Goal: Task Accomplishment & Management: Use online tool/utility

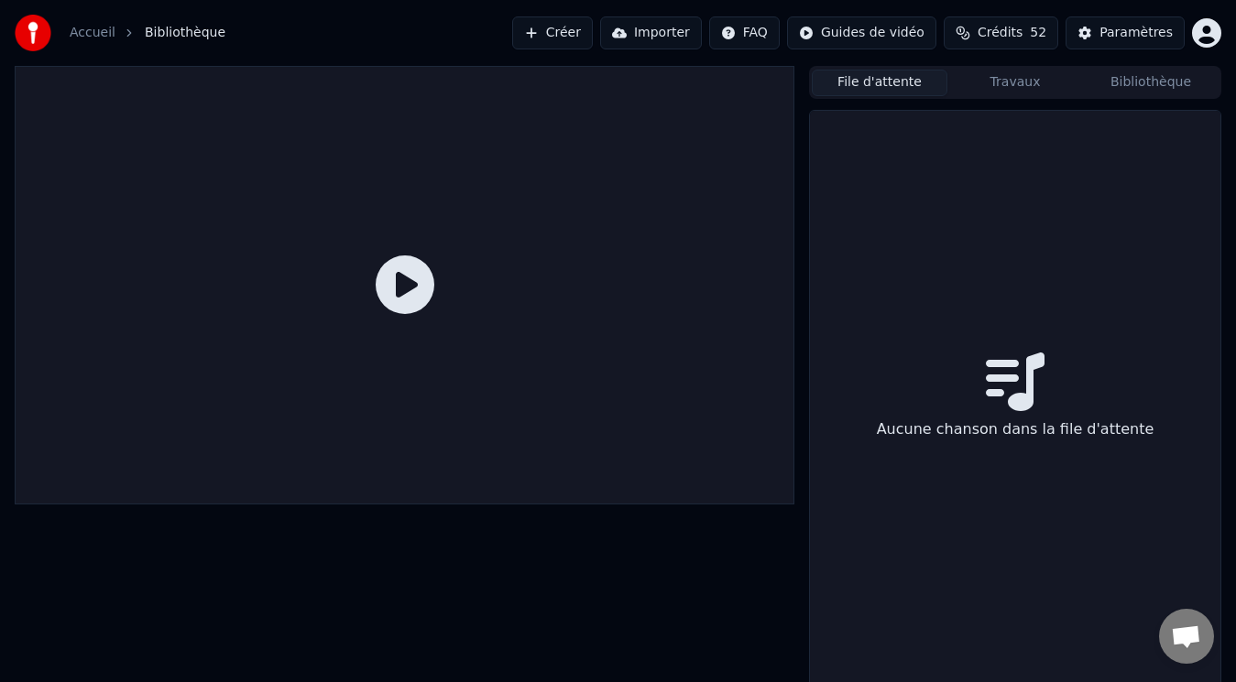
click at [654, 29] on button "Importer" at bounding box center [651, 32] width 102 height 33
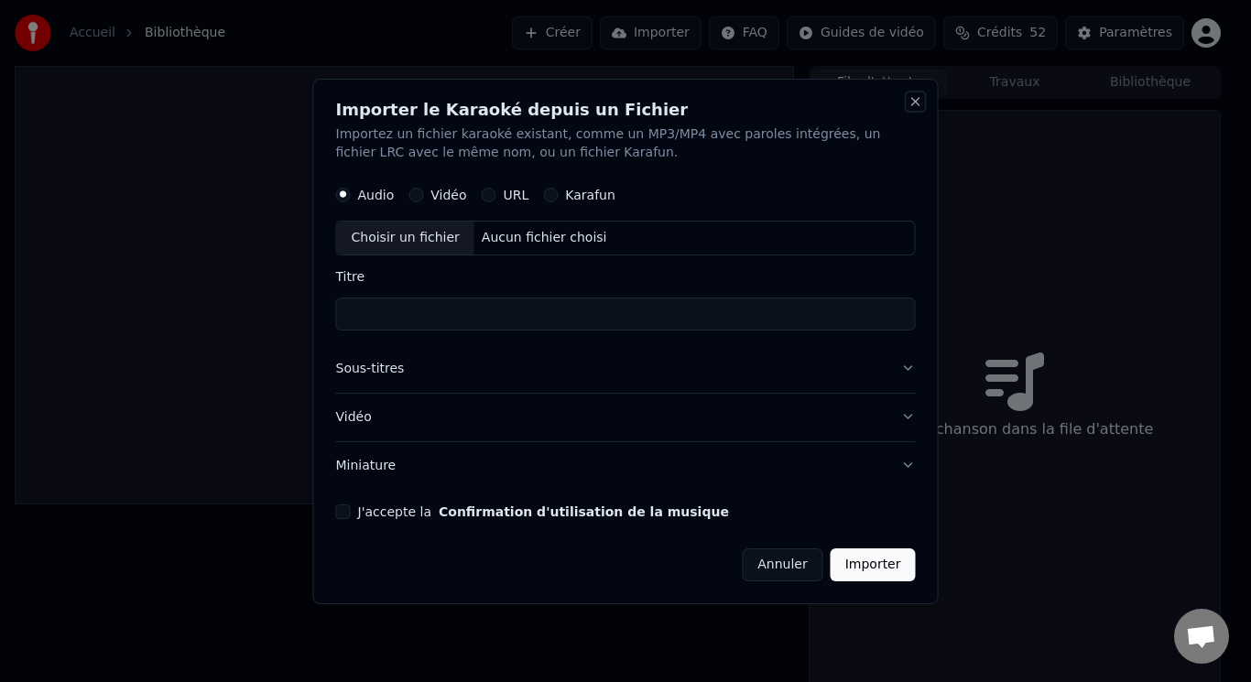
click at [917, 98] on button "Close" at bounding box center [916, 101] width 15 height 15
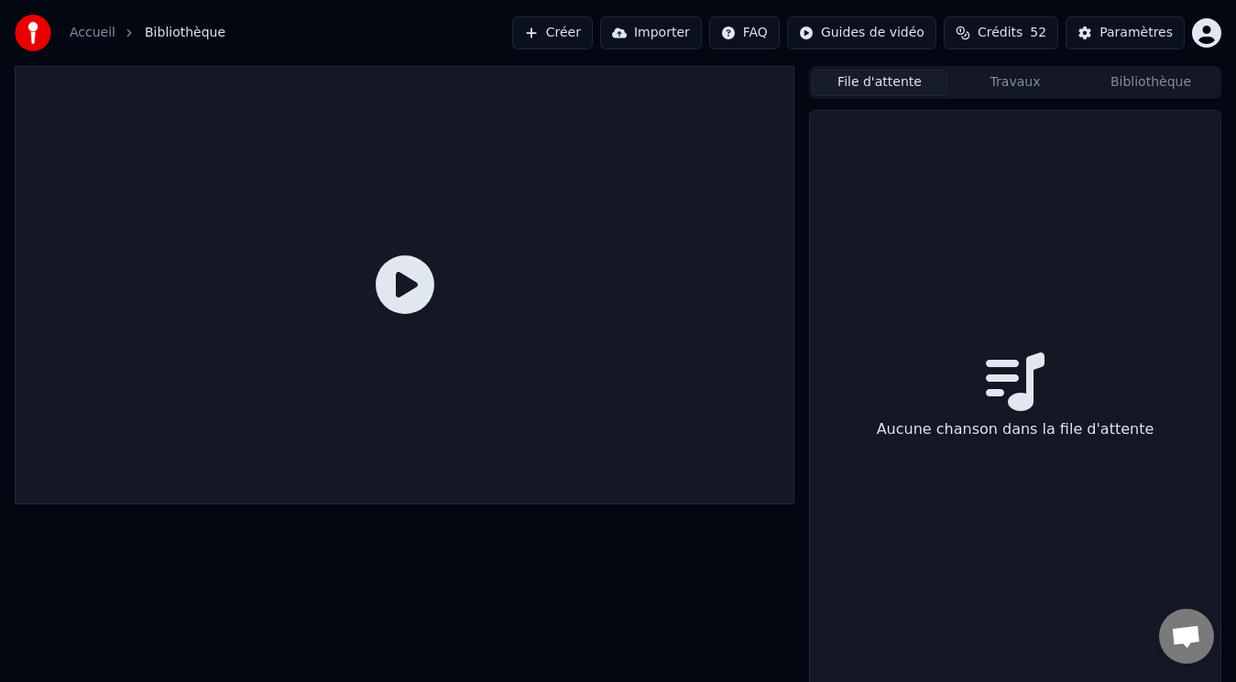
click at [593, 28] on button "Créer" at bounding box center [552, 32] width 81 height 33
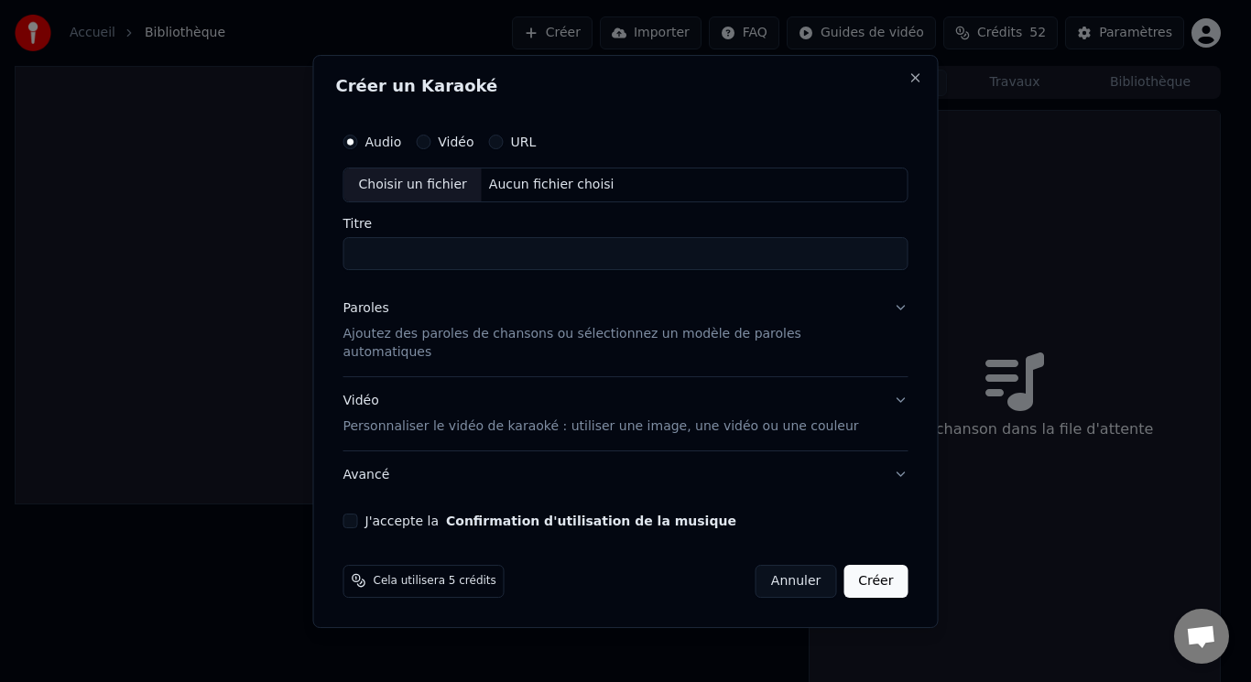
click at [456, 190] on div "Choisir un fichier" at bounding box center [412, 185] width 137 height 33
type input "**********"
click at [389, 318] on div "Paroles" at bounding box center [367, 309] width 46 height 18
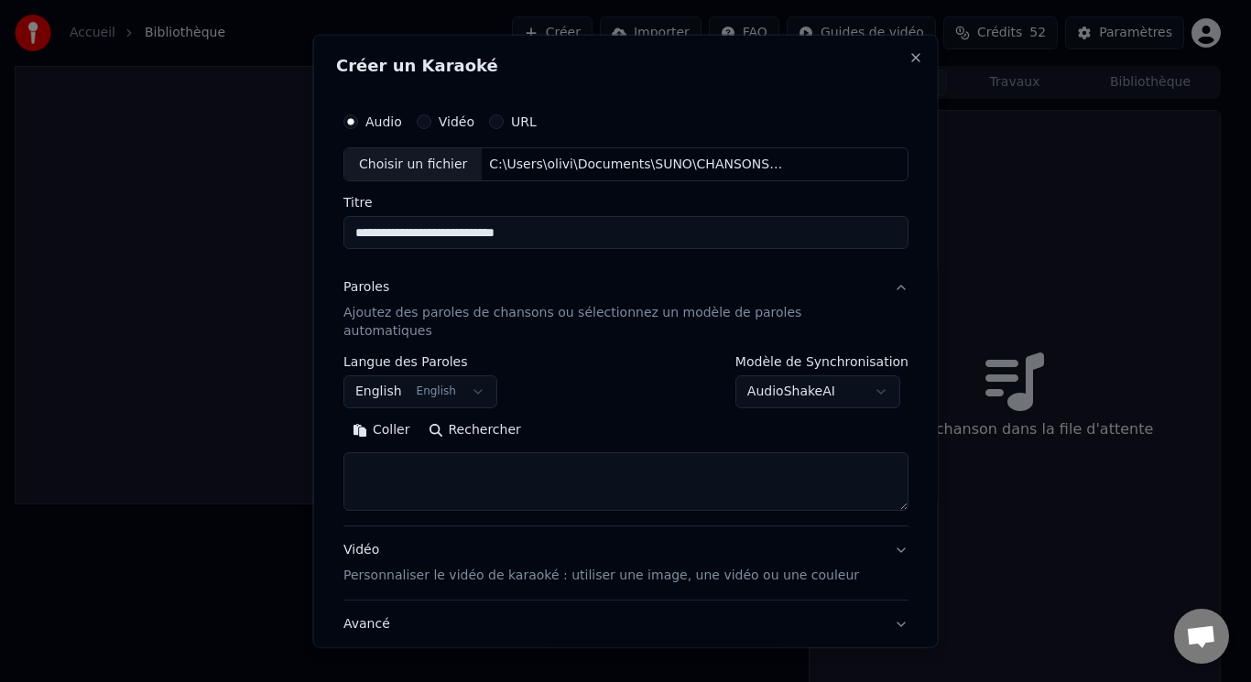
click at [476, 377] on button "English English" at bounding box center [421, 392] width 154 height 33
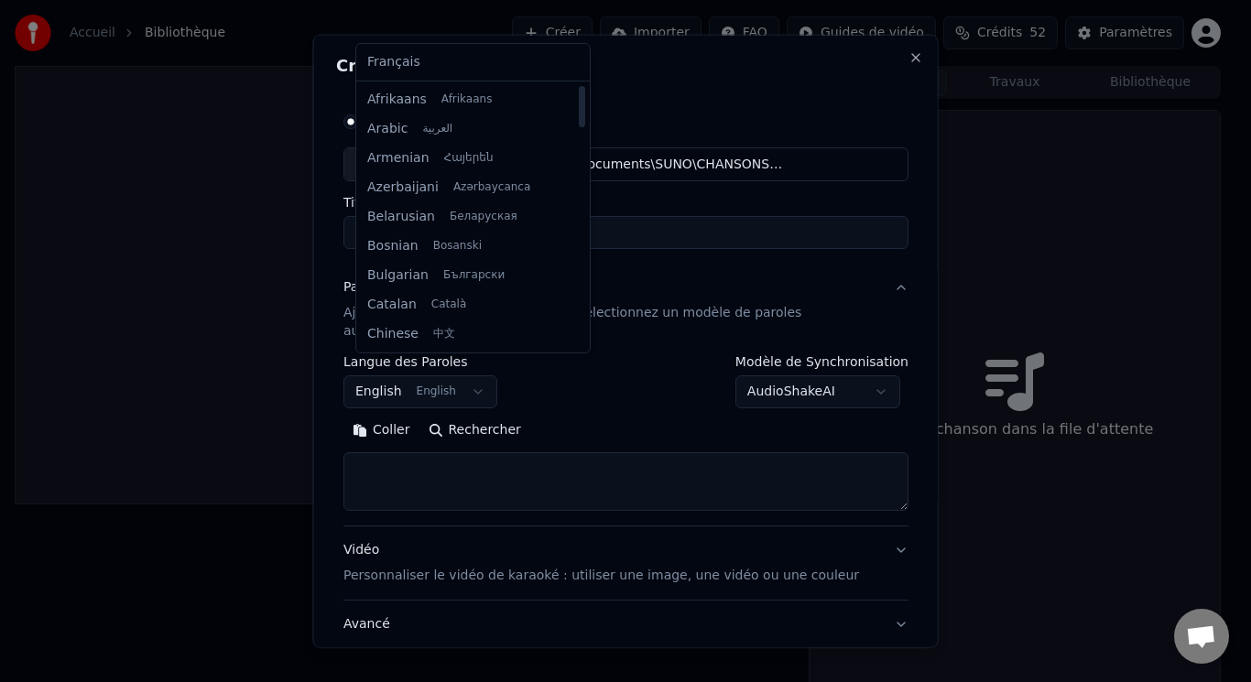
select select "**"
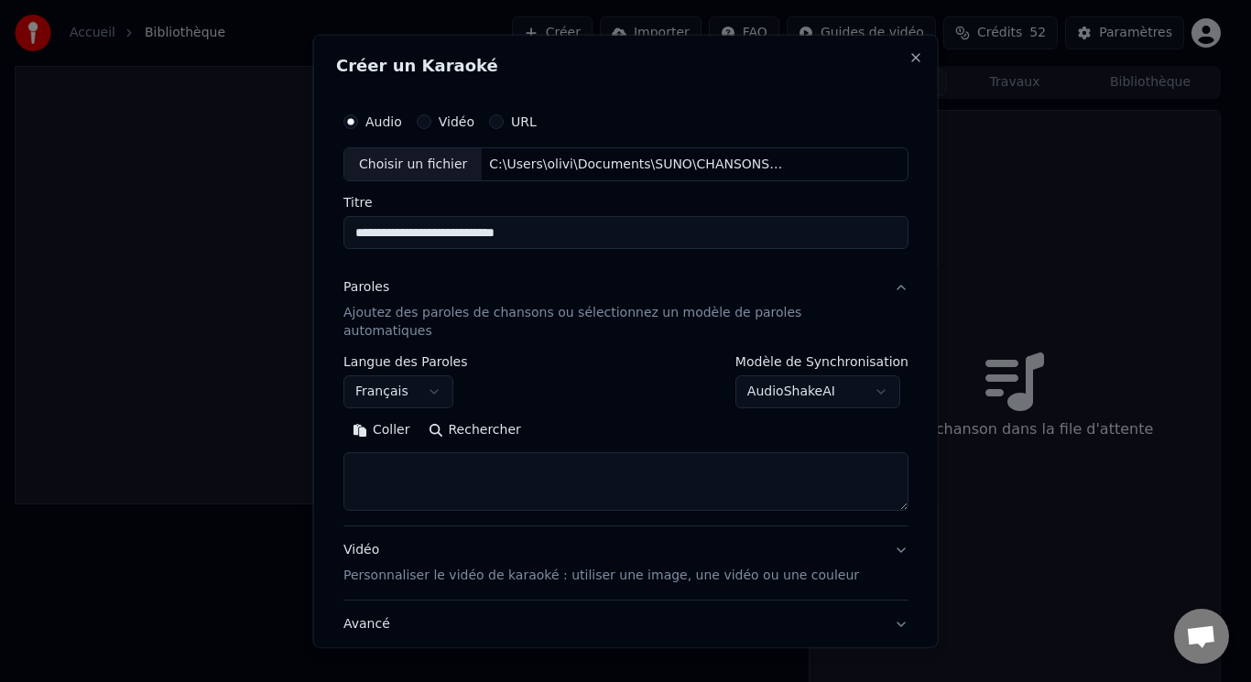
click at [863, 370] on body "**********" at bounding box center [618, 341] width 1236 height 682
click at [494, 416] on button "Rechercher" at bounding box center [474, 430] width 111 height 29
click at [474, 416] on button "Rechercher" at bounding box center [474, 430] width 111 height 29
click at [491, 453] on textarea at bounding box center [626, 482] width 565 height 59
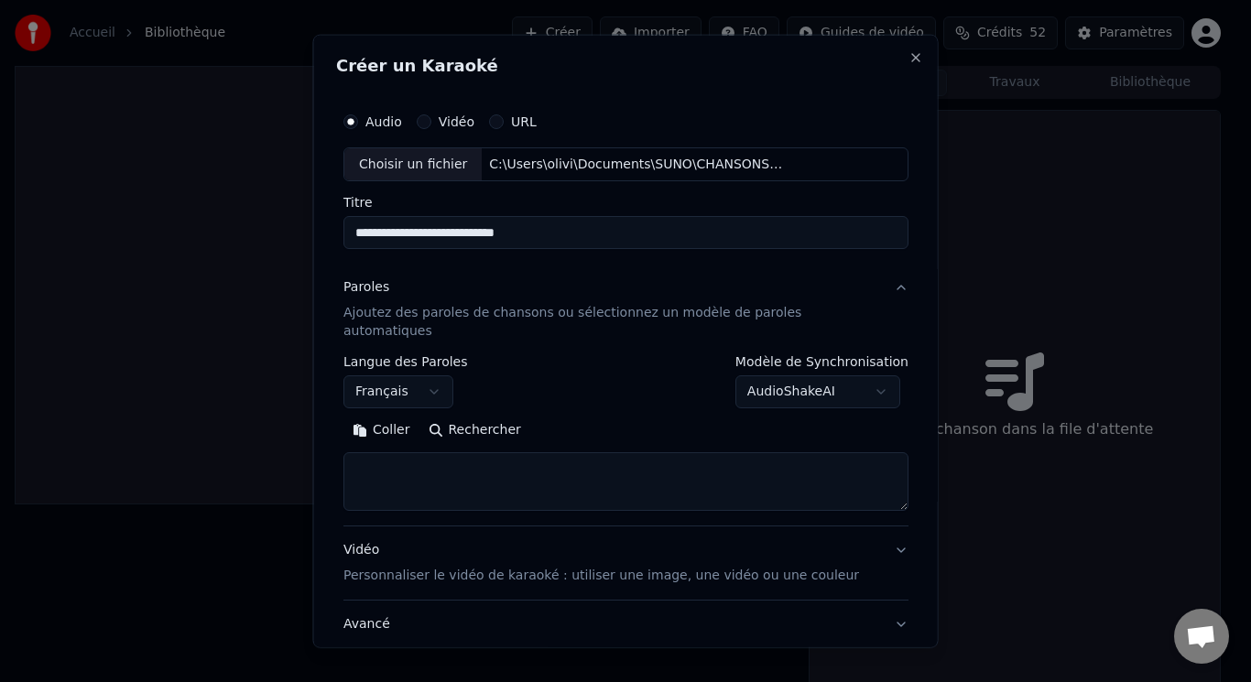
click at [404, 416] on button "Coller" at bounding box center [382, 430] width 76 height 29
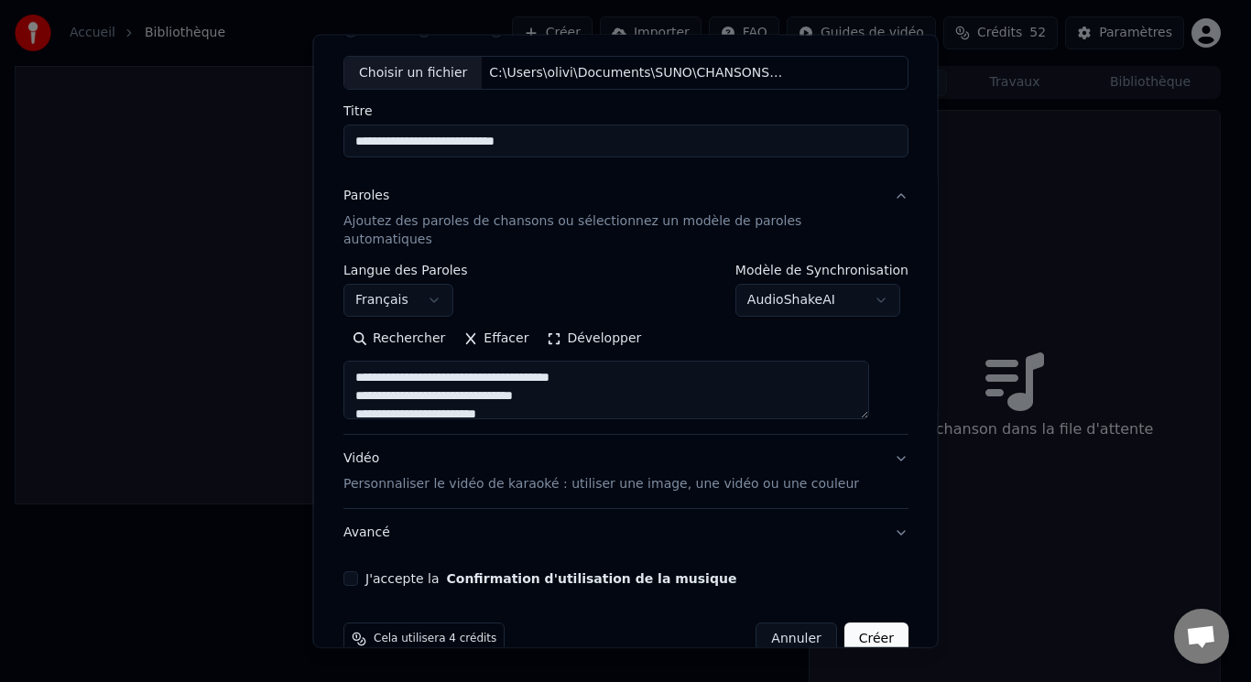
scroll to position [111, 0]
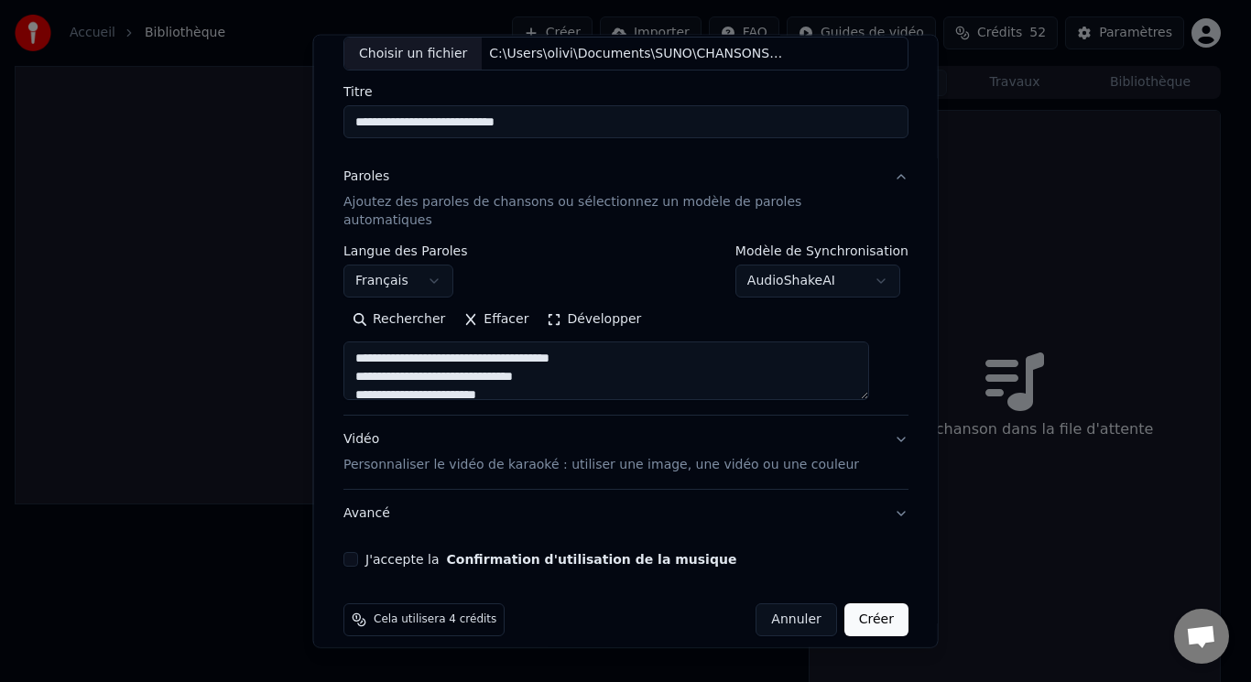
click at [880, 496] on button "Avancé" at bounding box center [626, 514] width 565 height 48
type textarea "**********"
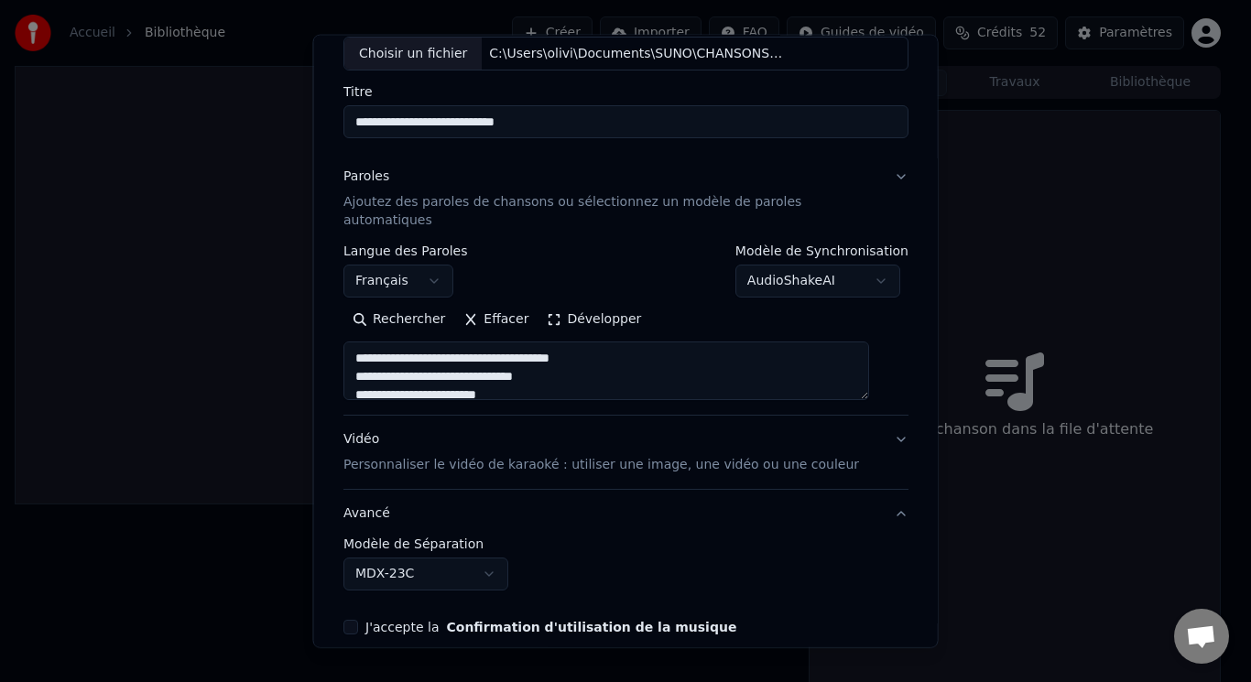
scroll to position [8, 0]
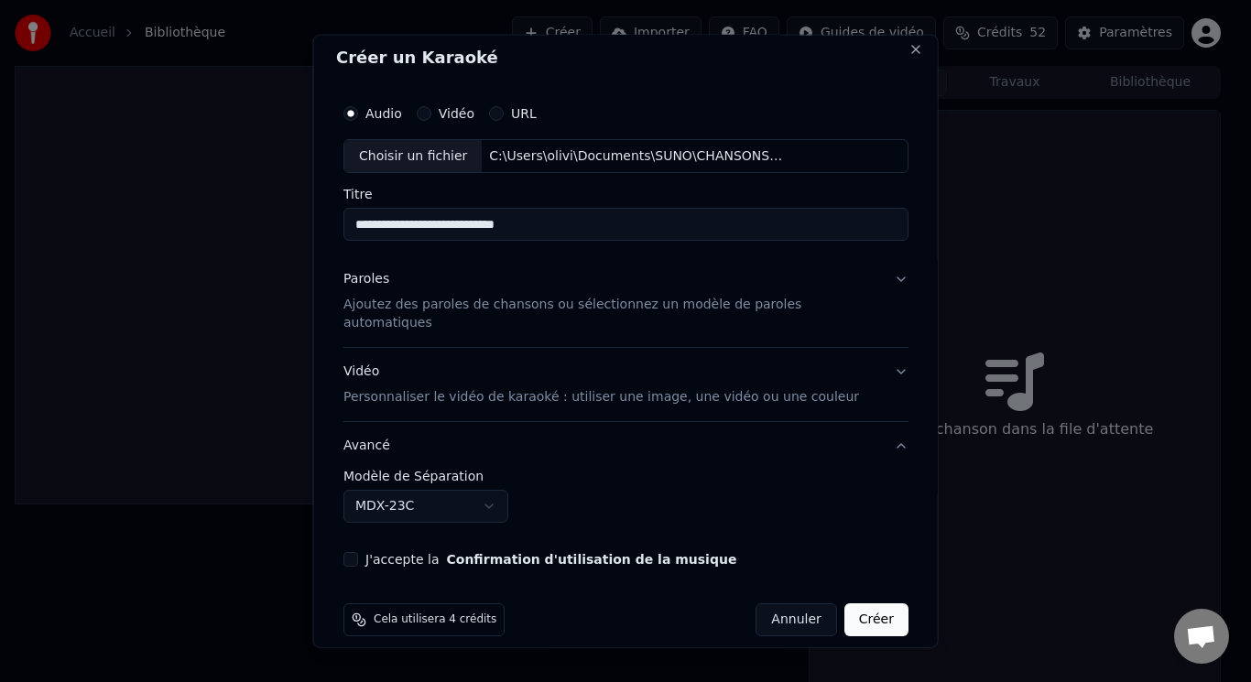
click at [879, 355] on button "Vidéo Personnaliser le vidéo de karaoké : utiliser une image, une vidéo ou une …" at bounding box center [626, 384] width 565 height 73
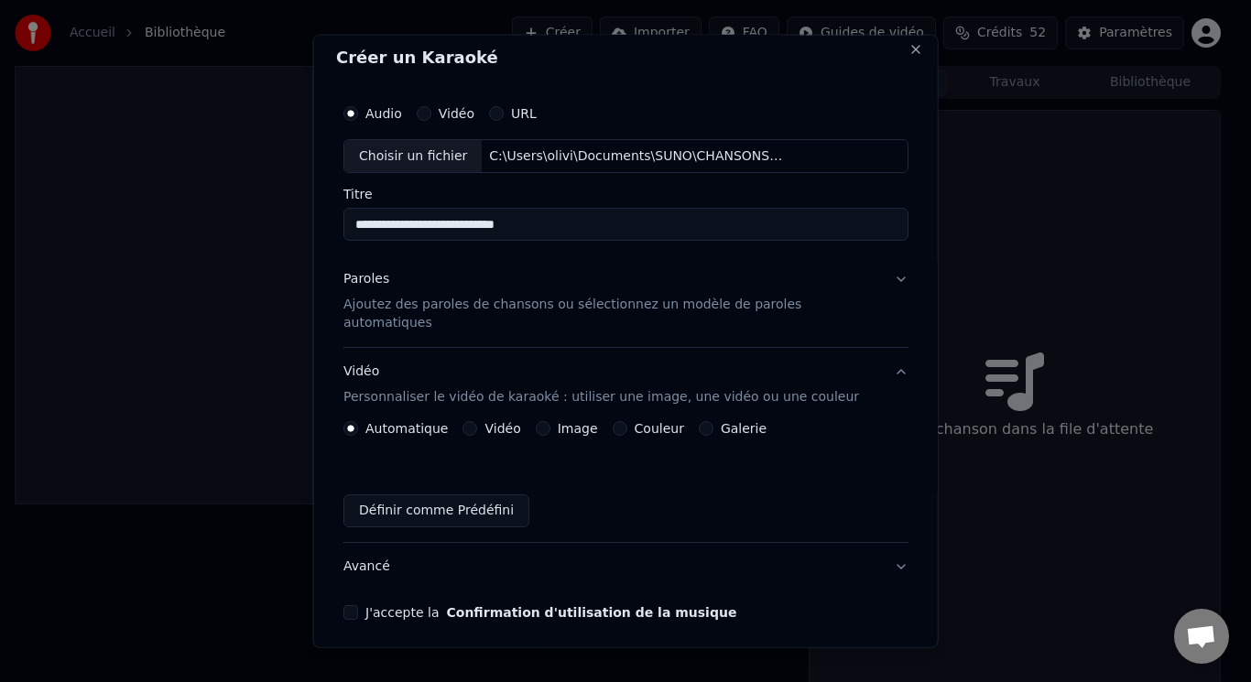
click at [870, 282] on button "Paroles Ajoutez des paroles de chansons ou sélectionnez un modèle de paroles au…" at bounding box center [626, 302] width 565 height 92
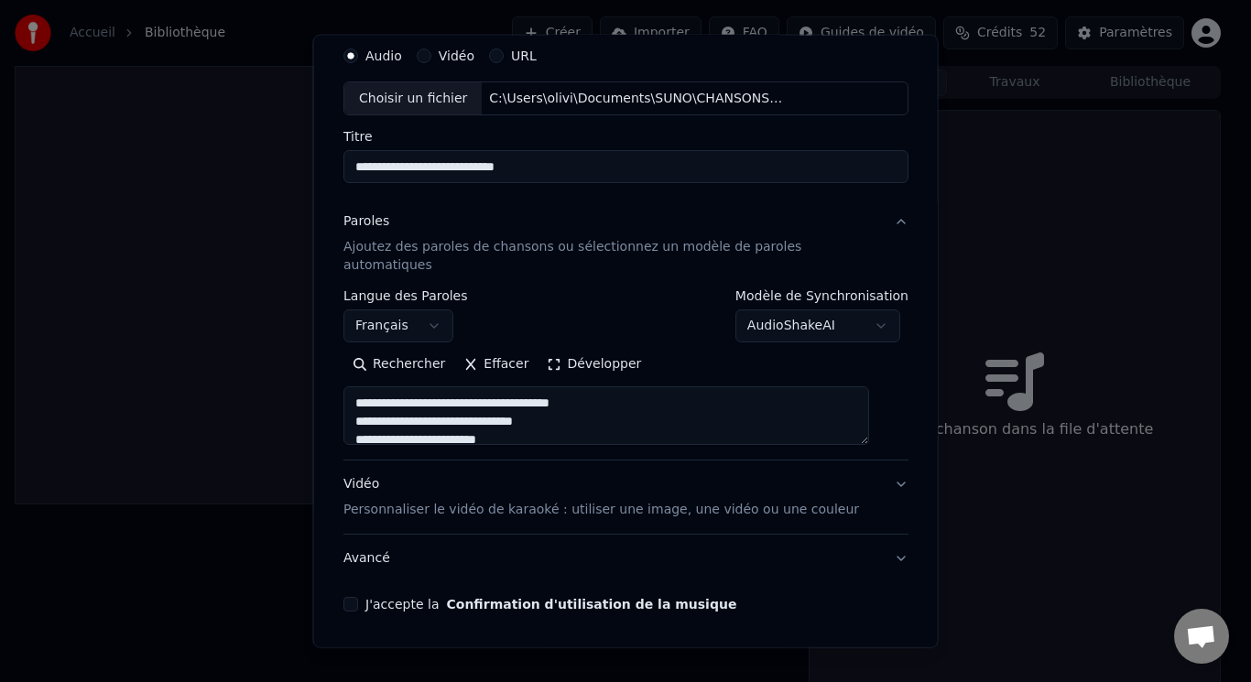
scroll to position [111, 0]
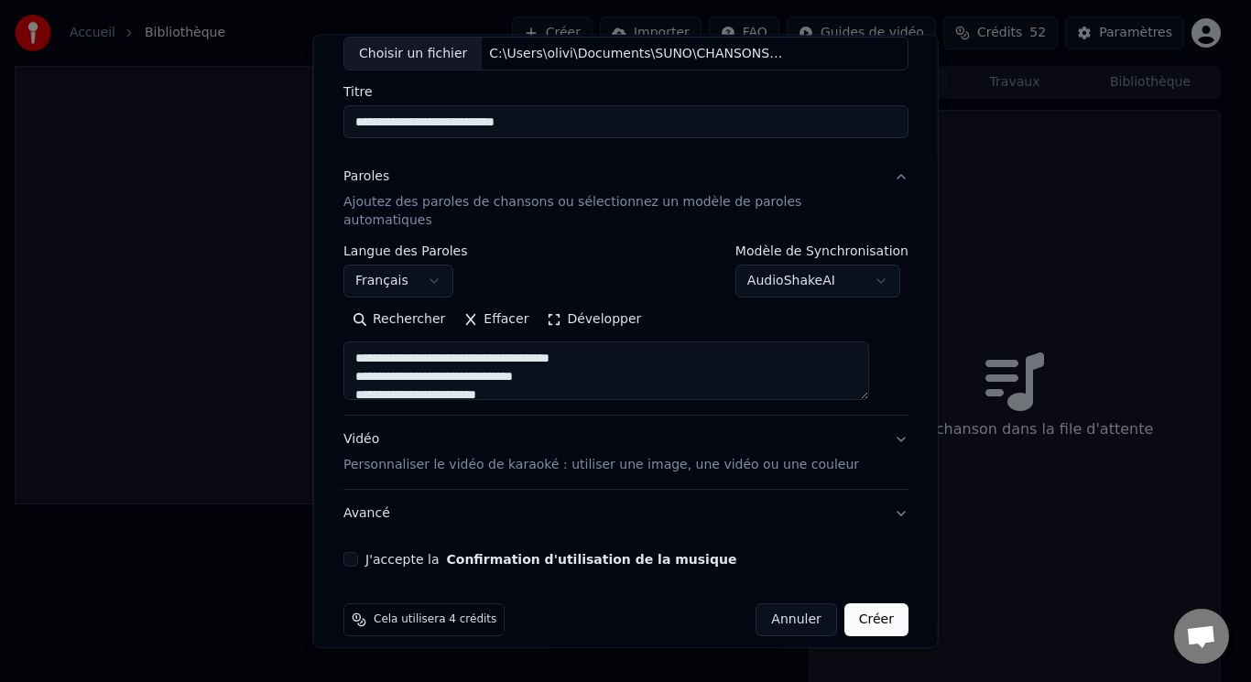
click at [874, 416] on button "Vidéo Personnaliser le vidéo de karaoké : utiliser une image, une vidéo ou une …" at bounding box center [626, 452] width 565 height 73
type textarea "**********"
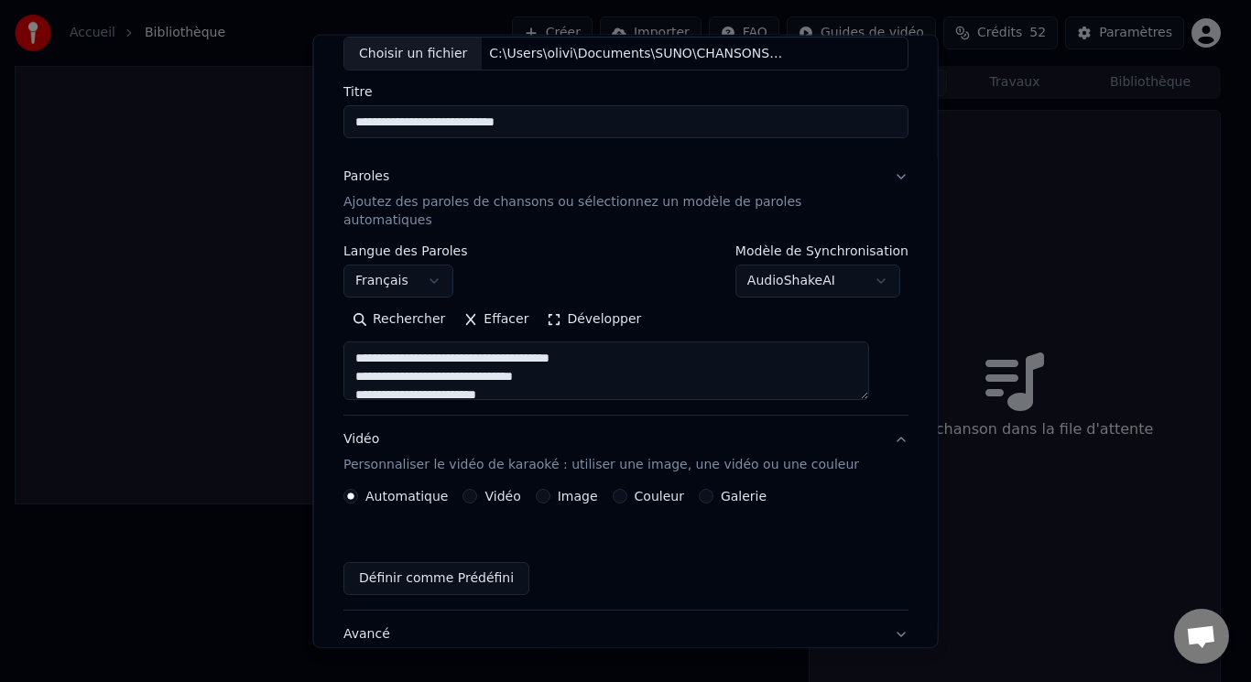
scroll to position [61, 0]
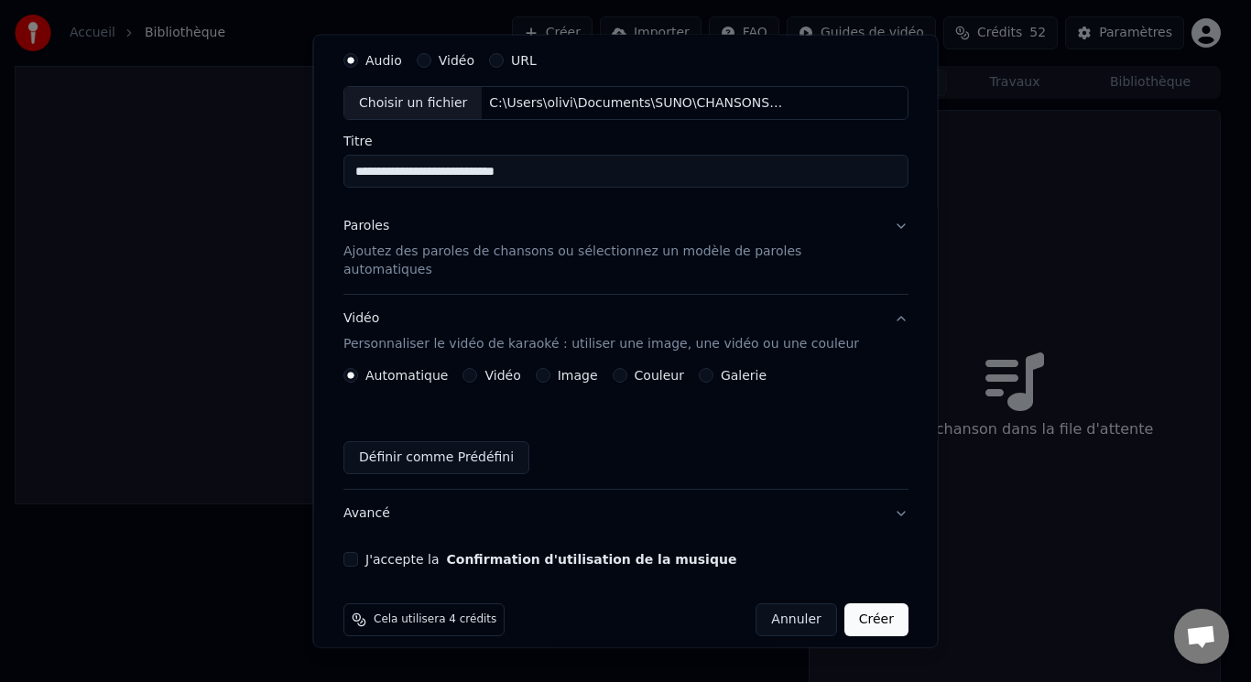
click at [715, 368] on div "Galerie" at bounding box center [732, 375] width 68 height 15
click at [724, 369] on label "Galerie" at bounding box center [743, 375] width 46 height 13
click at [713, 368] on button "Galerie" at bounding box center [705, 375] width 15 height 15
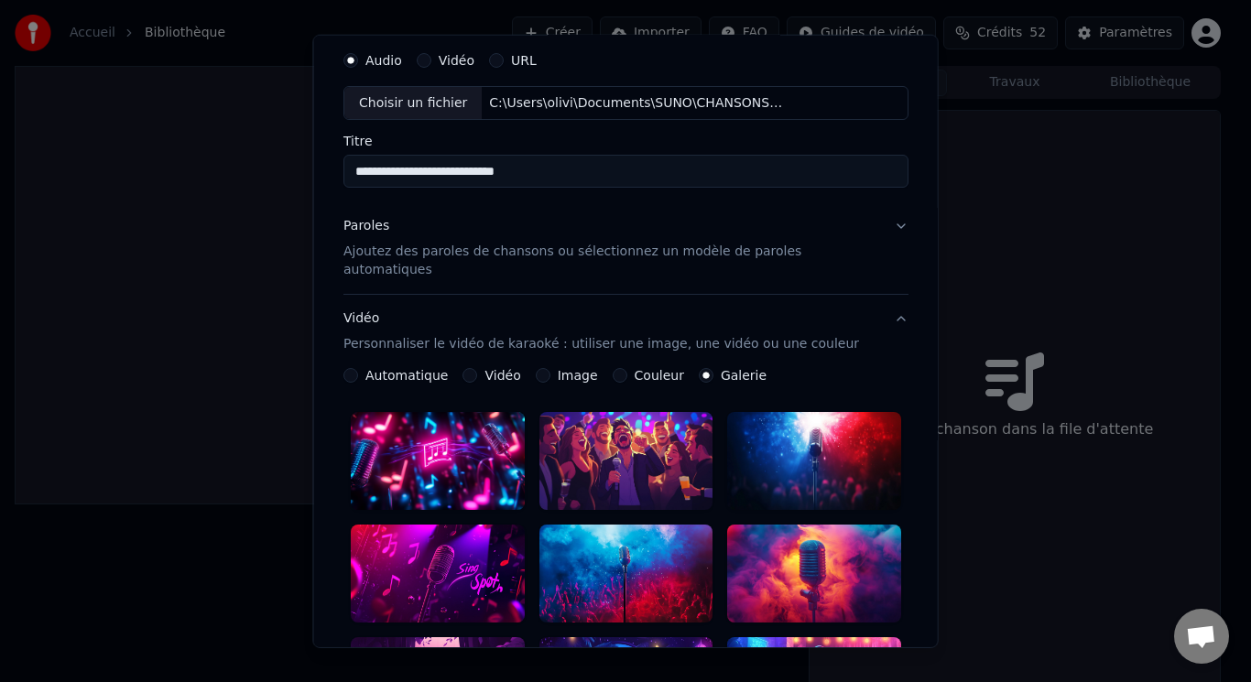
click at [477, 422] on div at bounding box center [438, 461] width 174 height 98
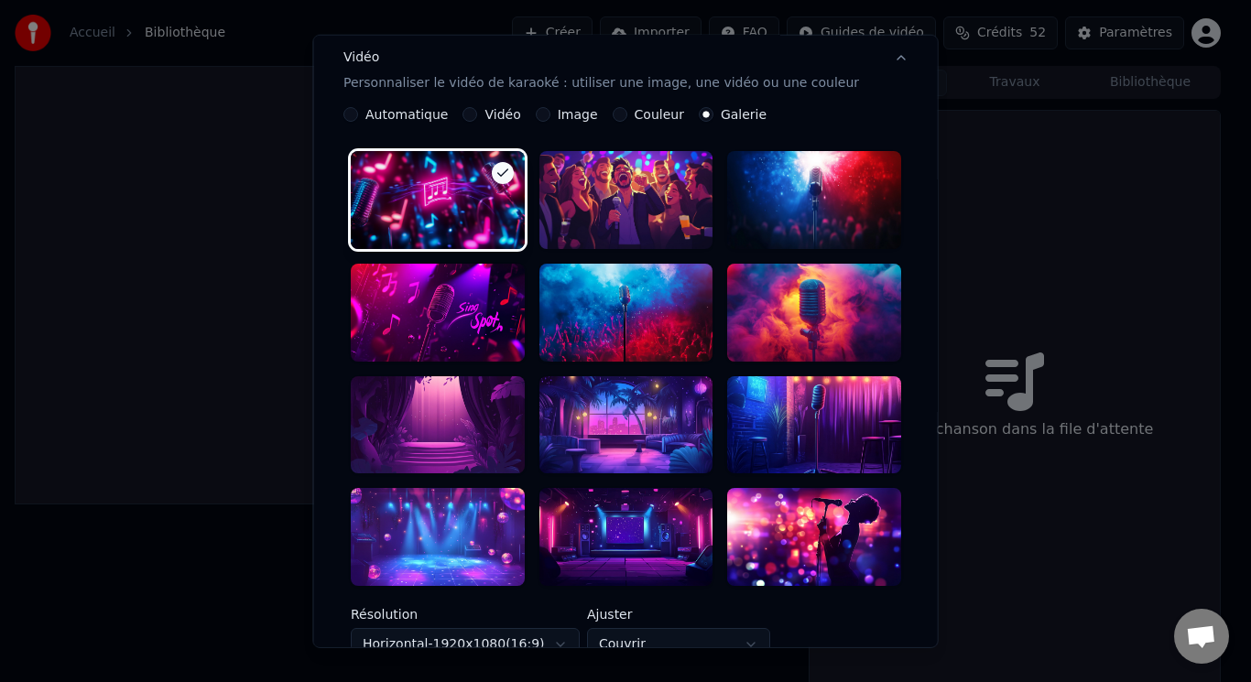
scroll to position [519, 0]
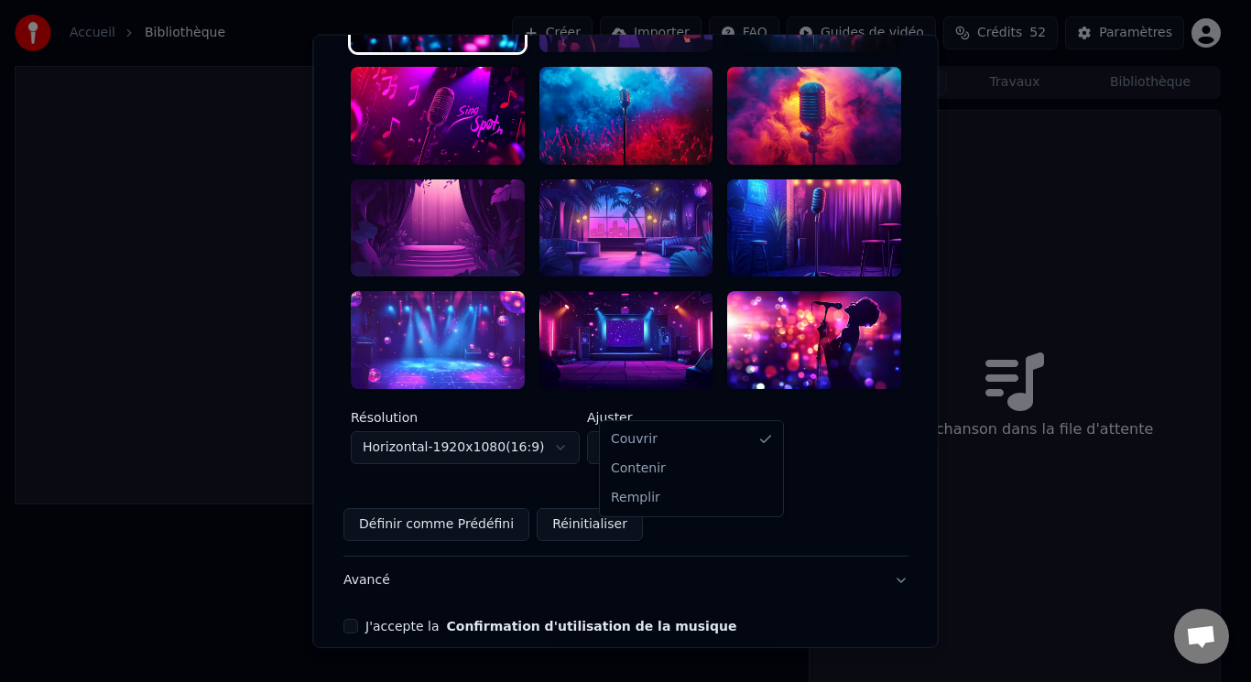
click at [762, 399] on body "**********" at bounding box center [618, 341] width 1236 height 682
click at [762, 398] on body "**********" at bounding box center [618, 341] width 1236 height 682
click at [370, 619] on div "J'accepte la Confirmation d'utilisation de la musique" at bounding box center [626, 626] width 565 height 15
click at [358, 619] on button "J'accepte la Confirmation d'utilisation de la musique" at bounding box center [351, 626] width 15 height 15
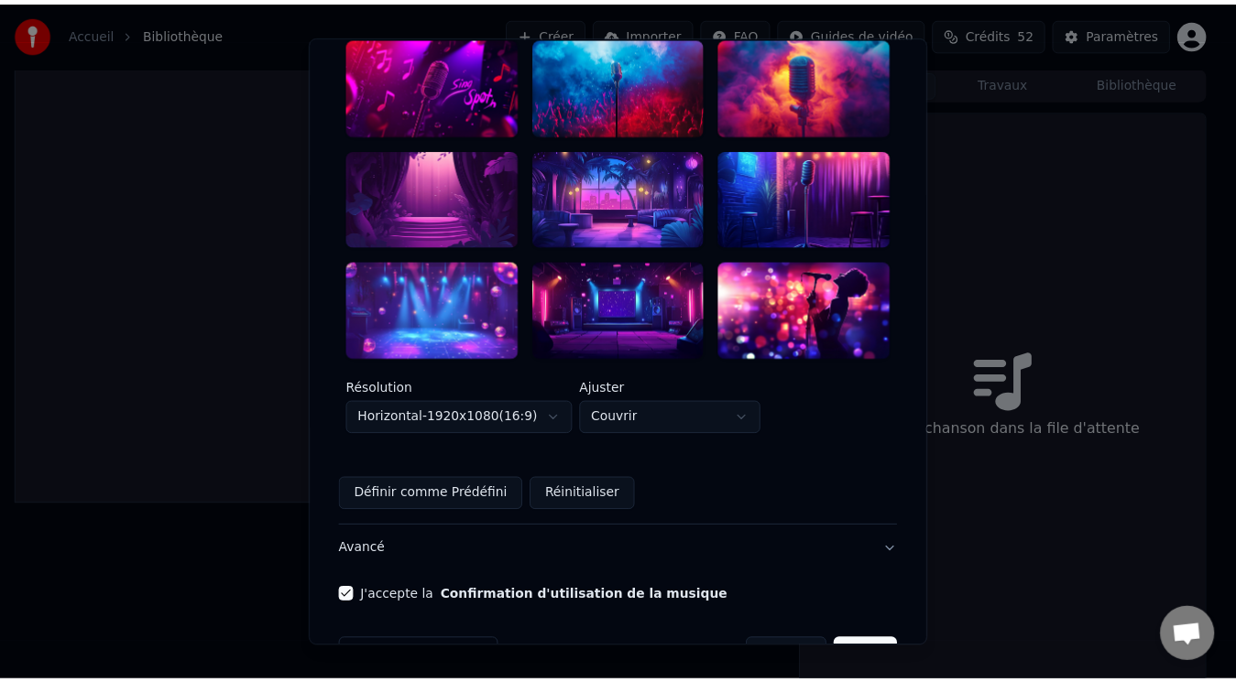
scroll to position [556, 0]
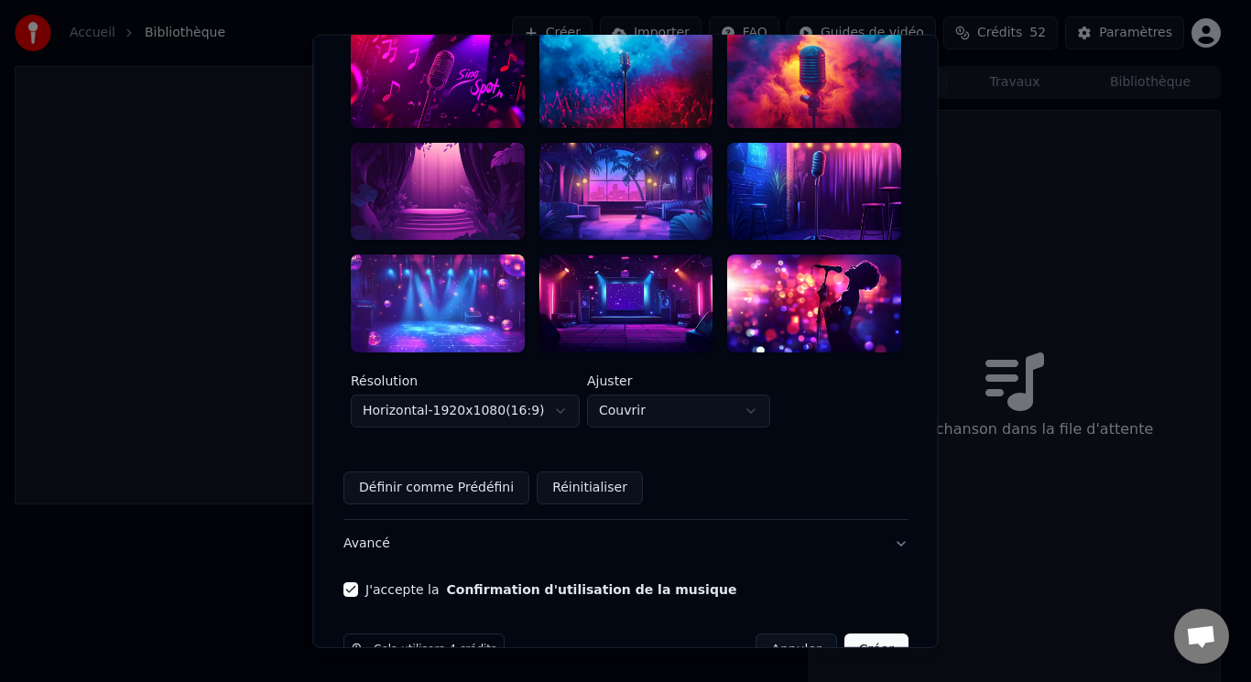
click at [847, 634] on button "Créer" at bounding box center [876, 650] width 64 height 33
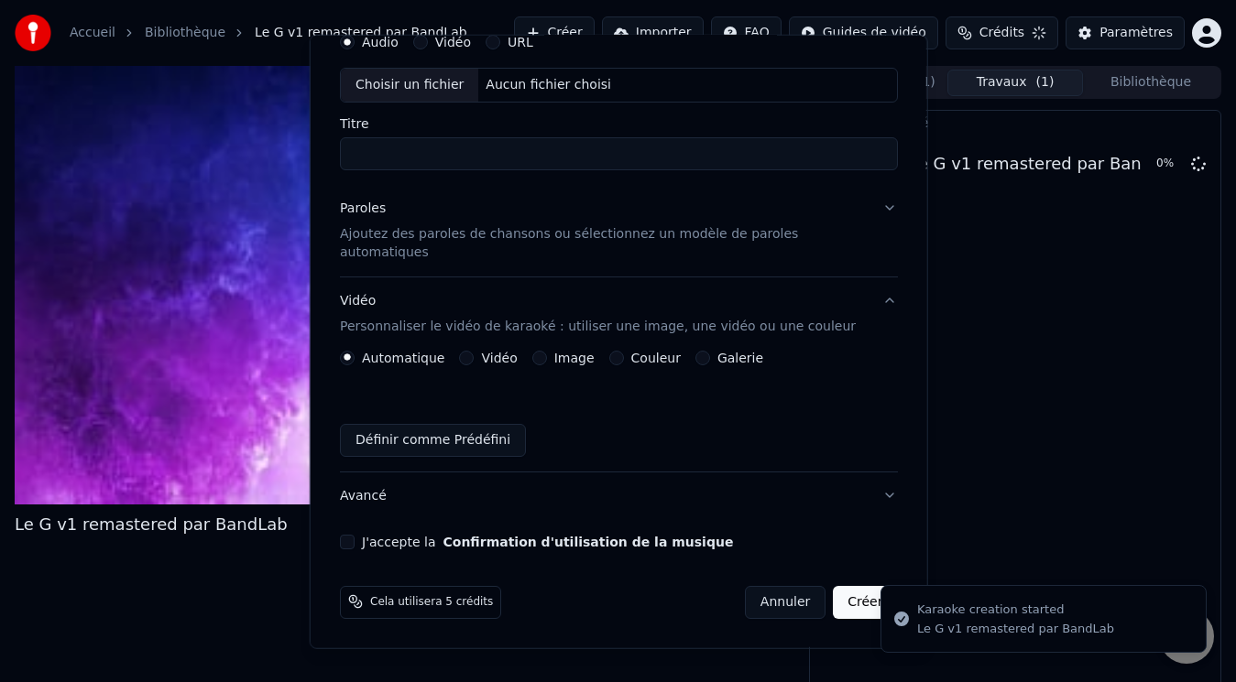
scroll to position [0, 0]
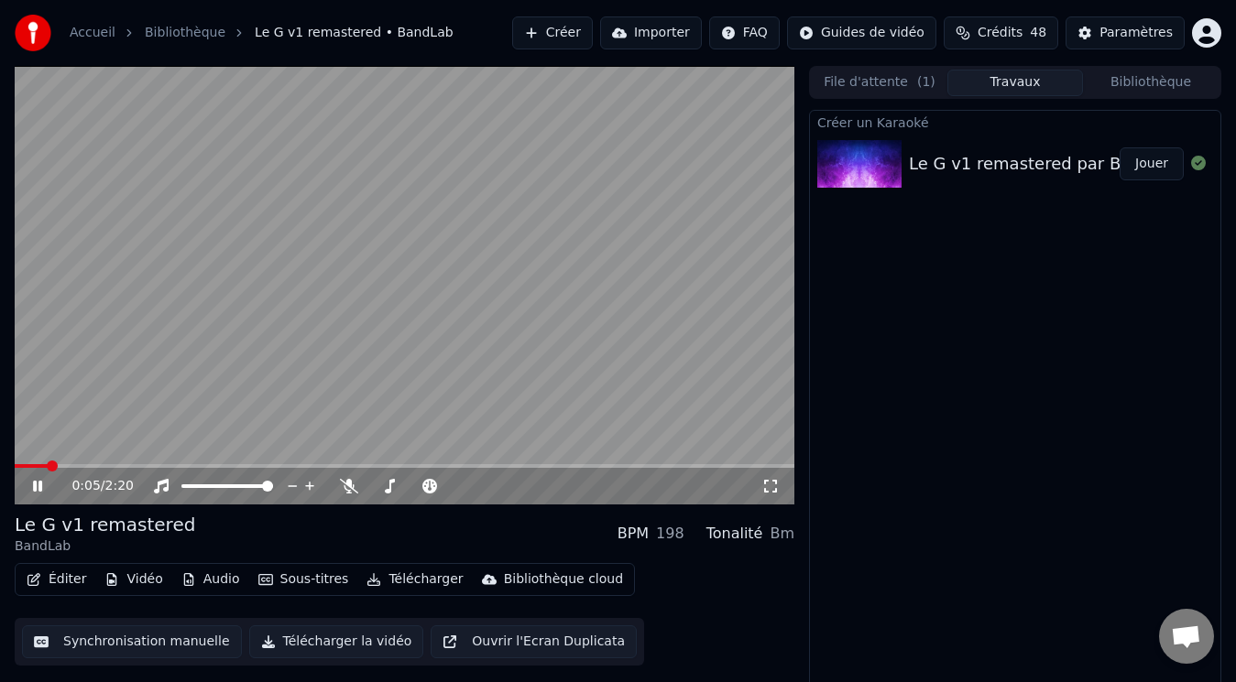
click at [599, 381] on video at bounding box center [405, 285] width 780 height 439
click at [354, 286] on video at bounding box center [405, 285] width 780 height 439
click at [210, 579] on button "Audio" at bounding box center [210, 580] width 73 height 26
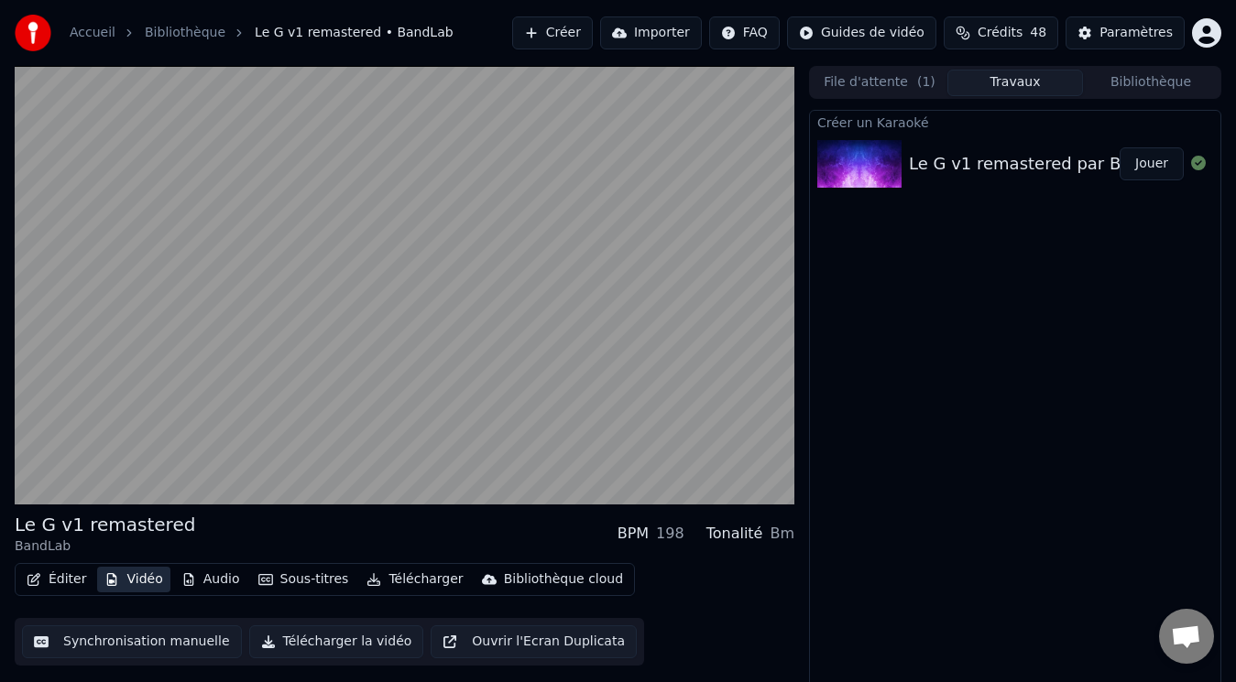
click at [138, 573] on button "Vidéo" at bounding box center [133, 580] width 72 height 26
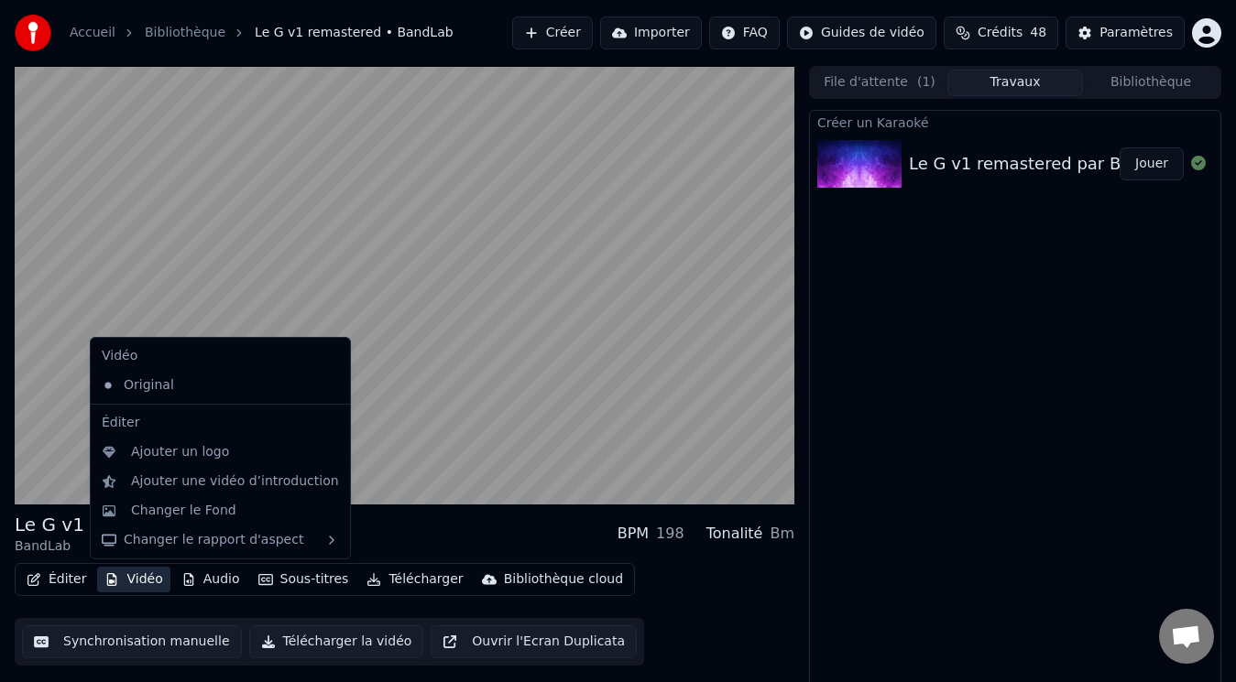
click at [133, 577] on button "Vidéo" at bounding box center [133, 580] width 72 height 26
click at [194, 353] on div "Vidéo" at bounding box center [220, 356] width 252 height 29
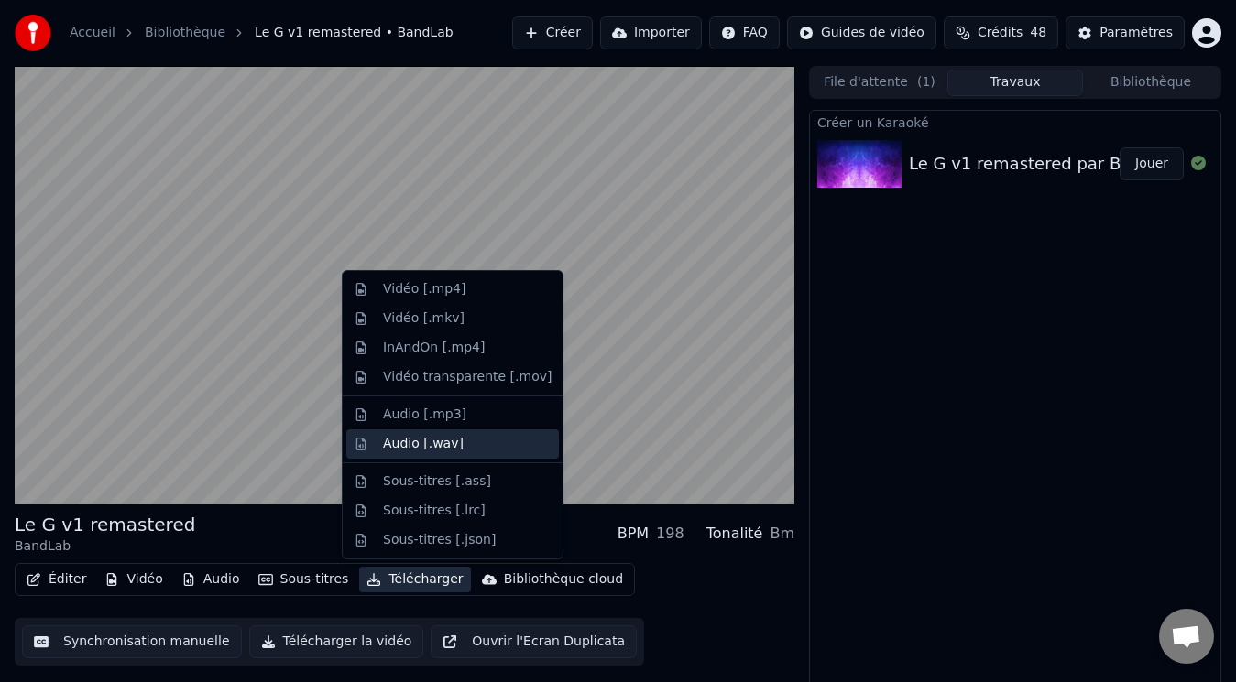
click at [409, 442] on div "Audio [.wav]" at bounding box center [423, 444] width 81 height 18
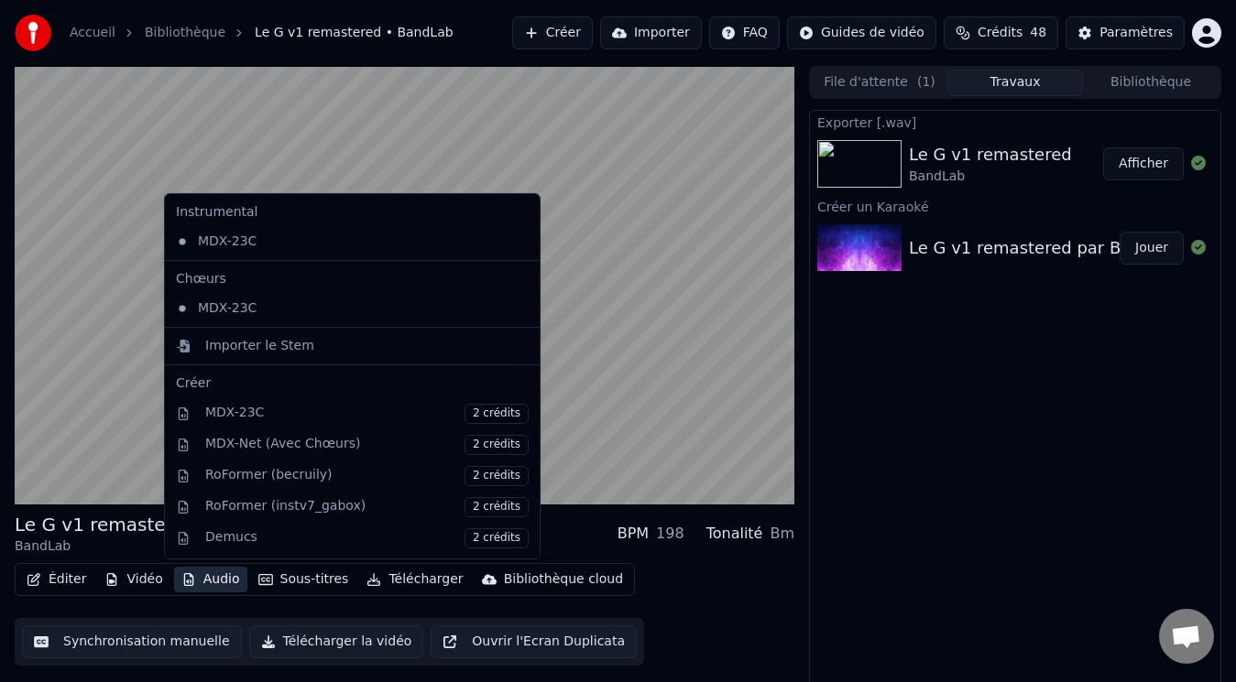
click at [212, 578] on button "Audio" at bounding box center [210, 580] width 73 height 26
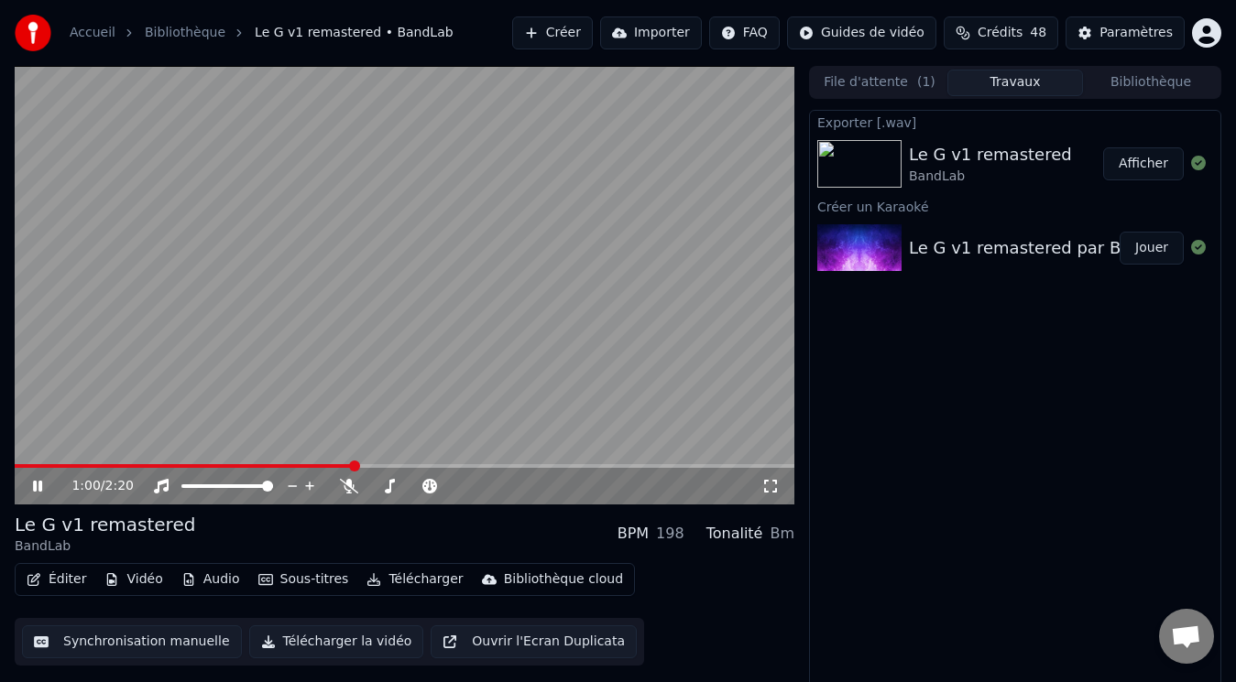
click at [672, 605] on div "Éditer Vidéo Audio Sous-titres Télécharger Bibliothèque cloud Synchronisation m…" at bounding box center [405, 614] width 780 height 103
click at [124, 584] on button "Vidéo" at bounding box center [133, 580] width 72 height 26
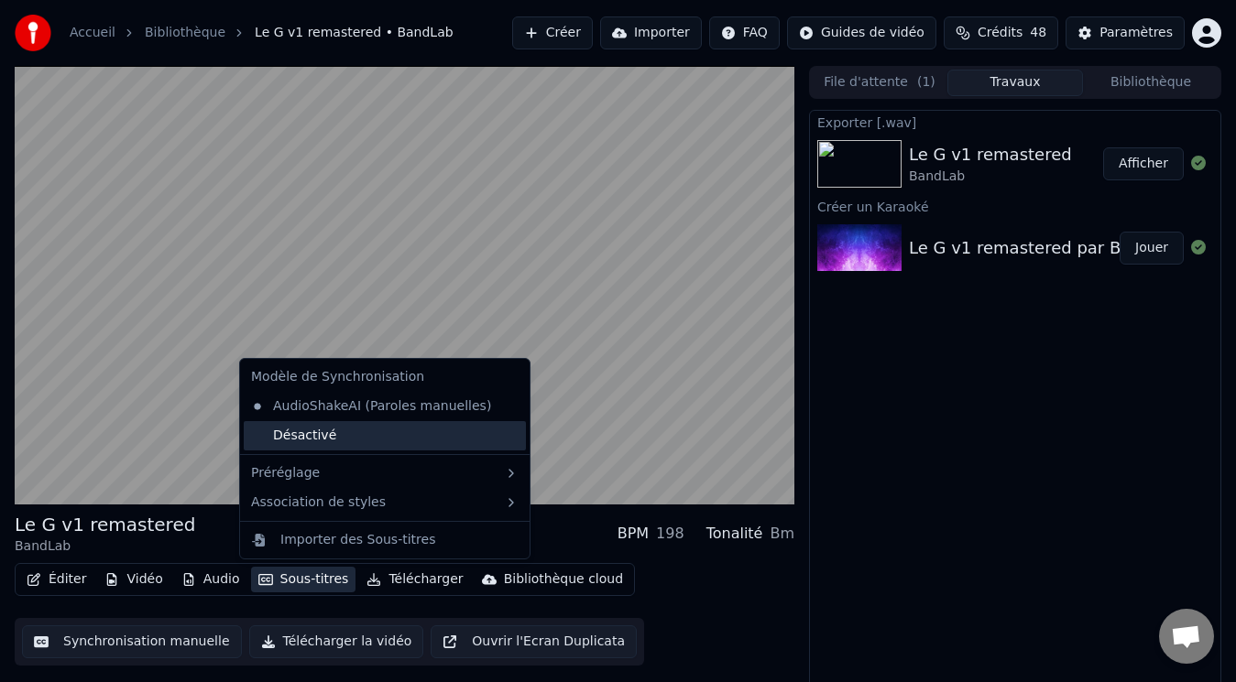
click at [300, 431] on div "Désactivé" at bounding box center [385, 435] width 282 height 29
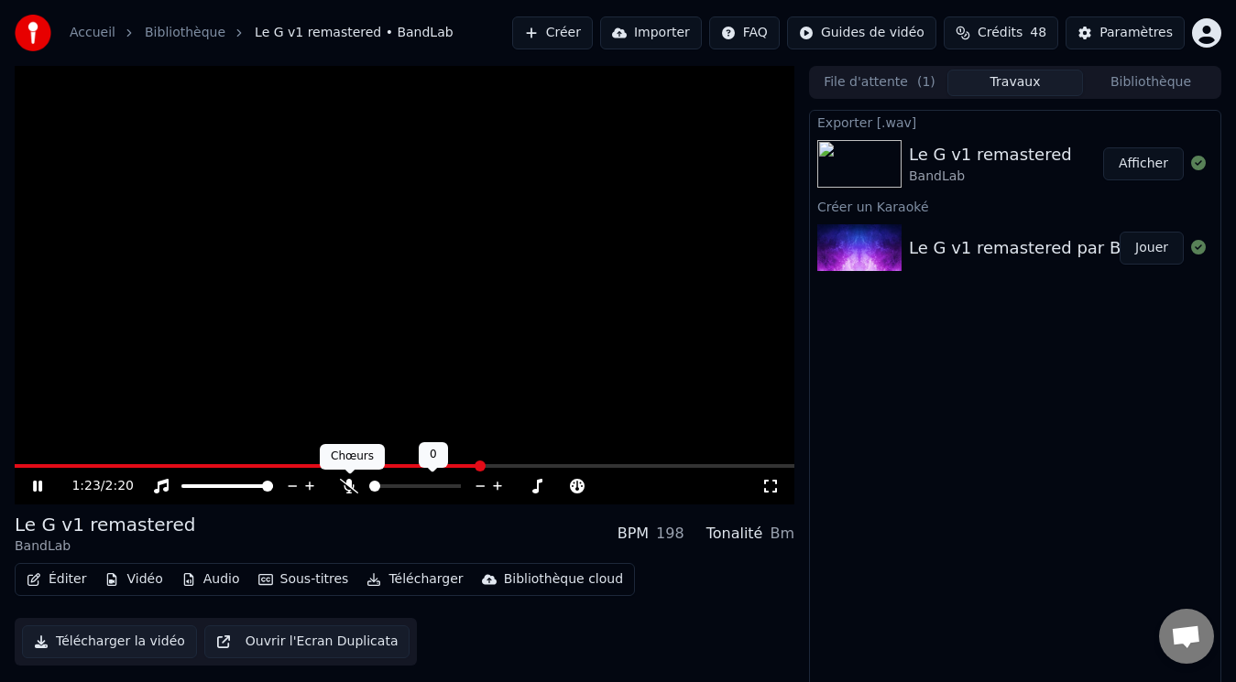
click at [349, 486] on icon at bounding box center [349, 486] width 18 height 15
click at [210, 577] on button "Audio" at bounding box center [210, 580] width 73 height 26
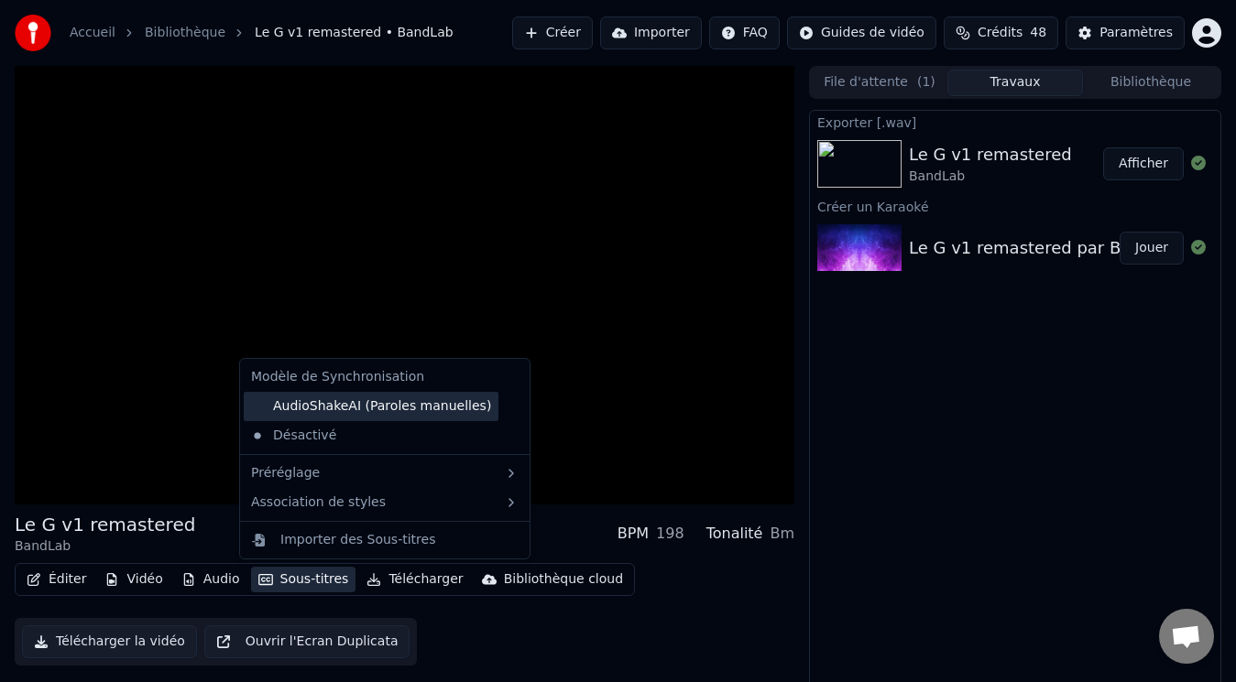
click at [310, 409] on div "AudioShakeAI (Paroles manuelles)" at bounding box center [371, 406] width 255 height 29
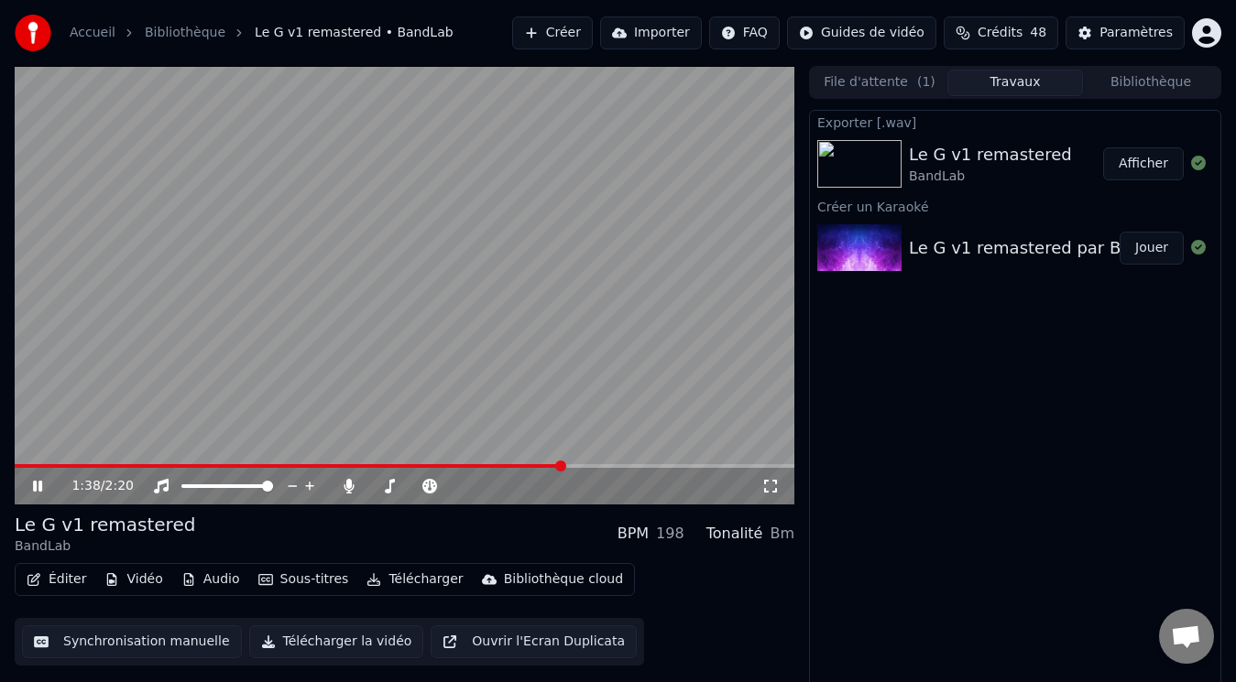
click at [18, 474] on div "1:38 / 2:20" at bounding box center [405, 486] width 780 height 37
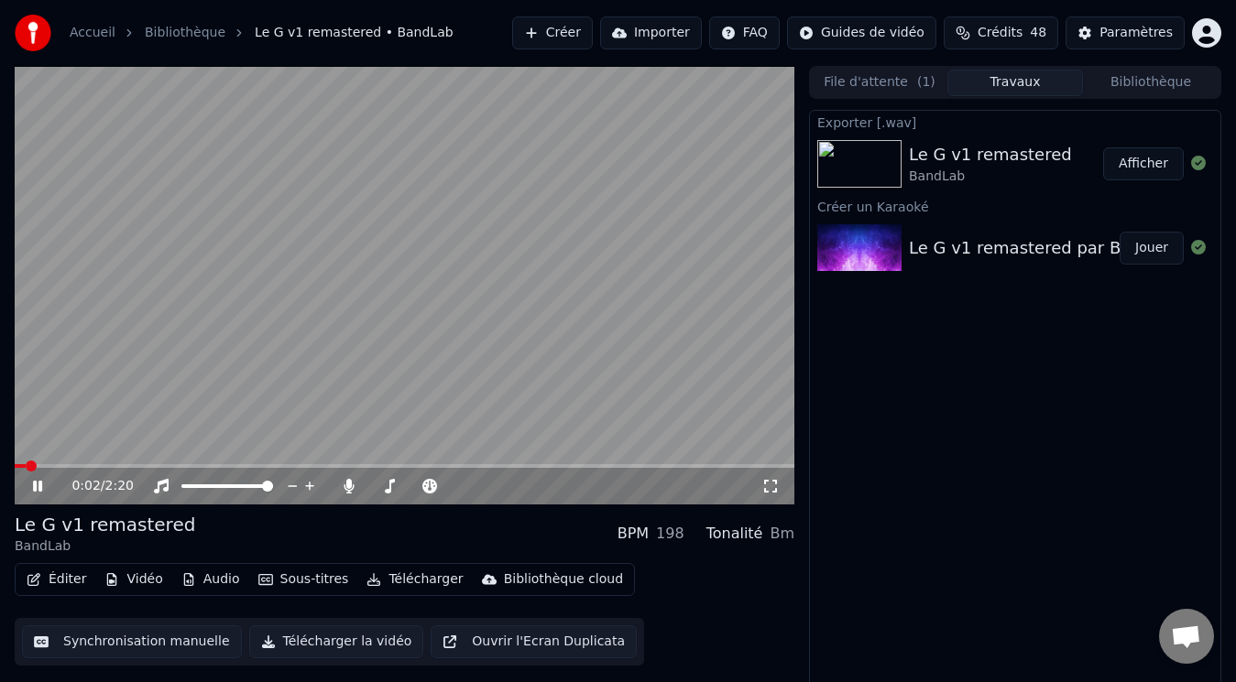
click at [25, 467] on span at bounding box center [20, 466] width 11 height 4
click at [15, 466] on span at bounding box center [20, 466] width 11 height 11
click at [405, 344] on video at bounding box center [405, 285] width 780 height 439
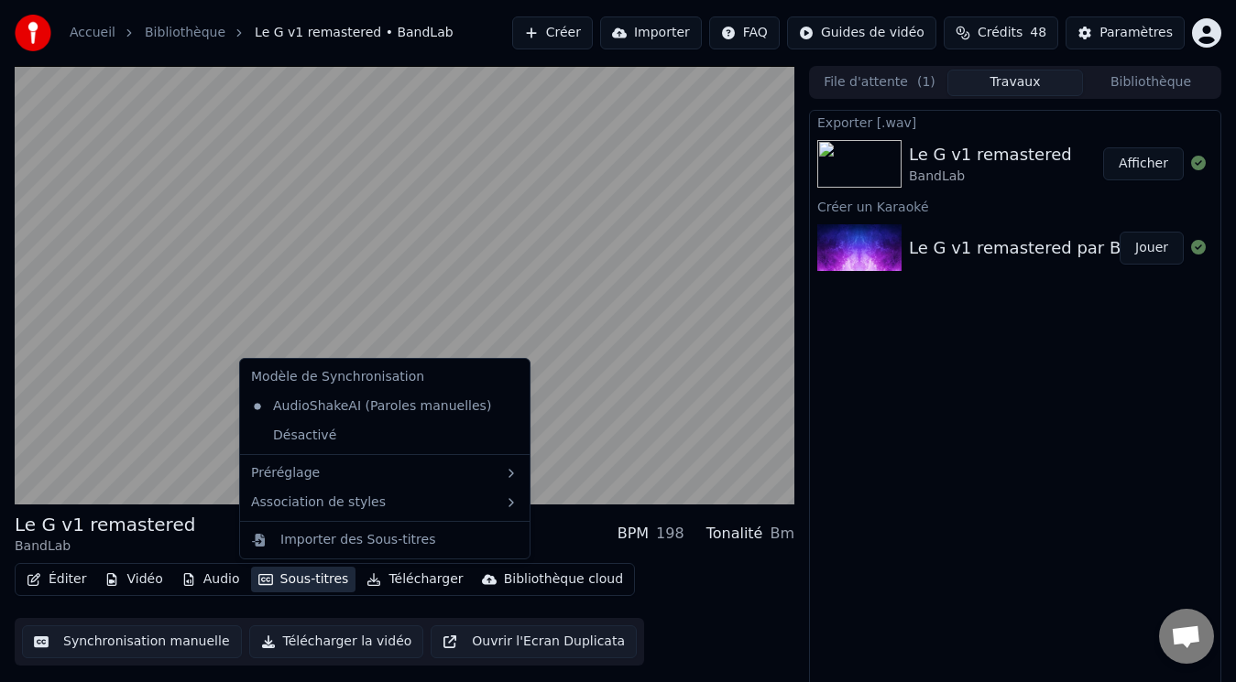
click at [291, 576] on button "Sous-titres" at bounding box center [303, 580] width 105 height 26
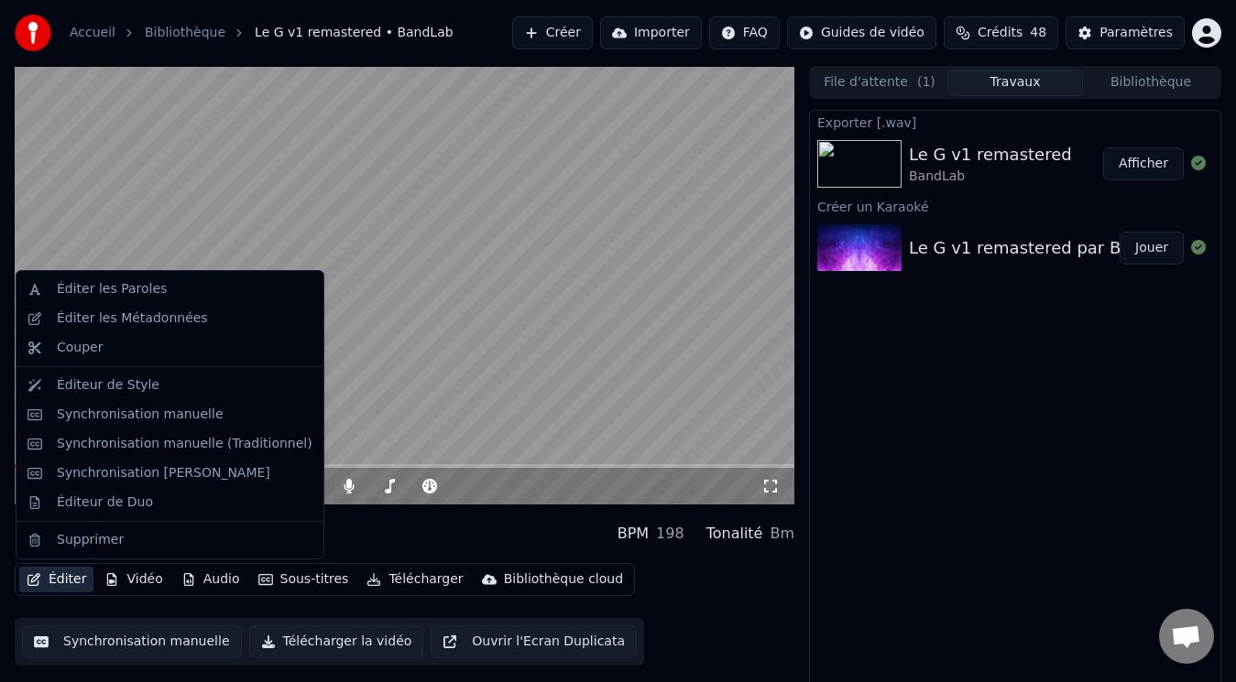
click at [864, 466] on div "Exporter [.wav] Le G v1 remastered BandLab Afficher Créer un Karaoké Le G v1 re…" at bounding box center [1015, 400] width 412 height 580
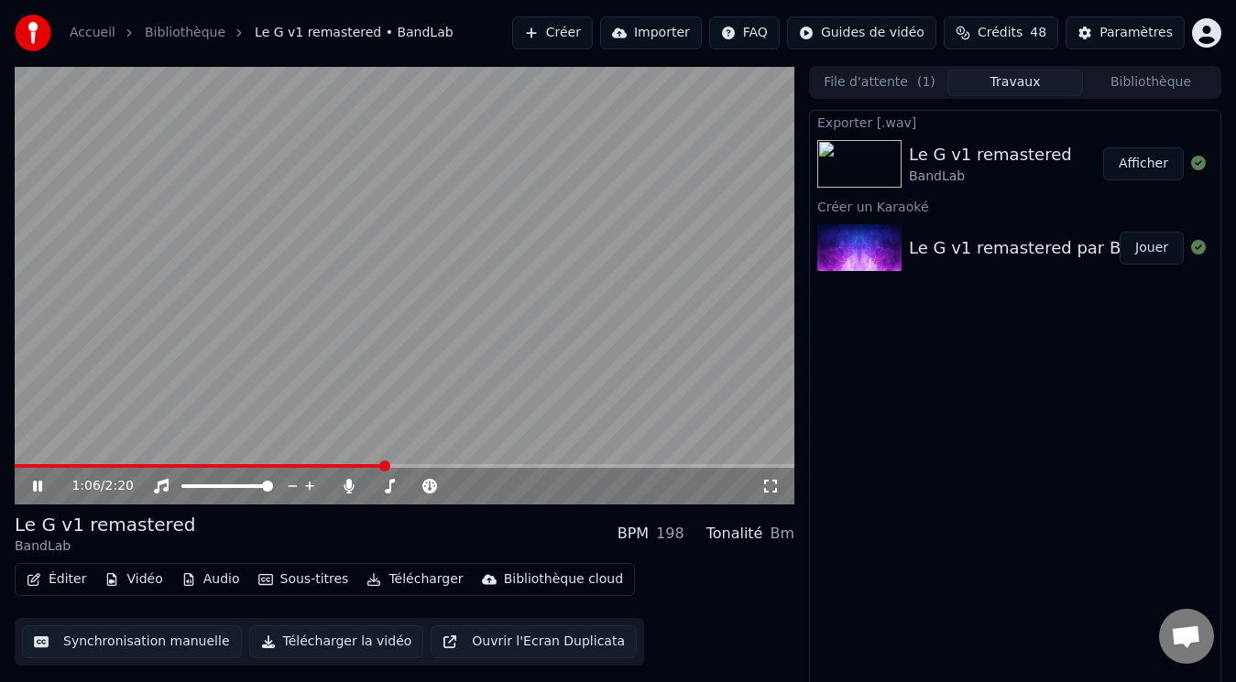
click at [326, 464] on span at bounding box center [200, 466] width 370 height 4
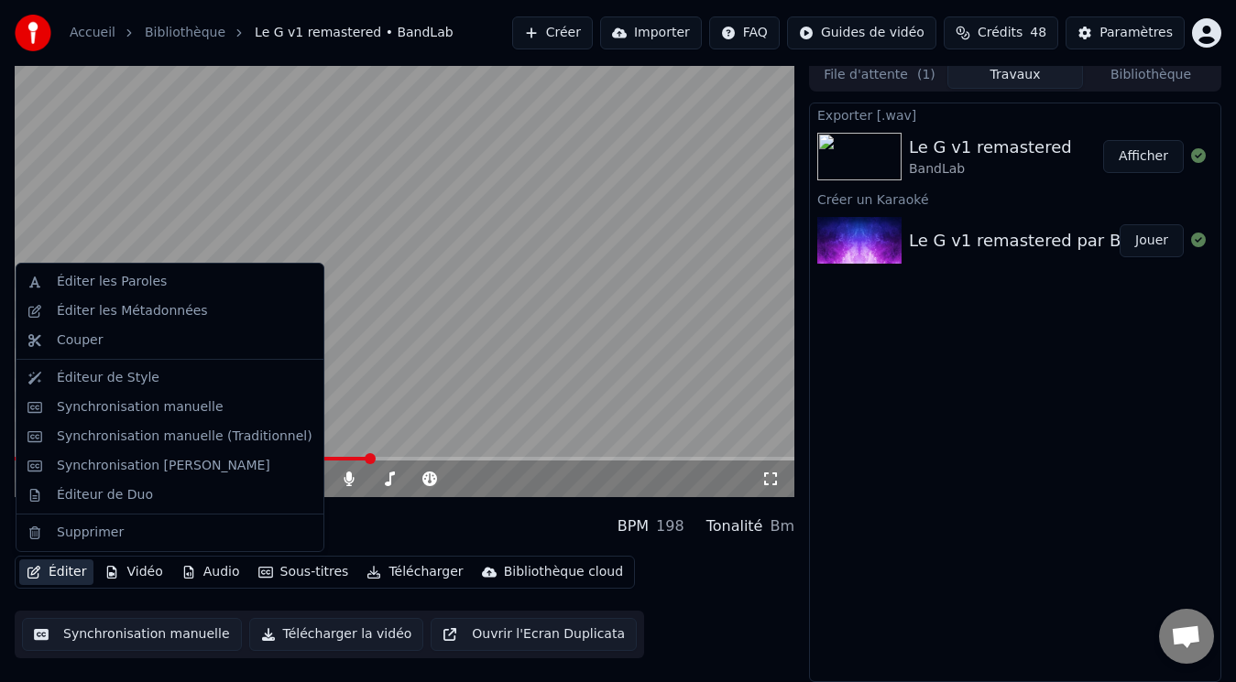
click at [59, 571] on button "Éditer" at bounding box center [56, 573] width 74 height 26
click at [116, 280] on div "Éditer les Paroles" at bounding box center [112, 282] width 110 height 18
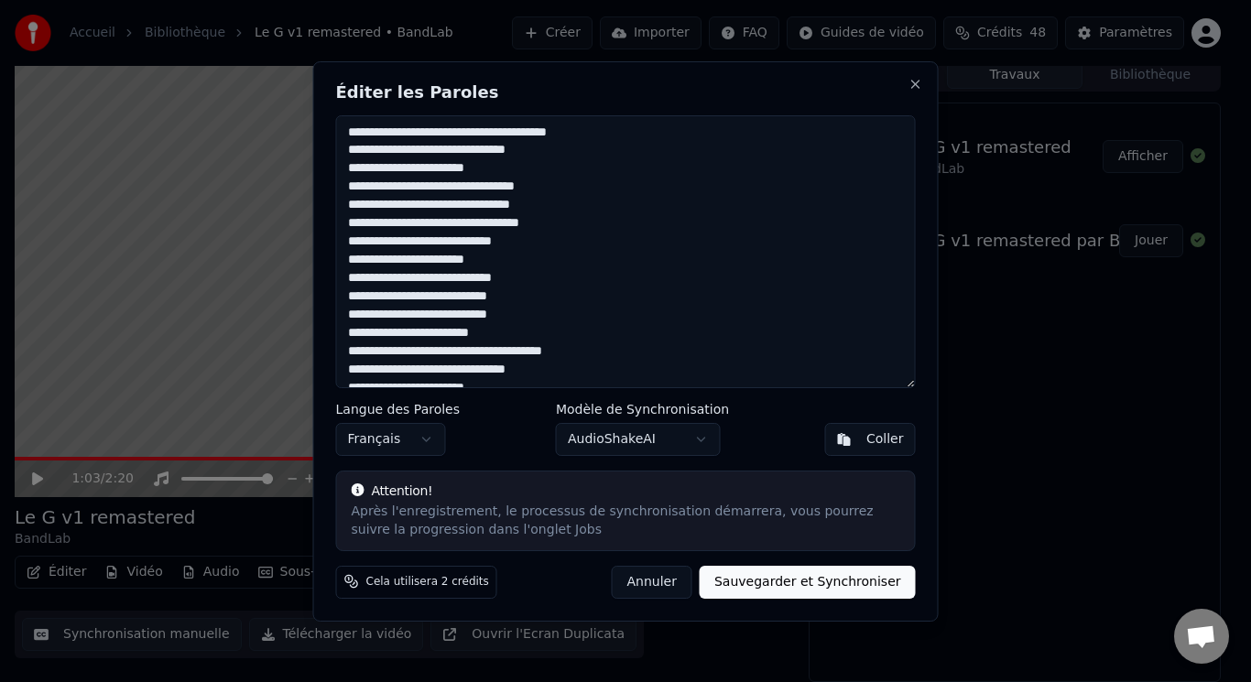
click at [911, 74] on div "Éditer les Paroles Langue des Paroles Français Modèle de Synchronisation AudioS…" at bounding box center [626, 341] width 626 height 561
click at [915, 82] on button "Close" at bounding box center [916, 84] width 15 height 15
type textarea "**********"
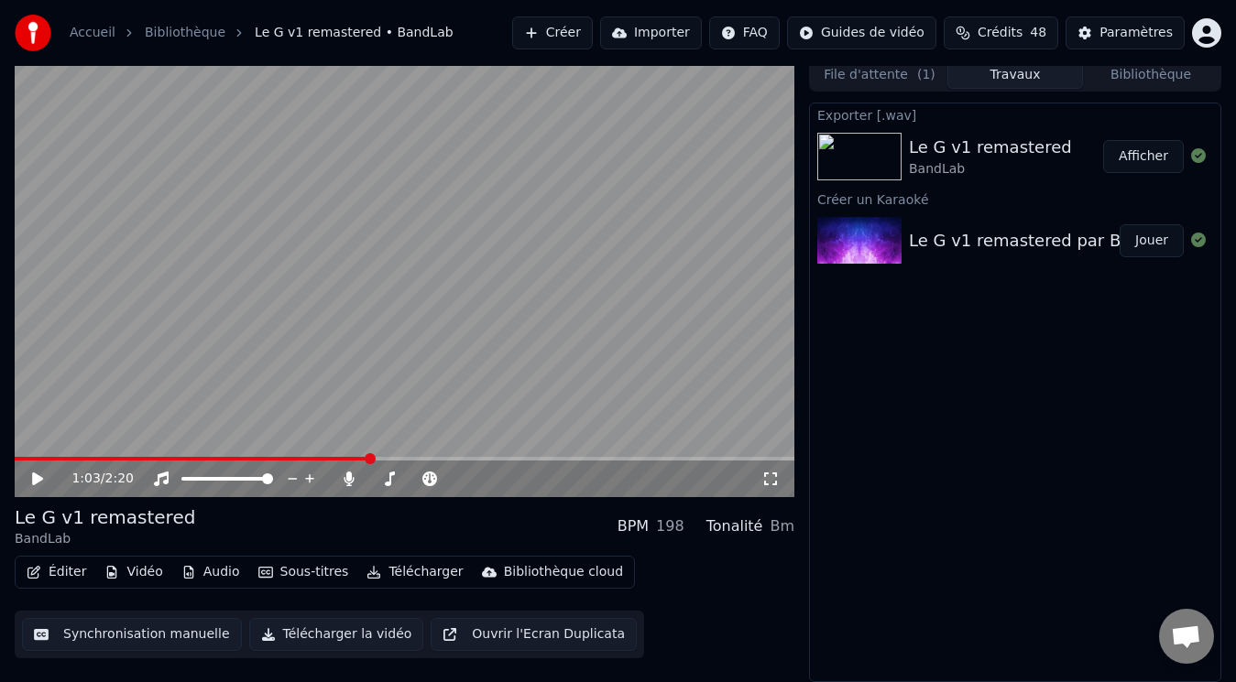
click at [59, 571] on button "Éditer" at bounding box center [56, 573] width 74 height 26
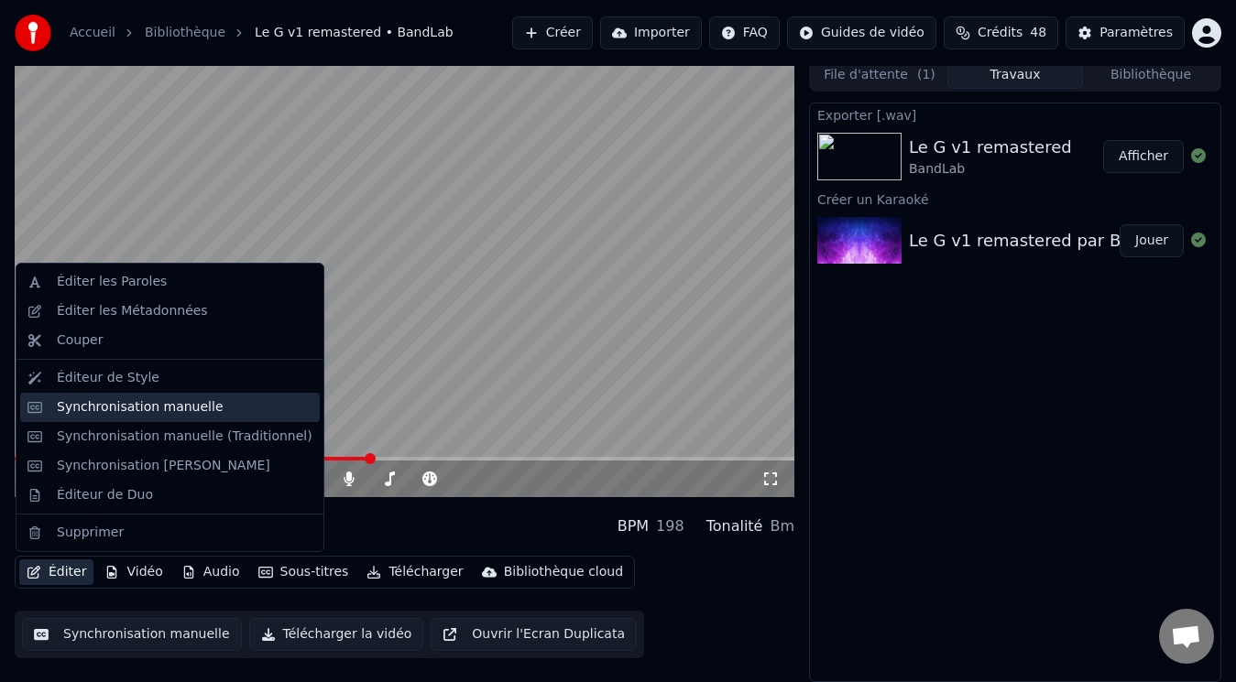
click at [107, 408] on div "Synchronisation manuelle" at bounding box center [140, 408] width 167 height 18
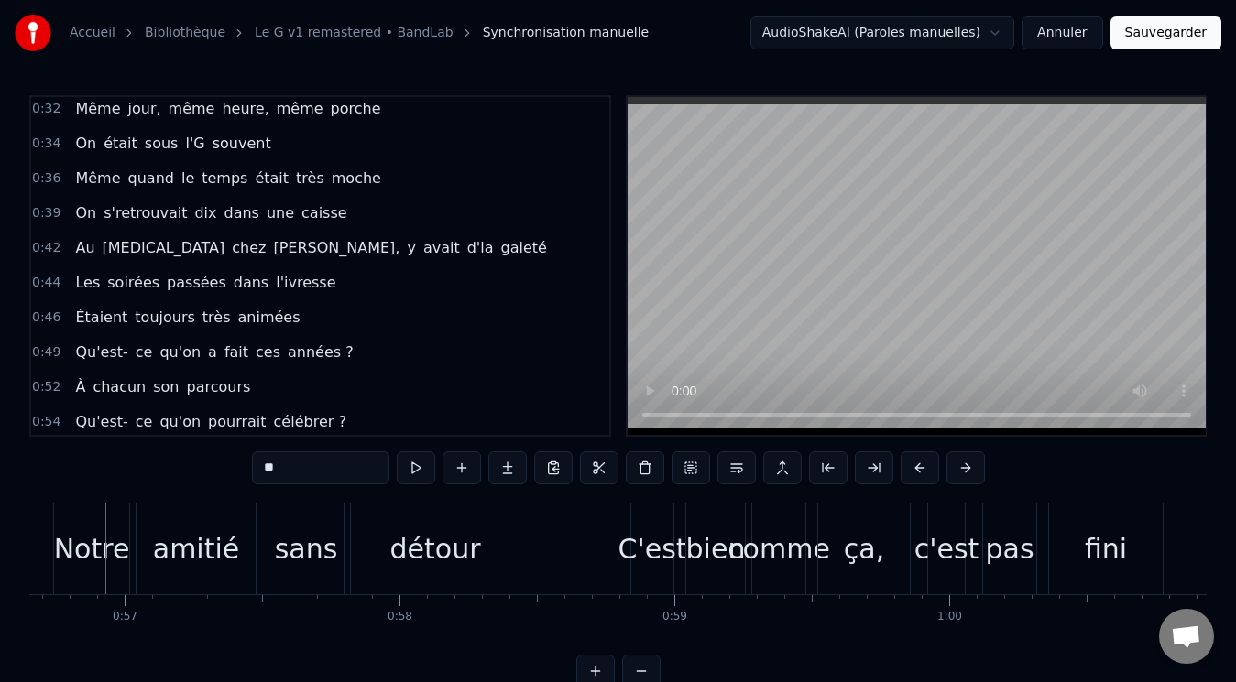
scroll to position [0, 15554]
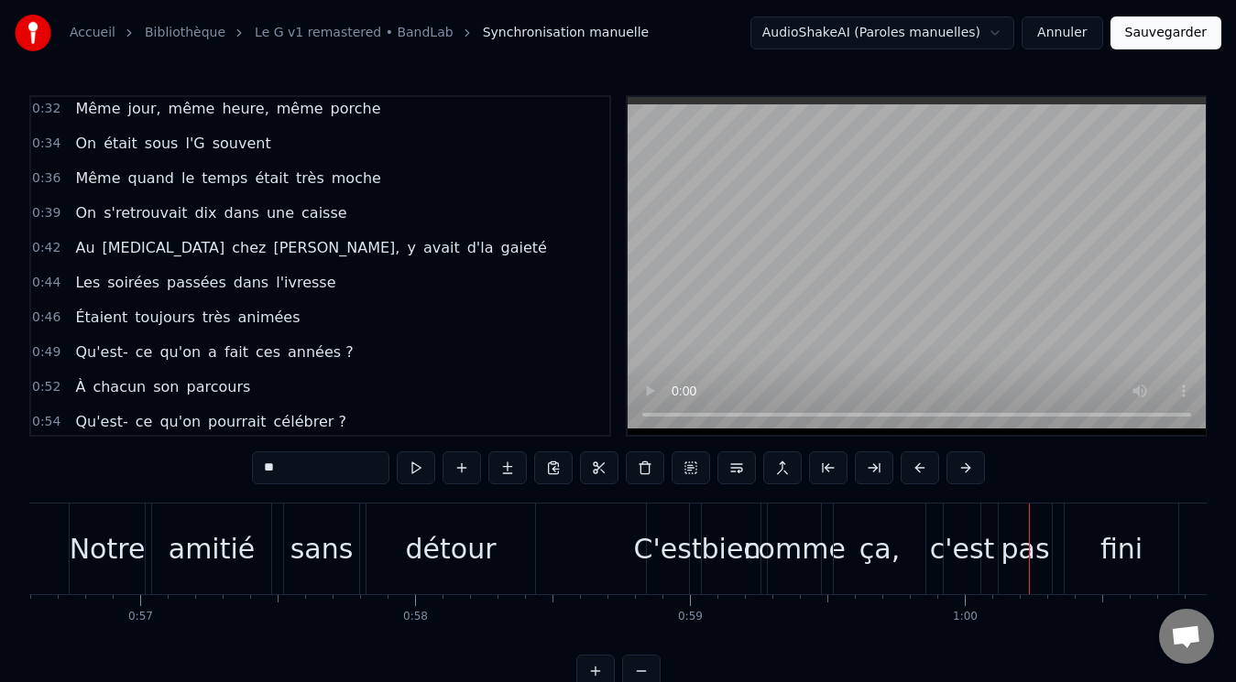
click at [868, 552] on div "ça," at bounding box center [879, 549] width 40 height 41
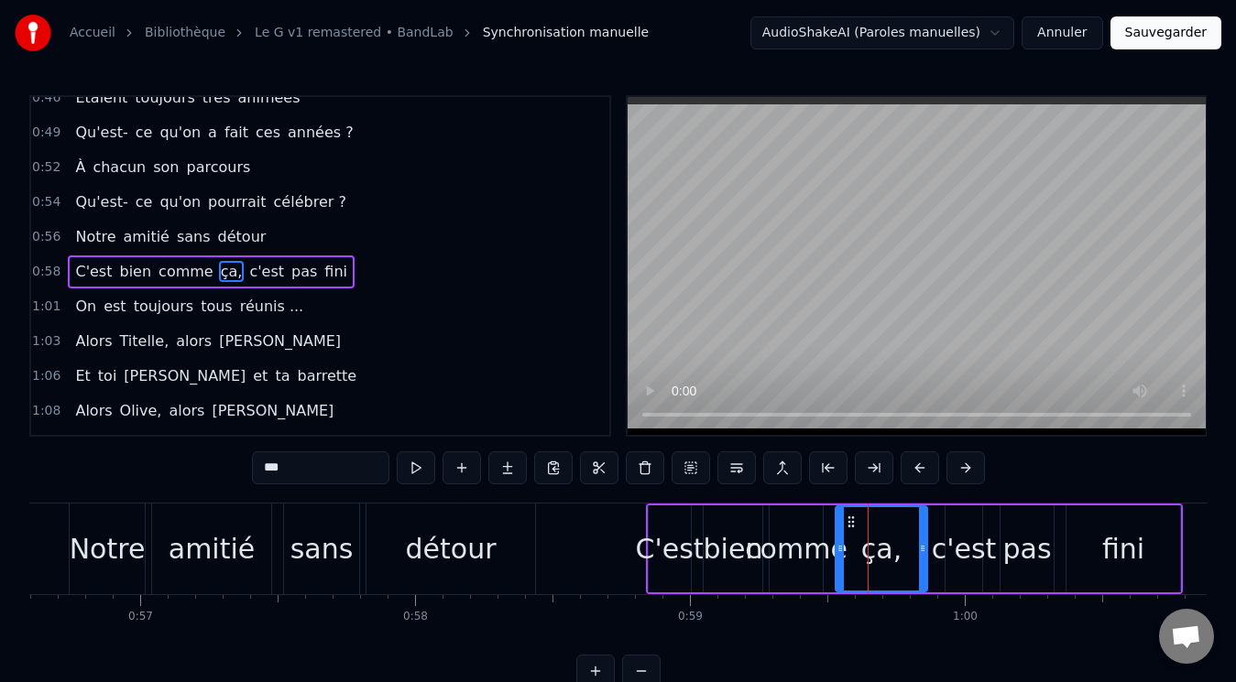
scroll to position [683, 0]
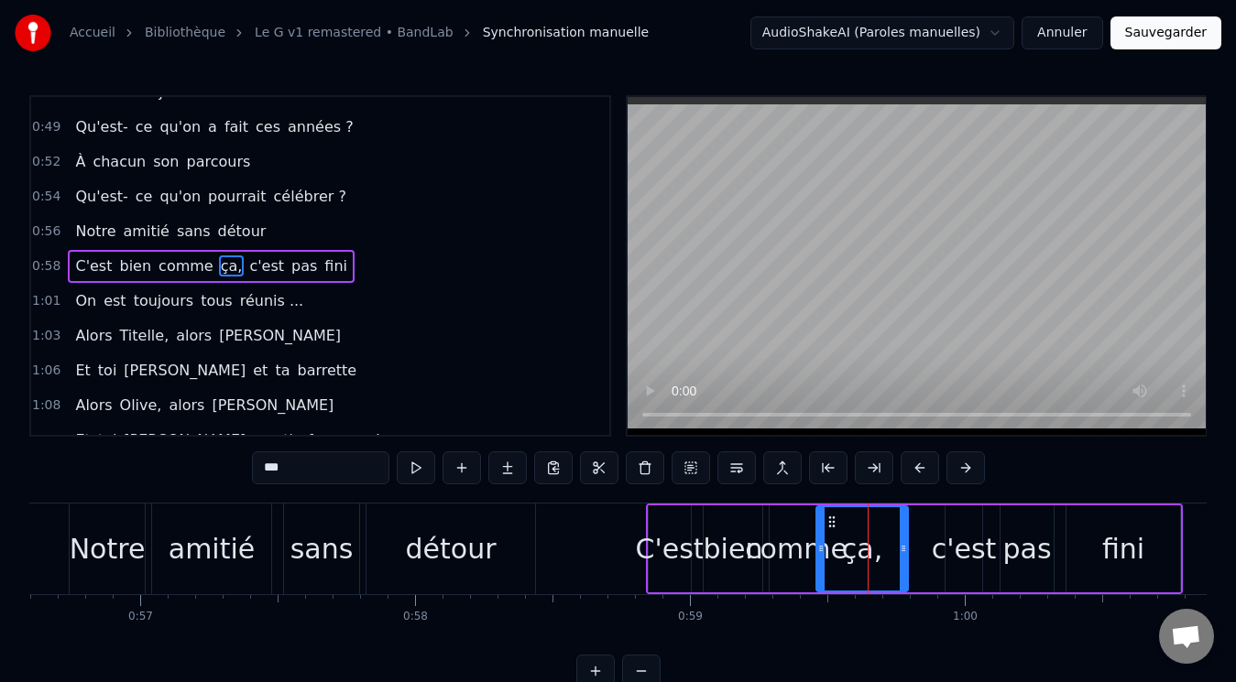
drag, startPoint x: 853, startPoint y: 522, endPoint x: 834, endPoint y: 521, distance: 19.3
click at [834, 521] on circle at bounding box center [833, 521] width 1 height 1
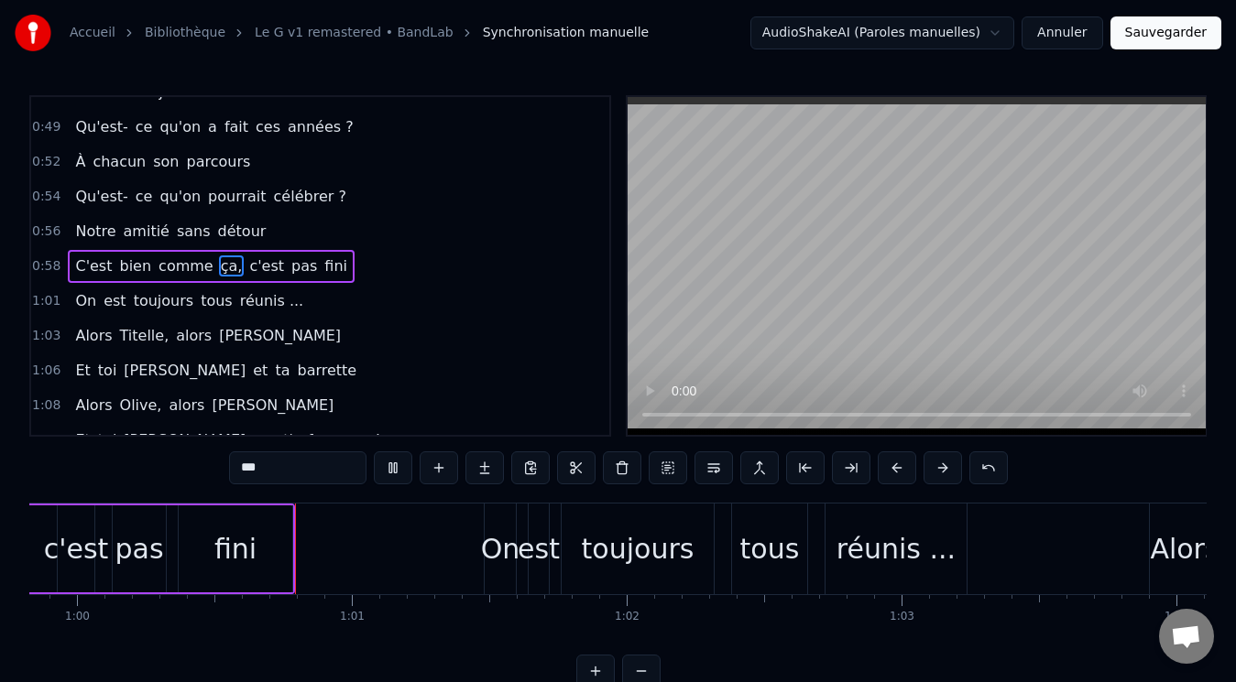
scroll to position [0, 16489]
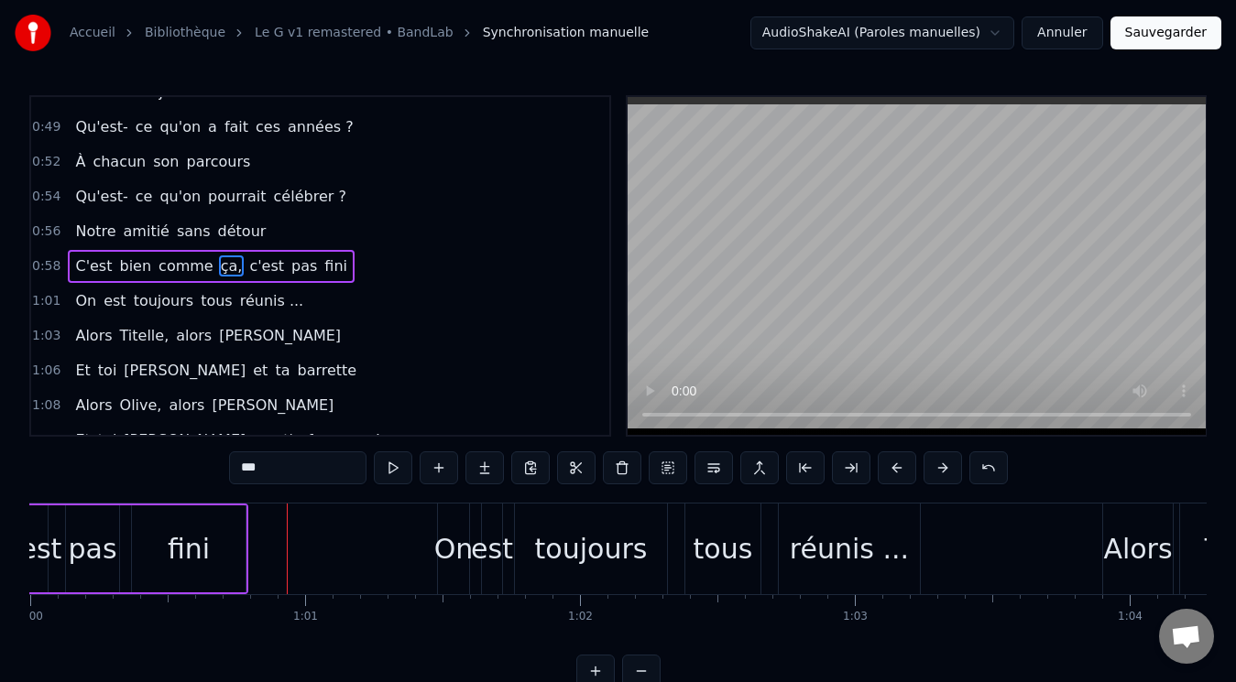
click at [247, 257] on span "c'est" at bounding box center [266, 266] width 38 height 21
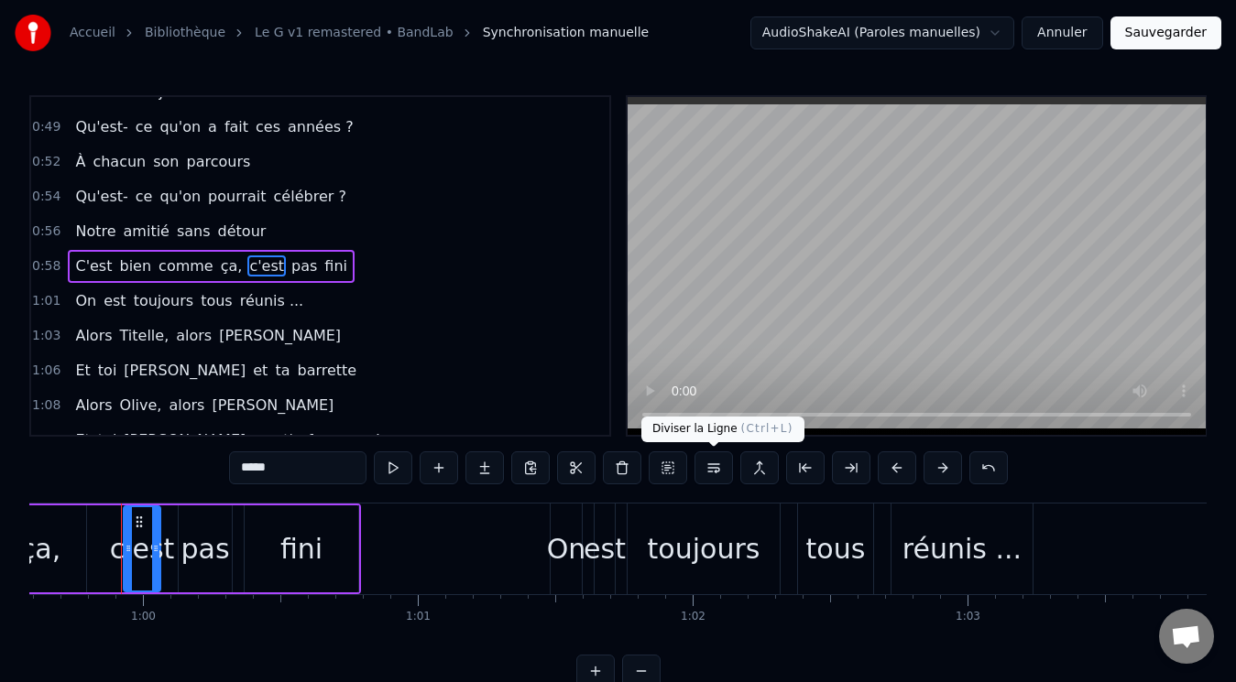
click at [718, 468] on button at bounding box center [713, 468] width 38 height 33
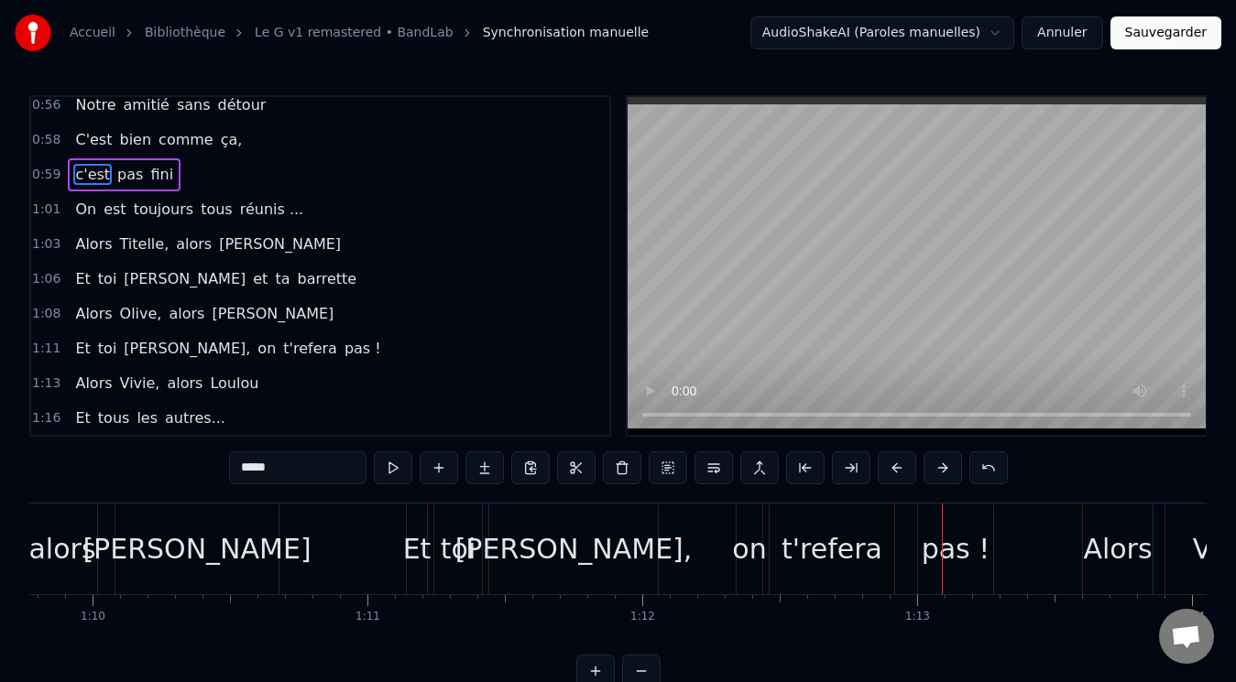
scroll to position [901, 0]
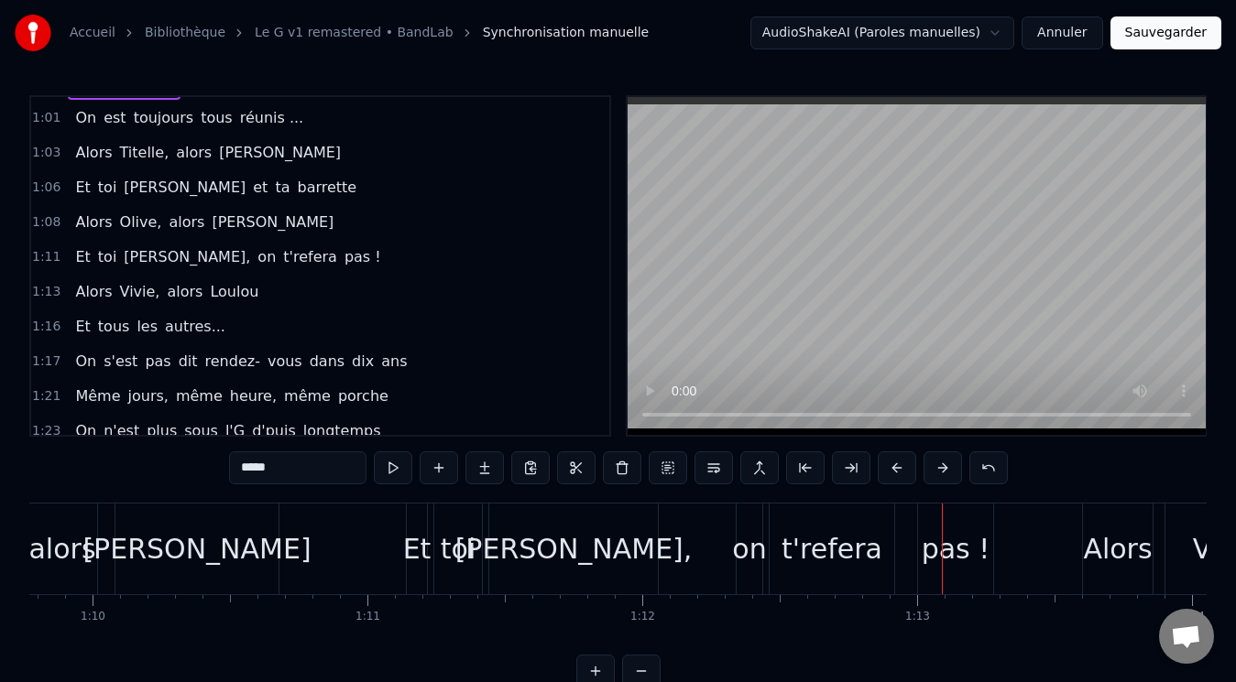
click at [256, 256] on span "on" at bounding box center [267, 256] width 22 height 21
type input "**"
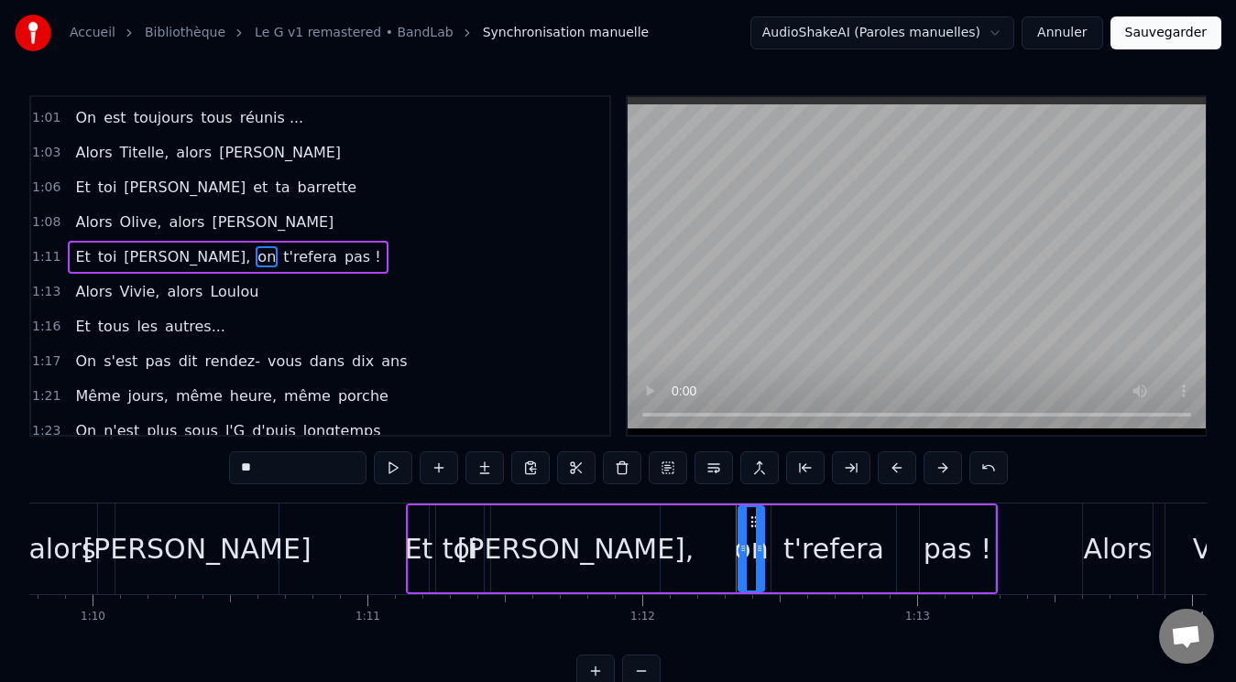
scroll to position [892, 0]
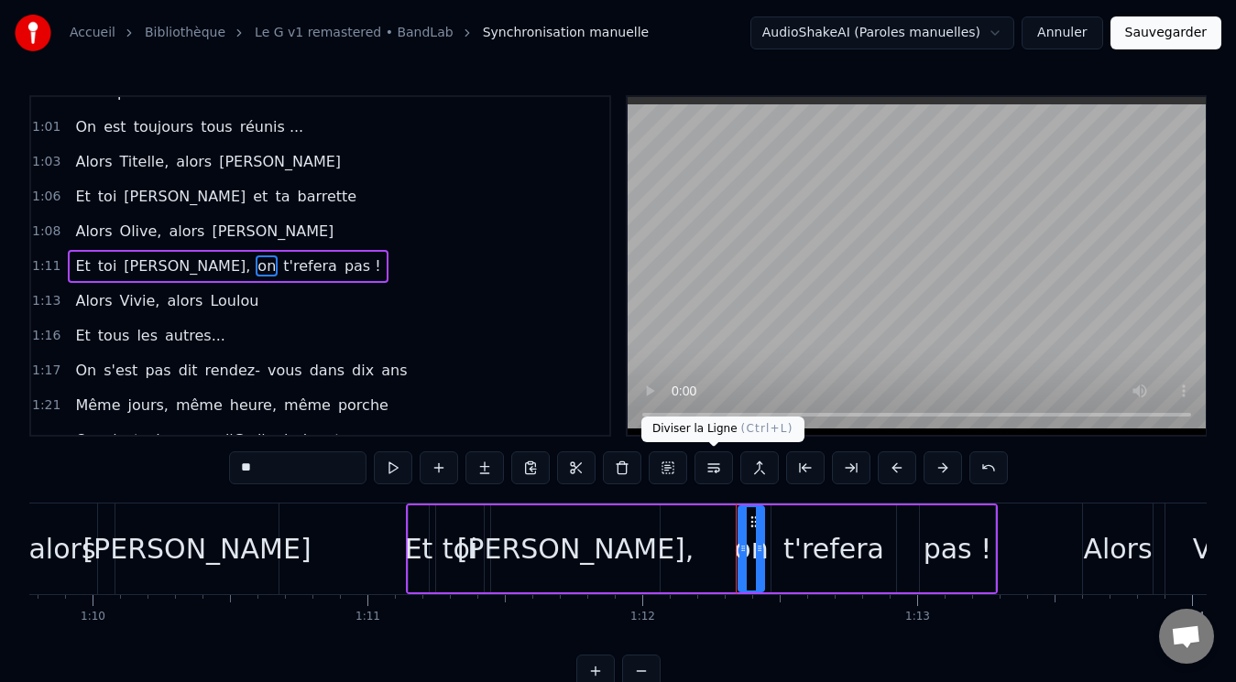
click at [710, 460] on button at bounding box center [713, 468] width 38 height 33
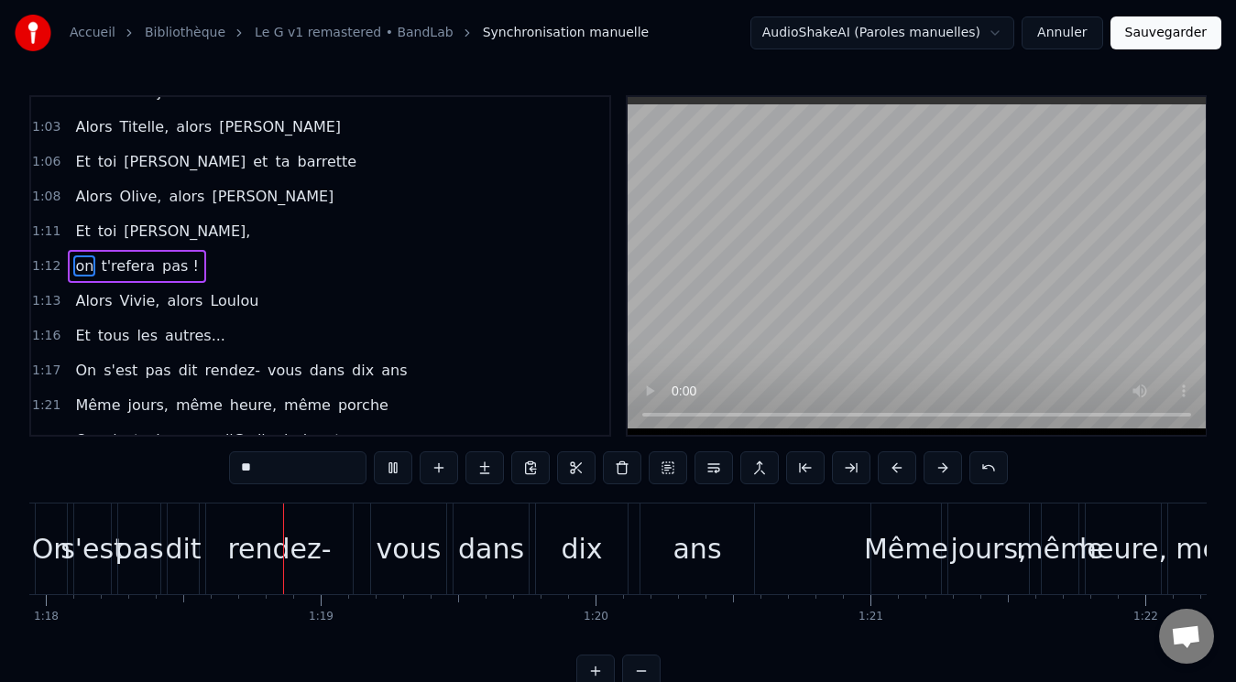
scroll to position [0, 21474]
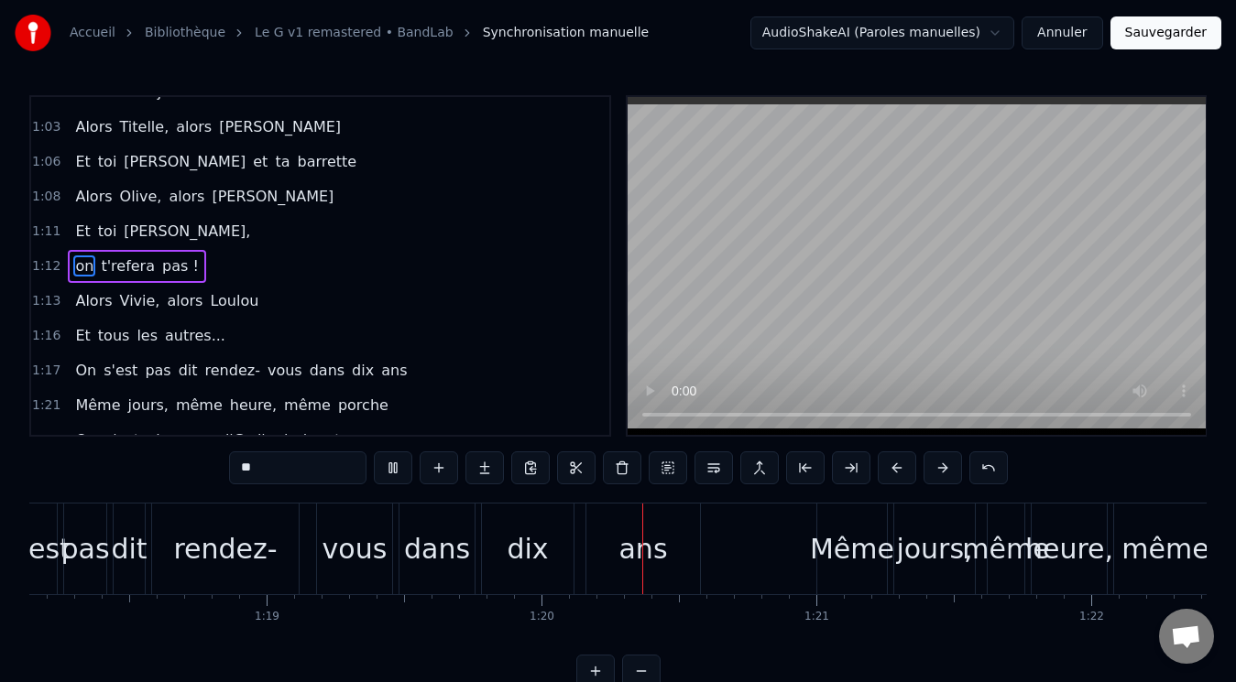
click at [493, 327] on div "1:16 Et tous les autres..." at bounding box center [320, 336] width 578 height 35
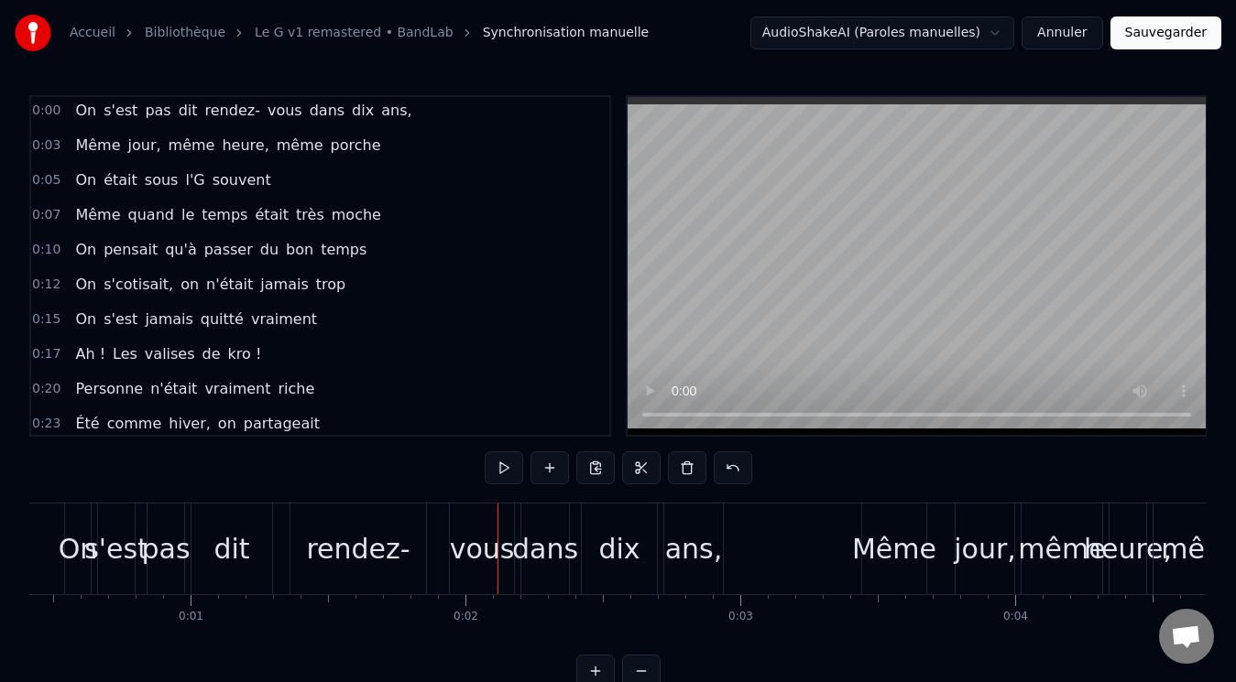
scroll to position [0, 0]
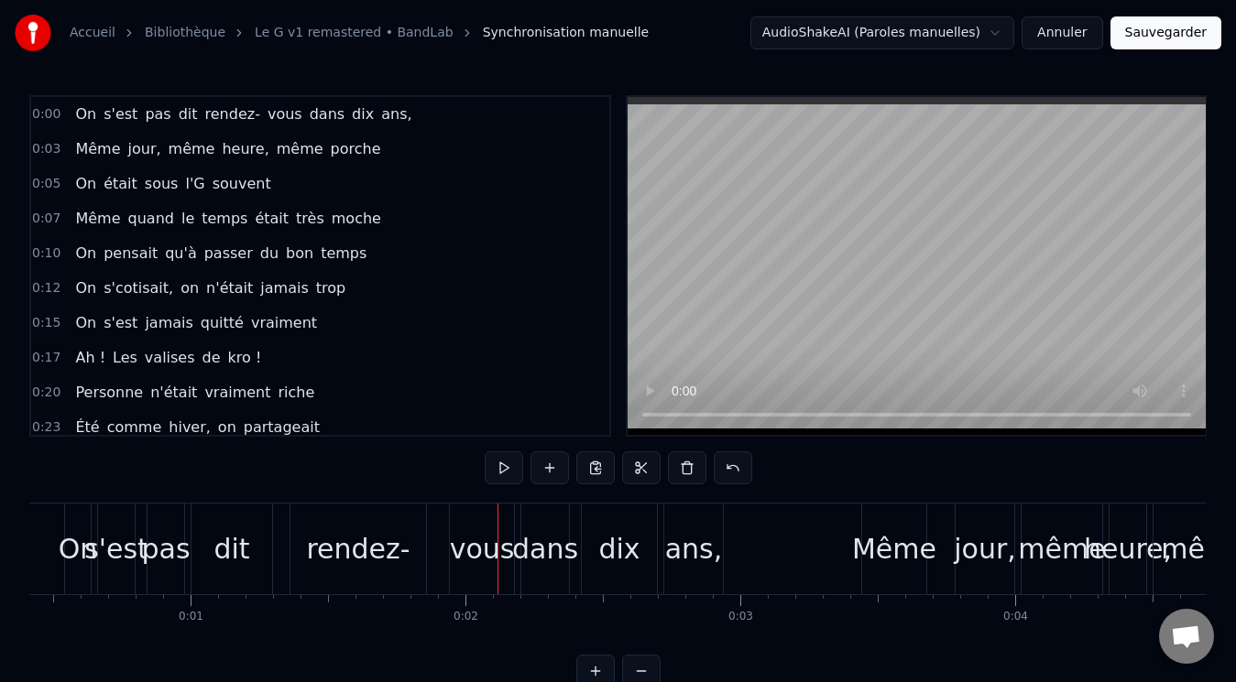
click at [203, 118] on span "rendez-" at bounding box center [232, 114] width 59 height 21
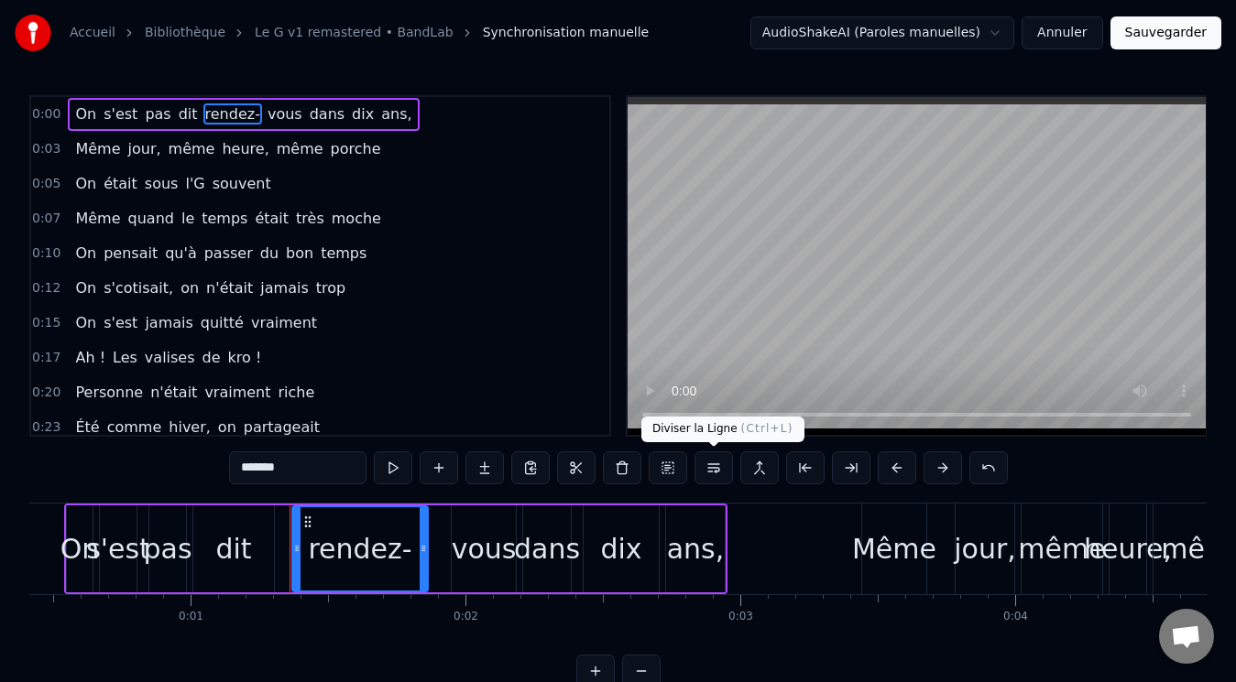
click at [714, 464] on button at bounding box center [713, 468] width 38 height 33
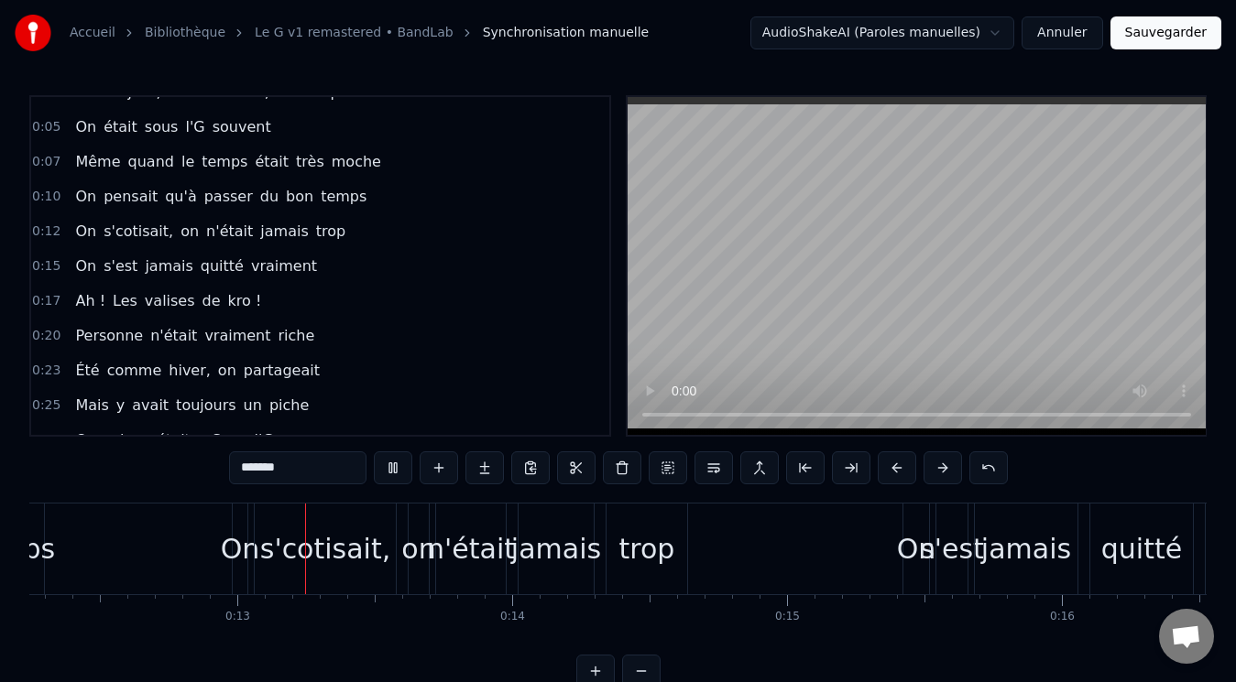
scroll to position [0, 3367]
click at [179, 231] on span "on" at bounding box center [190, 231] width 22 height 21
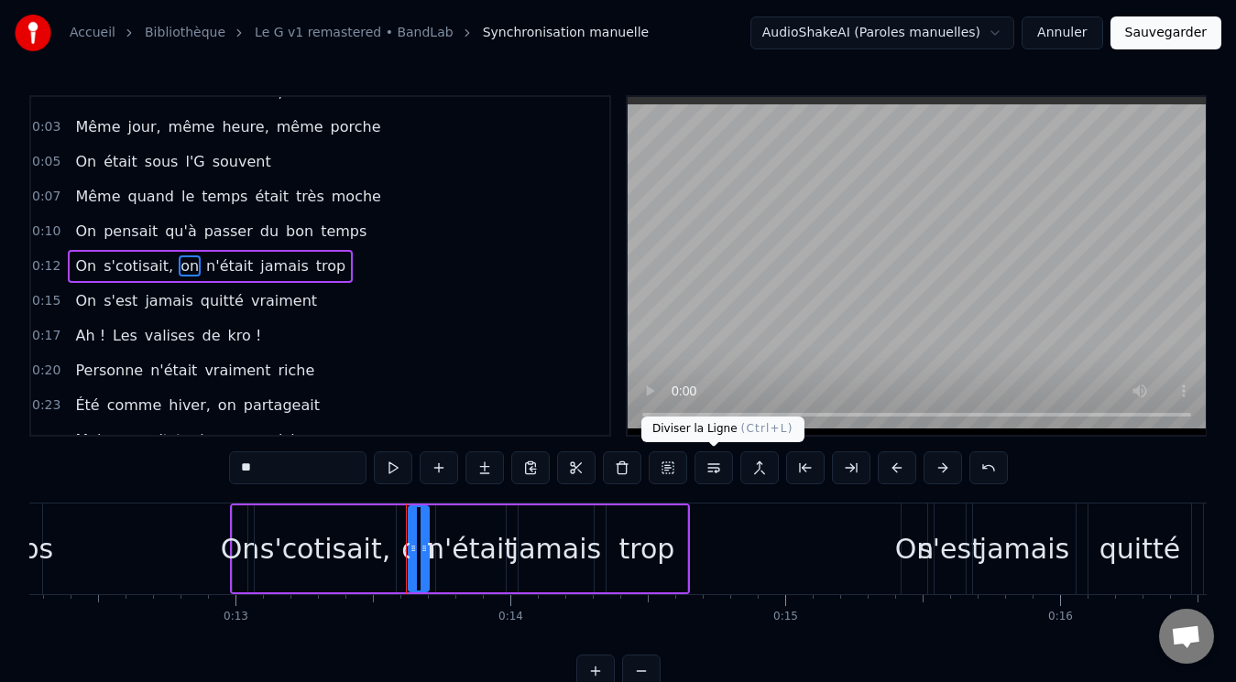
click at [714, 469] on button at bounding box center [713, 468] width 38 height 33
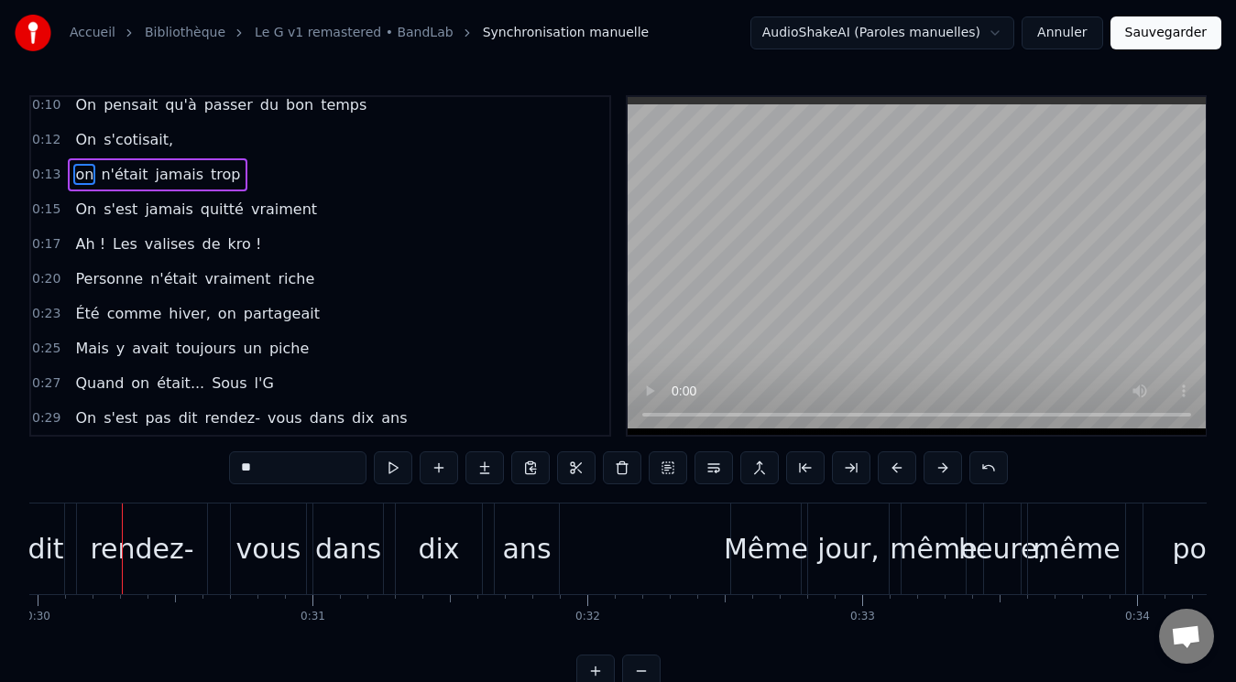
scroll to position [275, 0]
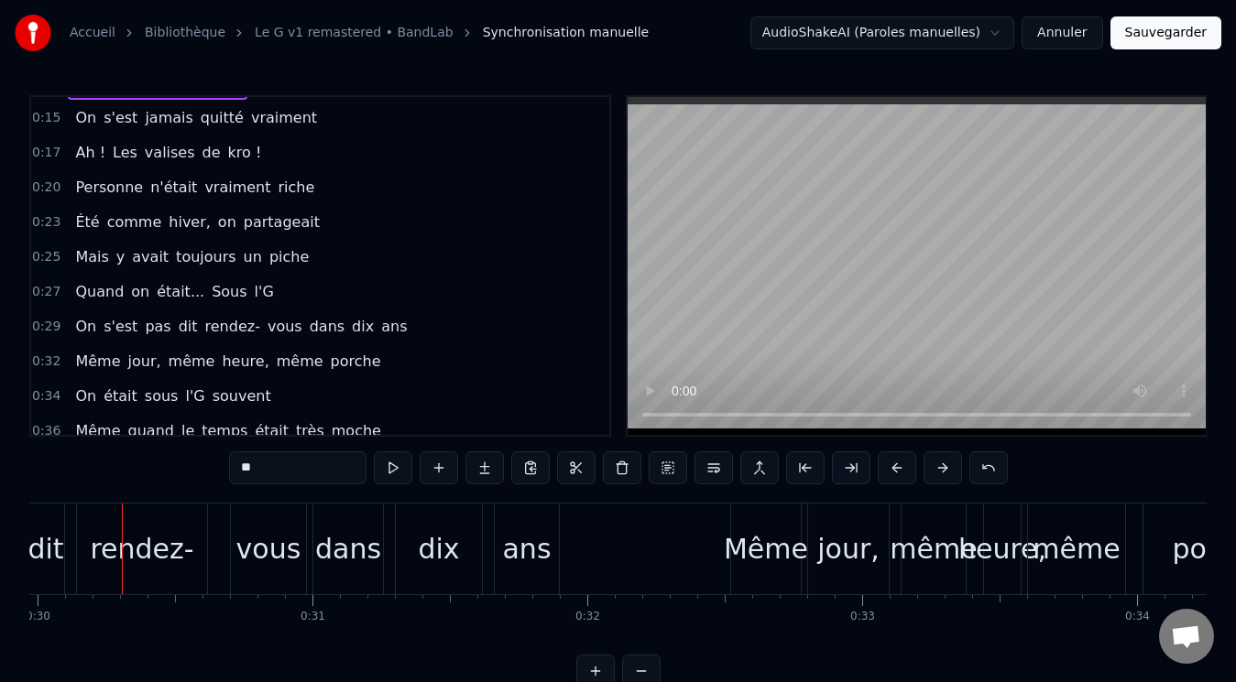
click at [203, 326] on span "rendez-" at bounding box center [232, 326] width 59 height 21
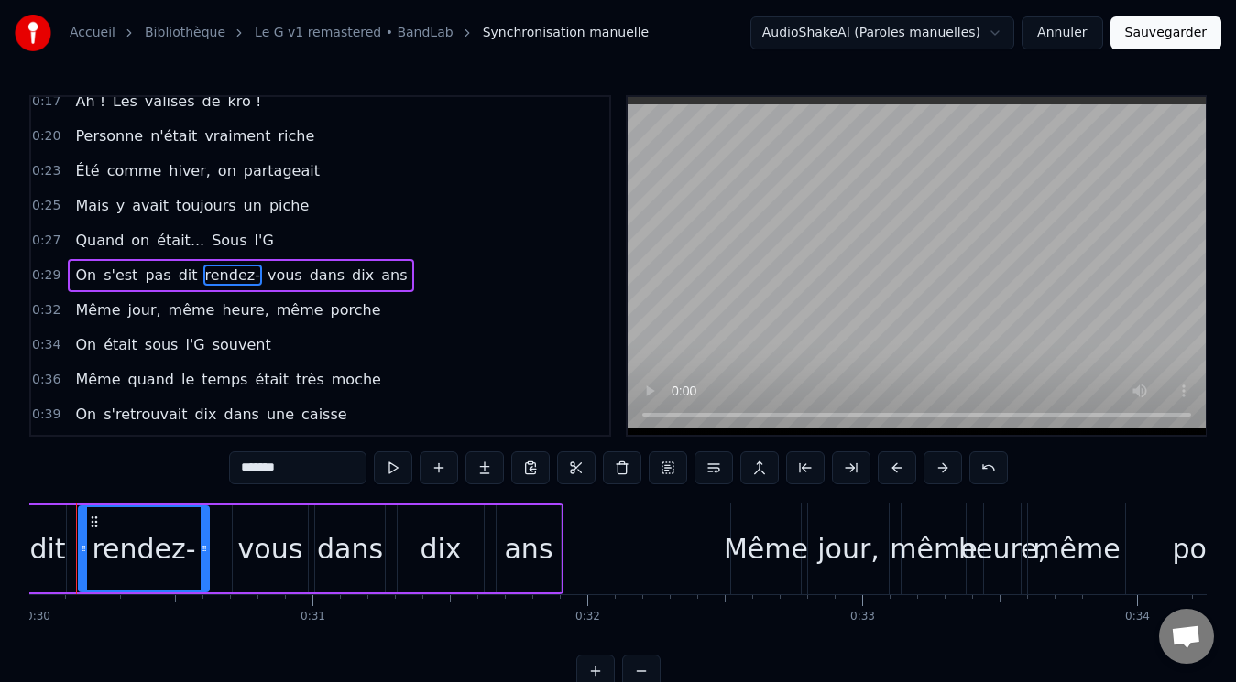
scroll to position [0, 8192]
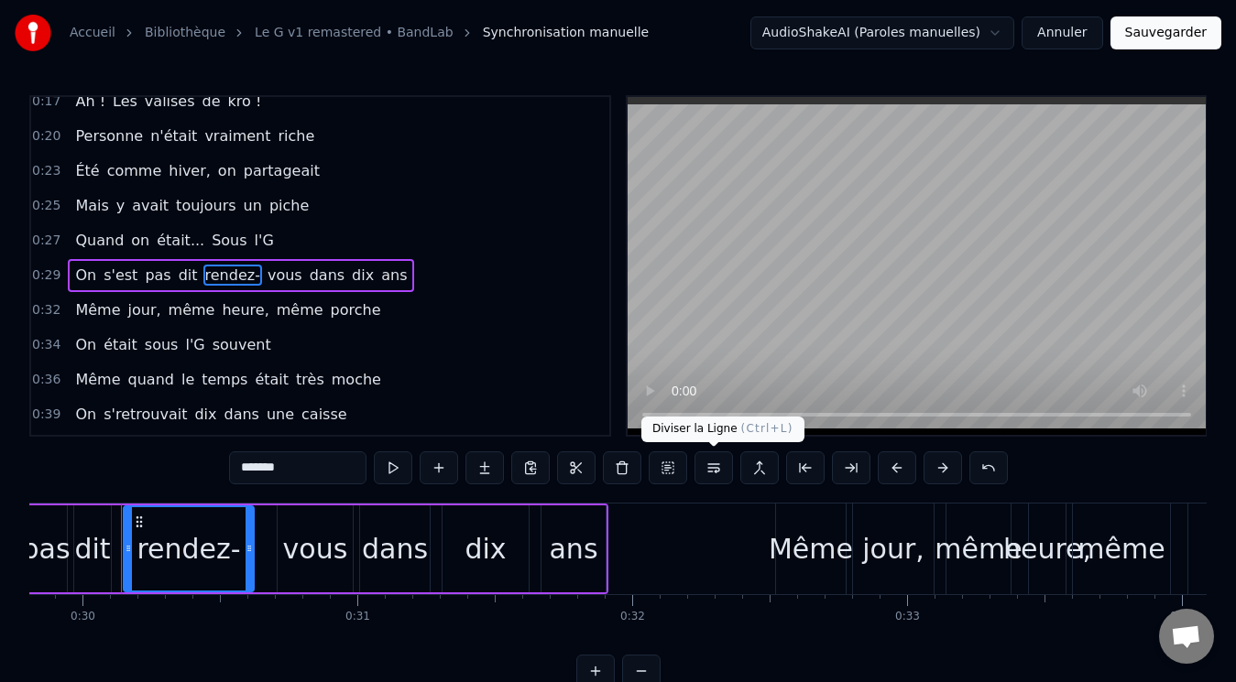
click at [711, 464] on button at bounding box center [713, 468] width 38 height 33
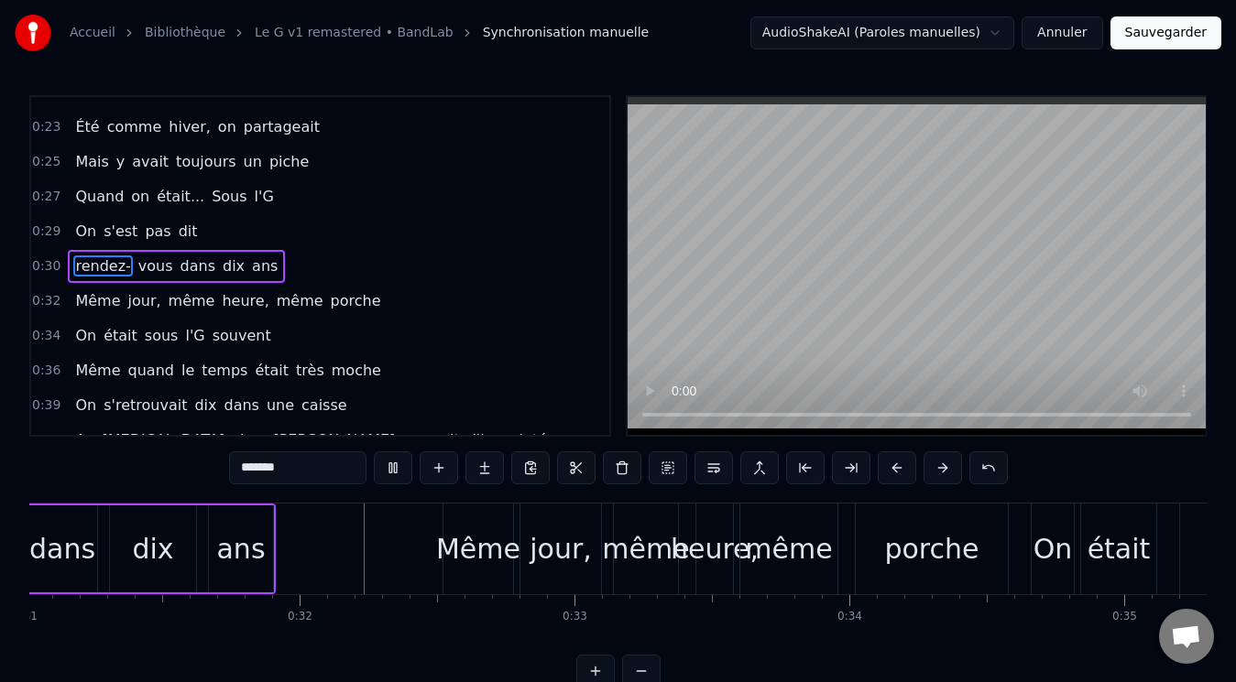
scroll to position [0, 8618]
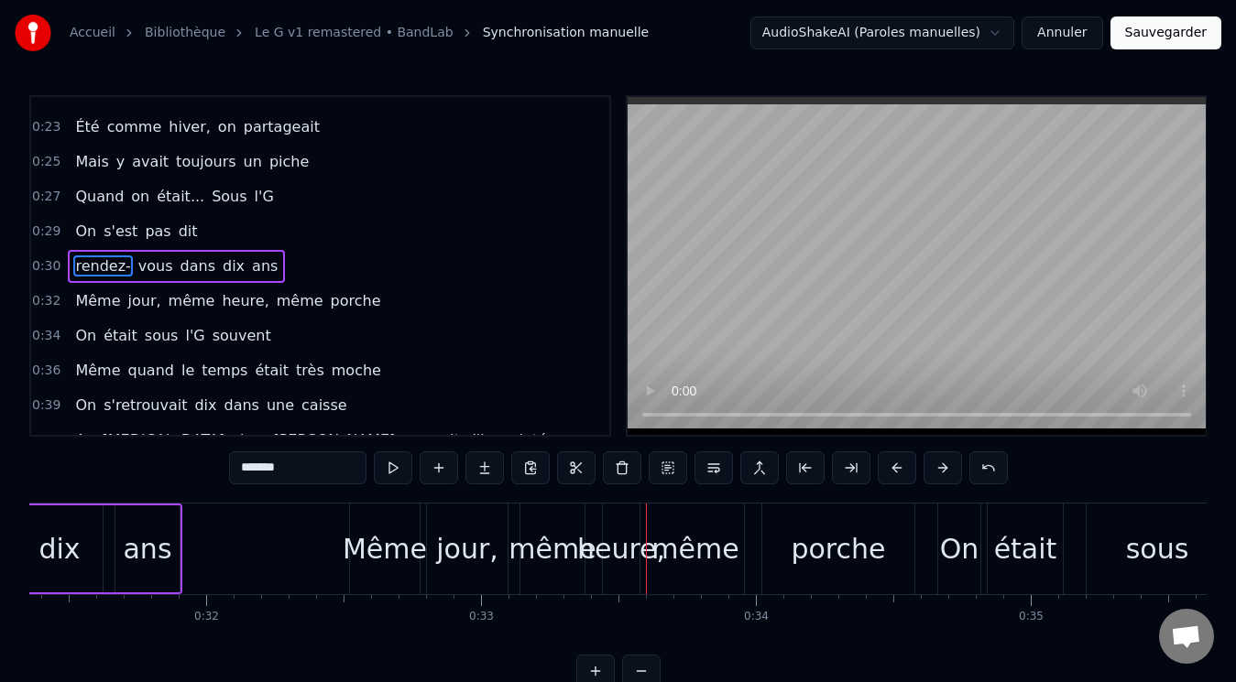
click at [175, 299] on span "même" at bounding box center [192, 300] width 50 height 21
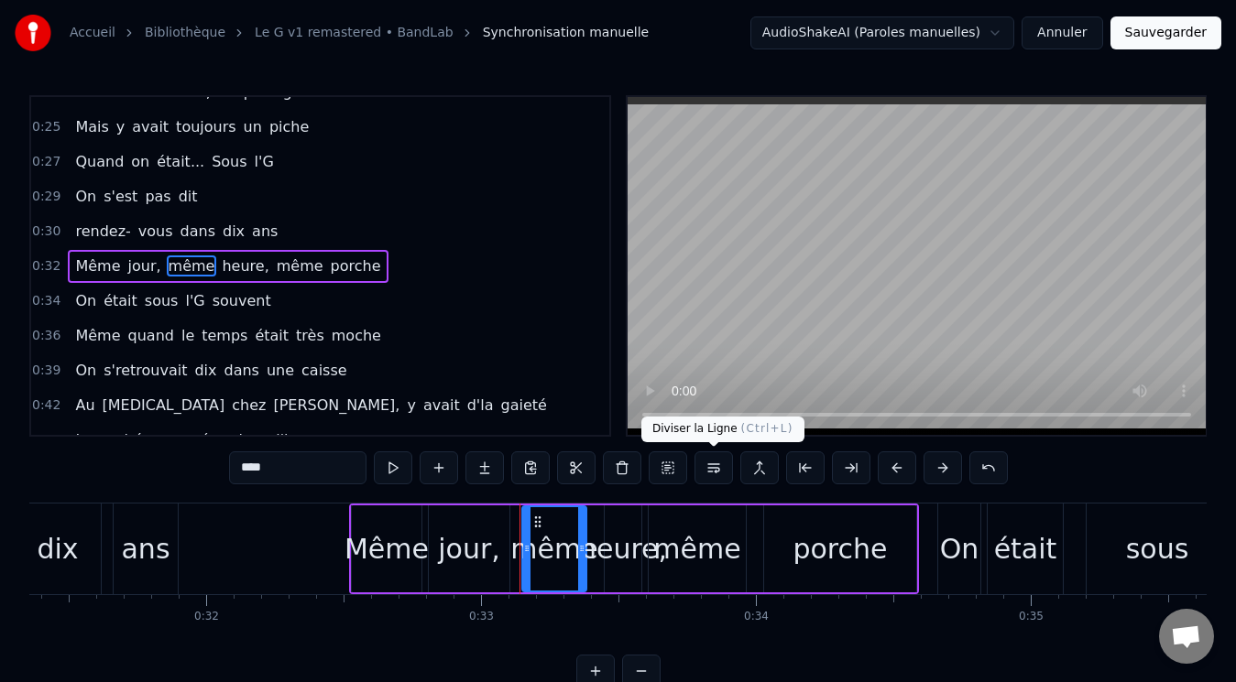
click at [708, 461] on button at bounding box center [713, 468] width 38 height 33
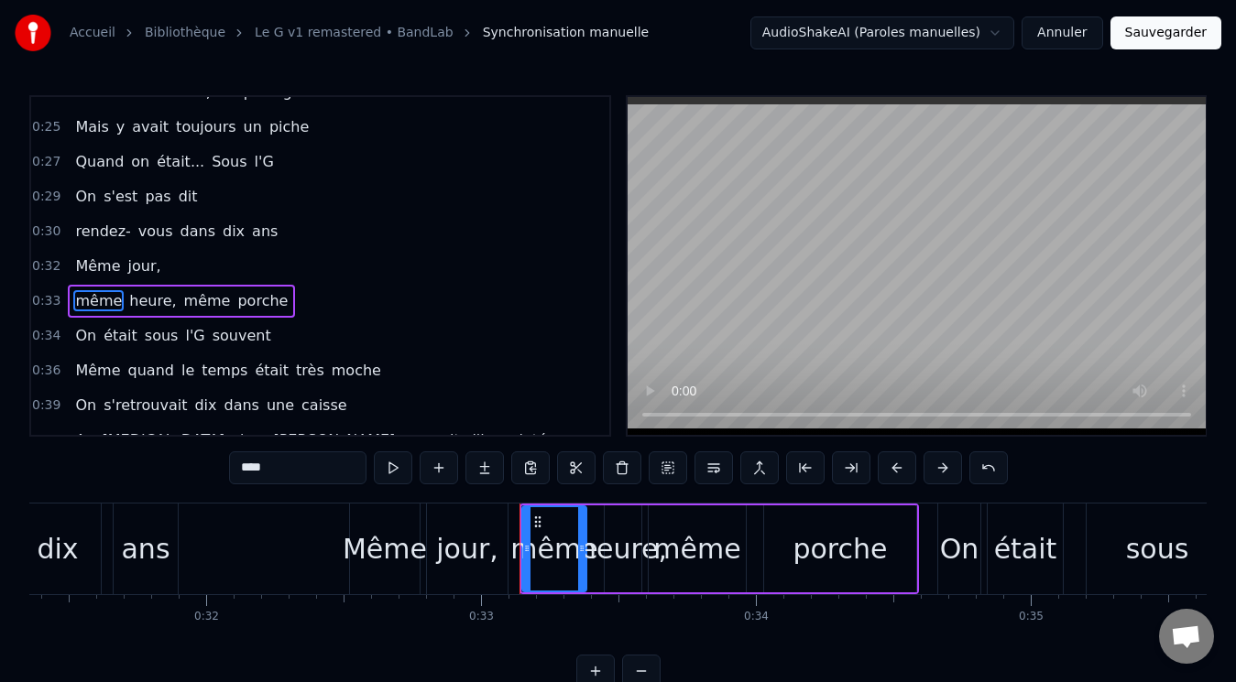
scroll to position [440, 0]
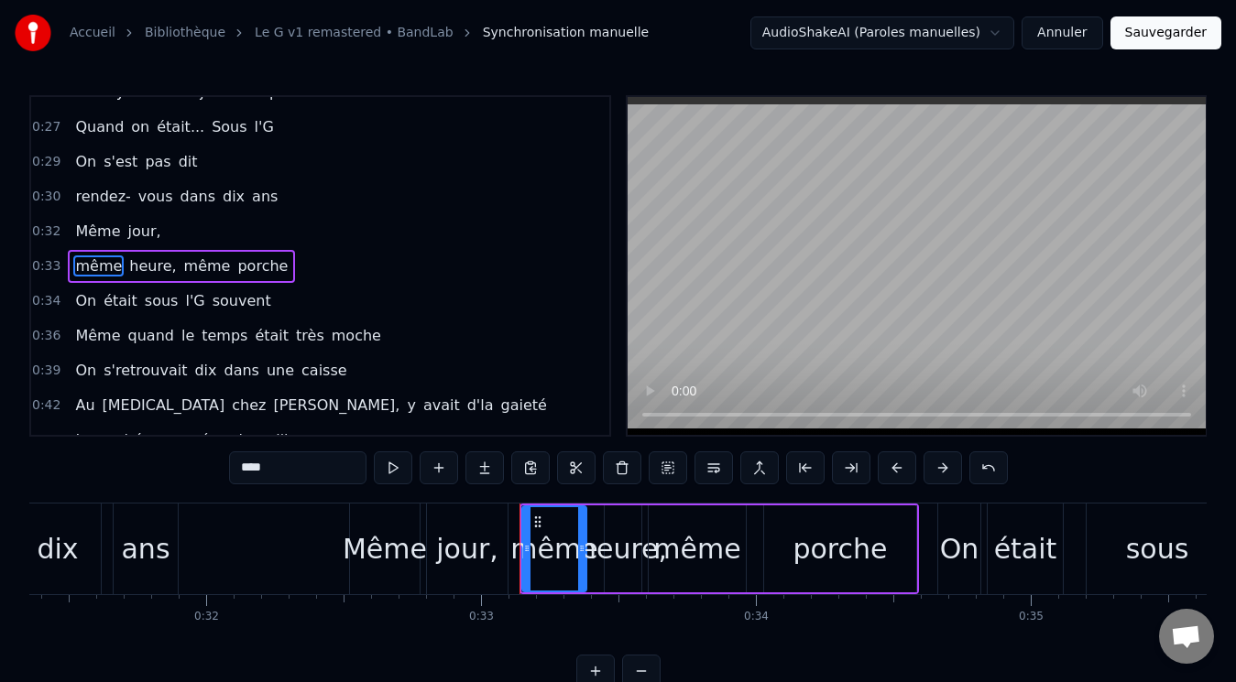
click at [184, 269] on span "même" at bounding box center [207, 266] width 50 height 21
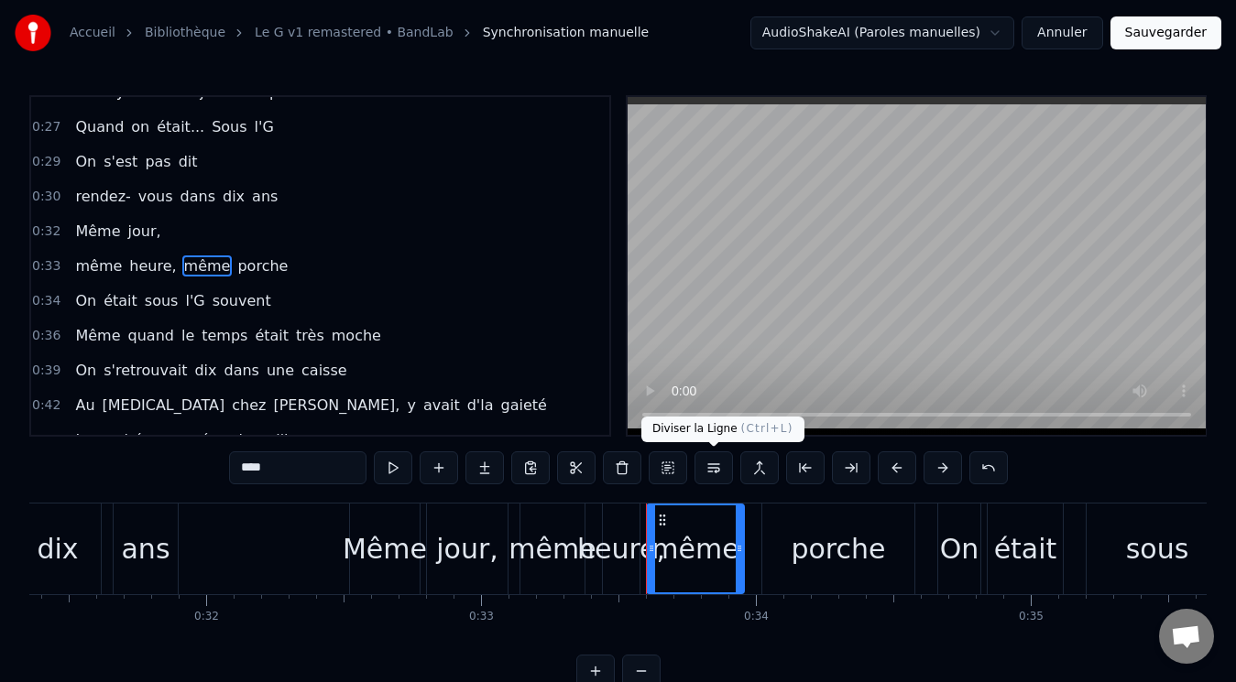
click at [713, 475] on button at bounding box center [713, 468] width 38 height 33
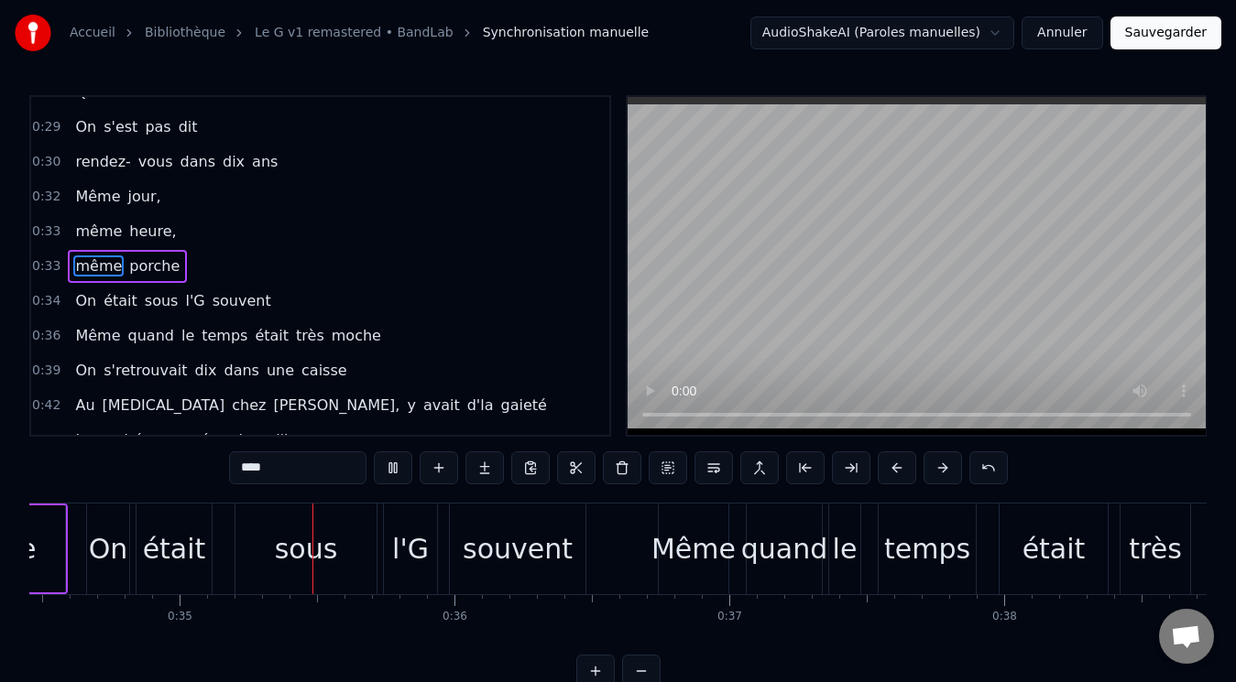
scroll to position [0, 9539]
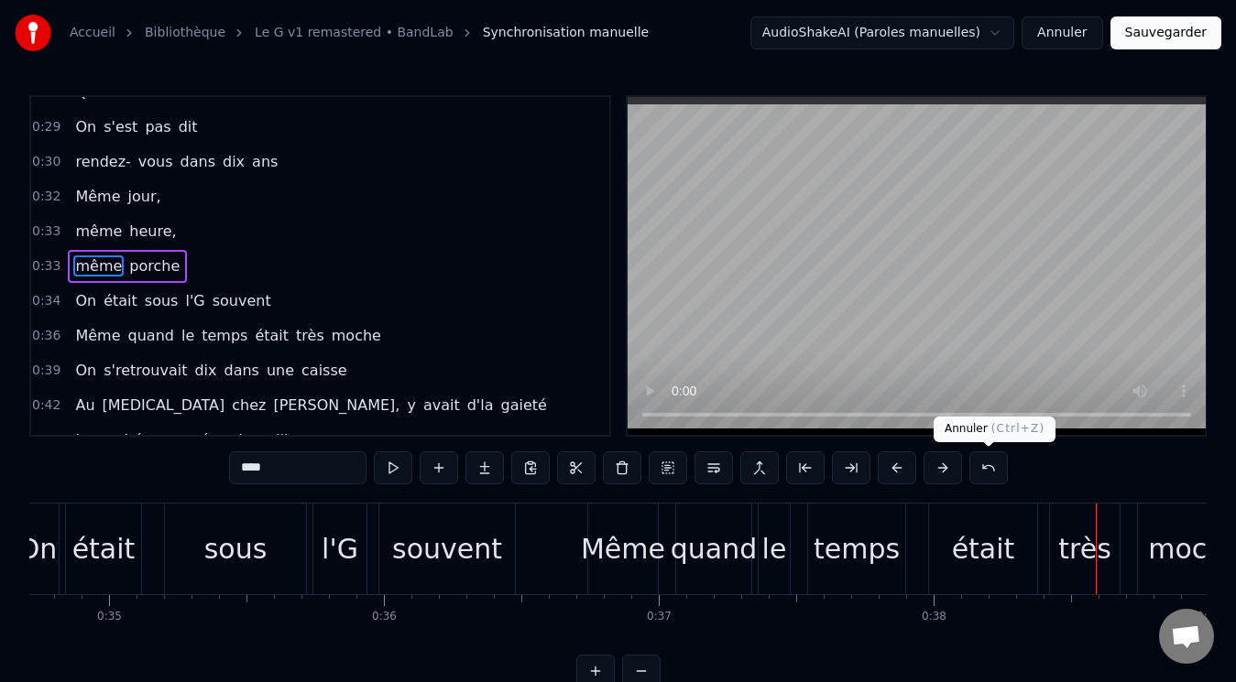
click at [988, 468] on button at bounding box center [988, 468] width 38 height 33
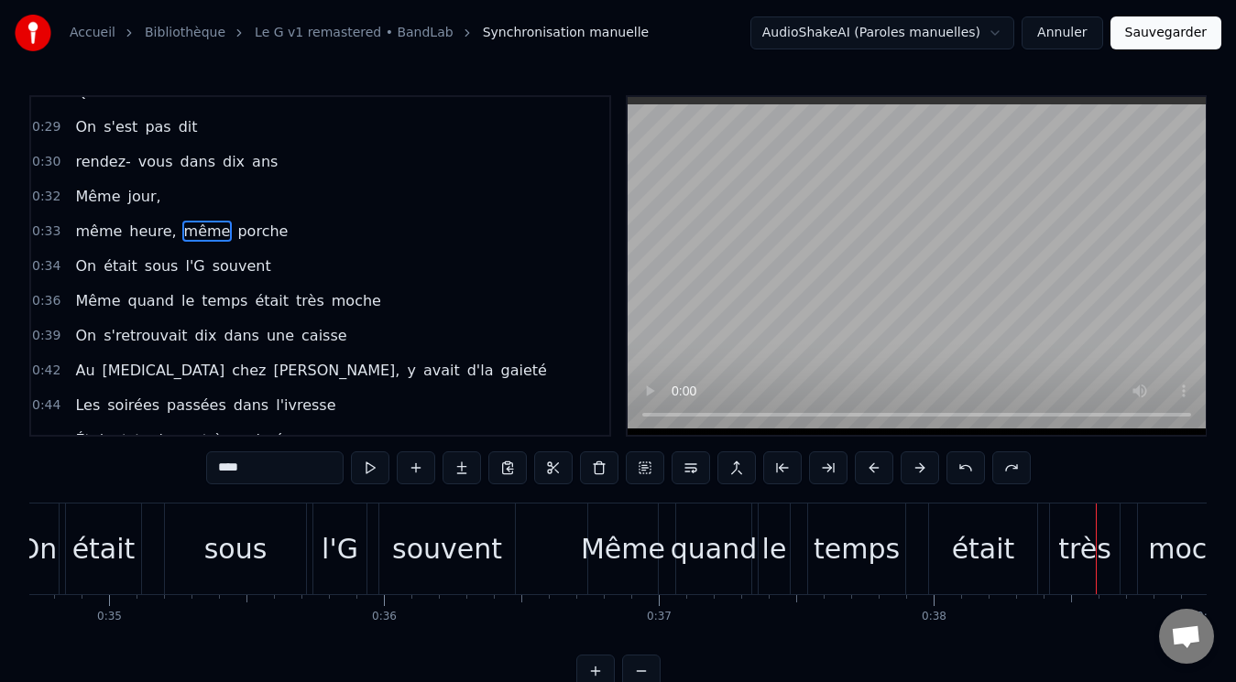
click at [988, 468] on div "****" at bounding box center [618, 468] width 824 height 33
click at [971, 468] on button at bounding box center [965, 468] width 38 height 33
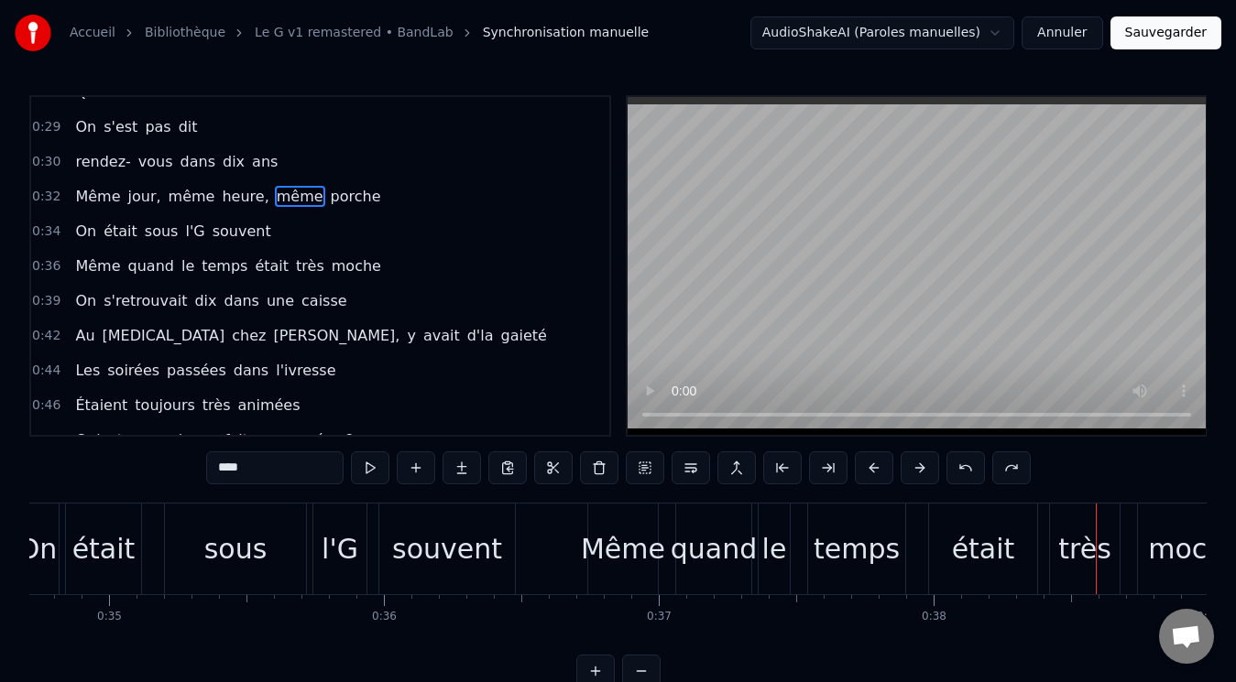
click at [969, 468] on button at bounding box center [965, 468] width 38 height 33
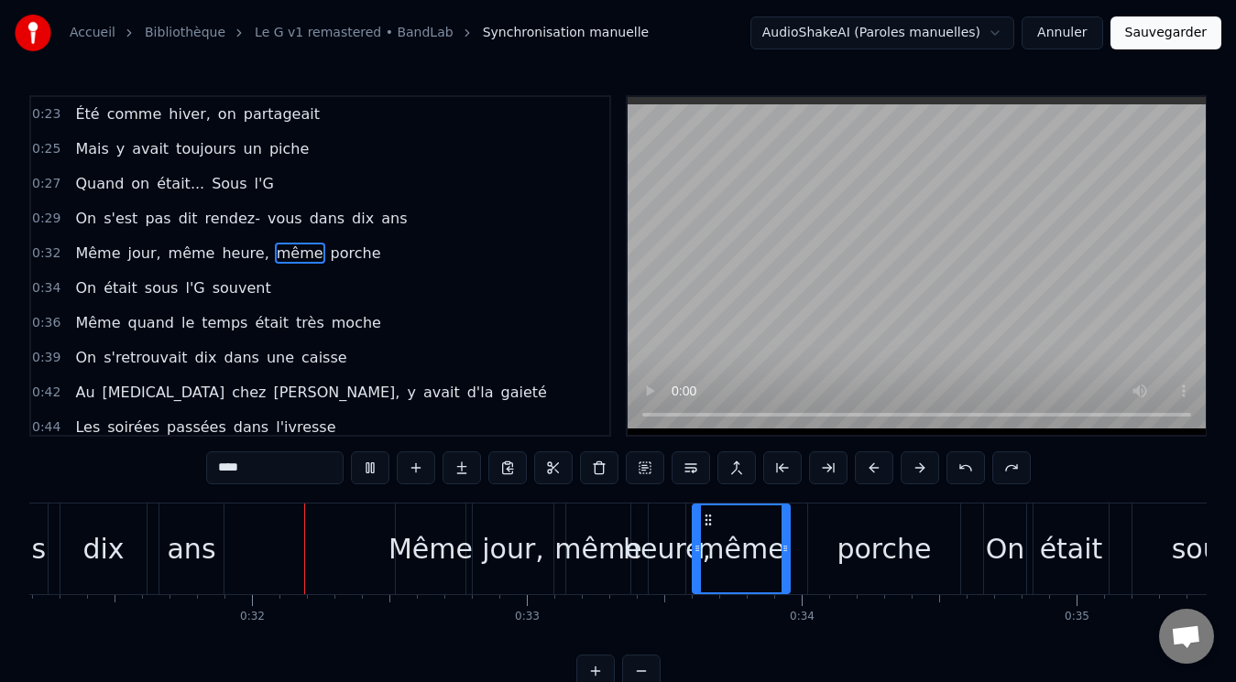
scroll to position [0, 8620]
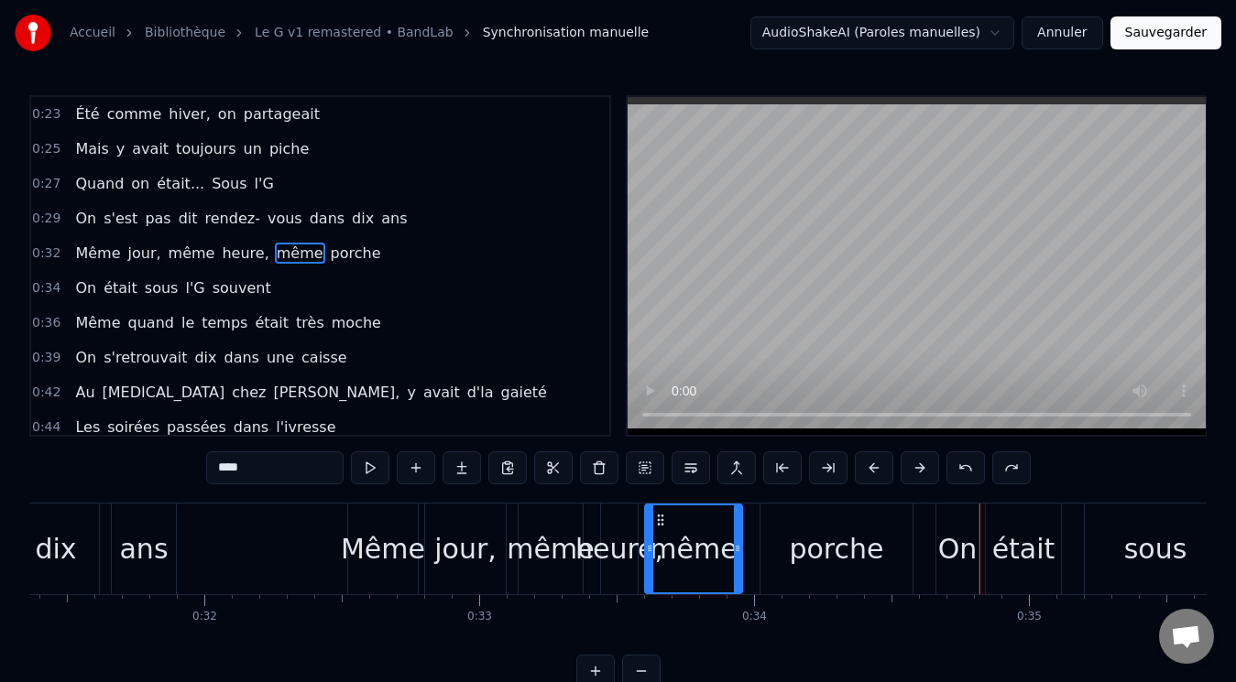
click at [177, 251] on span "même" at bounding box center [192, 253] width 50 height 21
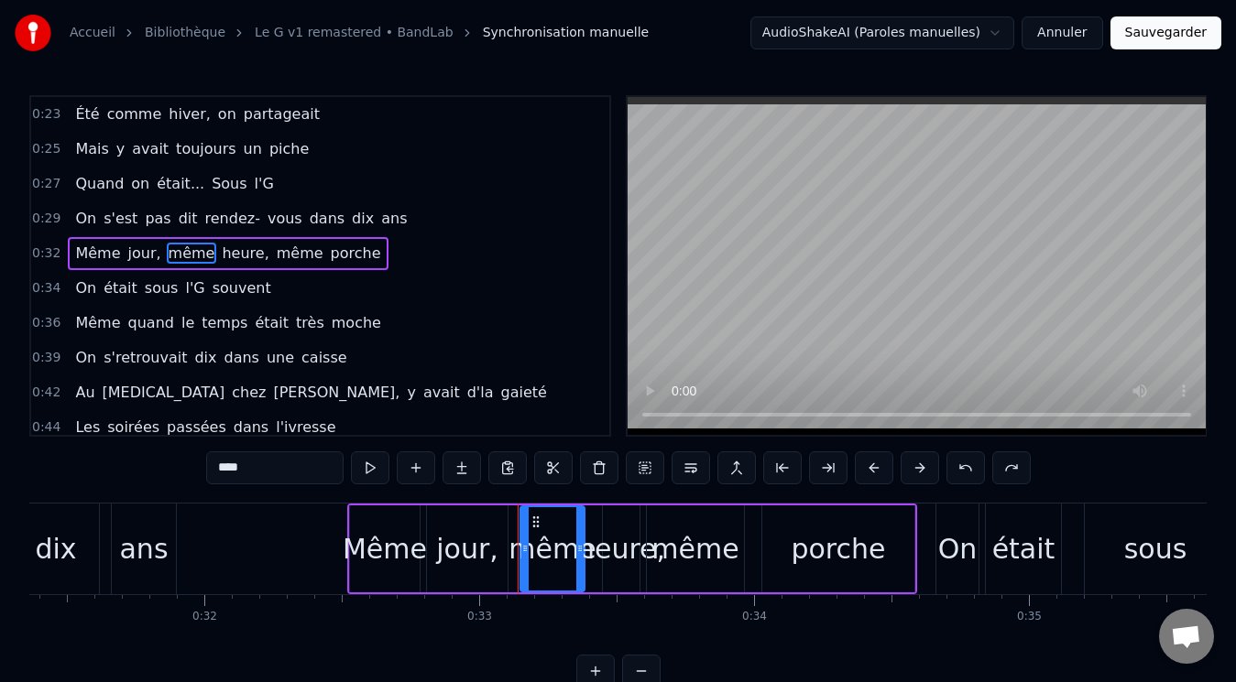
scroll to position [370, 0]
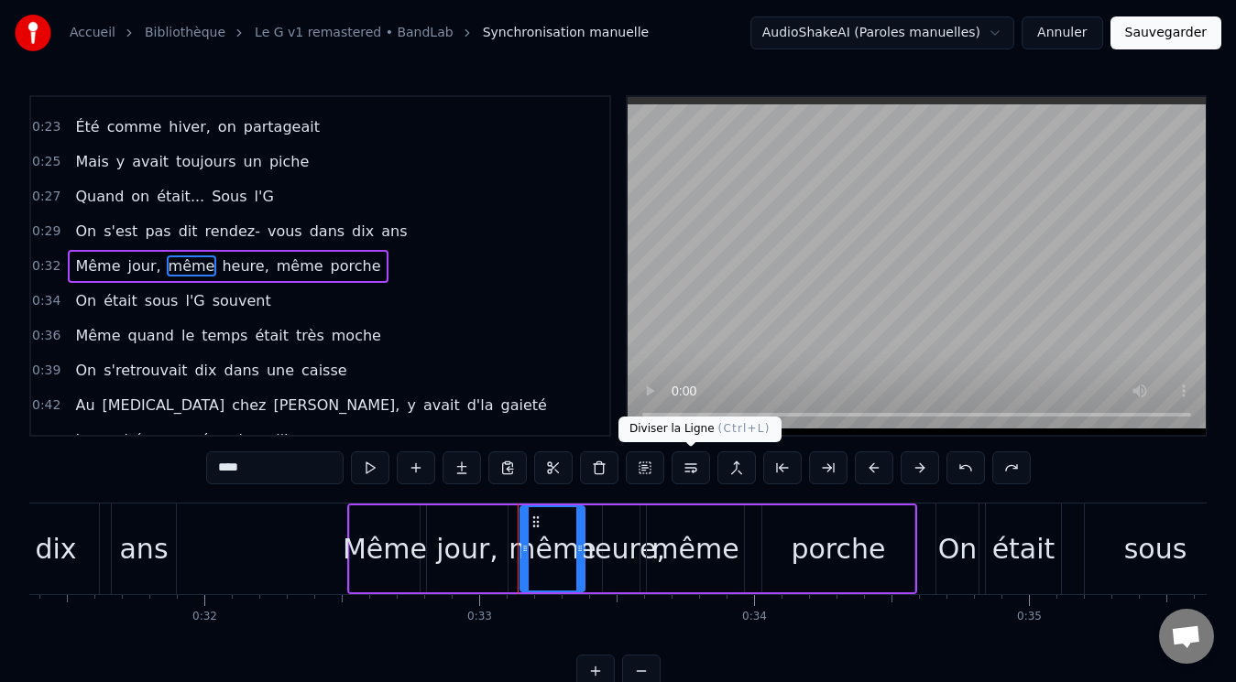
click at [695, 470] on button at bounding box center [691, 468] width 38 height 33
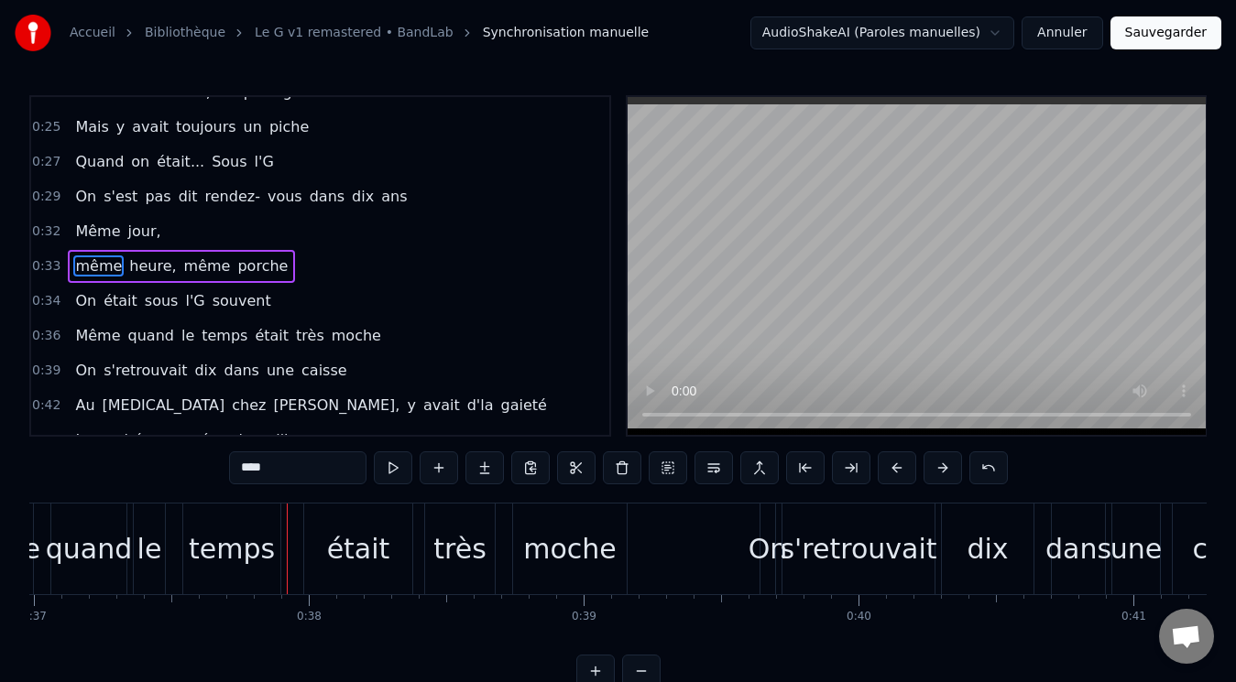
scroll to position [0, 10330]
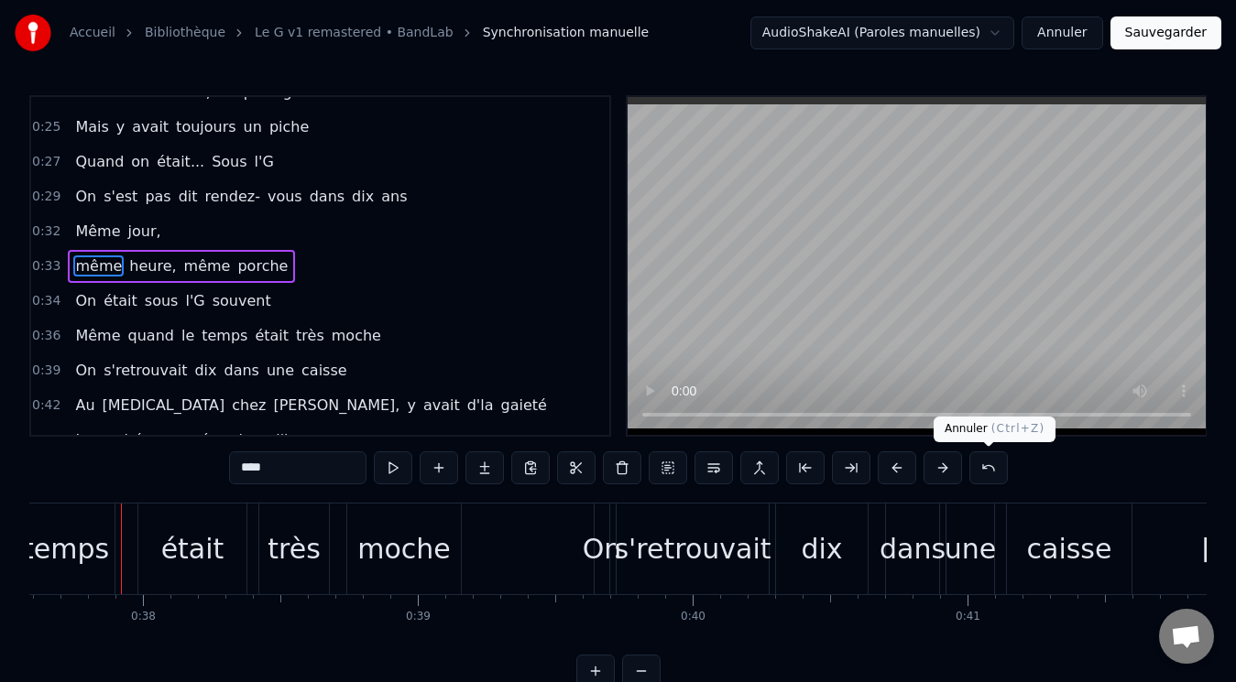
click at [990, 475] on button at bounding box center [988, 468] width 38 height 33
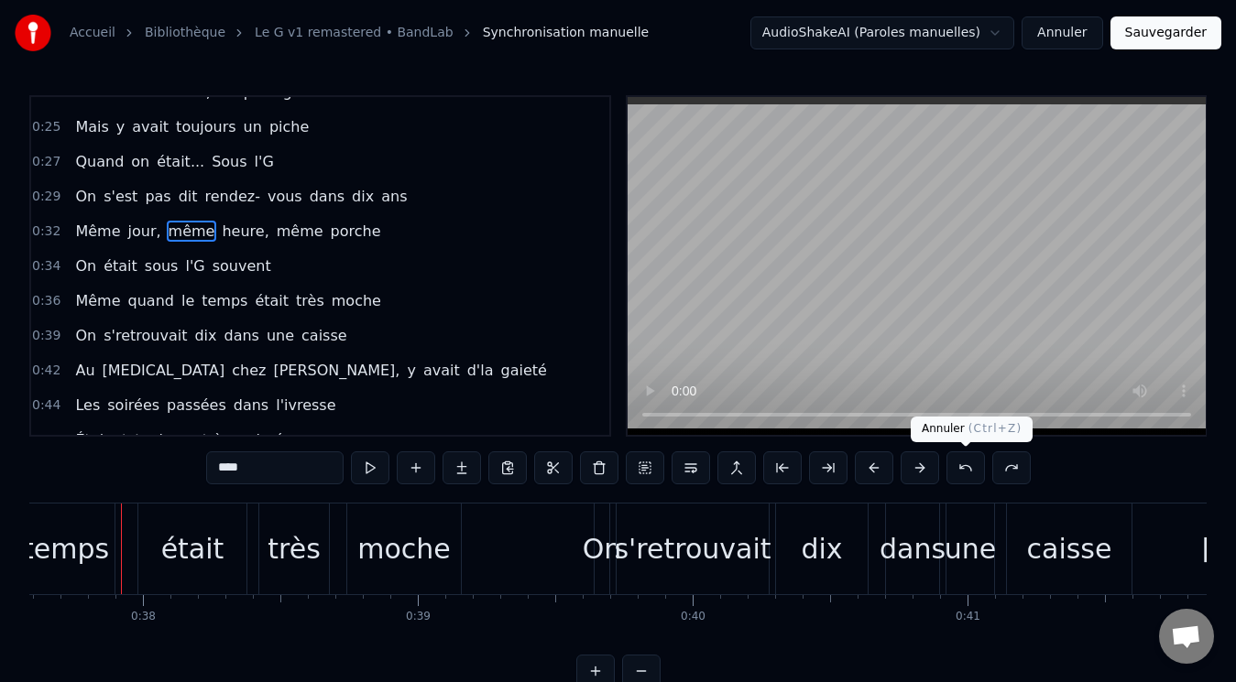
click at [965, 466] on button at bounding box center [965, 468] width 38 height 33
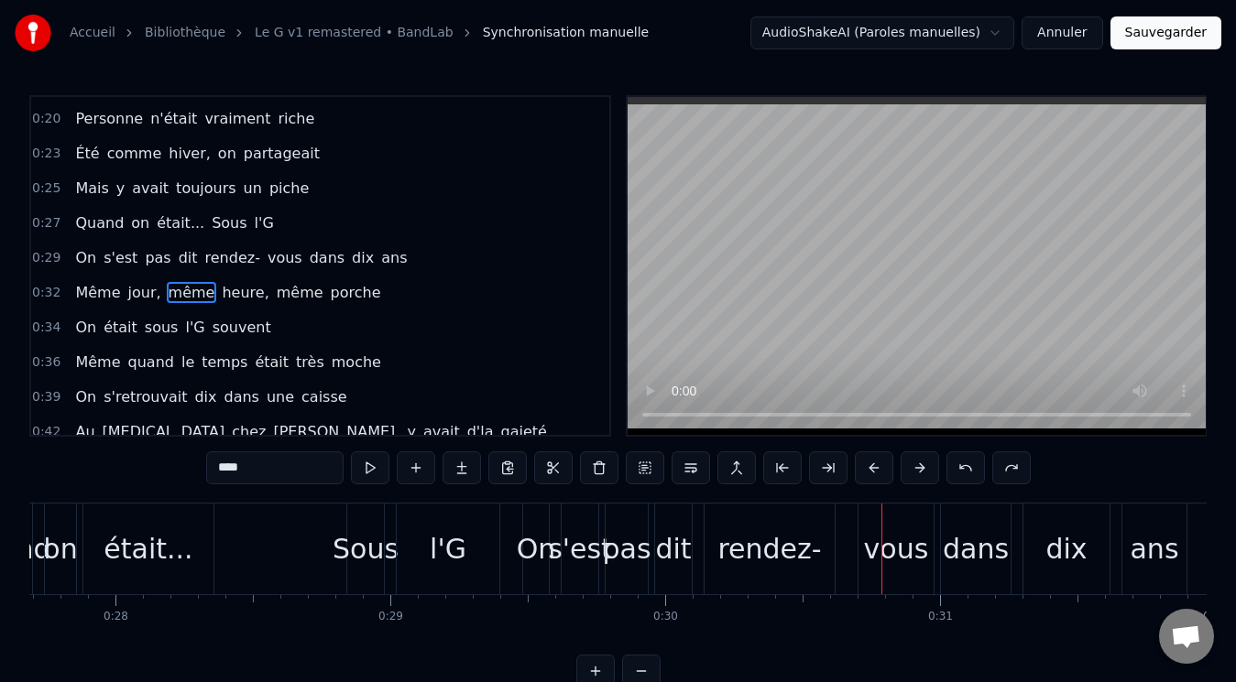
scroll to position [244, 0]
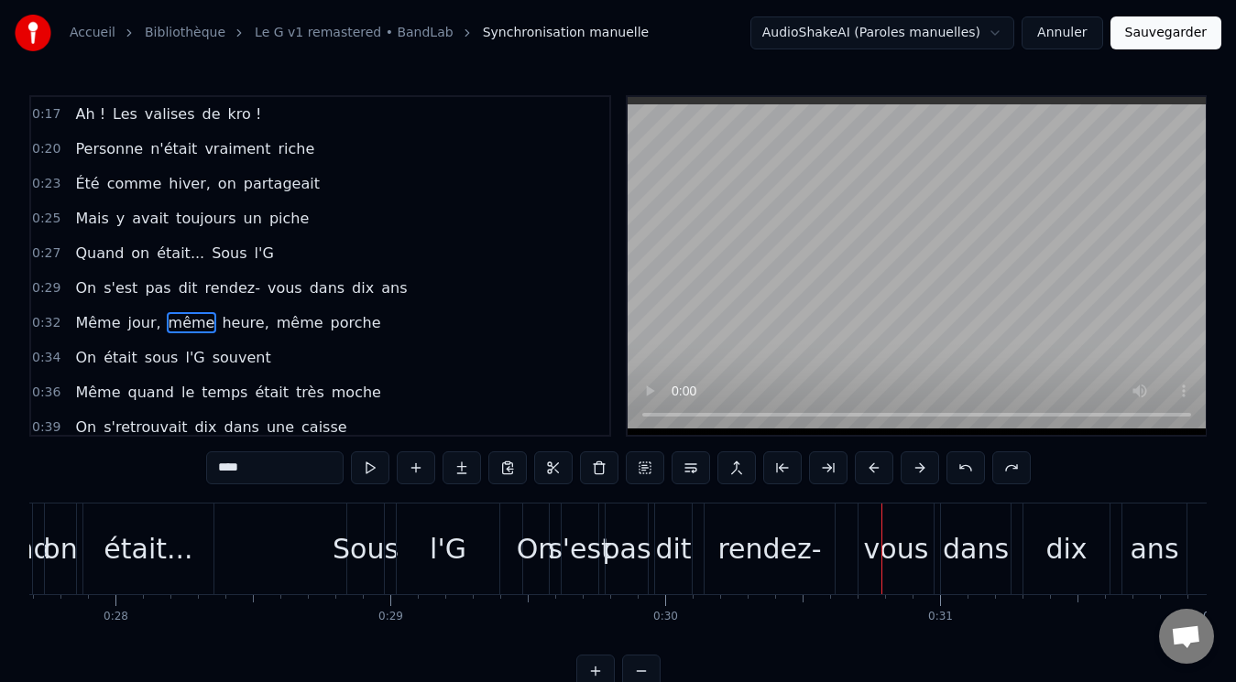
click at [206, 283] on span "rendez-" at bounding box center [232, 288] width 59 height 21
type input "*******"
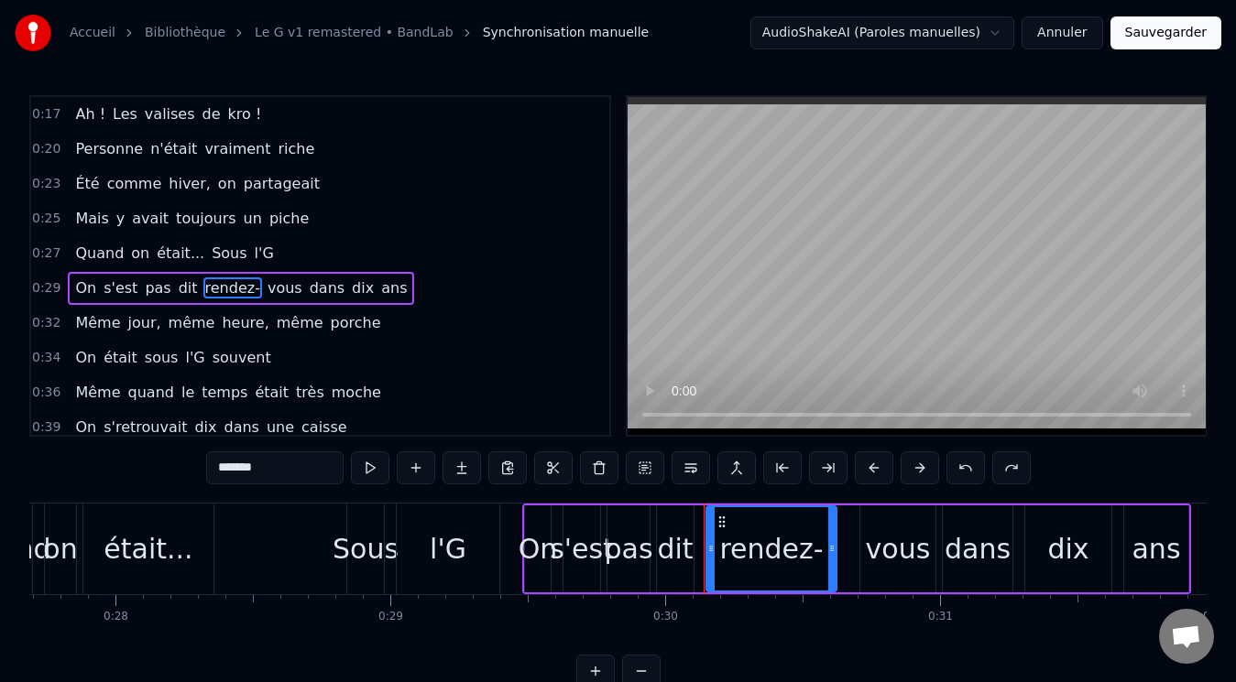
scroll to position [266, 0]
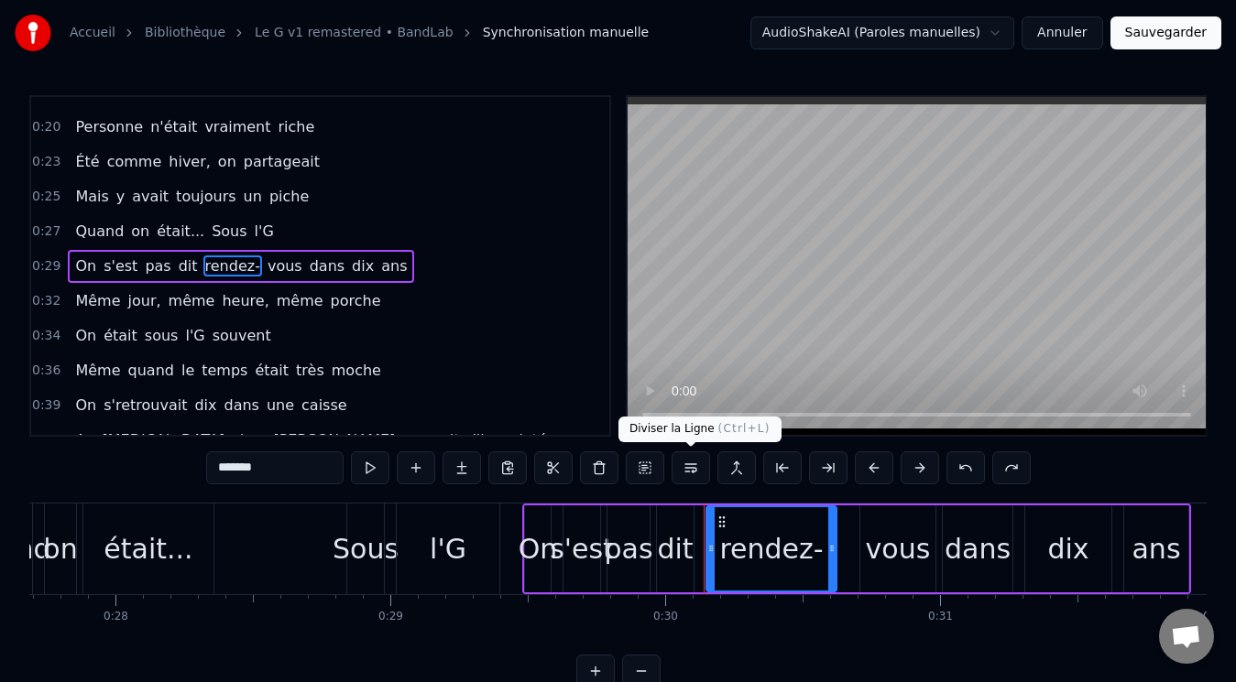
click at [692, 464] on button at bounding box center [691, 468] width 38 height 33
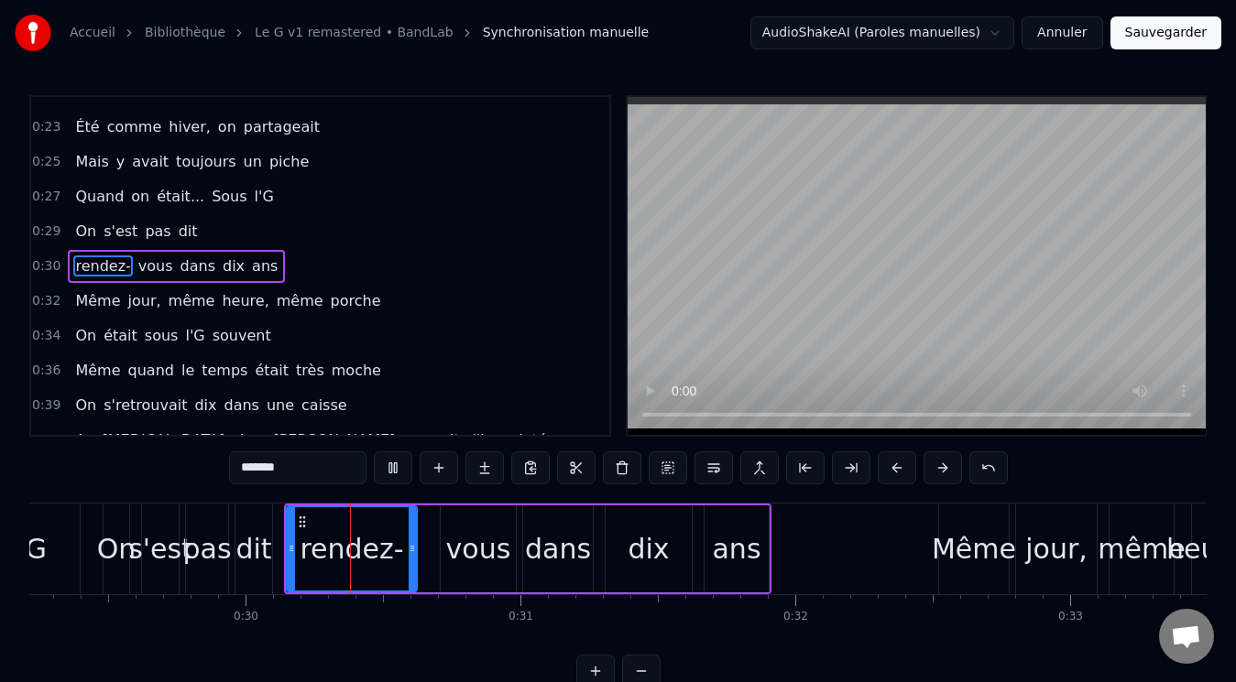
scroll to position [0, 8100]
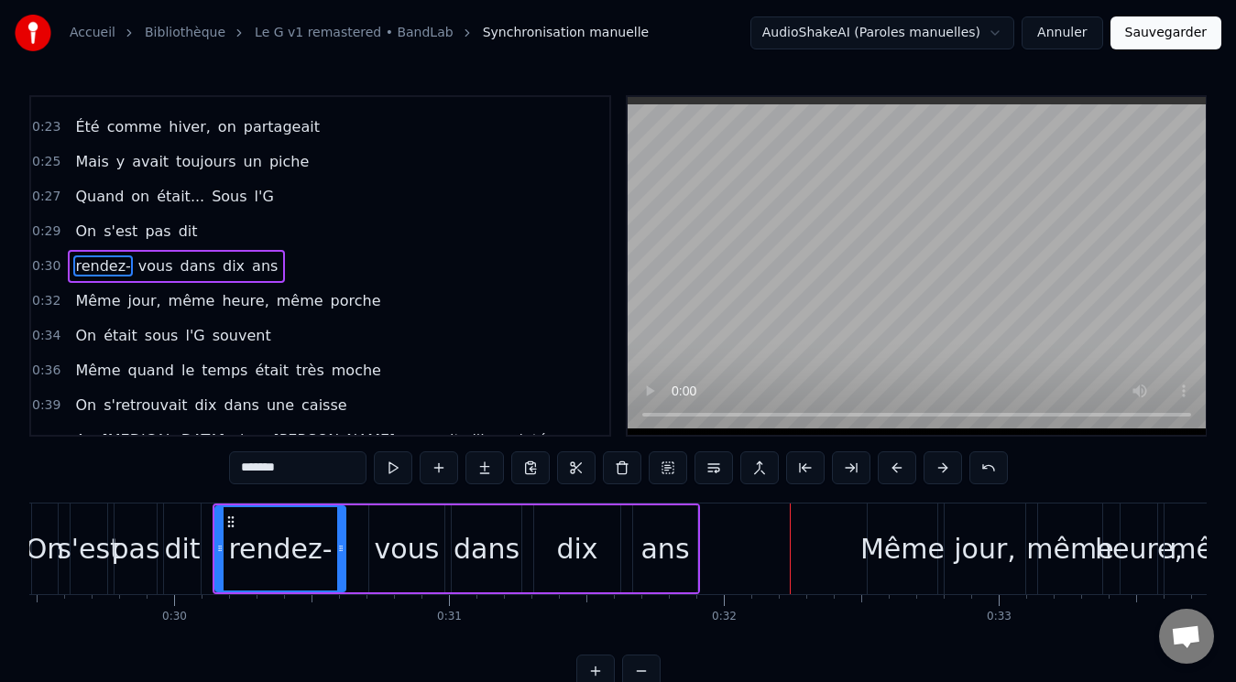
click at [288, 288] on div "Même jour, même heure, même porche" at bounding box center [228, 301] width 320 height 33
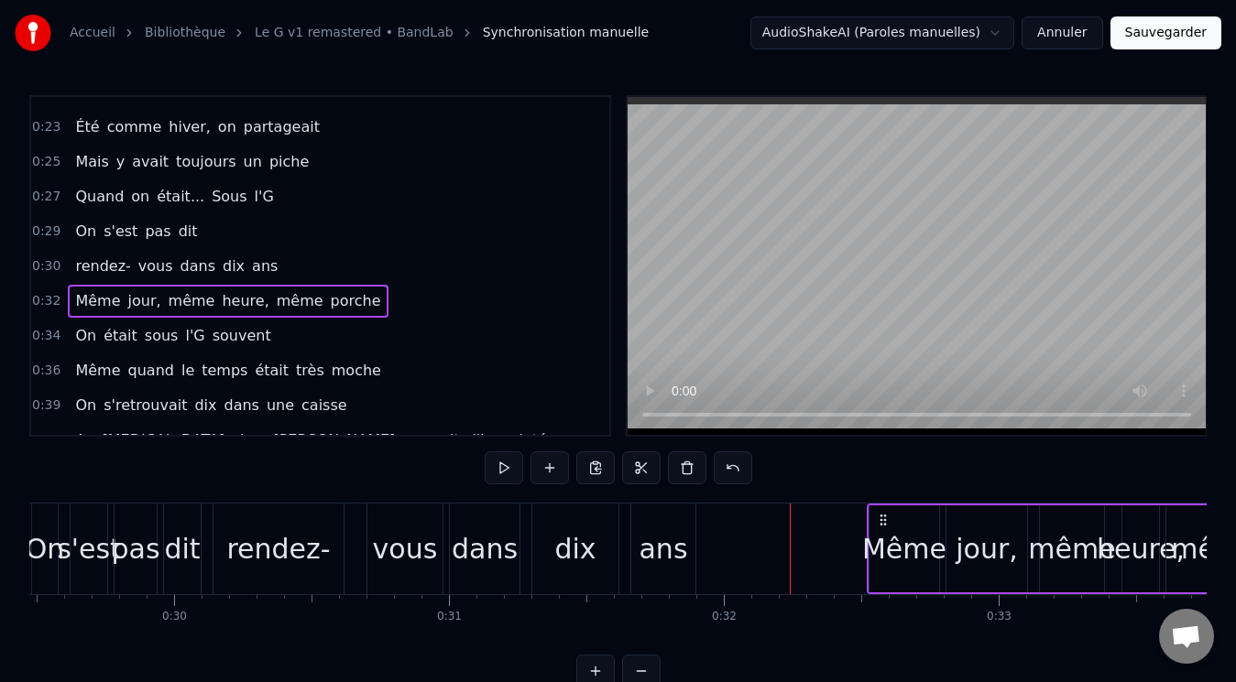
click at [275, 293] on span "même" at bounding box center [300, 300] width 50 height 21
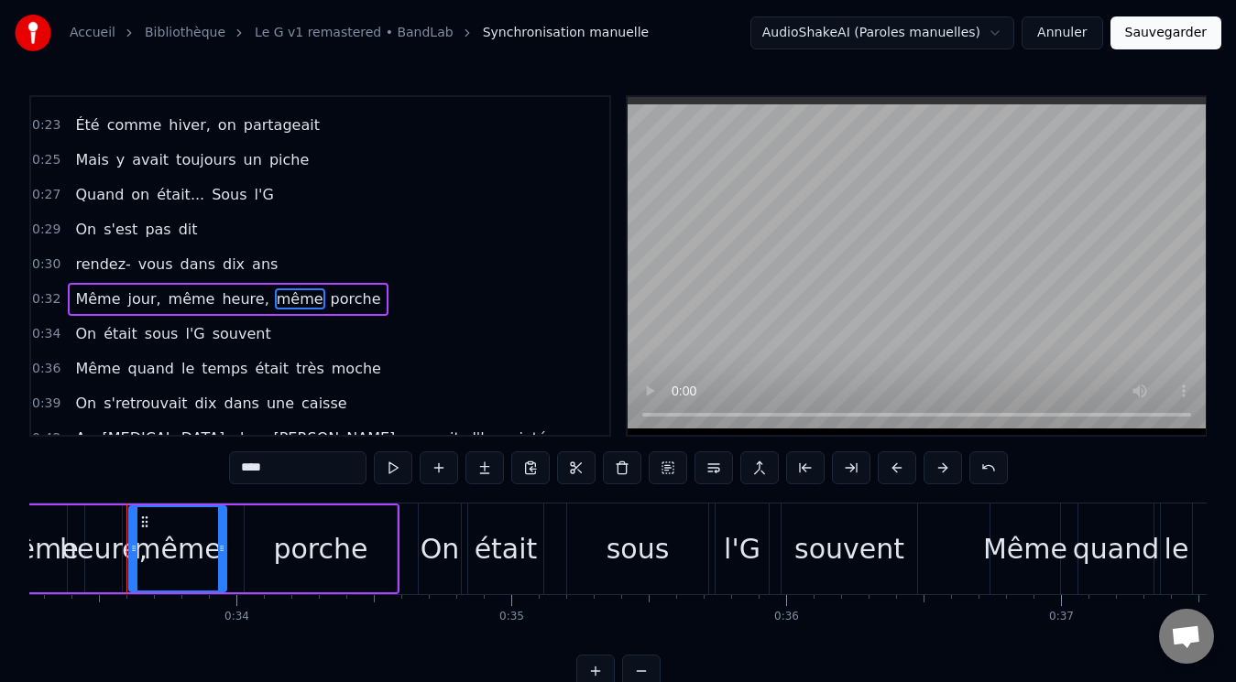
scroll to position [0, 9143]
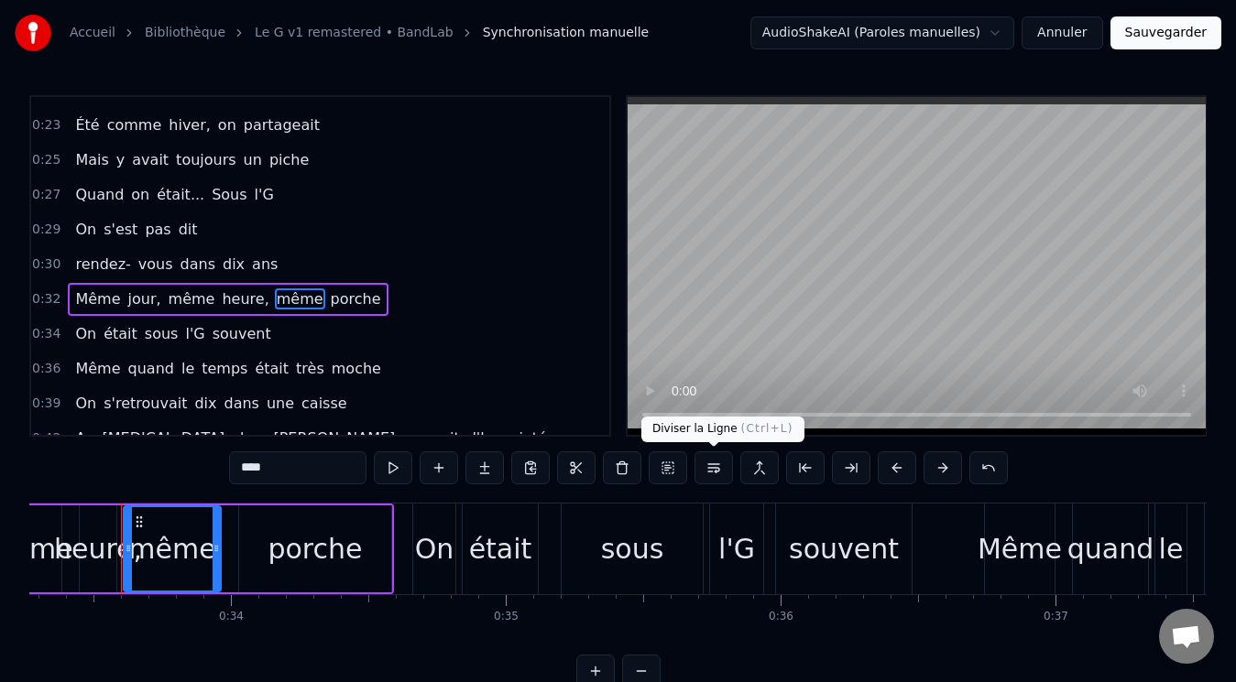
click at [714, 470] on button at bounding box center [713, 468] width 38 height 33
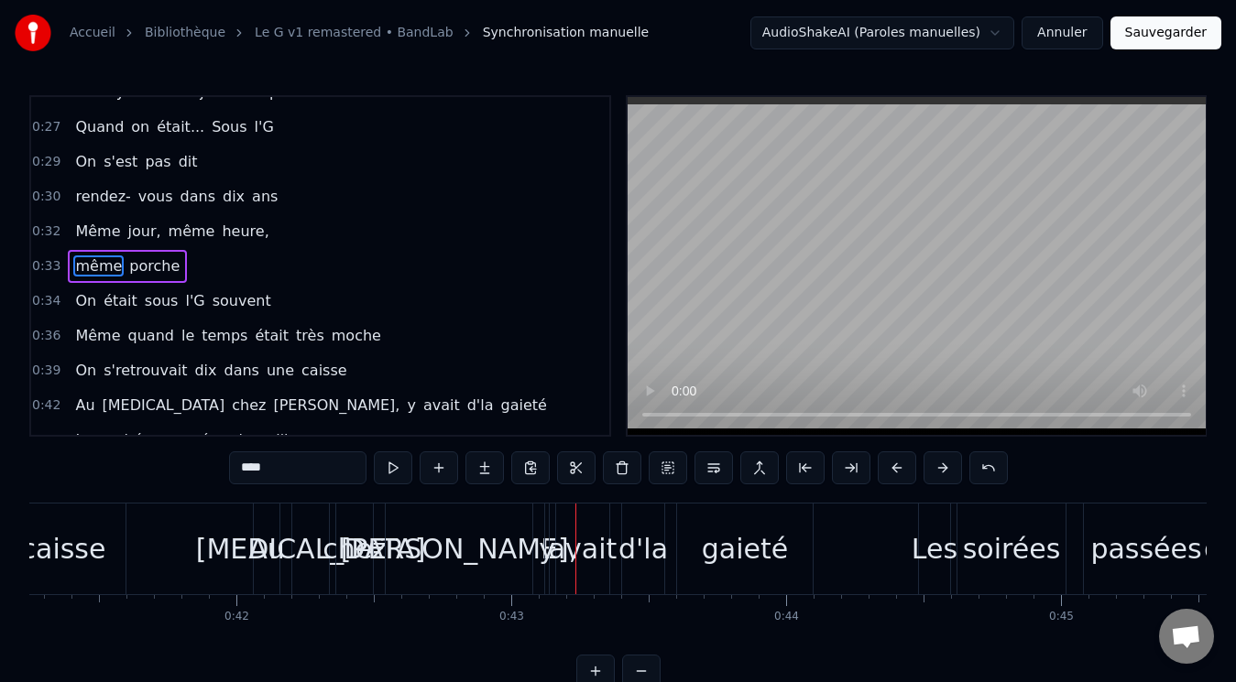
scroll to position [462, 0]
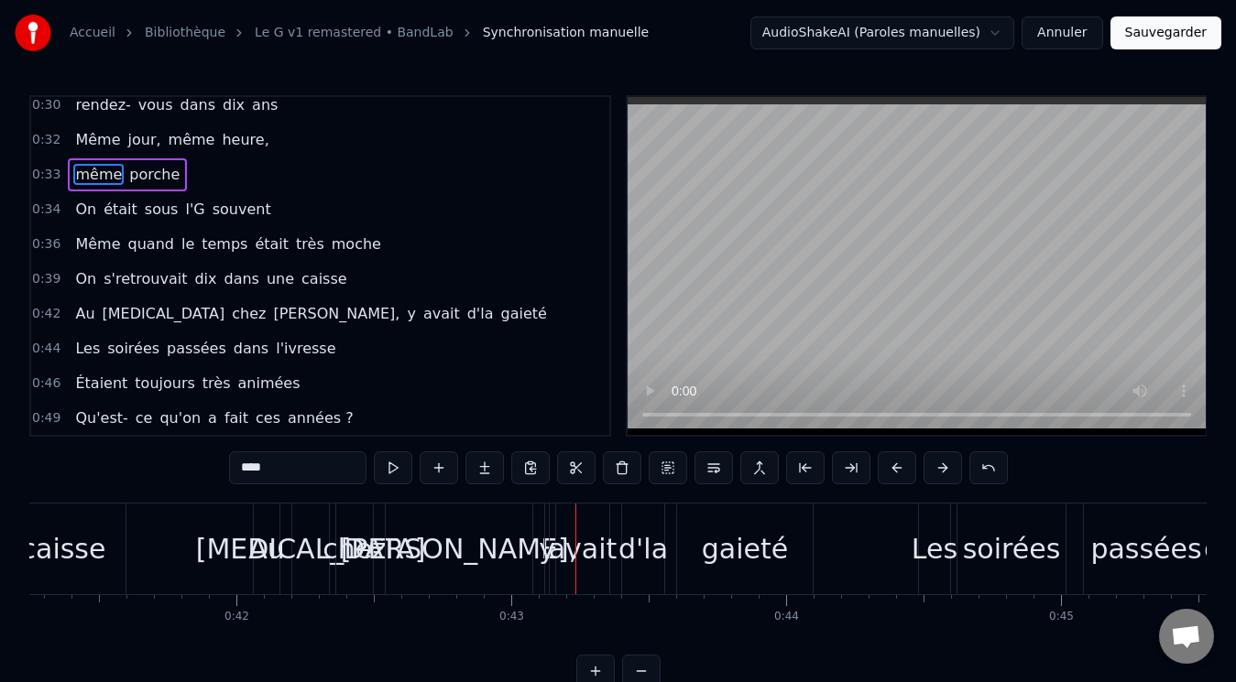
click at [405, 315] on span "y" at bounding box center [411, 313] width 12 height 21
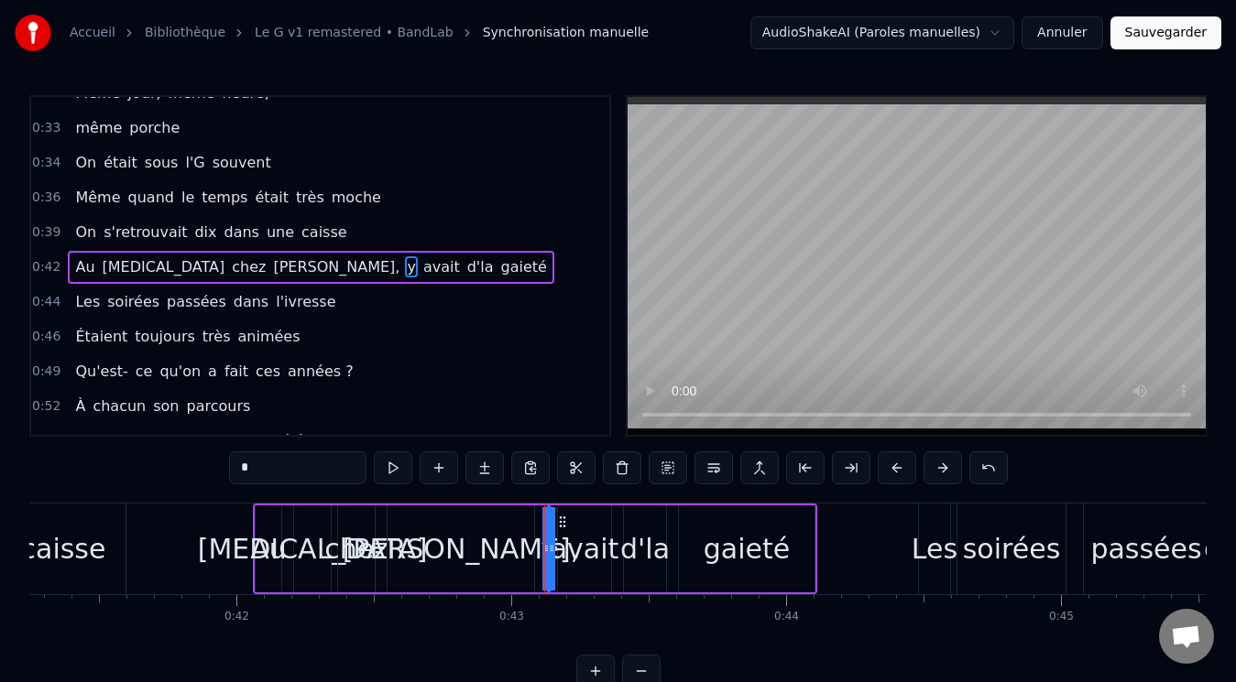
scroll to position [509, 0]
click at [715, 464] on button at bounding box center [713, 468] width 38 height 33
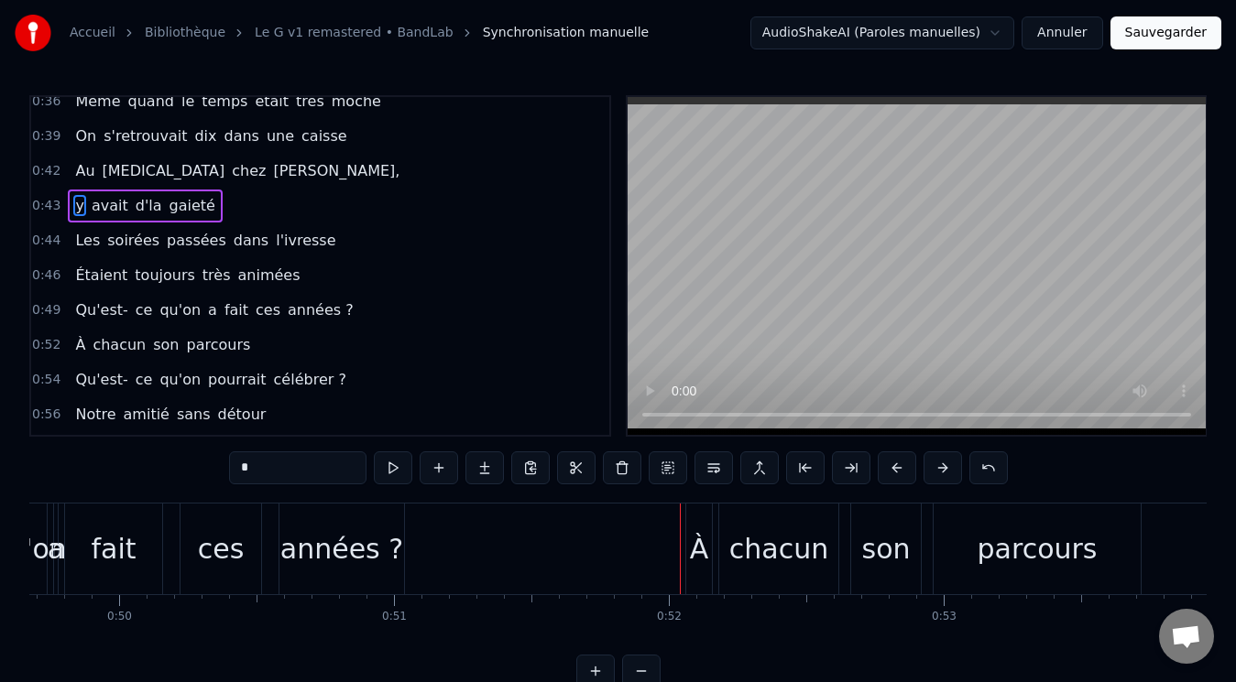
scroll to position [636, 0]
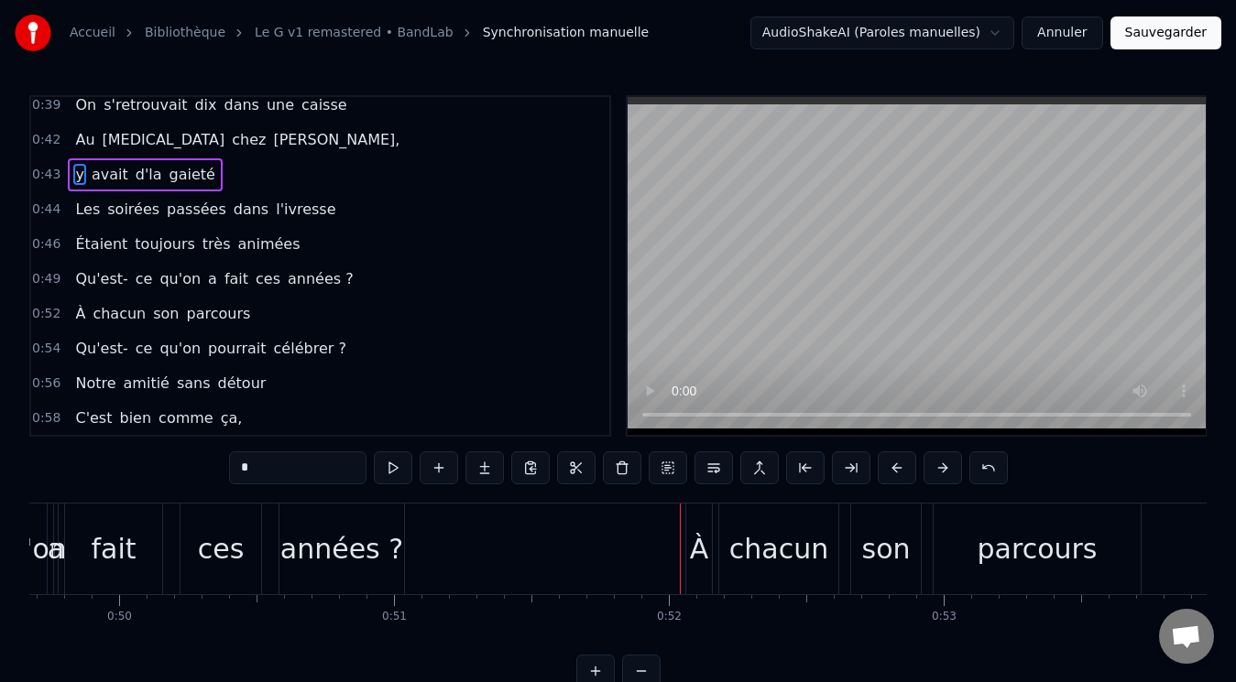
click at [254, 278] on span "ces" at bounding box center [268, 278] width 28 height 21
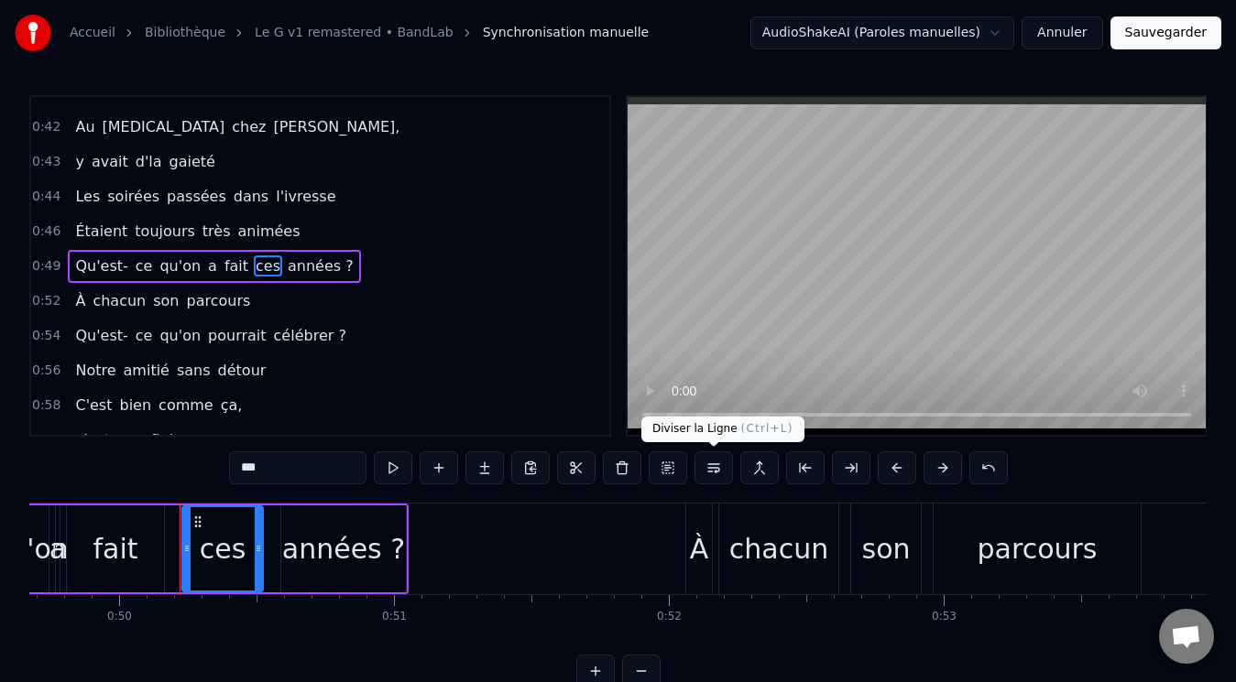
click at [713, 468] on button at bounding box center [713, 468] width 38 height 33
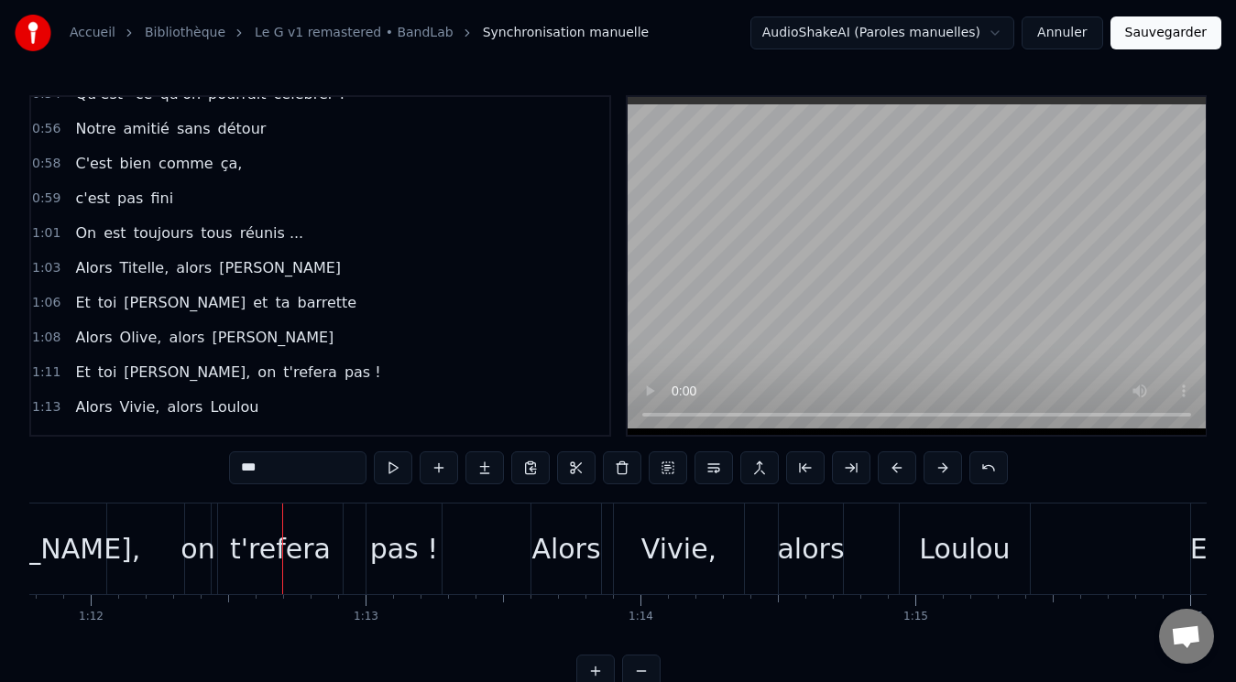
scroll to position [958, 0]
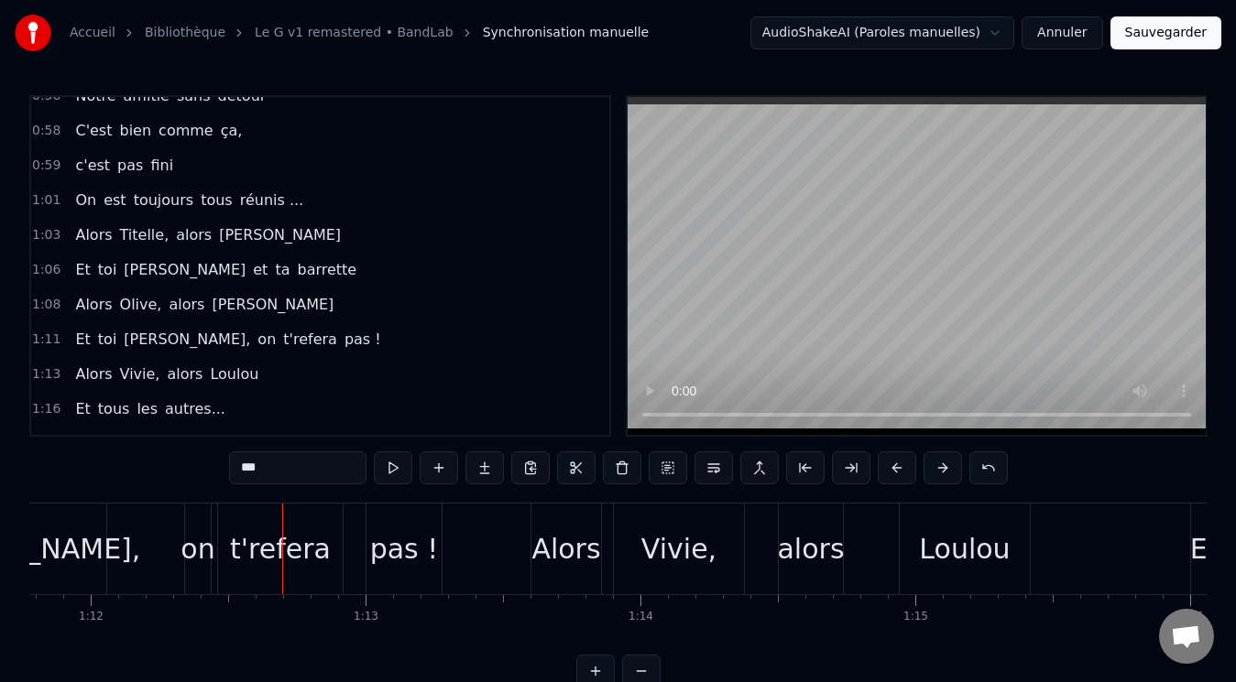
click at [256, 340] on span "on" at bounding box center [267, 339] width 22 height 21
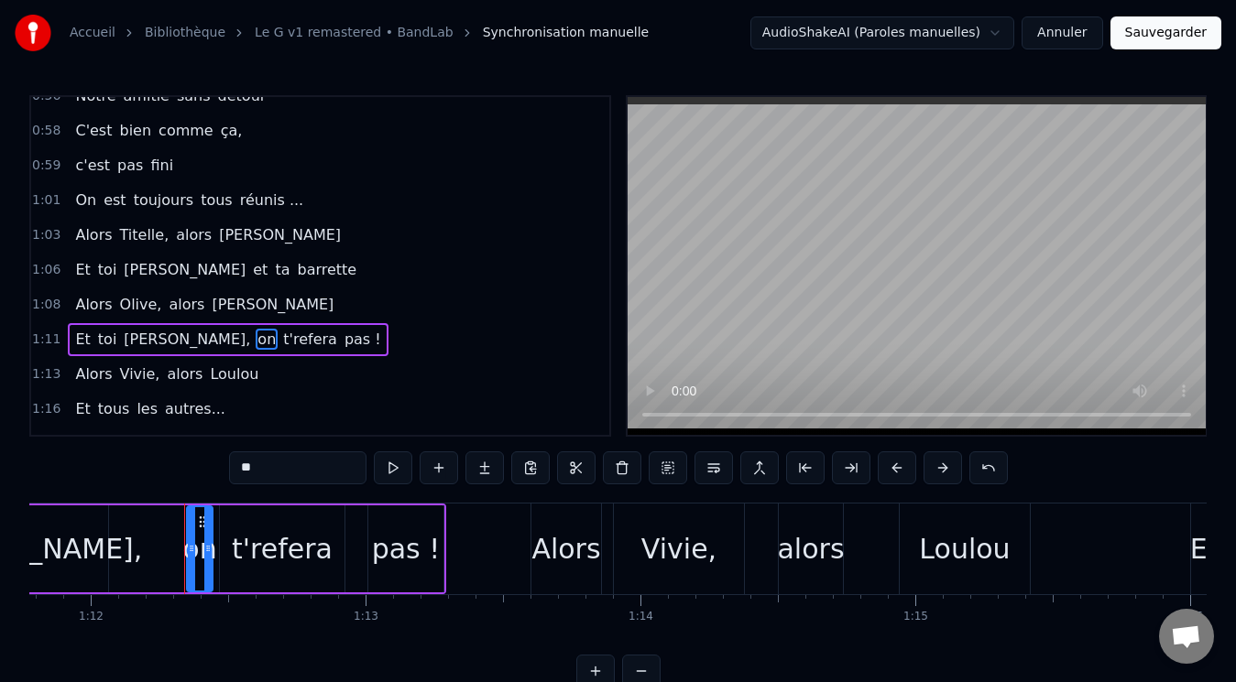
scroll to position [1032, 0]
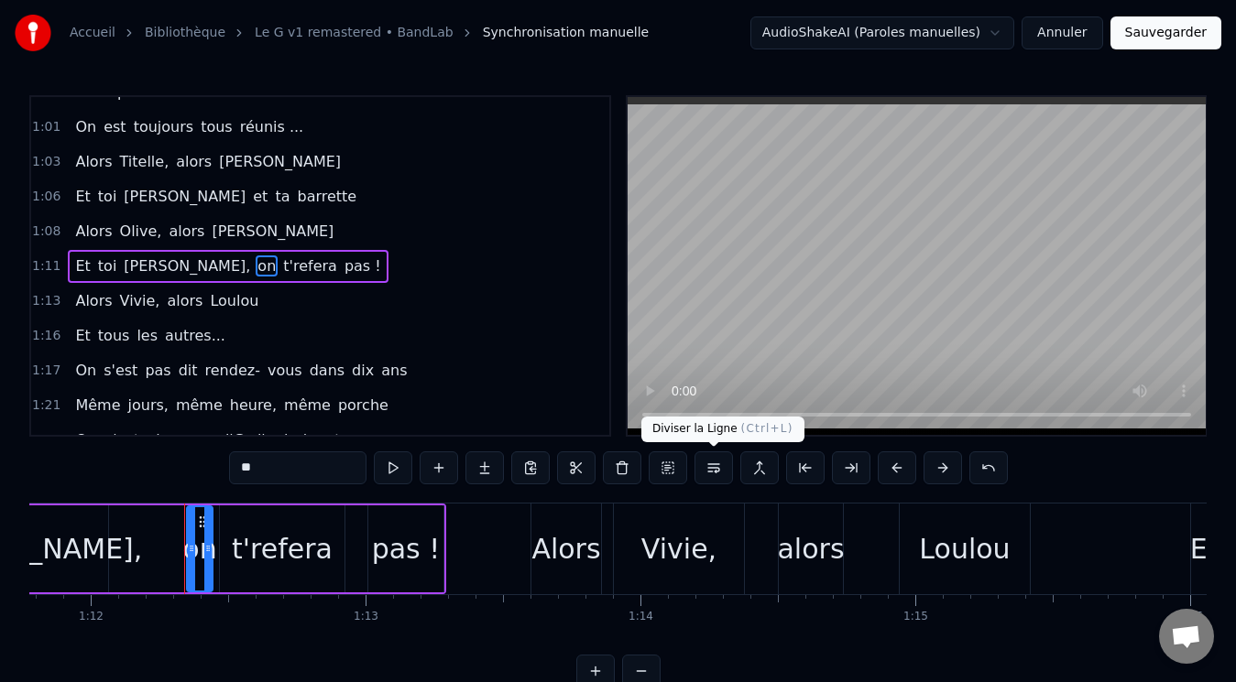
click at [715, 474] on button at bounding box center [713, 468] width 38 height 33
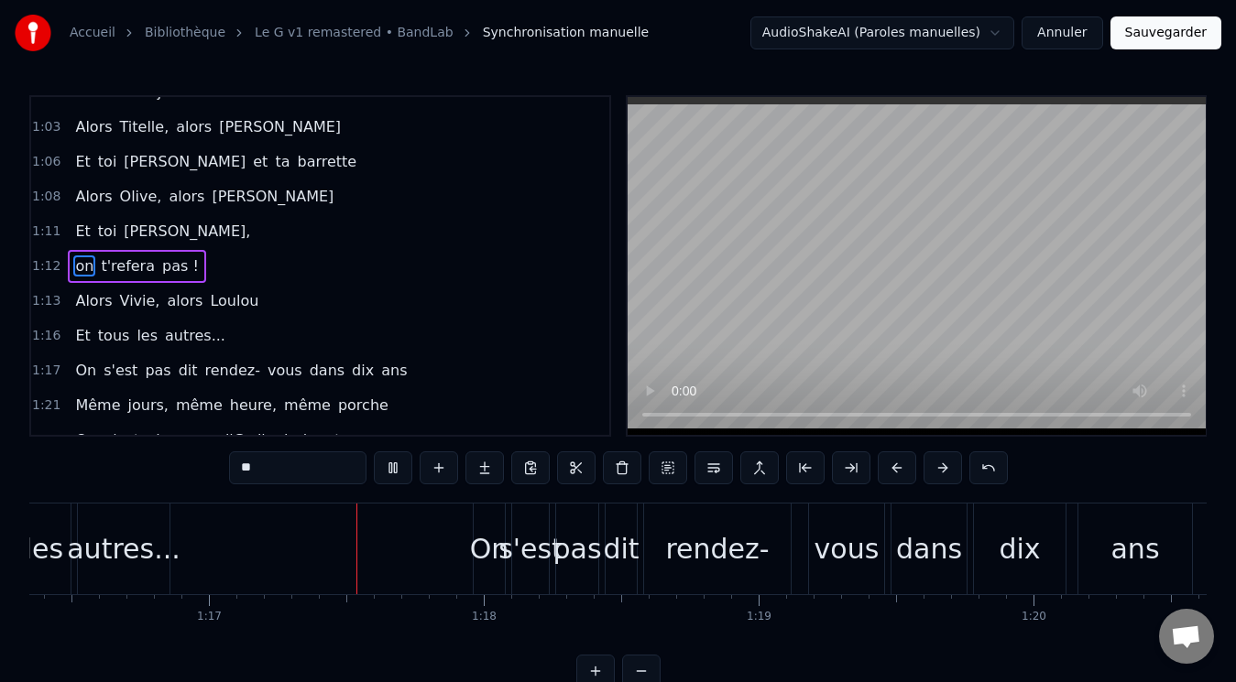
scroll to position [0, 21059]
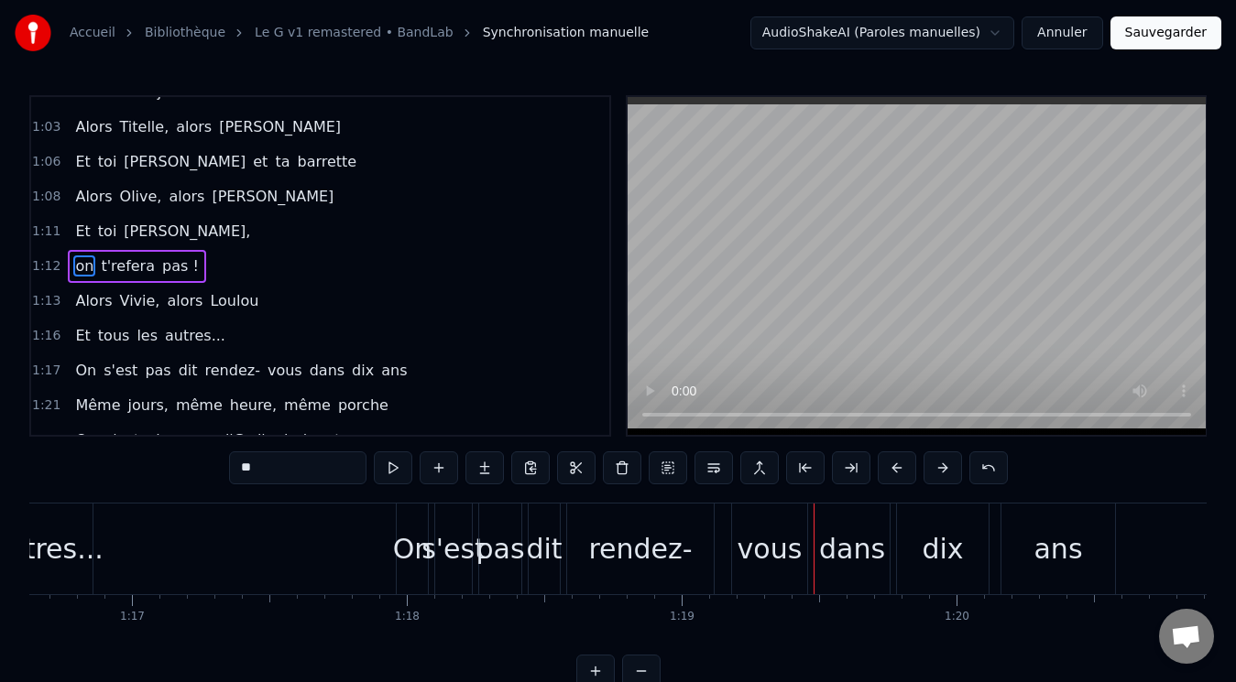
click at [206, 373] on span "rendez-" at bounding box center [232, 370] width 59 height 21
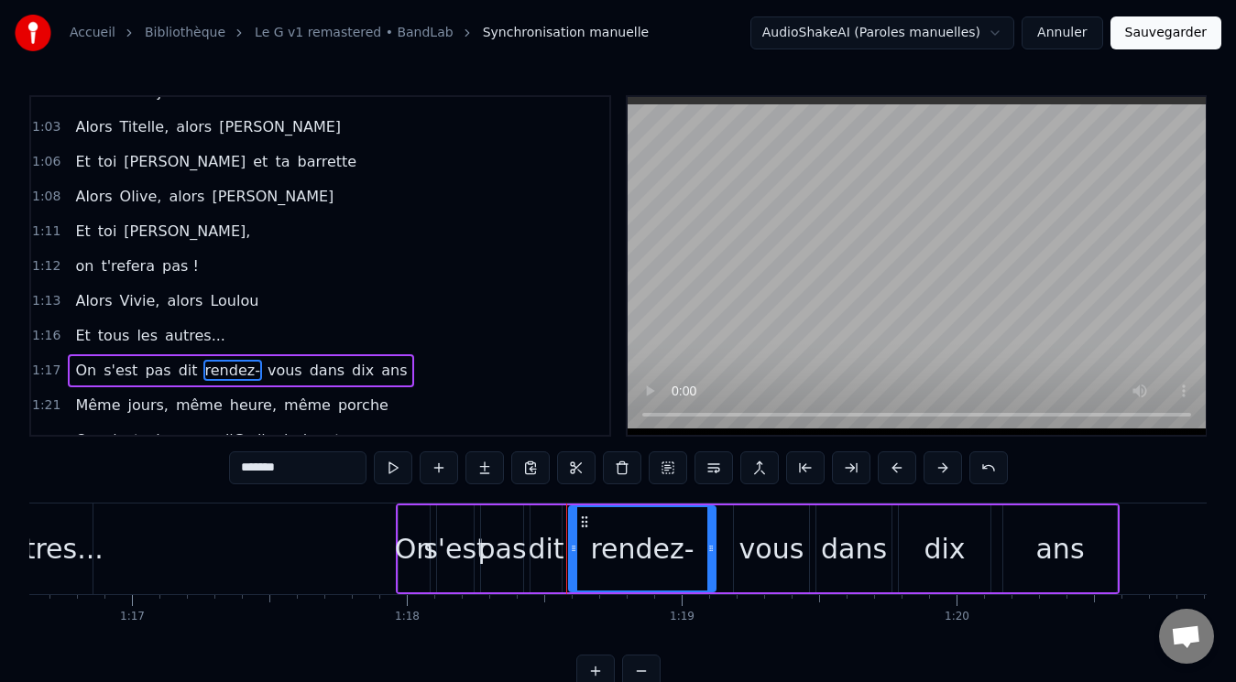
scroll to position [1171, 0]
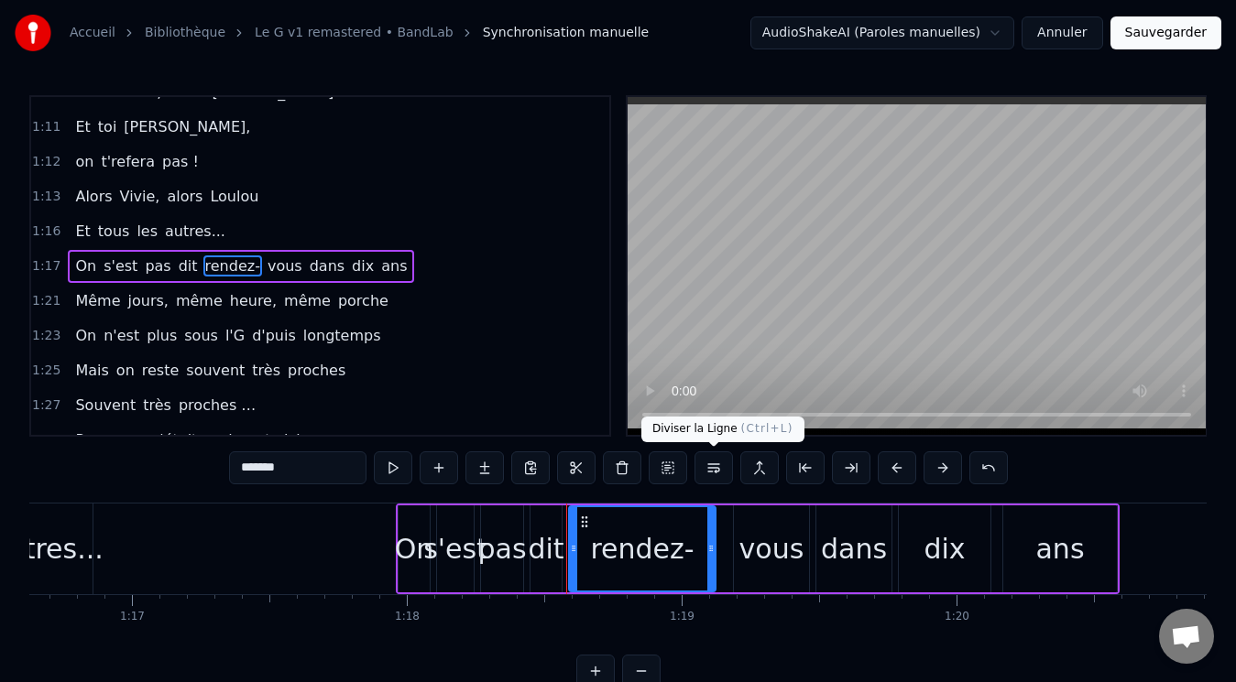
click at [712, 464] on button at bounding box center [713, 468] width 38 height 33
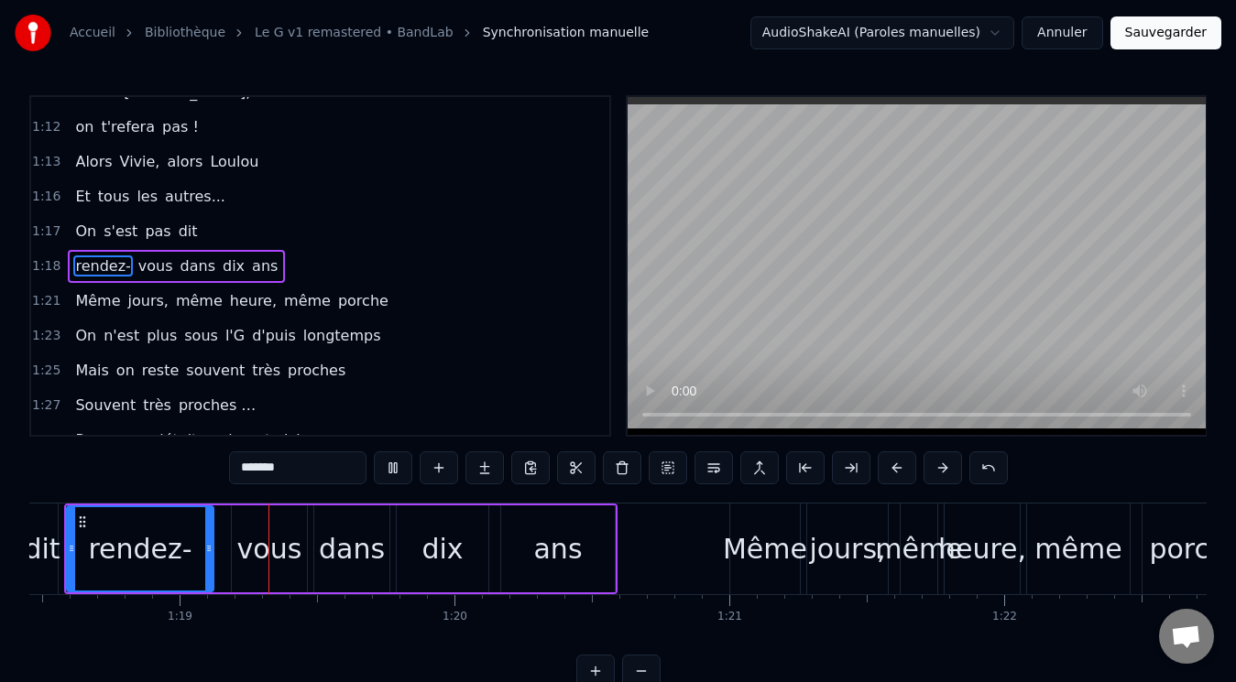
scroll to position [0, 21609]
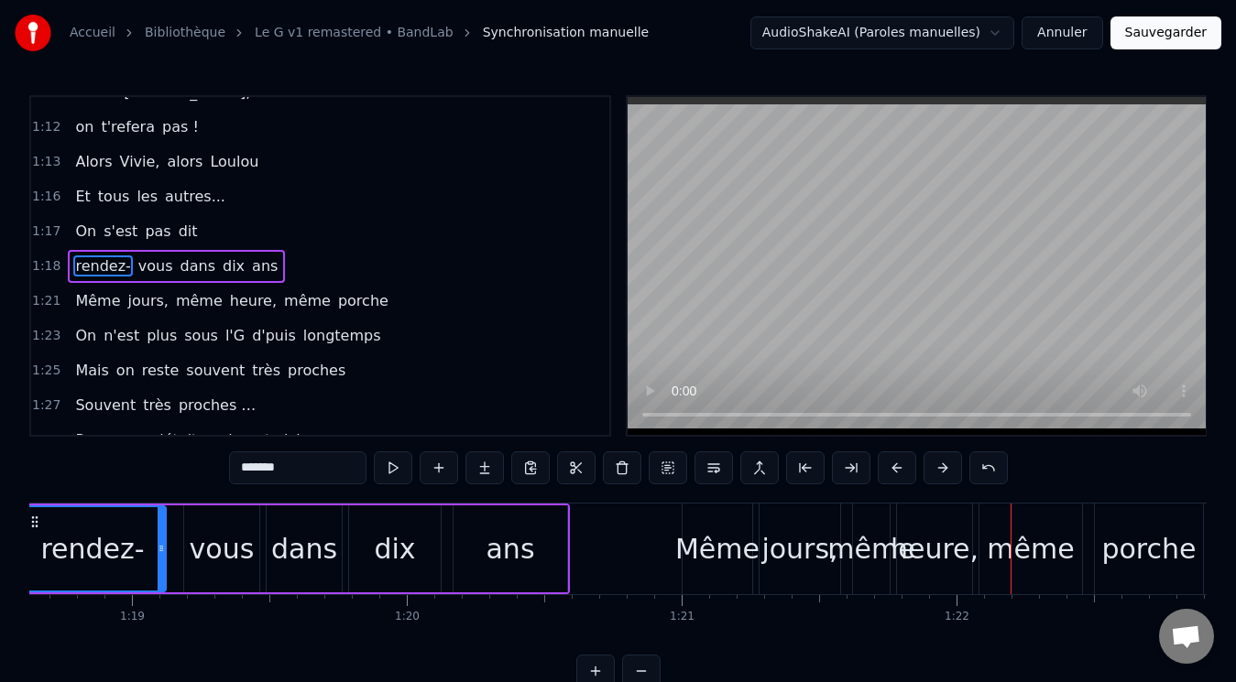
click at [186, 298] on span "même" at bounding box center [199, 300] width 50 height 21
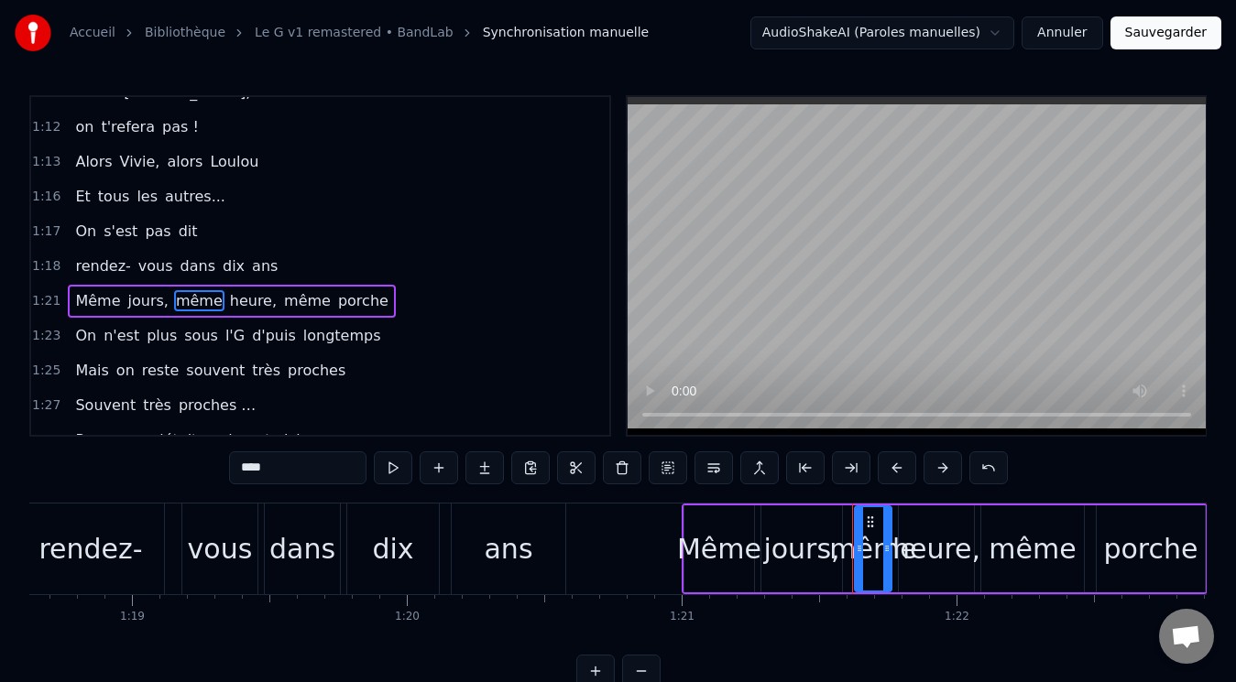
scroll to position [1240, 0]
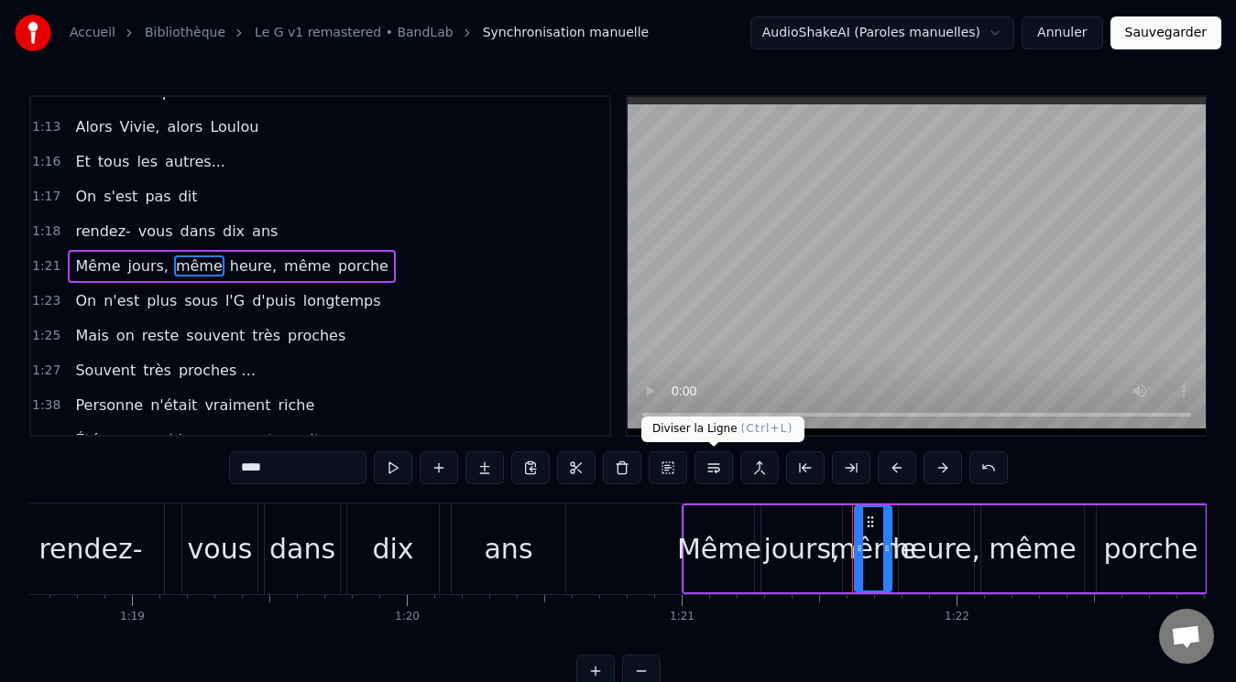
click at [706, 473] on button at bounding box center [713, 468] width 38 height 33
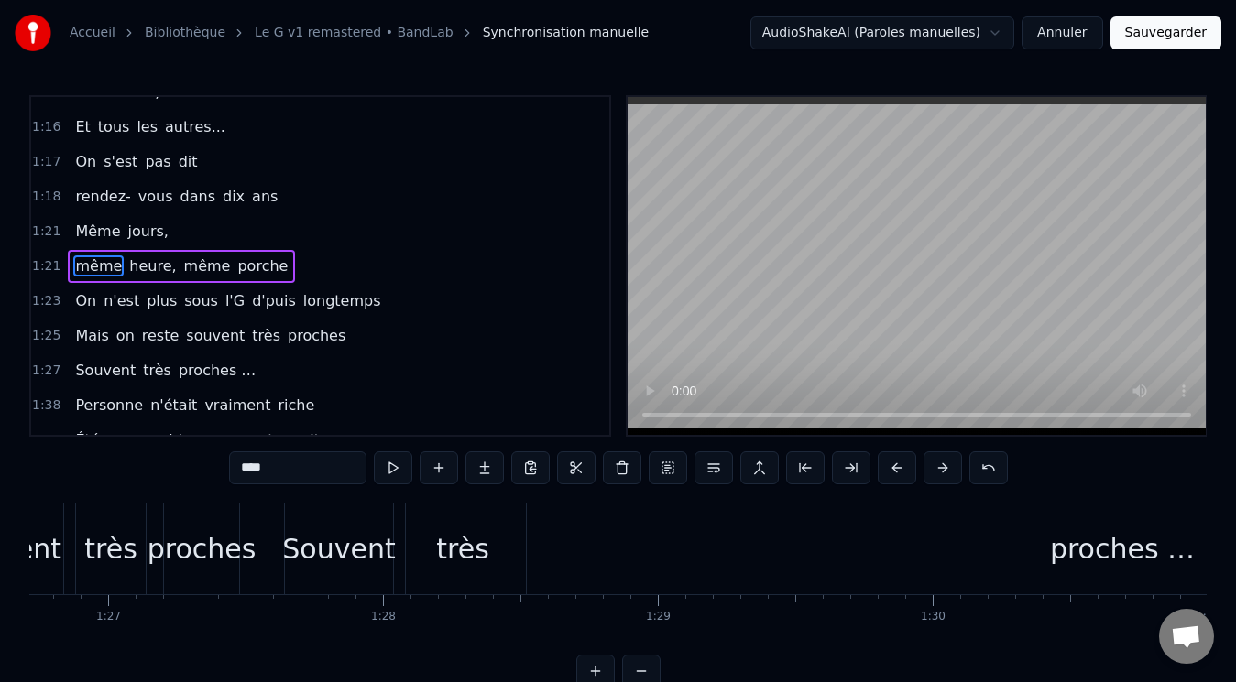
scroll to position [0, 24046]
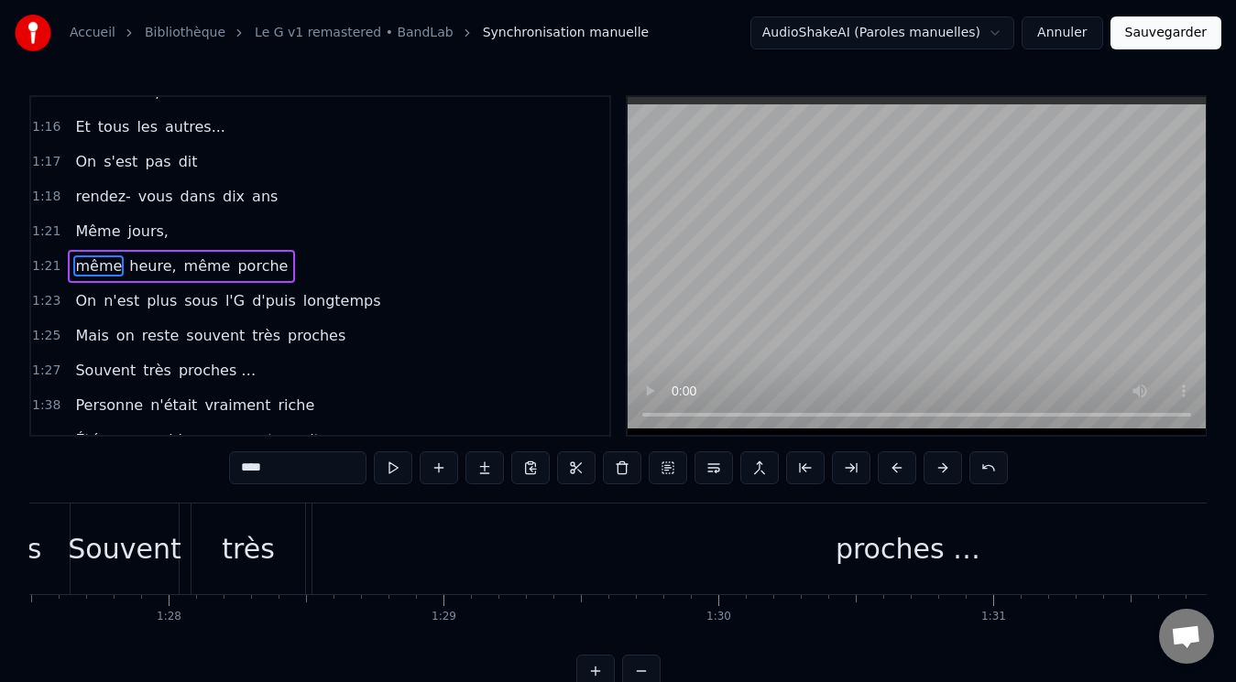
click at [693, 577] on div "proches …" at bounding box center [907, 549] width 1191 height 91
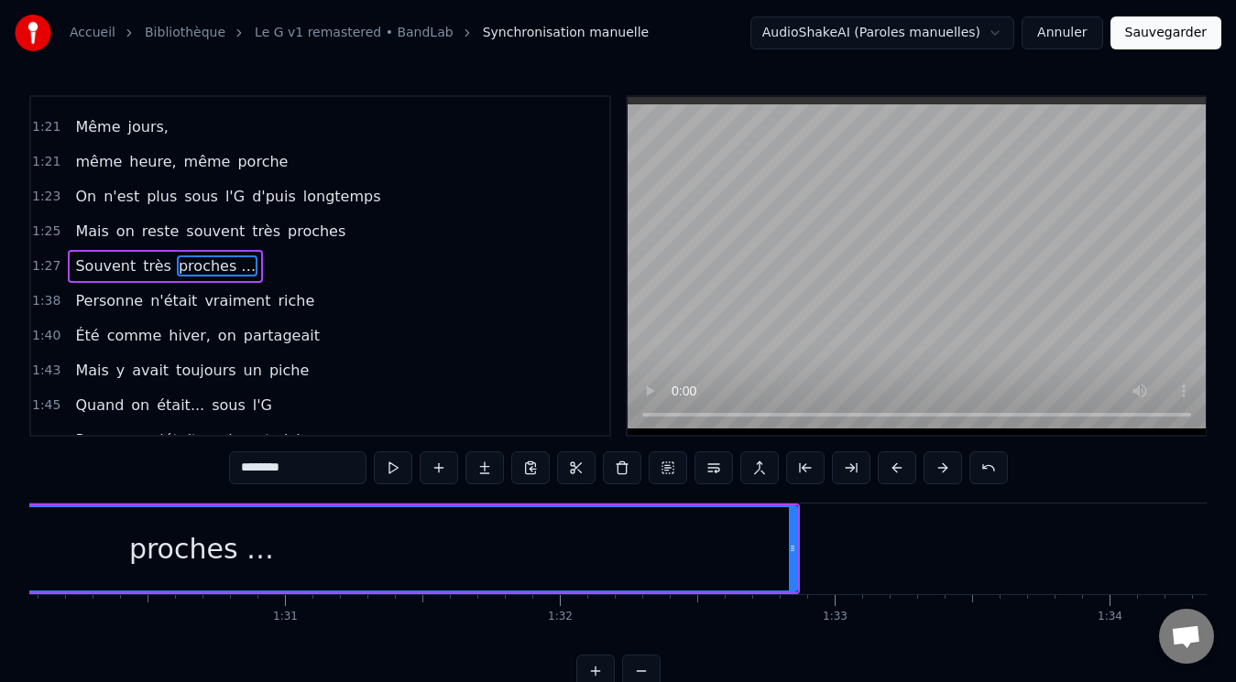
scroll to position [0, 24814]
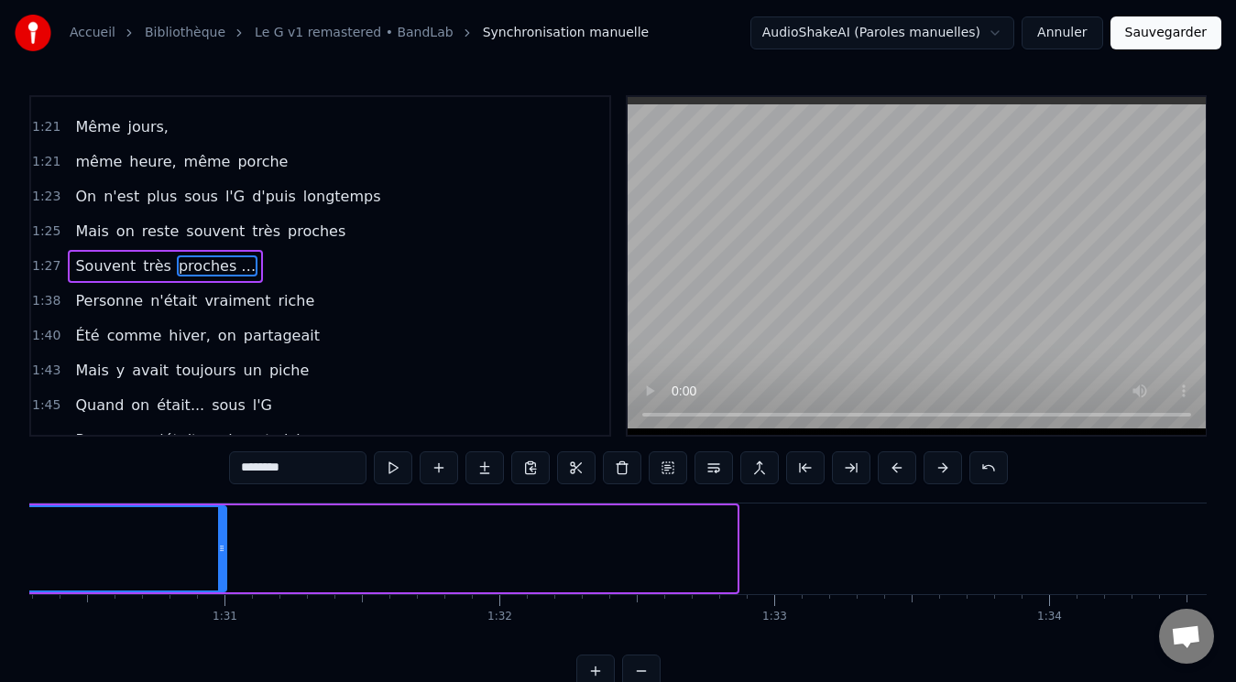
drag, startPoint x: 734, startPoint y: 553, endPoint x: 224, endPoint y: 535, distance: 510.6
click at [224, 535] on div at bounding box center [221, 549] width 7 height 83
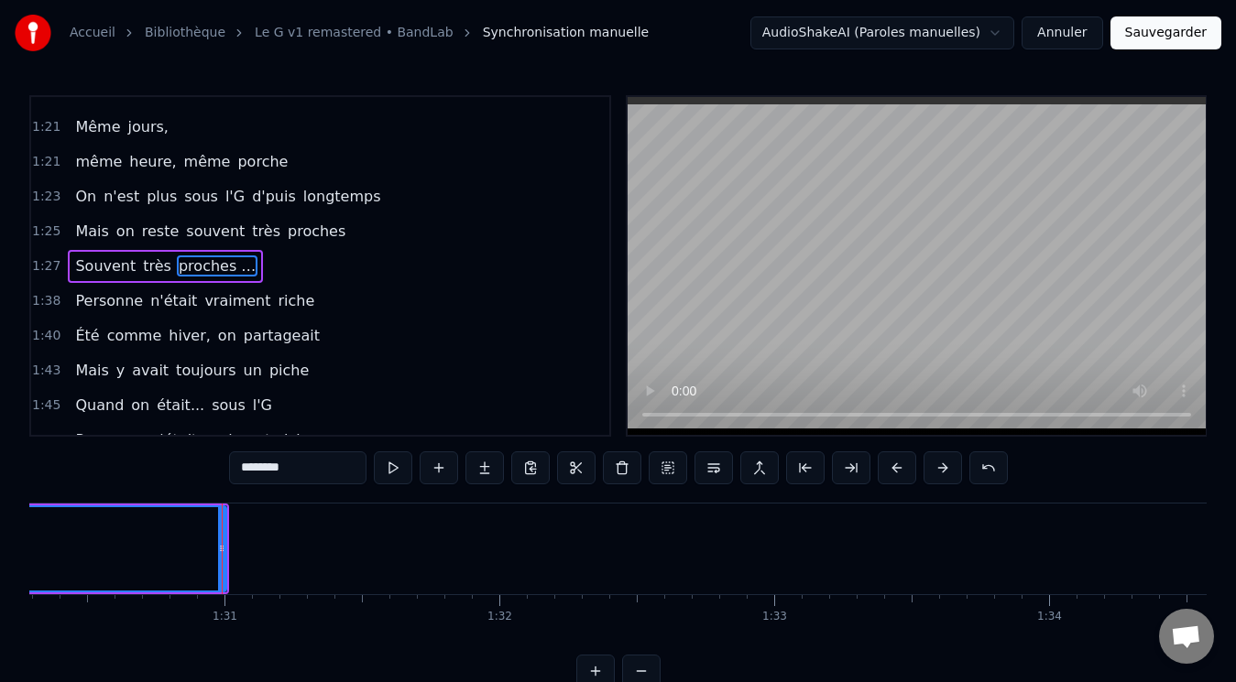
scroll to position [0, 23708]
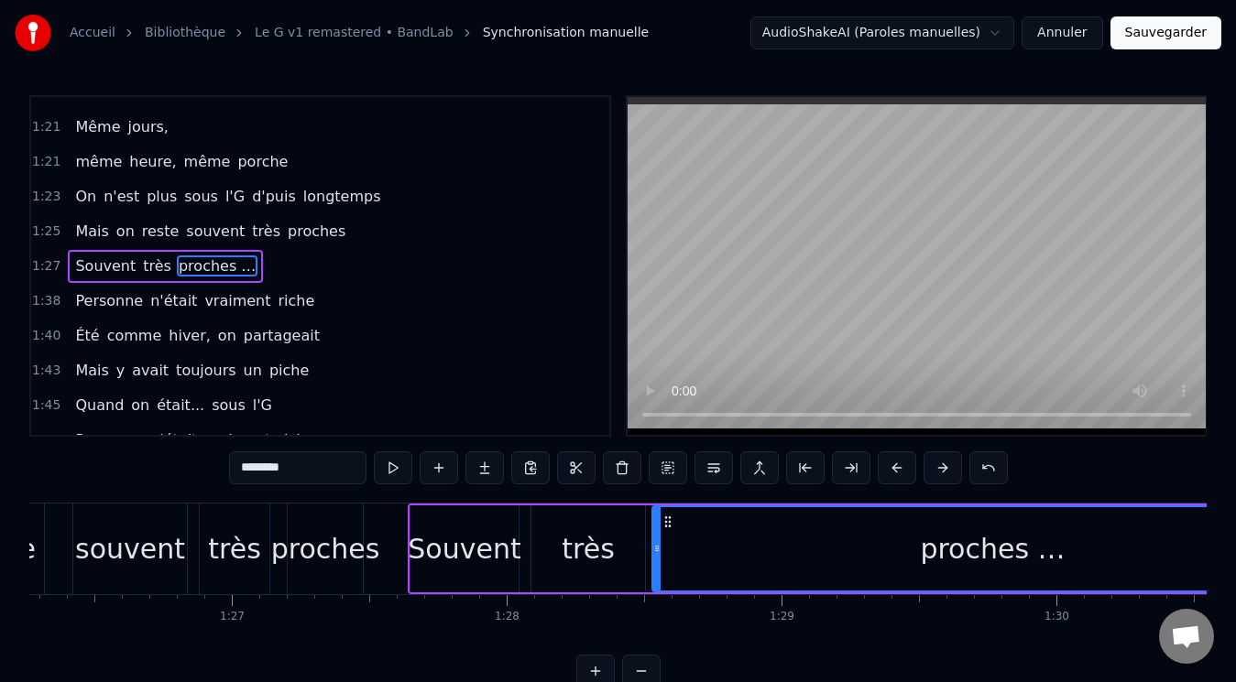
click at [1047, 555] on div "proches …" at bounding box center [992, 549] width 145 height 41
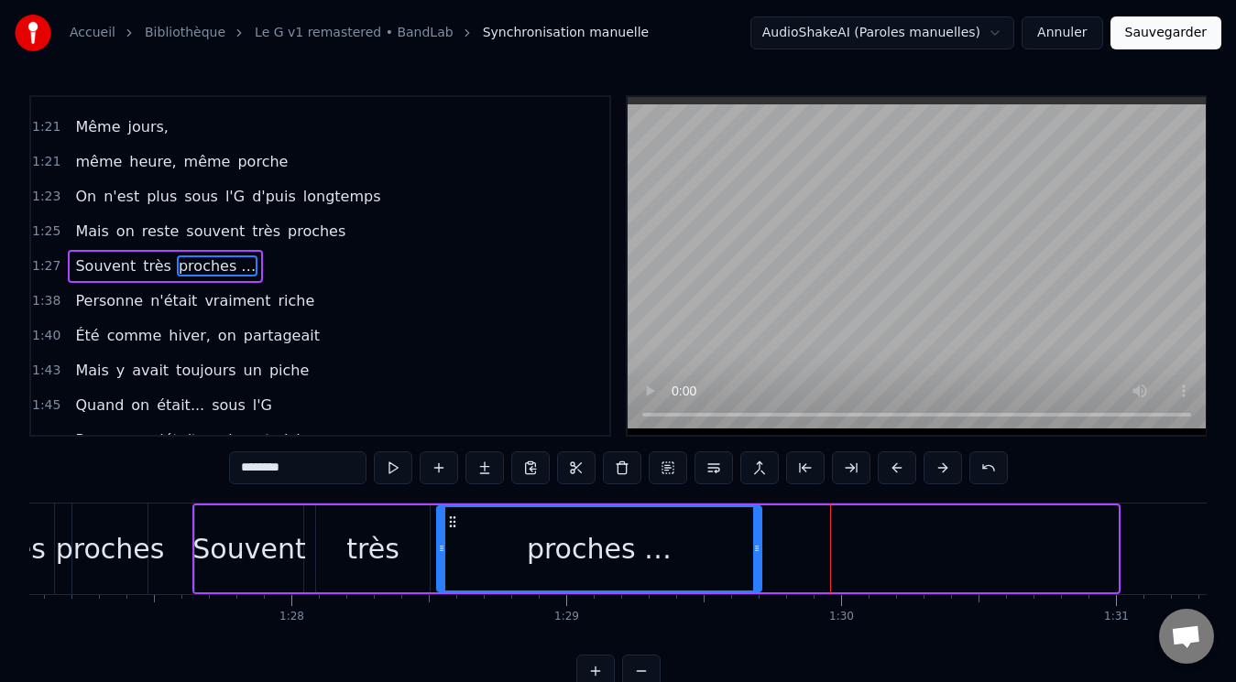
drag, startPoint x: 1110, startPoint y: 552, endPoint x: 754, endPoint y: 548, distance: 356.4
click at [754, 548] on icon at bounding box center [756, 548] width 7 height 15
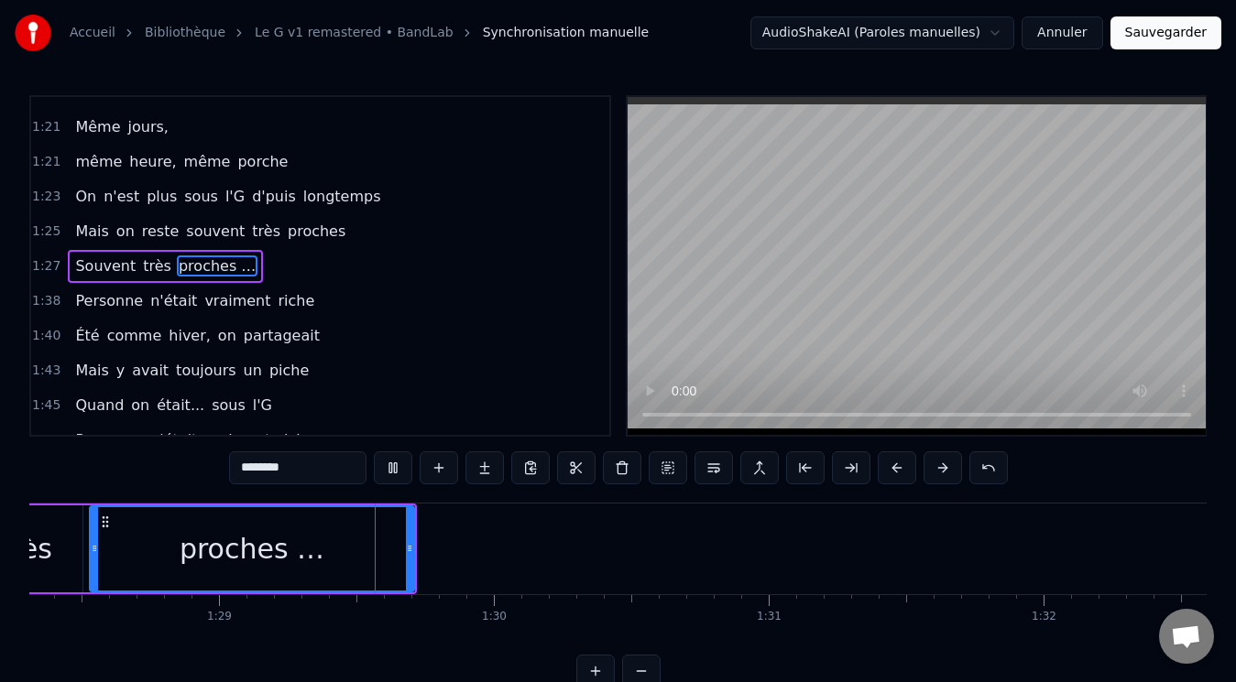
scroll to position [0, 24374]
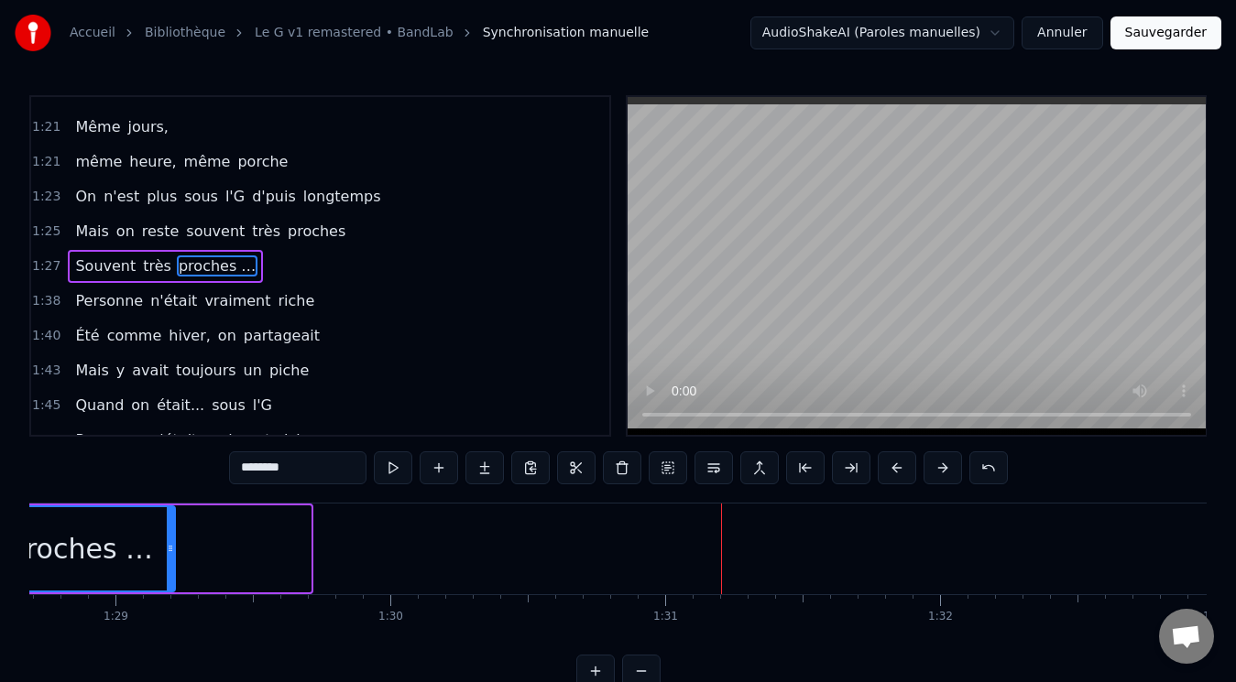
drag, startPoint x: 305, startPoint y: 546, endPoint x: 169, endPoint y: 553, distance: 135.8
click at [169, 553] on icon at bounding box center [170, 548] width 7 height 15
type input "********"
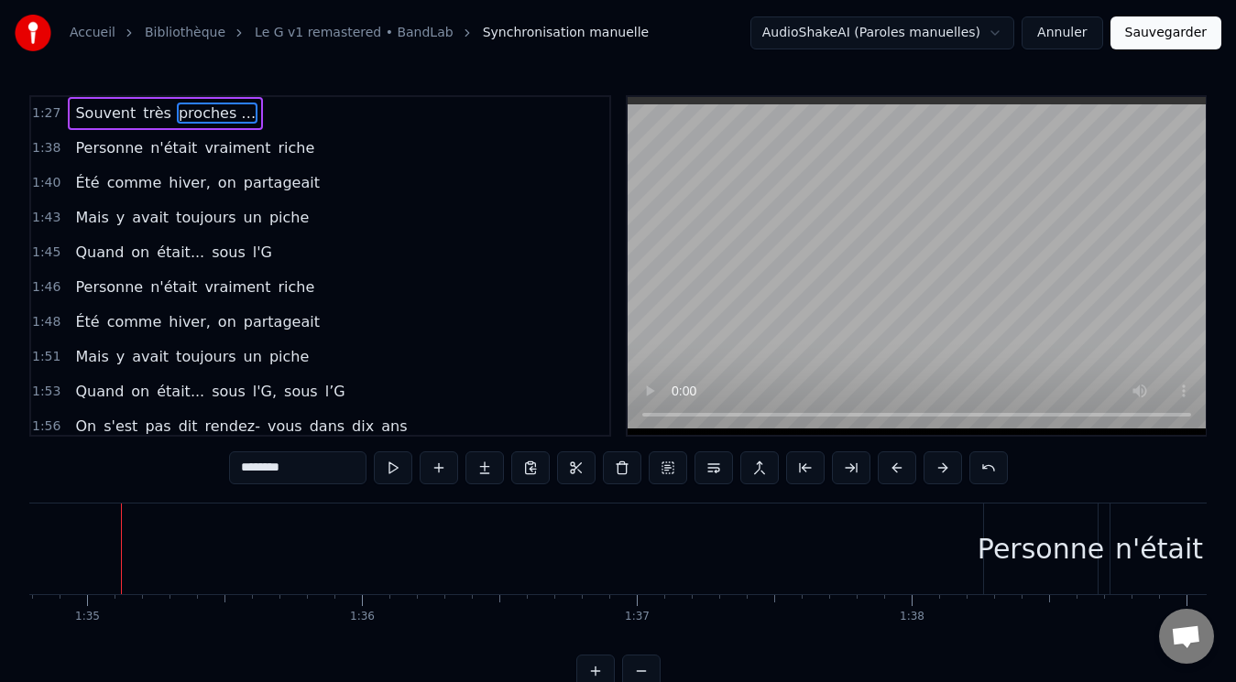
scroll to position [1441, 0]
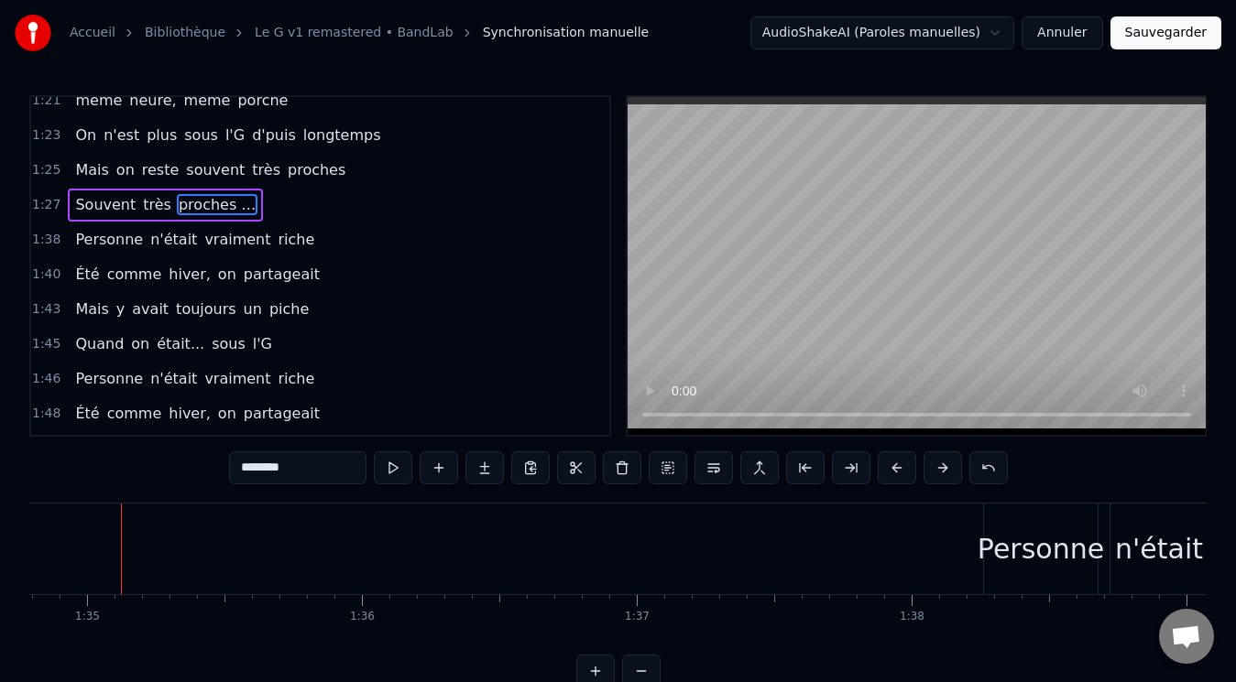
click at [269, 227] on div "Personne n'était vraiment riche" at bounding box center [195, 240] width 254 height 33
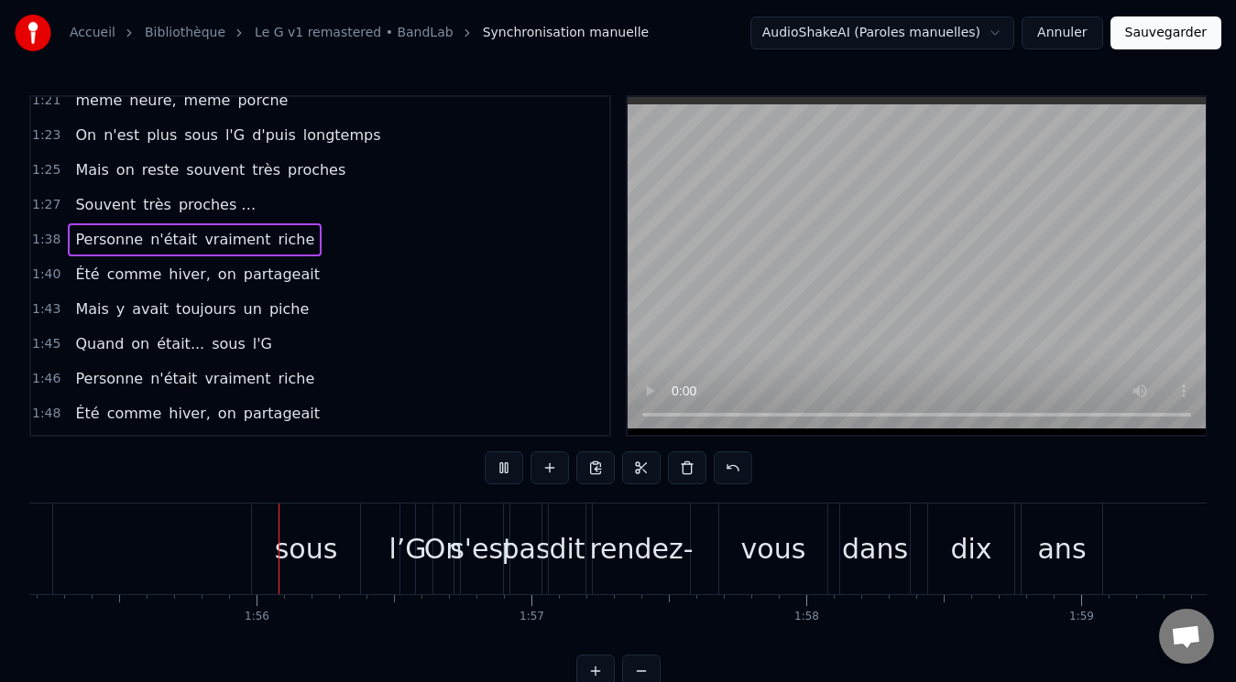
scroll to position [0, 31707]
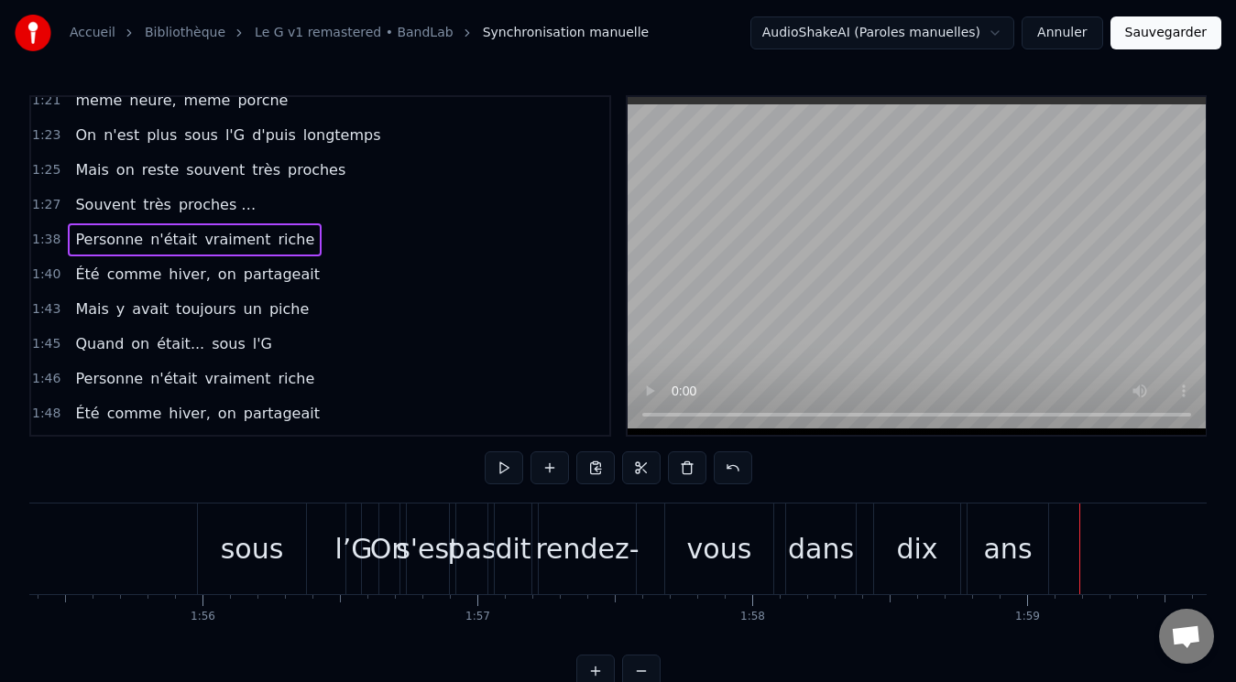
click at [178, 278] on span "hiver," at bounding box center [190, 274] width 46 height 21
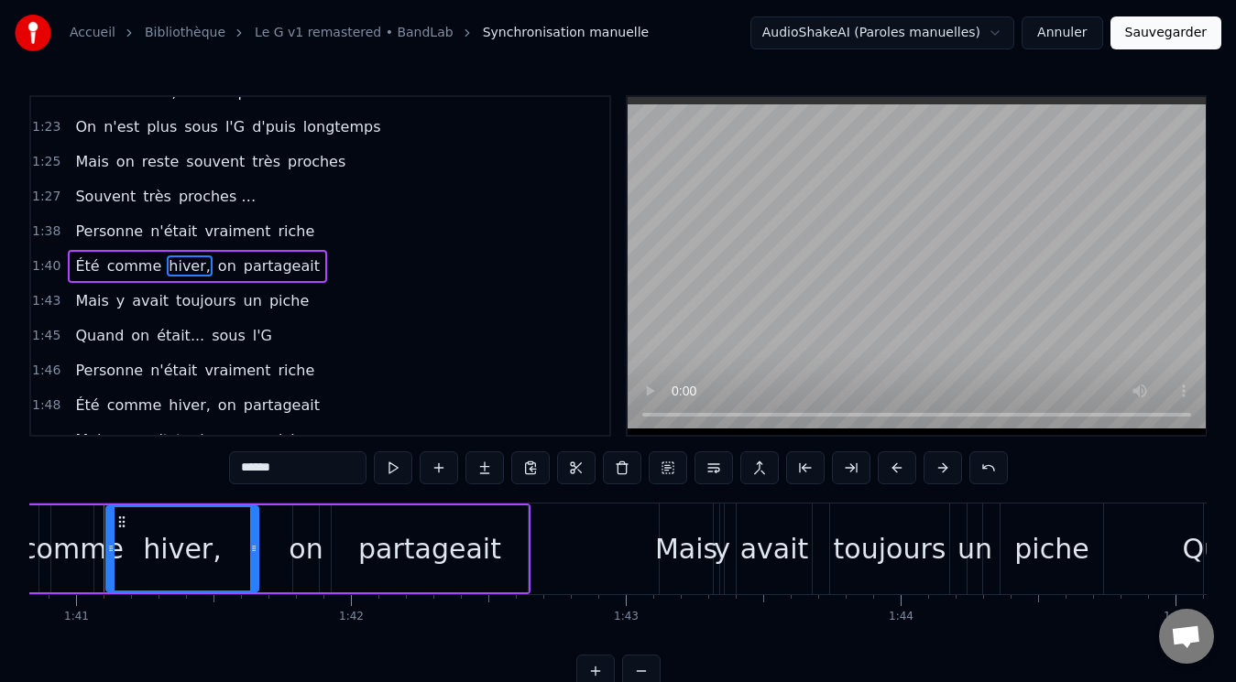
scroll to position [0, 27694]
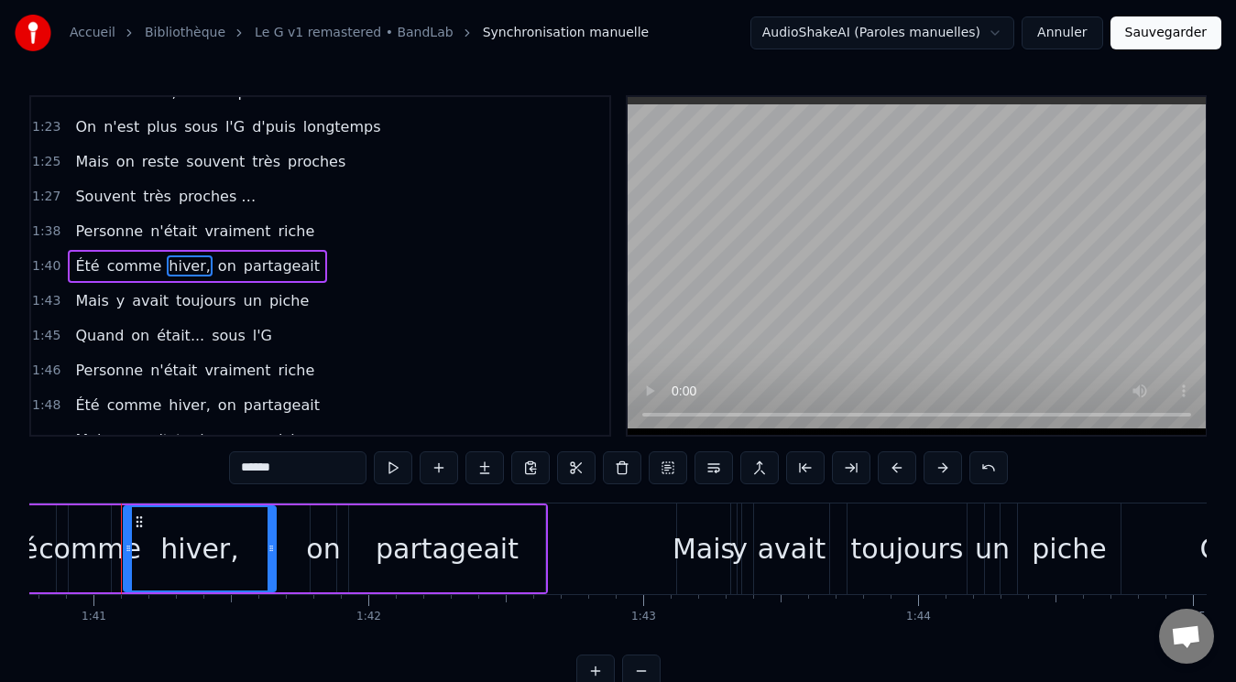
click at [299, 479] on input "******" at bounding box center [297, 468] width 137 height 33
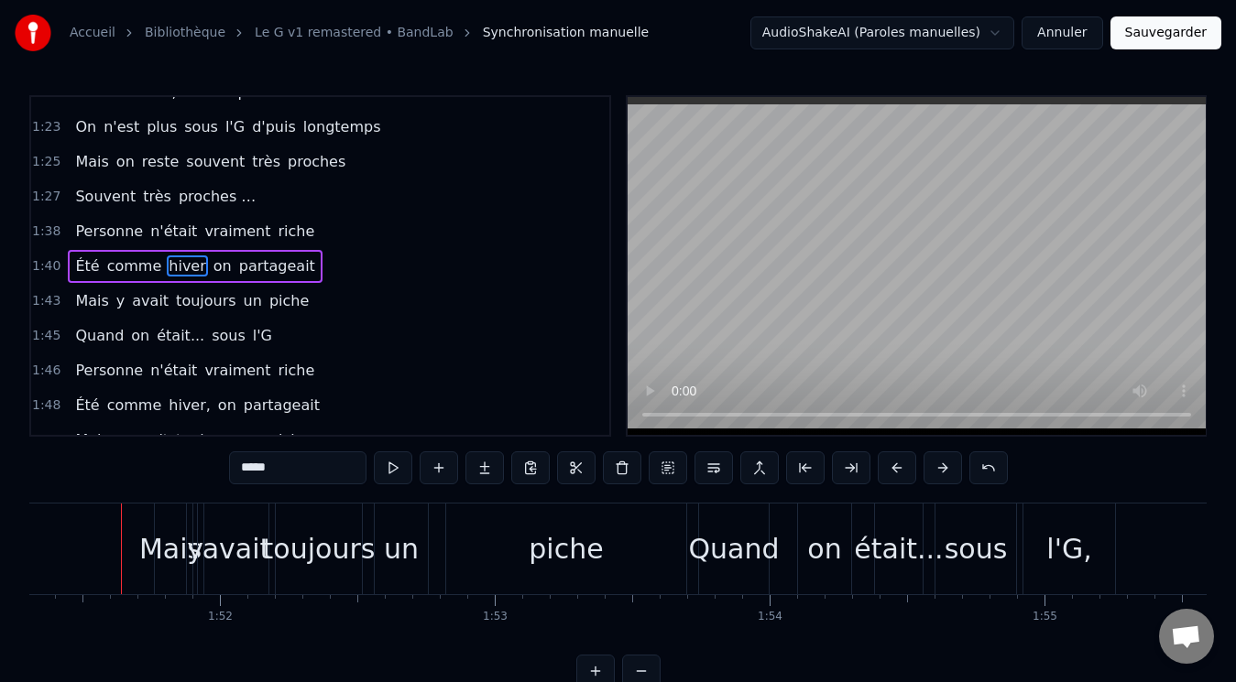
scroll to position [1541, 0]
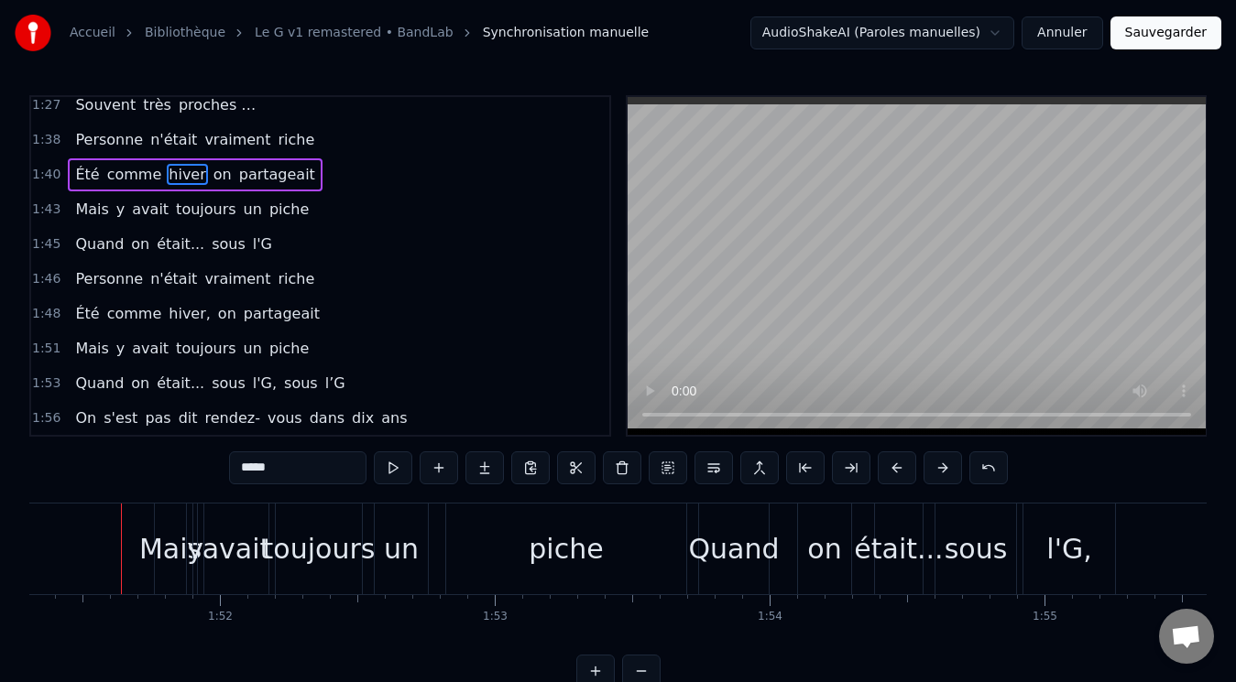
click at [169, 311] on span "hiver," at bounding box center [190, 313] width 46 height 21
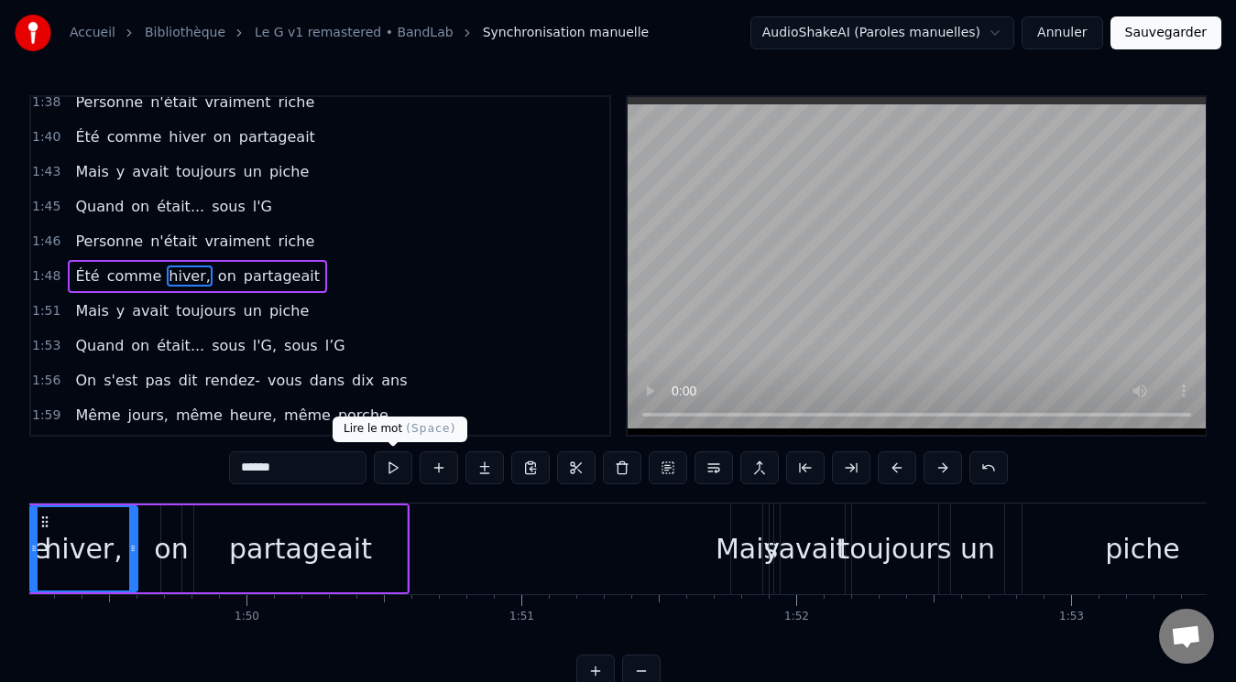
scroll to position [0, 29920]
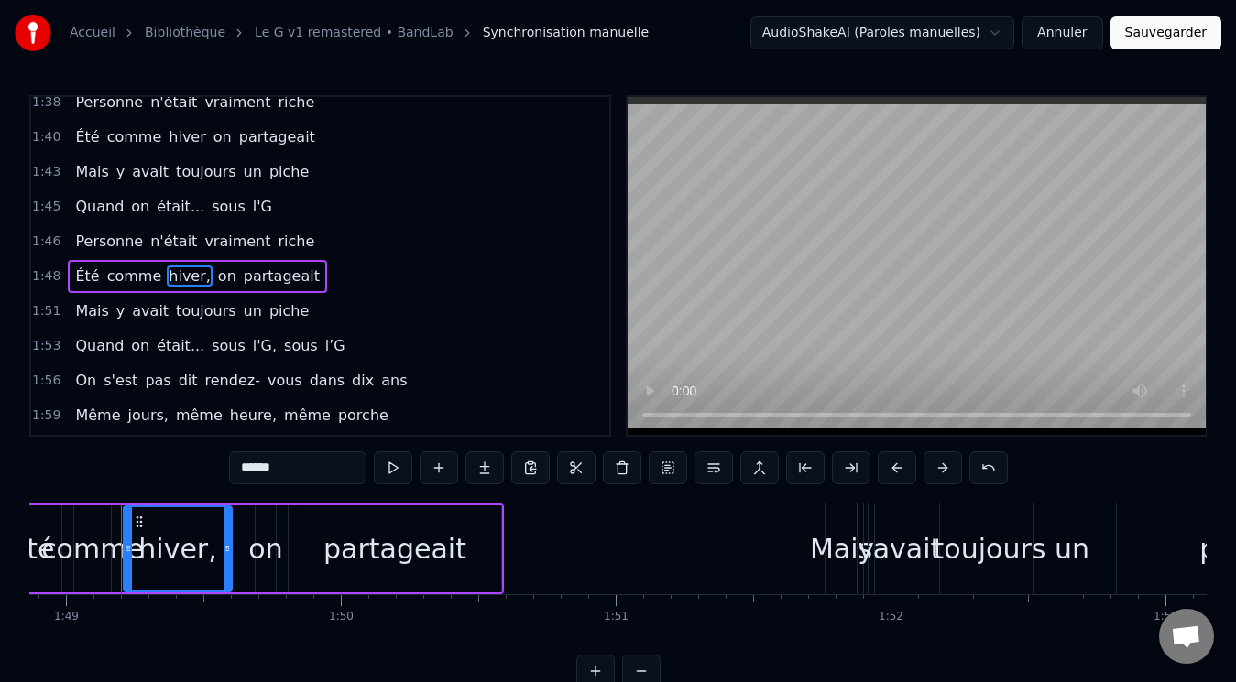
click at [311, 462] on input "******" at bounding box center [297, 468] width 137 height 33
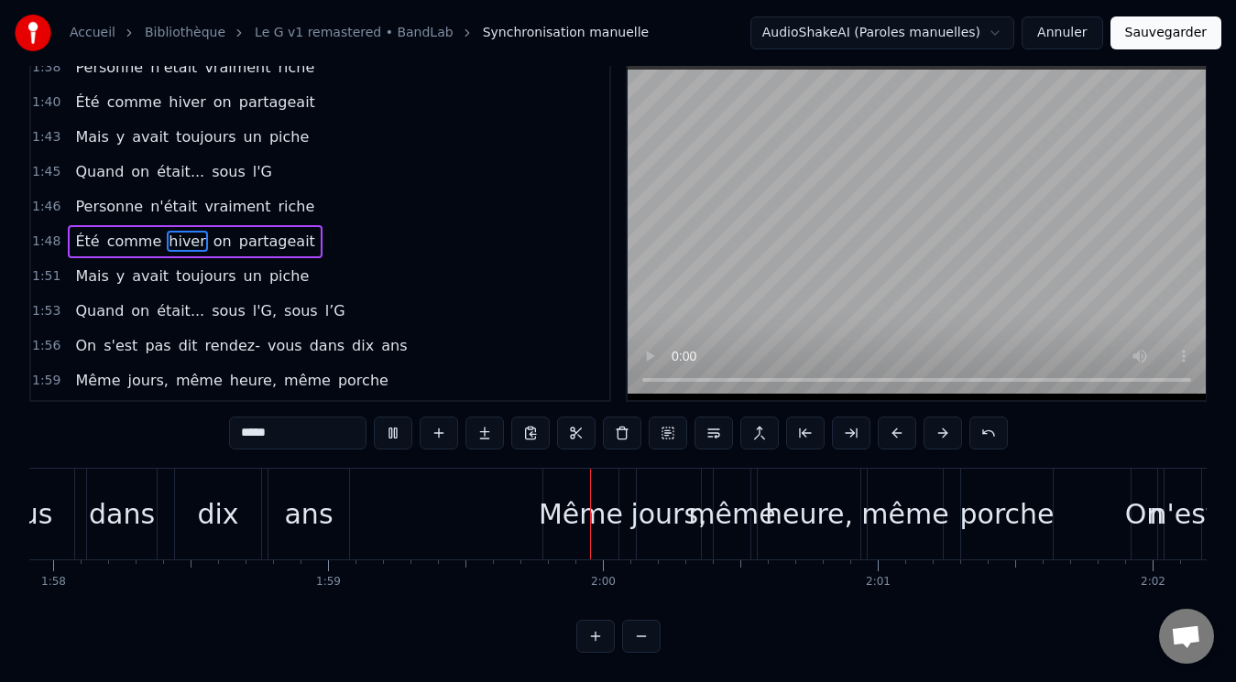
scroll to position [50, 0]
click at [785, 267] on video at bounding box center [917, 231] width 578 height 338
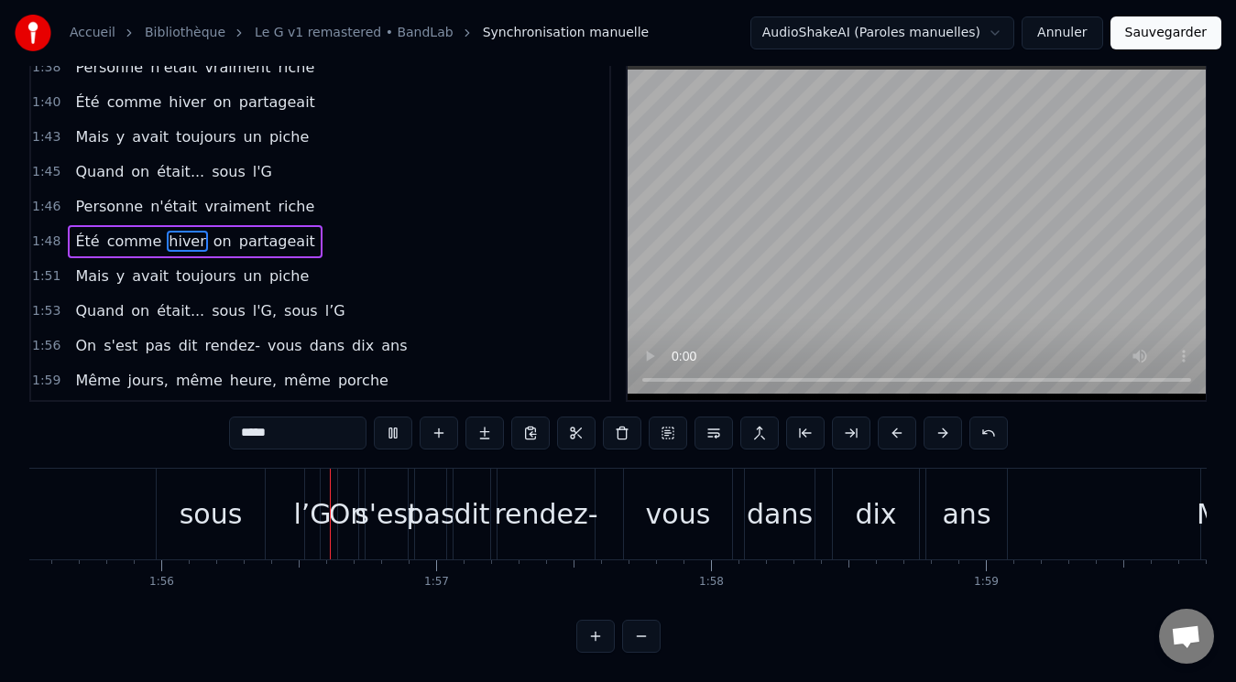
scroll to position [0, 31844]
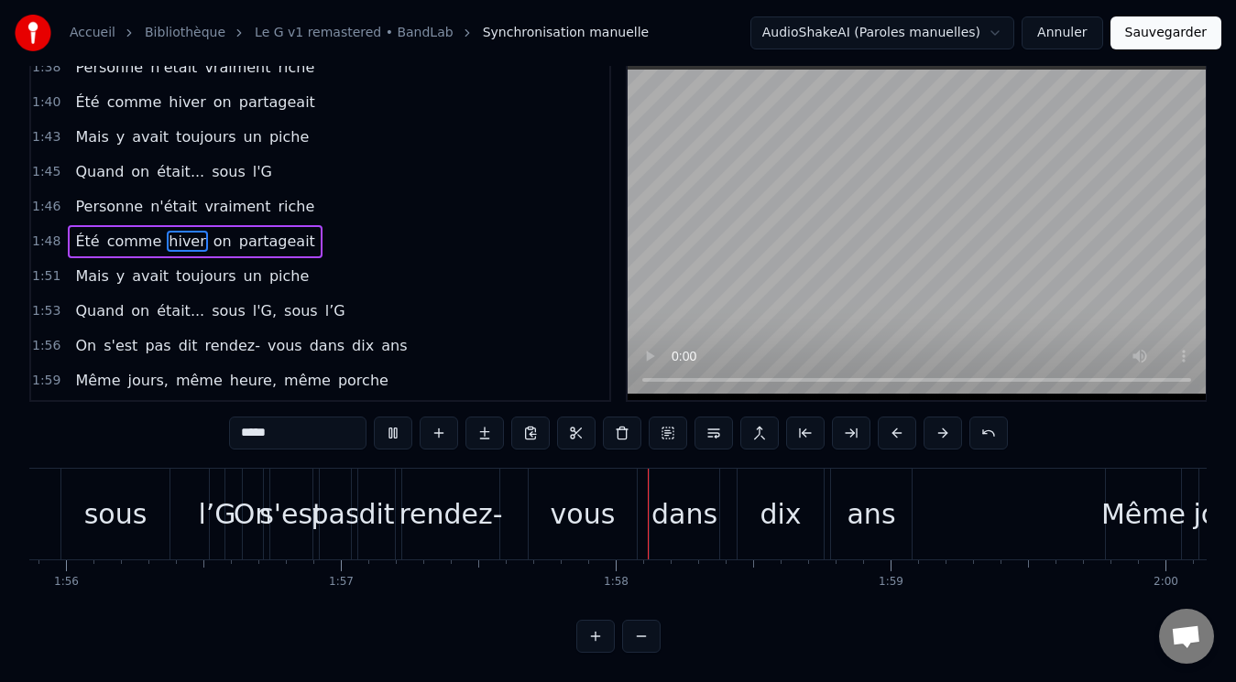
click at [725, 301] on video at bounding box center [917, 231] width 578 height 338
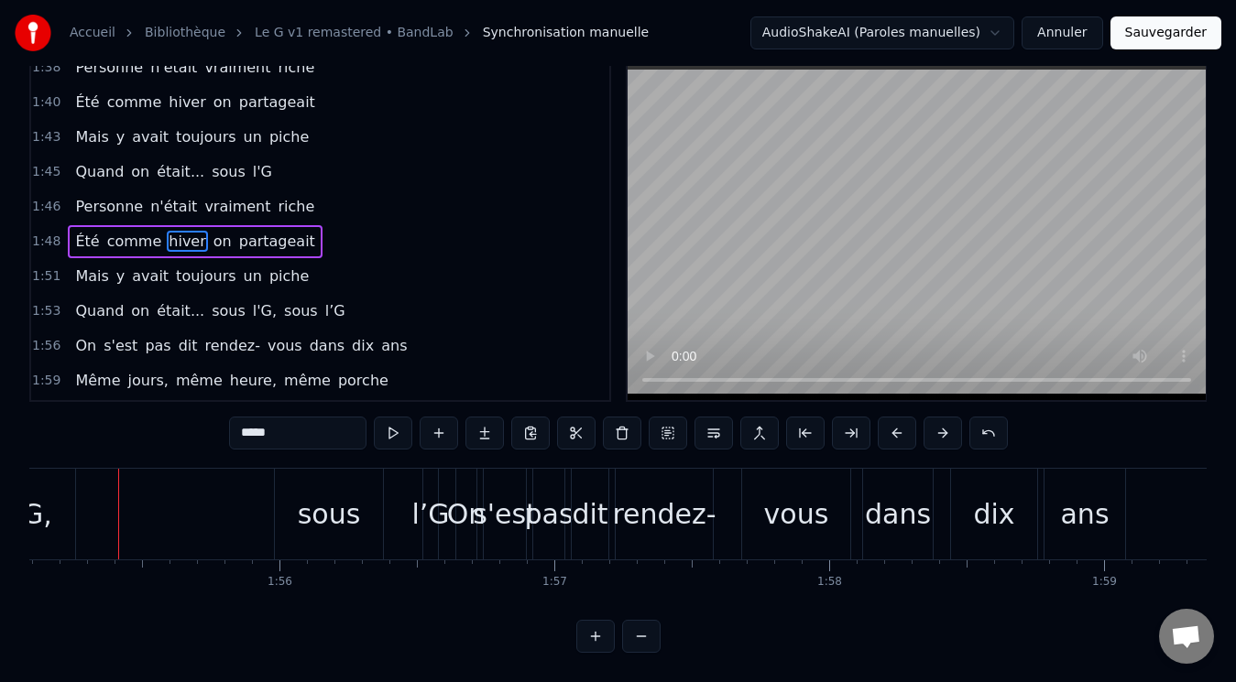
scroll to position [0, 31627]
click at [660, 497] on div "rendez-" at bounding box center [667, 514] width 104 height 41
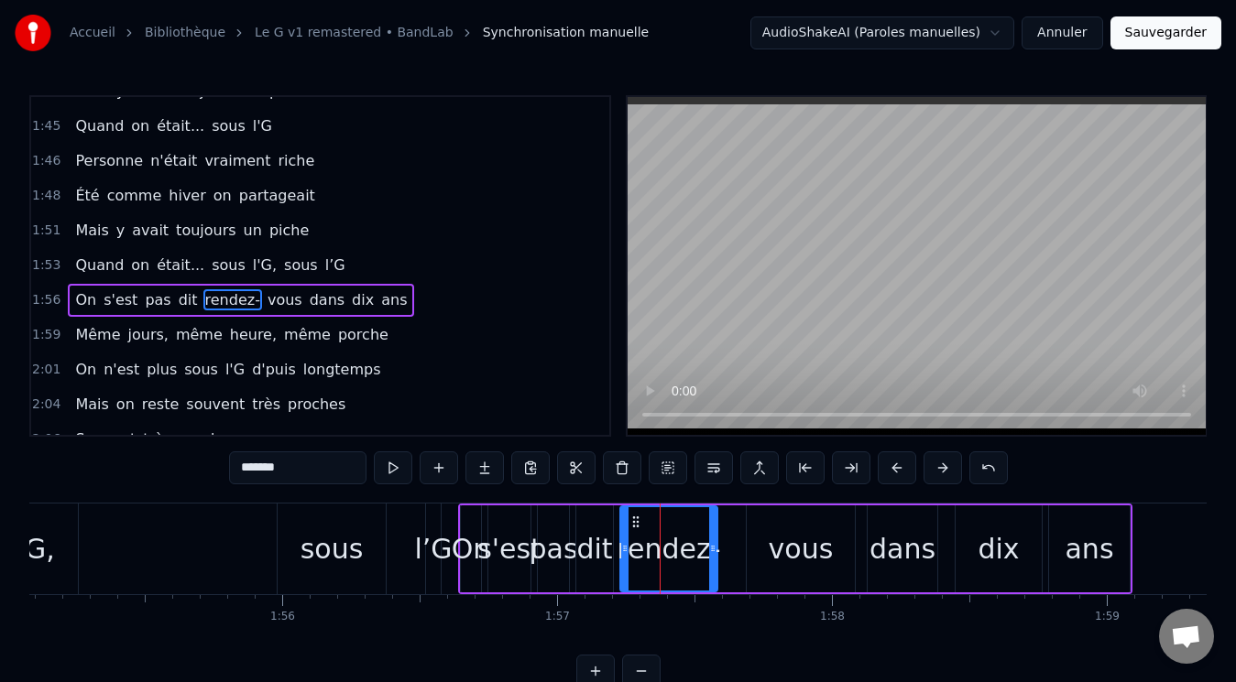
scroll to position [1693, 0]
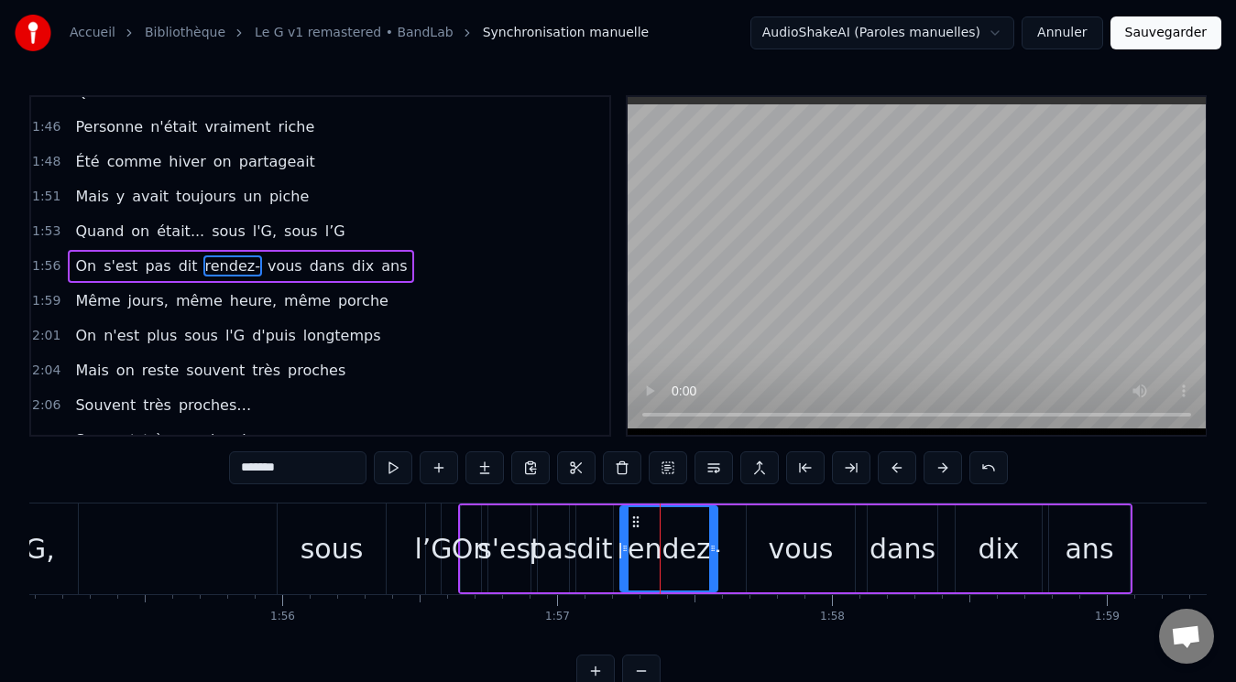
click at [778, 536] on div "vous" at bounding box center [801, 549] width 65 height 41
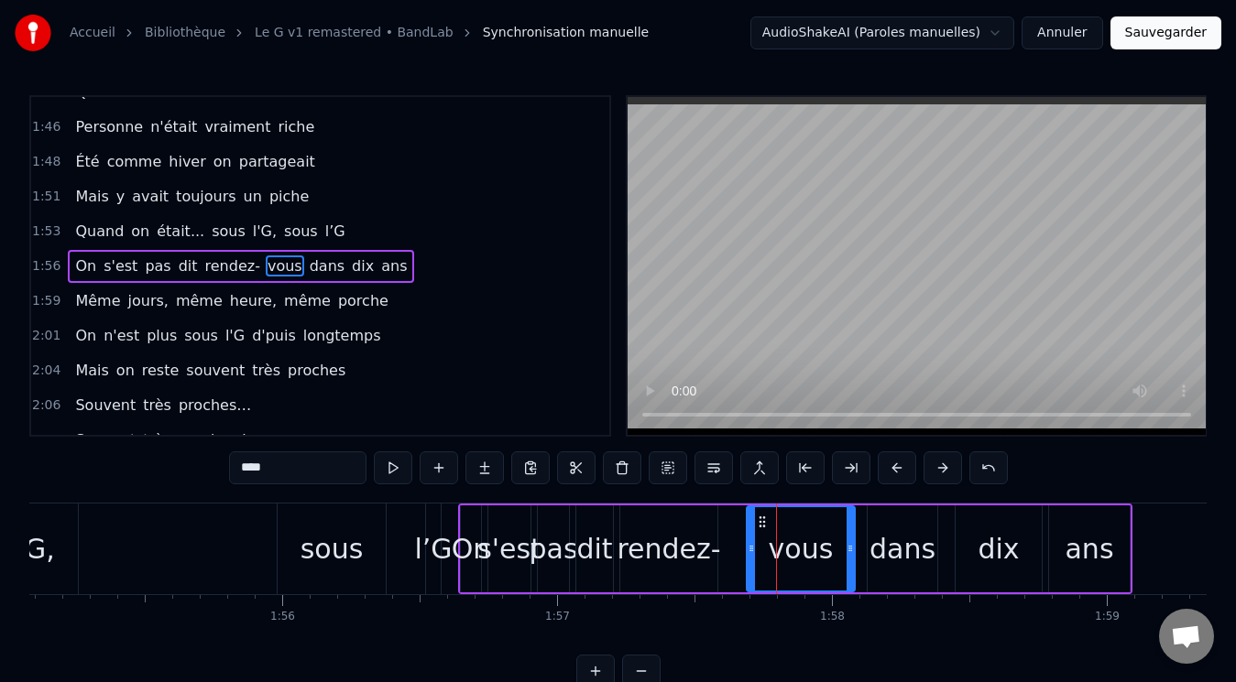
click at [687, 548] on div "rendez-" at bounding box center [669, 549] width 104 height 41
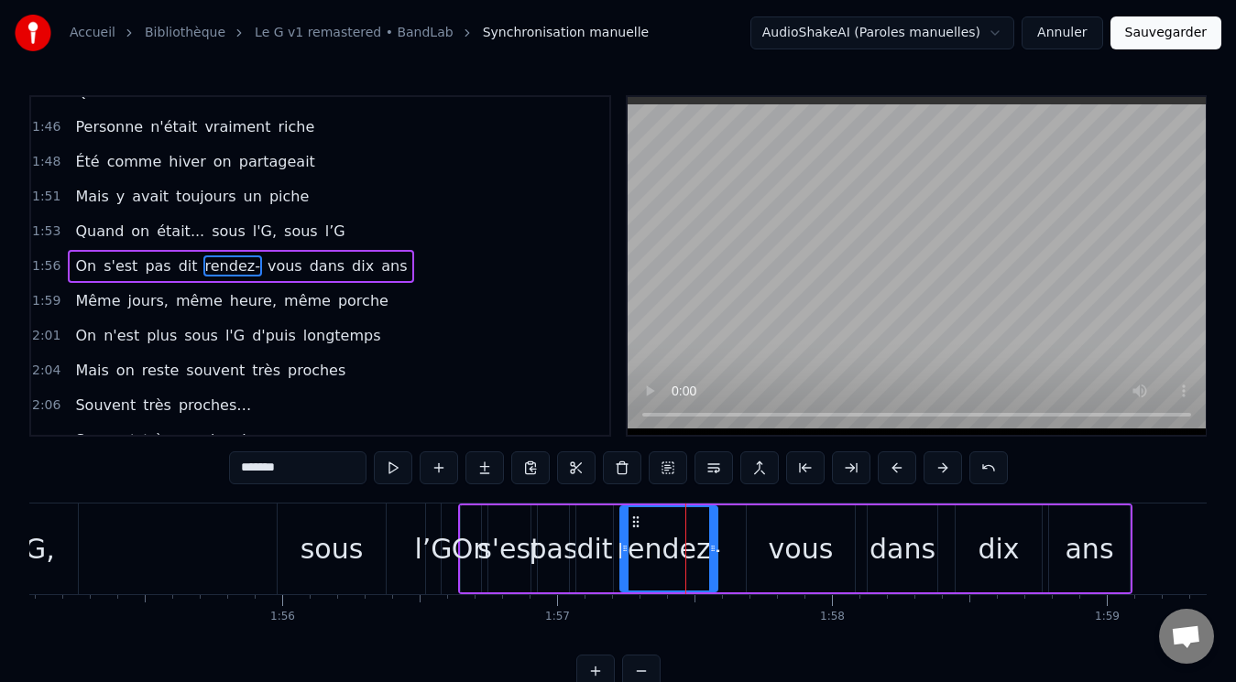
click at [296, 468] on input "*******" at bounding box center [297, 468] width 137 height 33
click at [777, 534] on div "vous" at bounding box center [801, 549] width 65 height 41
type input "****"
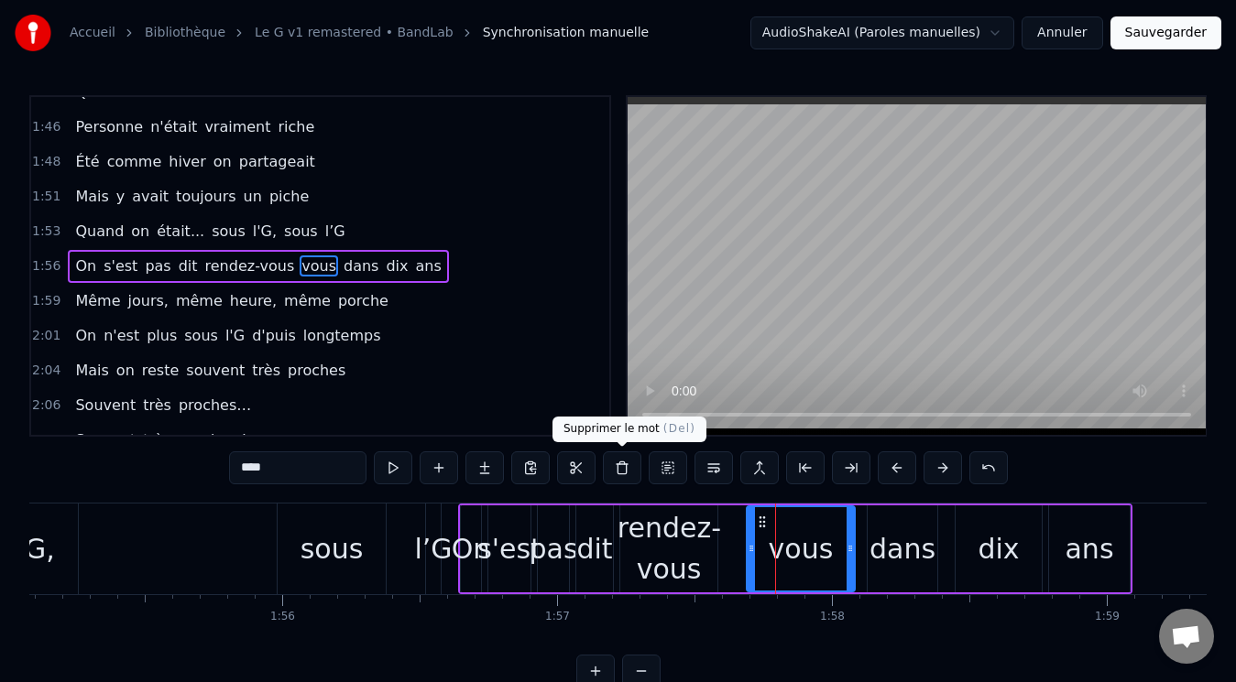
click at [623, 466] on button at bounding box center [622, 468] width 38 height 33
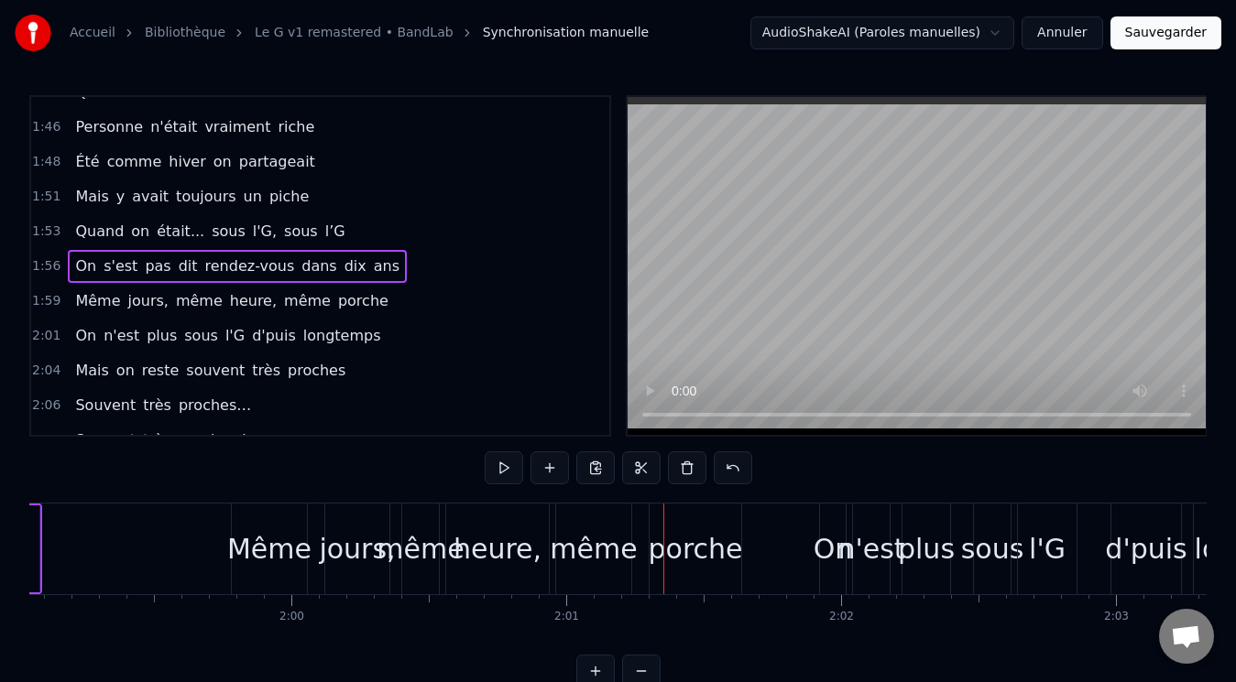
scroll to position [0, 32502]
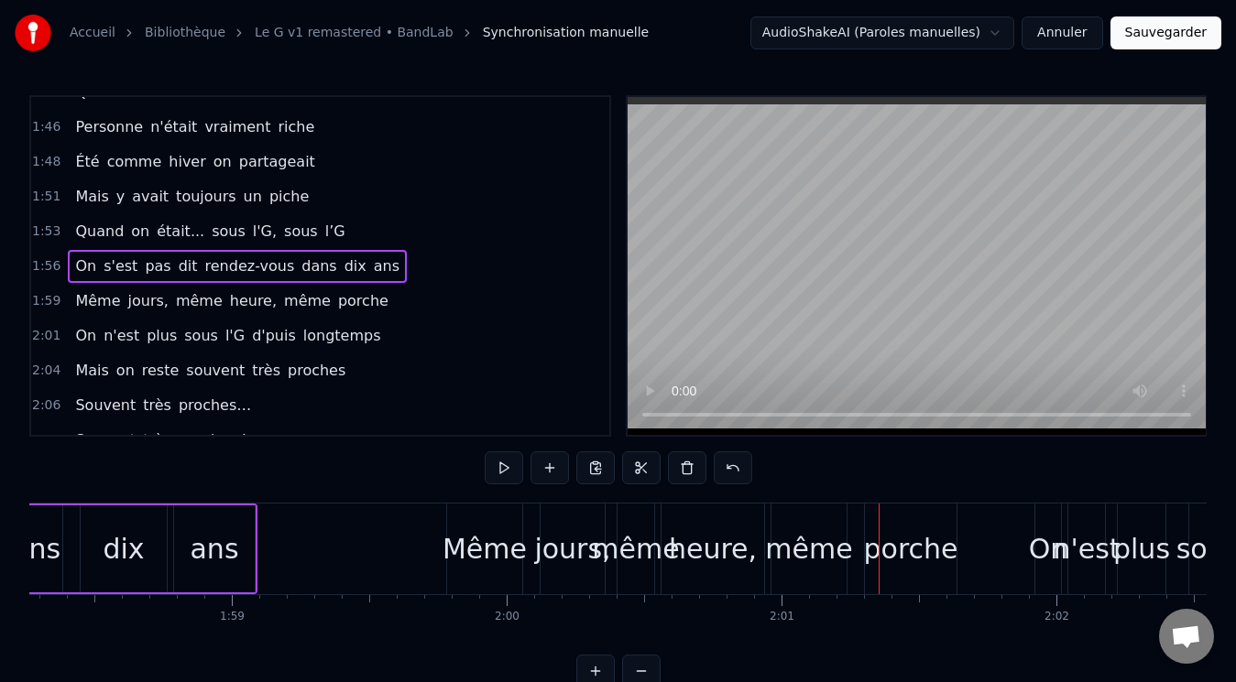
click at [580, 551] on div "jours," at bounding box center [572, 549] width 76 height 41
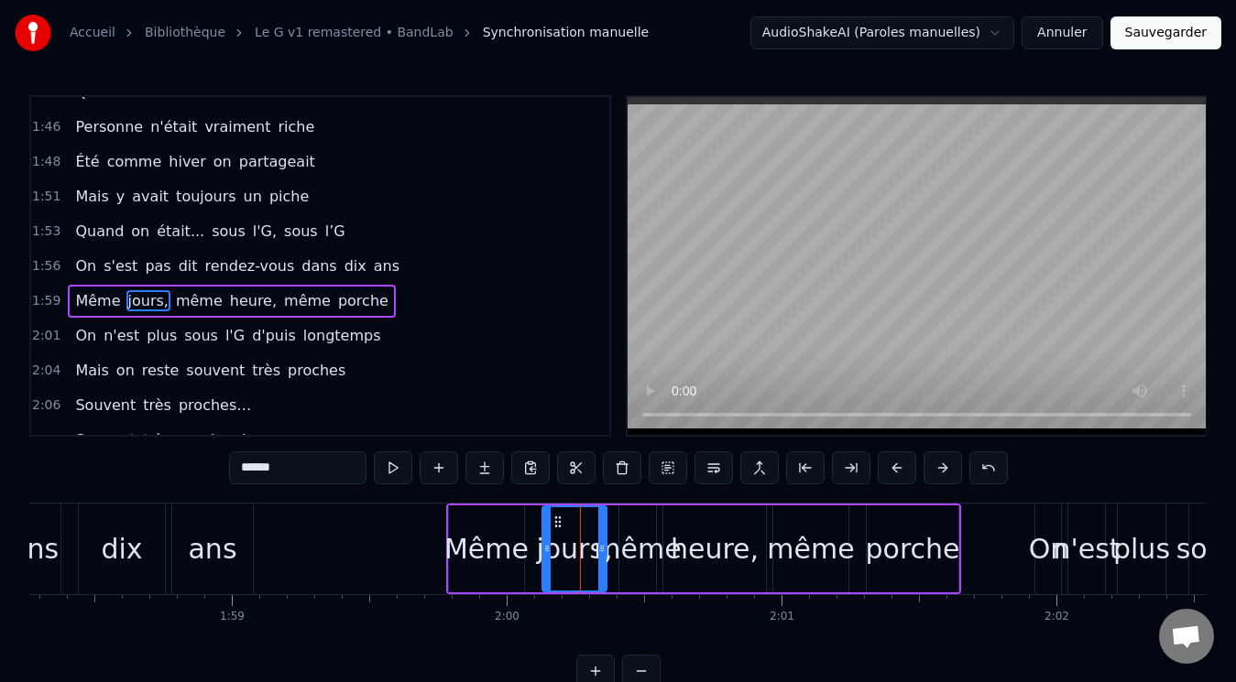
scroll to position [1716, 0]
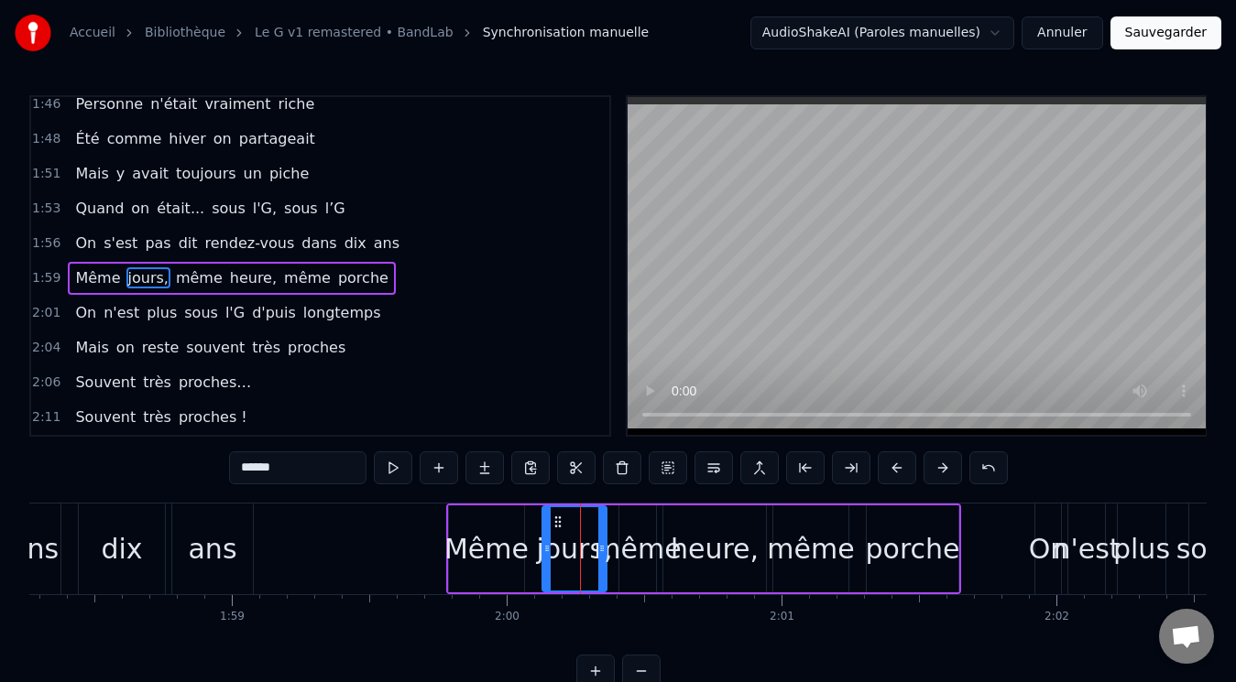
click at [268, 468] on input "******" at bounding box center [297, 468] width 137 height 33
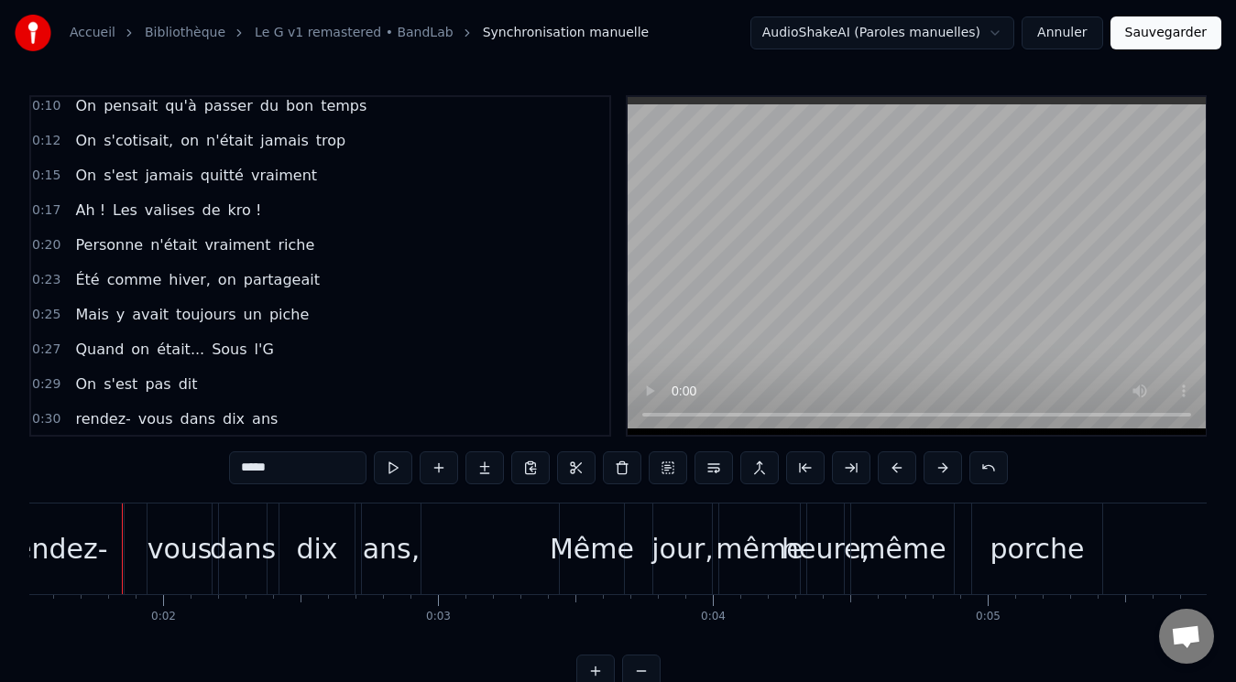
scroll to position [0, 0]
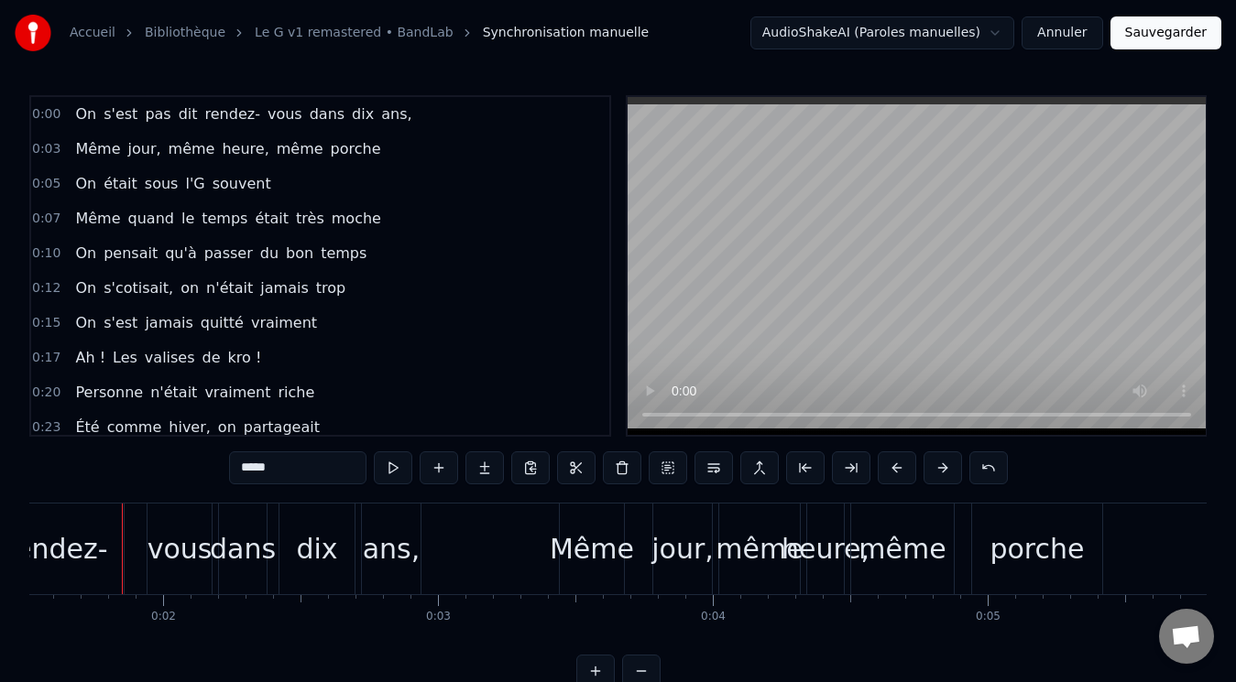
click at [223, 114] on span "rendez-" at bounding box center [232, 114] width 59 height 21
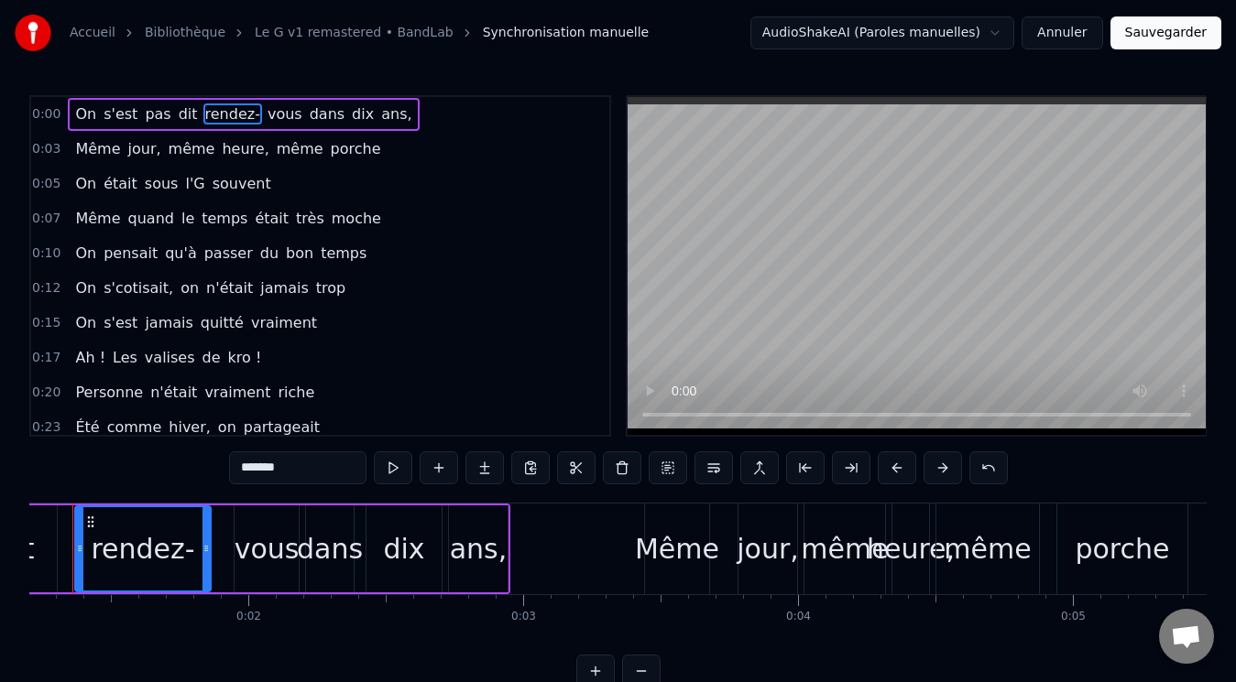
scroll to position [0, 282]
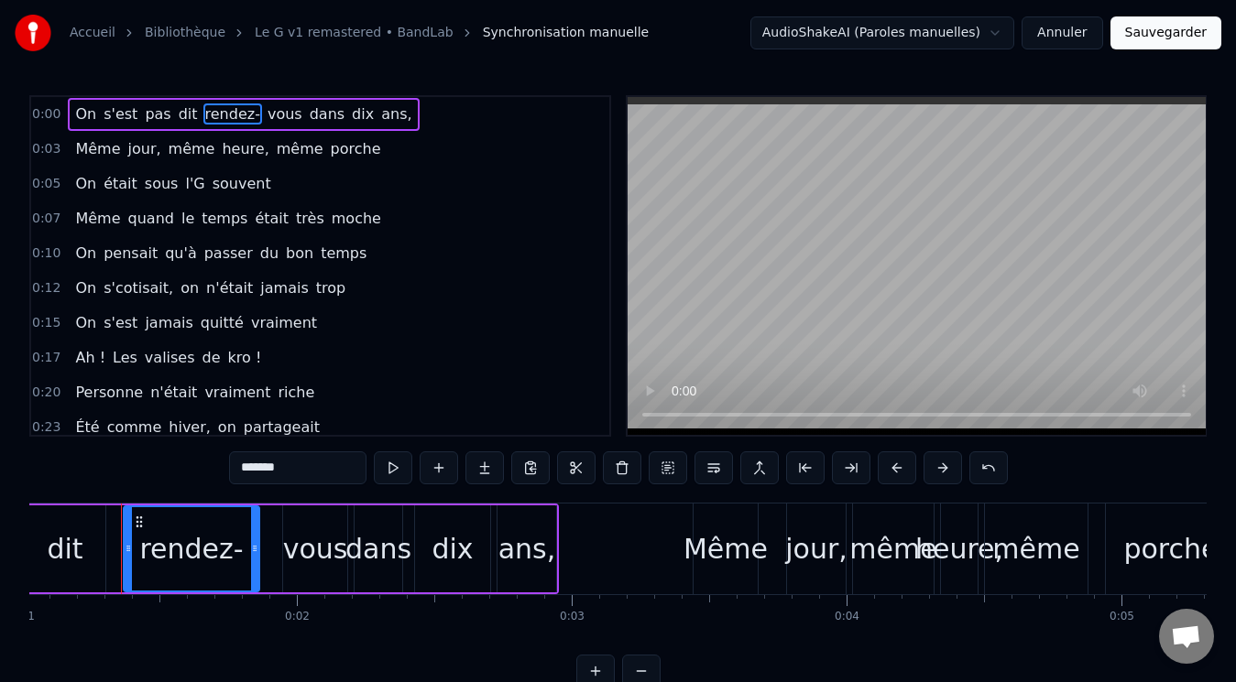
click at [302, 475] on input "*******" at bounding box center [297, 468] width 137 height 33
click at [312, 540] on div "vous" at bounding box center [315, 549] width 65 height 41
type input "****"
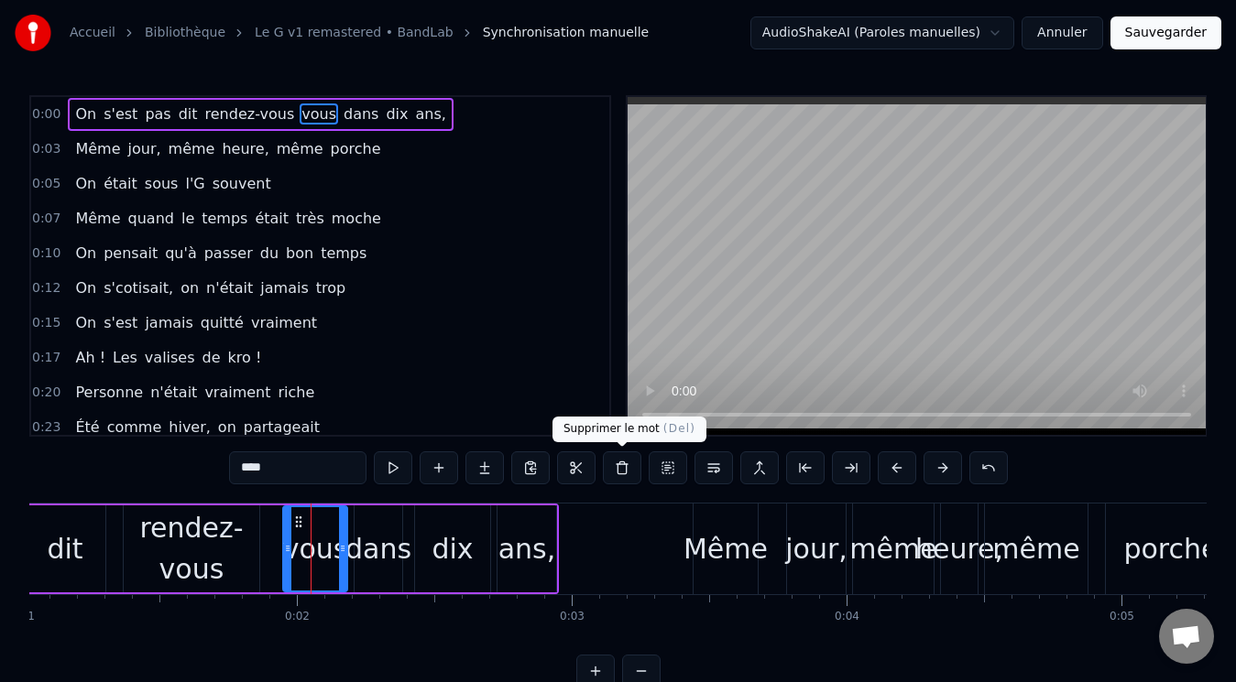
click at [633, 467] on button at bounding box center [622, 468] width 38 height 33
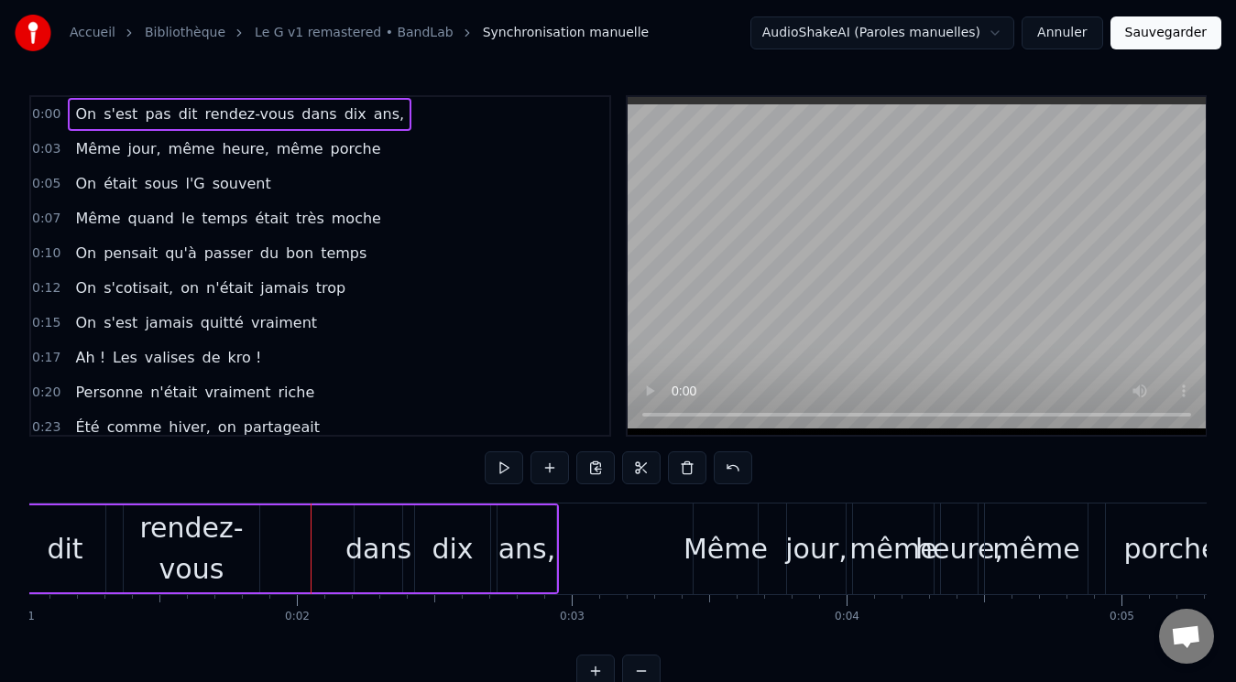
click at [360, 530] on div "dans" at bounding box center [378, 549] width 66 height 41
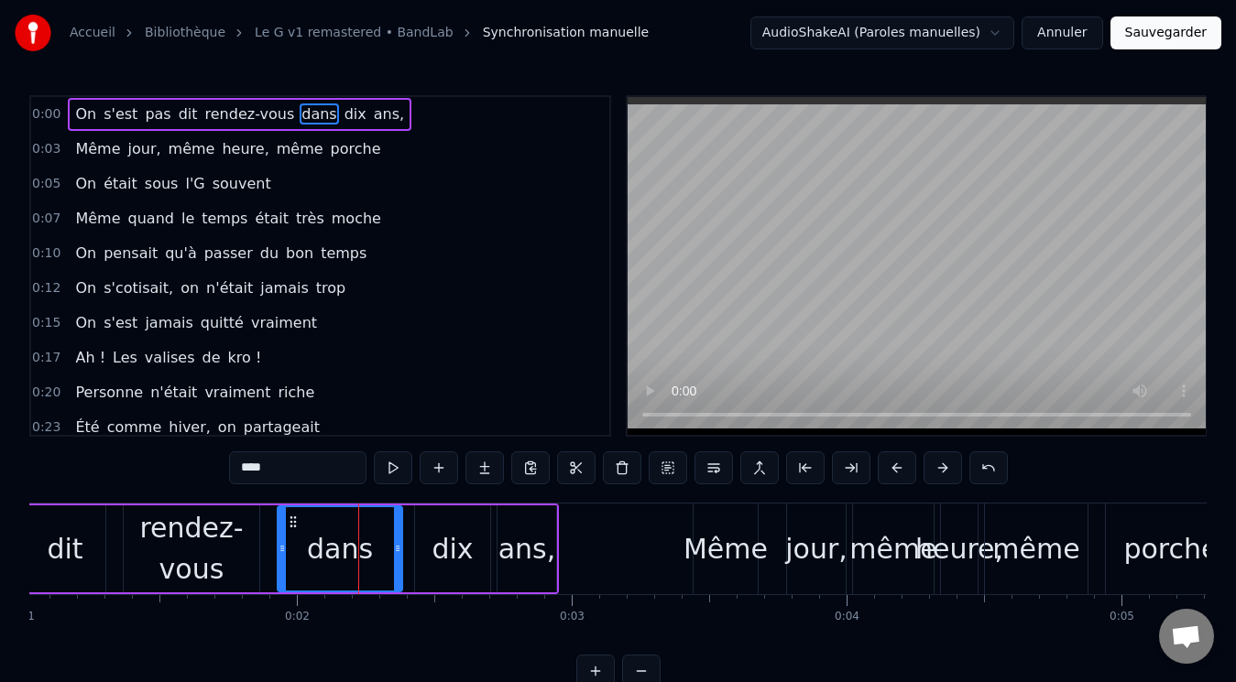
drag, startPoint x: 360, startPoint y: 530, endPoint x: 288, endPoint y: 526, distance: 72.5
click at [286, 526] on div at bounding box center [281, 549] width 7 height 83
drag, startPoint x: 399, startPoint y: 549, endPoint x: 375, endPoint y: 551, distance: 23.9
click at [375, 551] on icon at bounding box center [373, 548] width 7 height 15
click at [468, 547] on div "dix" at bounding box center [451, 549] width 41 height 41
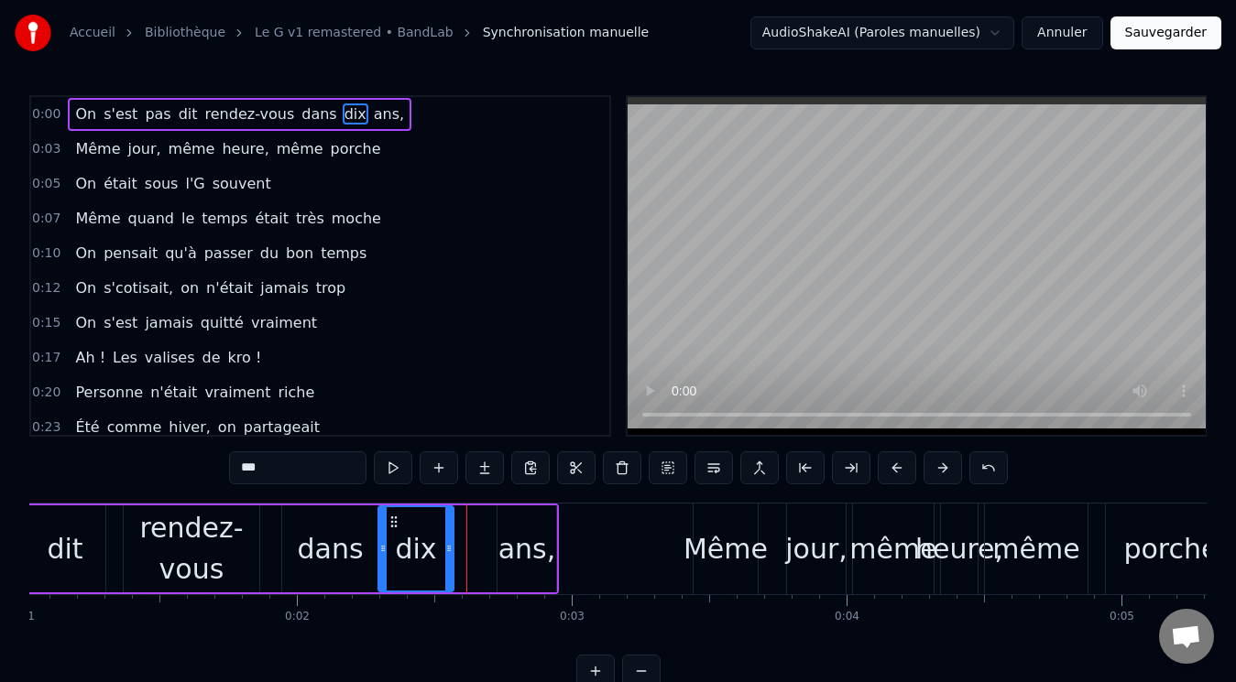
drag, startPoint x: 433, startPoint y: 523, endPoint x: 397, endPoint y: 521, distance: 36.7
click at [397, 521] on icon at bounding box center [394, 522] width 15 height 15
click at [500, 529] on div "ans," at bounding box center [526, 549] width 59 height 87
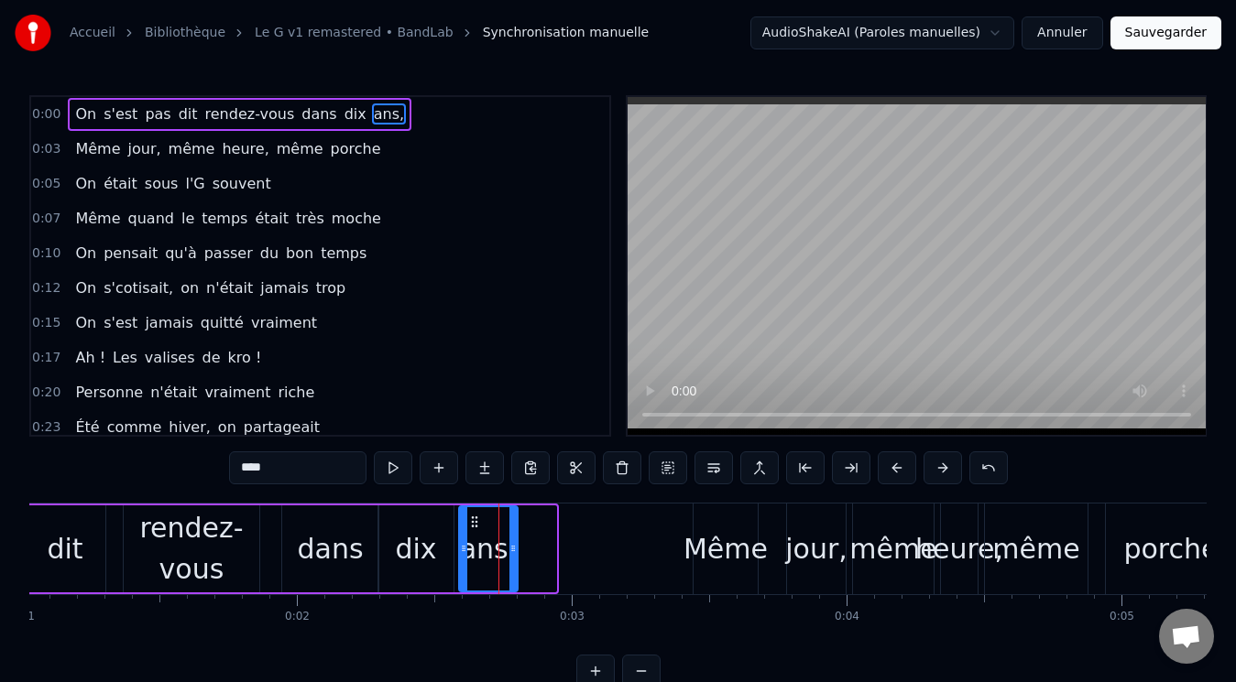
drag, startPoint x: 514, startPoint y: 523, endPoint x: 475, endPoint y: 523, distance: 38.5
click at [475, 523] on icon at bounding box center [474, 522] width 15 height 15
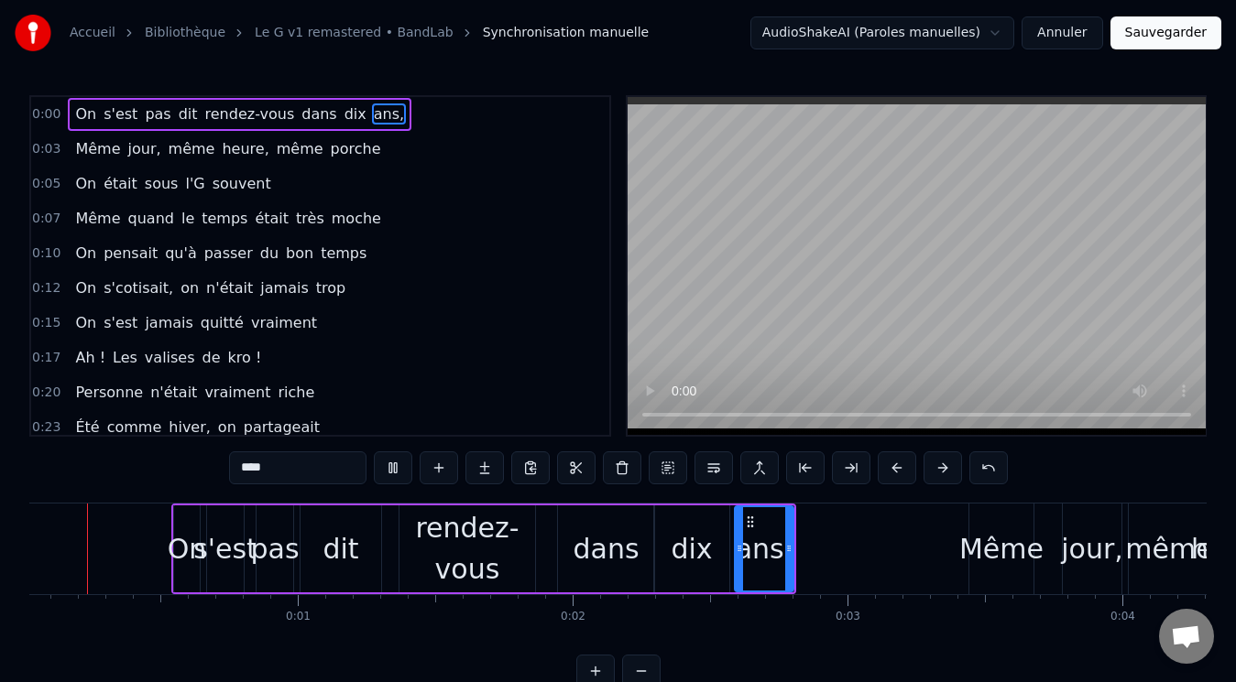
scroll to position [0, 0]
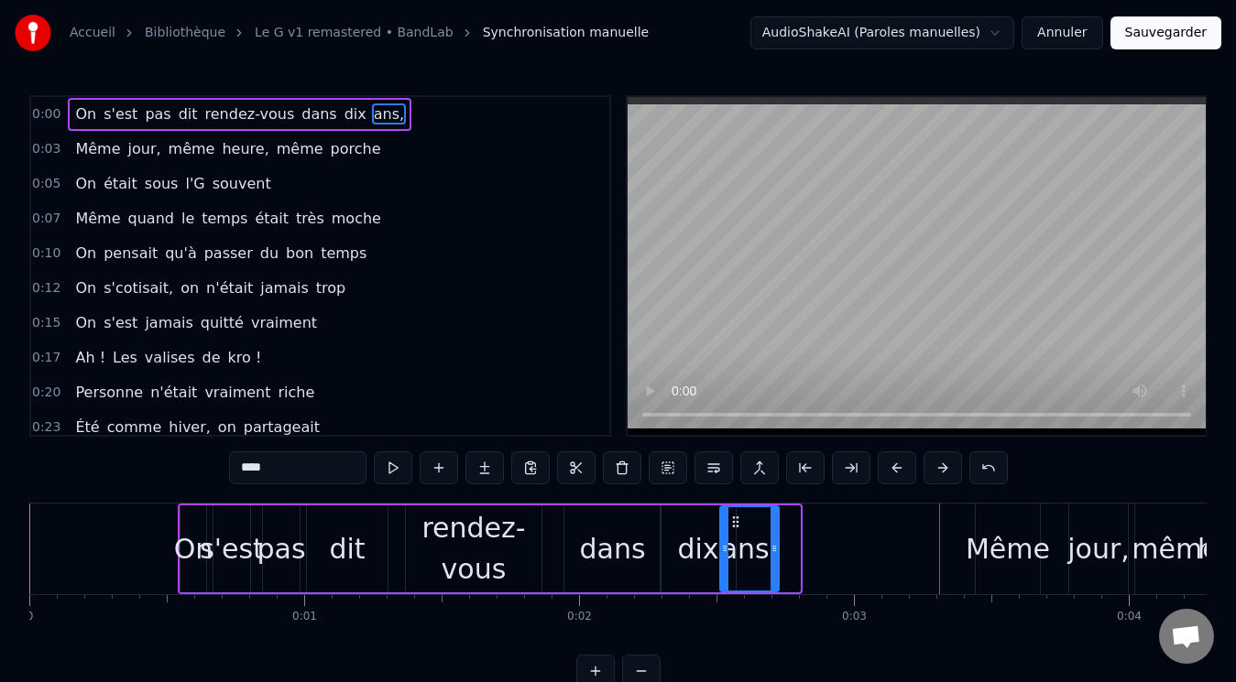
drag, startPoint x: 757, startPoint y: 519, endPoint x: 736, endPoint y: 517, distance: 21.2
click at [736, 517] on icon at bounding box center [735, 522] width 15 height 15
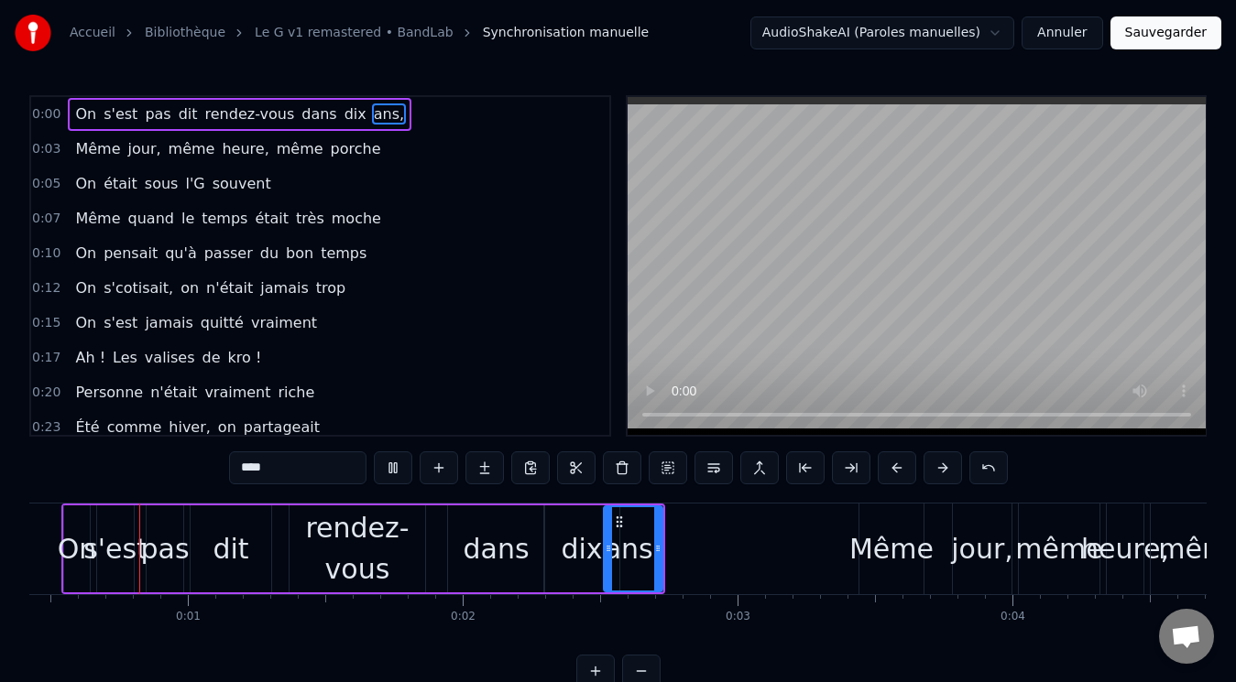
scroll to position [0, 114]
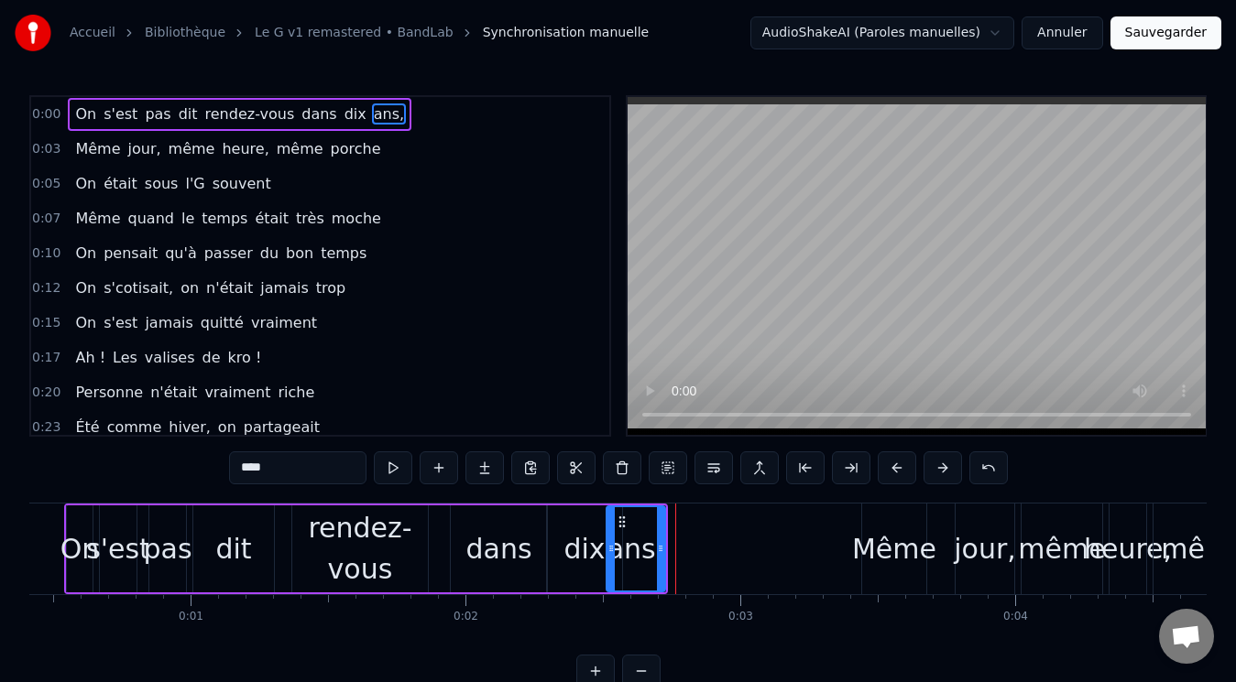
click at [578, 536] on div "dix" at bounding box center [583, 549] width 41 height 41
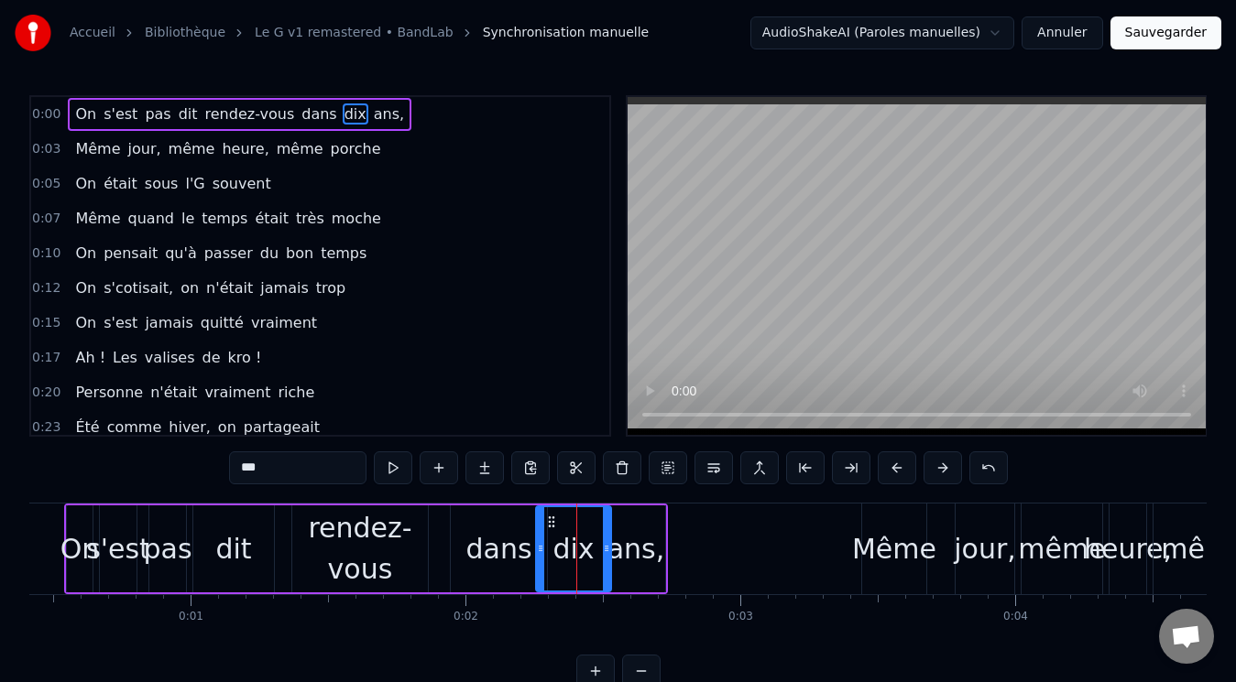
drag, startPoint x: 562, startPoint y: 525, endPoint x: 551, endPoint y: 524, distance: 11.0
click at [551, 524] on icon at bounding box center [551, 522] width 15 height 15
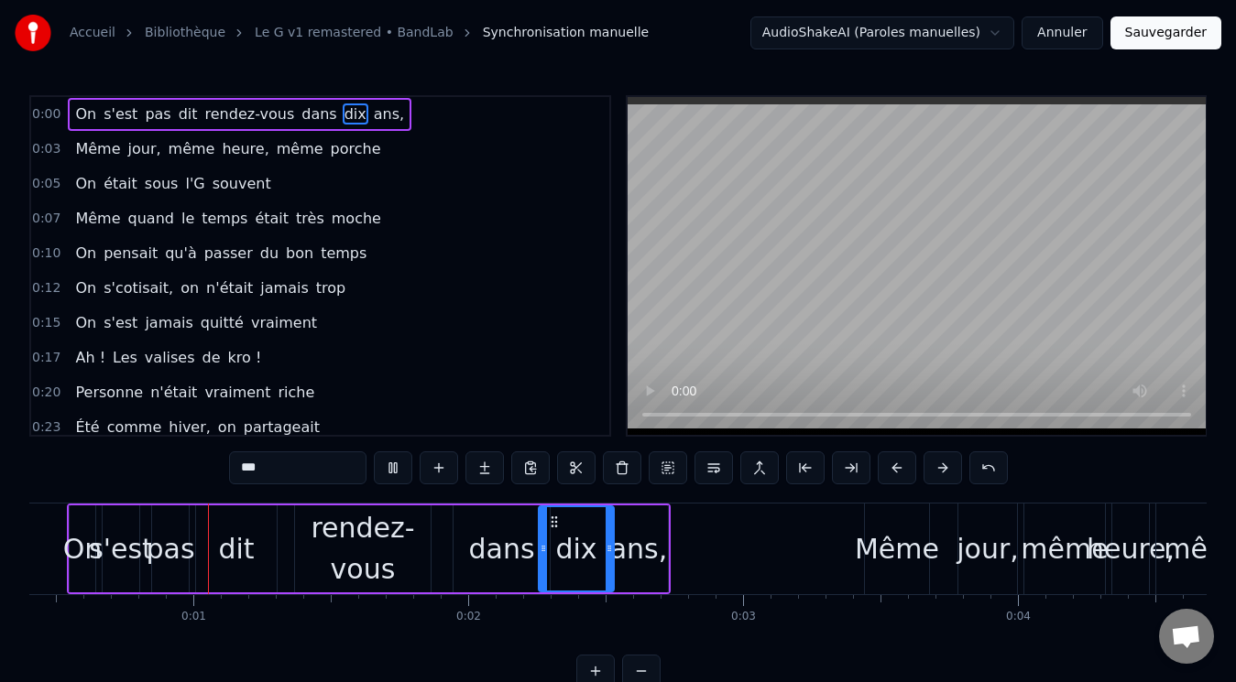
scroll to position [0, 107]
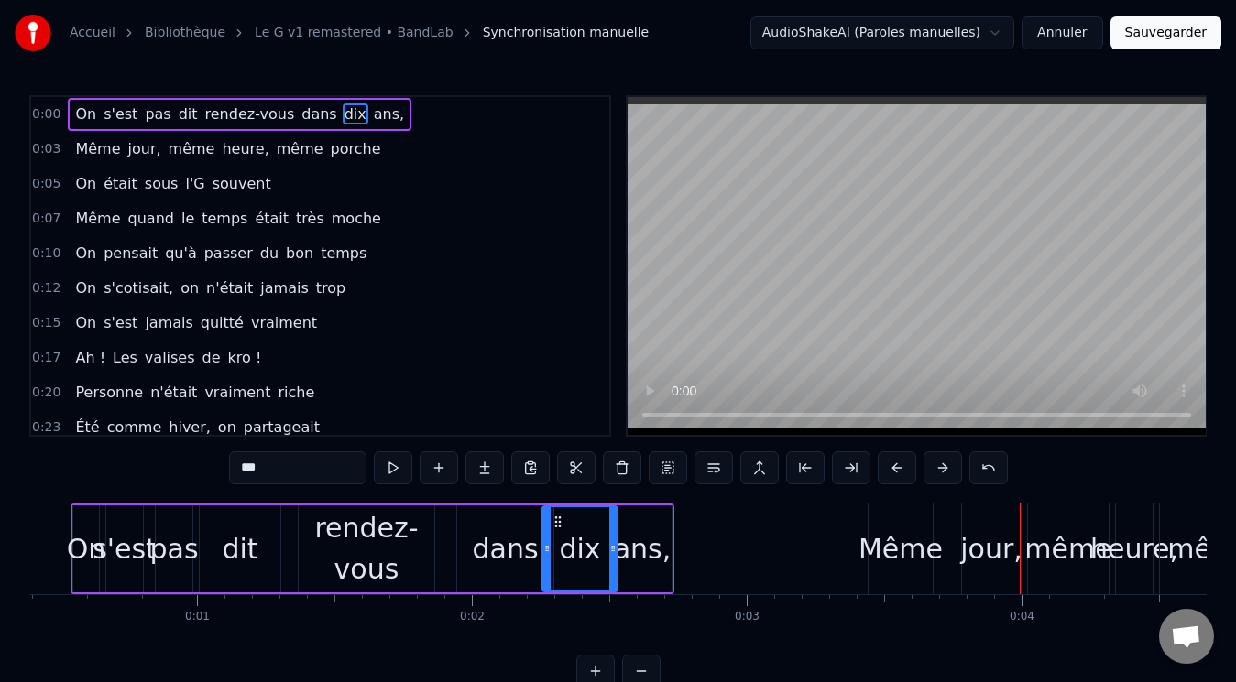
click at [372, 105] on span "ans," at bounding box center [389, 114] width 34 height 21
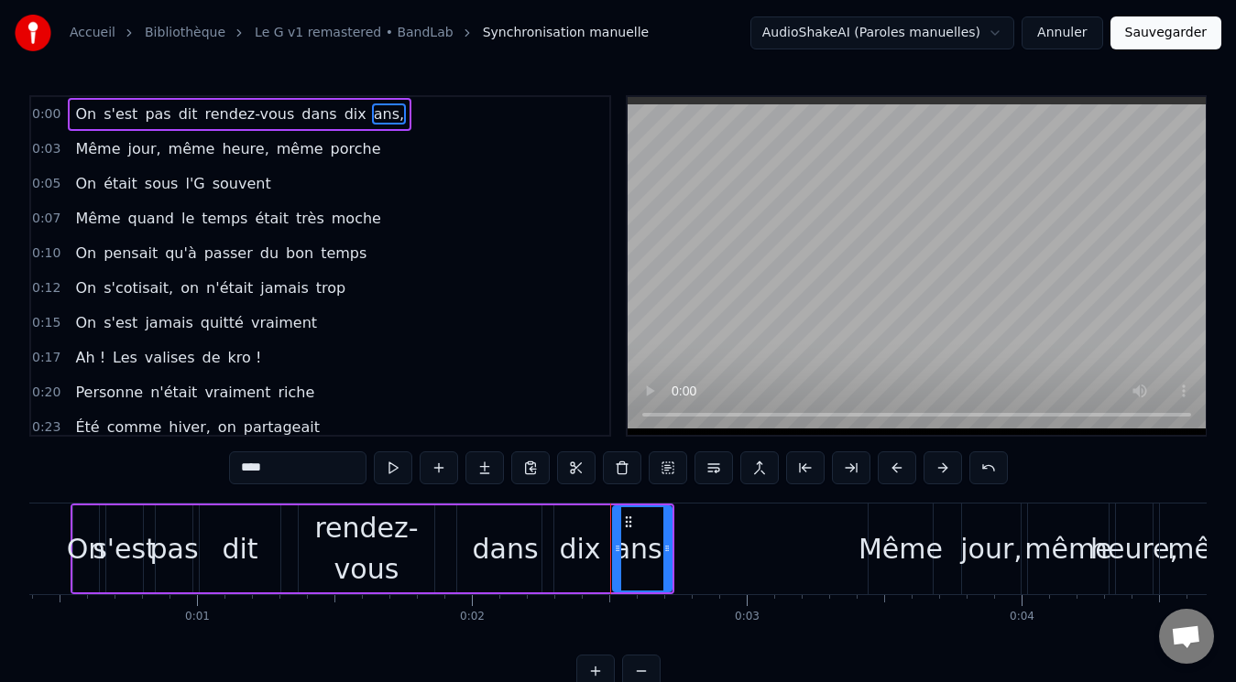
click at [300, 115] on span "dans" at bounding box center [319, 114] width 38 height 21
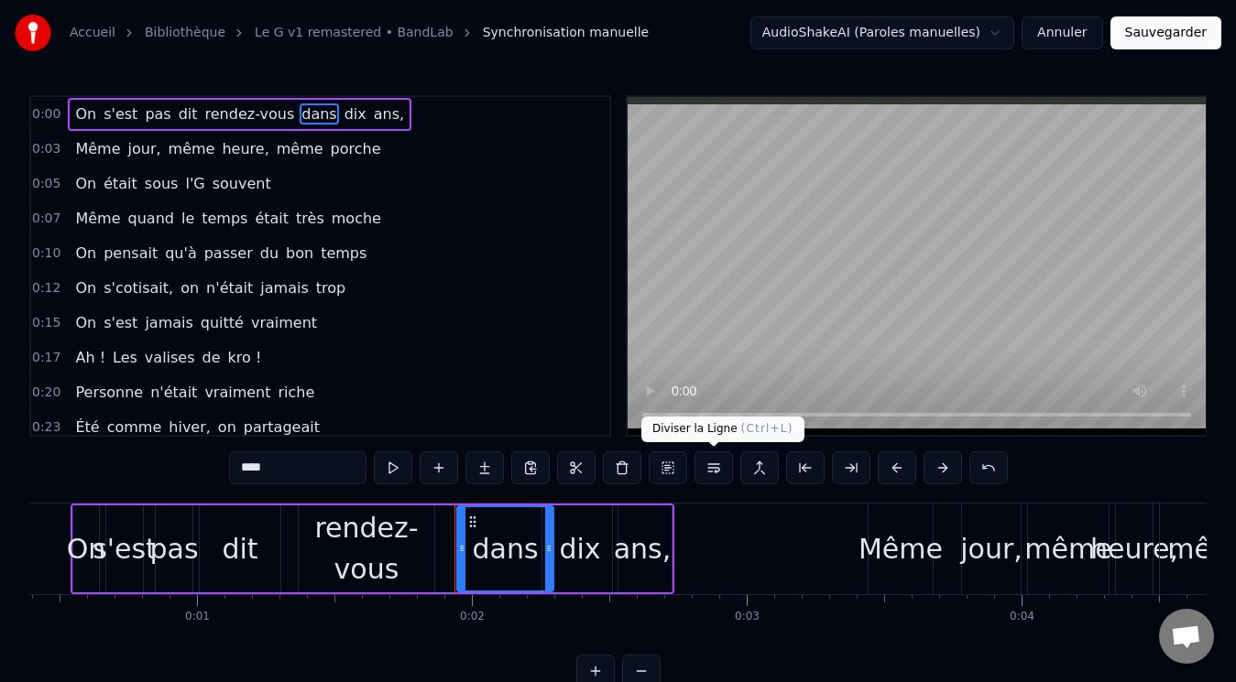
click at [714, 467] on button at bounding box center [713, 468] width 38 height 33
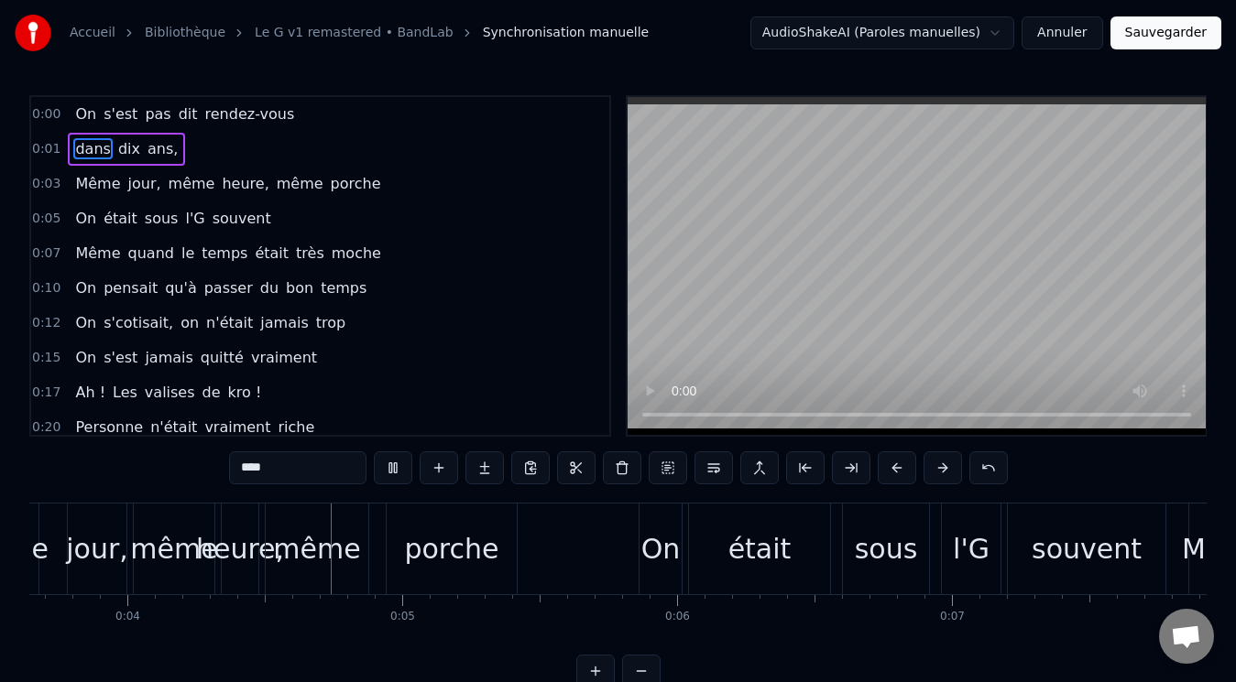
scroll to position [0, 1043]
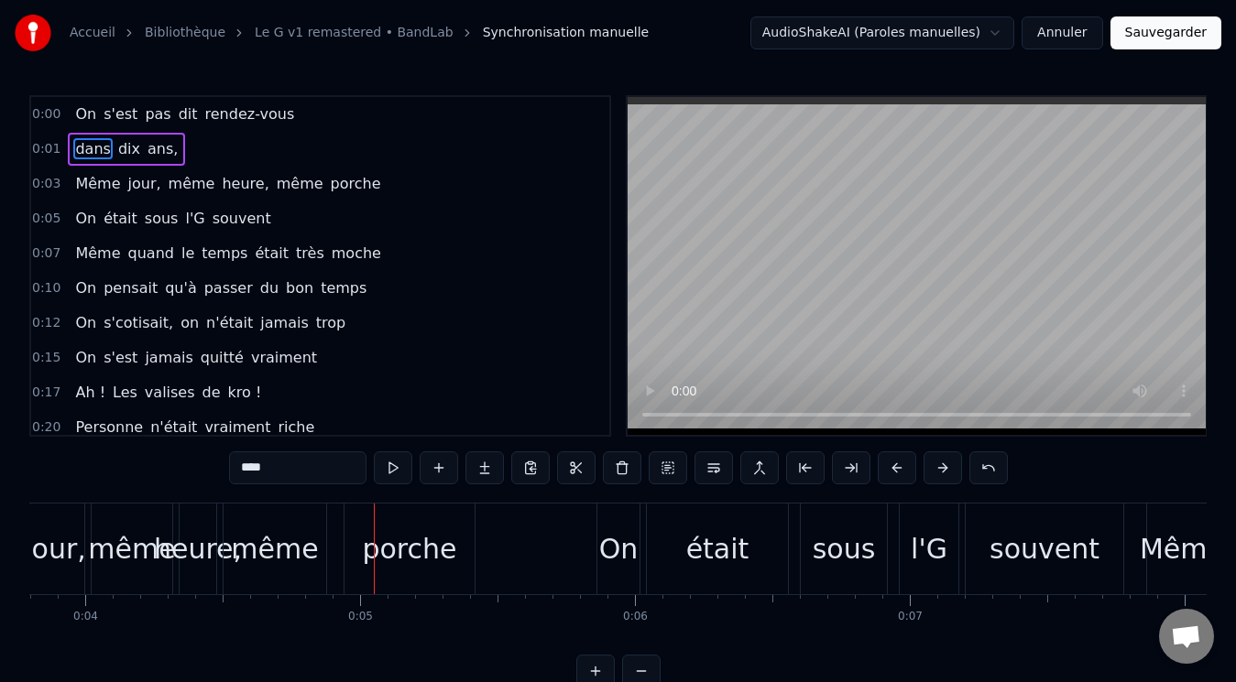
click at [168, 182] on span "même" at bounding box center [192, 183] width 50 height 21
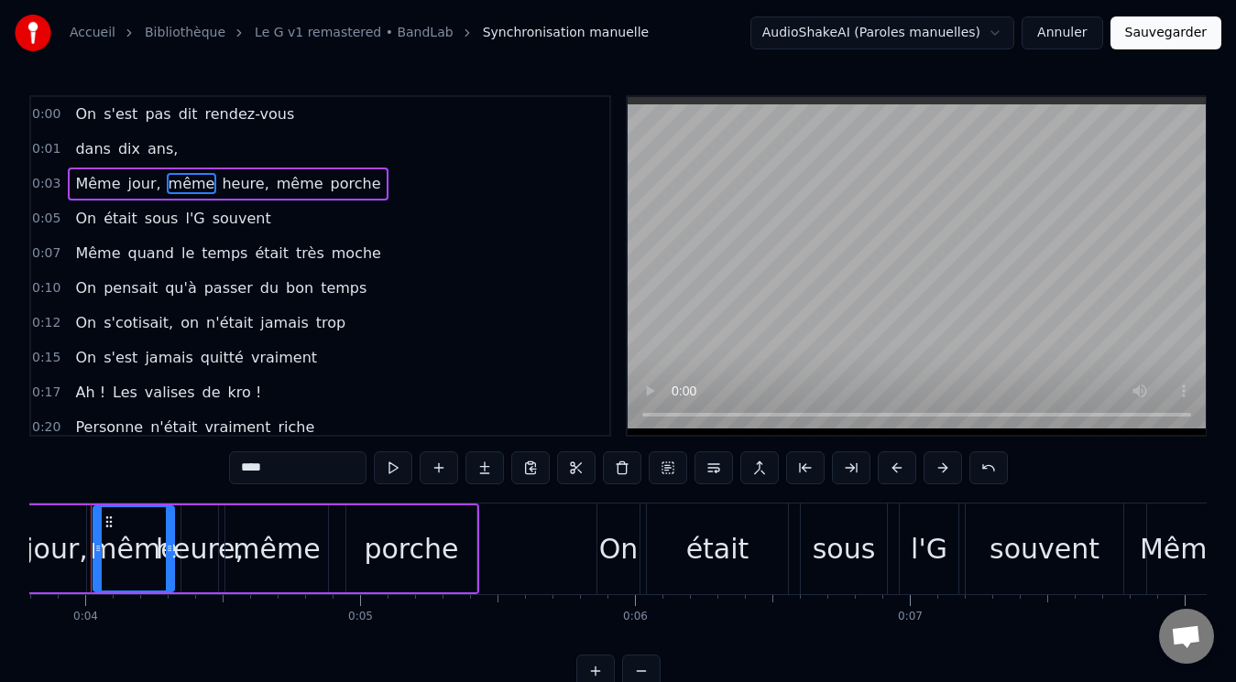
scroll to position [0, 1012]
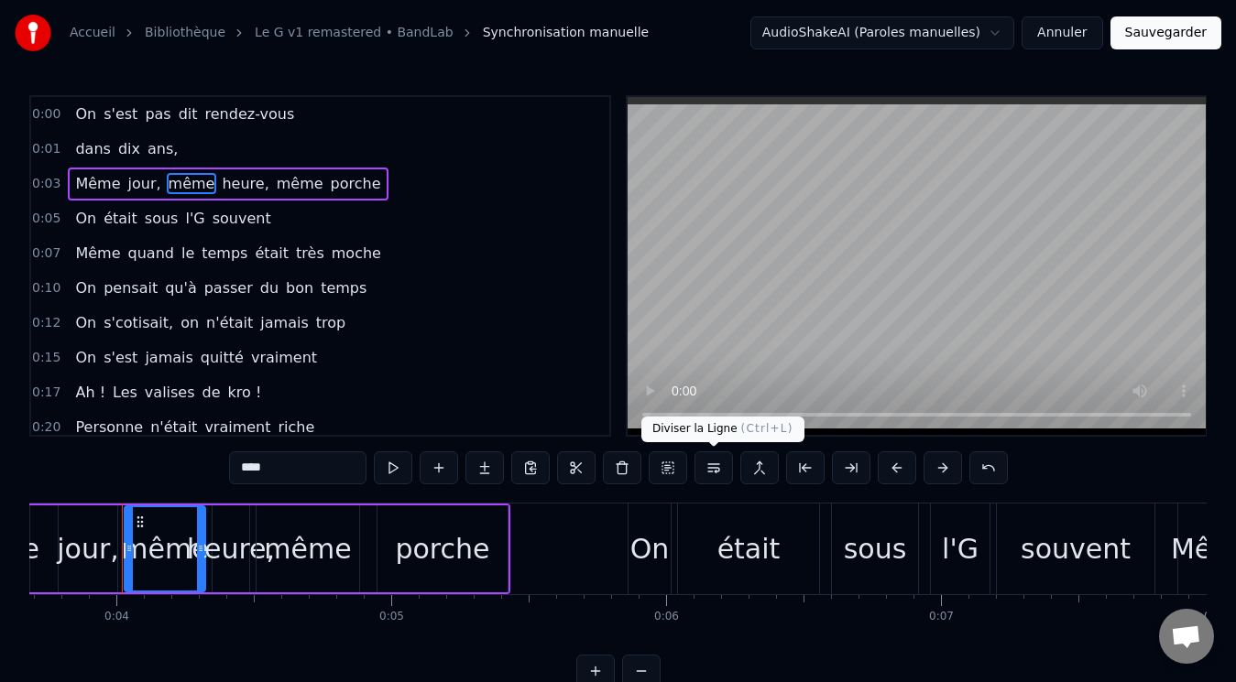
click at [709, 463] on button at bounding box center [713, 468] width 38 height 33
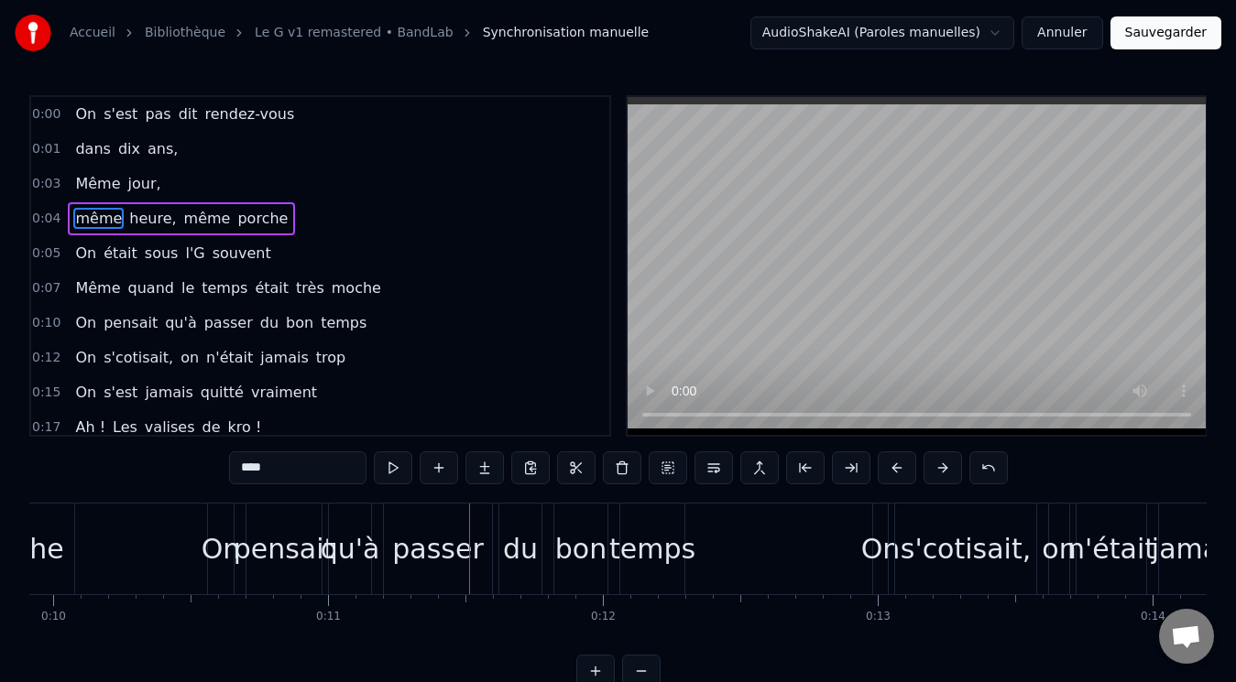
scroll to position [92, 0]
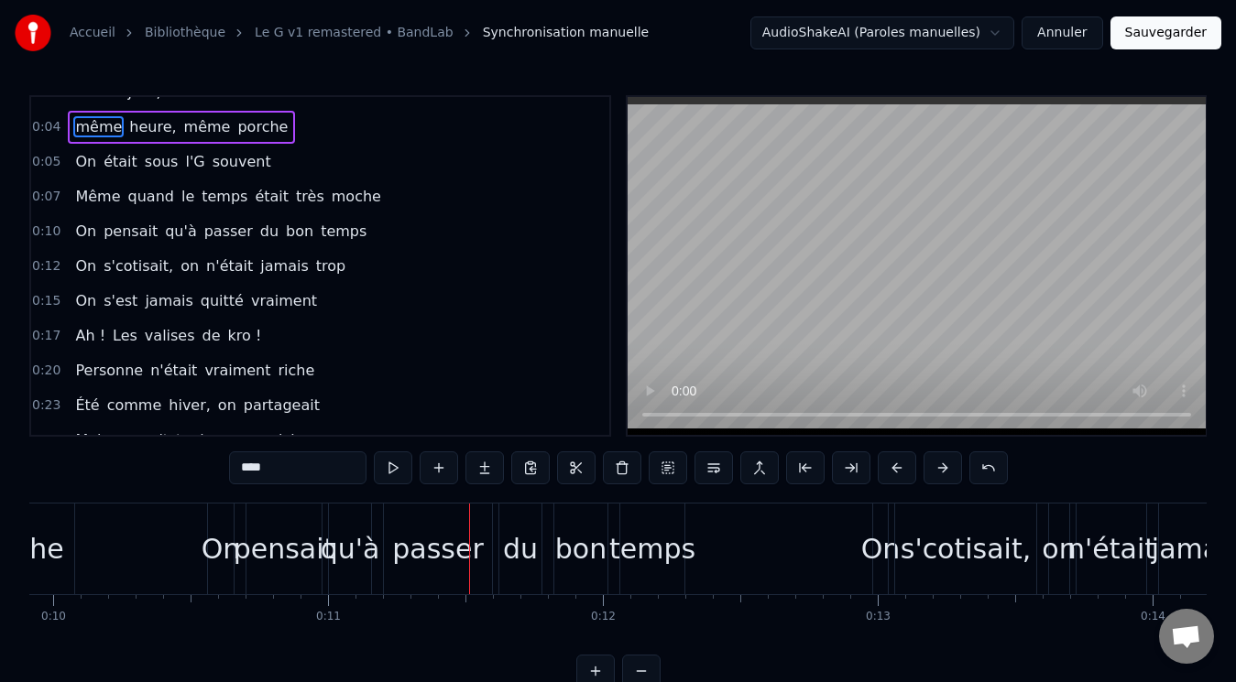
click at [258, 229] on span "du" at bounding box center [269, 231] width 22 height 21
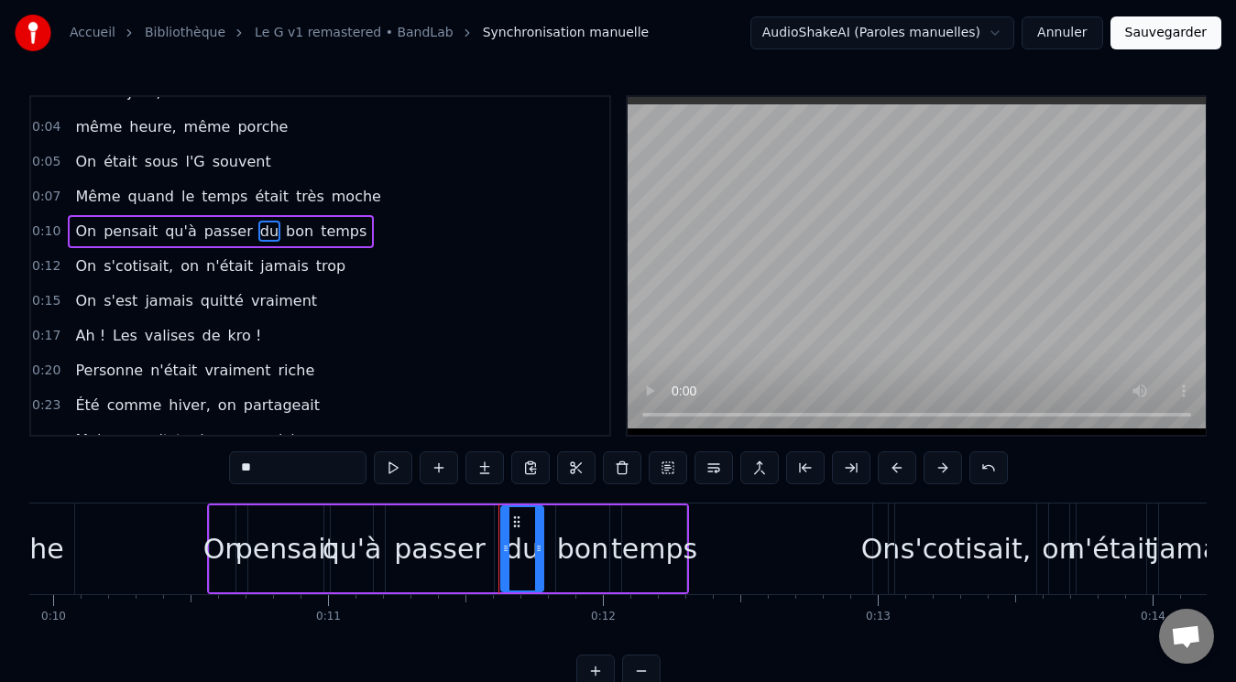
scroll to position [57, 0]
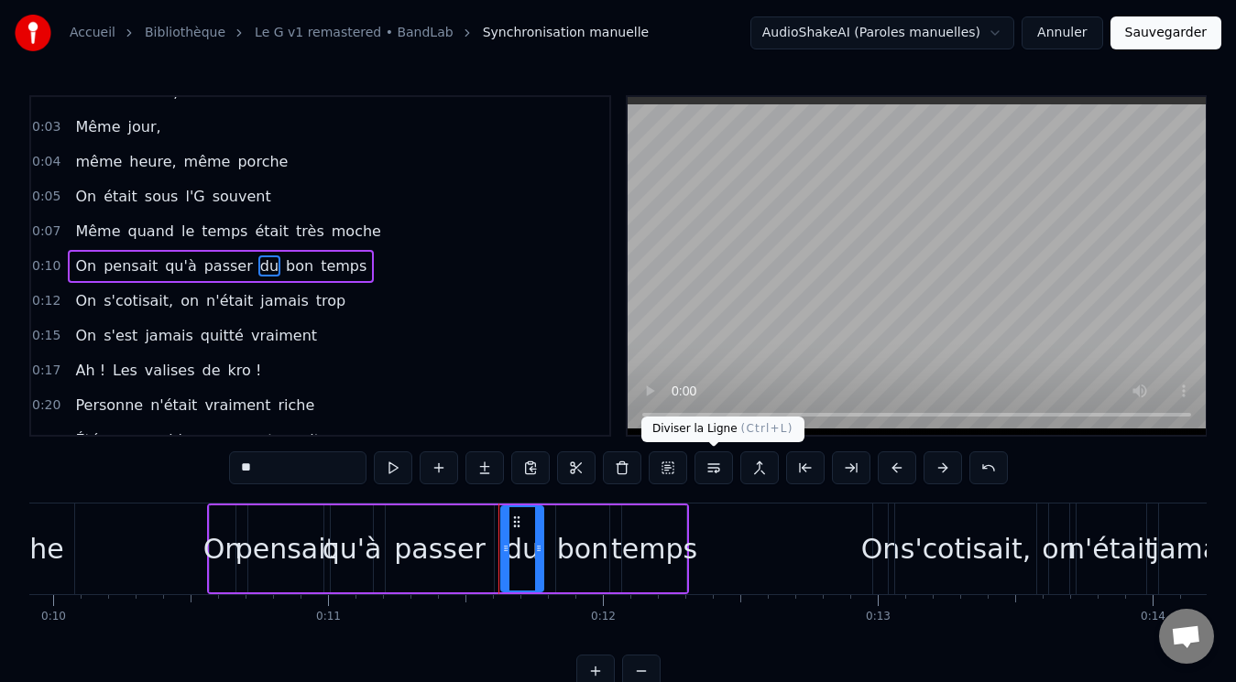
click at [704, 466] on button at bounding box center [713, 468] width 38 height 33
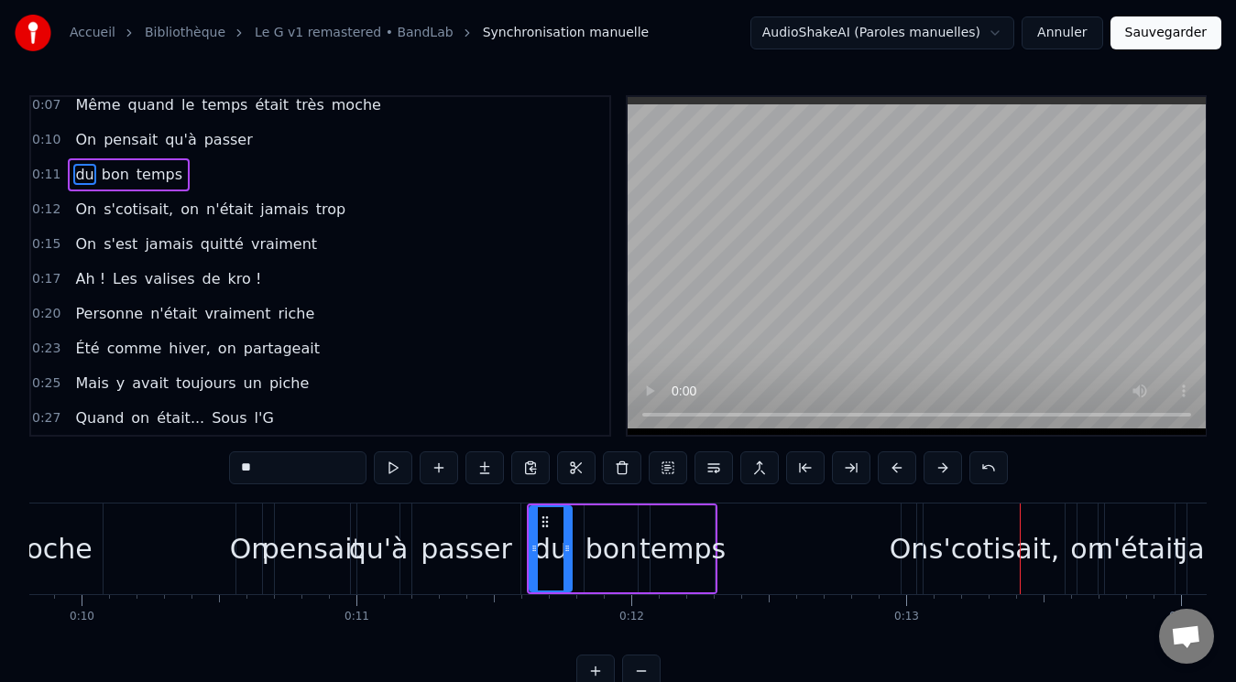
scroll to position [92, 0]
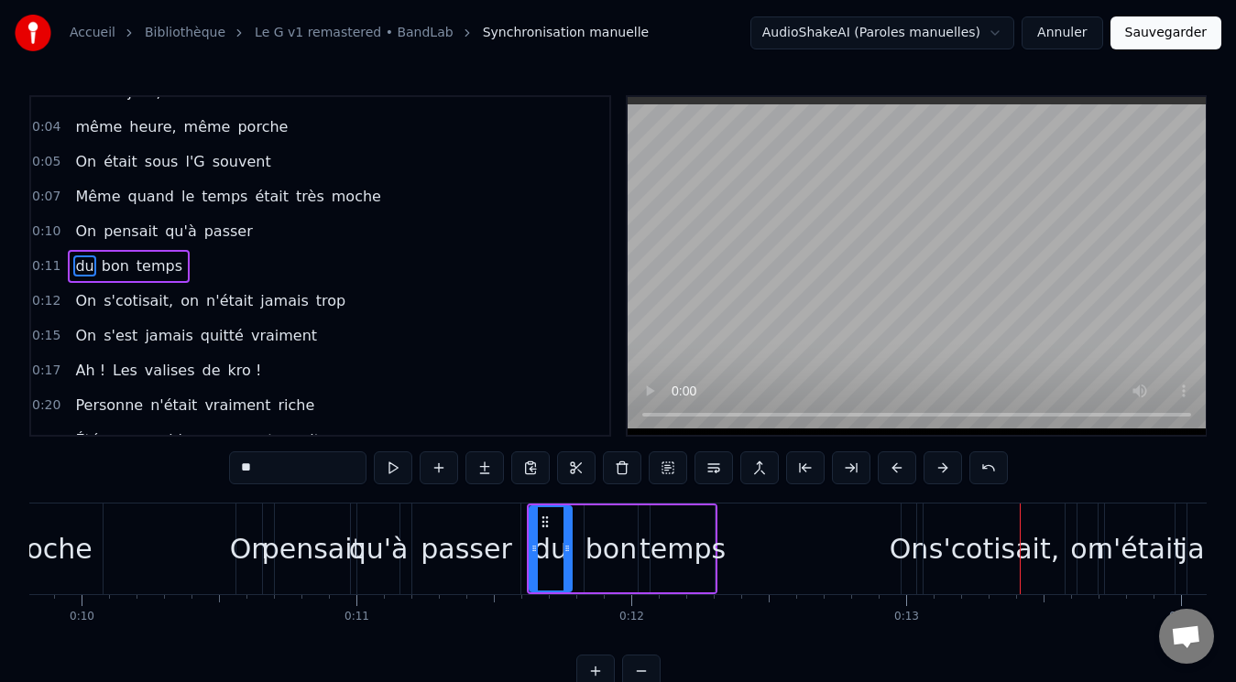
click at [179, 303] on span "on" at bounding box center [190, 300] width 22 height 21
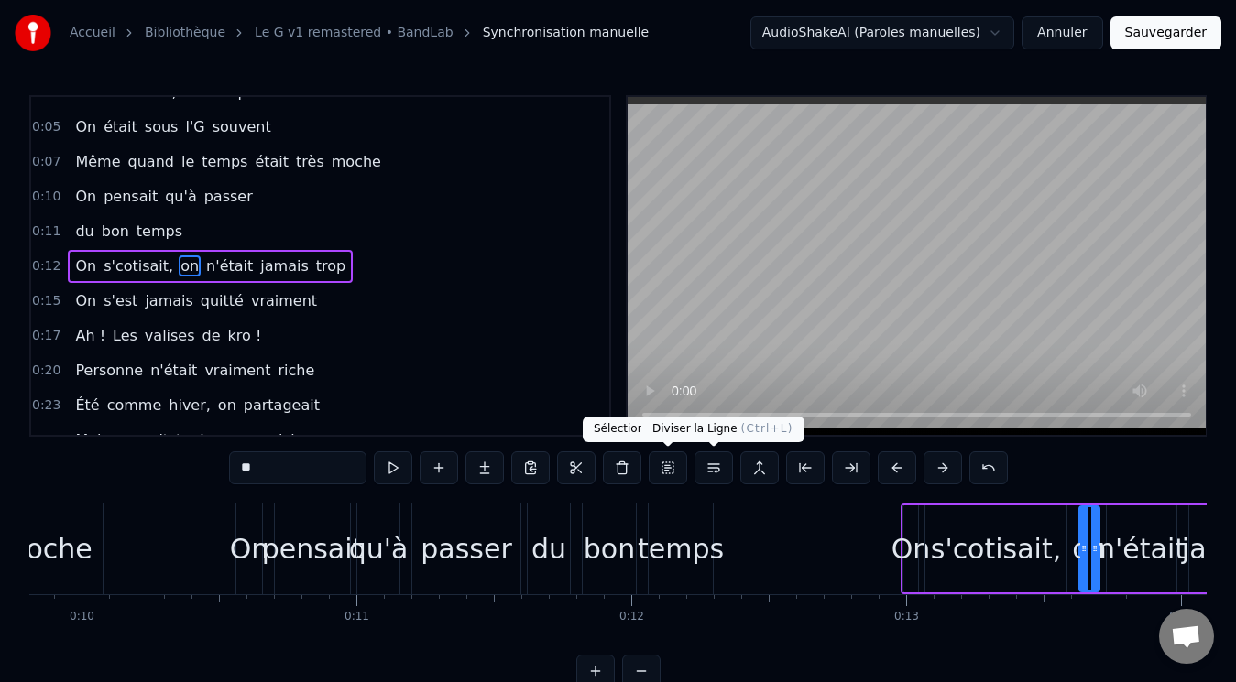
click at [715, 462] on button at bounding box center [713, 468] width 38 height 33
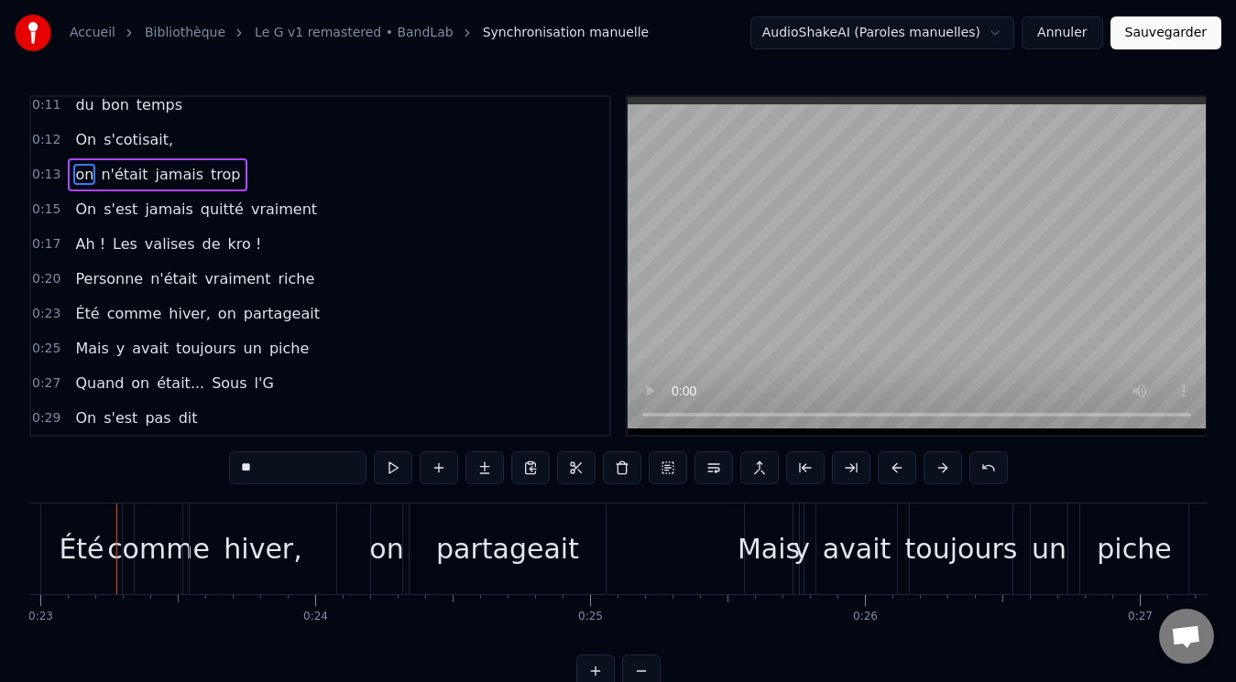
scroll to position [0, 6305]
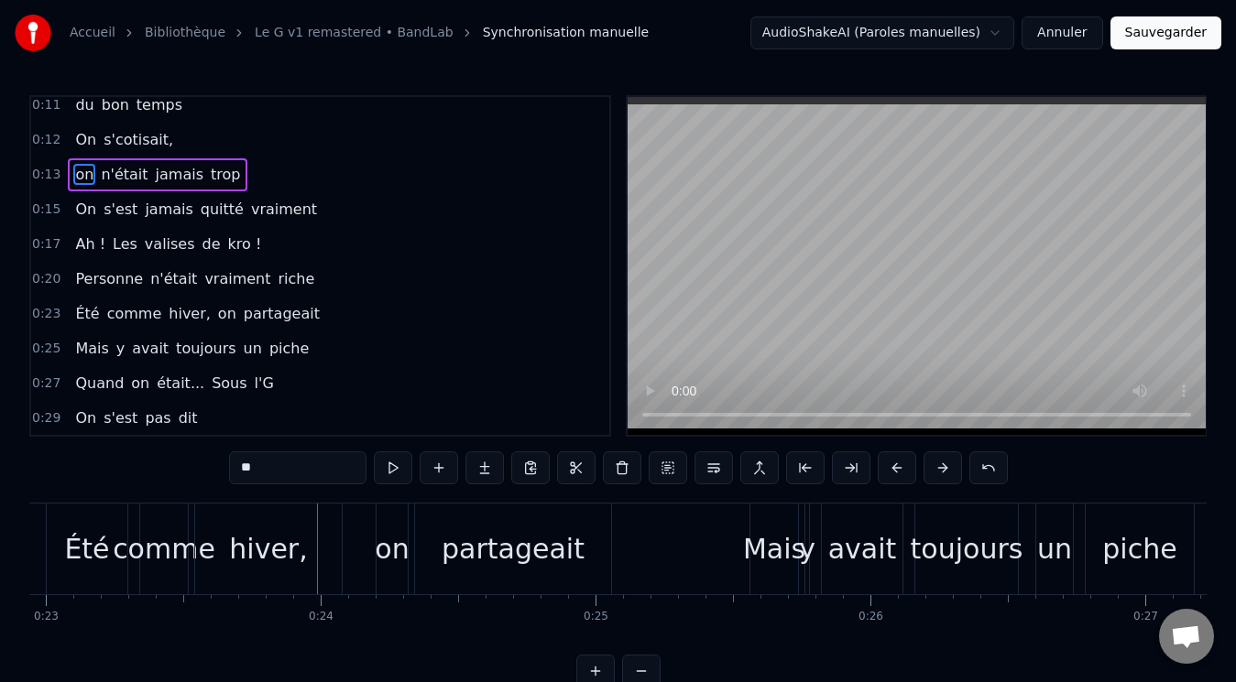
click at [275, 540] on div "hiver," at bounding box center [268, 549] width 78 height 41
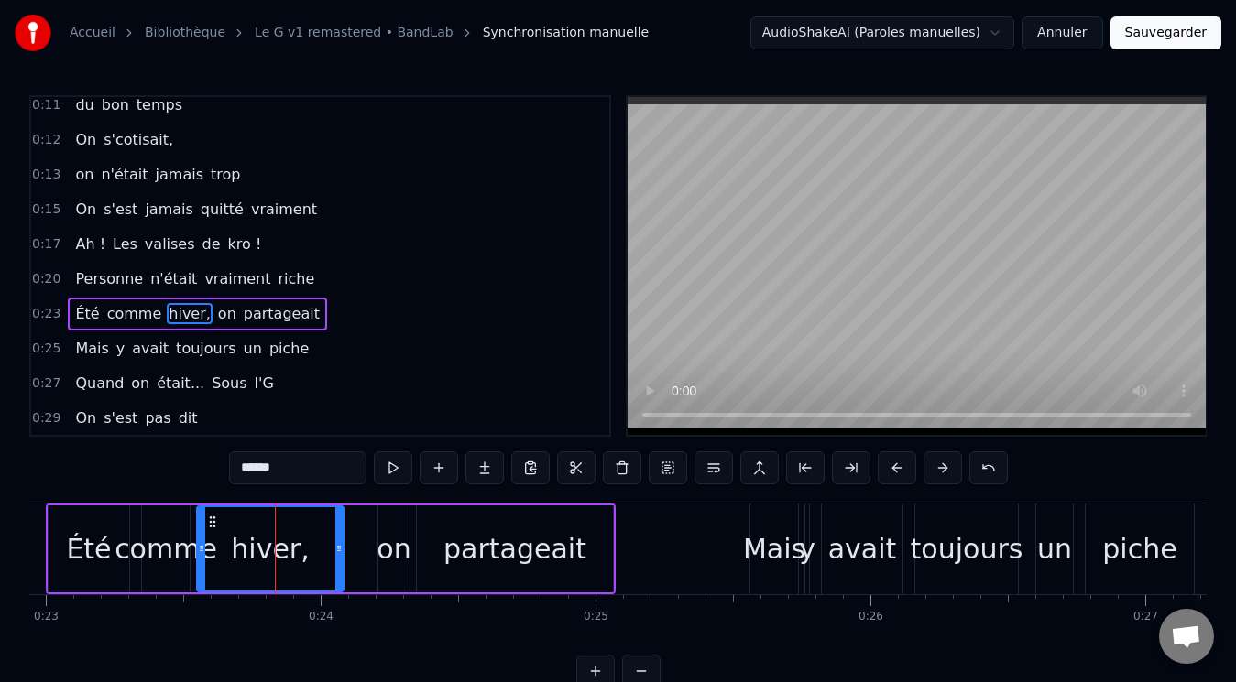
scroll to position [300, 0]
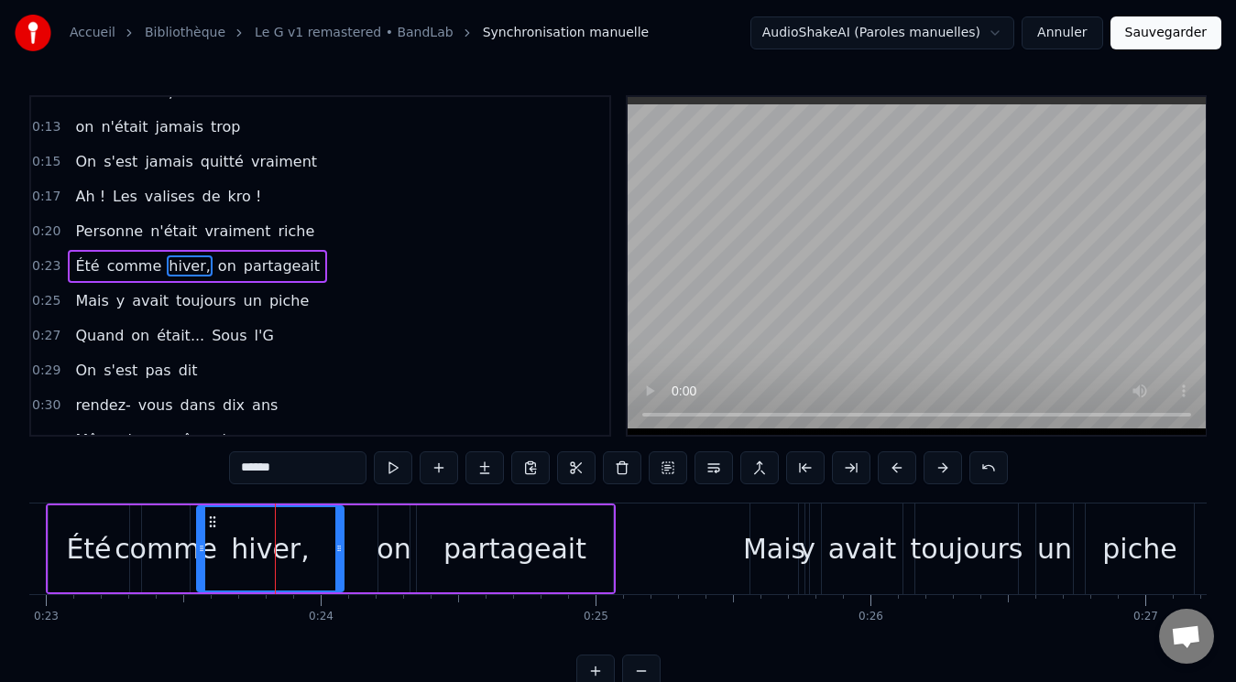
click at [275, 457] on input "******" at bounding box center [297, 468] width 137 height 33
type input "*****"
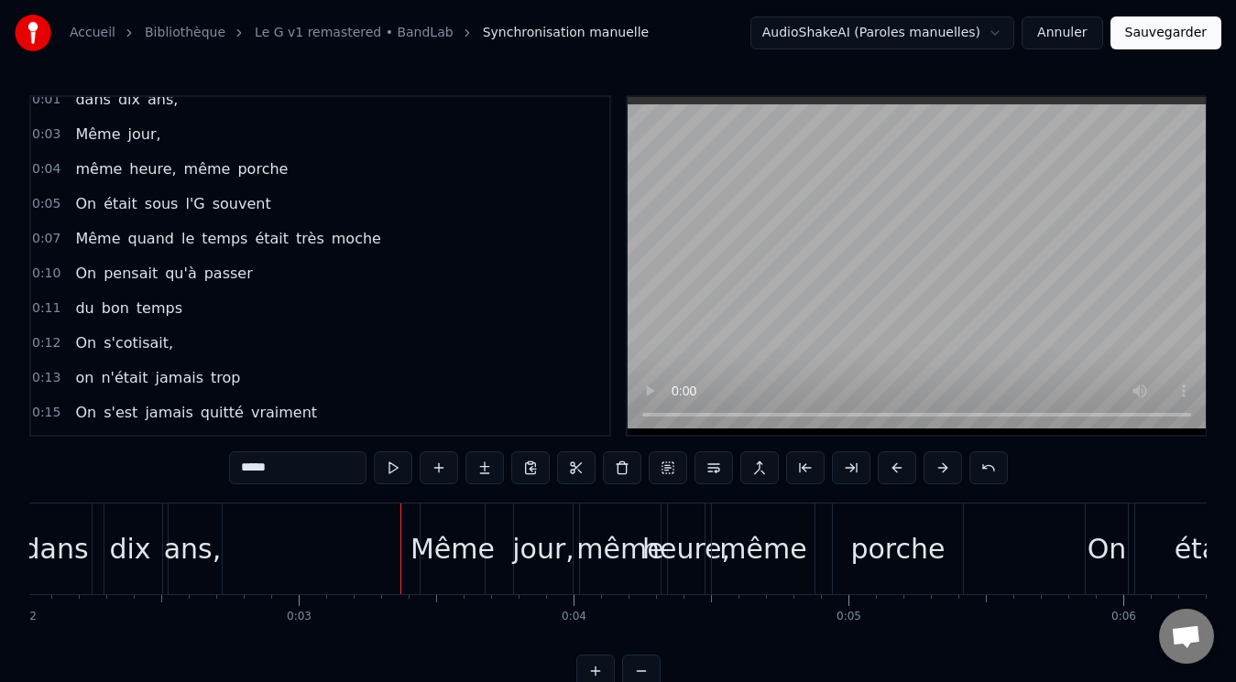
scroll to position [0, 0]
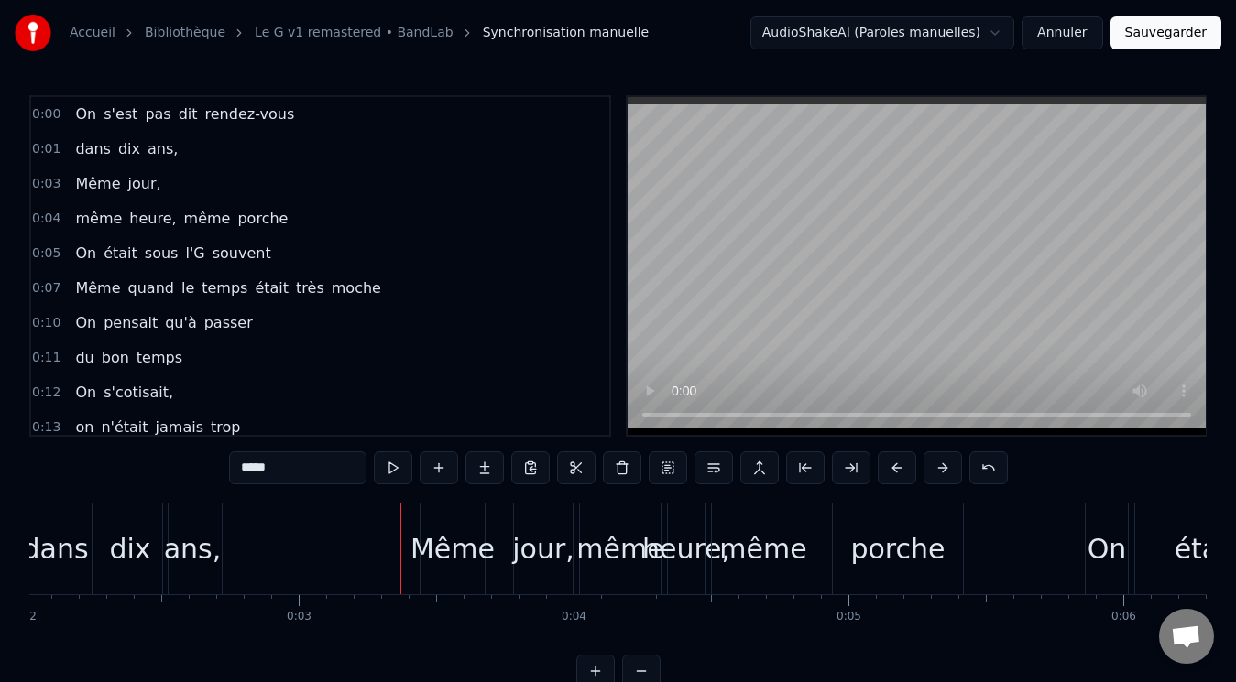
click at [71, 203] on div "même heure, même porche" at bounding box center [181, 218] width 227 height 33
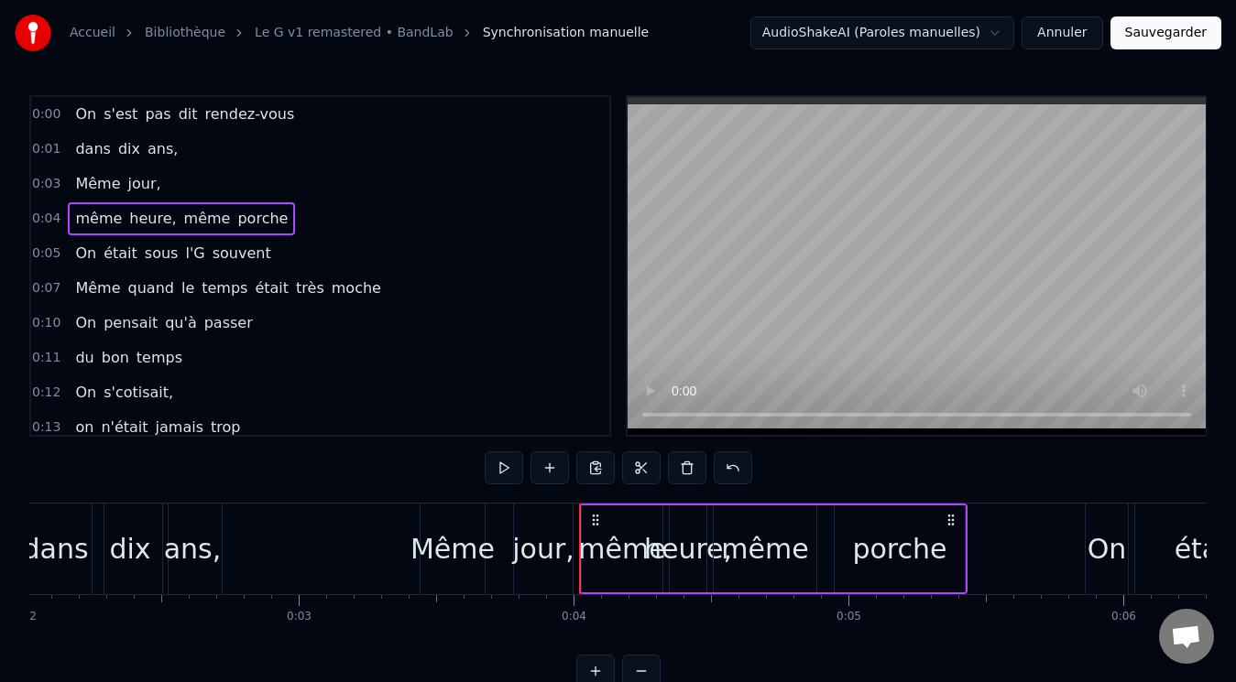
click at [82, 213] on span "même" at bounding box center [98, 218] width 50 height 21
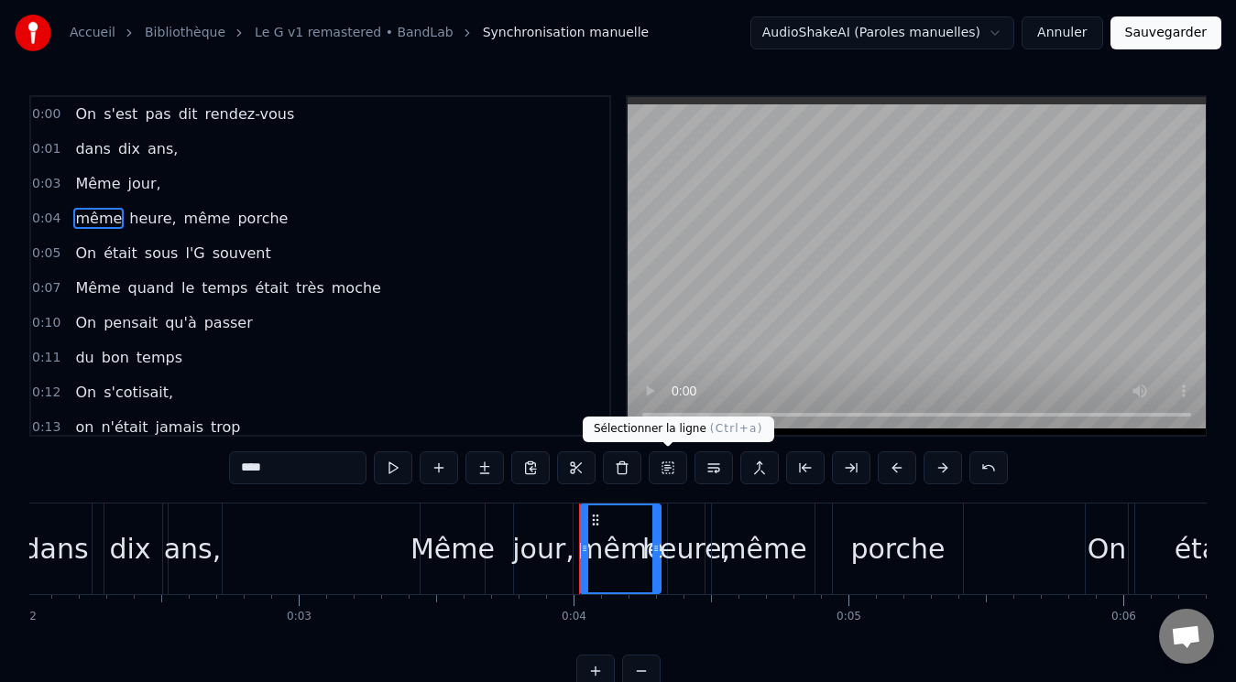
click at [670, 465] on button at bounding box center [668, 468] width 38 height 33
click at [672, 468] on button at bounding box center [668, 468] width 38 height 33
click at [669, 469] on button at bounding box center [668, 468] width 38 height 33
click at [761, 469] on button at bounding box center [759, 468] width 38 height 33
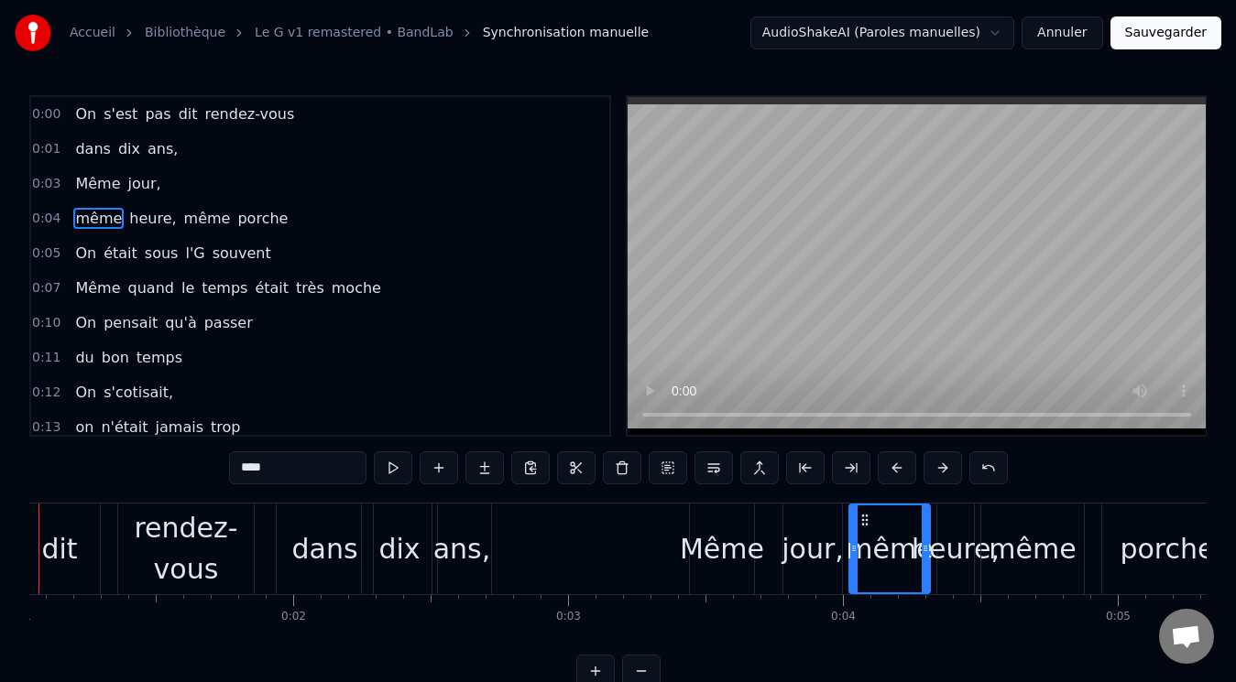
scroll to position [0, 203]
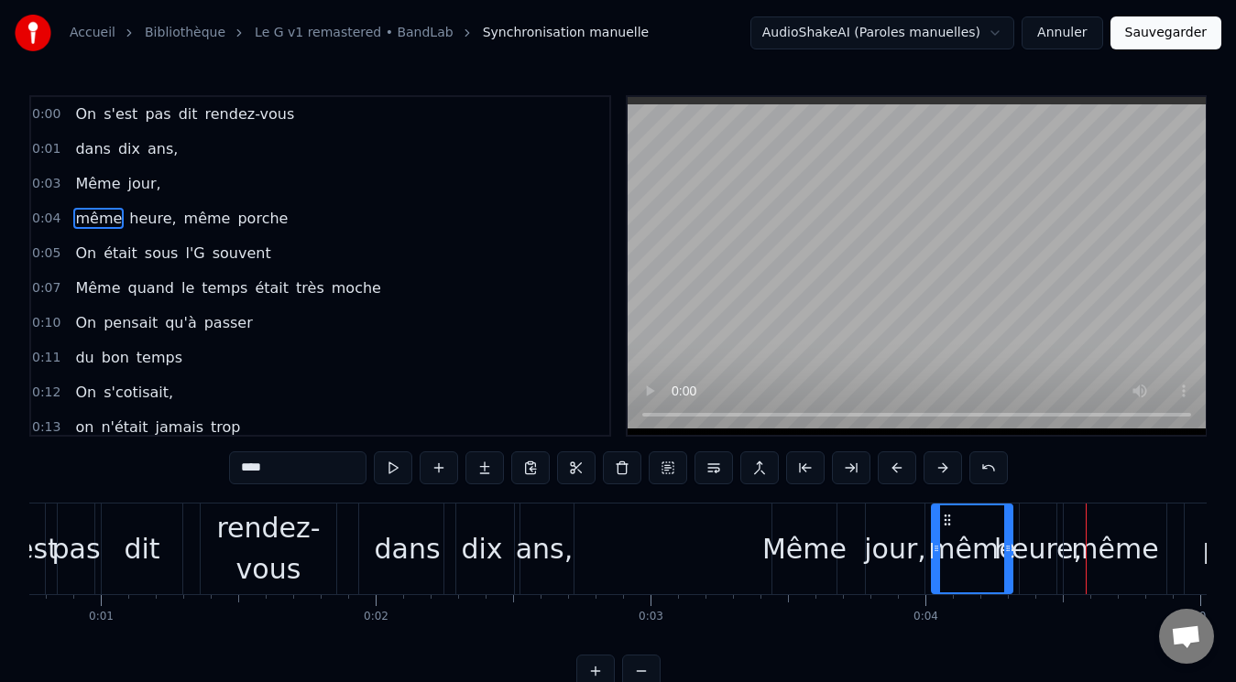
click at [90, 214] on span "même" at bounding box center [98, 218] width 50 height 21
click at [119, 206] on div "même heure, même porche" at bounding box center [181, 218] width 227 height 33
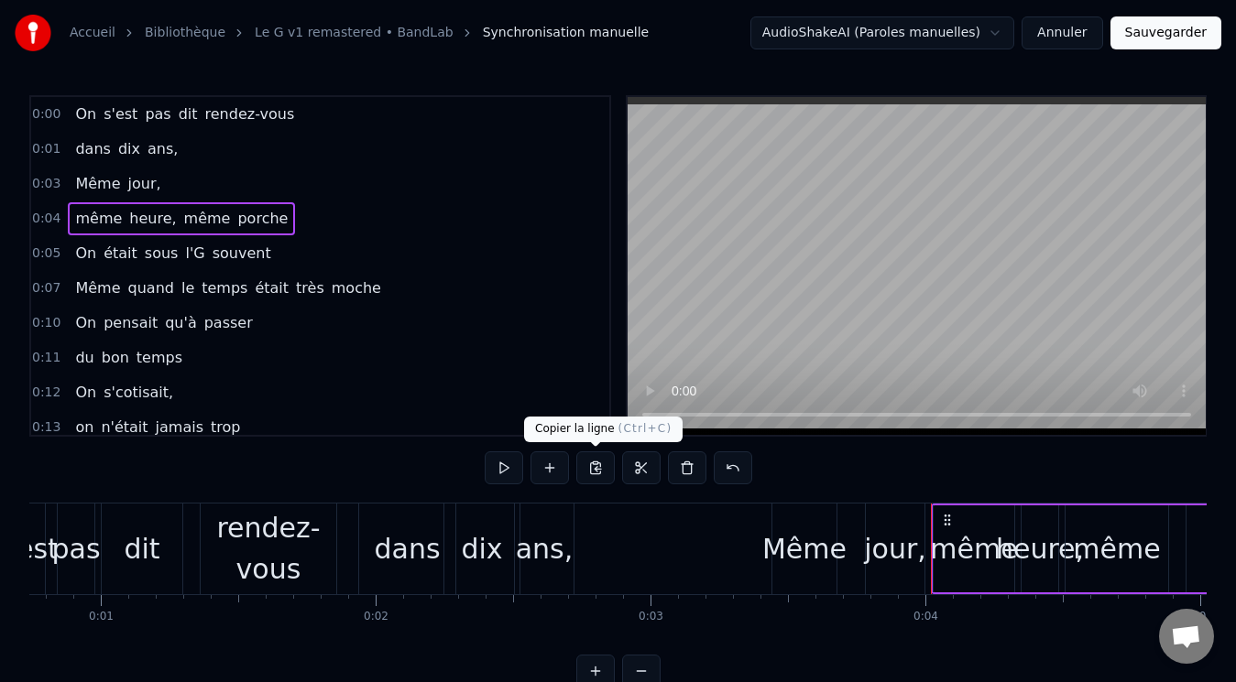
click at [594, 464] on button at bounding box center [595, 468] width 38 height 33
click at [126, 175] on span "jour," at bounding box center [144, 183] width 37 height 21
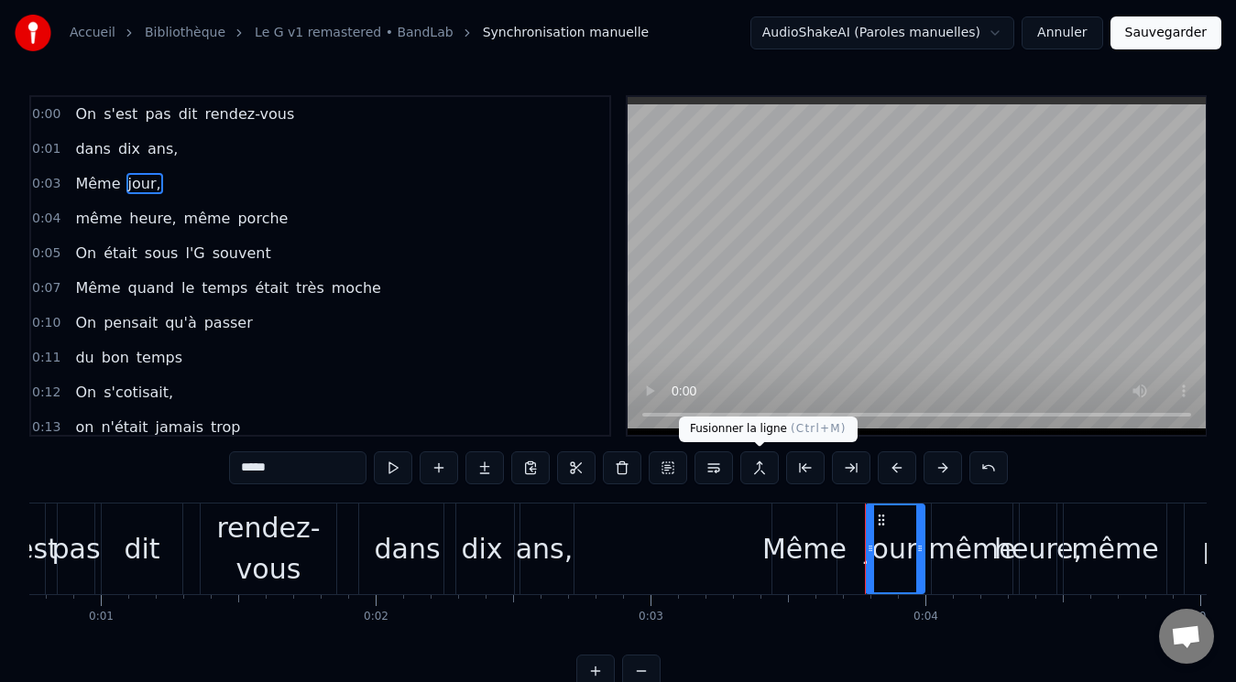
click at [761, 466] on button at bounding box center [759, 468] width 38 height 33
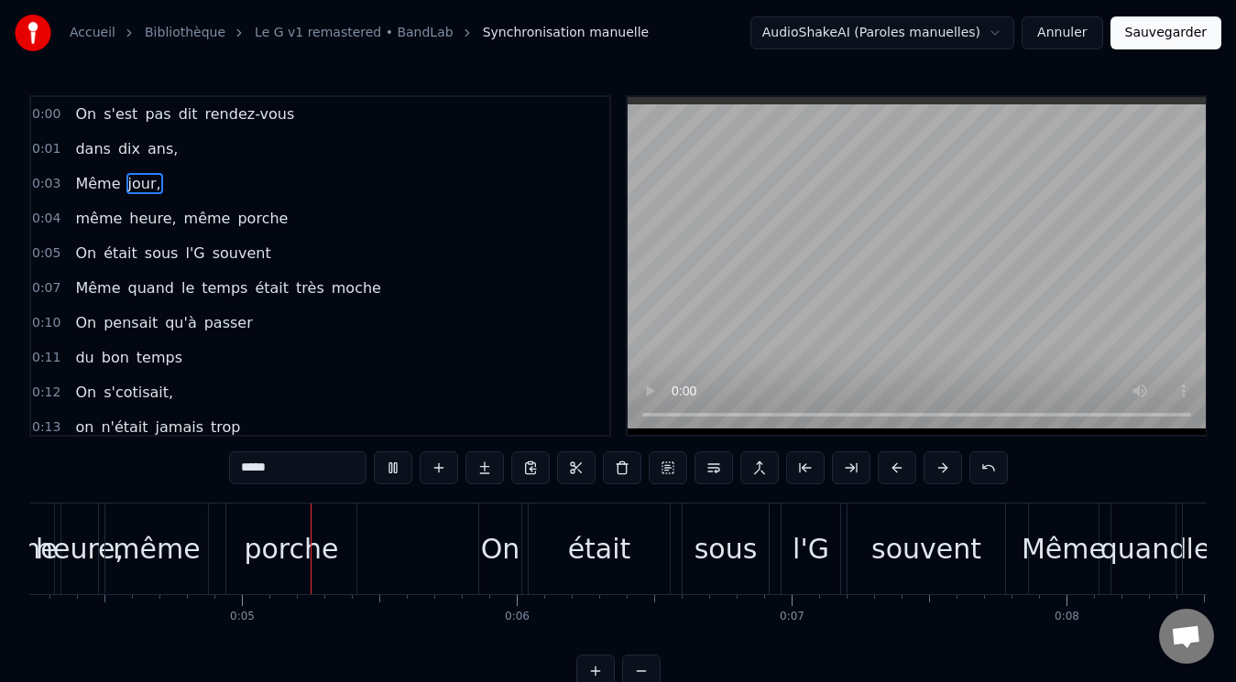
scroll to position [0, 1211]
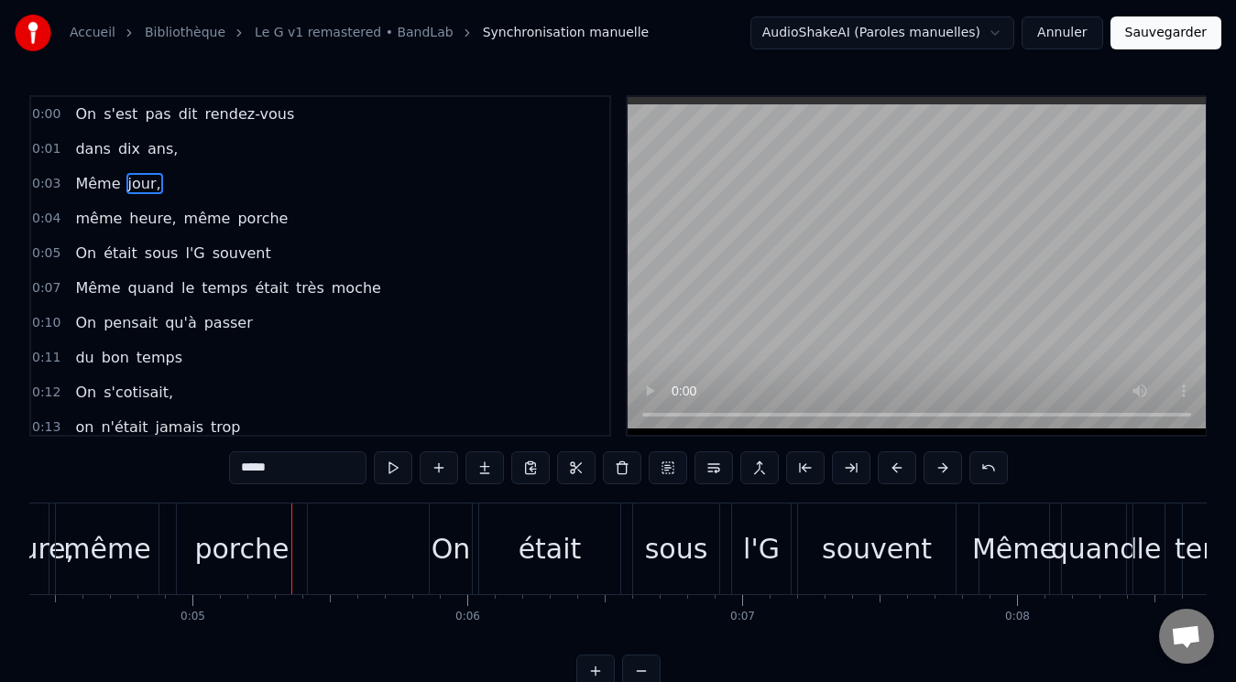
click at [102, 170] on div "Même jour," at bounding box center [118, 184] width 100 height 33
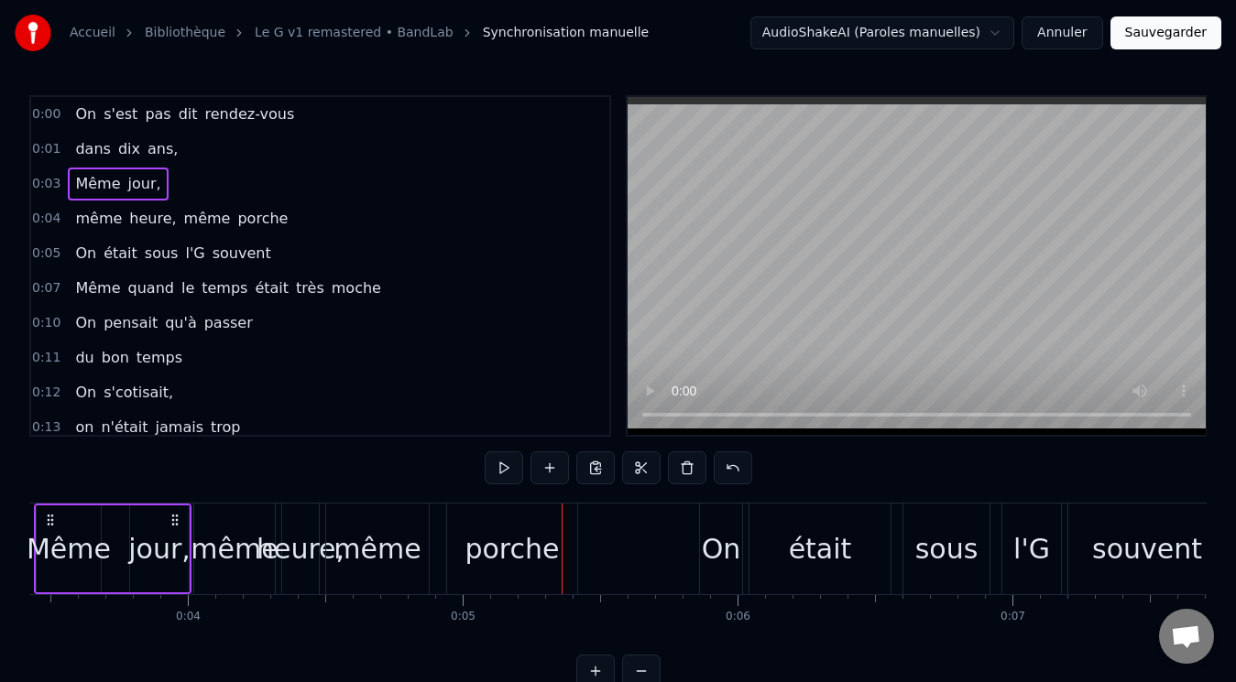
scroll to position [0, 854]
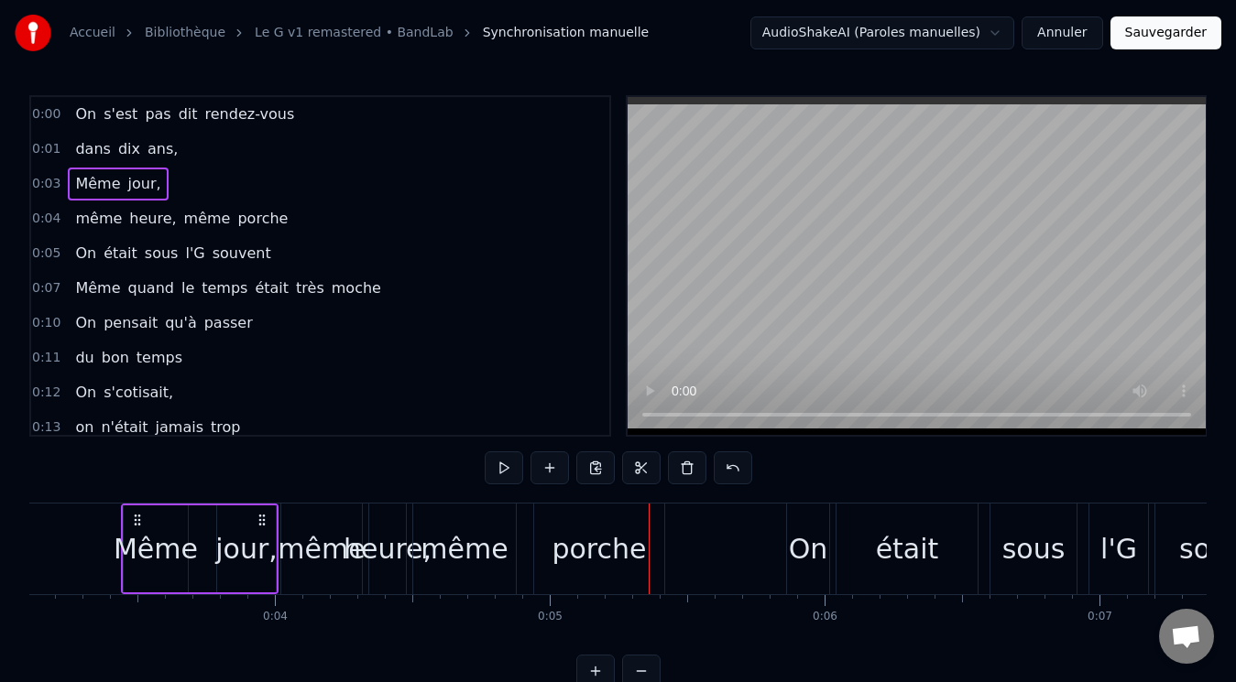
click at [114, 205] on div "même heure, même porche" at bounding box center [181, 218] width 227 height 33
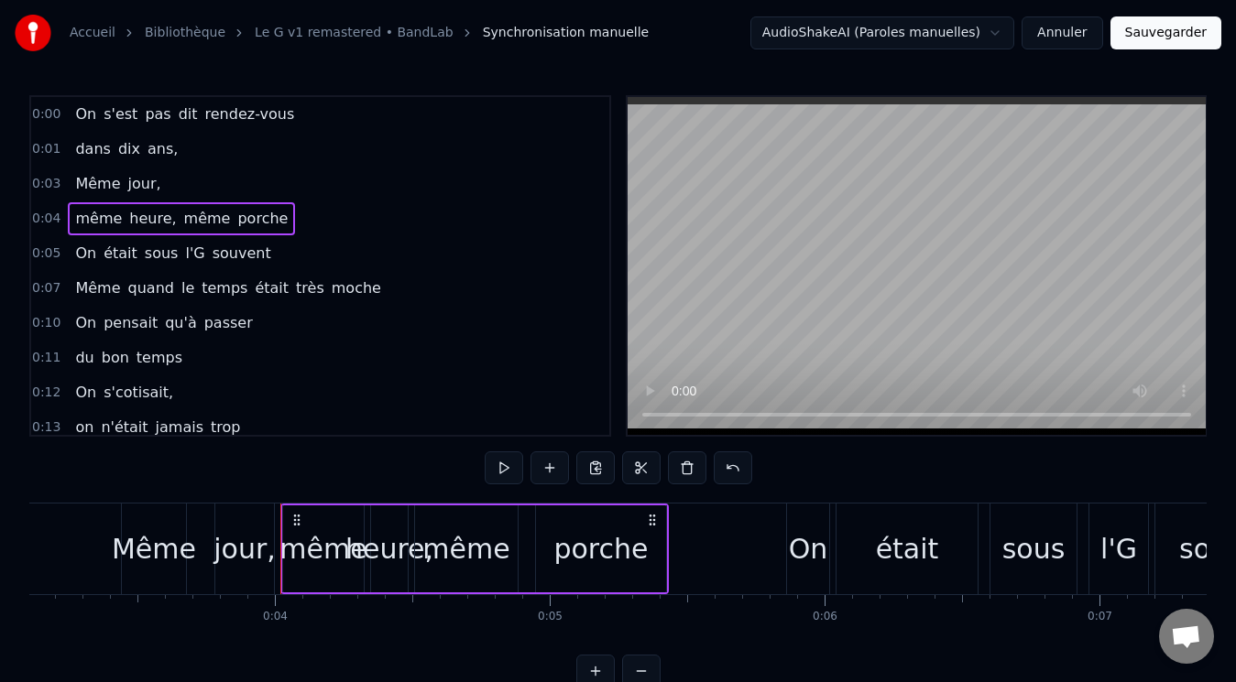
click at [111, 170] on div "Même jour," at bounding box center [118, 184] width 100 height 33
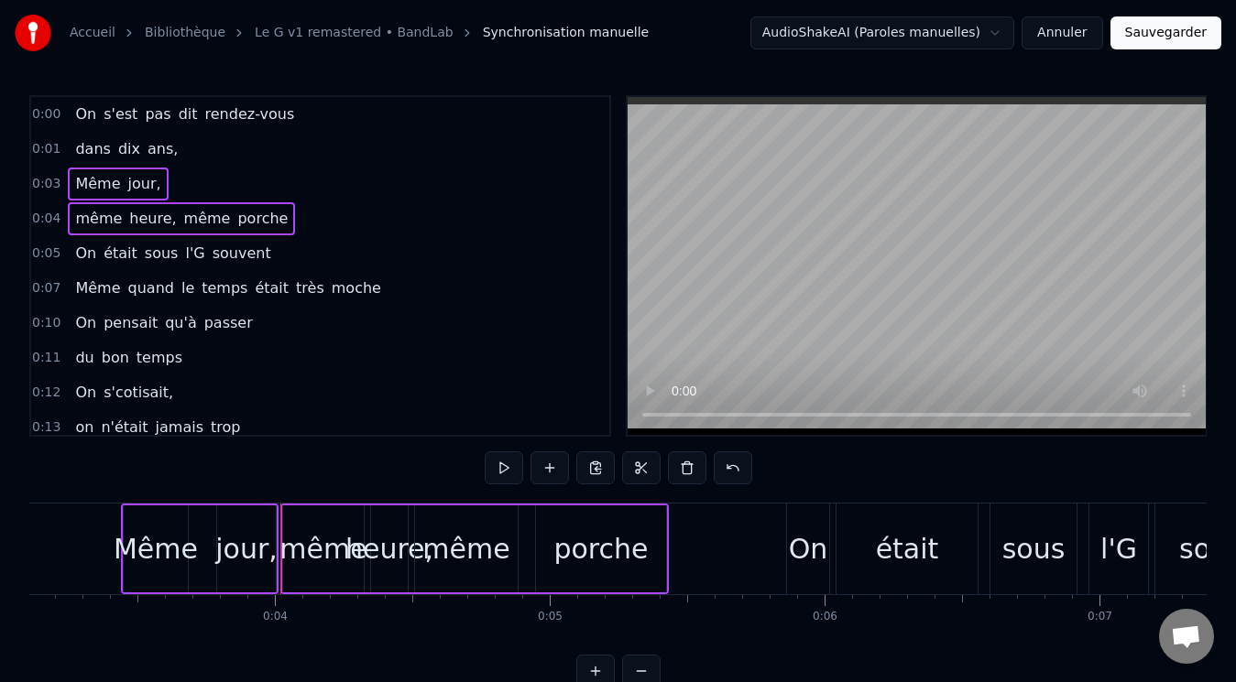
click at [70, 206] on div "même heure, même porche" at bounding box center [181, 218] width 227 height 33
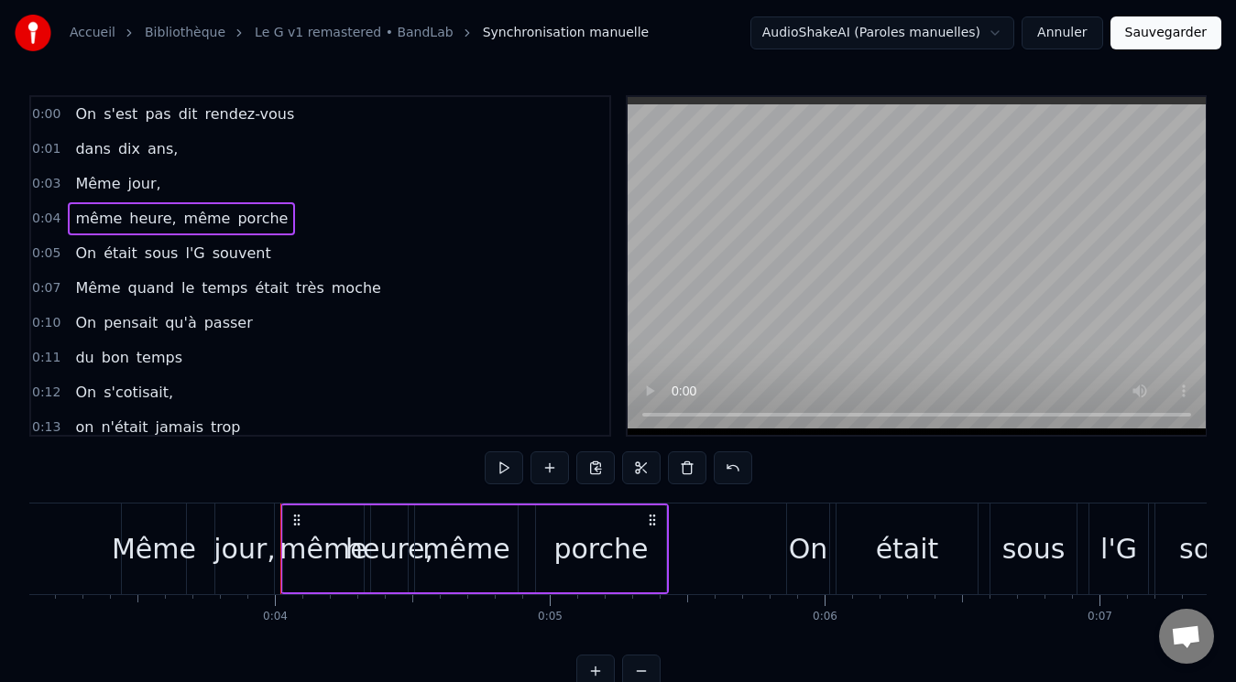
click at [74, 205] on div "même heure, même porche" at bounding box center [181, 218] width 227 height 33
drag, startPoint x: 108, startPoint y: 206, endPoint x: 116, endPoint y: 177, distance: 30.5
click at [116, 177] on div "0:00 On s'est pas dit rendez-vous 0:01 dans dix ans, 0:03 Même jour, 0:04 même …" at bounding box center [320, 266] width 582 height 342
drag, startPoint x: 93, startPoint y: 221, endPoint x: 236, endPoint y: 224, distance: 143.9
click at [236, 224] on div "même heure, même porche" at bounding box center [181, 218] width 227 height 33
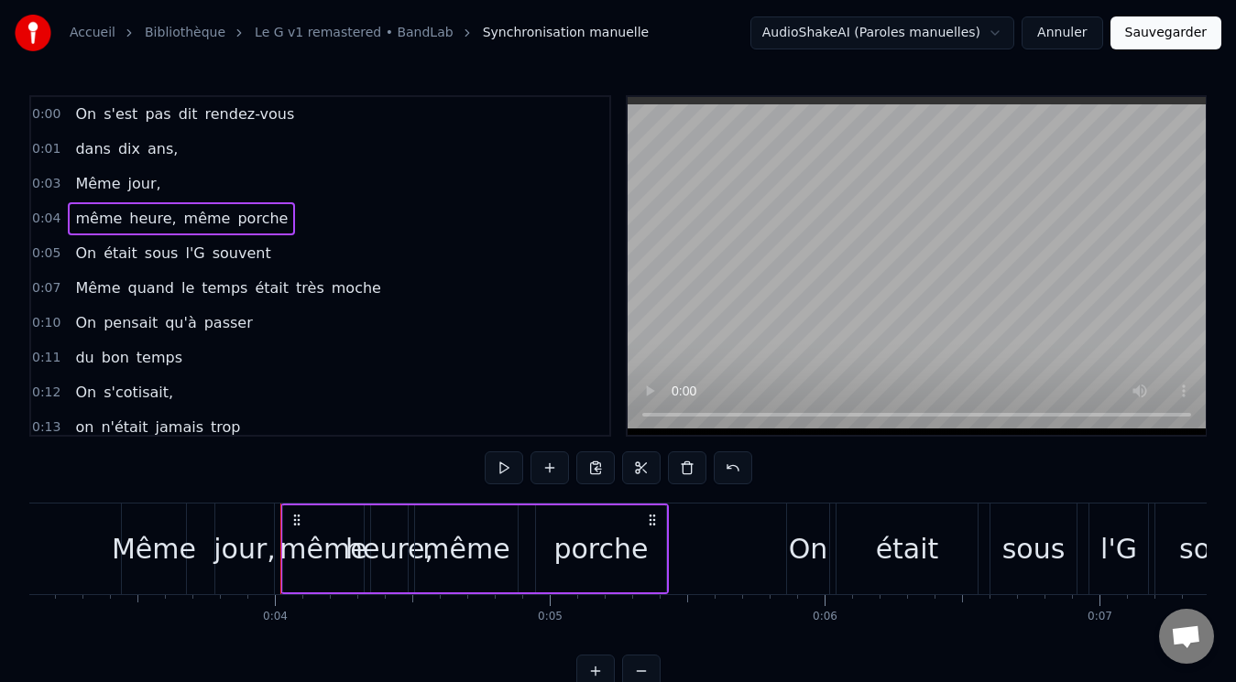
click at [88, 210] on span "même" at bounding box center [98, 218] width 50 height 21
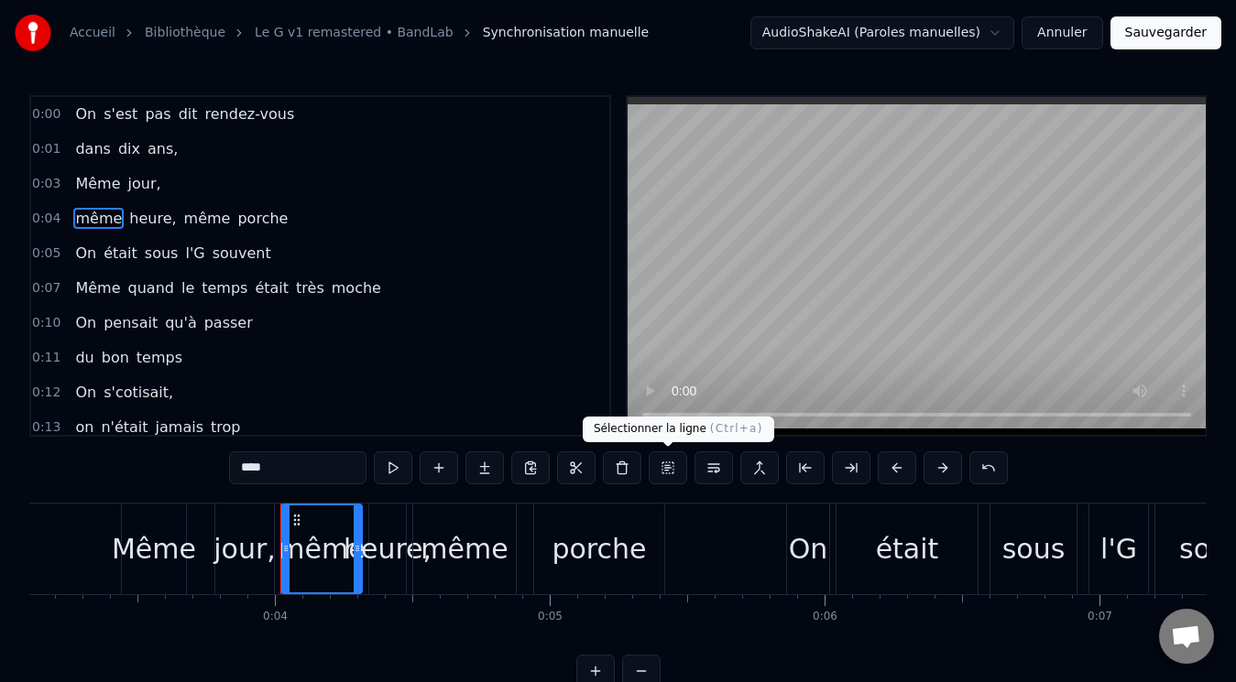
click at [669, 469] on button at bounding box center [668, 468] width 38 height 33
click at [115, 180] on div "Même jour," at bounding box center [118, 184] width 100 height 33
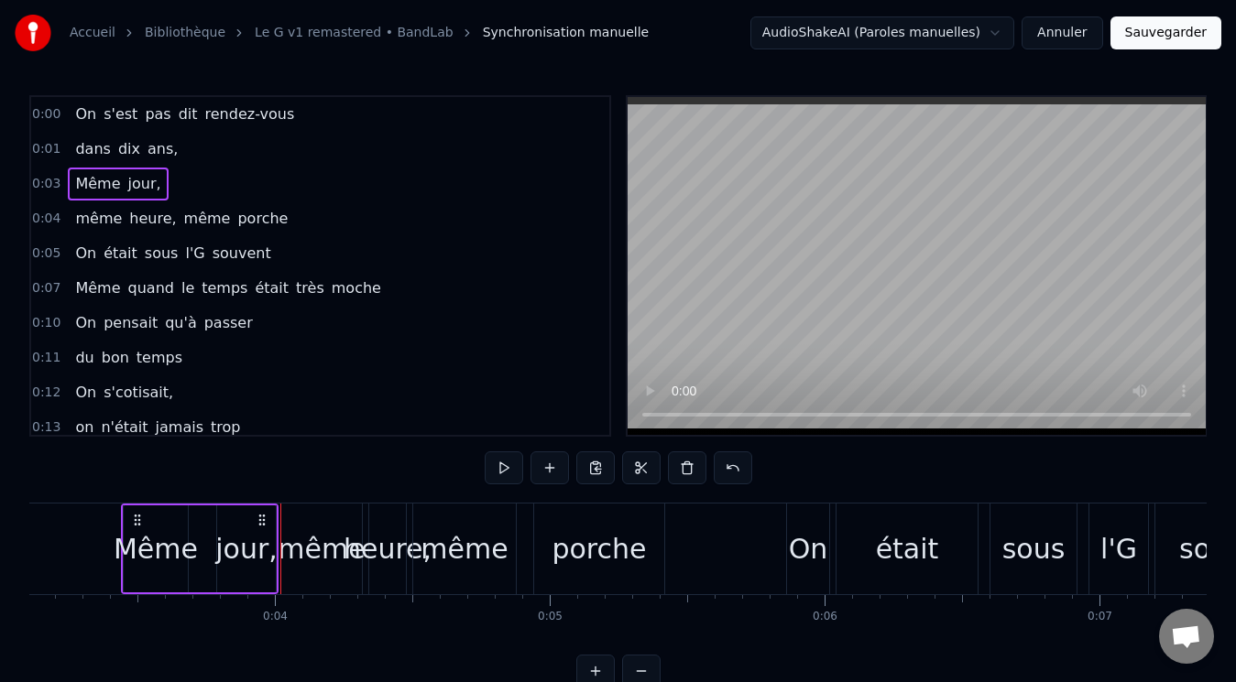
click at [150, 176] on div "Même jour," at bounding box center [118, 184] width 100 height 33
click at [86, 214] on span "même" at bounding box center [98, 218] width 50 height 21
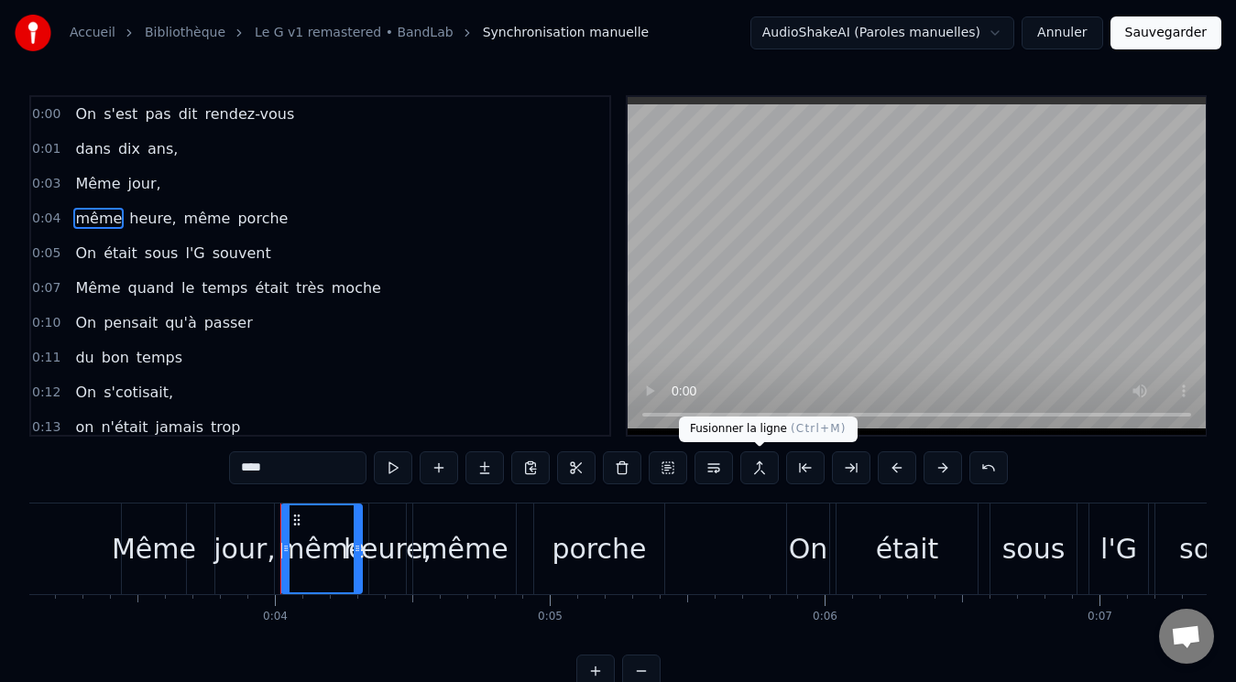
click at [759, 471] on button at bounding box center [759, 468] width 38 height 33
click at [108, 171] on div "Même jour," at bounding box center [118, 184] width 100 height 33
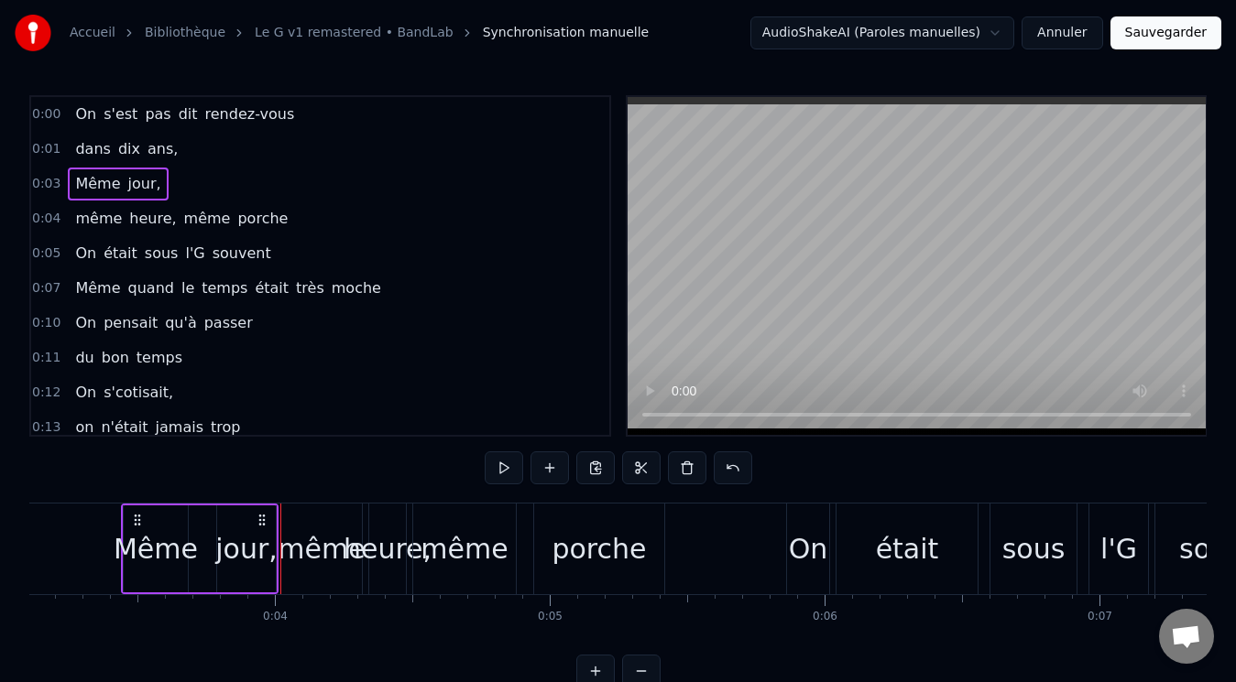
click at [262, 537] on div "jour," at bounding box center [246, 549] width 62 height 41
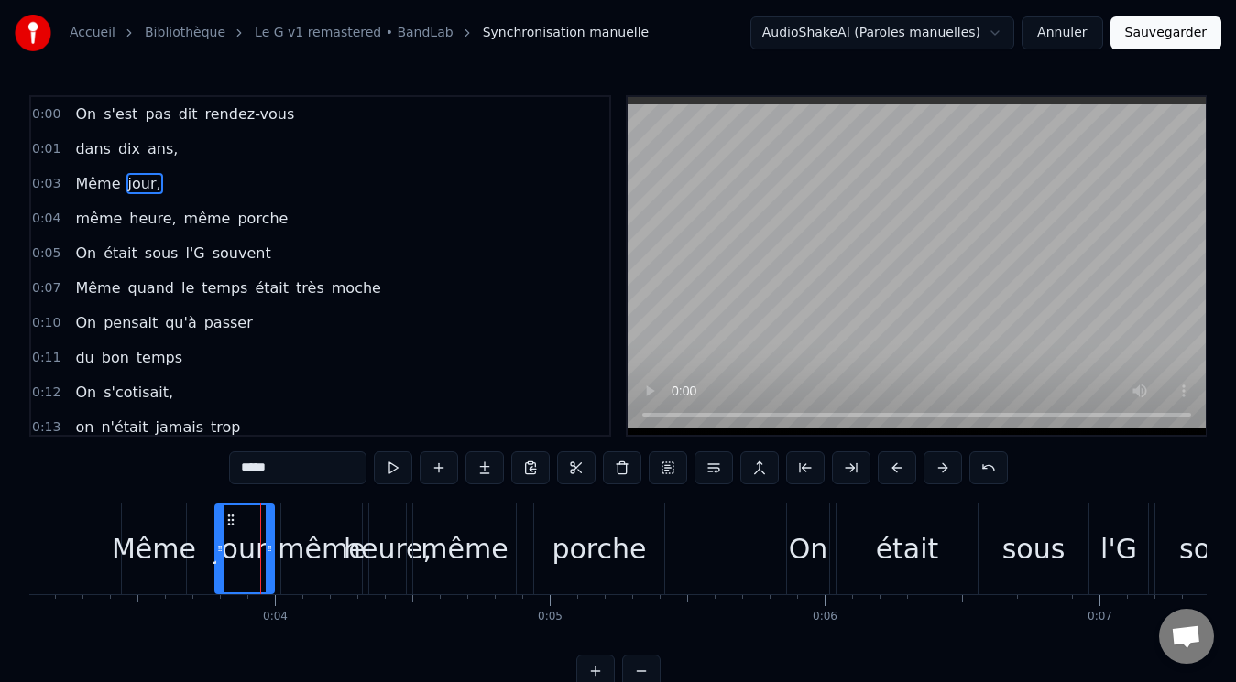
click at [289, 460] on input "*****" at bounding box center [297, 468] width 137 height 33
click at [388, 538] on div "heure," at bounding box center [388, 549] width 88 height 41
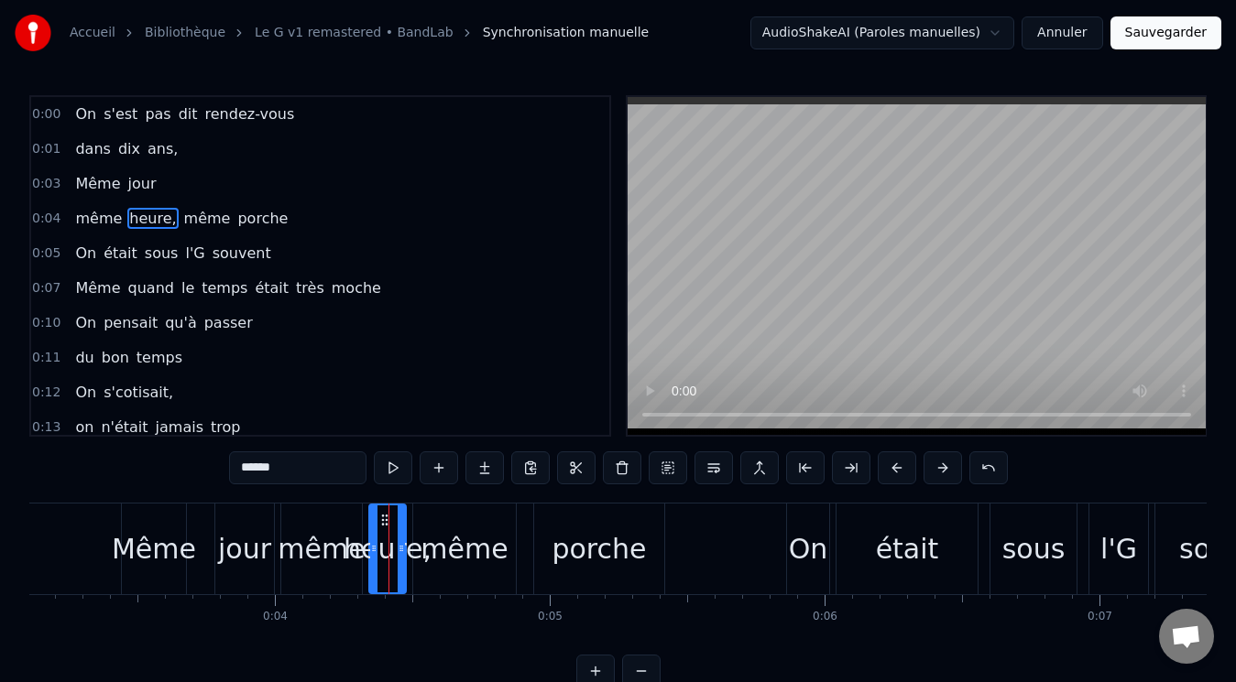
click at [308, 478] on input "******" at bounding box center [297, 468] width 137 height 33
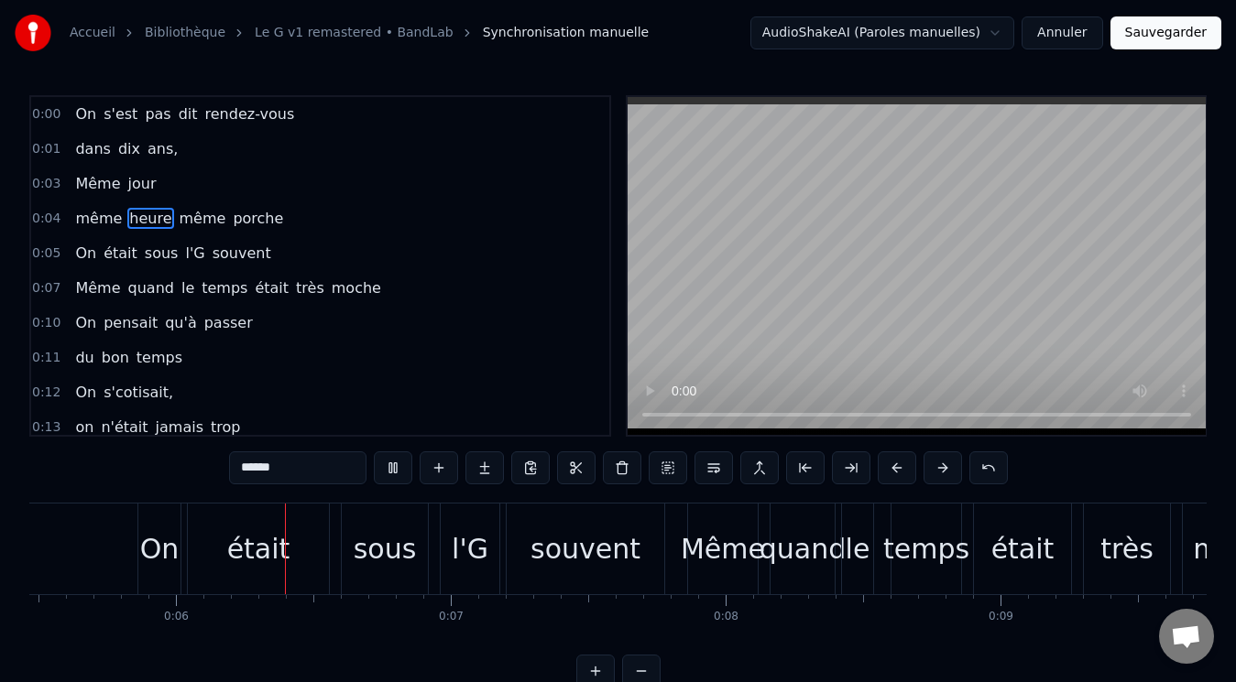
scroll to position [0, 1557]
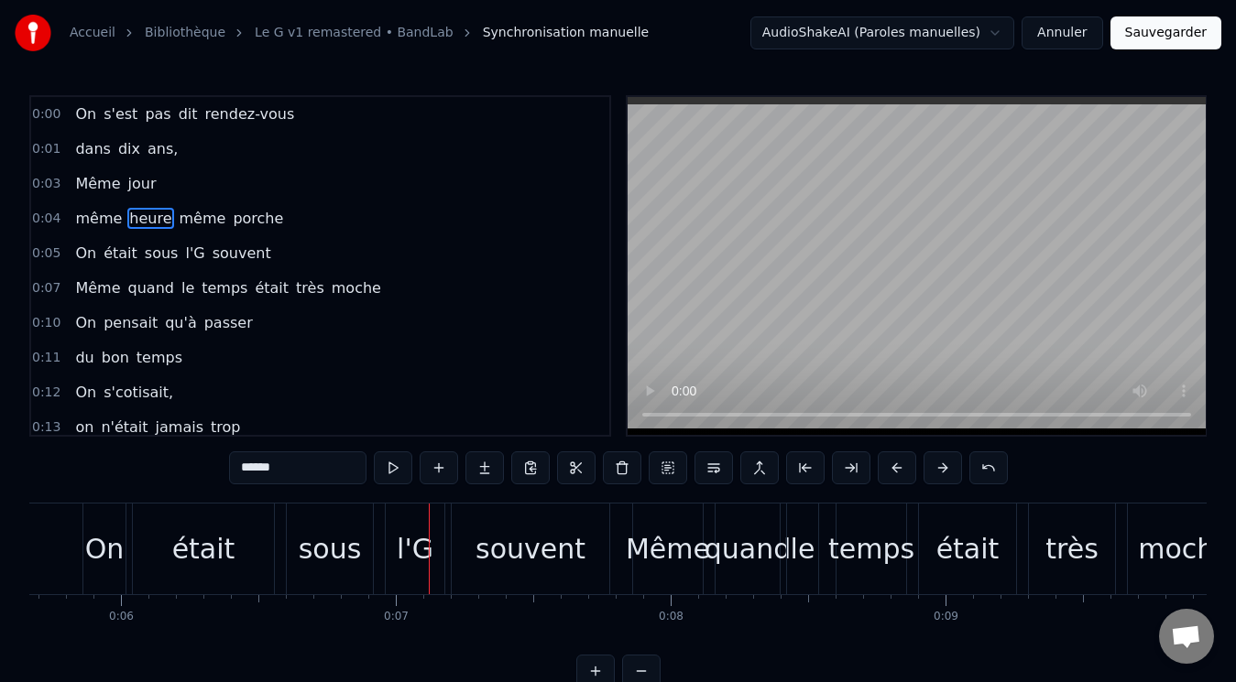
click at [140, 219] on span "heure" at bounding box center [150, 218] width 46 height 21
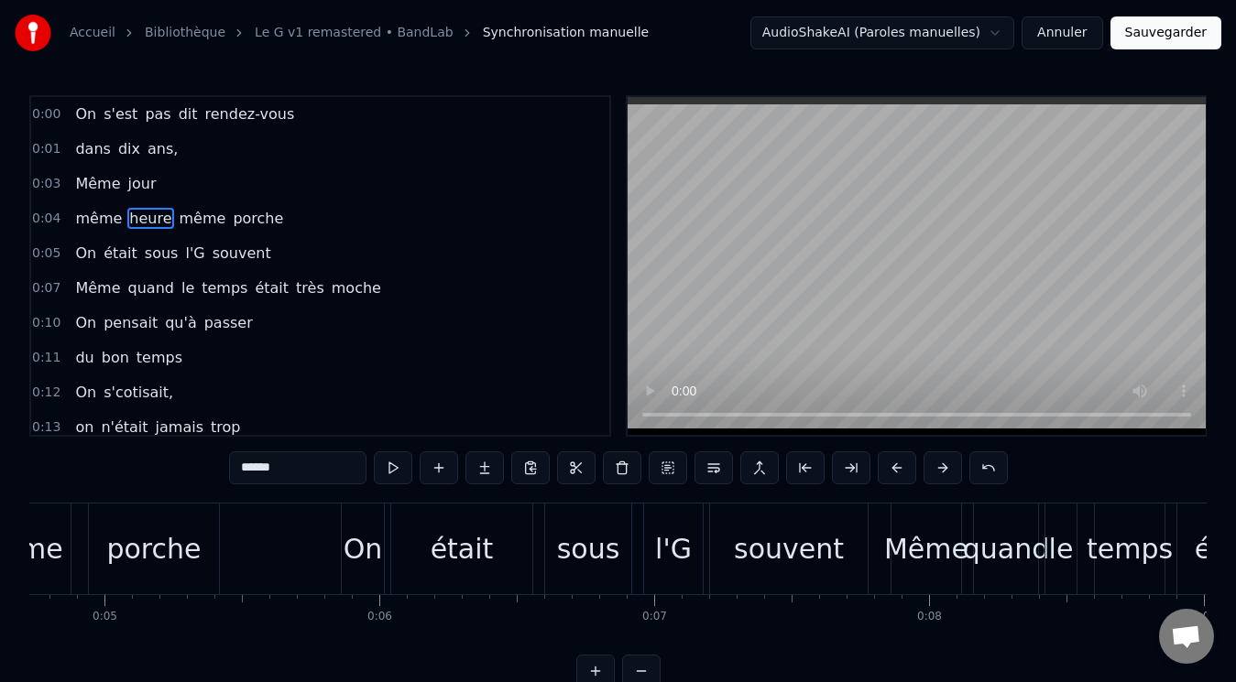
scroll to position [0, 1101]
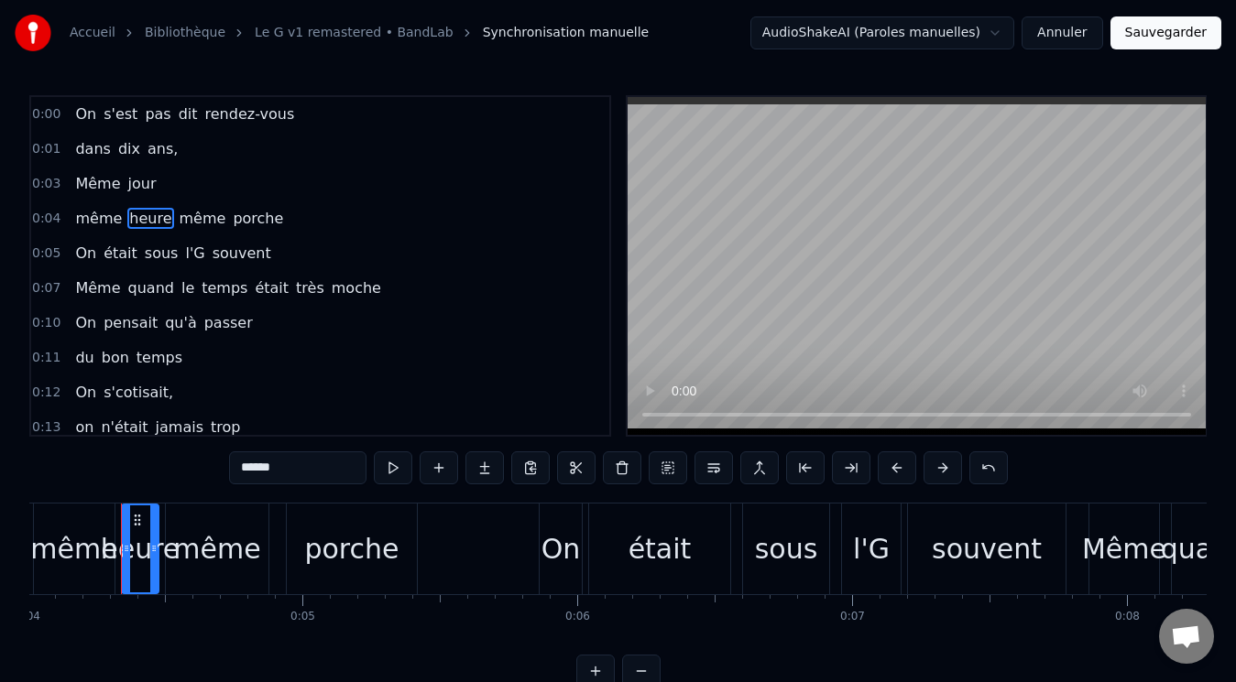
click at [284, 464] on input "*****" at bounding box center [297, 468] width 137 height 33
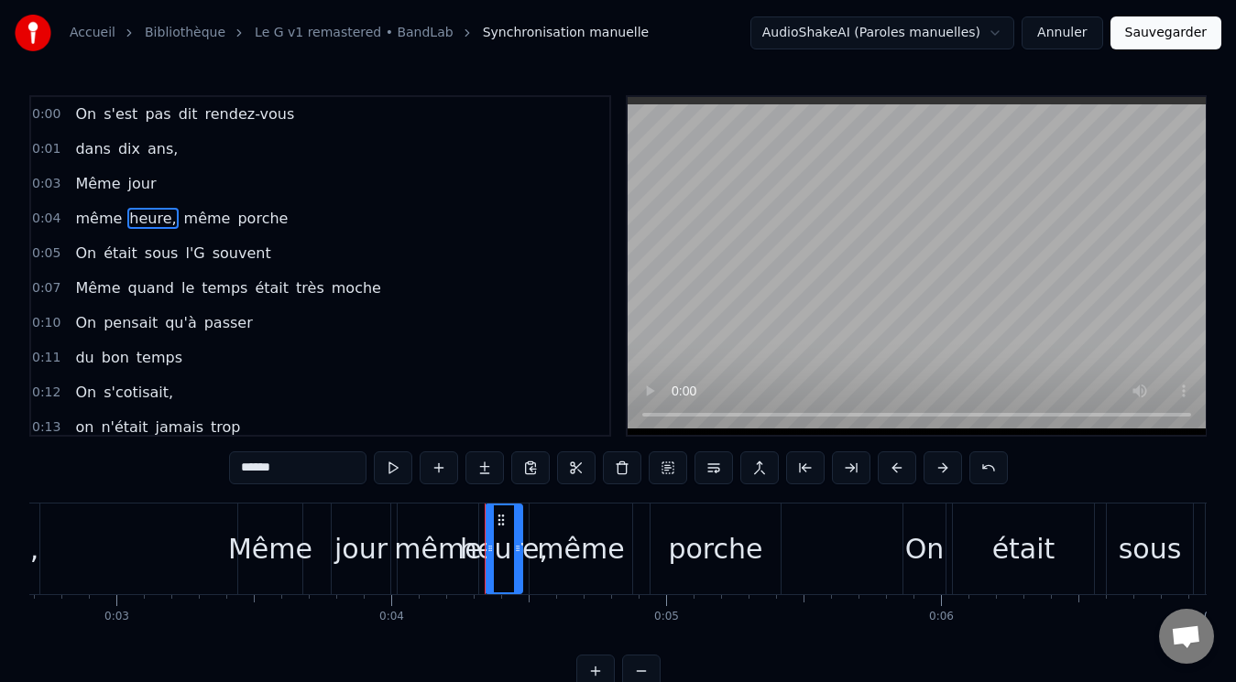
click at [373, 561] on div "jour" at bounding box center [360, 549] width 53 height 41
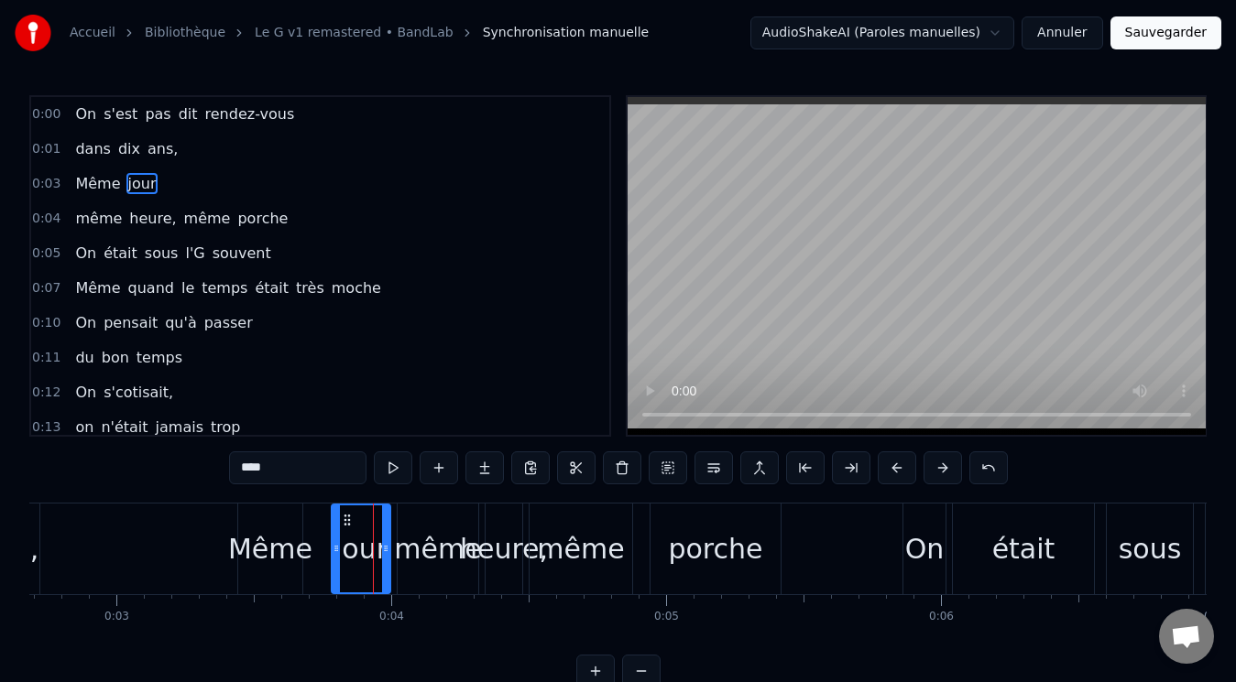
click at [264, 468] on input "****" at bounding box center [297, 468] width 137 height 33
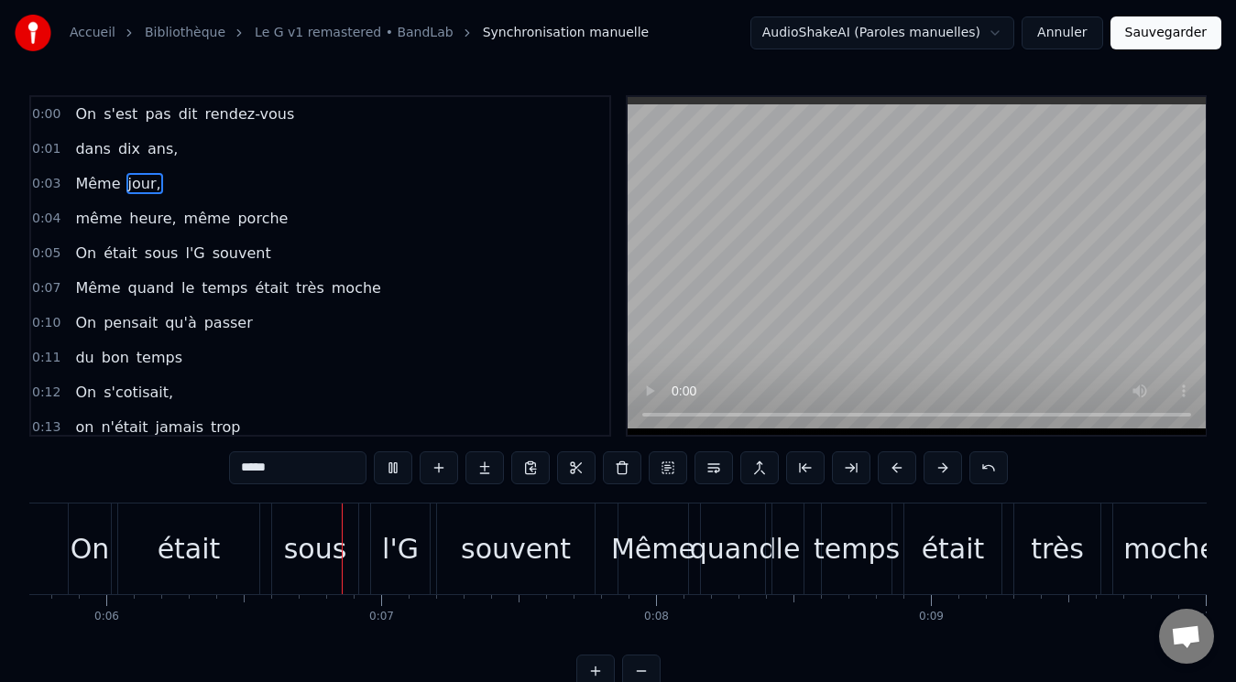
scroll to position [0, 1630]
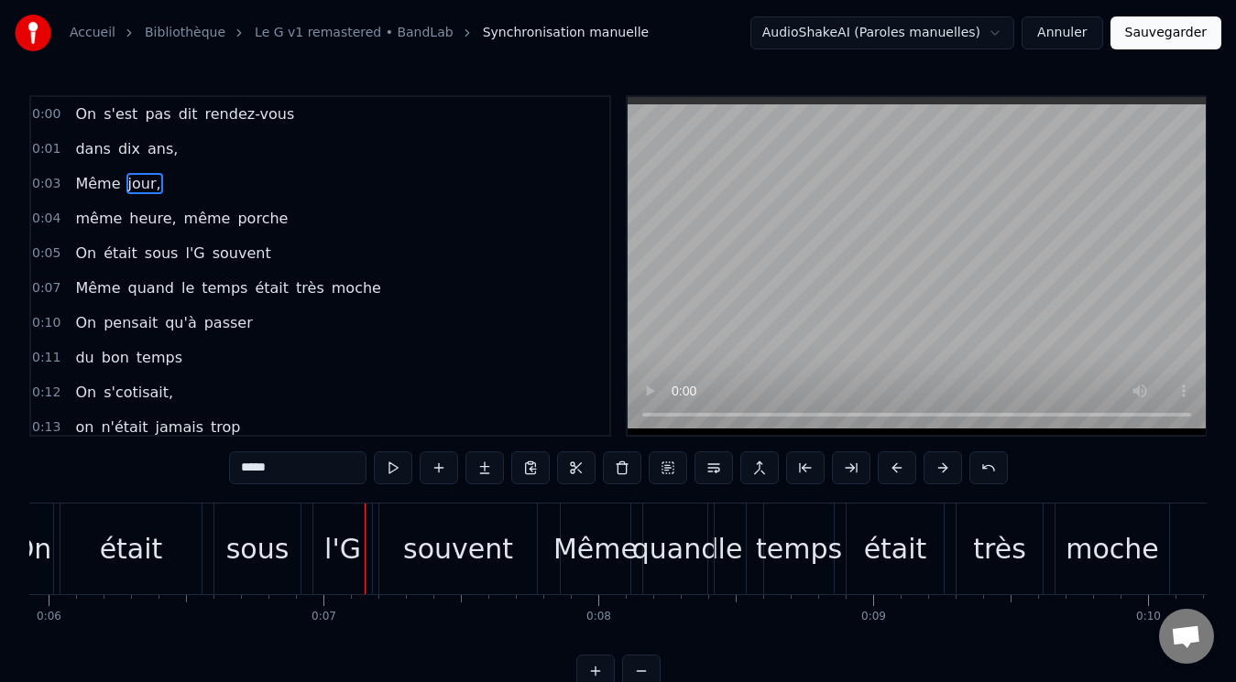
click at [85, 214] on span "même" at bounding box center [98, 218] width 50 height 21
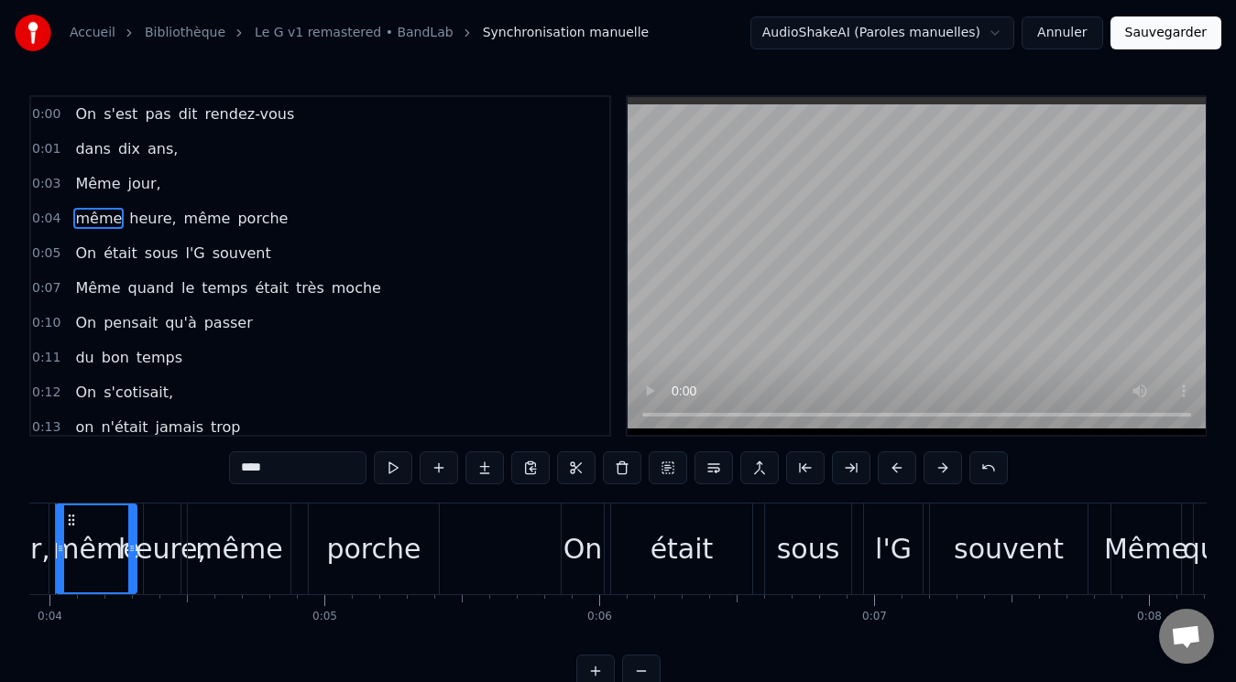
scroll to position [0, 1012]
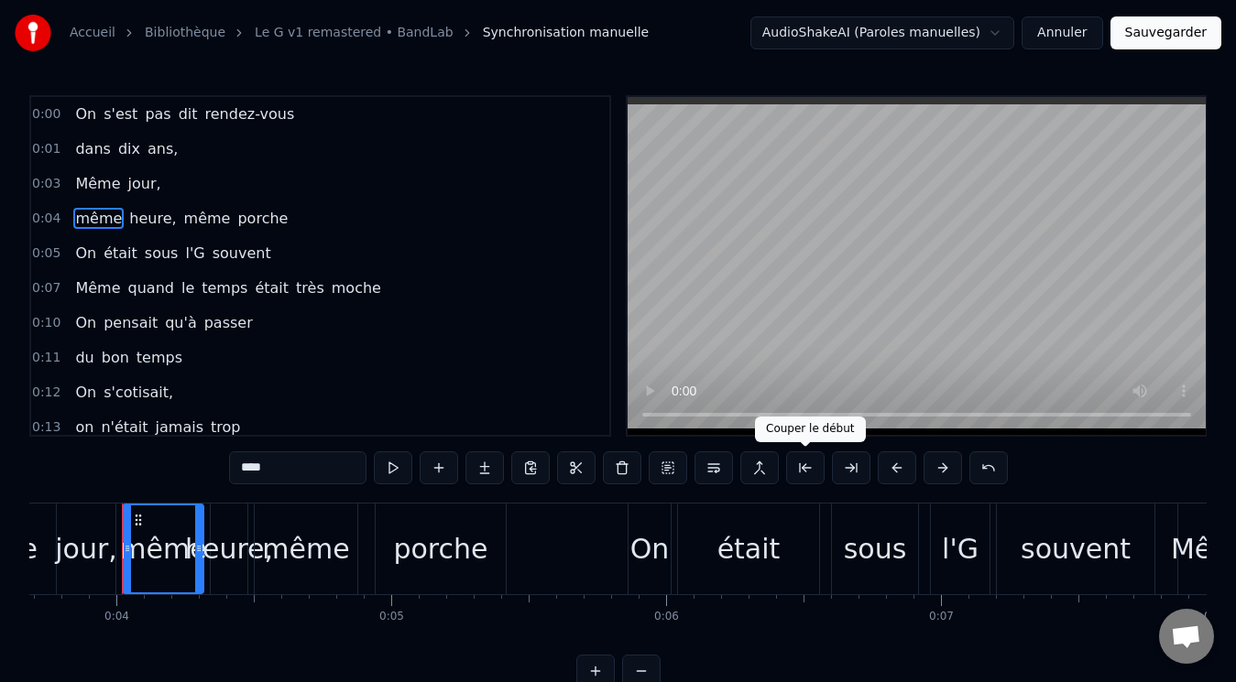
click at [801, 467] on button at bounding box center [805, 468] width 38 height 33
click at [988, 474] on button at bounding box center [988, 468] width 38 height 33
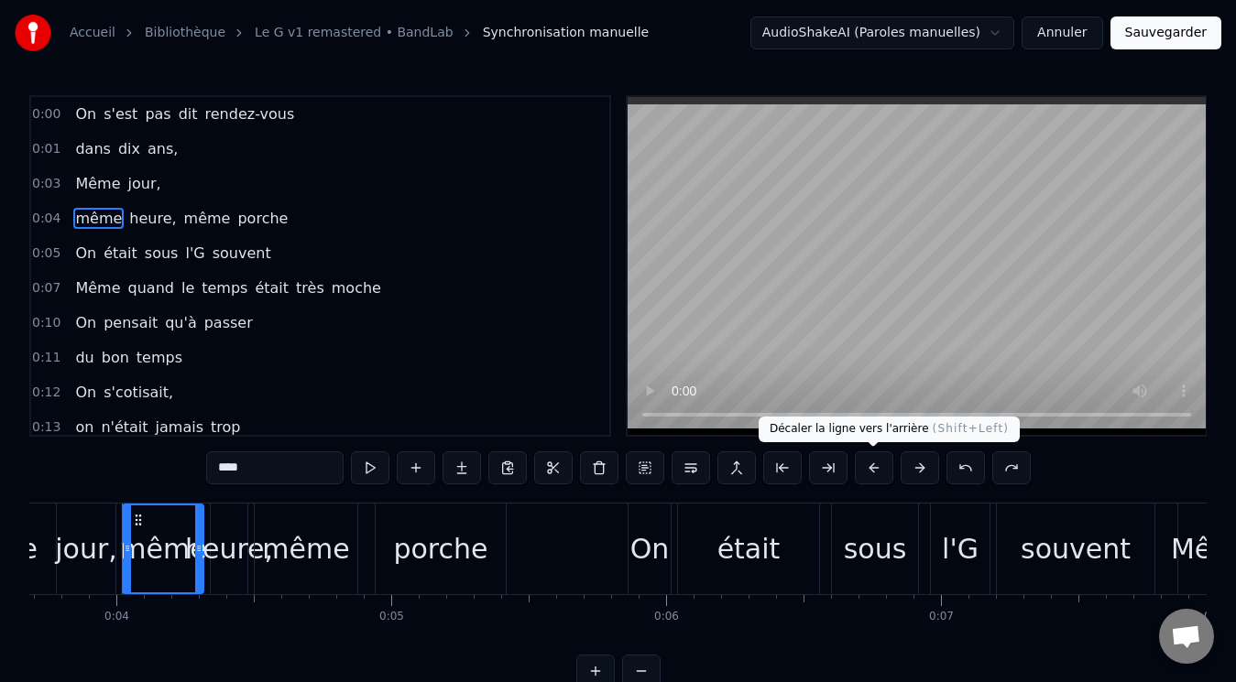
click at [876, 466] on button at bounding box center [874, 468] width 38 height 33
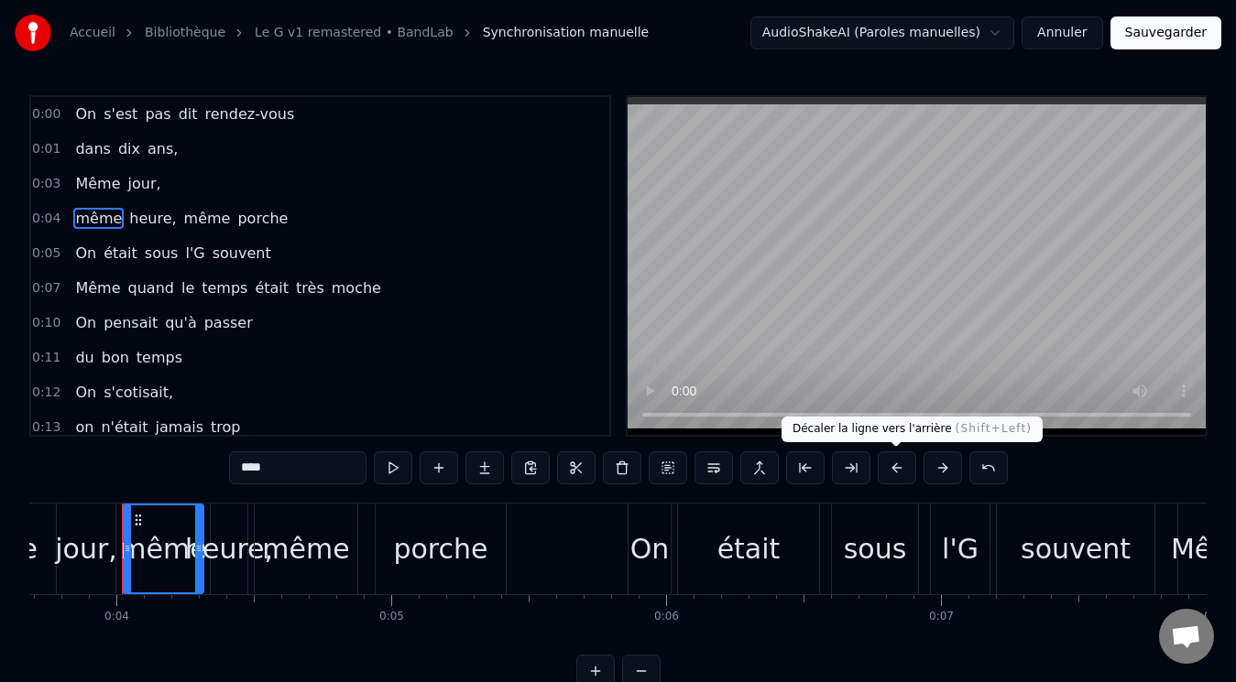
click at [896, 466] on button at bounding box center [897, 468] width 38 height 33
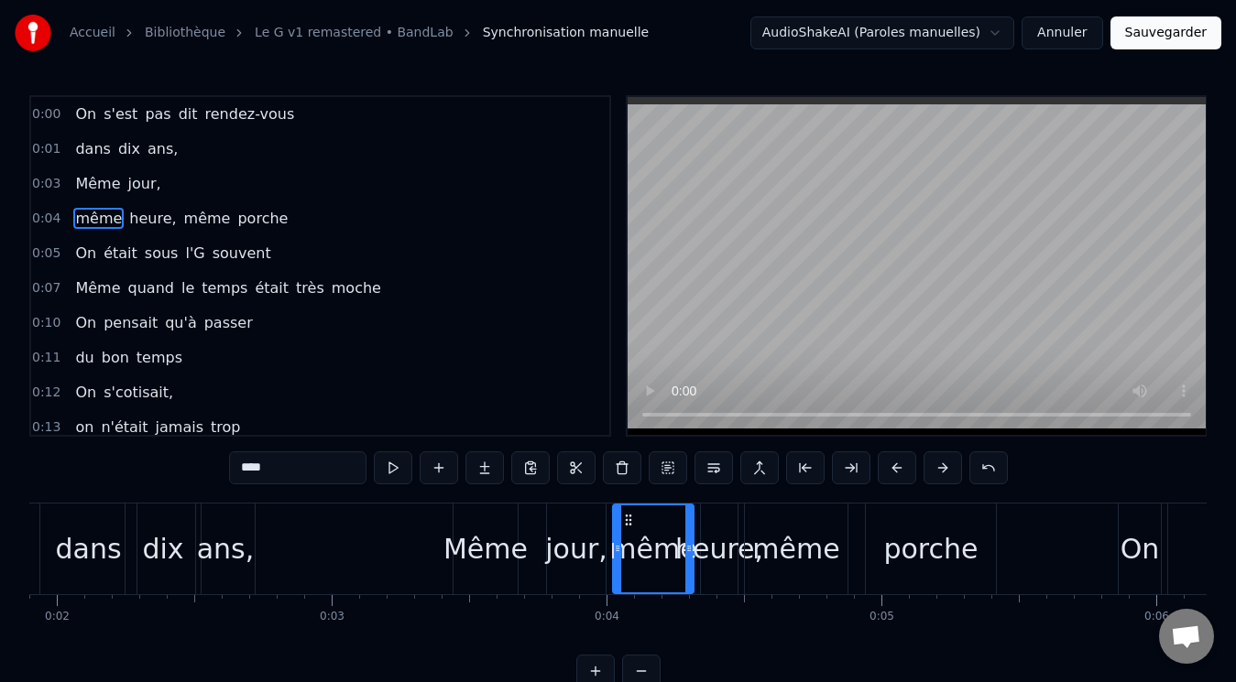
scroll to position [0, 707]
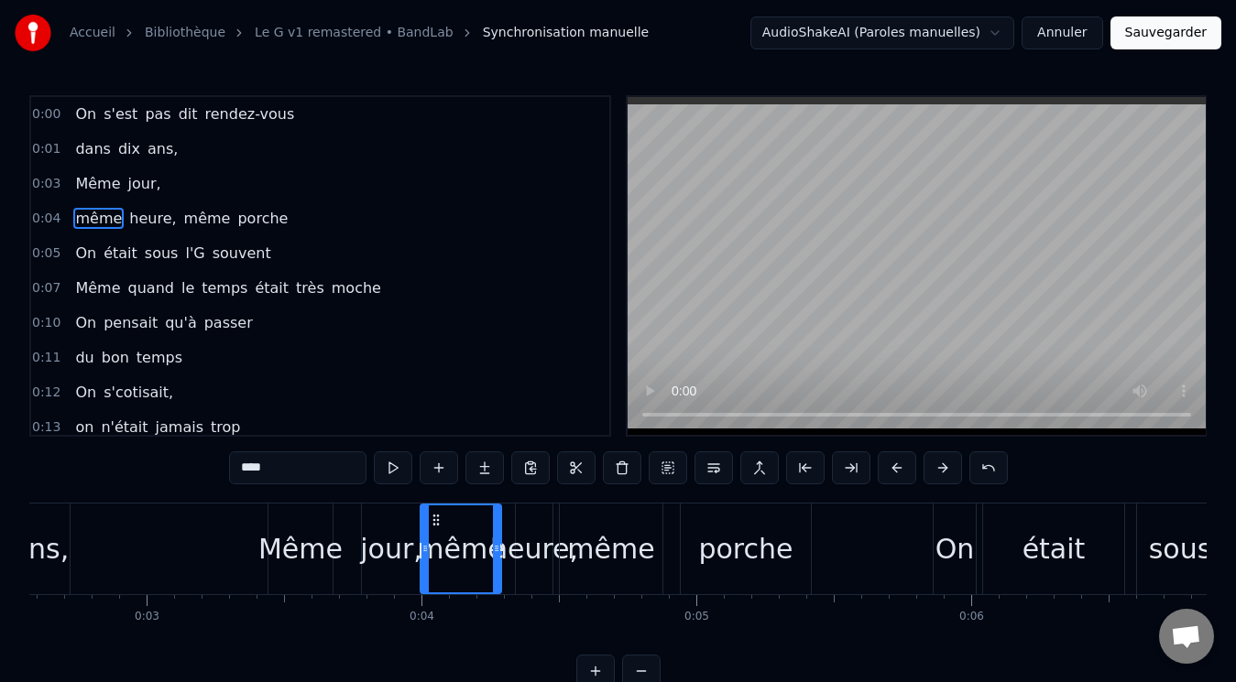
drag, startPoint x: 440, startPoint y: 519, endPoint x: 432, endPoint y: 500, distance: 19.7
click at [432, 500] on div "0:00 On s'est pas dit rendez-vous 0:01 dans dix ans, 0:03 Même jour, 0:04 même …" at bounding box center [617, 391] width 1177 height 593
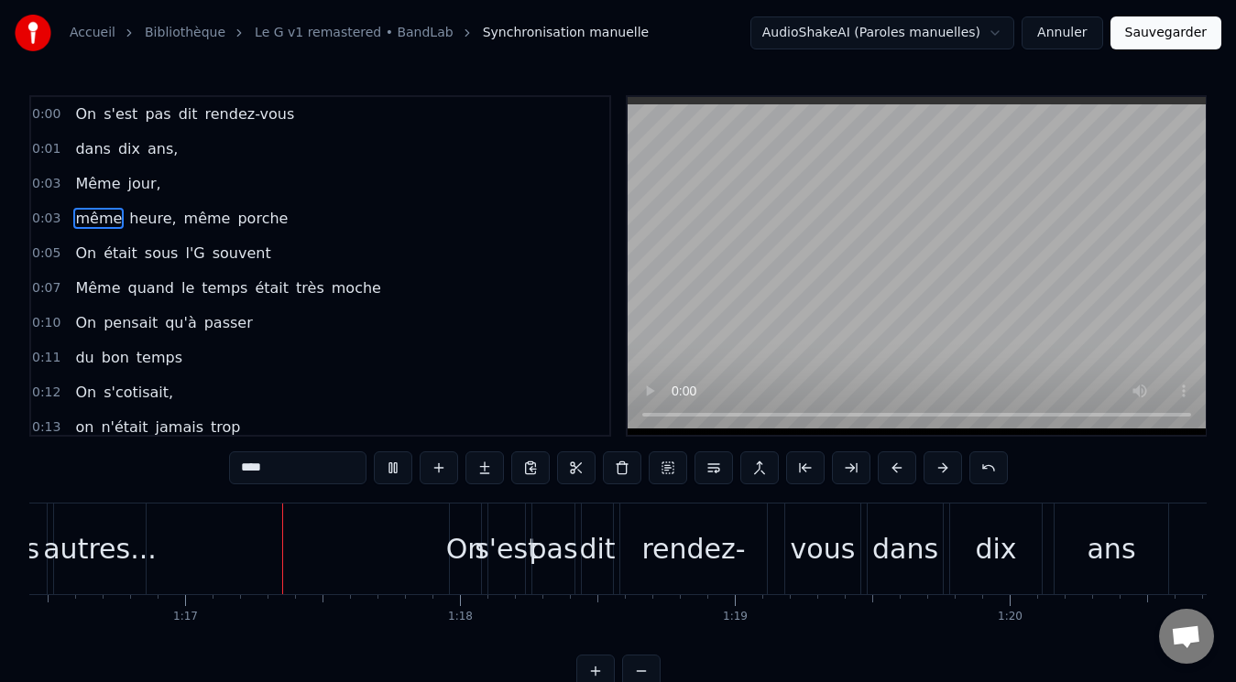
scroll to position [0, 21060]
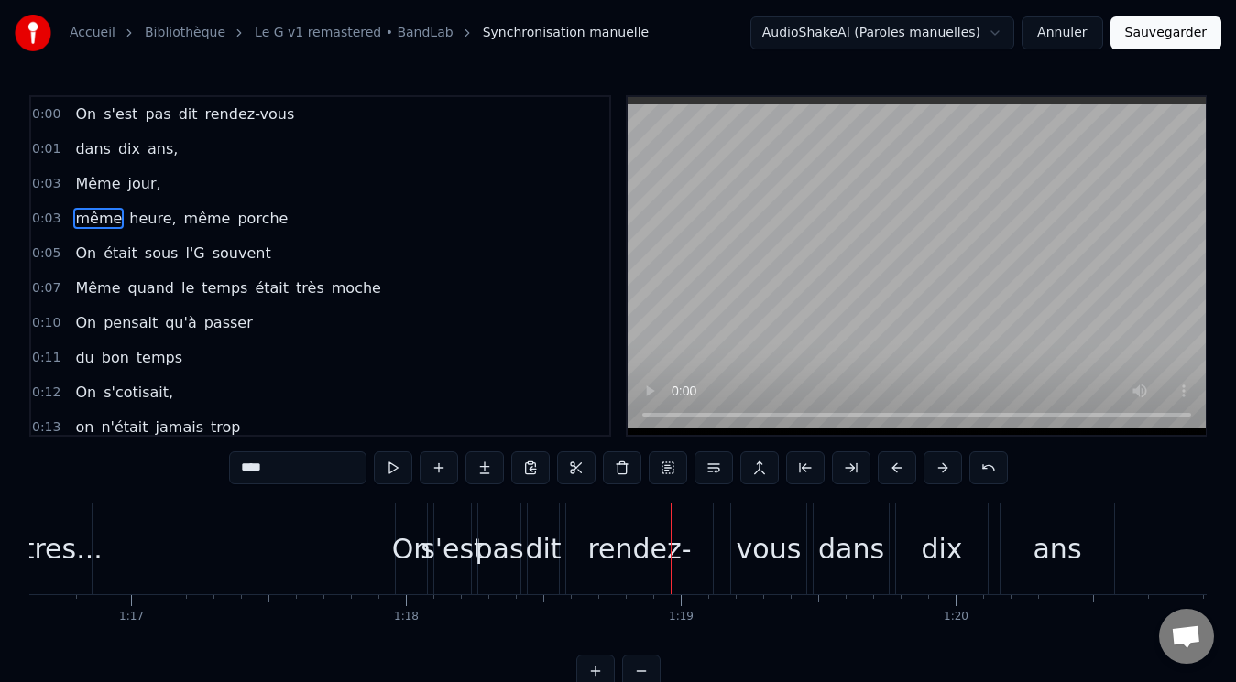
click at [647, 542] on div "rendez-" at bounding box center [639, 549] width 104 height 41
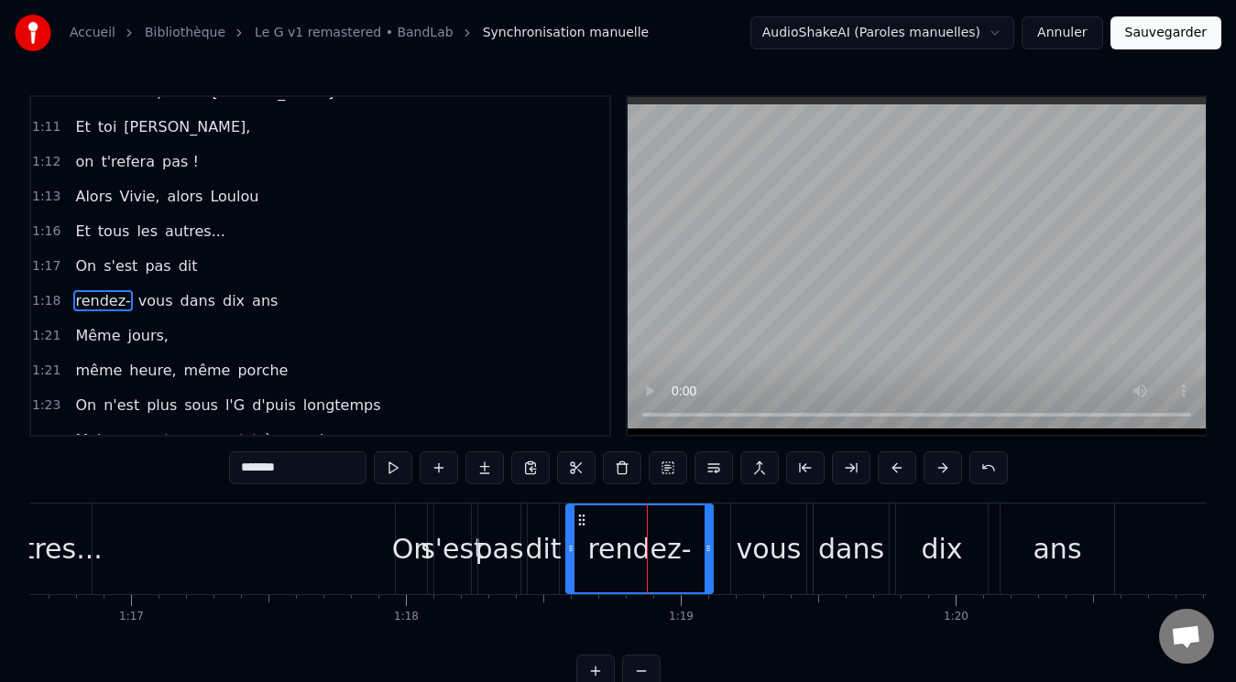
scroll to position [1345, 0]
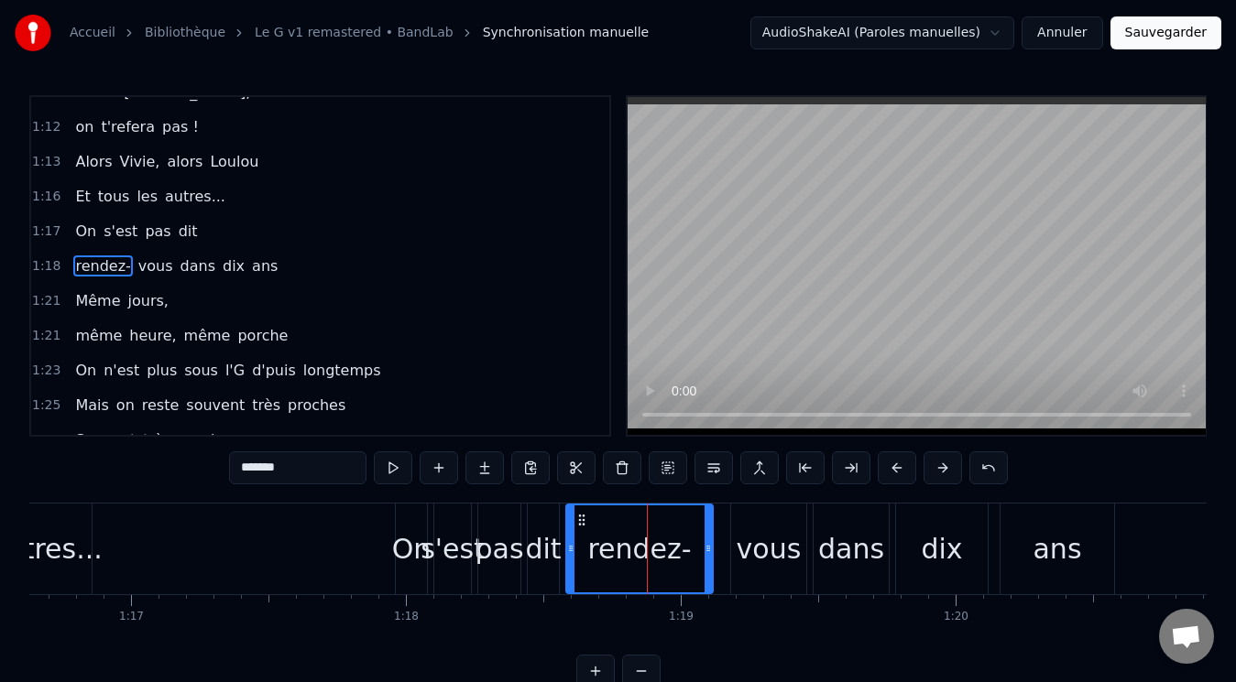
click at [289, 471] on input "*******" at bounding box center [297, 468] width 137 height 33
click at [763, 530] on div "vous" at bounding box center [769, 549] width 65 height 41
type input "****"
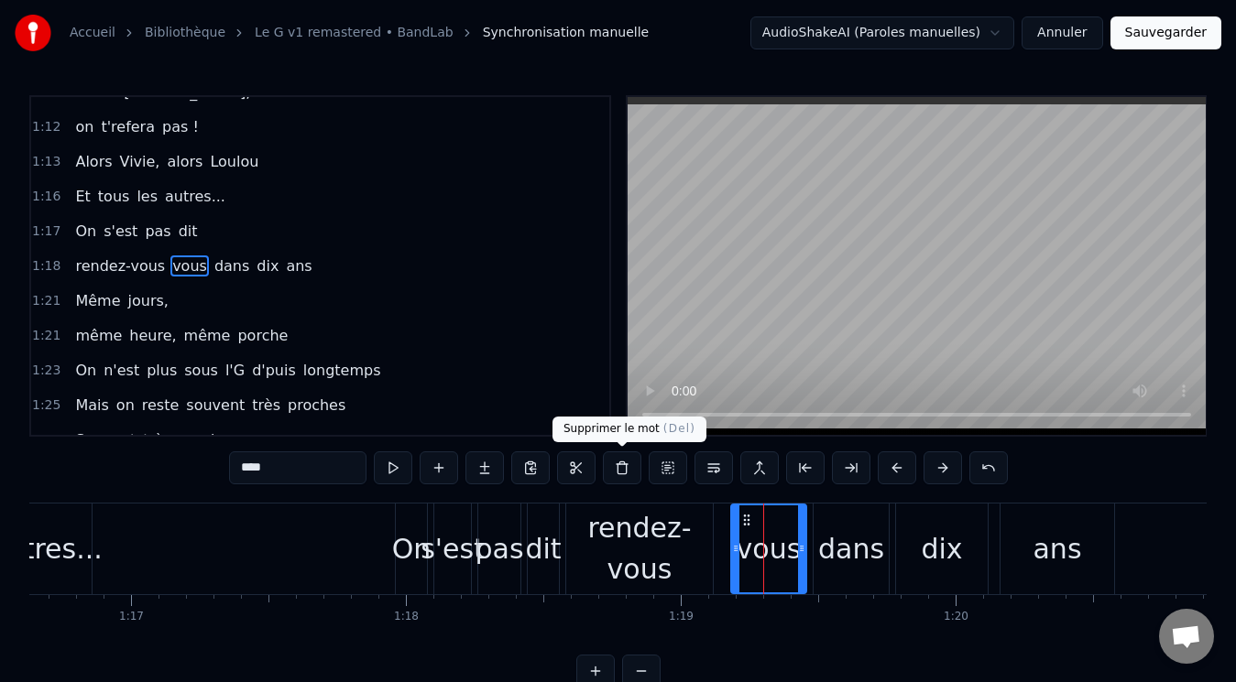
click at [622, 464] on button at bounding box center [622, 468] width 38 height 33
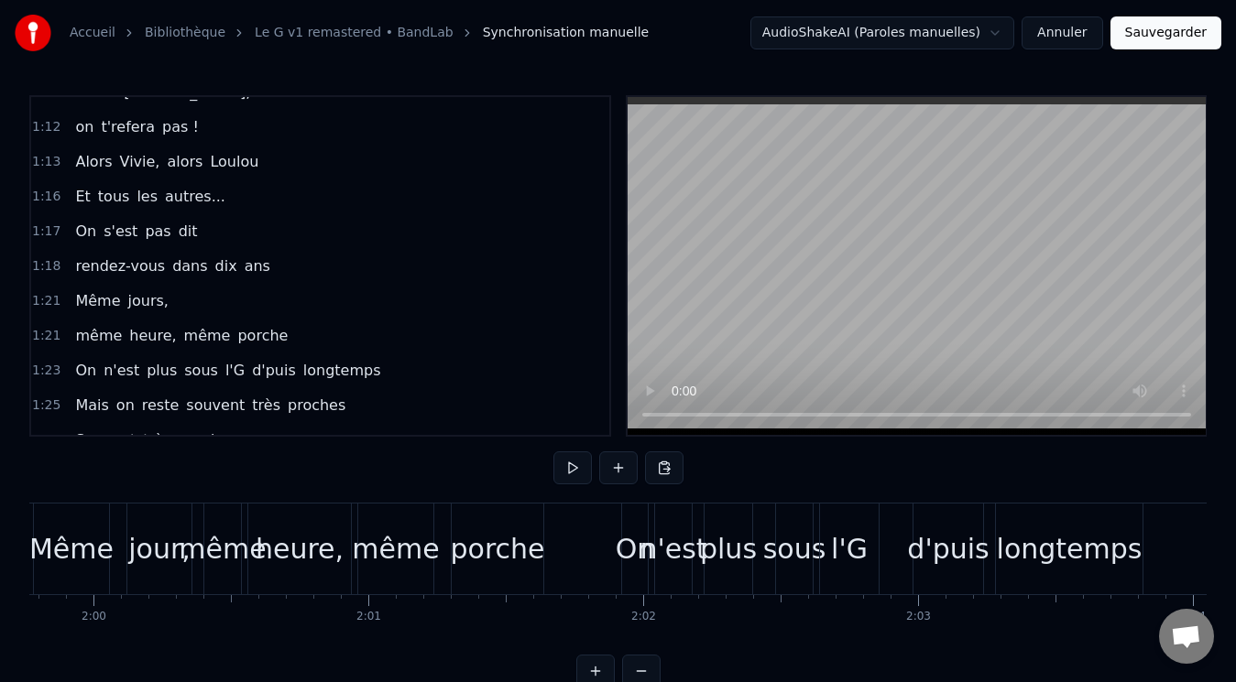
scroll to position [0, 32812]
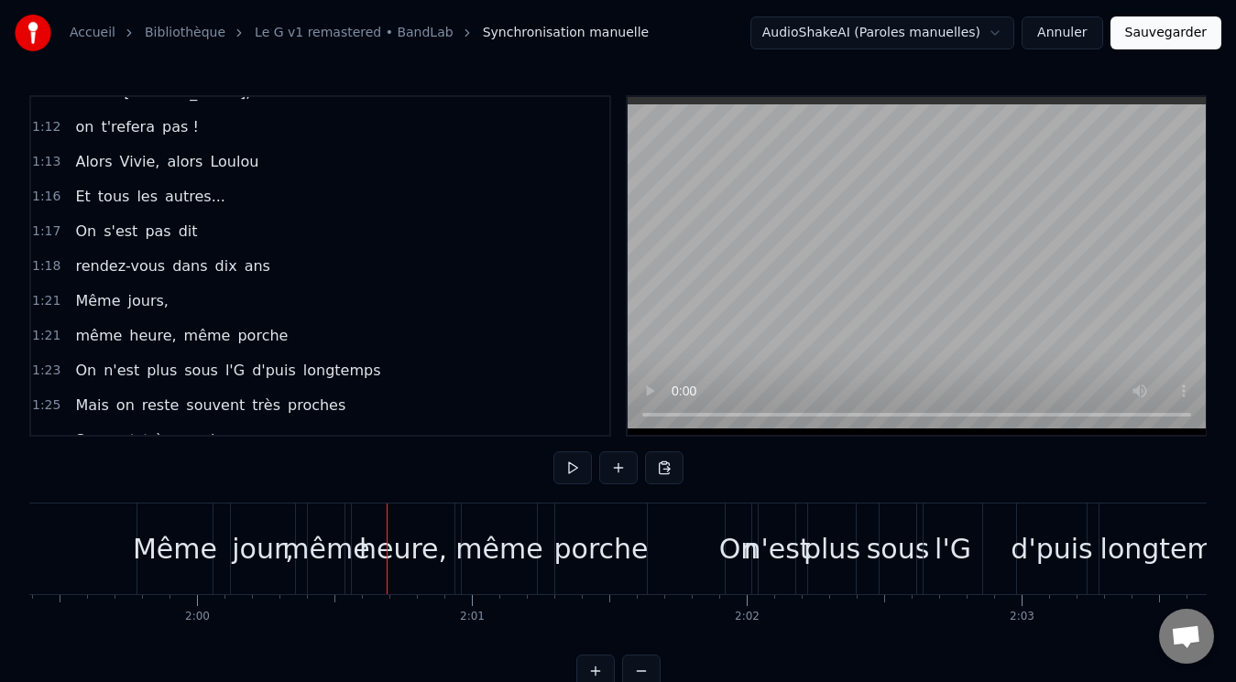
click at [322, 530] on div "même" at bounding box center [325, 549] width 87 height 41
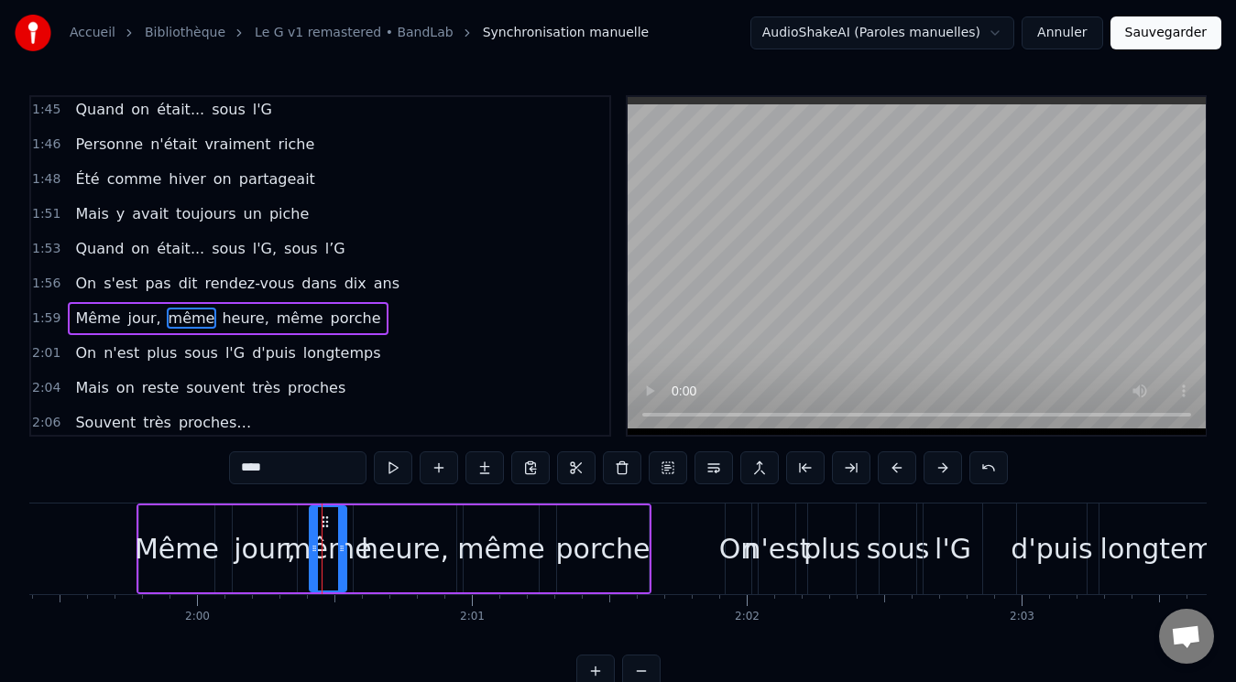
scroll to position [1855, 0]
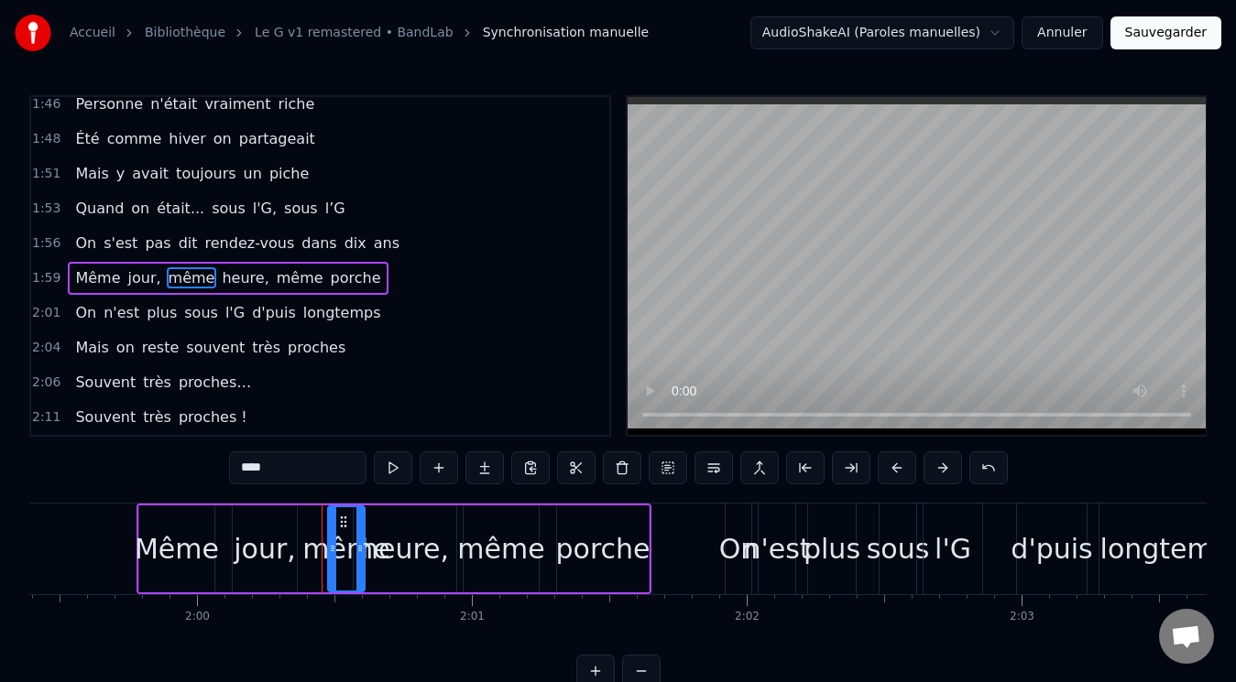
drag, startPoint x: 324, startPoint y: 519, endPoint x: 343, endPoint y: 516, distance: 18.5
click at [343, 516] on icon at bounding box center [343, 522] width 15 height 15
click at [378, 516] on div "heure," at bounding box center [405, 549] width 103 height 87
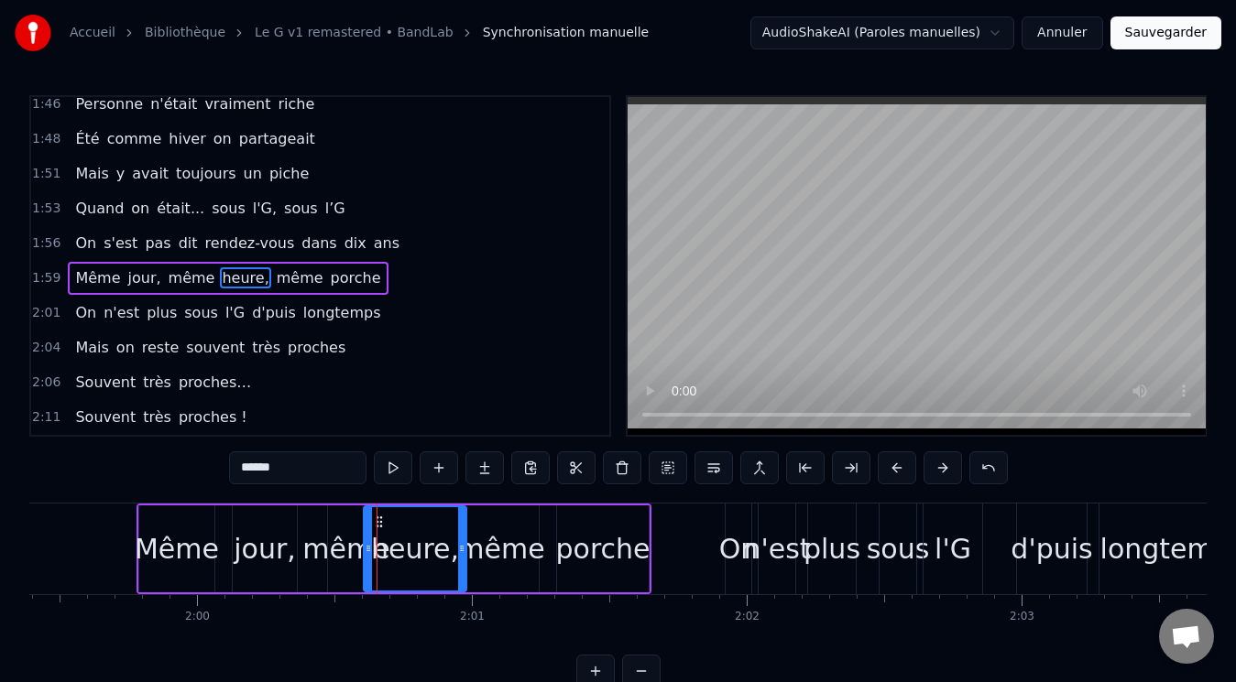
drag, startPoint x: 365, startPoint y: 519, endPoint x: 375, endPoint y: 519, distance: 10.1
click at [375, 519] on icon at bounding box center [379, 522] width 15 height 15
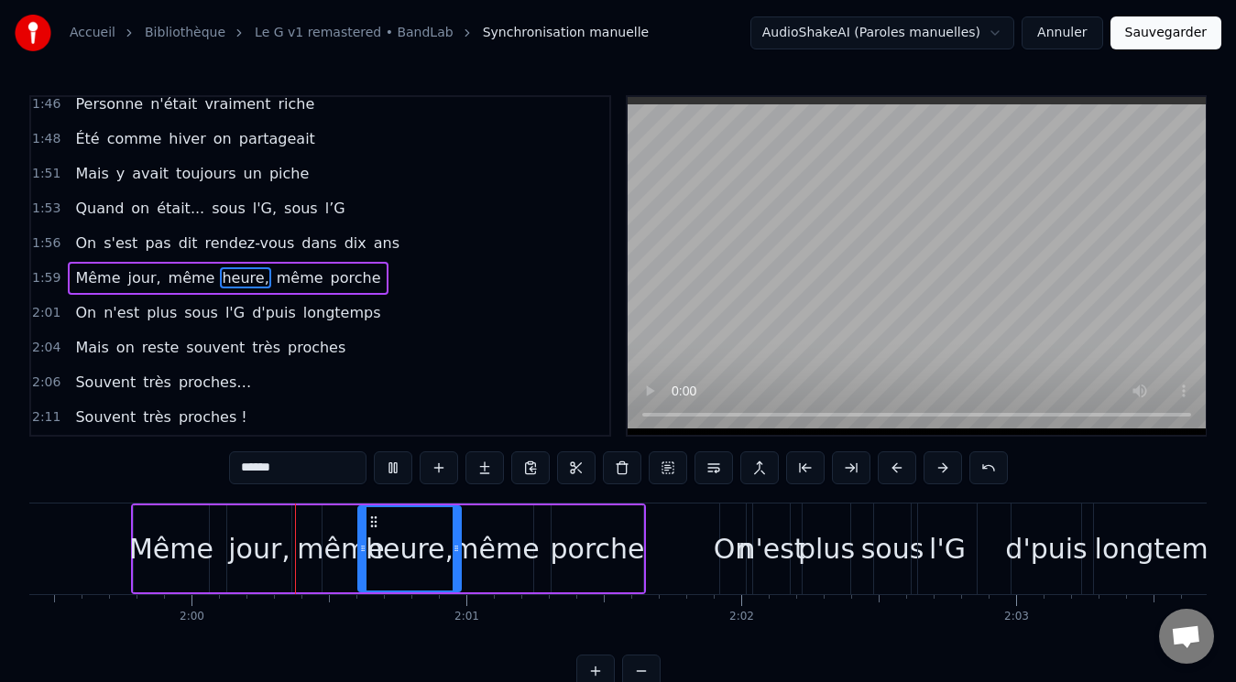
scroll to position [0, 32883]
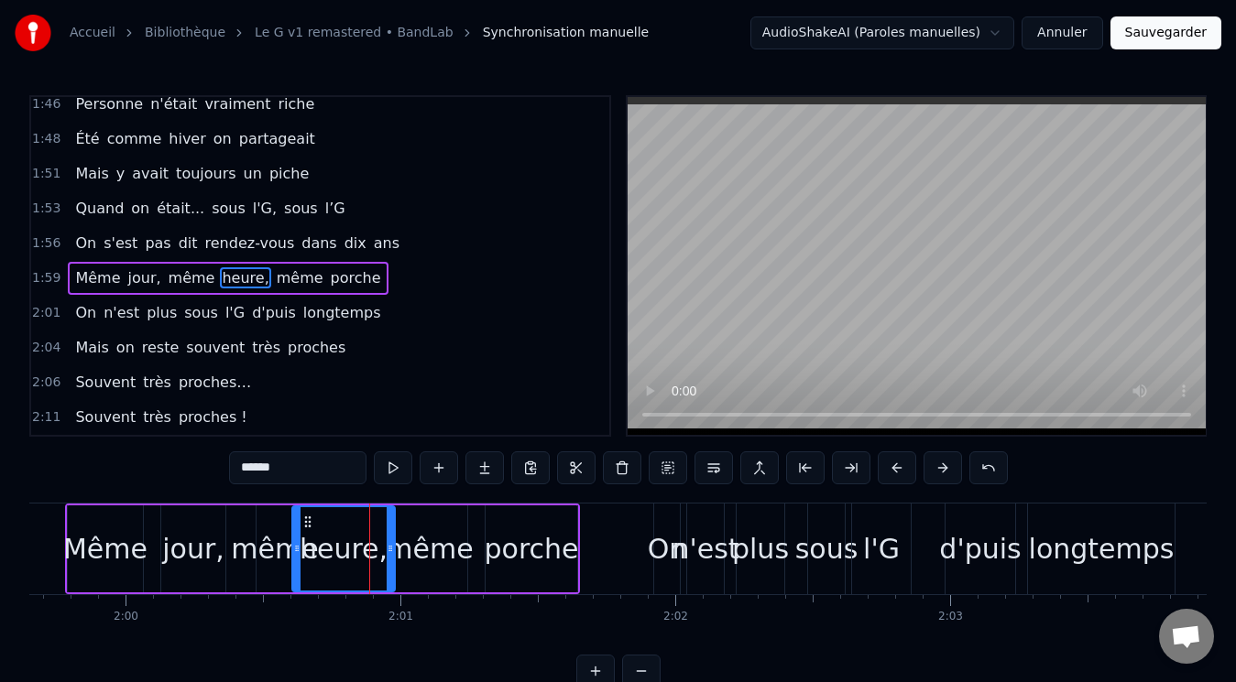
click at [282, 529] on div "même" at bounding box center [274, 549] width 87 height 41
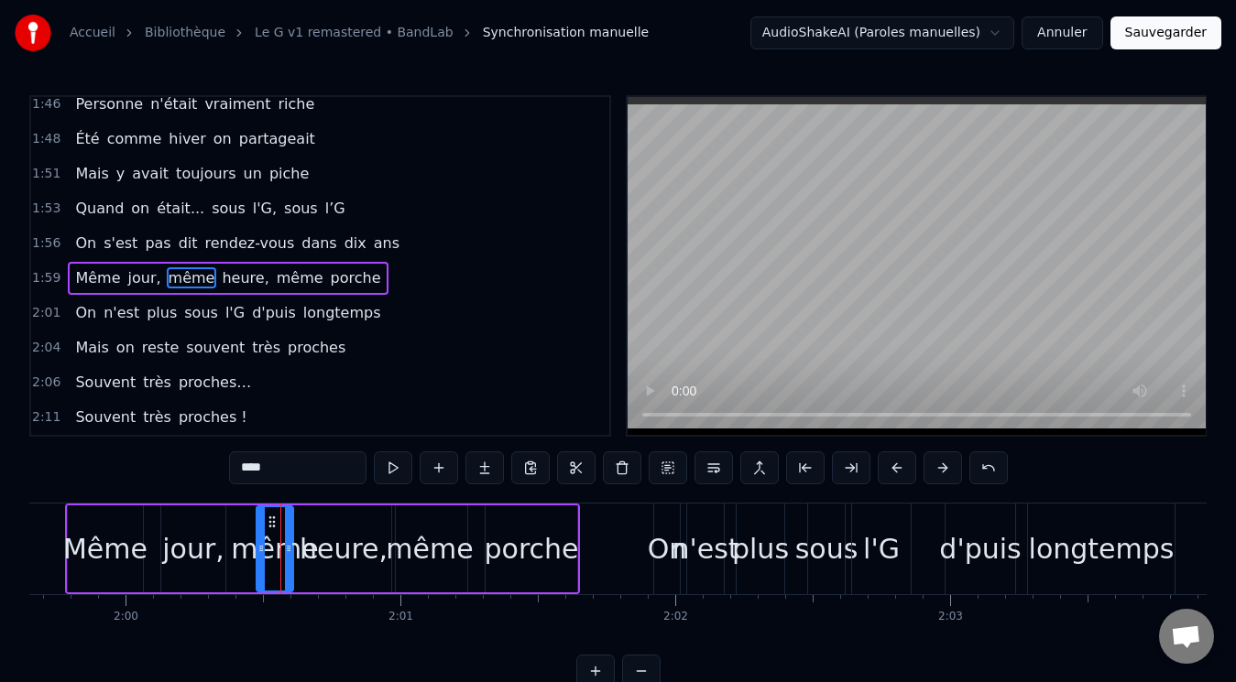
click at [248, 540] on div "même" at bounding box center [274, 549] width 87 height 41
click at [278, 540] on div "même" at bounding box center [274, 549] width 87 height 41
drag, startPoint x: 259, startPoint y: 532, endPoint x: 228, endPoint y: 535, distance: 31.3
click at [228, 535] on div at bounding box center [229, 549] width 7 height 83
click at [342, 538] on div "heure," at bounding box center [344, 549] width 88 height 41
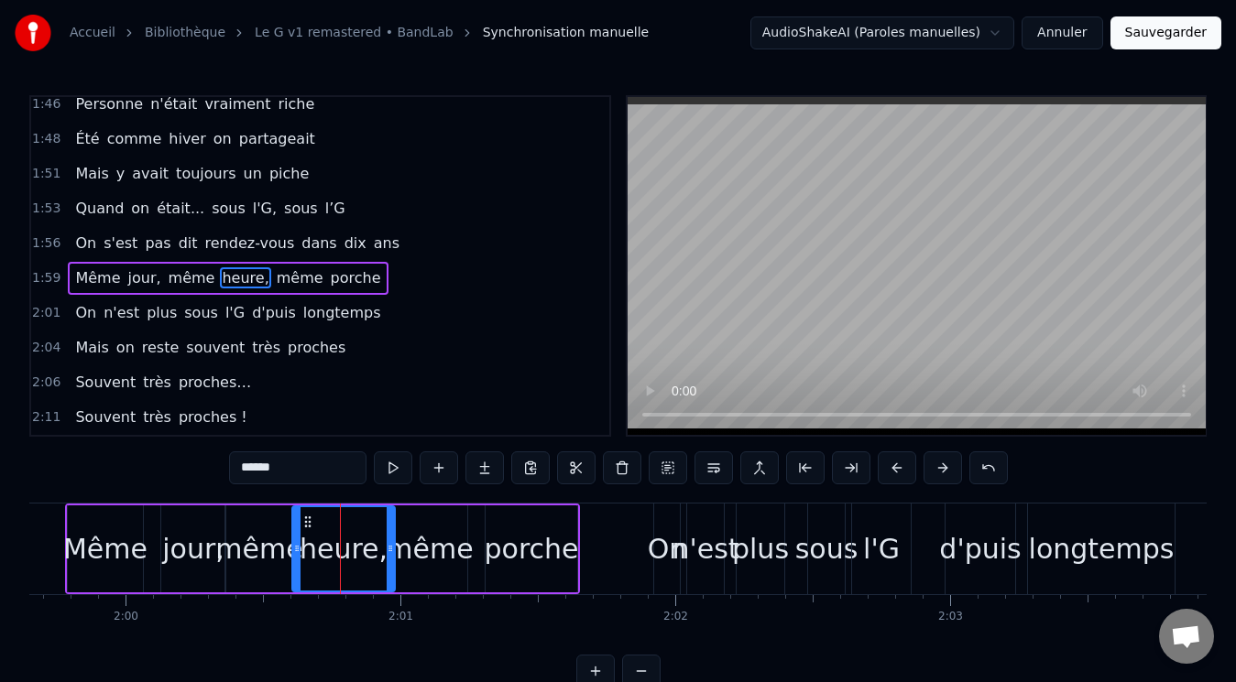
click at [436, 535] on div "même" at bounding box center [429, 549] width 87 height 41
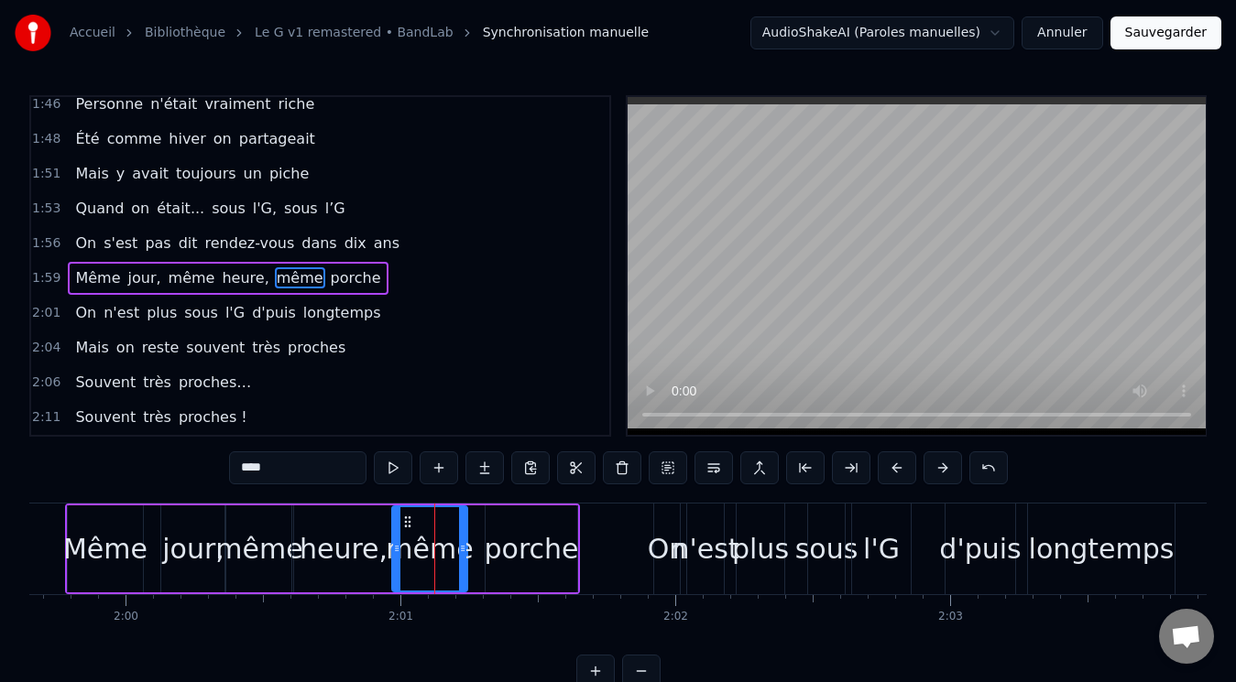
click at [533, 537] on div "porche" at bounding box center [531, 549] width 94 height 41
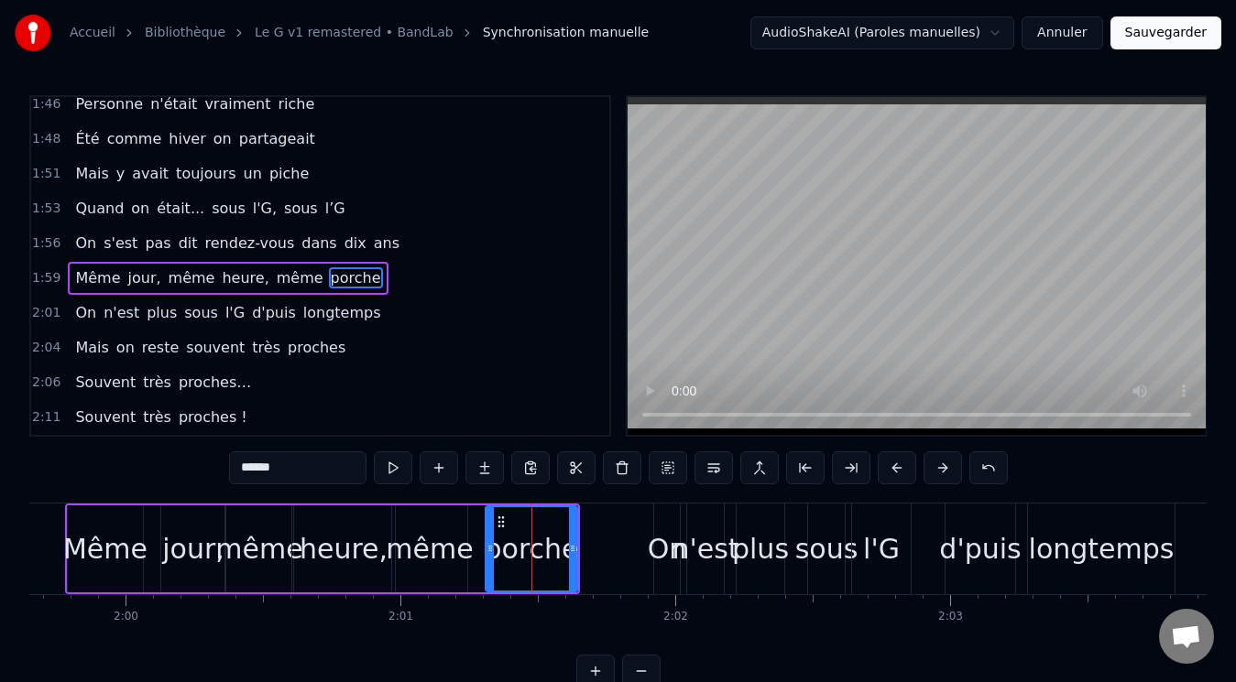
click at [324, 560] on div "heure," at bounding box center [344, 549] width 88 height 41
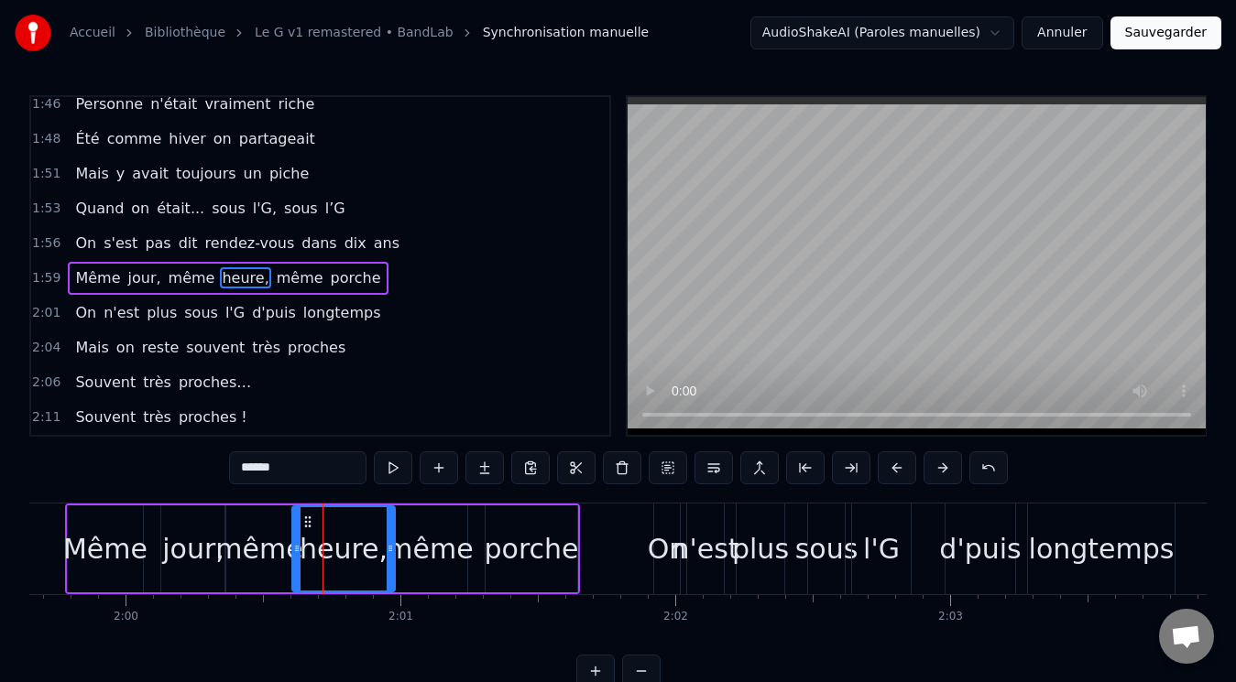
click at [257, 549] on div "même" at bounding box center [258, 549] width 87 height 41
type input "****"
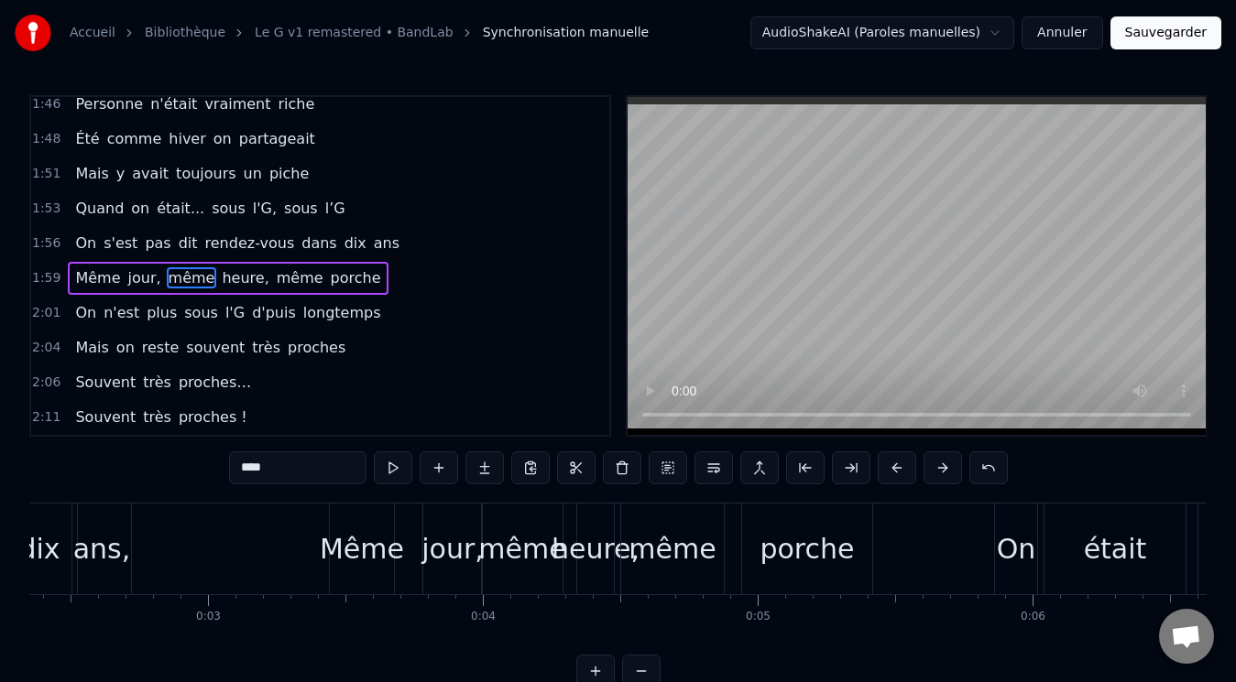
scroll to position [0, 707]
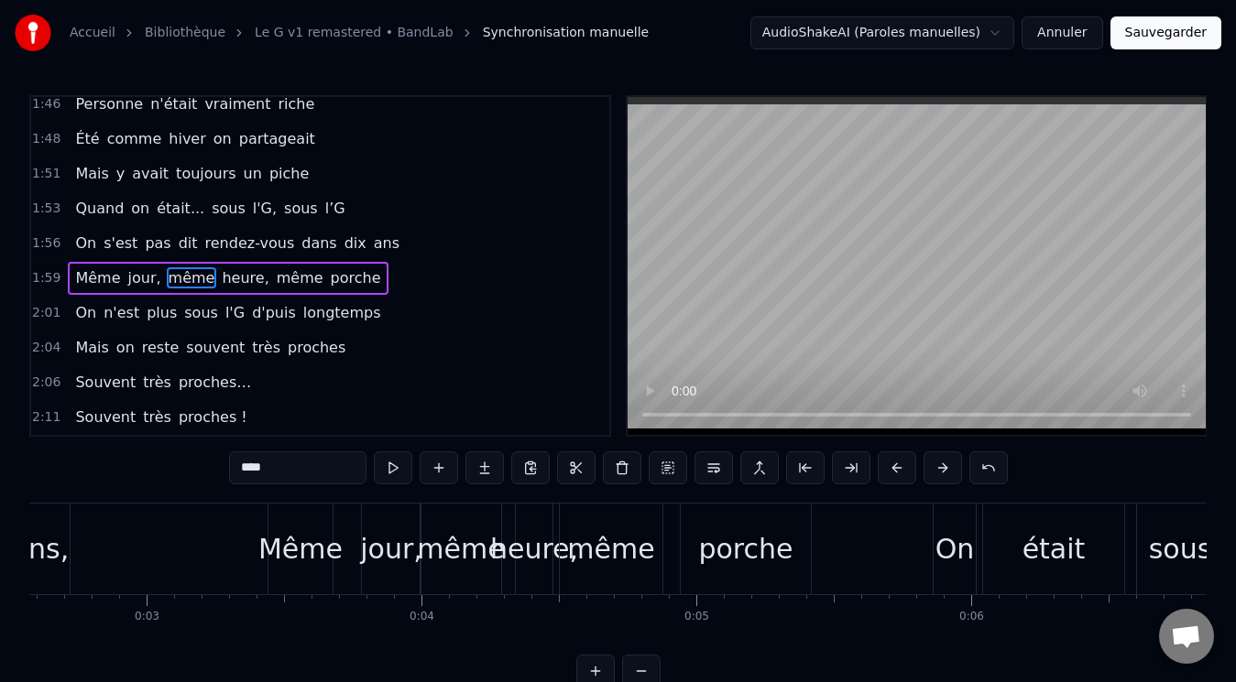
click at [342, 266] on div "Même jour, même heure, même porche" at bounding box center [228, 278] width 320 height 33
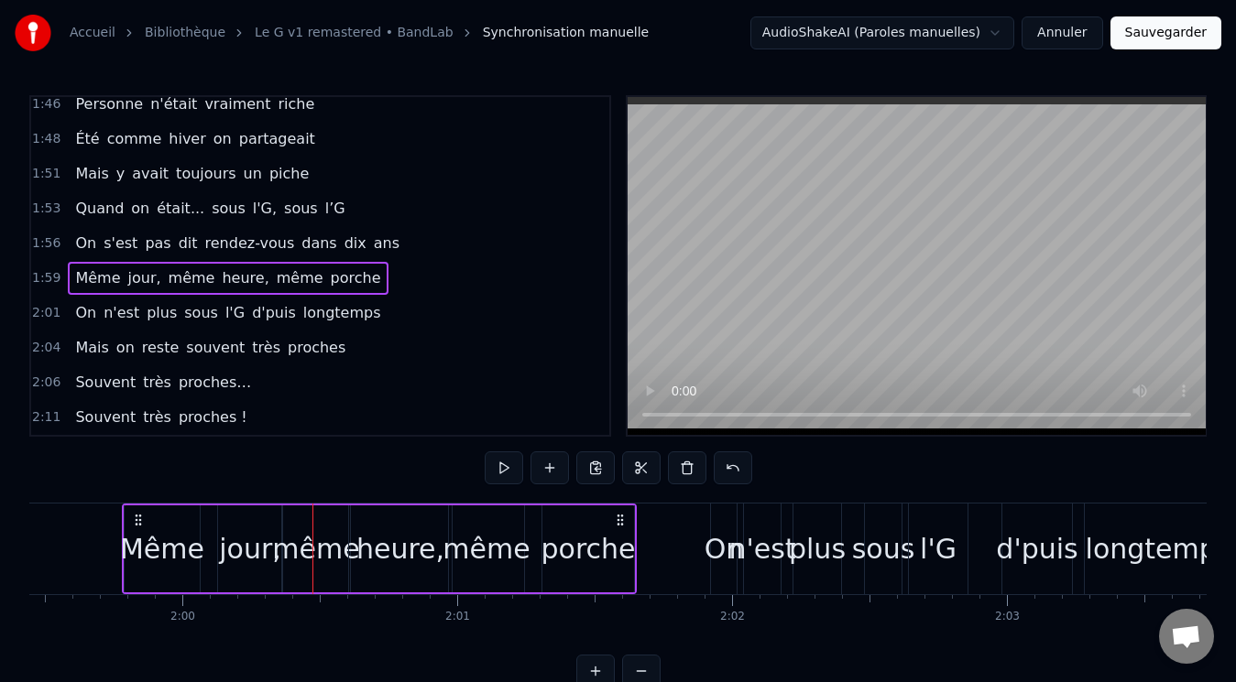
scroll to position [0, 32828]
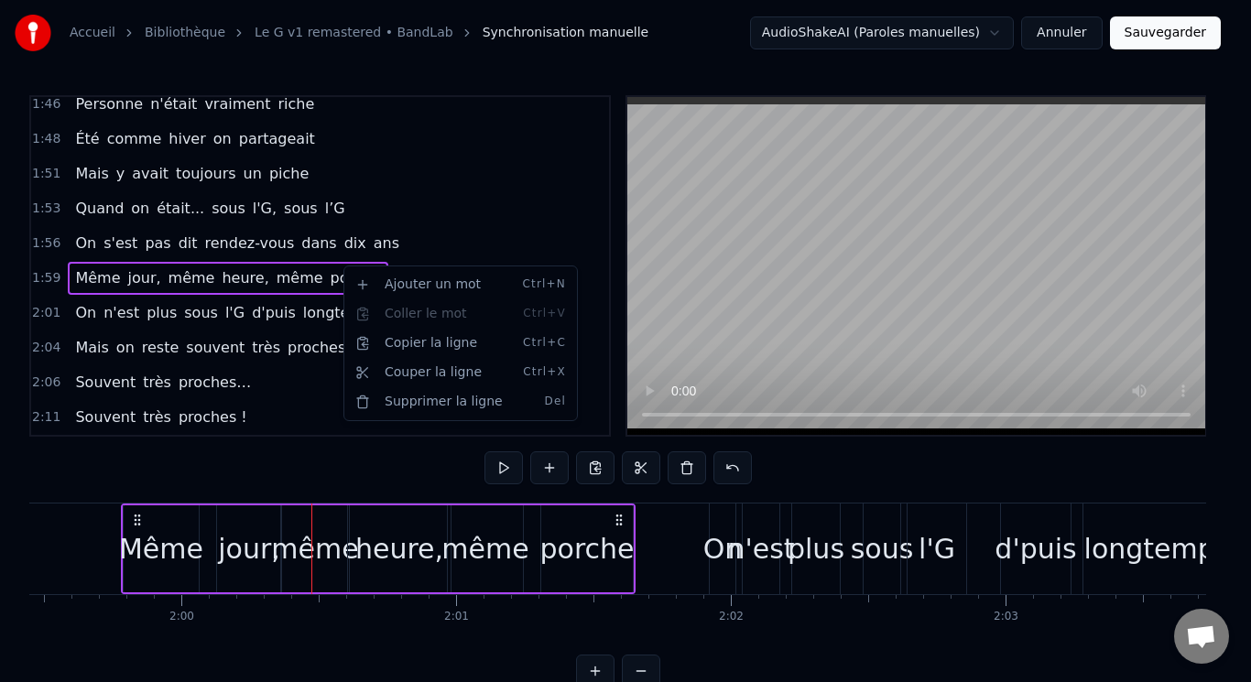
click at [1090, 413] on html "Accueil Bibliothèque Le G v1 remastered • BandLab Synchronisation manuelle Audi…" at bounding box center [625, 358] width 1251 height 717
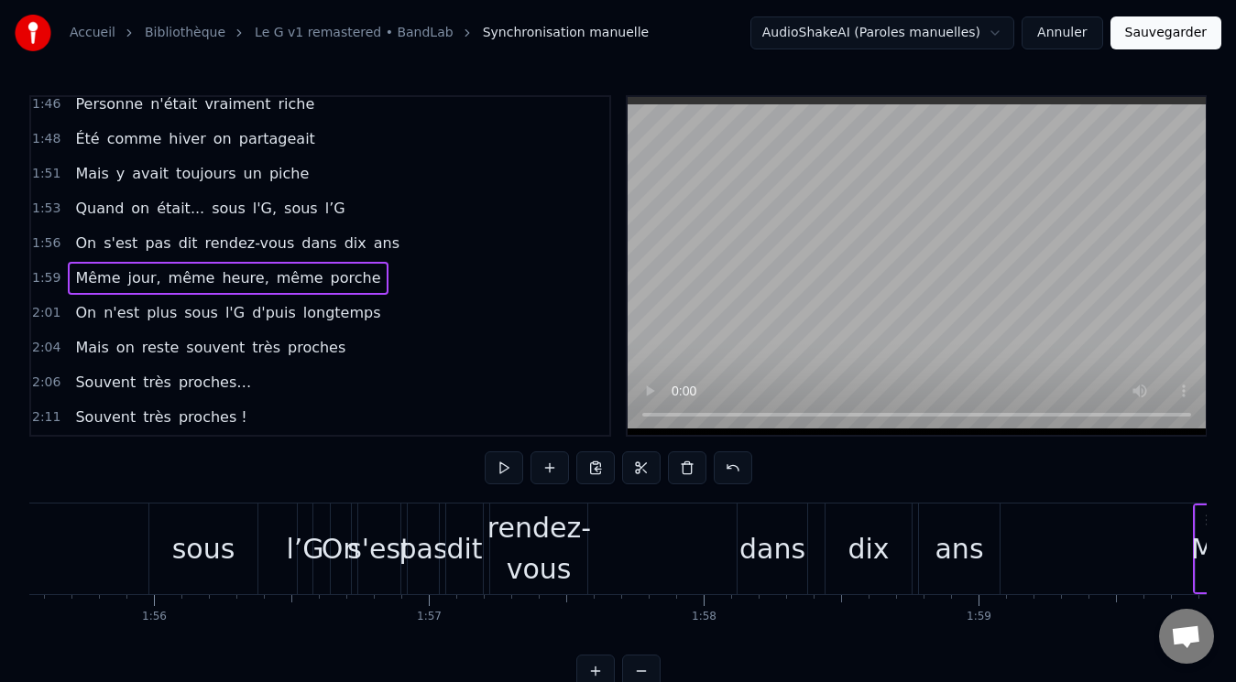
scroll to position [0, 31631]
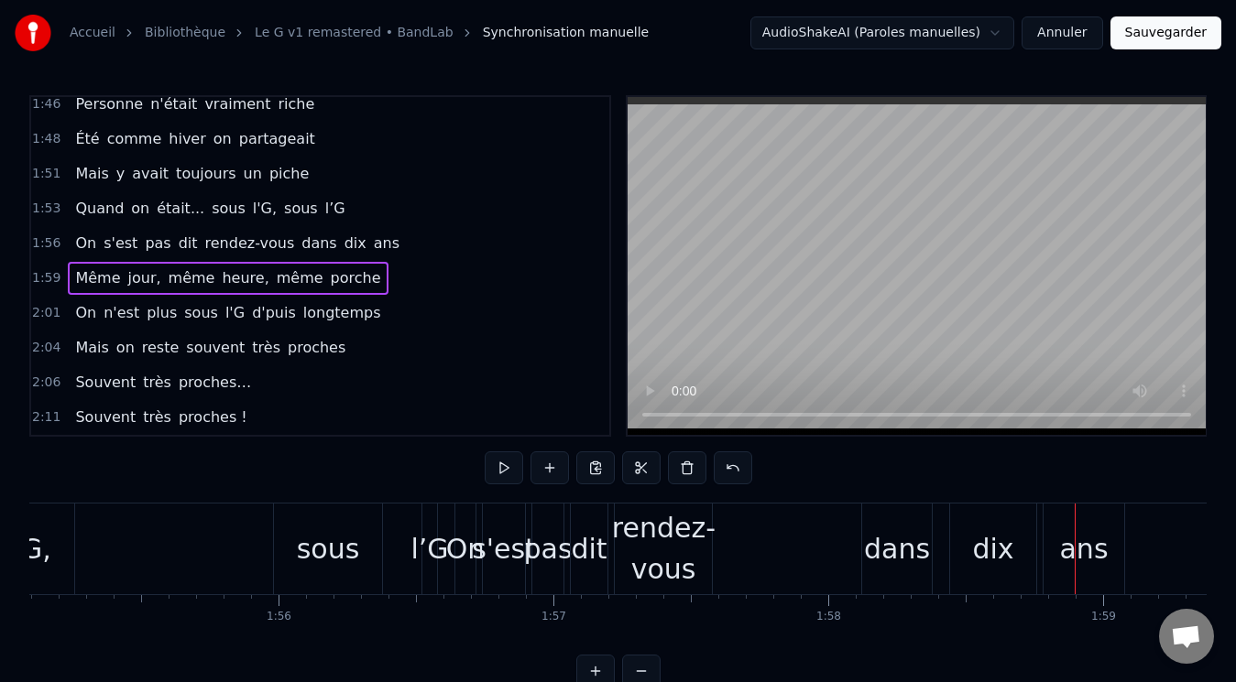
click at [892, 558] on div "dans" at bounding box center [897, 549] width 66 height 41
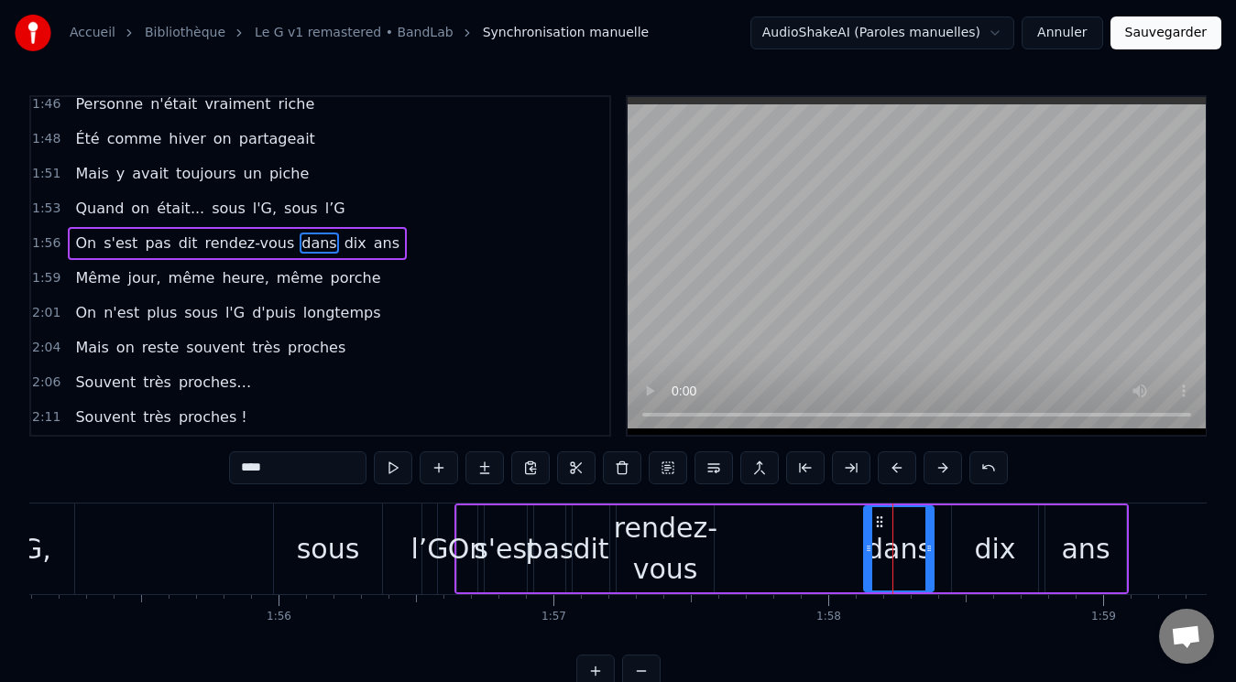
scroll to position [1832, 0]
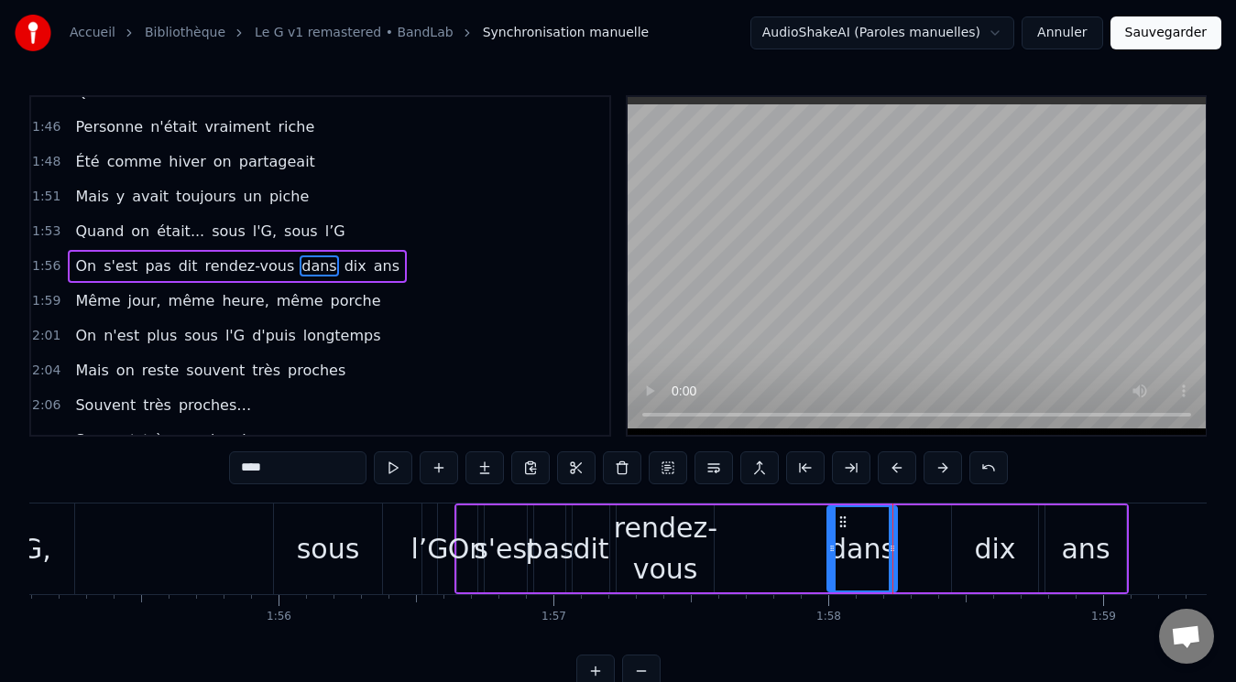
drag, startPoint x: 866, startPoint y: 517, endPoint x: 841, endPoint y: 521, distance: 25.2
click at [841, 521] on icon at bounding box center [842, 522] width 15 height 15
click at [991, 537] on div "dix" at bounding box center [994, 549] width 41 height 41
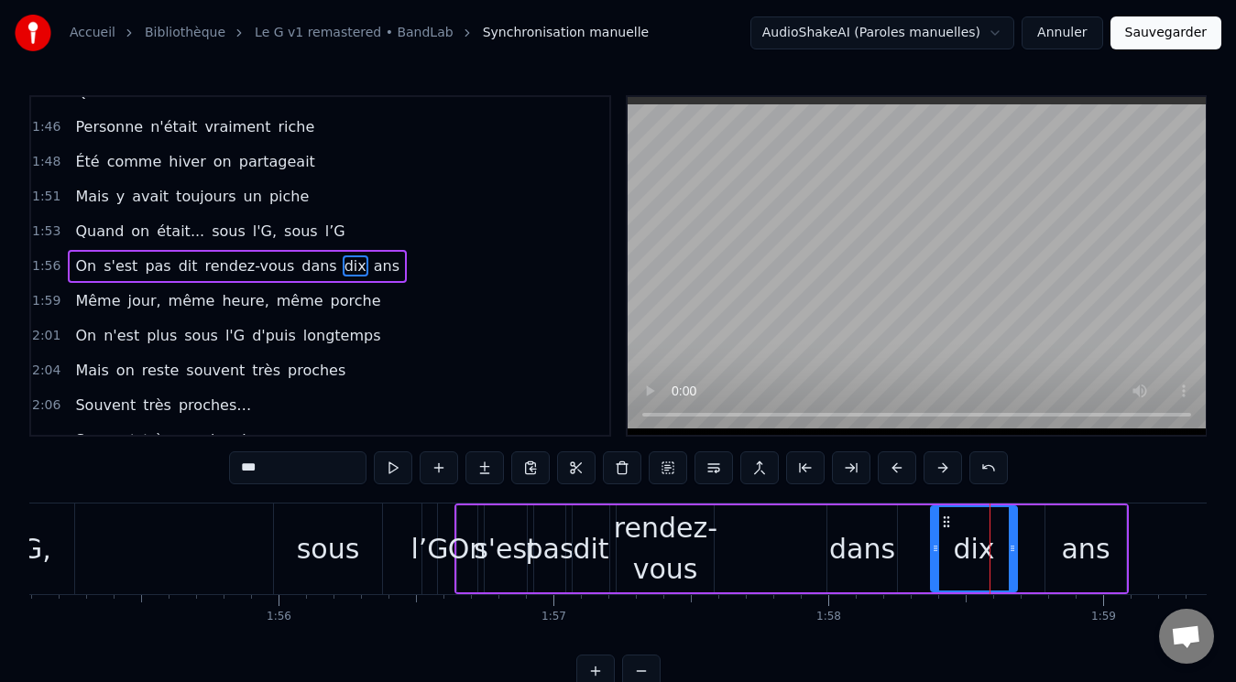
drag, startPoint x: 966, startPoint y: 519, endPoint x: 945, endPoint y: 519, distance: 21.1
click at [945, 518] on circle at bounding box center [944, 517] width 1 height 1
click at [1065, 519] on div "ans" at bounding box center [1085, 549] width 81 height 87
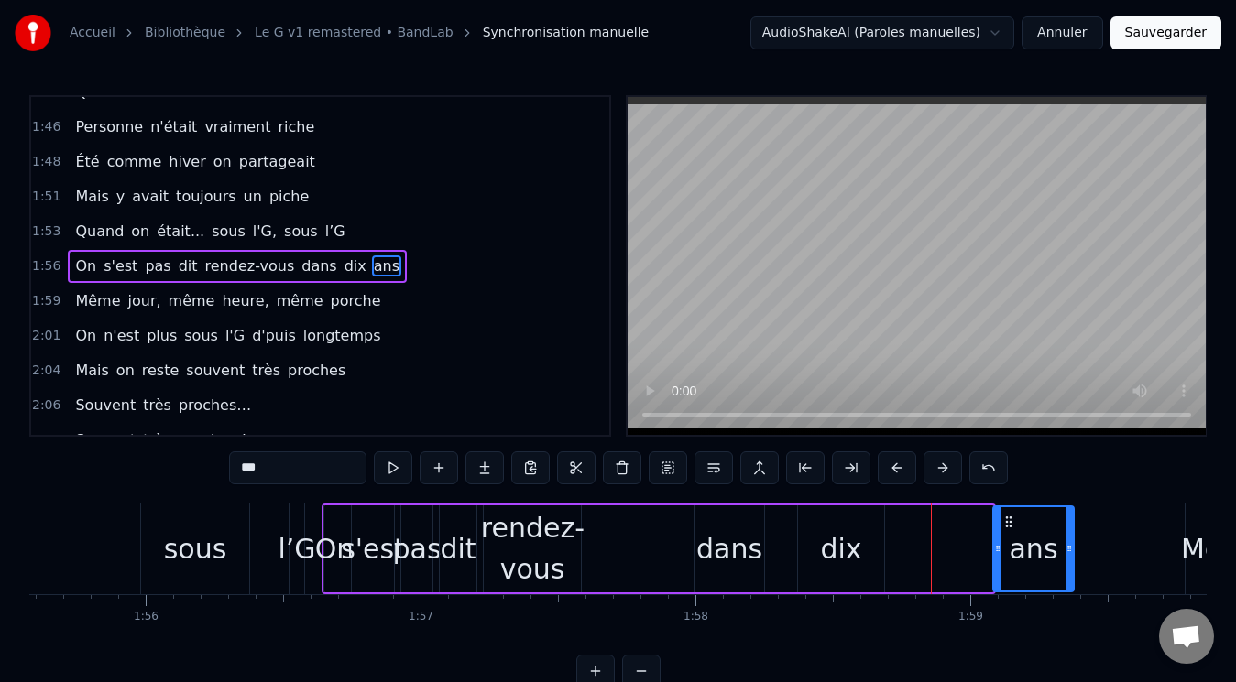
scroll to position [0, 31765]
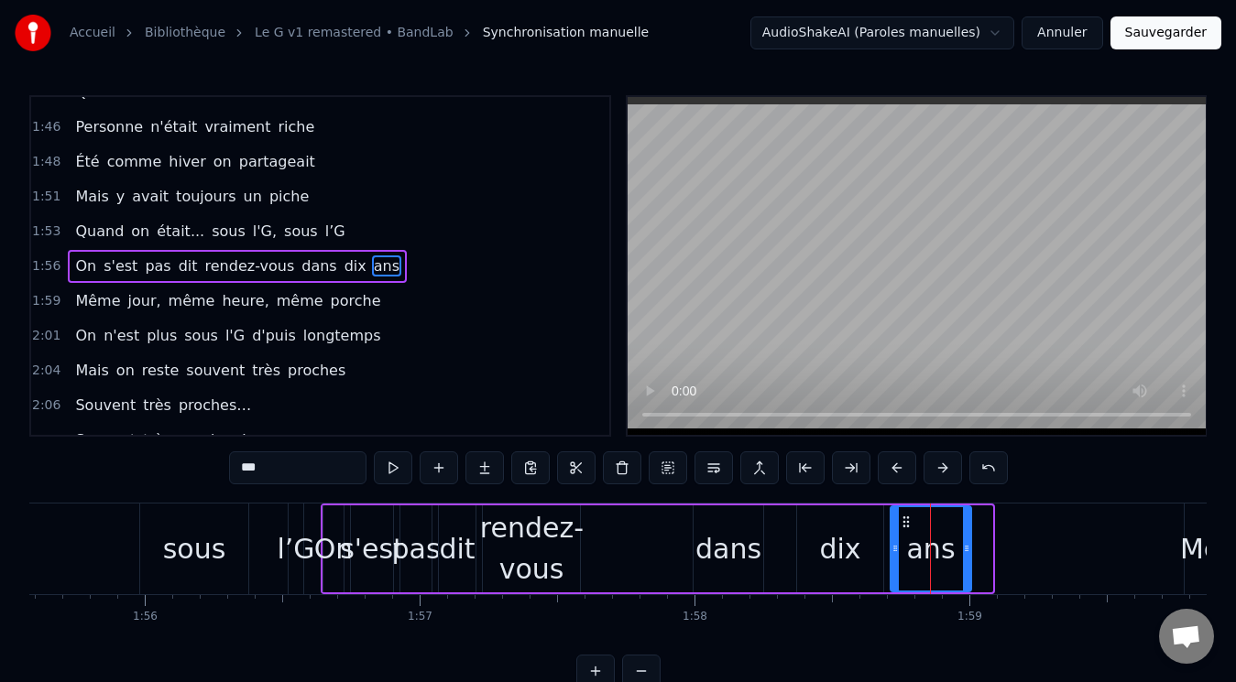
drag, startPoint x: 1065, startPoint y: 519, endPoint x: 911, endPoint y: 516, distance: 154.9
click at [911, 516] on icon at bounding box center [906, 522] width 15 height 15
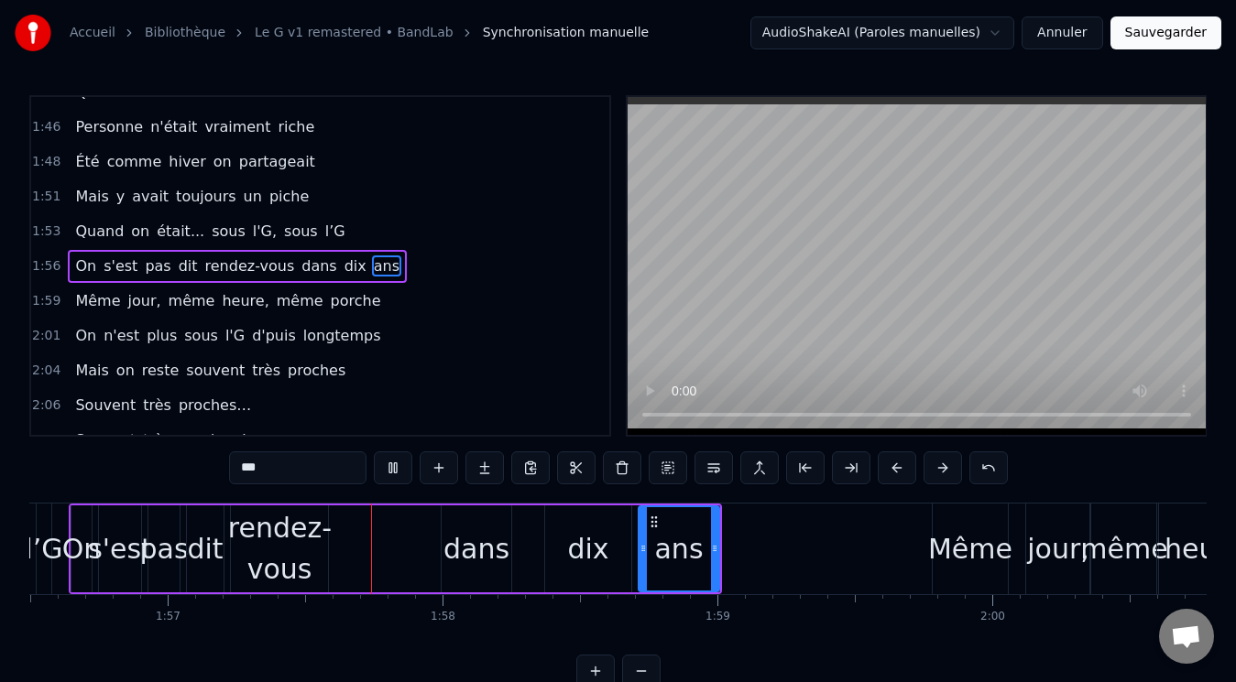
scroll to position [0, 32112]
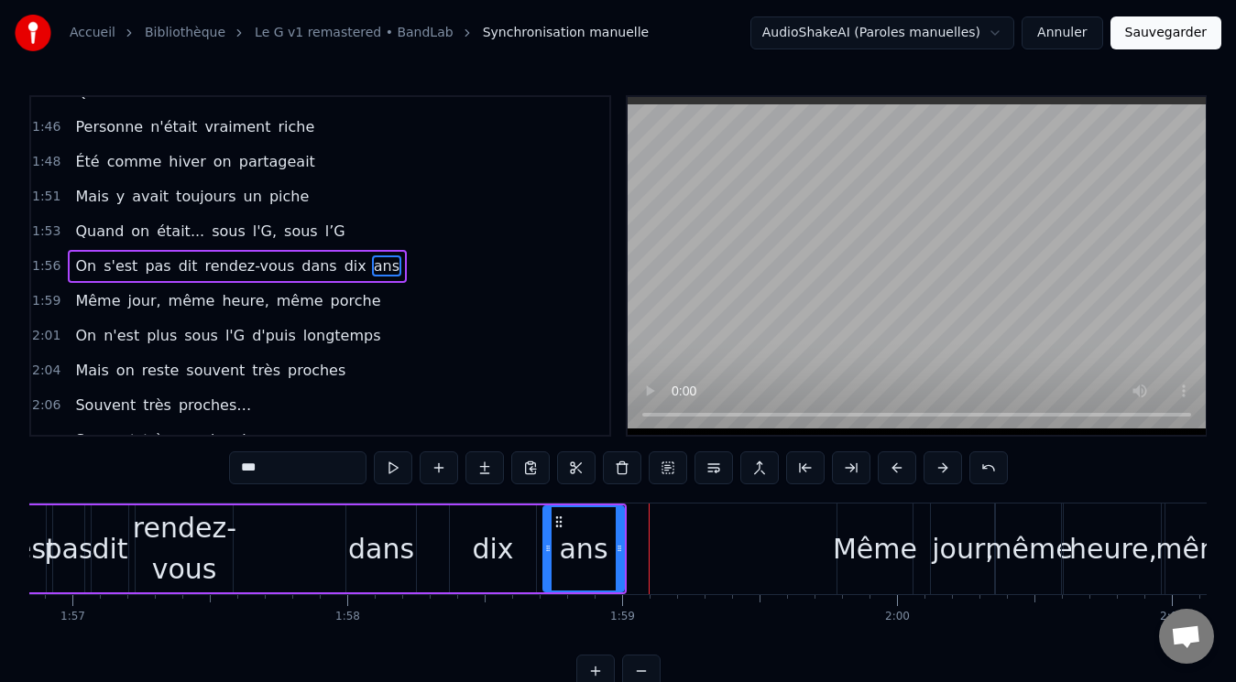
click at [394, 531] on div "dans" at bounding box center [381, 549] width 66 height 41
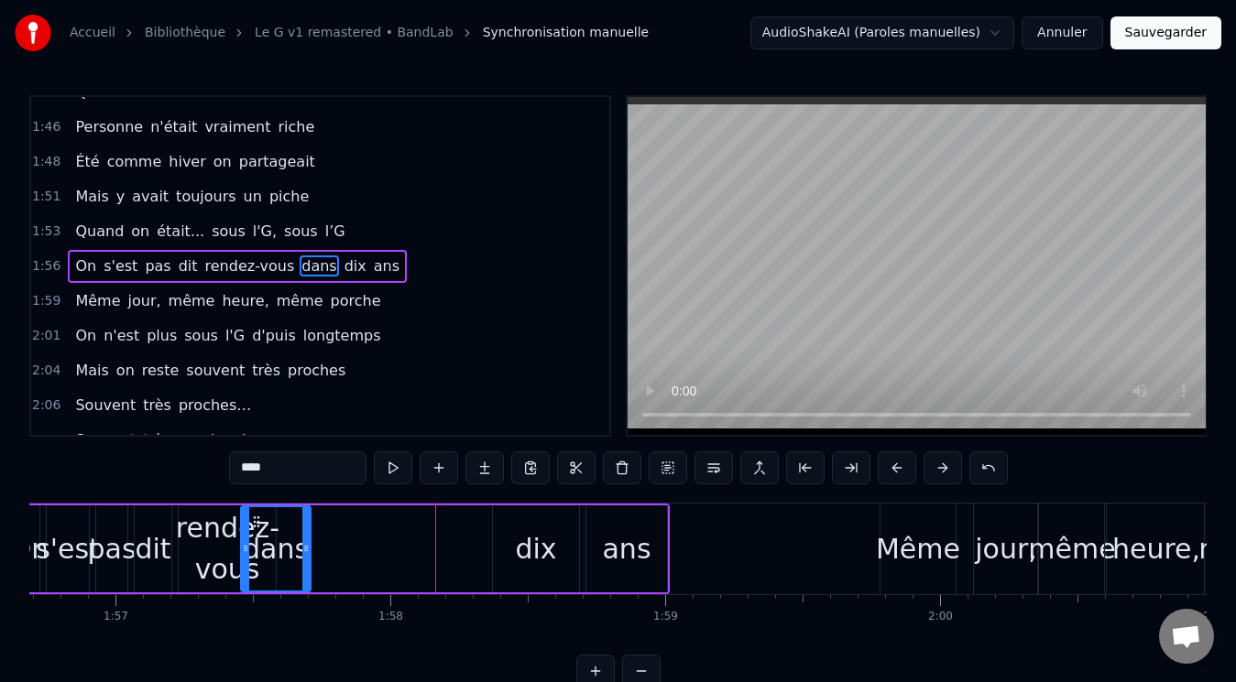
scroll to position [0, 32062]
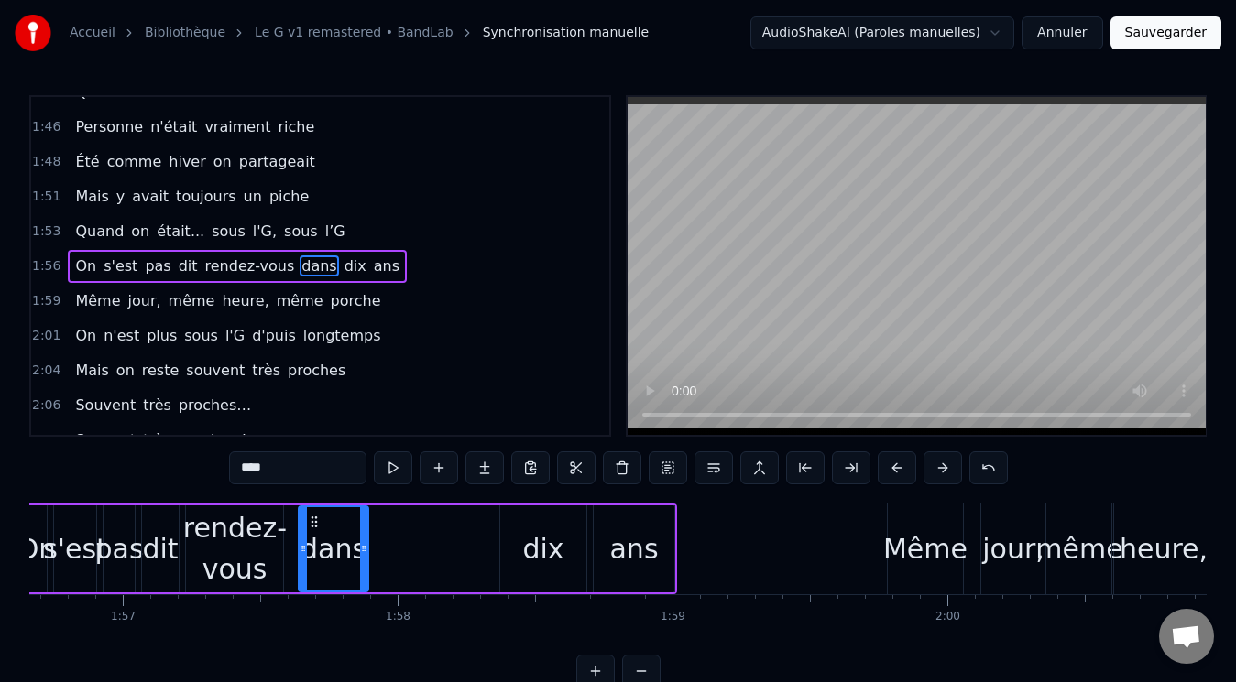
drag, startPoint x: 363, startPoint y: 521, endPoint x: 377, endPoint y: 519, distance: 14.9
click at [317, 519] on icon at bounding box center [314, 522] width 15 height 15
click at [502, 532] on div "dix" at bounding box center [543, 549] width 86 height 87
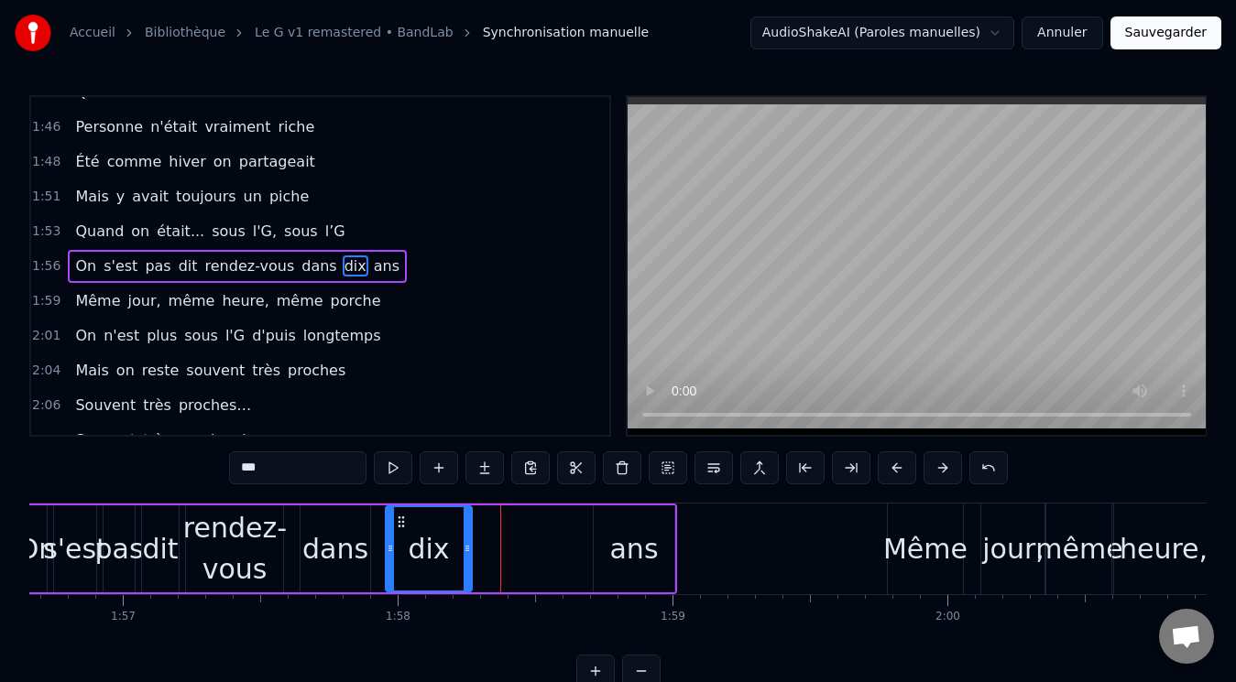
drag, startPoint x: 521, startPoint y: 520, endPoint x: 407, endPoint y: 519, distance: 114.5
click at [407, 519] on icon at bounding box center [401, 522] width 15 height 15
click at [613, 524] on div "ans" at bounding box center [634, 549] width 81 height 87
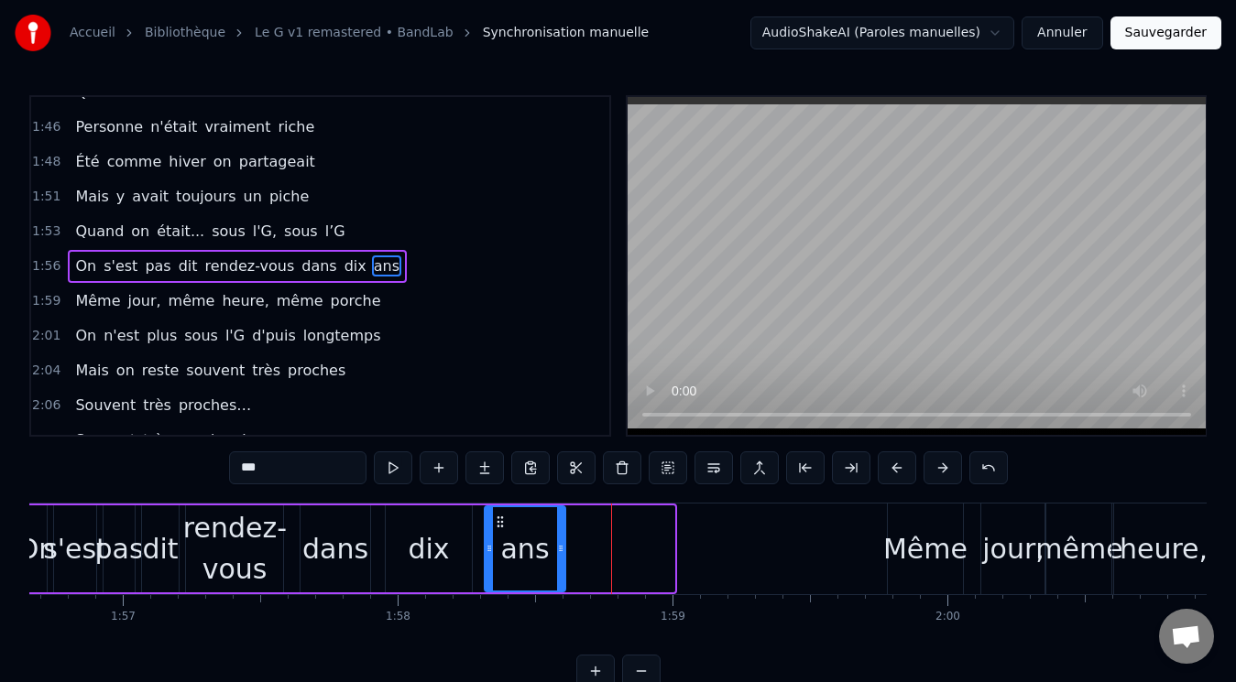
drag, startPoint x: 612, startPoint y: 524, endPoint x: 503, endPoint y: 521, distance: 109.1
click at [503, 521] on icon at bounding box center [500, 522] width 15 height 15
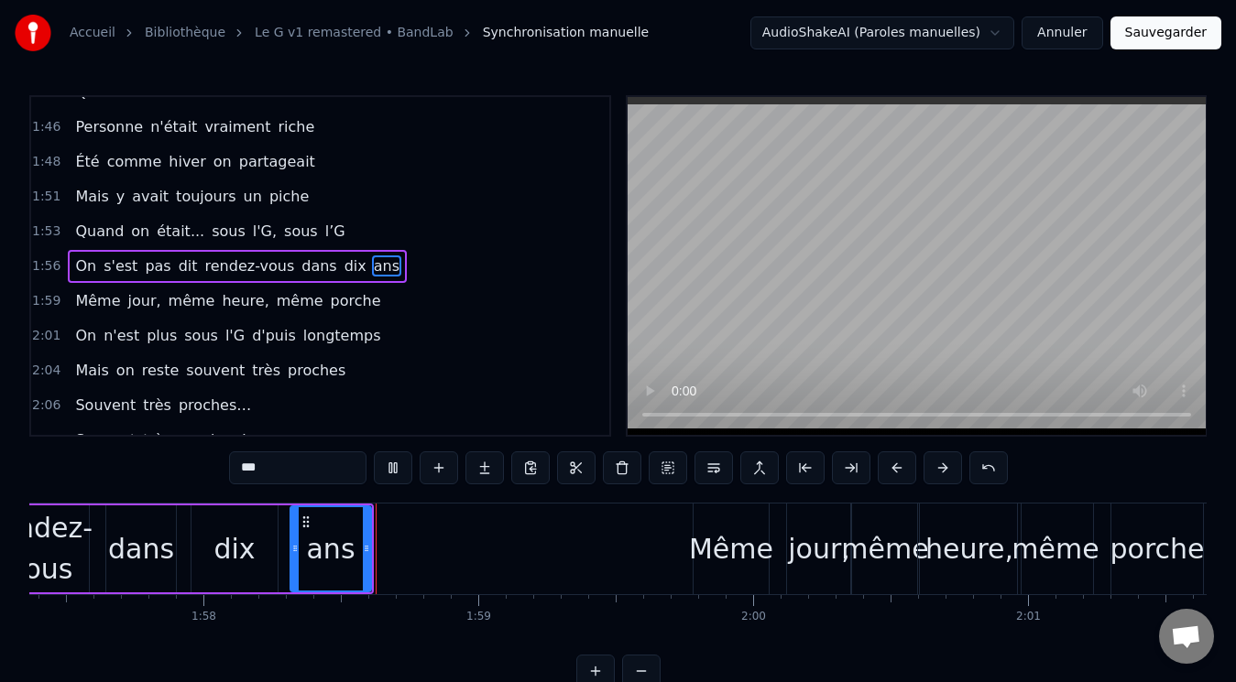
scroll to position [0, 32360]
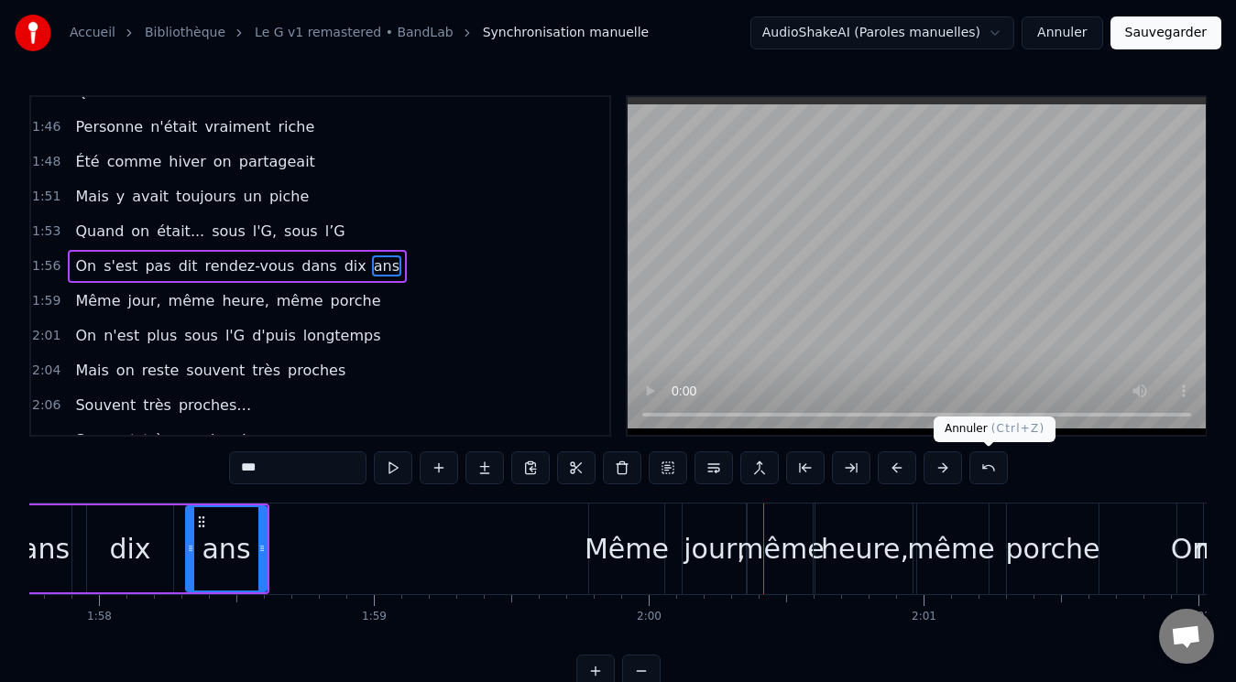
click at [975, 472] on button at bounding box center [988, 468] width 38 height 33
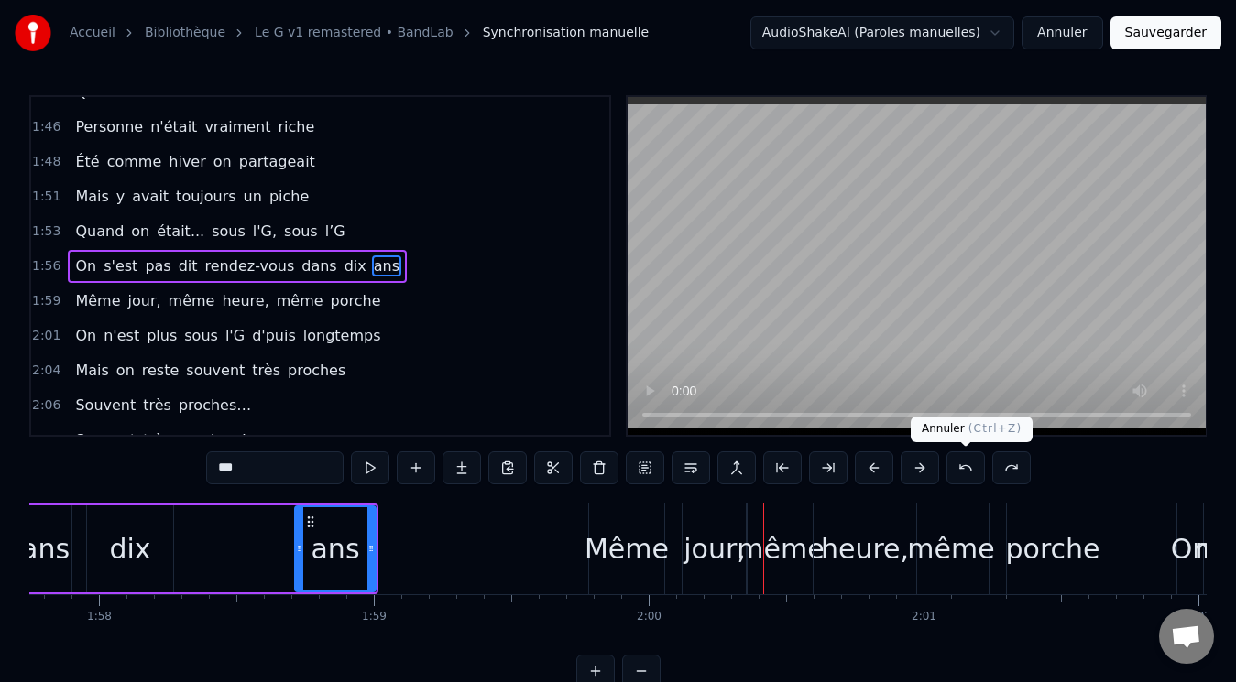
click at [974, 465] on button at bounding box center [965, 468] width 38 height 33
click at [967, 467] on button at bounding box center [965, 468] width 38 height 33
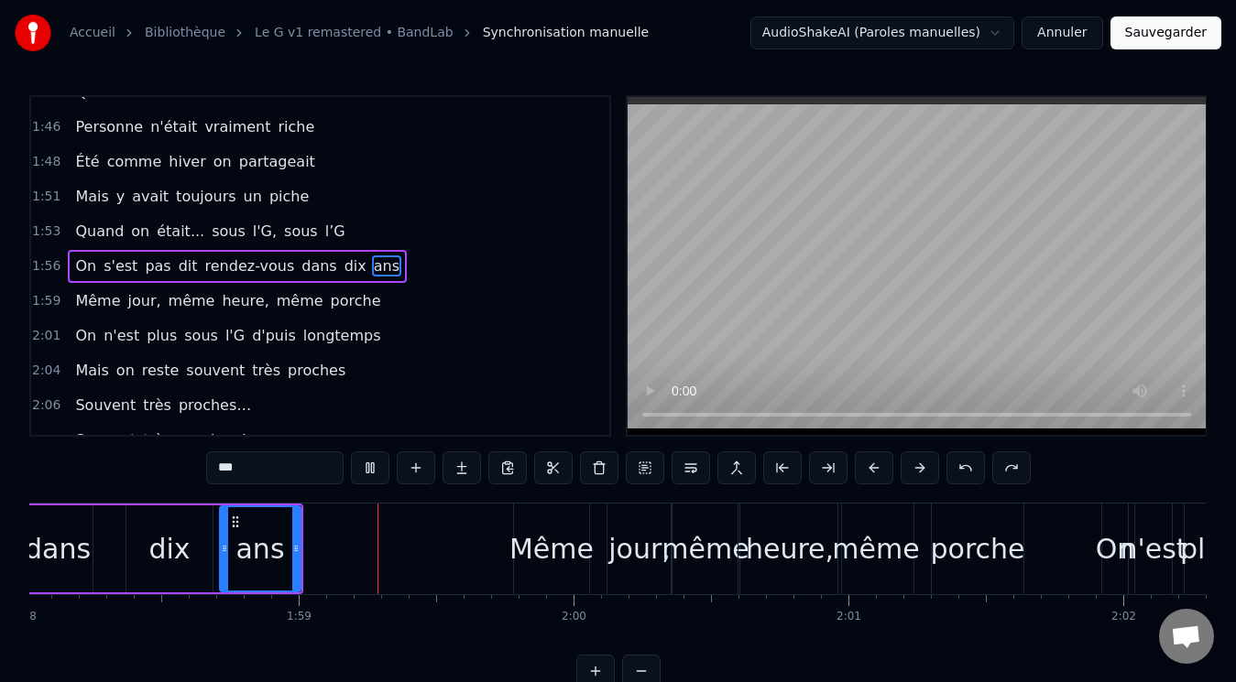
scroll to position [0, 32538]
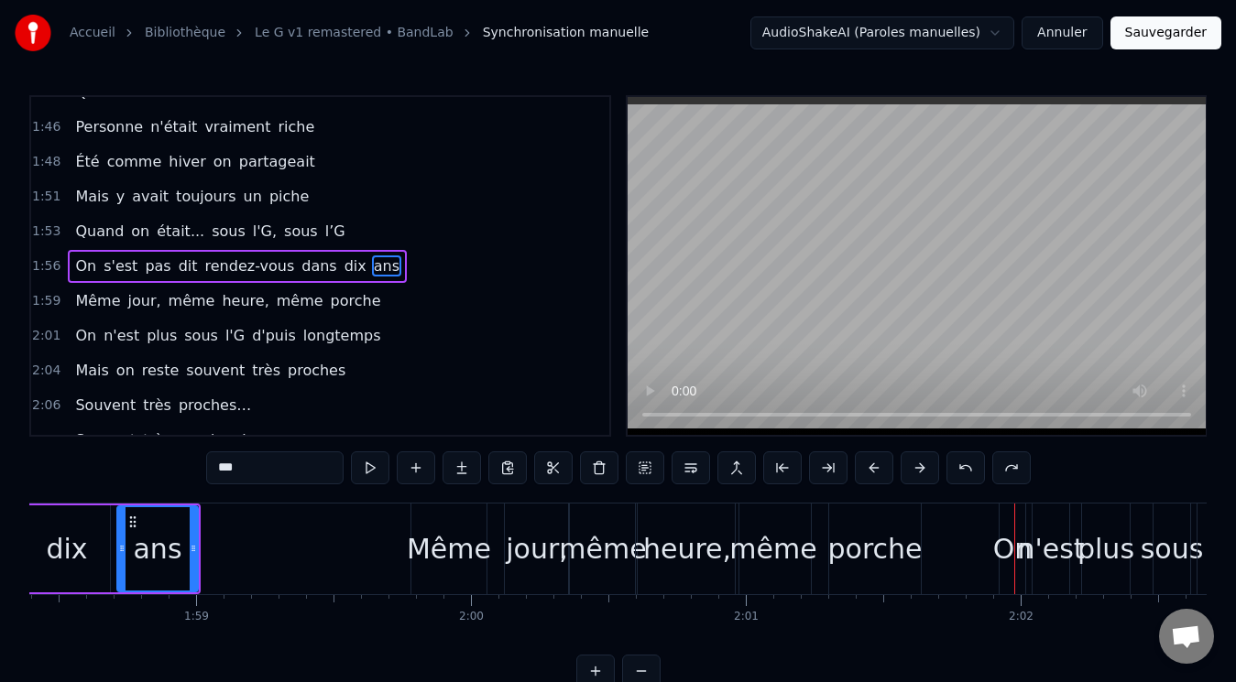
click at [613, 523] on div "même" at bounding box center [603, 549] width 68 height 91
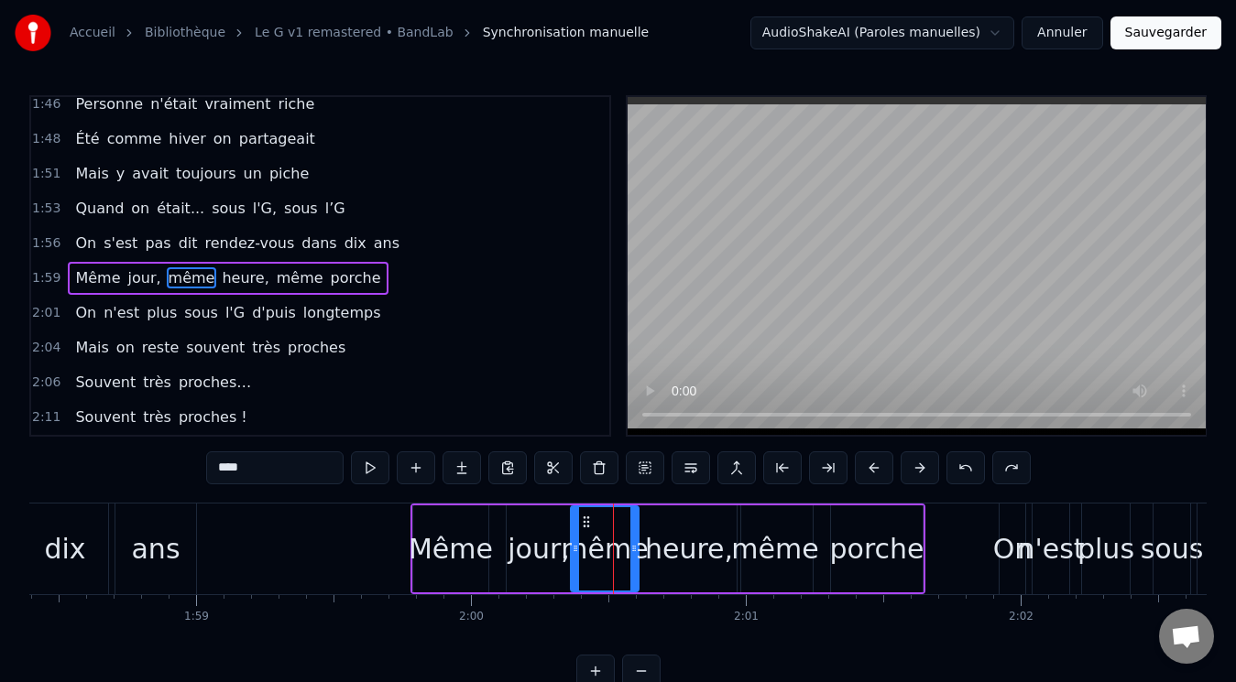
click at [540, 533] on div "jour," at bounding box center [539, 549] width 62 height 41
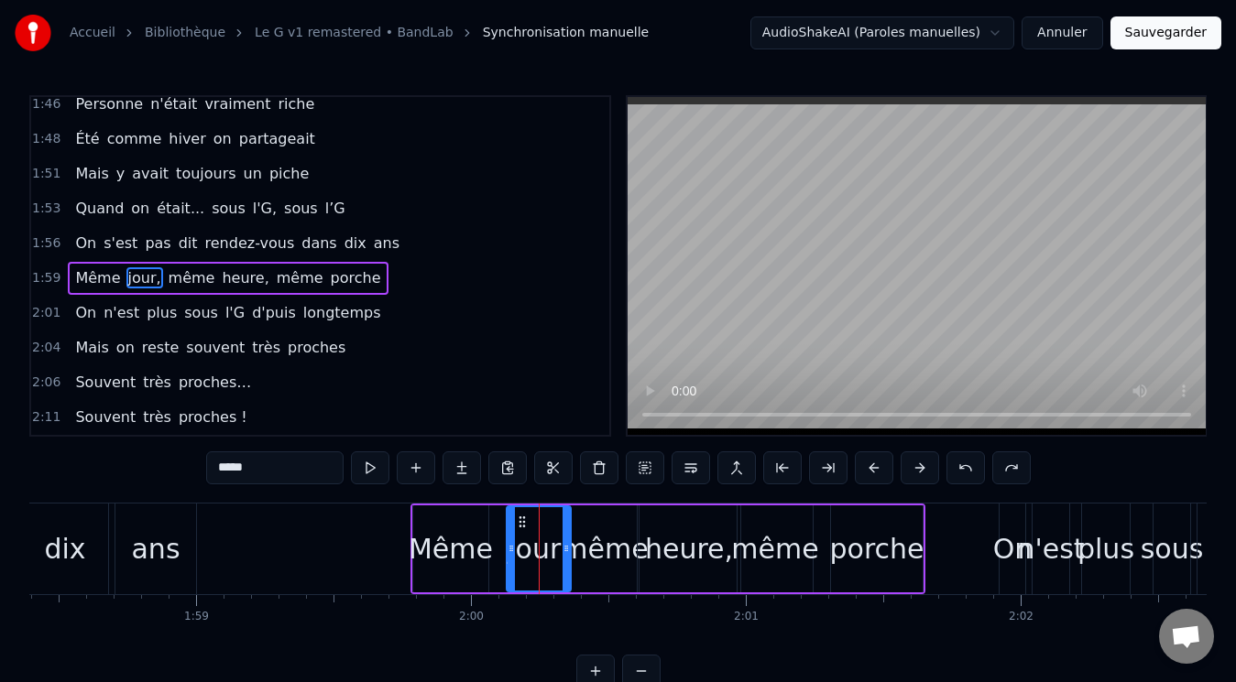
click at [178, 278] on span "même" at bounding box center [192, 278] width 50 height 21
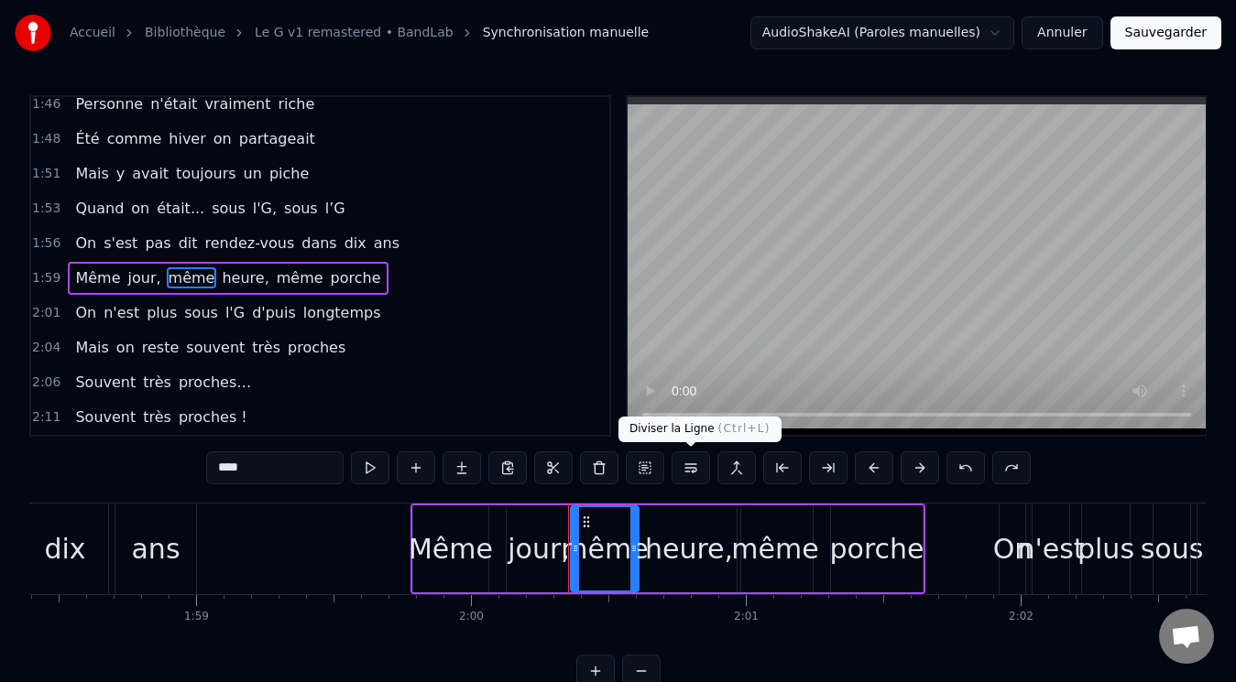
click at [687, 466] on button at bounding box center [691, 468] width 38 height 33
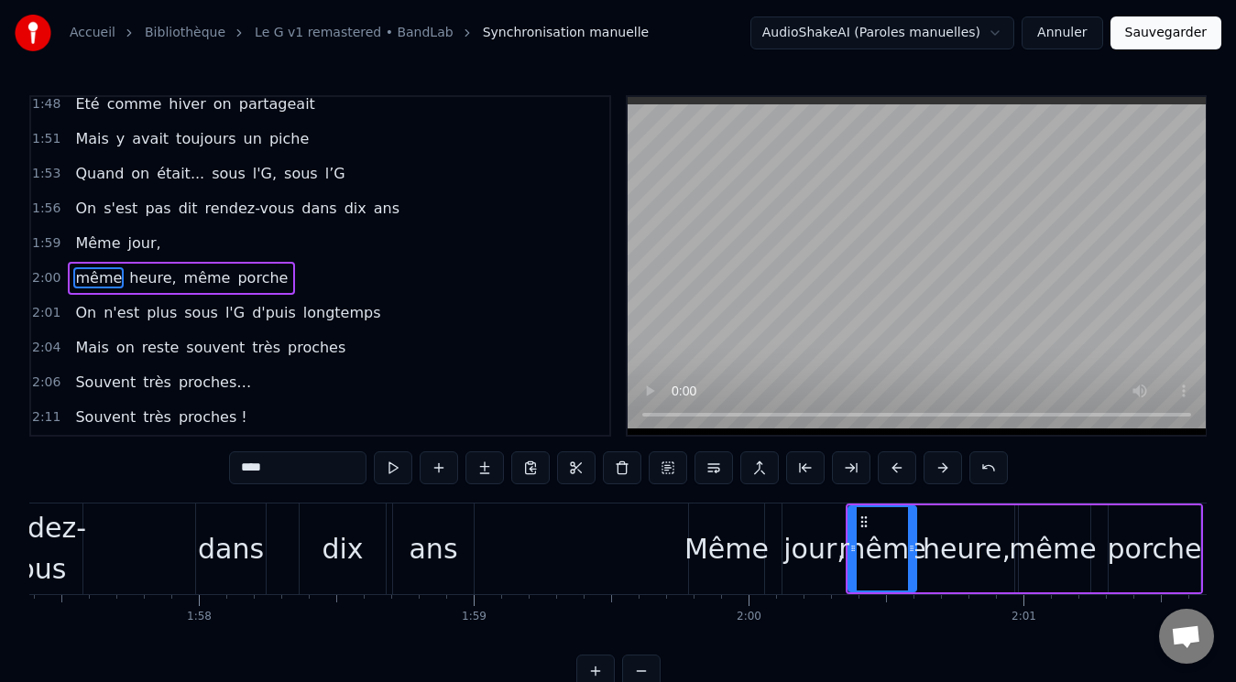
scroll to position [0, 32156]
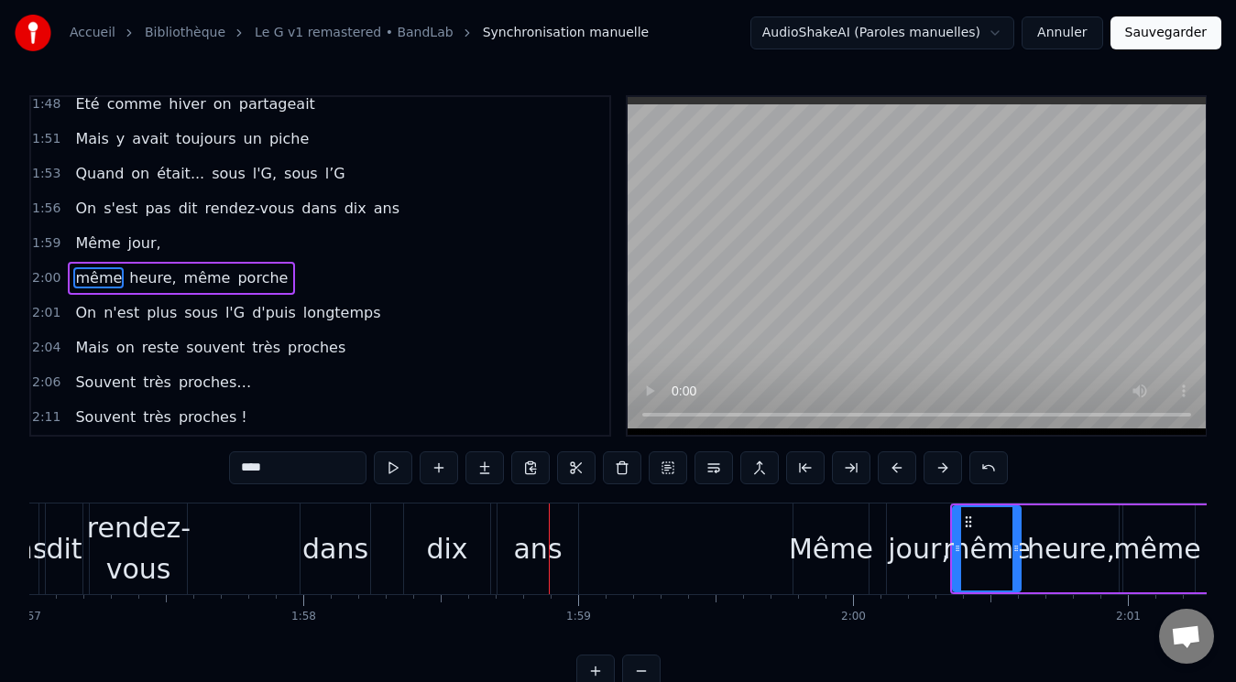
click at [328, 538] on div "dans" at bounding box center [335, 549] width 66 height 41
type input "****"
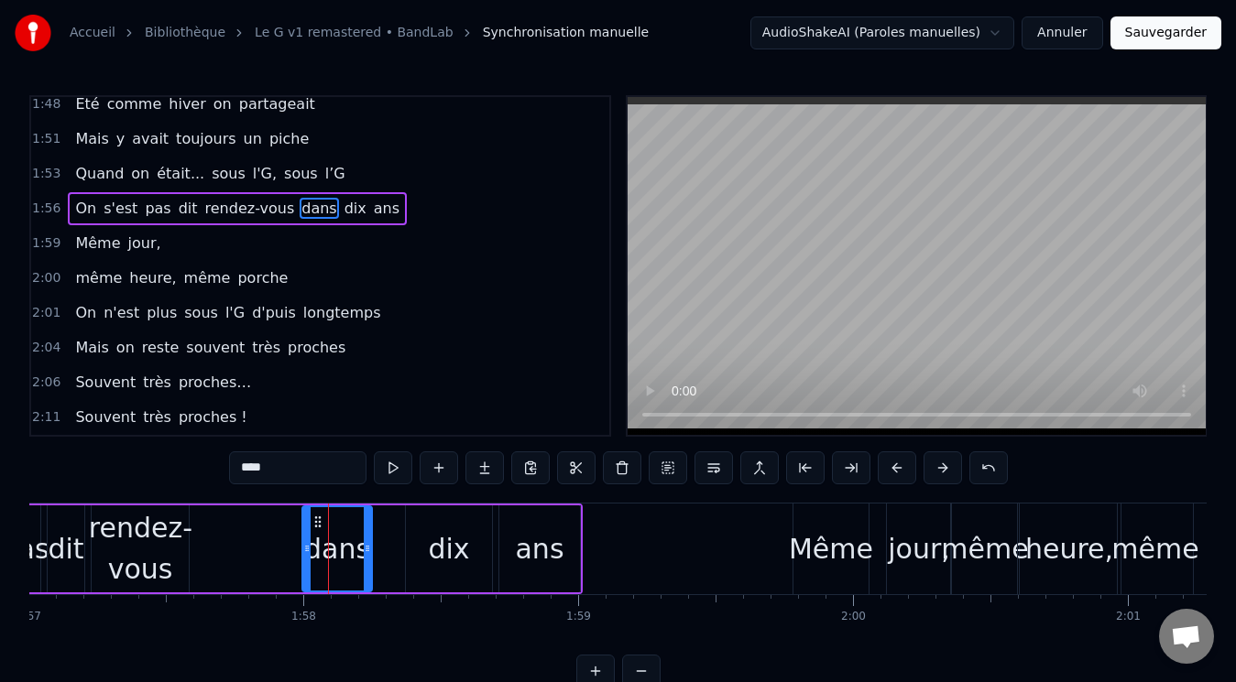
scroll to position [1832, 0]
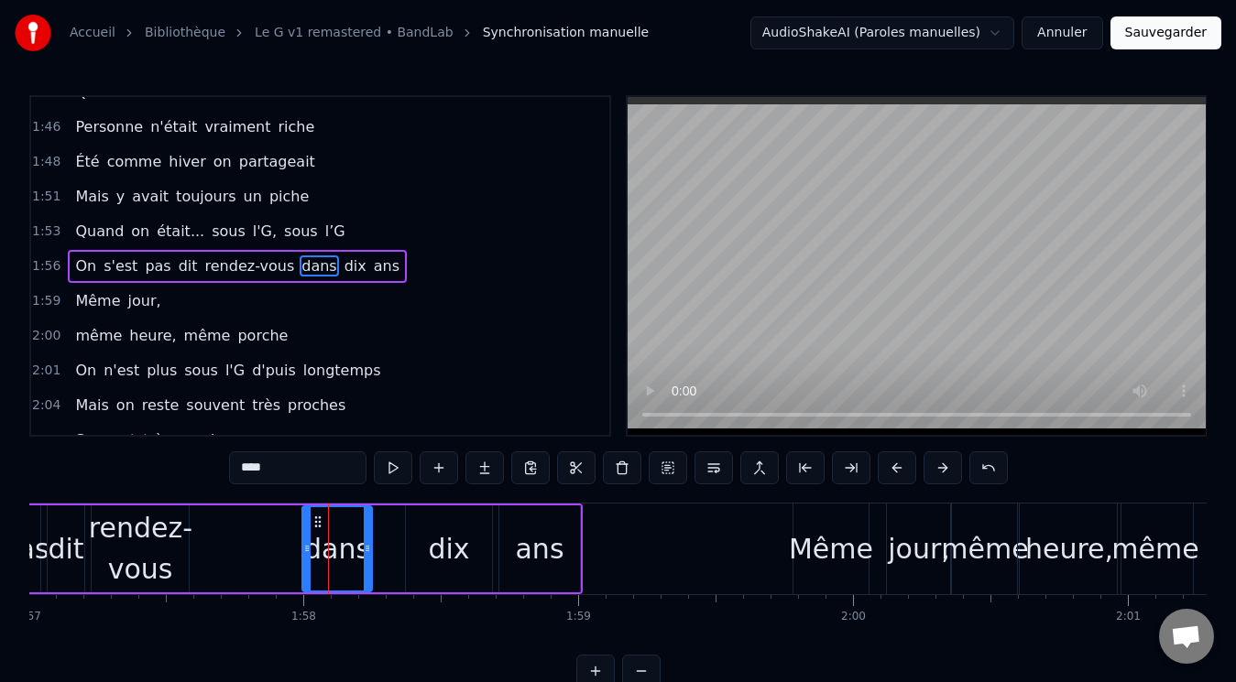
click at [300, 259] on span "dans" at bounding box center [319, 266] width 38 height 21
click at [717, 474] on button at bounding box center [713, 468] width 38 height 33
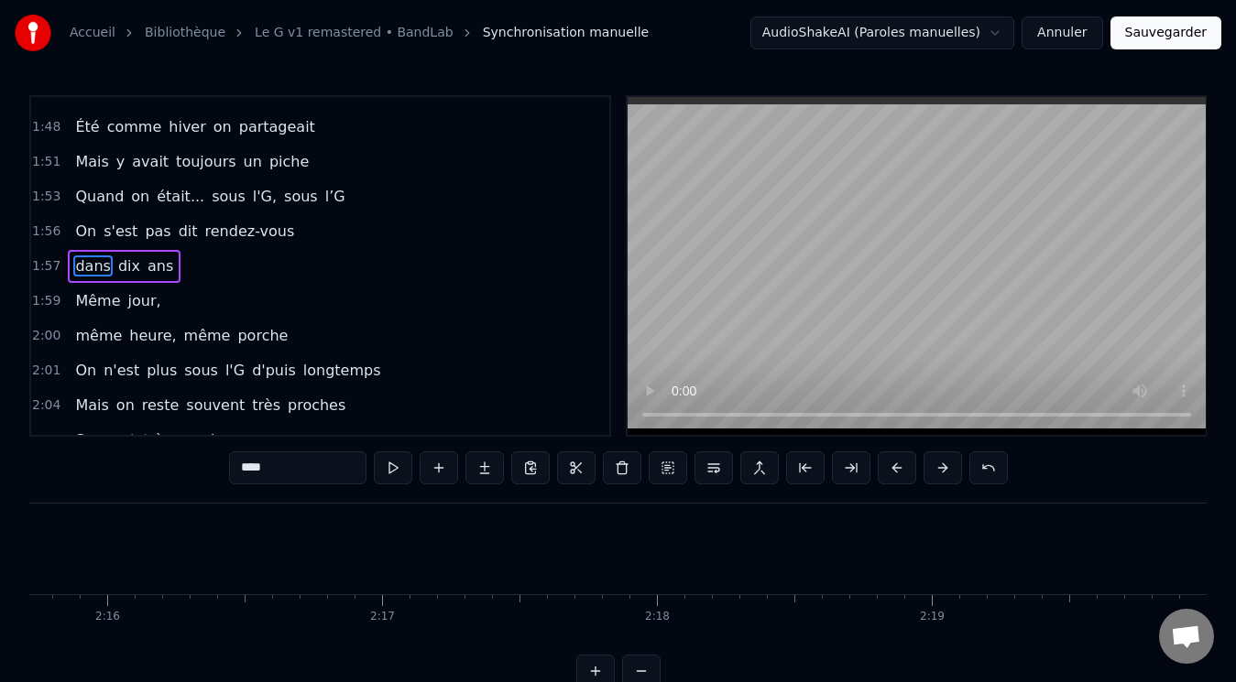
scroll to position [0, 37305]
click at [1163, 31] on button "Sauvegarder" at bounding box center [1165, 32] width 111 height 33
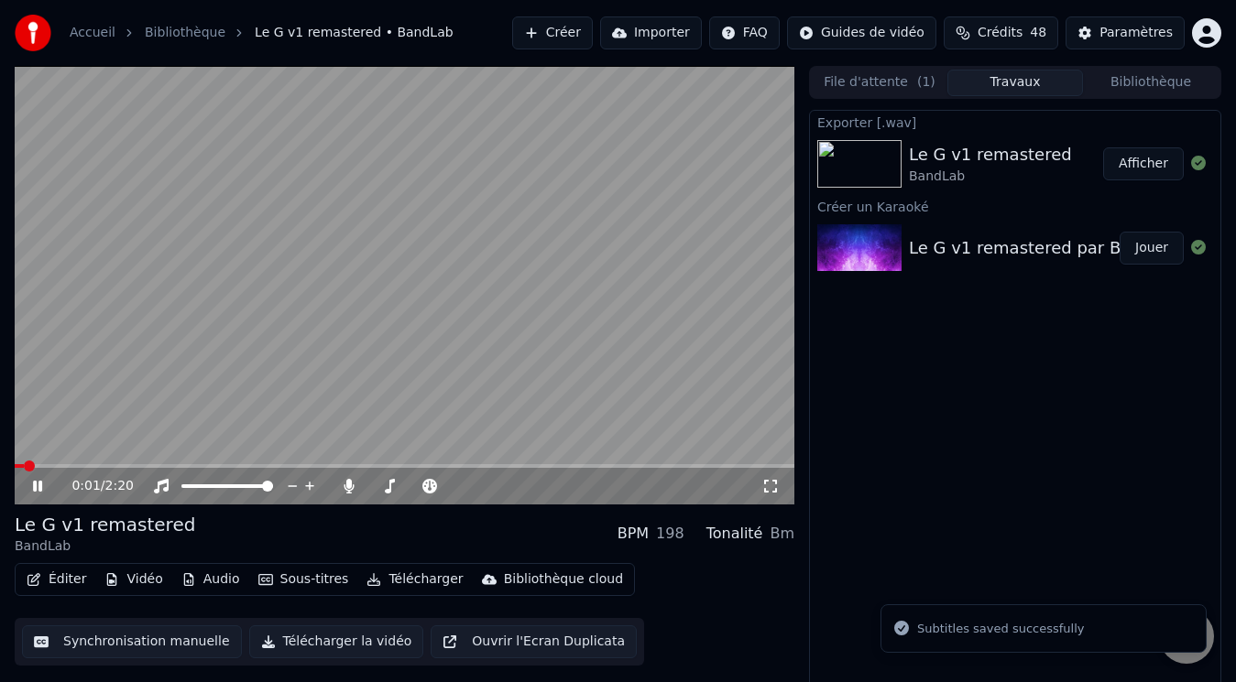
click at [321, 377] on video at bounding box center [405, 285] width 780 height 439
click at [63, 572] on button "Éditer" at bounding box center [56, 580] width 74 height 26
click at [894, 547] on div "Exporter [.wav] Le G v1 remastered BandLab Afficher Créer un Karaoké Le G v1 re…" at bounding box center [1015, 400] width 412 height 580
click at [139, 583] on button "Vidéo" at bounding box center [133, 580] width 72 height 26
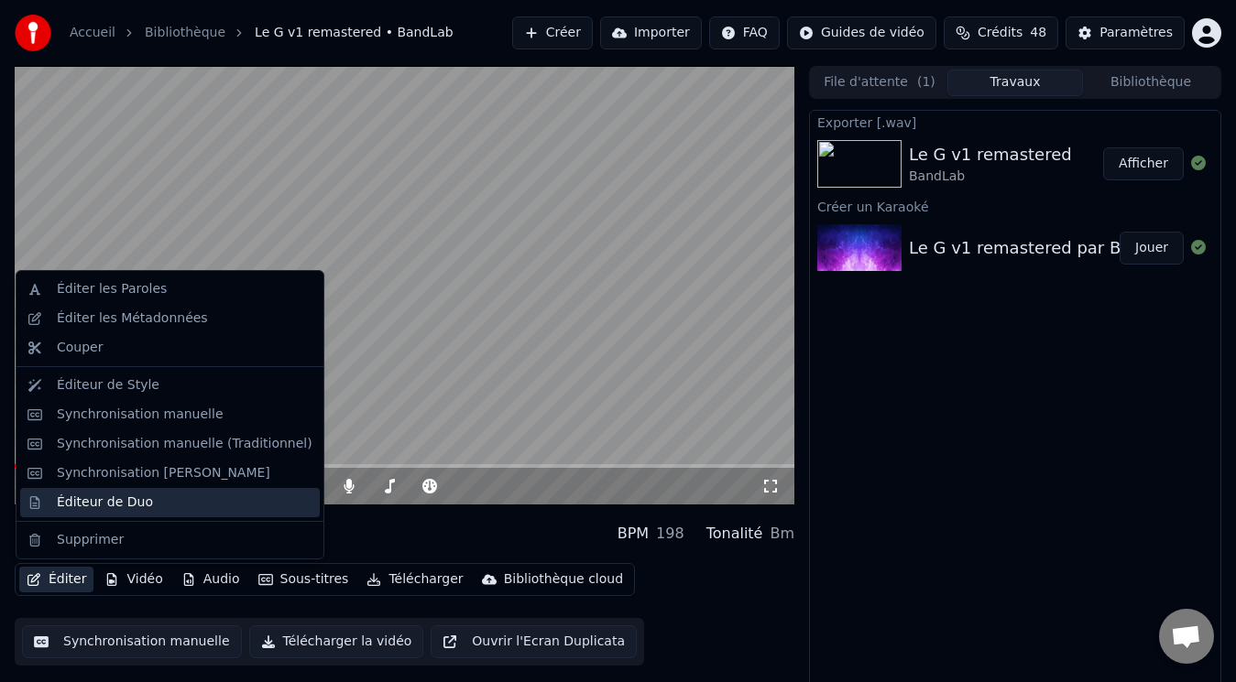
click at [89, 505] on div "Éditeur de Duo" at bounding box center [105, 503] width 96 height 18
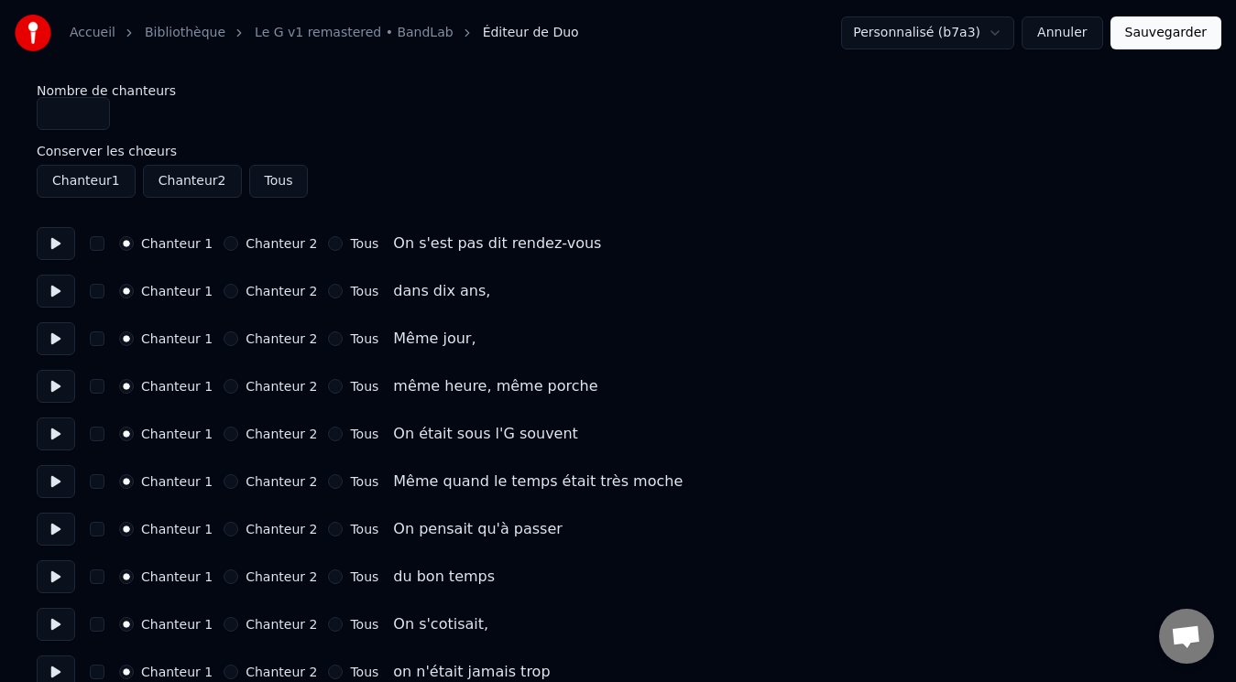
click at [251, 244] on label "Chanteur 2" at bounding box center [281, 243] width 71 height 13
click at [238, 244] on button "Chanteur 2" at bounding box center [231, 243] width 15 height 15
click at [248, 290] on label "Chanteur 2" at bounding box center [281, 291] width 71 height 13
click at [238, 290] on button "Chanteur 2" at bounding box center [231, 291] width 15 height 15
click at [246, 334] on label "Chanteur 2" at bounding box center [281, 339] width 71 height 13
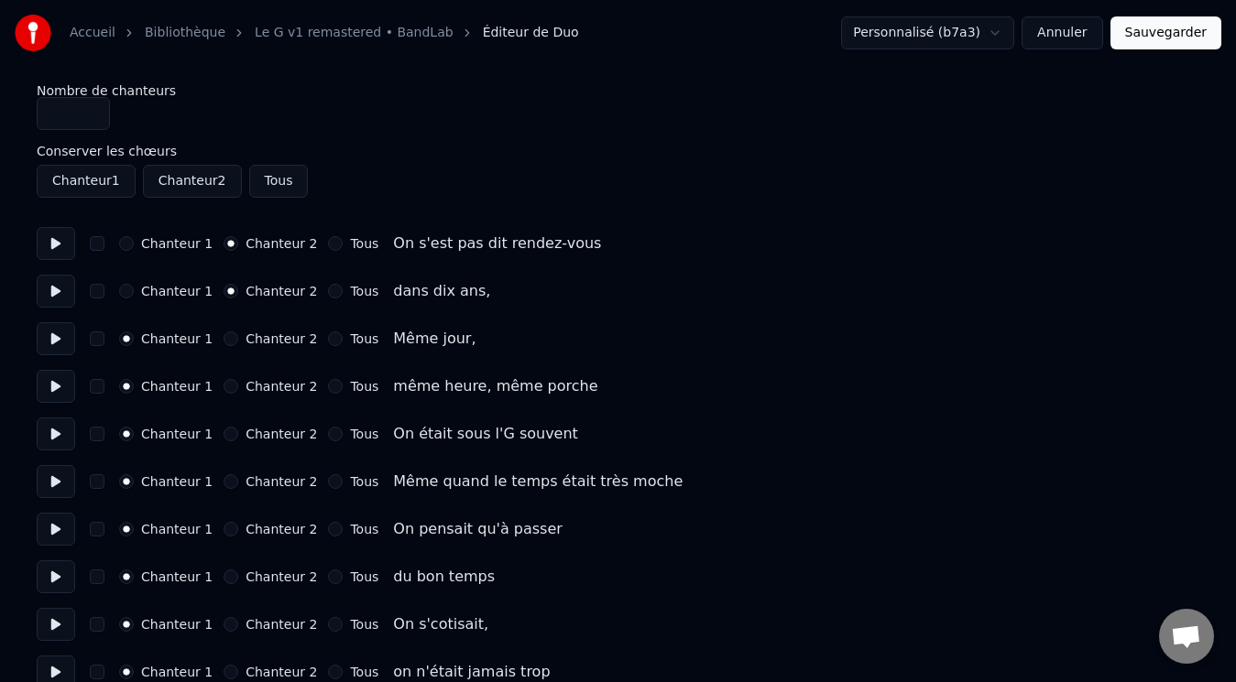
click at [238, 334] on button "Chanteur 2" at bounding box center [231, 339] width 15 height 15
click at [246, 384] on label "Chanteur 2" at bounding box center [281, 386] width 71 height 13
click at [238, 384] on button "Chanteur 2" at bounding box center [231, 386] width 15 height 15
click at [246, 384] on label "Chanteur 2" at bounding box center [281, 386] width 71 height 13
click at [238, 384] on button "Chanteur 2" at bounding box center [231, 386] width 15 height 15
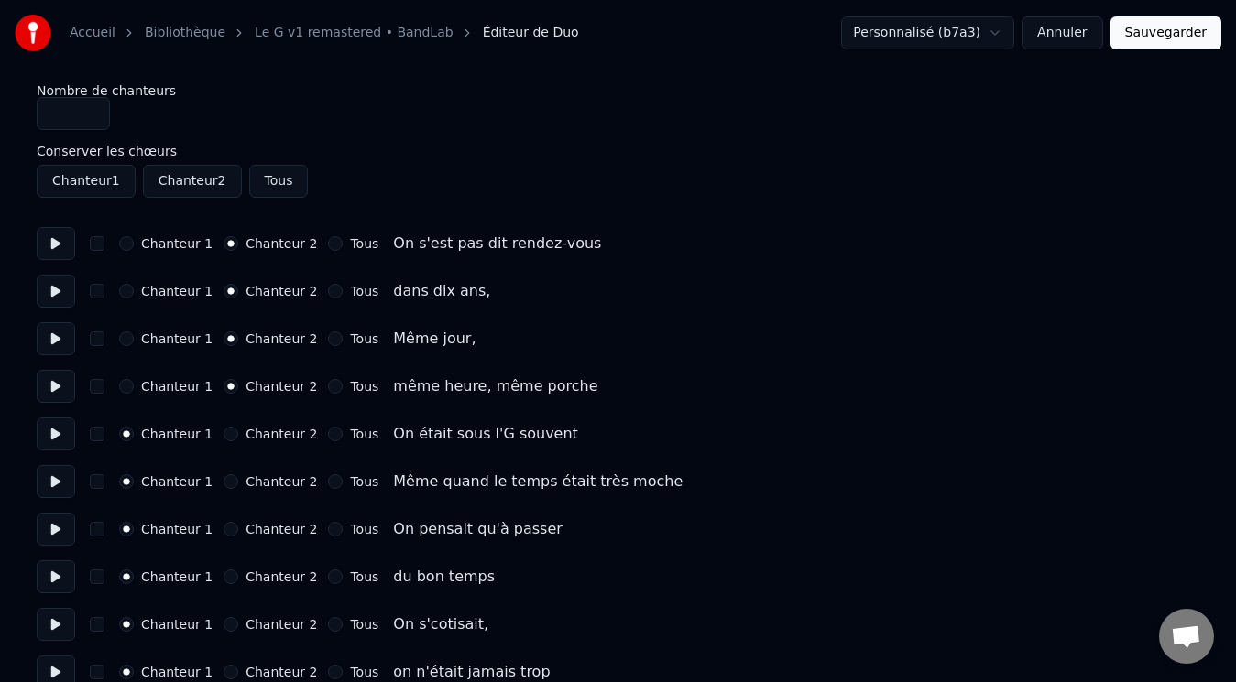
click at [187, 177] on button "Chanteur 2" at bounding box center [192, 181] width 99 height 33
click at [182, 177] on button "Chanteur 2" at bounding box center [192, 181] width 99 height 33
click at [99, 180] on button "Chanteur 1" at bounding box center [86, 181] width 99 height 33
click at [175, 180] on button "Chanteur 2" at bounding box center [192, 181] width 99 height 33
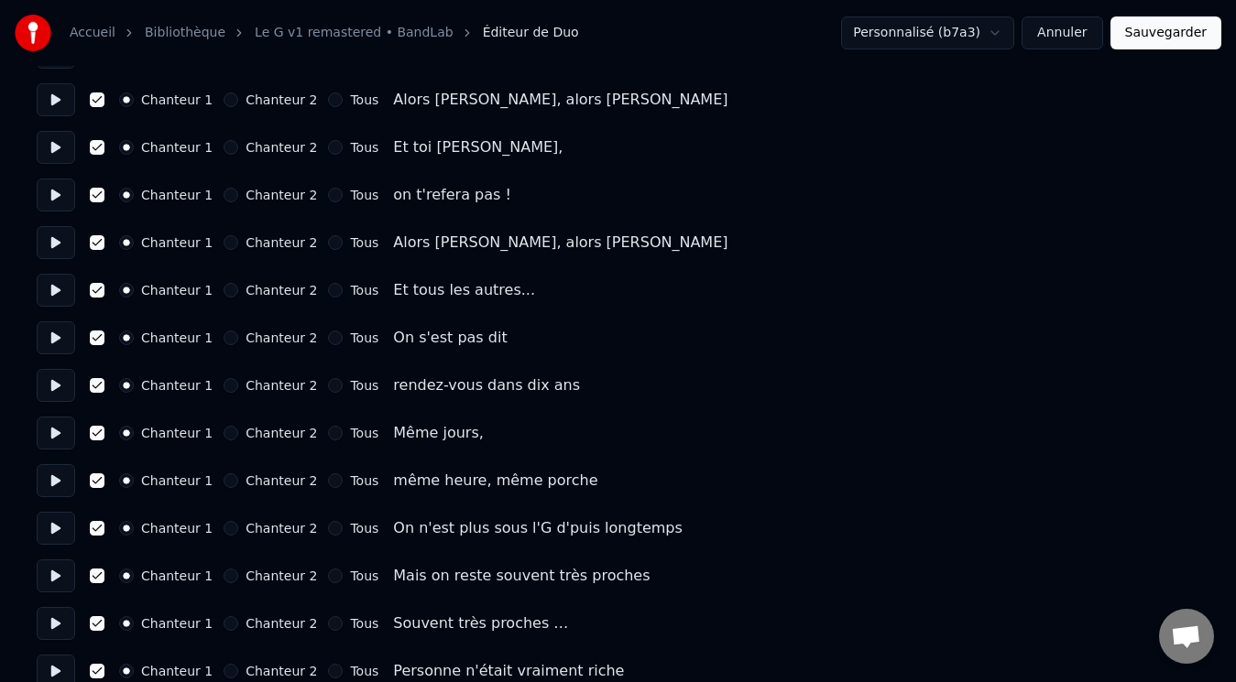
scroll to position [1820, 0]
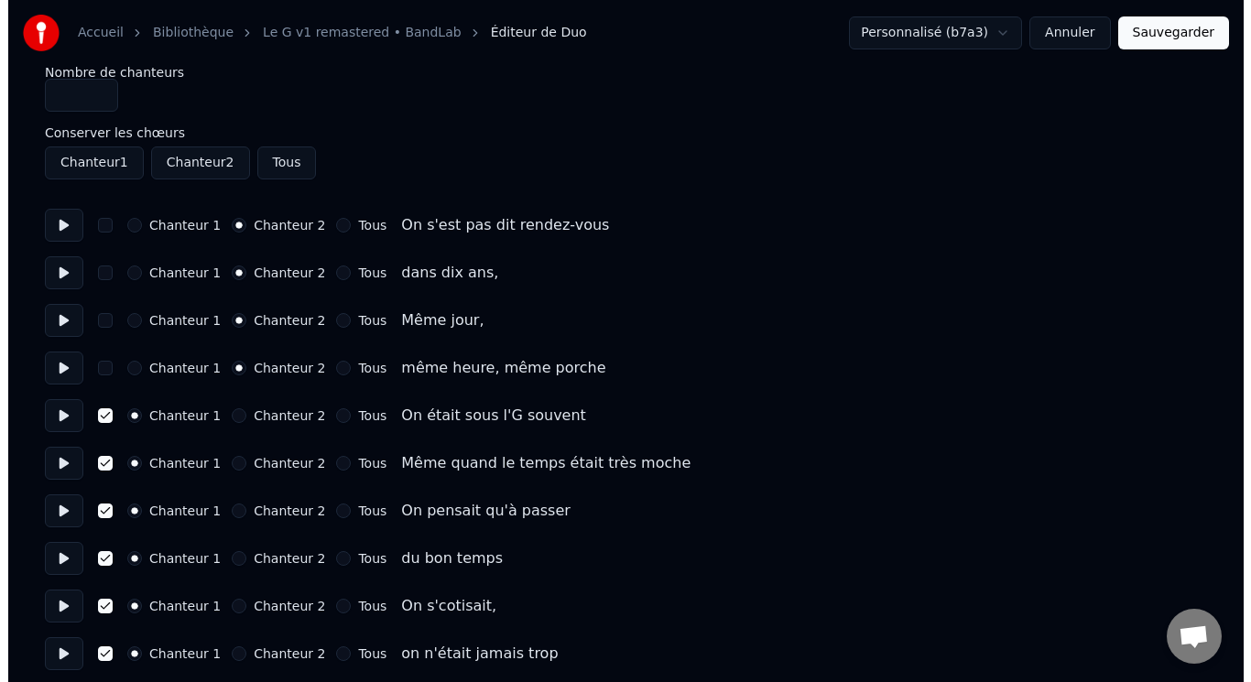
scroll to position [0, 0]
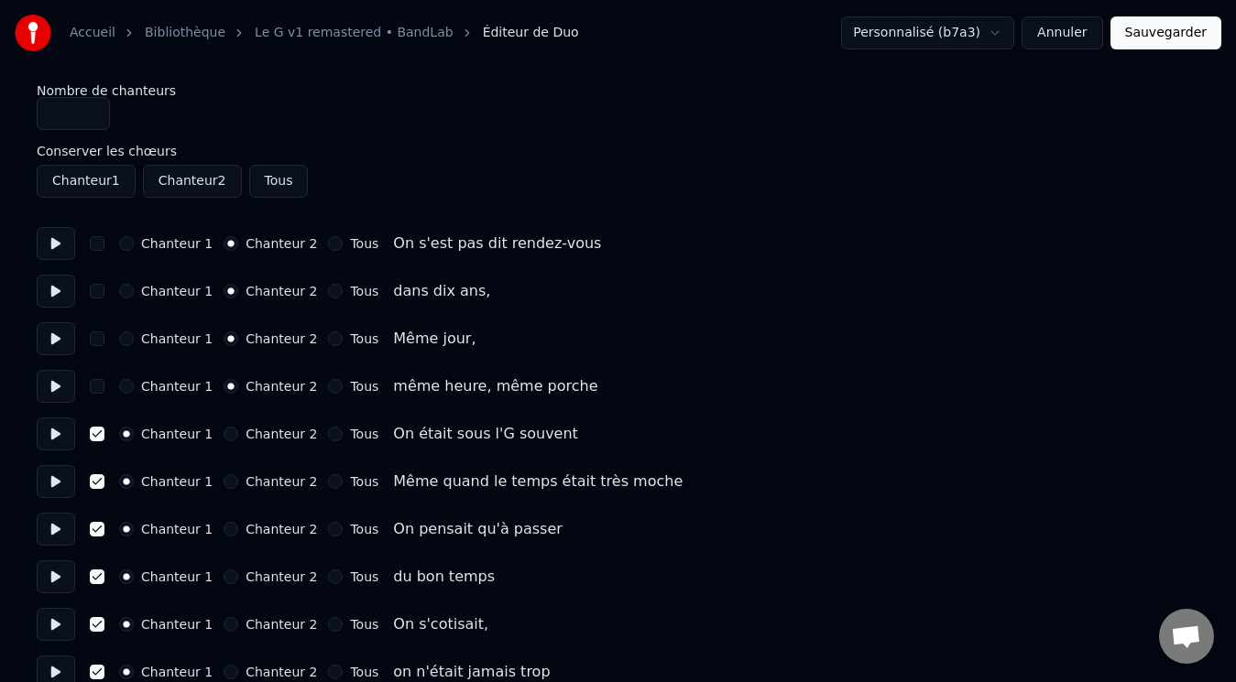
click at [87, 179] on button "Chanteur 1" at bounding box center [86, 181] width 99 height 33
click at [1147, 18] on button "Sauvegarder" at bounding box center [1165, 32] width 111 height 33
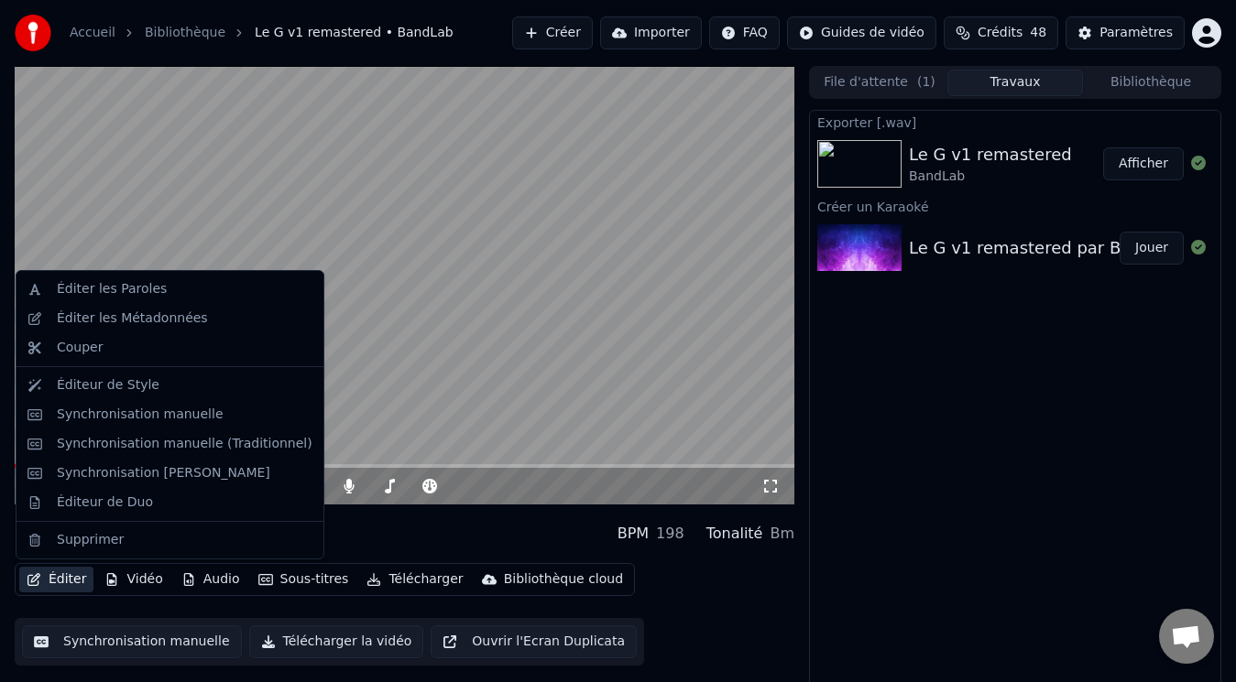
click at [69, 583] on button "Éditer" at bounding box center [56, 580] width 74 height 26
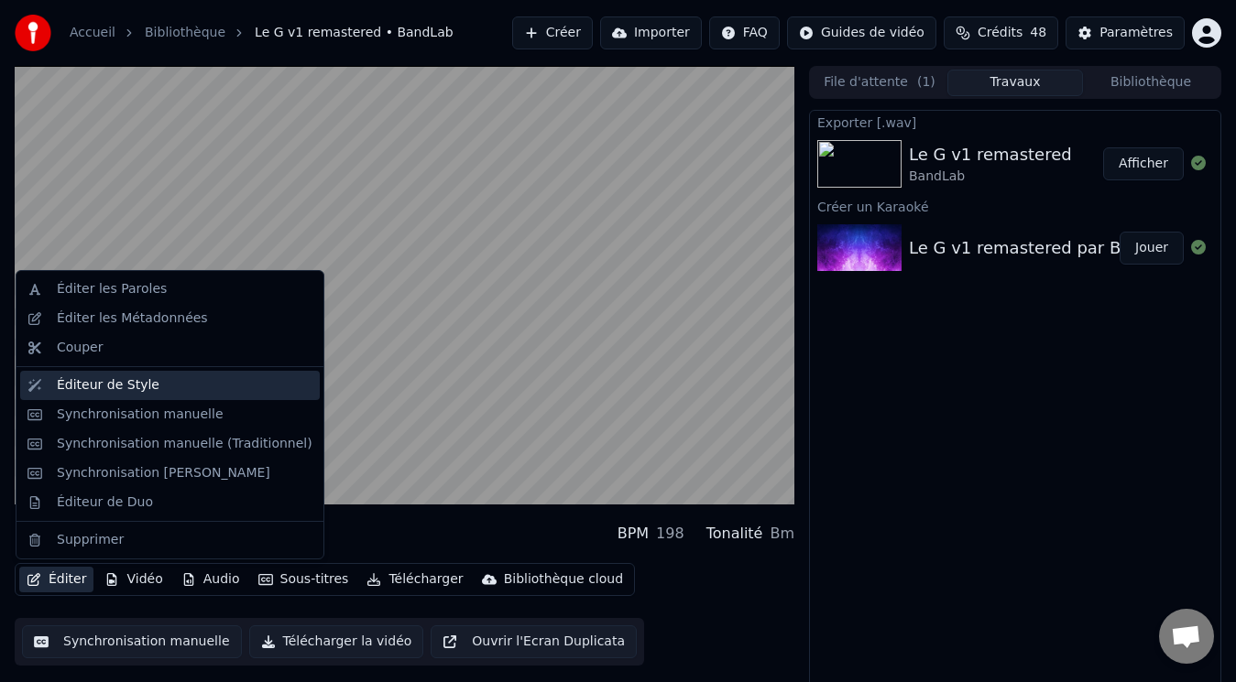
click at [105, 386] on div "Éditeur de Style" at bounding box center [108, 386] width 103 height 18
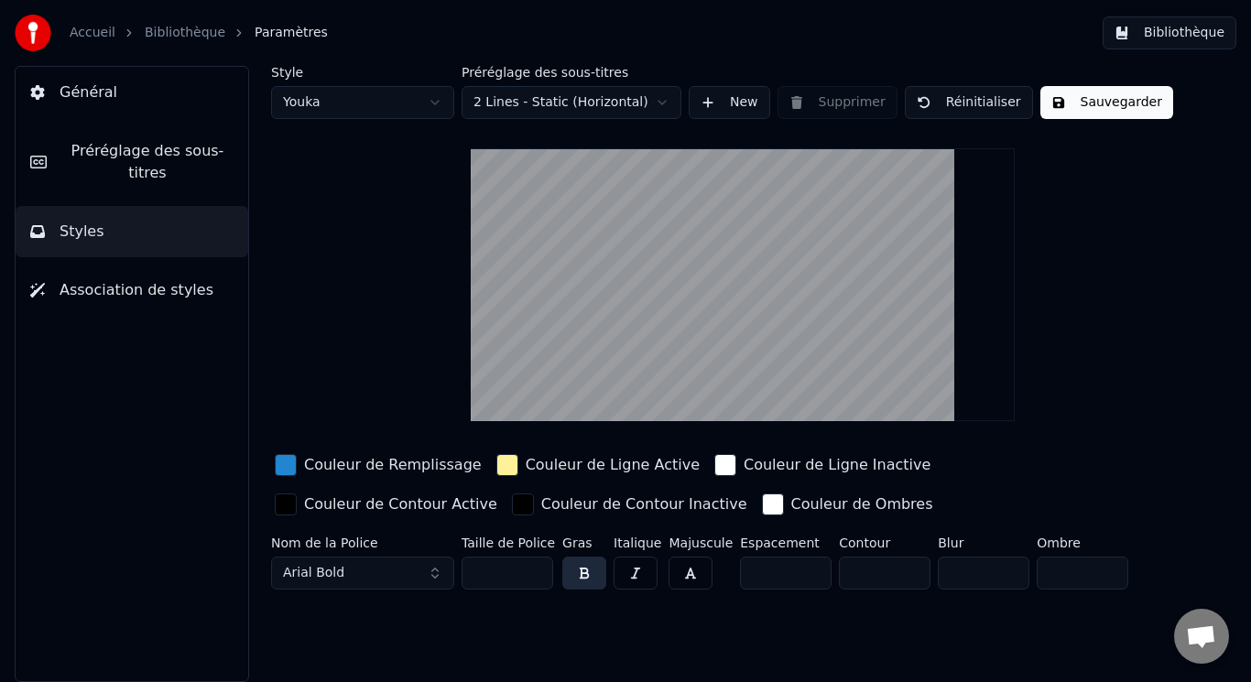
click at [161, 153] on span "Préréglage des sous-titres" at bounding box center [147, 162] width 172 height 44
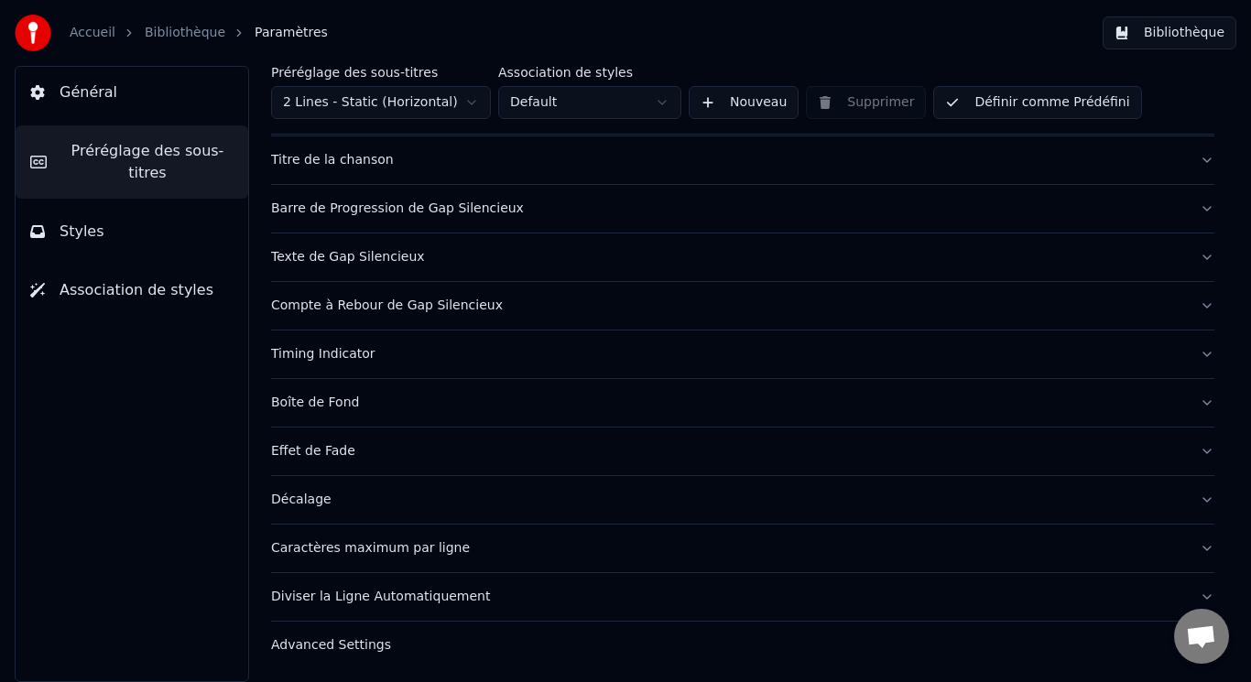
scroll to position [134, 0]
click at [1196, 600] on button "Diviser la Ligne Automatiquement" at bounding box center [743, 596] width 944 height 48
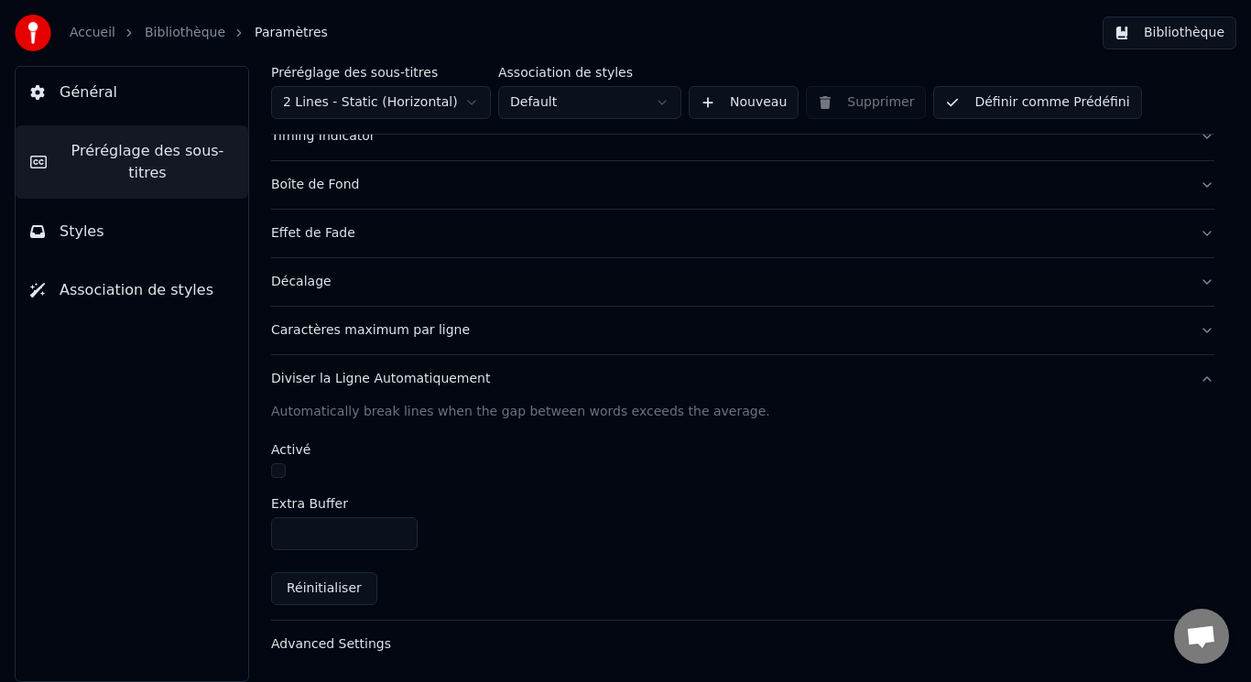
scroll to position [258, 0]
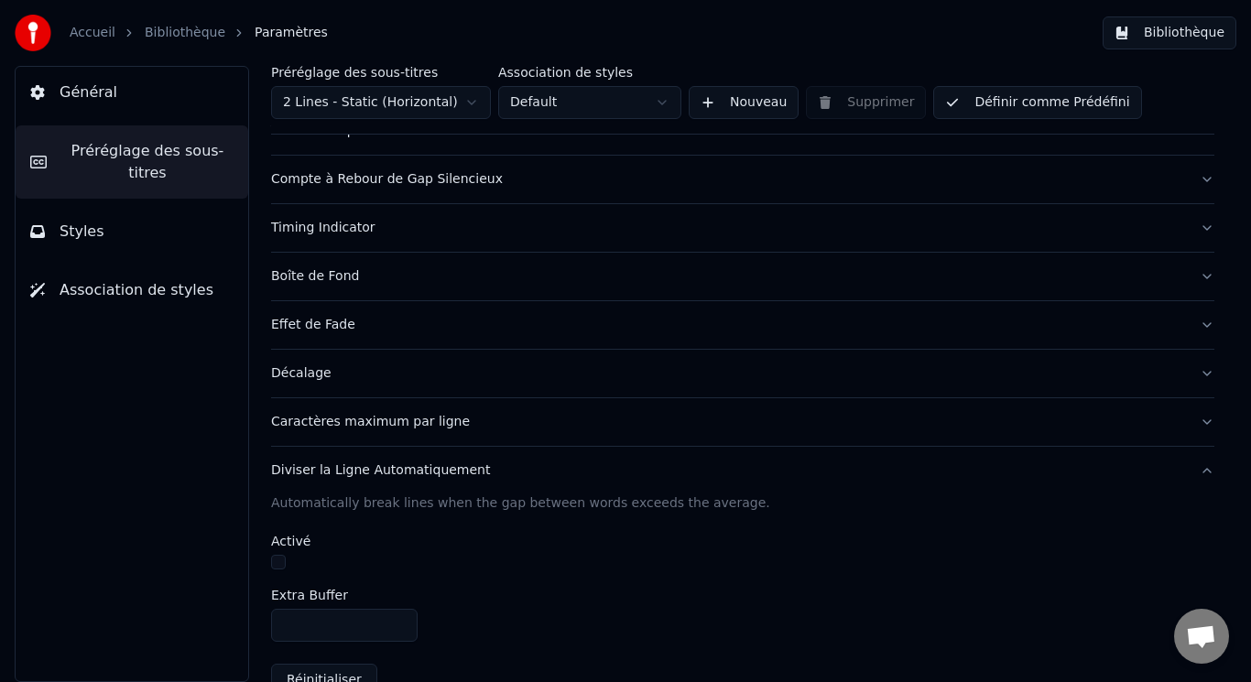
click at [1196, 466] on button "Diviser la Ligne Automatiquement" at bounding box center [743, 471] width 944 height 48
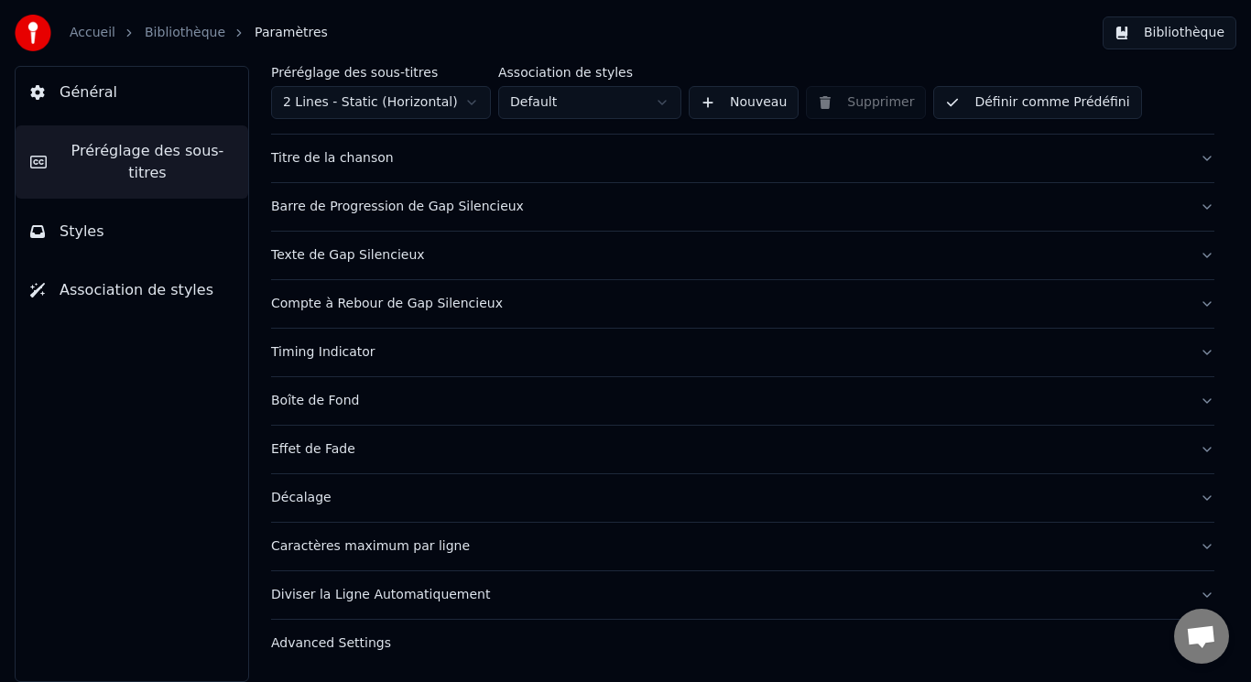
click at [1190, 544] on button "Caractères maximum par ligne" at bounding box center [743, 547] width 944 height 48
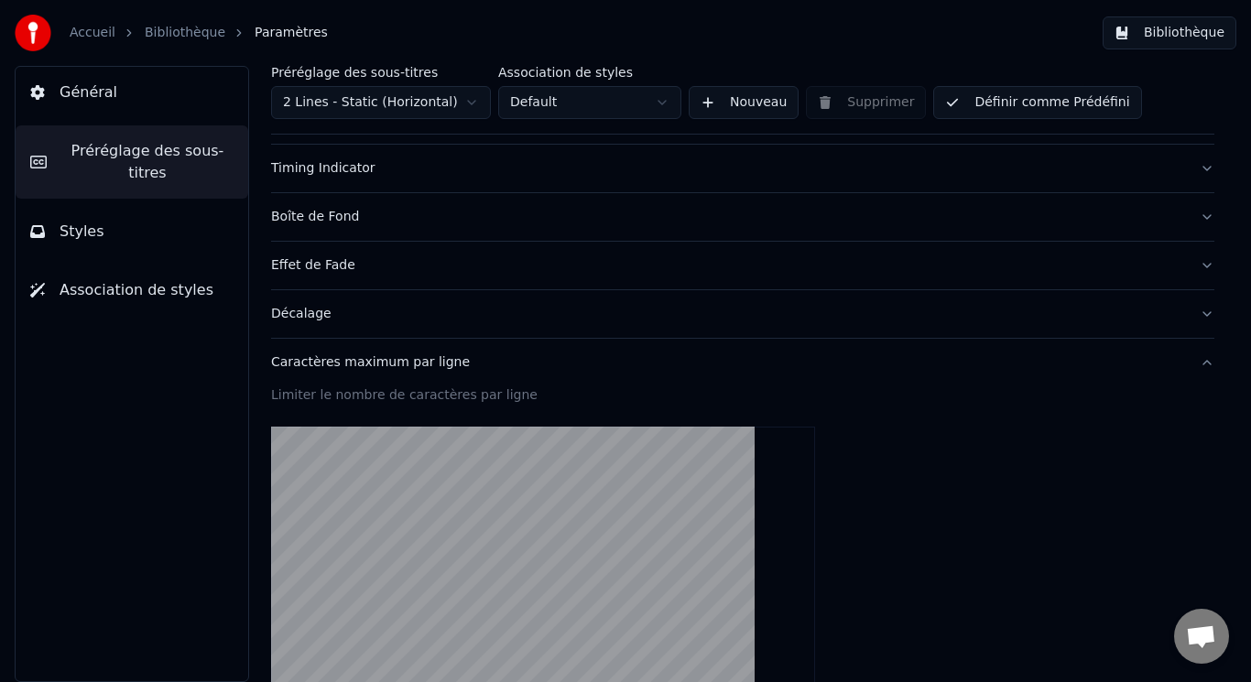
scroll to position [286, 0]
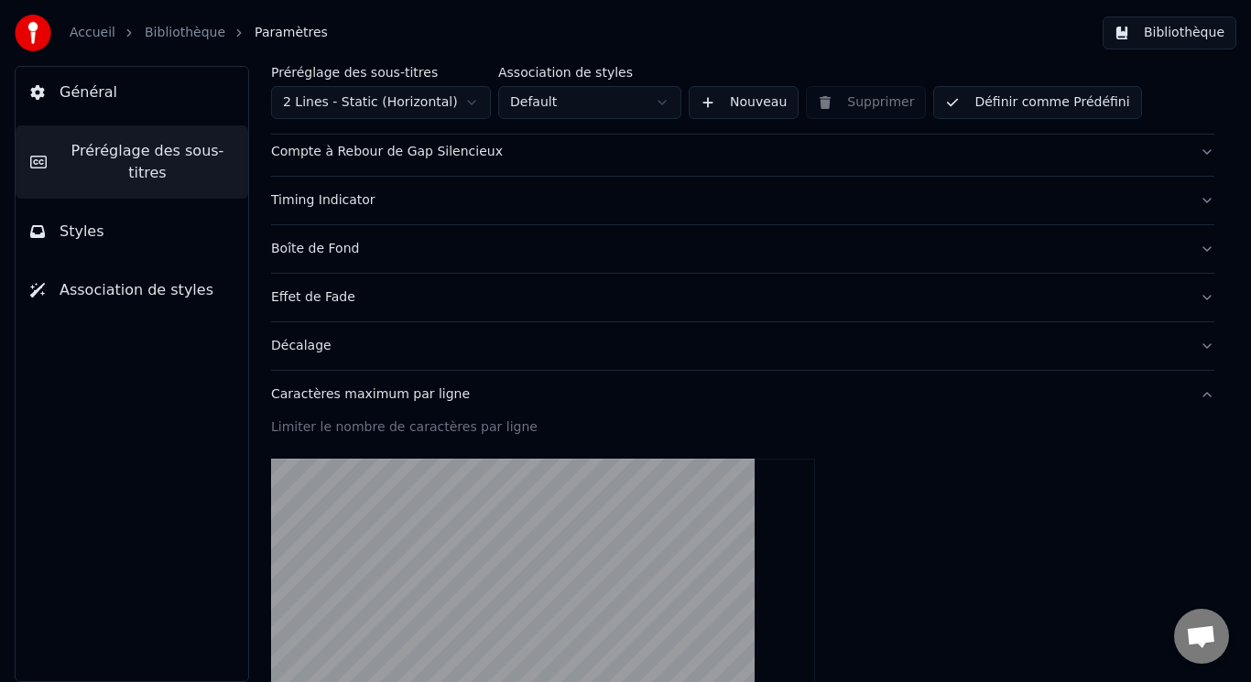
click at [1195, 395] on button "Caractères maximum par ligne" at bounding box center [743, 395] width 944 height 48
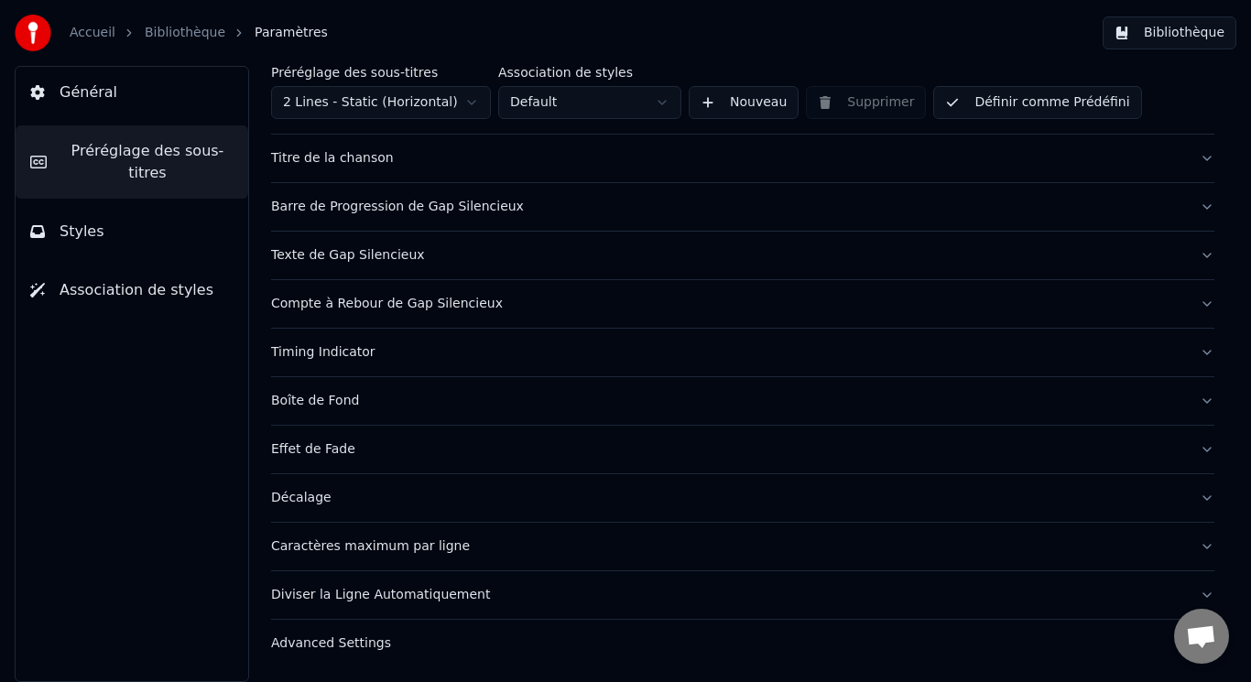
click at [1194, 542] on button "Caractères maximum par ligne" at bounding box center [743, 547] width 944 height 48
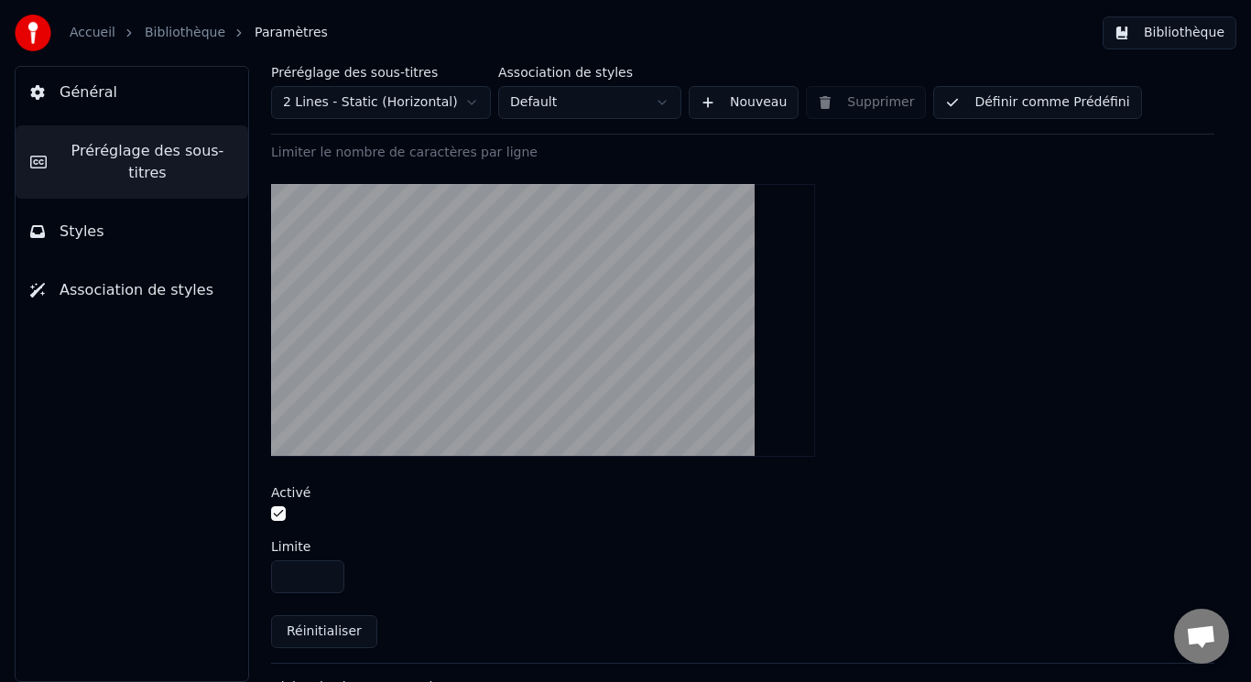
scroll to position [652, 0]
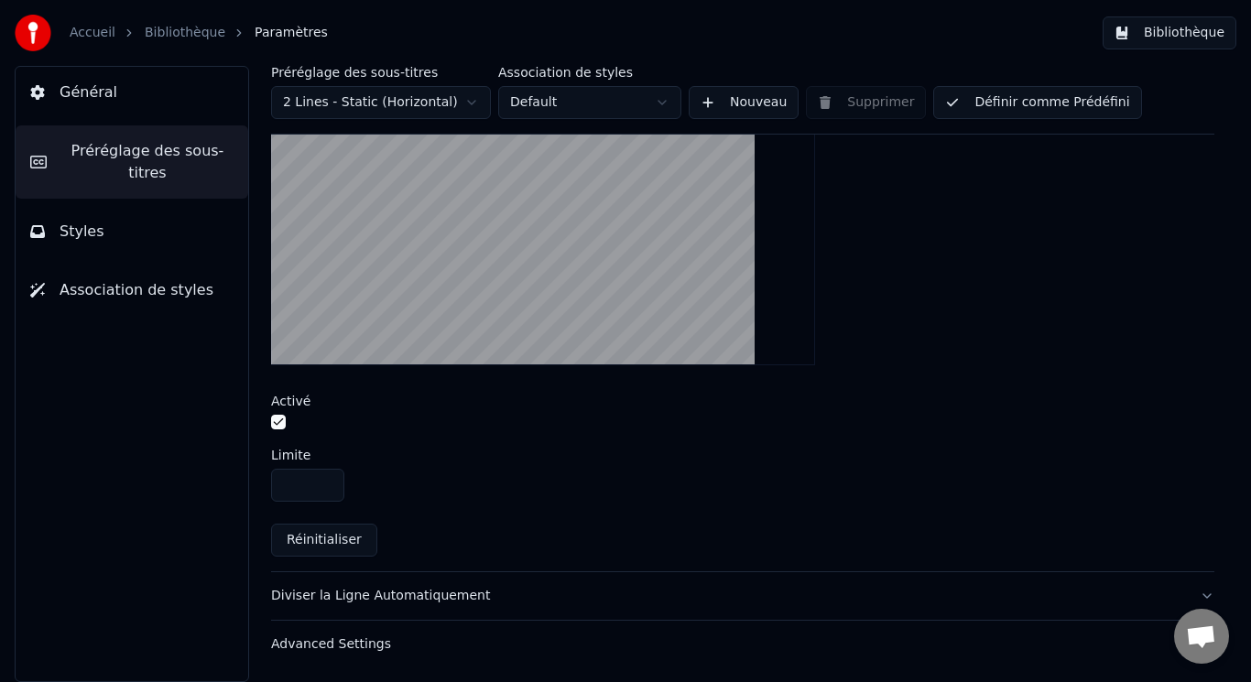
click at [324, 478] on input "**" at bounding box center [307, 485] width 73 height 33
type input "**"
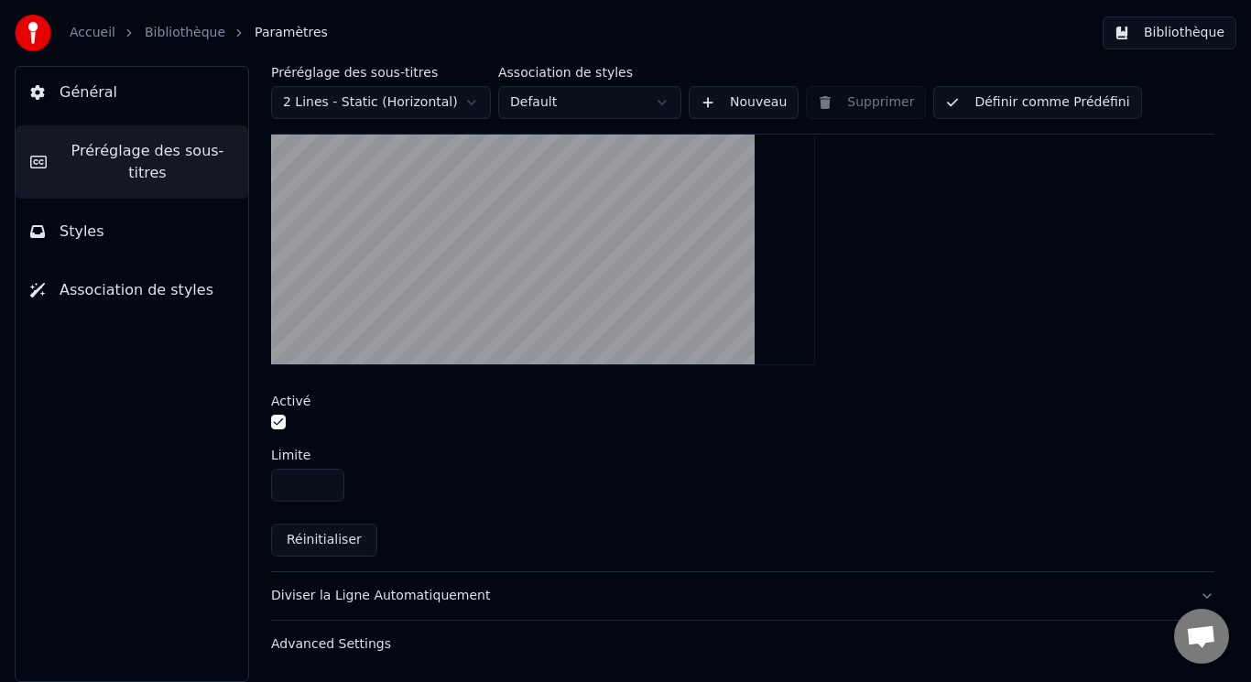
click at [324, 478] on input "**" at bounding box center [307, 485] width 73 height 33
click at [914, 642] on div "Advanced Settings" at bounding box center [728, 645] width 914 height 18
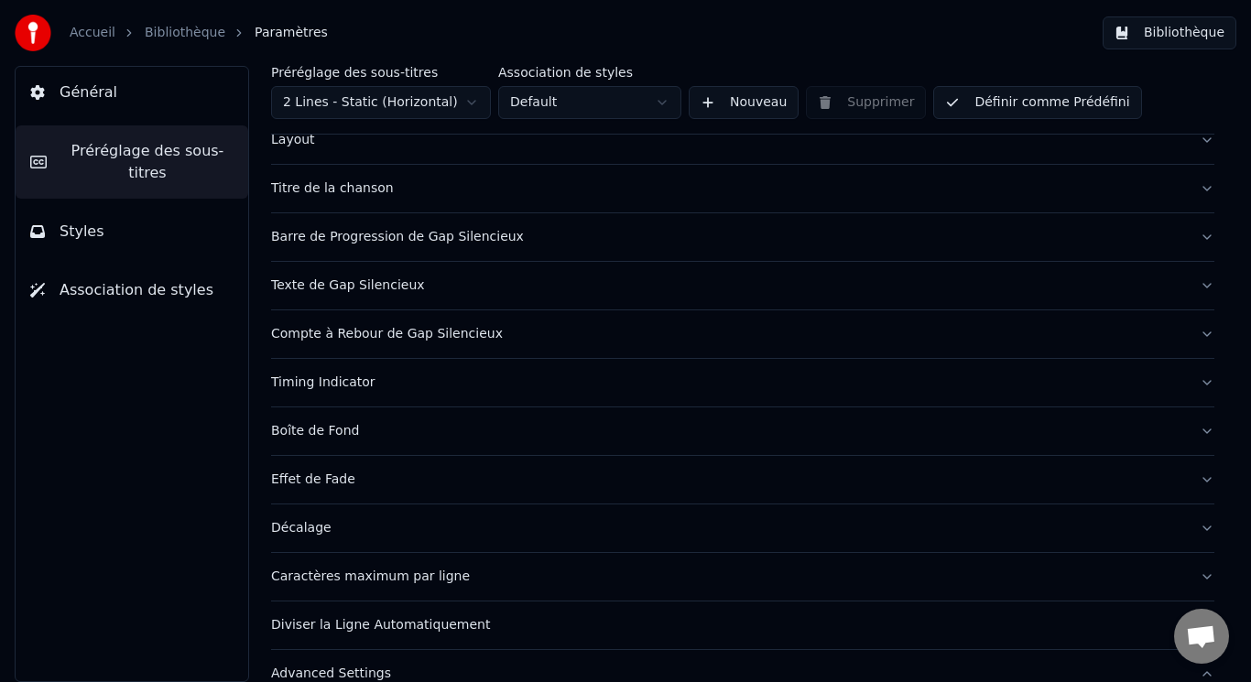
scroll to position [0, 0]
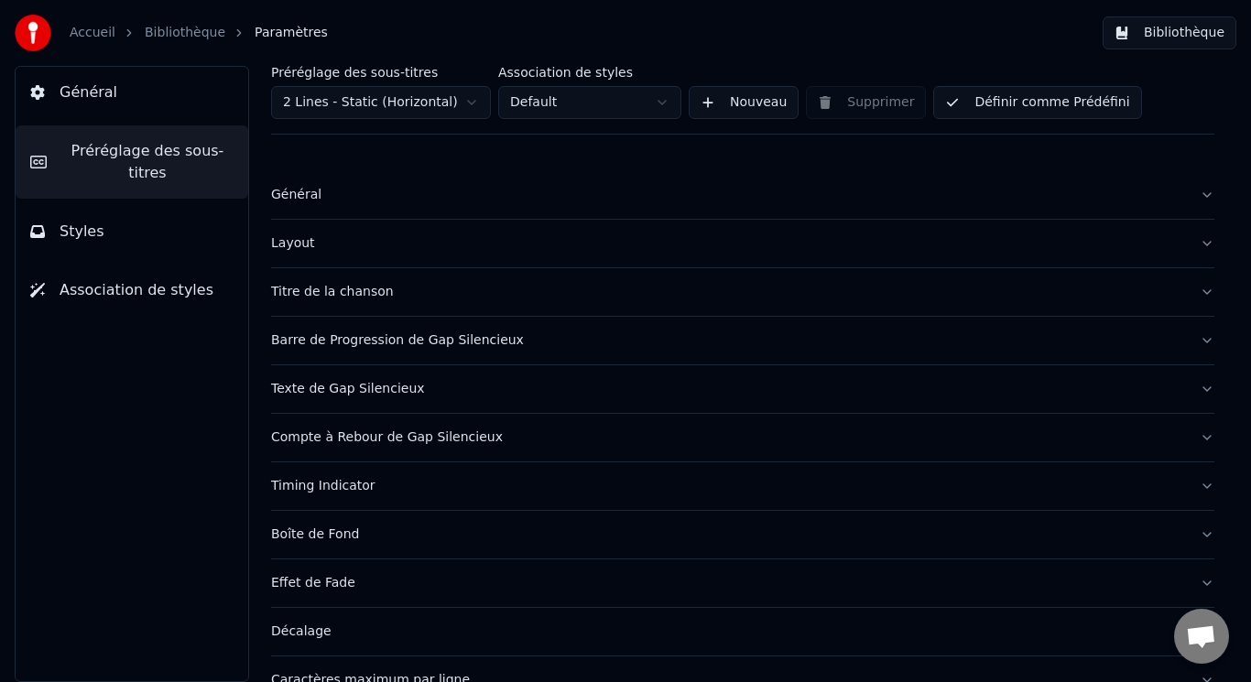
click at [567, 207] on button "Général" at bounding box center [743, 195] width 944 height 48
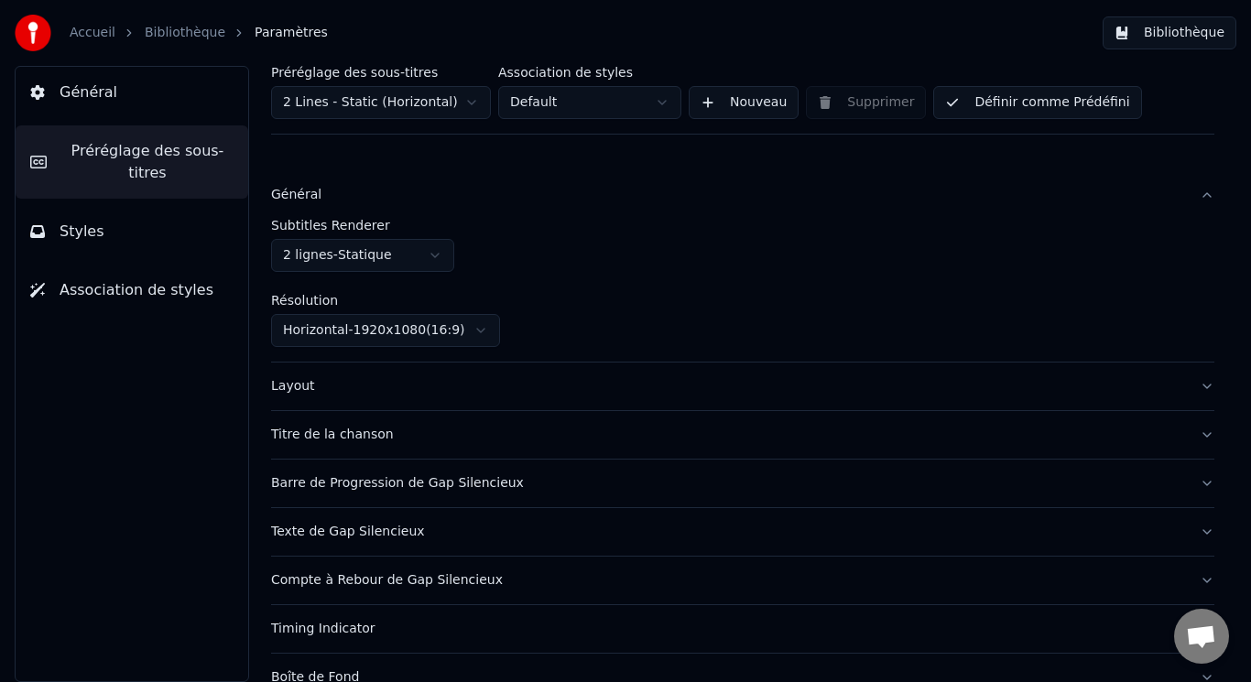
click at [567, 191] on div "Général" at bounding box center [728, 195] width 914 height 18
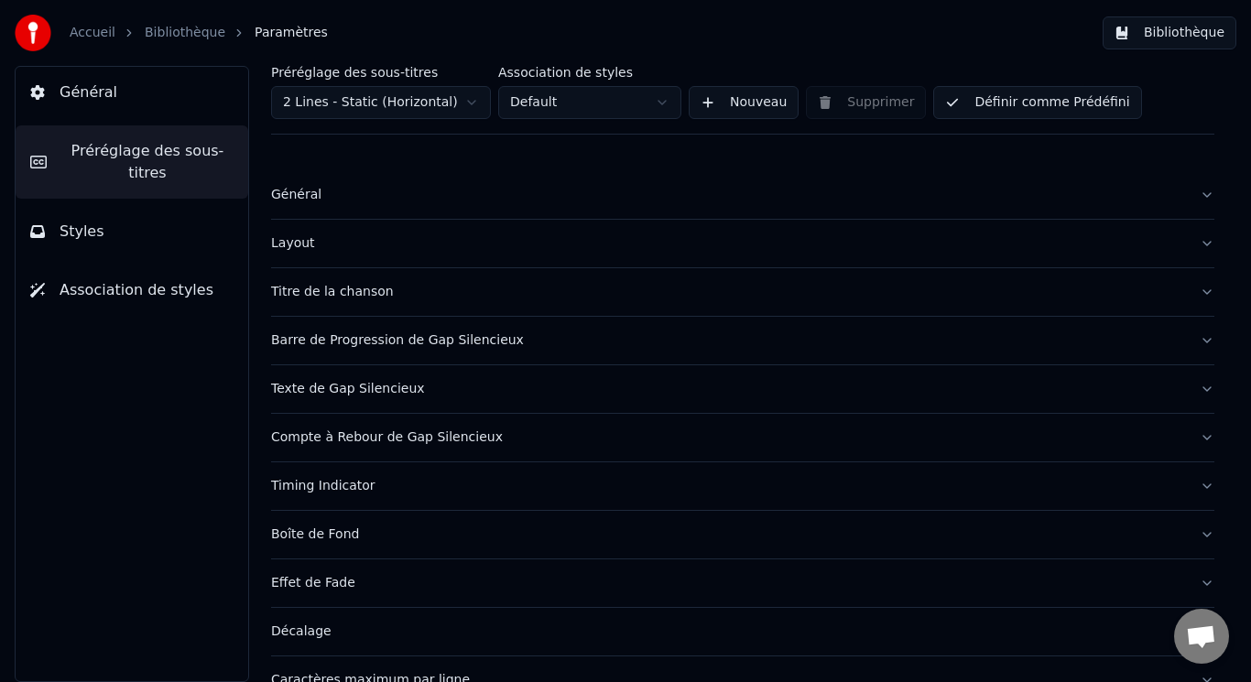
click at [559, 235] on div "Layout" at bounding box center [728, 244] width 914 height 18
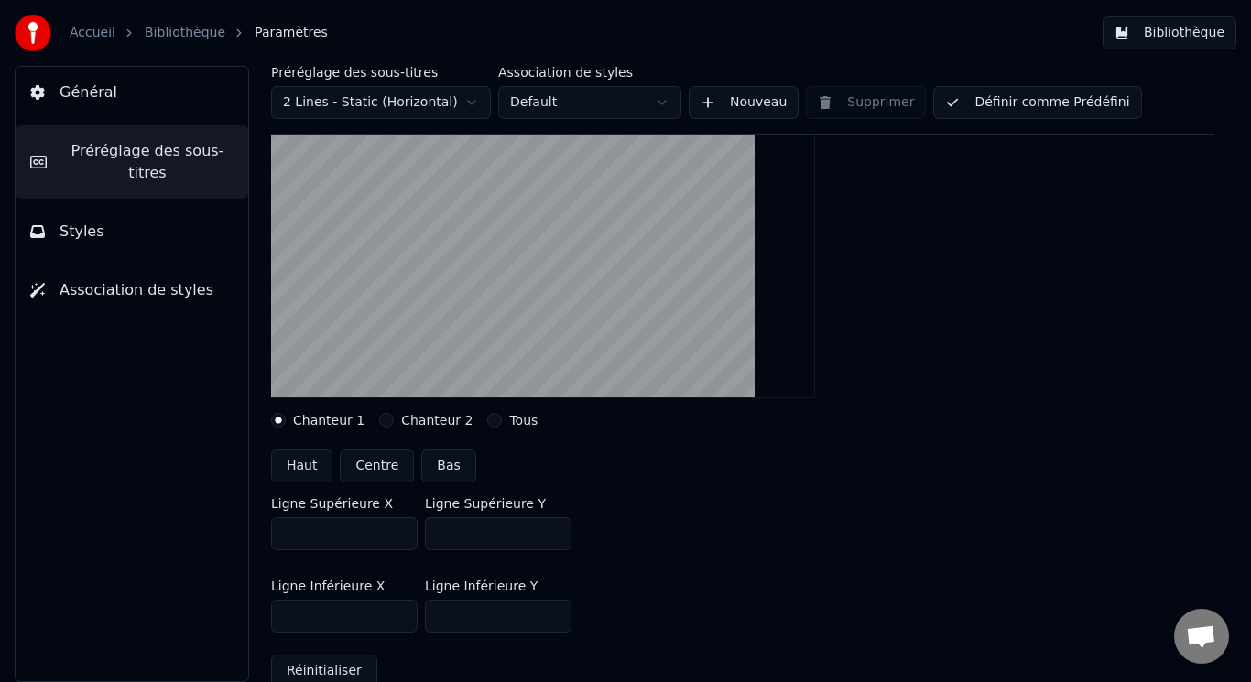
scroll to position [183, 0]
click at [379, 419] on button "Chanteur 2" at bounding box center [386, 419] width 15 height 15
click at [437, 466] on button "Bas" at bounding box center [448, 465] width 54 height 33
type input "***"
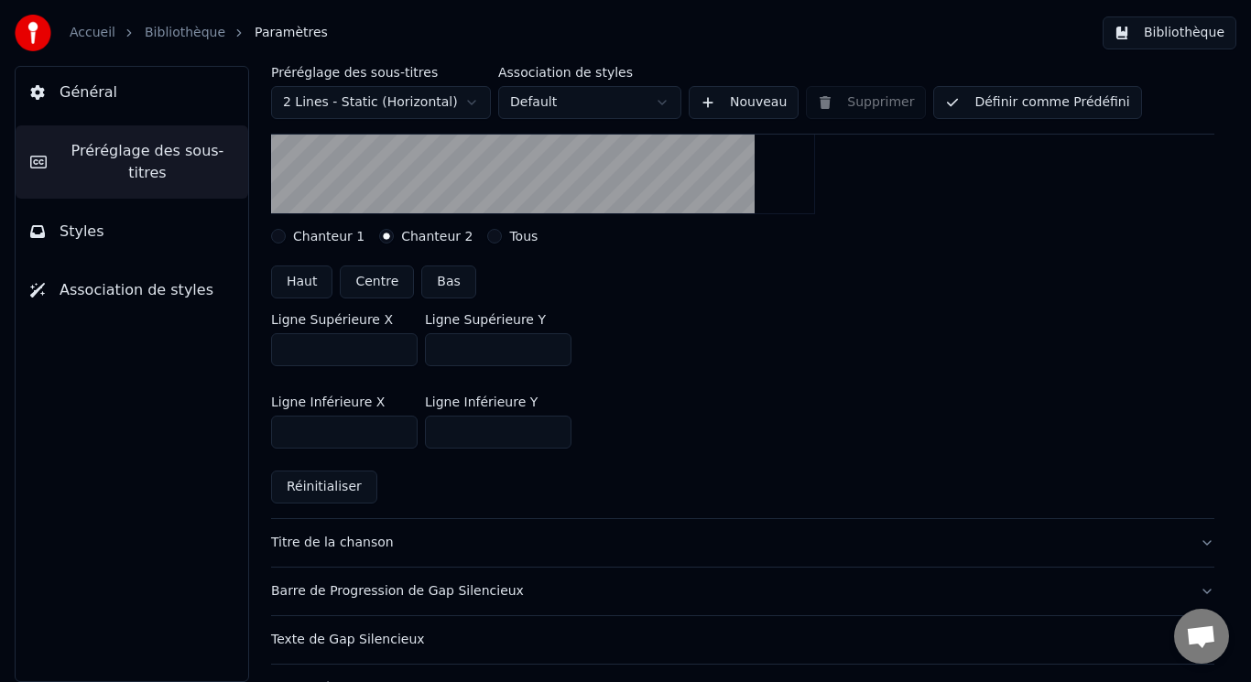
scroll to position [458, 0]
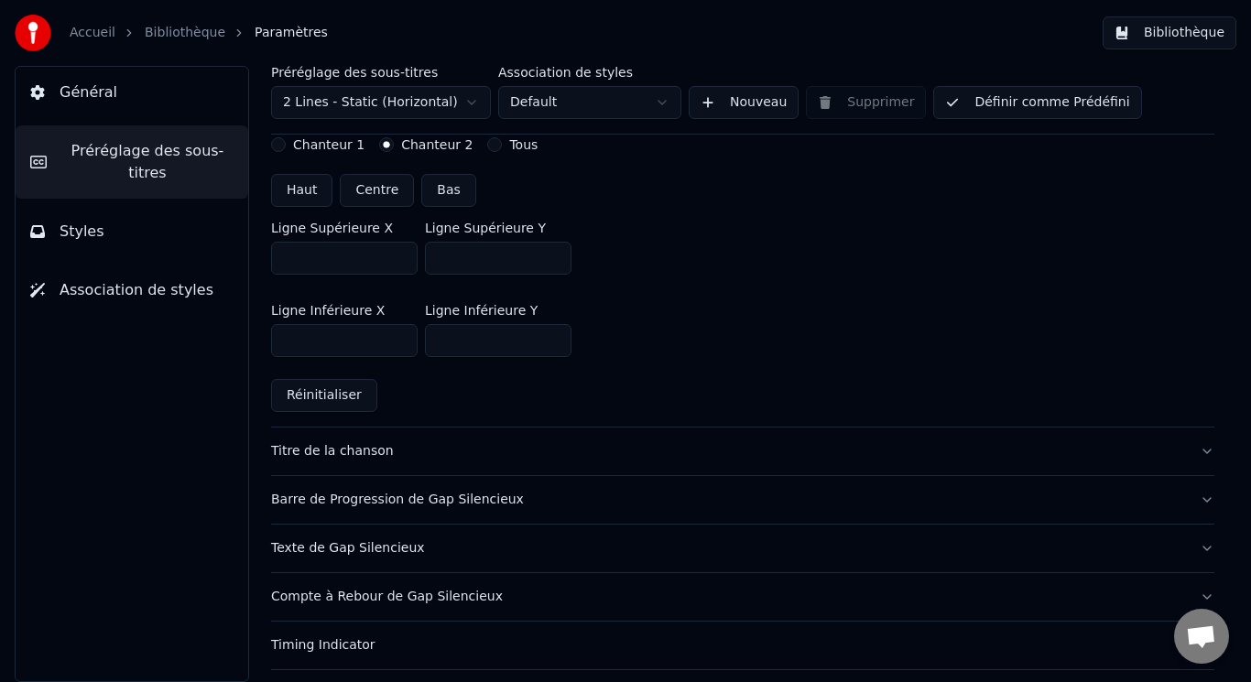
click at [465, 460] on div "Titre de la chanson" at bounding box center [728, 451] width 914 height 18
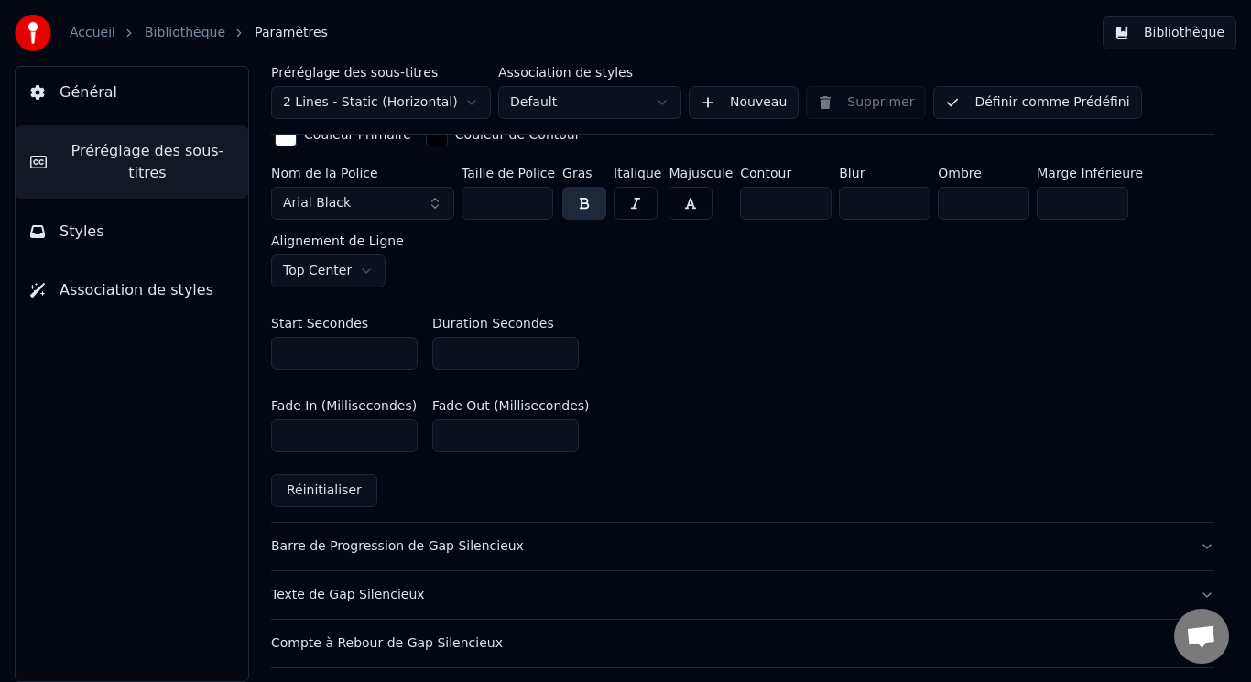
scroll to position [916, 0]
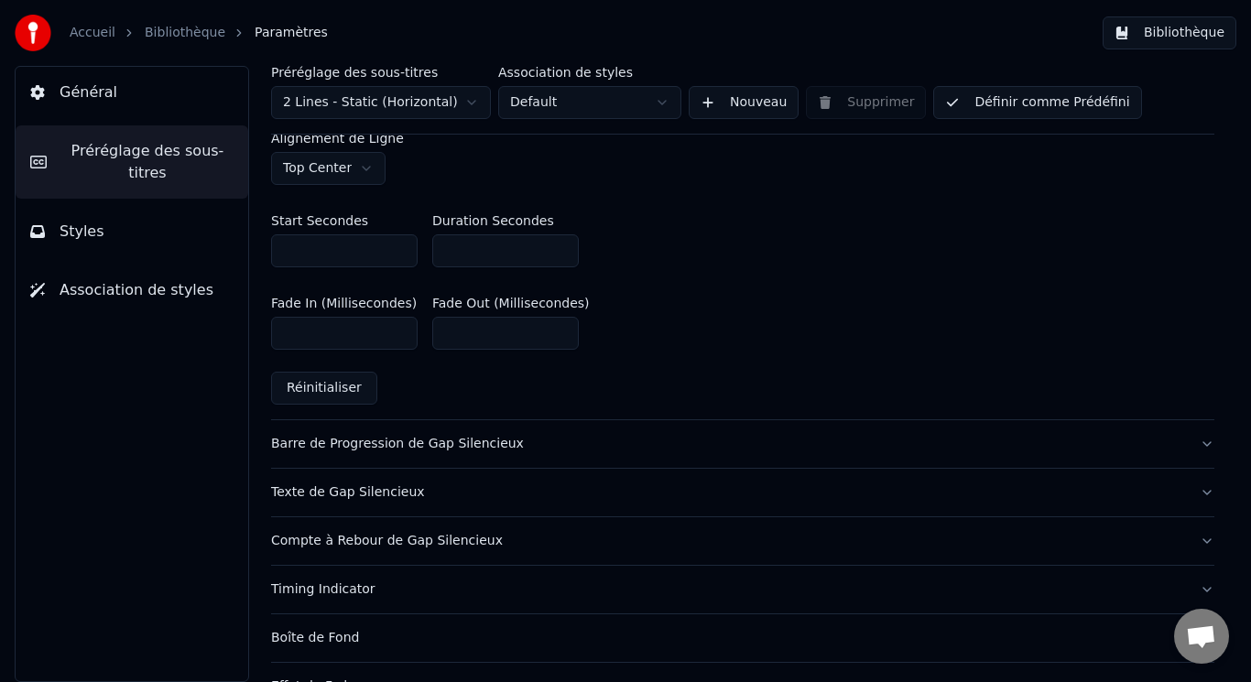
click at [510, 443] on div "Barre de Progression de Gap Silencieux" at bounding box center [728, 444] width 914 height 18
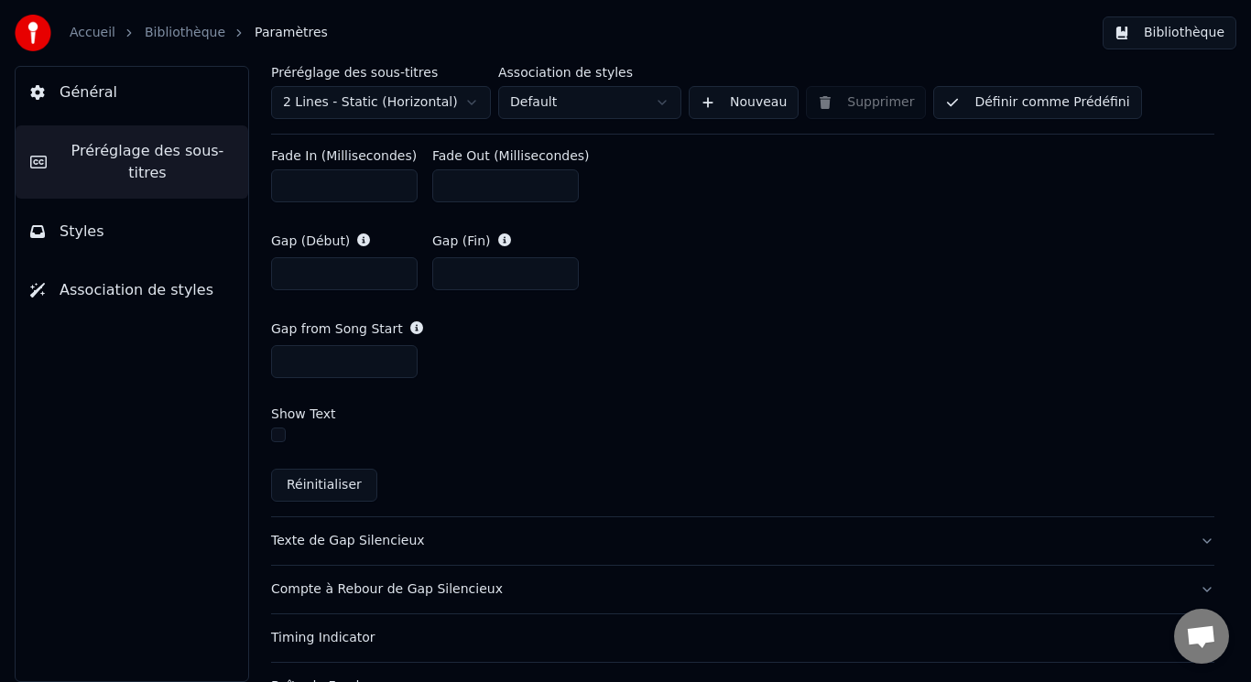
click at [491, 518] on button "Texte de Gap Silencieux" at bounding box center [743, 542] width 944 height 48
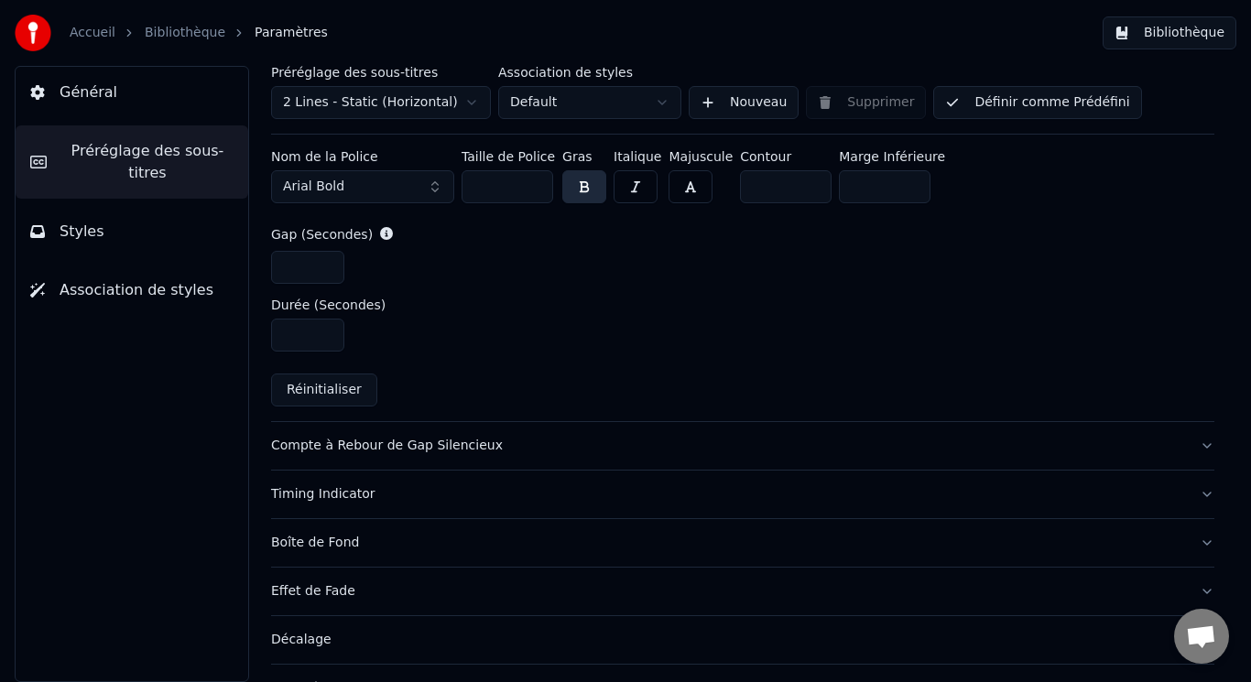
scroll to position [824, 0]
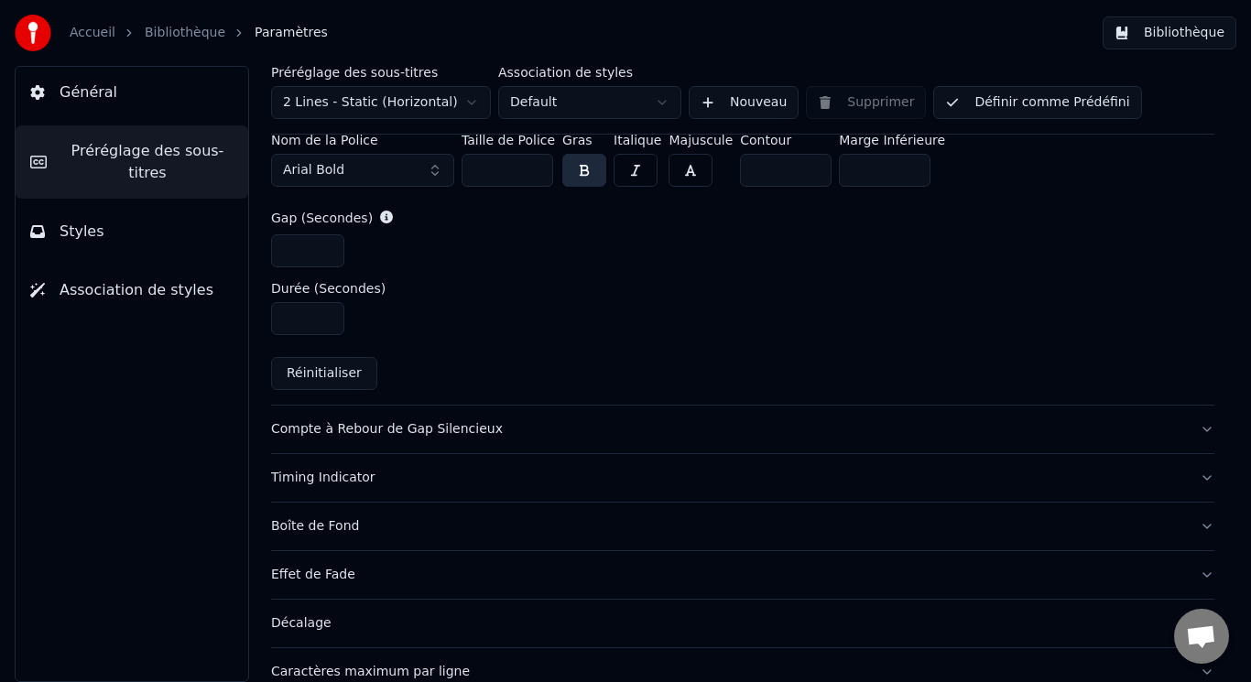
click at [511, 432] on div "Compte à Rebour de Gap Silencieux" at bounding box center [728, 429] width 914 height 18
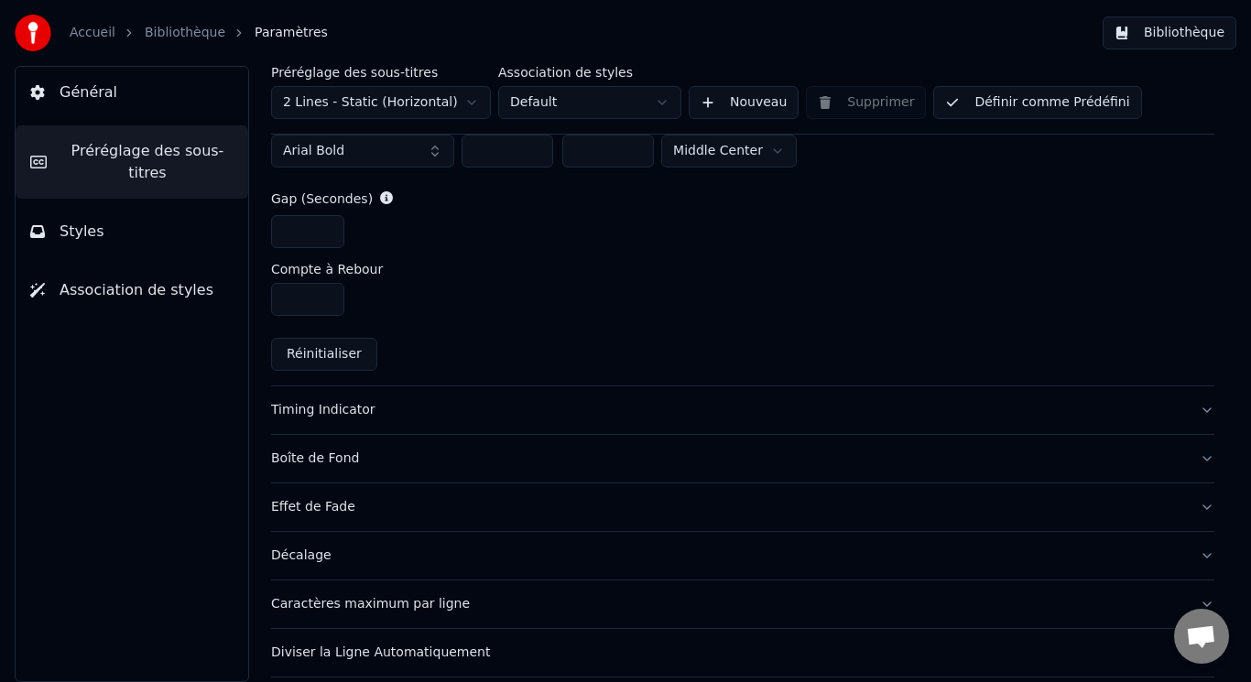
click at [491, 410] on div "Timing Indicator" at bounding box center [728, 410] width 914 height 18
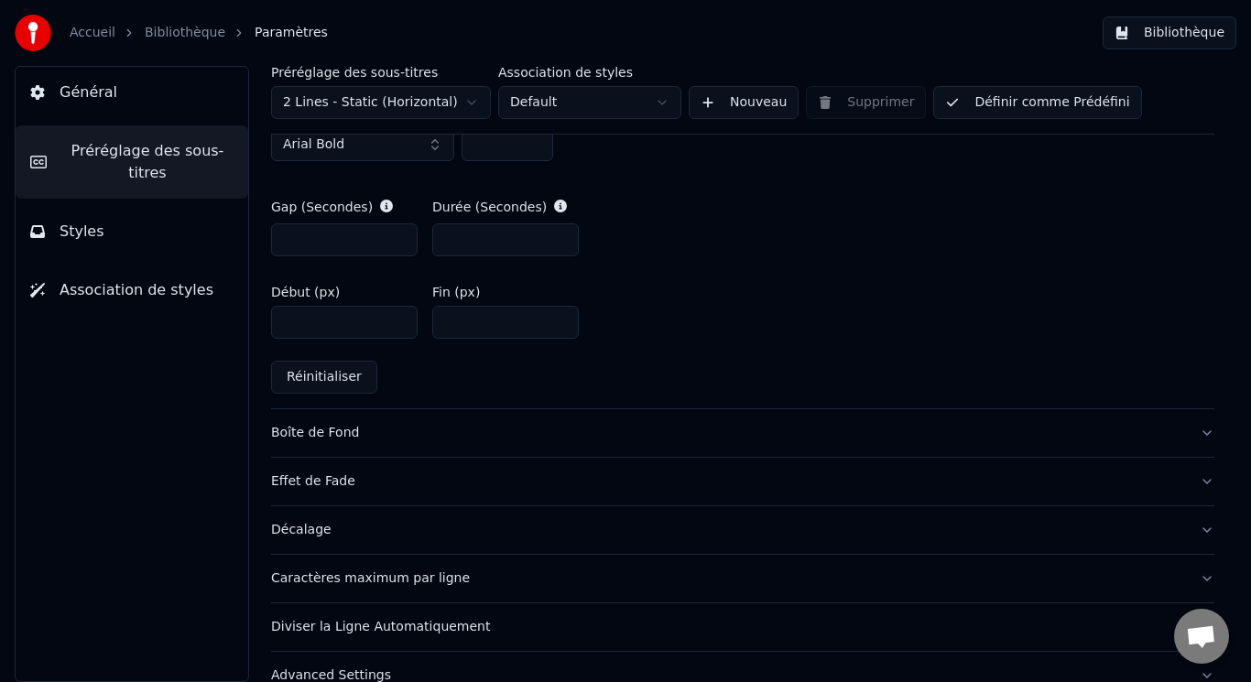
click at [489, 484] on div "Effet de Fade" at bounding box center [728, 482] width 914 height 18
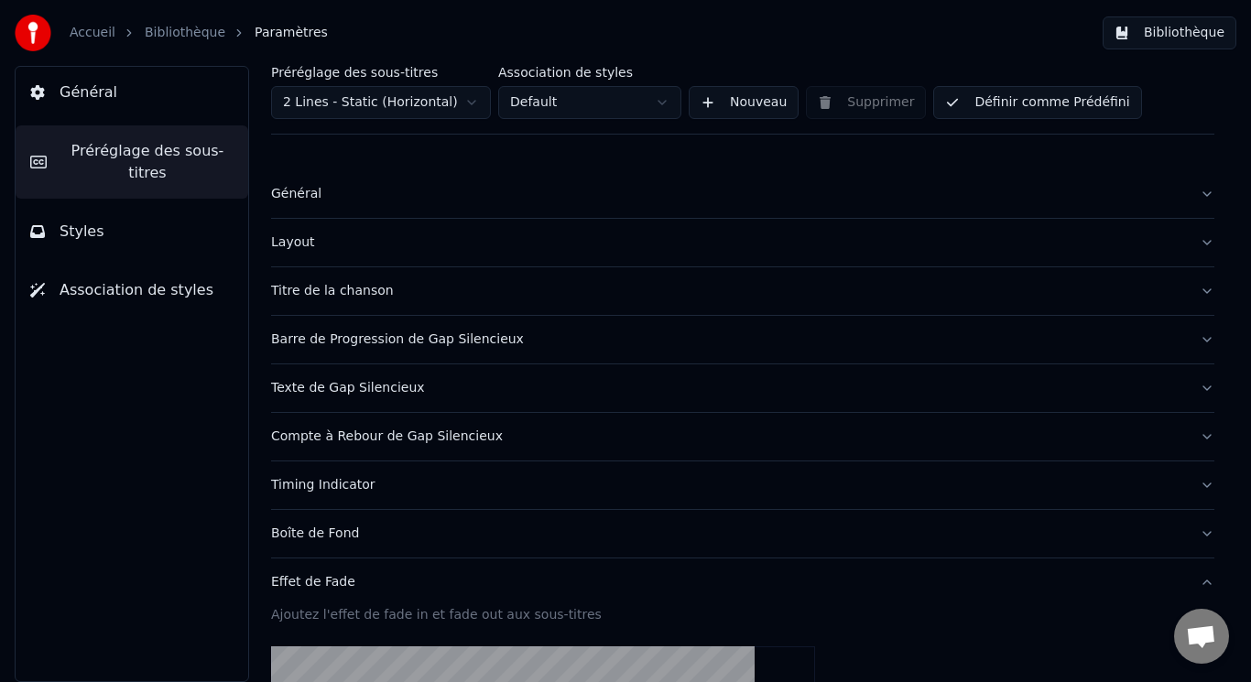
scroll to position [0, 0]
click at [366, 235] on div "Layout" at bounding box center [728, 244] width 914 height 18
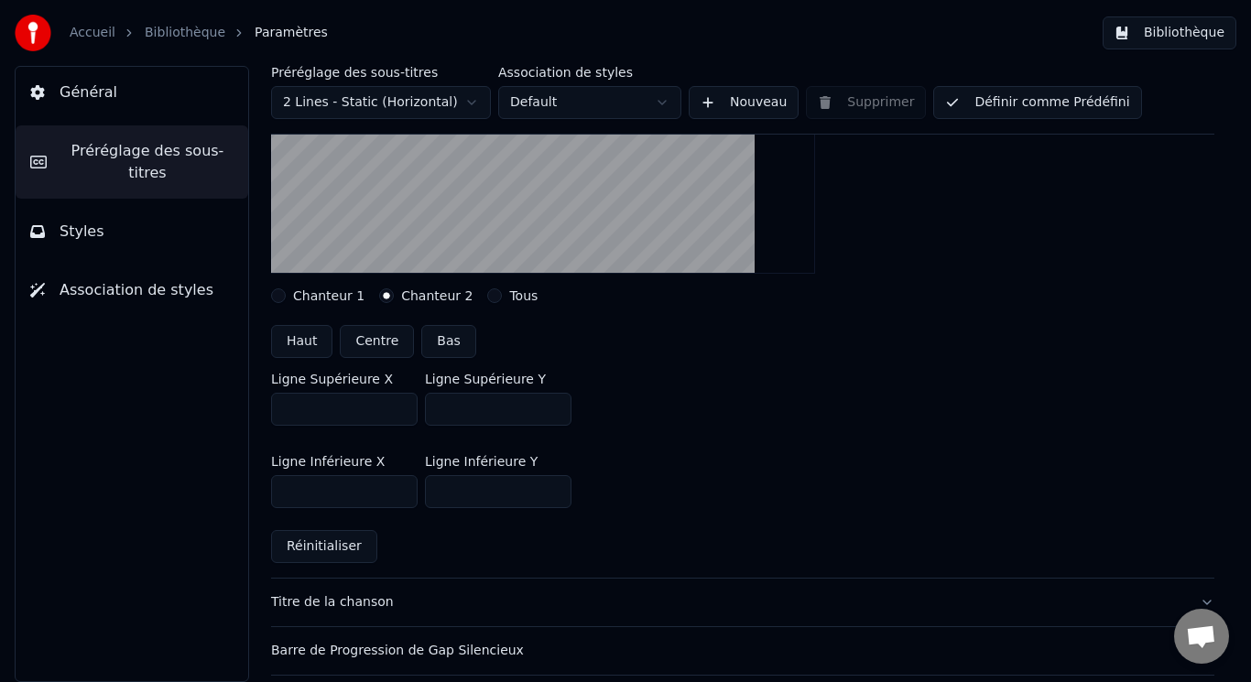
scroll to position [275, 0]
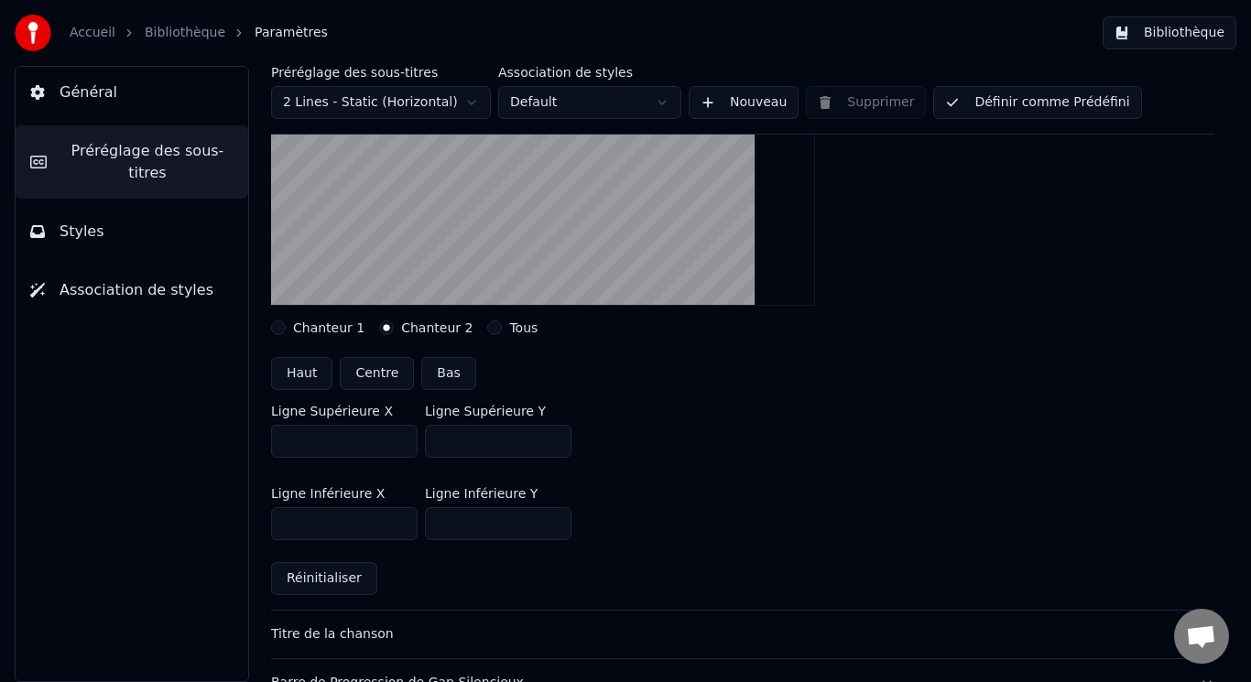
click at [487, 327] on button "Tous" at bounding box center [494, 328] width 15 height 15
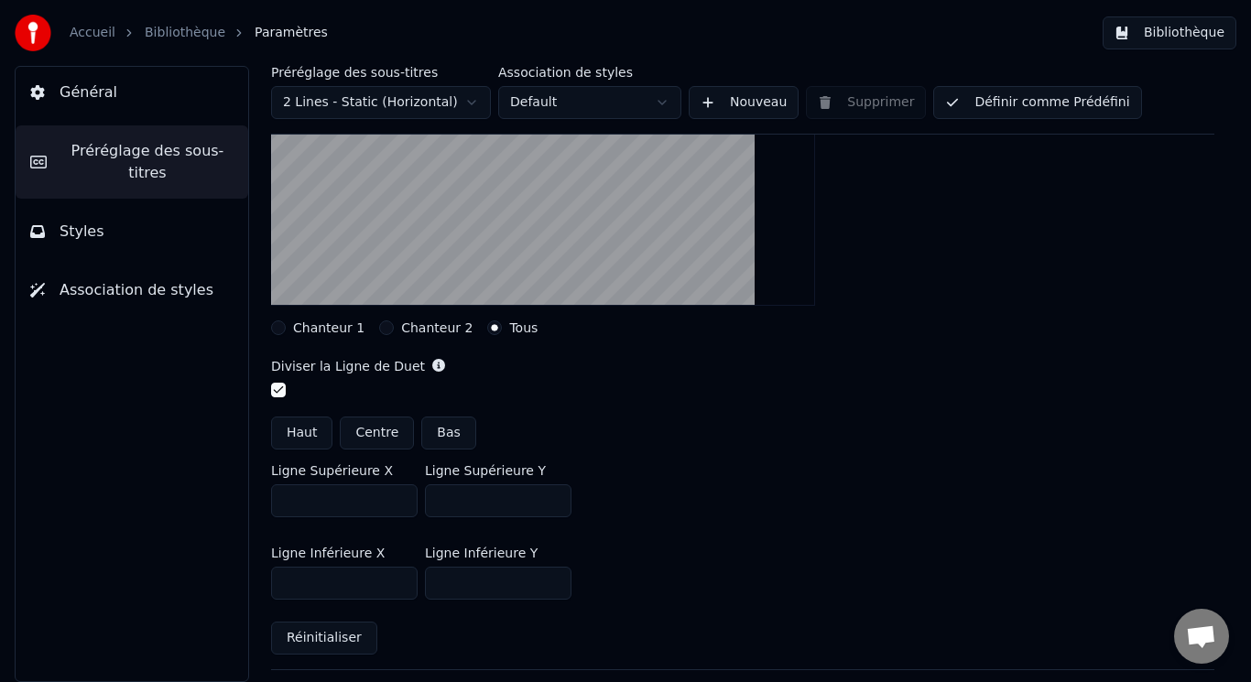
click at [420, 326] on label "Chanteur 2" at bounding box center [436, 328] width 71 height 13
click at [394, 326] on button "Chanteur 2" at bounding box center [386, 328] width 15 height 15
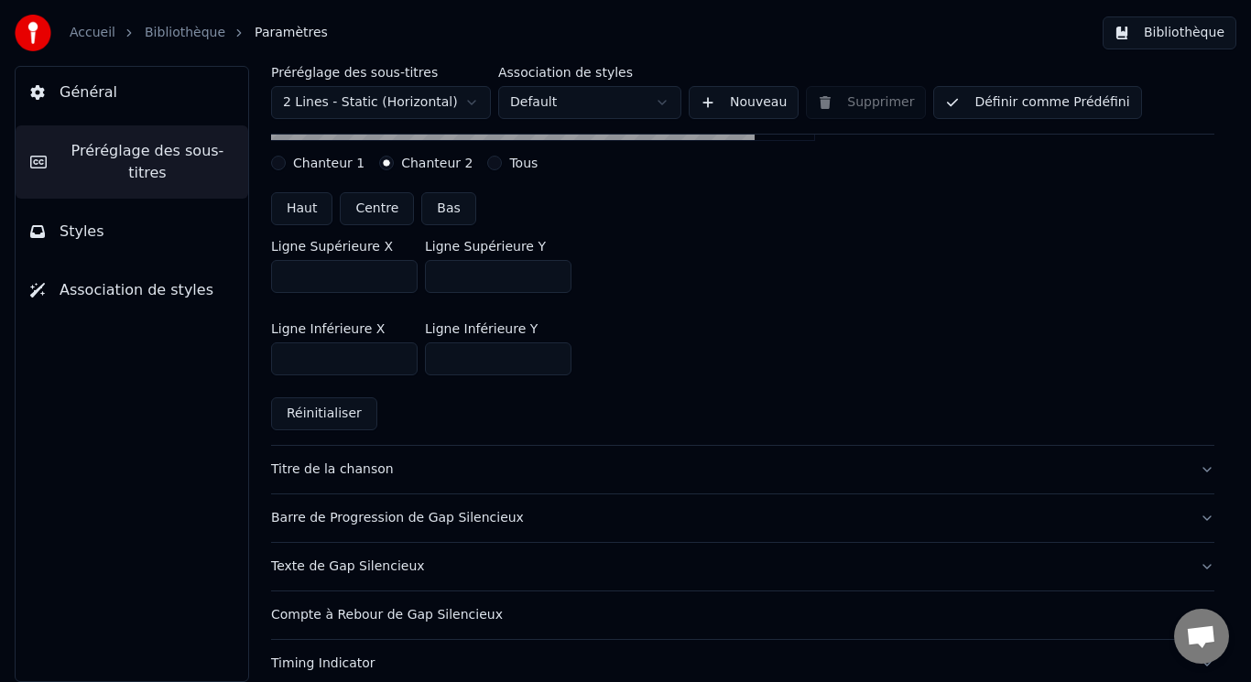
scroll to position [458, 0]
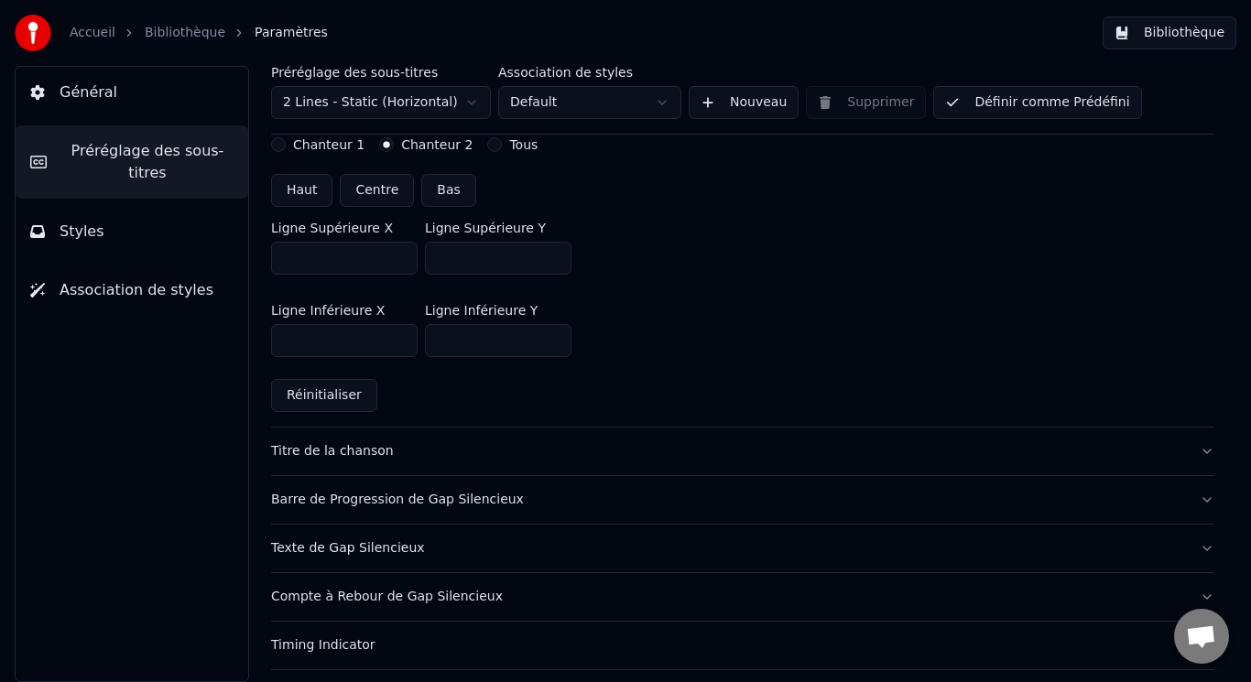
click at [598, 440] on button "Titre de la chanson" at bounding box center [743, 452] width 944 height 48
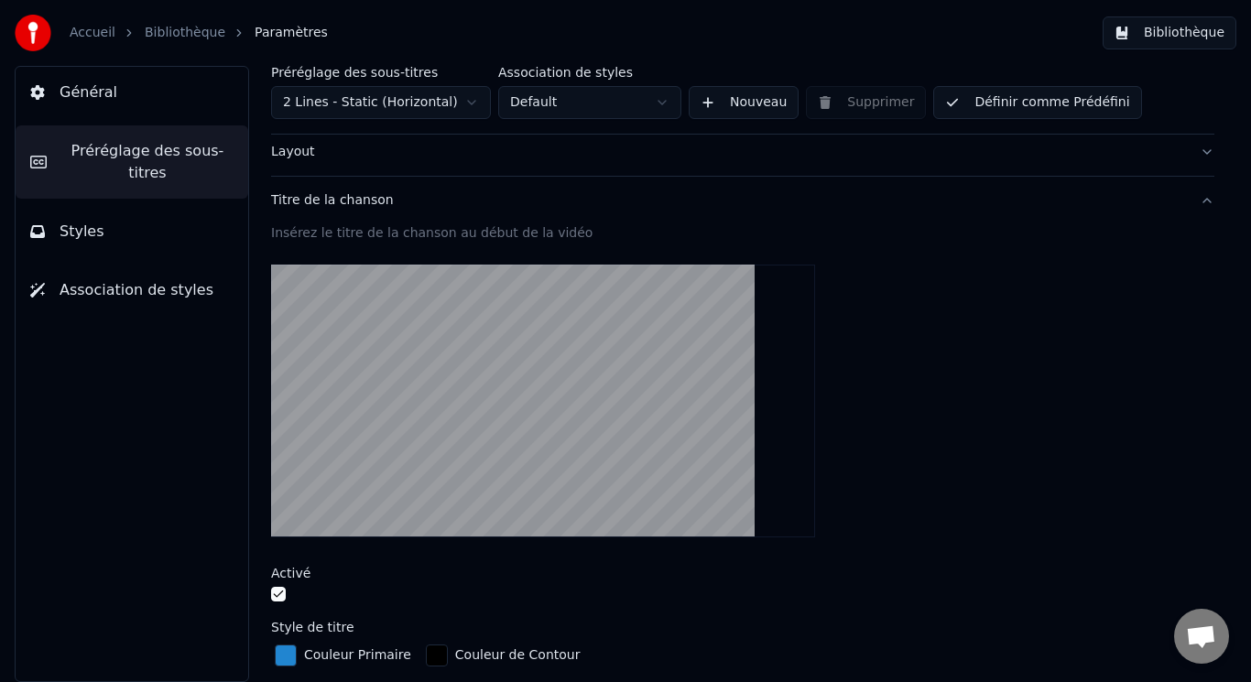
scroll to position [0, 0]
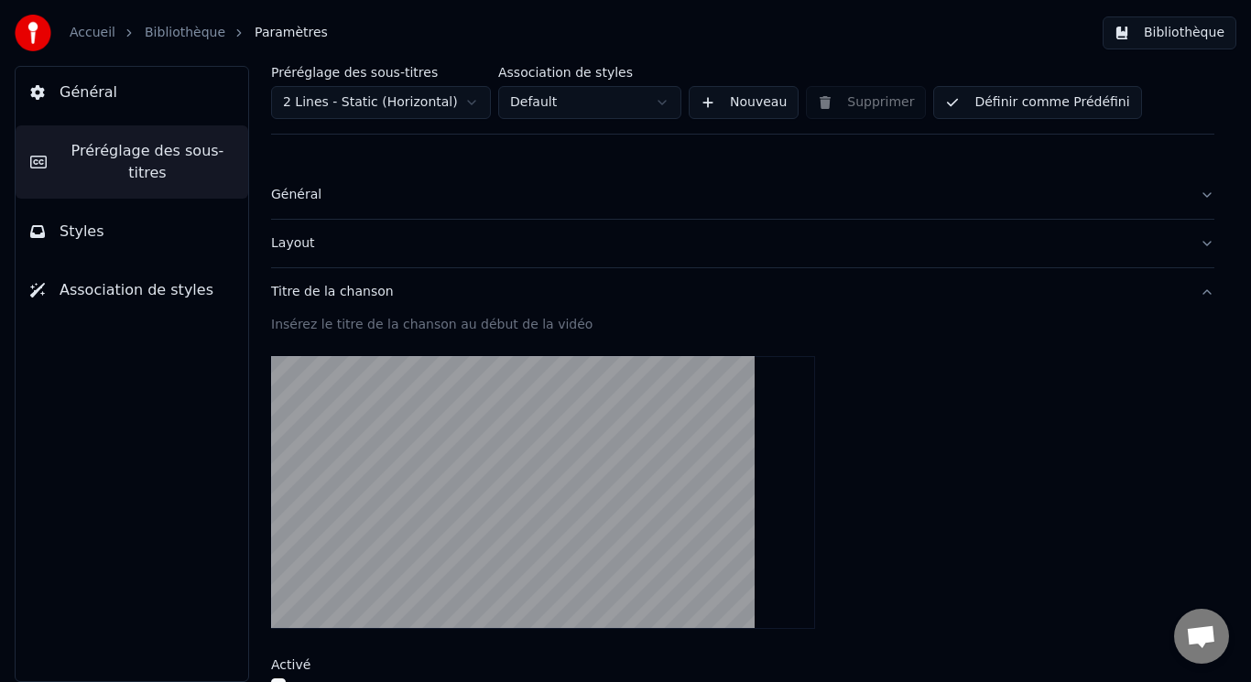
click at [461, 100] on html "Accueil Bibliothèque Paramètres Bibliothèque Général Préréglage des sous-titres…" at bounding box center [625, 341] width 1251 height 682
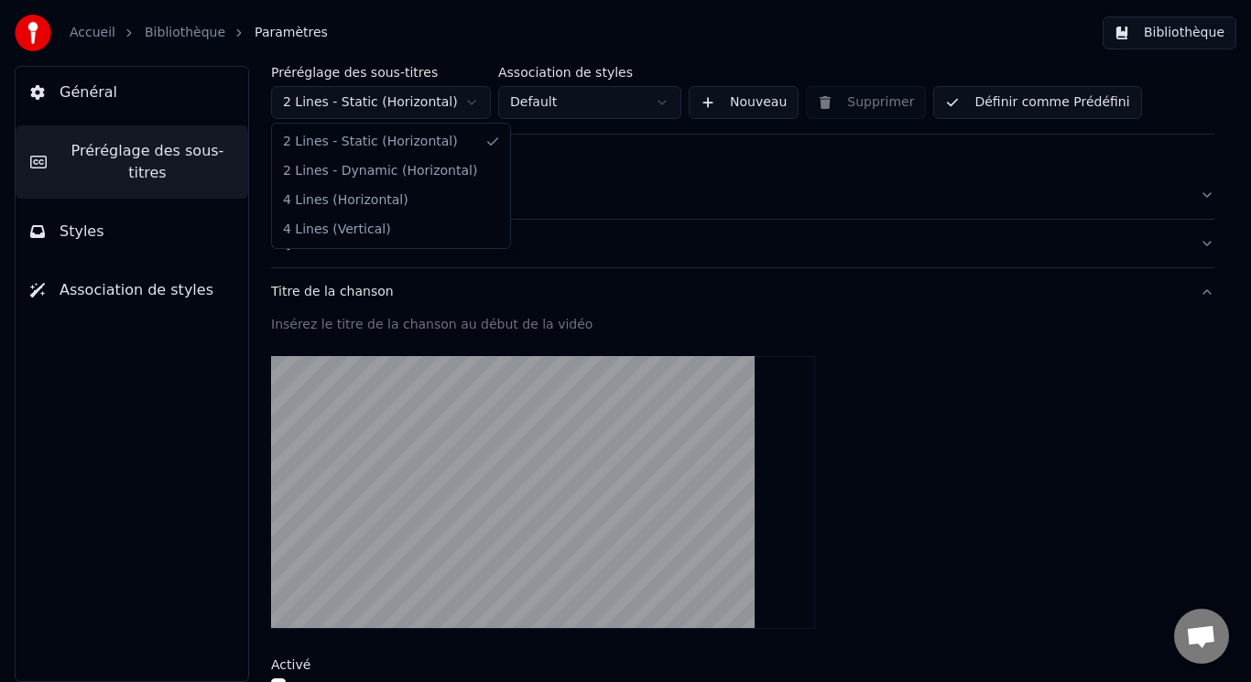
click at [461, 100] on html "Accueil Bibliothèque Paramètres Bibliothèque Général Préréglage des sous-titres…" at bounding box center [625, 341] width 1251 height 682
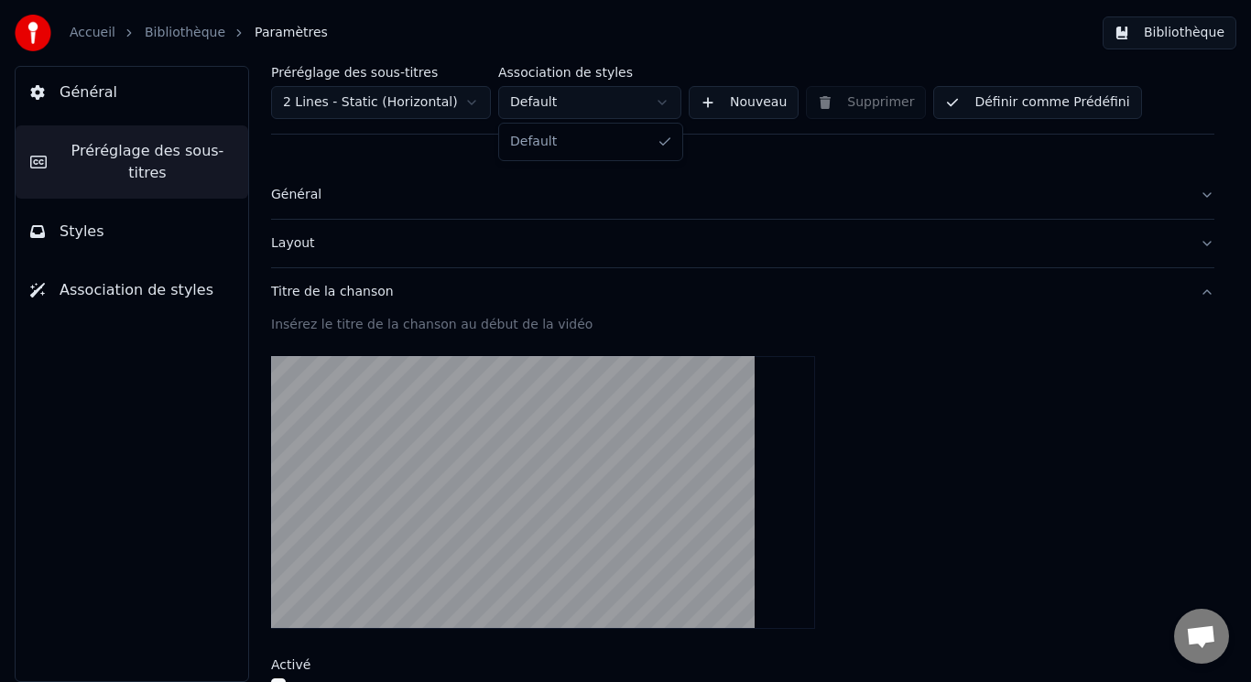
click at [639, 101] on html "Accueil Bibliothèque Paramètres Bibliothèque Général Préréglage des sous-titres…" at bounding box center [625, 341] width 1251 height 682
click at [91, 221] on span "Styles" at bounding box center [82, 232] width 45 height 22
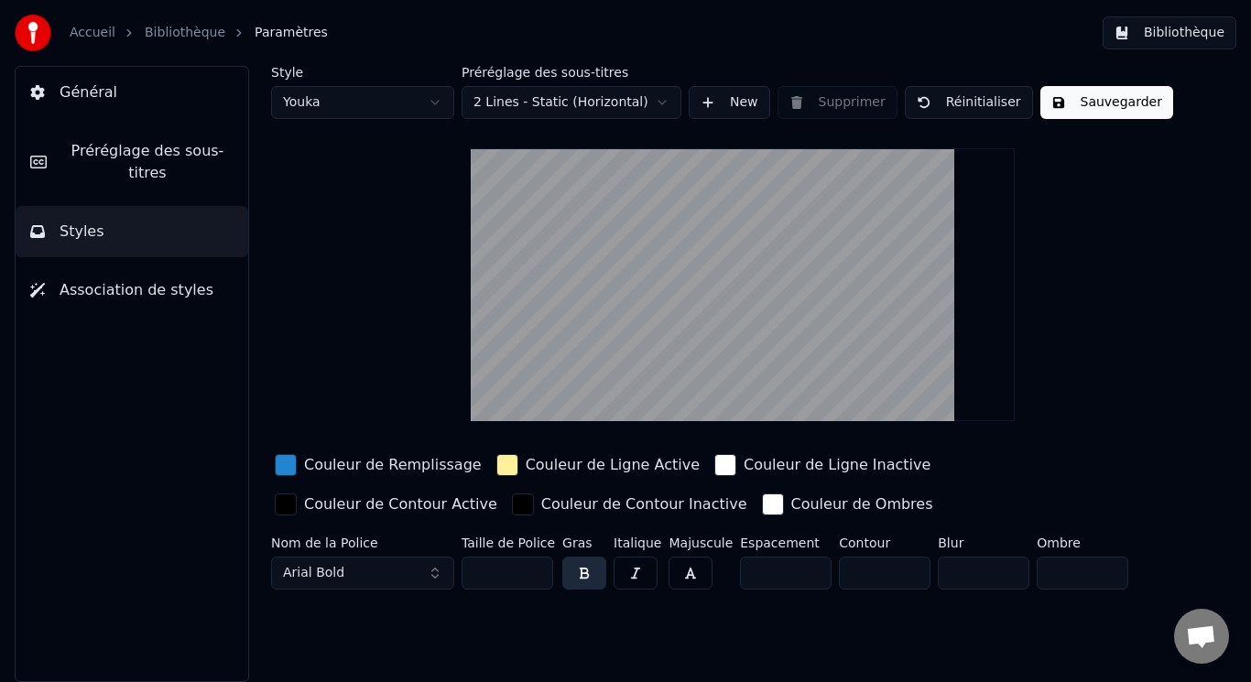
click at [93, 279] on span "Association de styles" at bounding box center [137, 290] width 154 height 22
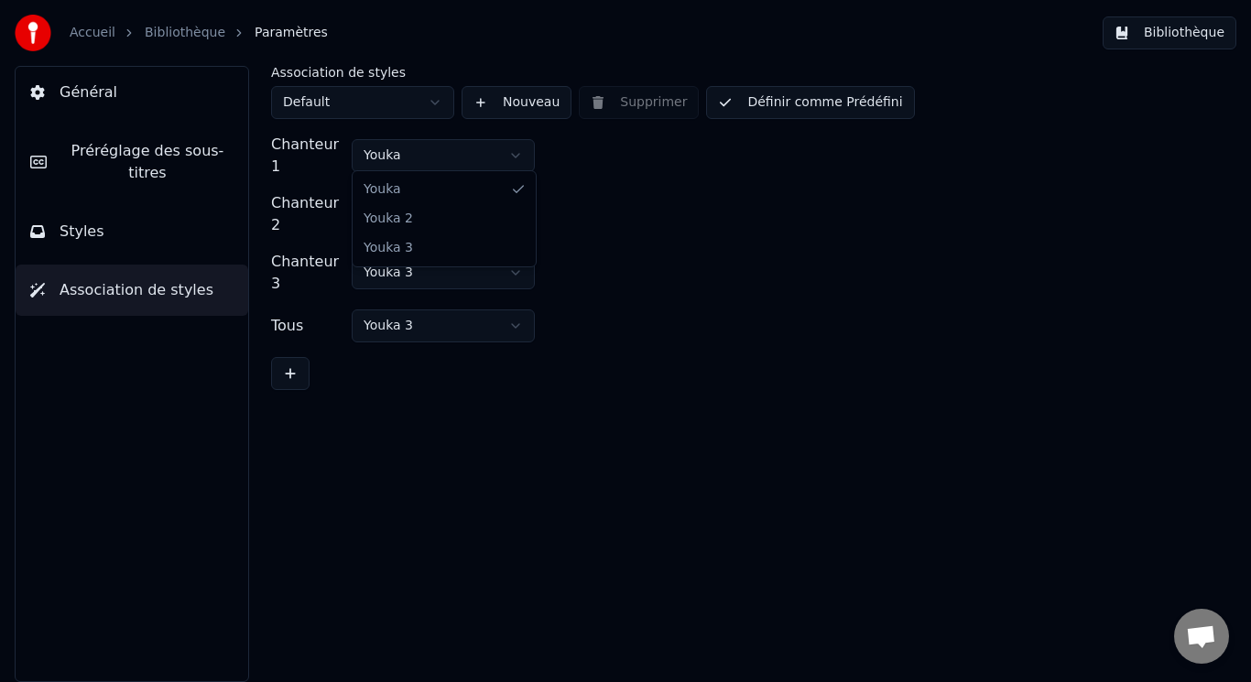
click at [519, 146] on html "Accueil Bibliothèque Paramètres Bibliothèque Général Préréglage des sous-titres…" at bounding box center [625, 341] width 1251 height 682
click at [516, 202] on html "Accueil Bibliothèque Paramètres Bibliothèque Général Préréglage des sous-titres…" at bounding box center [625, 341] width 1251 height 682
click at [430, 99] on html "Accueil Bibliothèque Paramètres Bibliothèque Général Préréglage des sous-titres…" at bounding box center [625, 341] width 1251 height 682
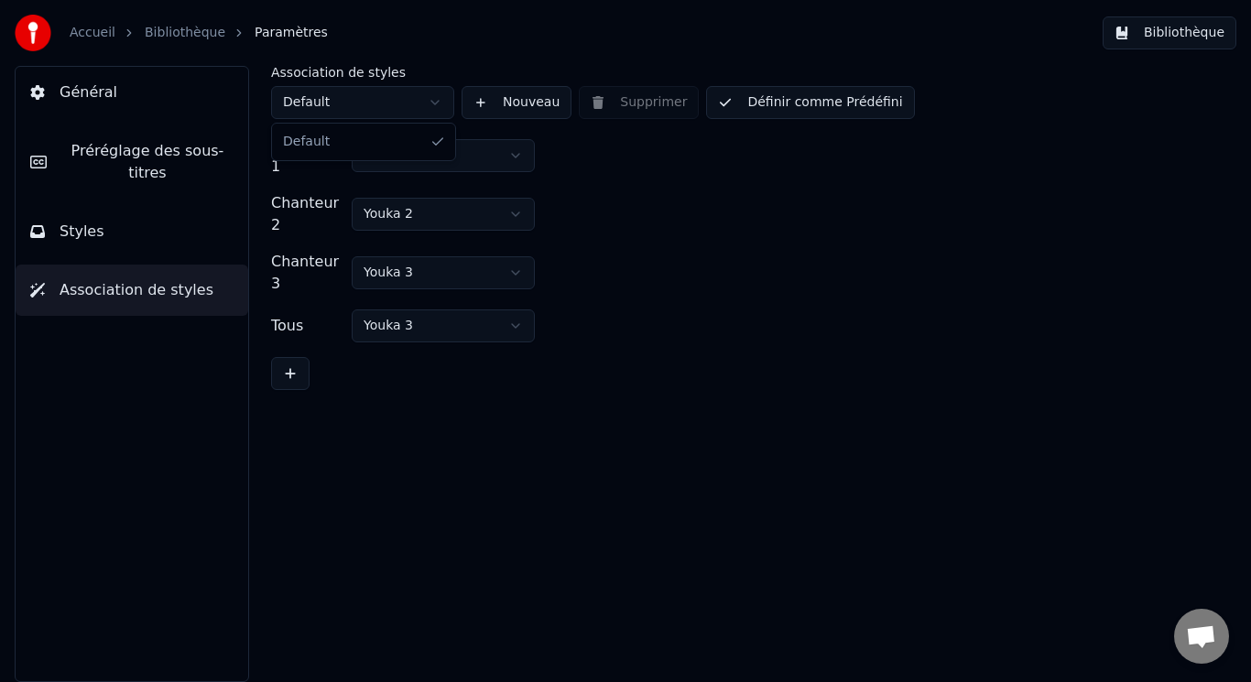
click at [430, 99] on html "Accueil Bibliothèque Paramètres Bibliothèque Général Préréglage des sous-titres…" at bounding box center [625, 341] width 1251 height 682
click at [97, 91] on span "Général" at bounding box center [89, 93] width 58 height 22
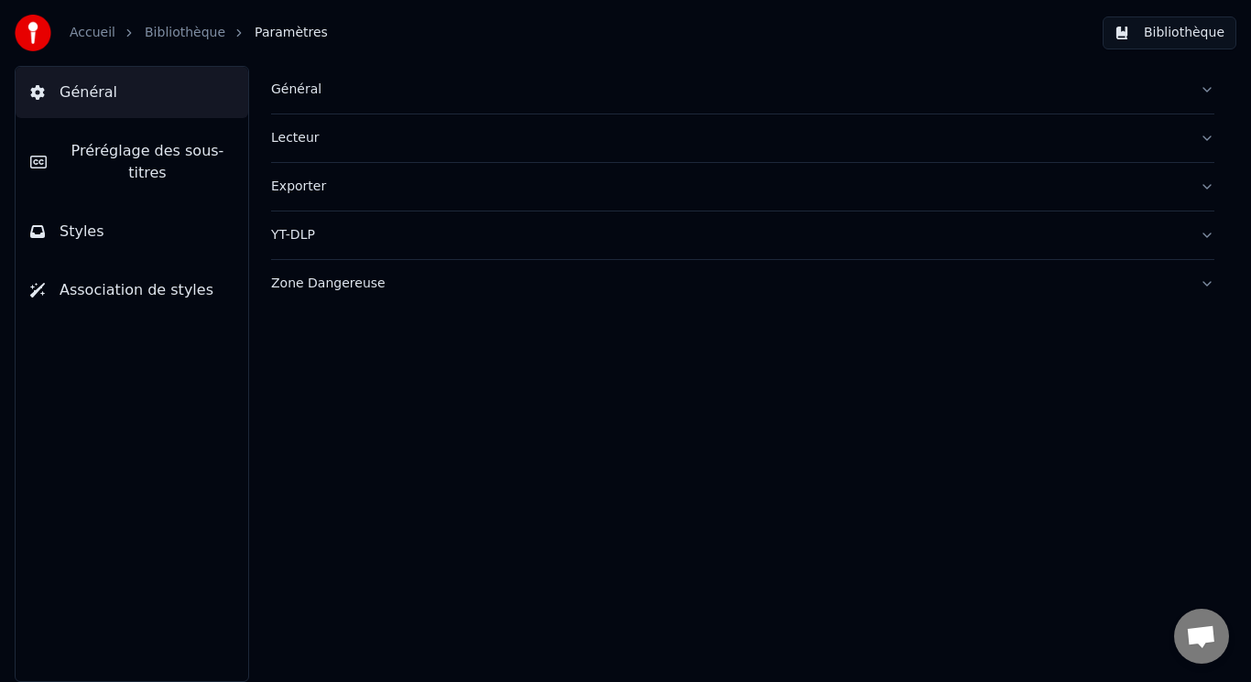
click at [1171, 31] on button "Bibliothèque" at bounding box center [1170, 32] width 134 height 33
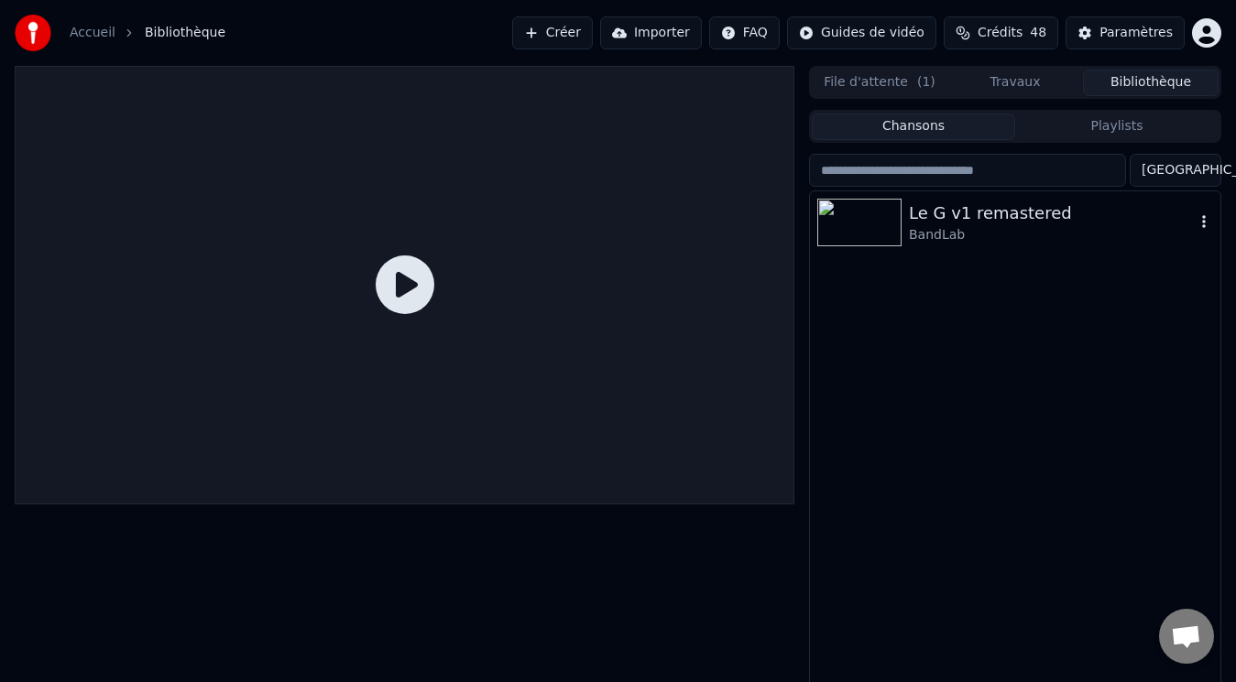
click at [858, 219] on img at bounding box center [859, 223] width 84 height 48
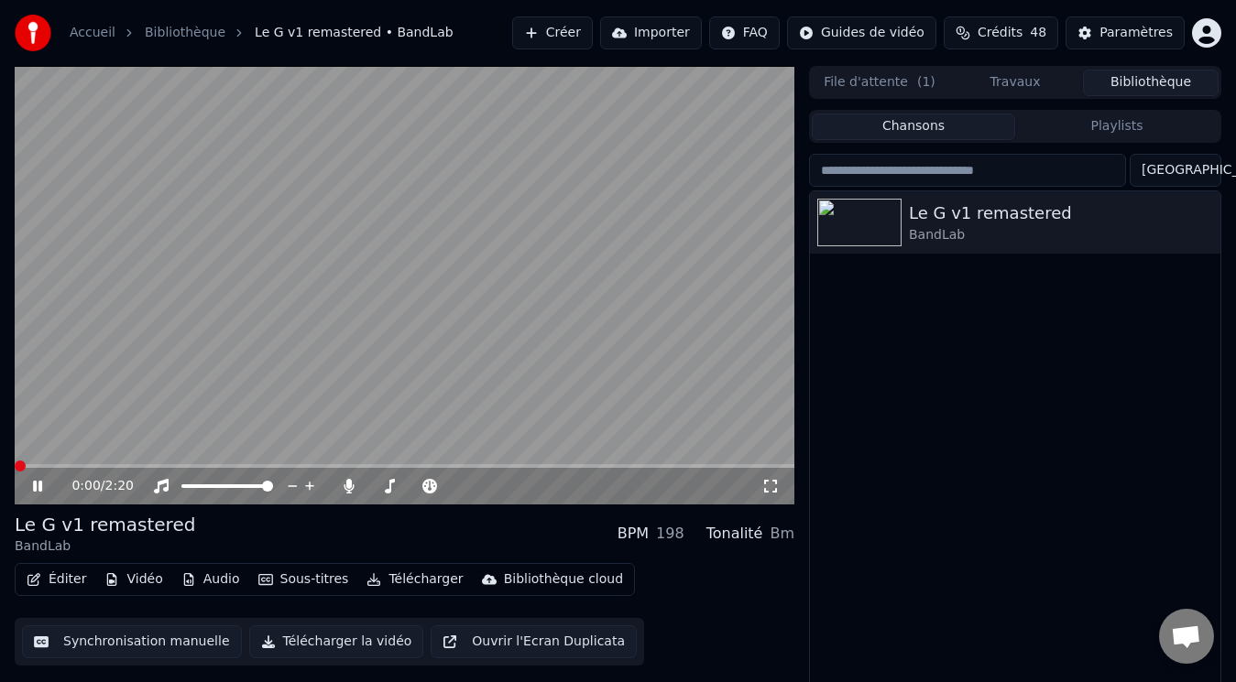
click at [15, 464] on span at bounding box center [20, 466] width 11 height 11
click at [42, 485] on icon at bounding box center [37, 486] width 9 height 11
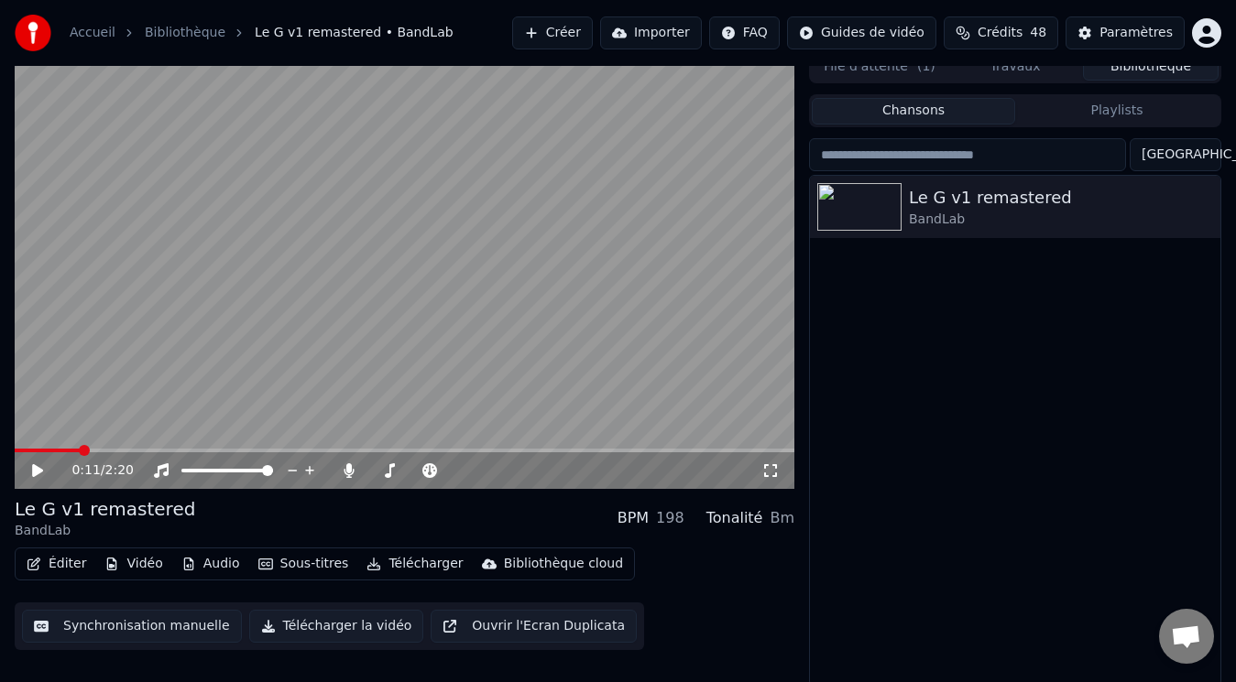
scroll to position [20, 0]
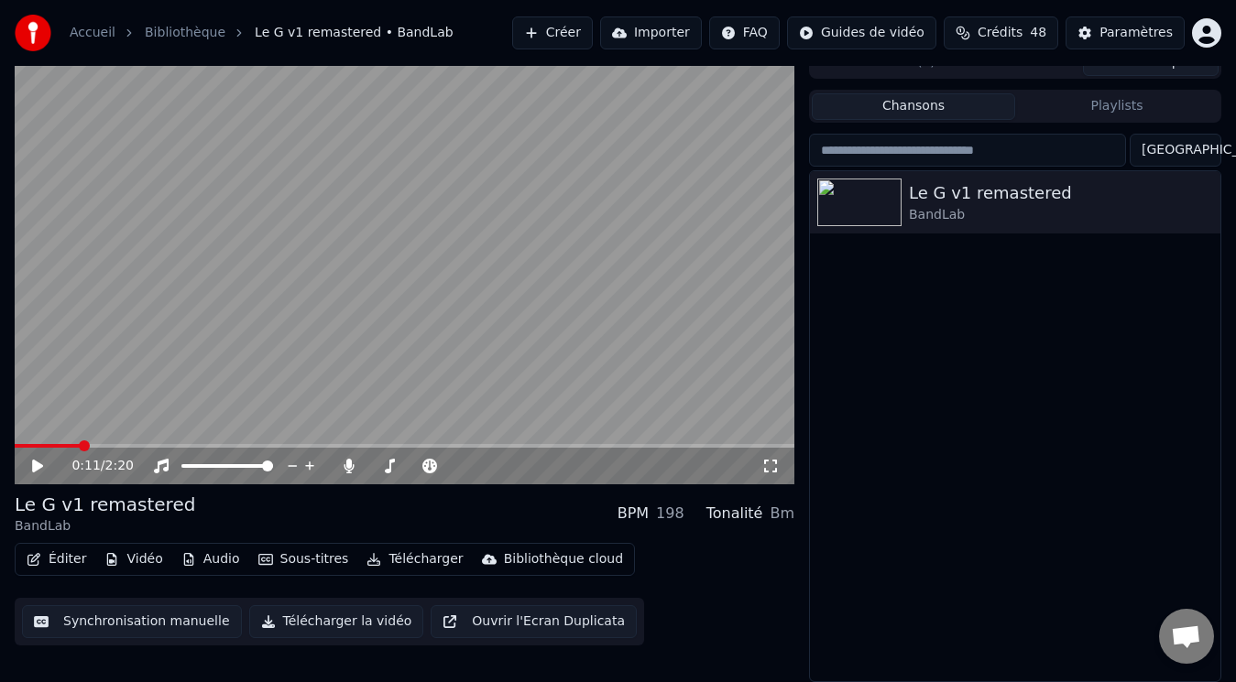
click at [77, 562] on button "Éditer" at bounding box center [56, 560] width 74 height 26
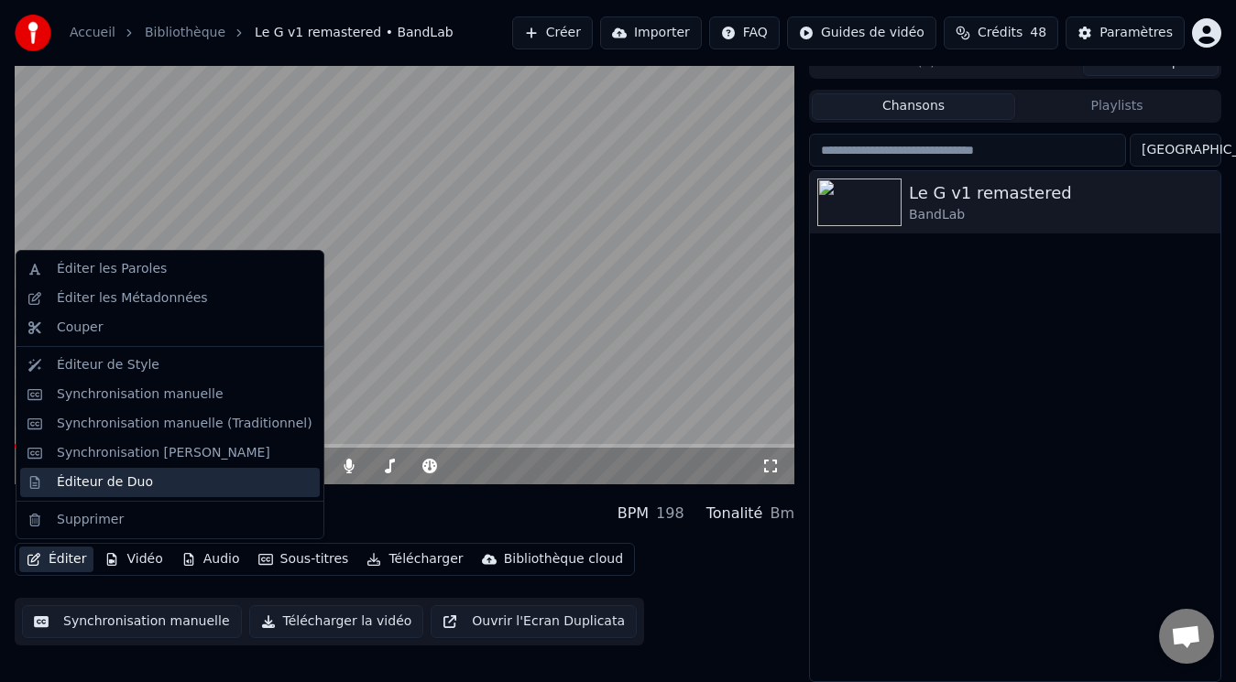
click at [121, 480] on div "Éditeur de Duo" at bounding box center [105, 483] width 96 height 18
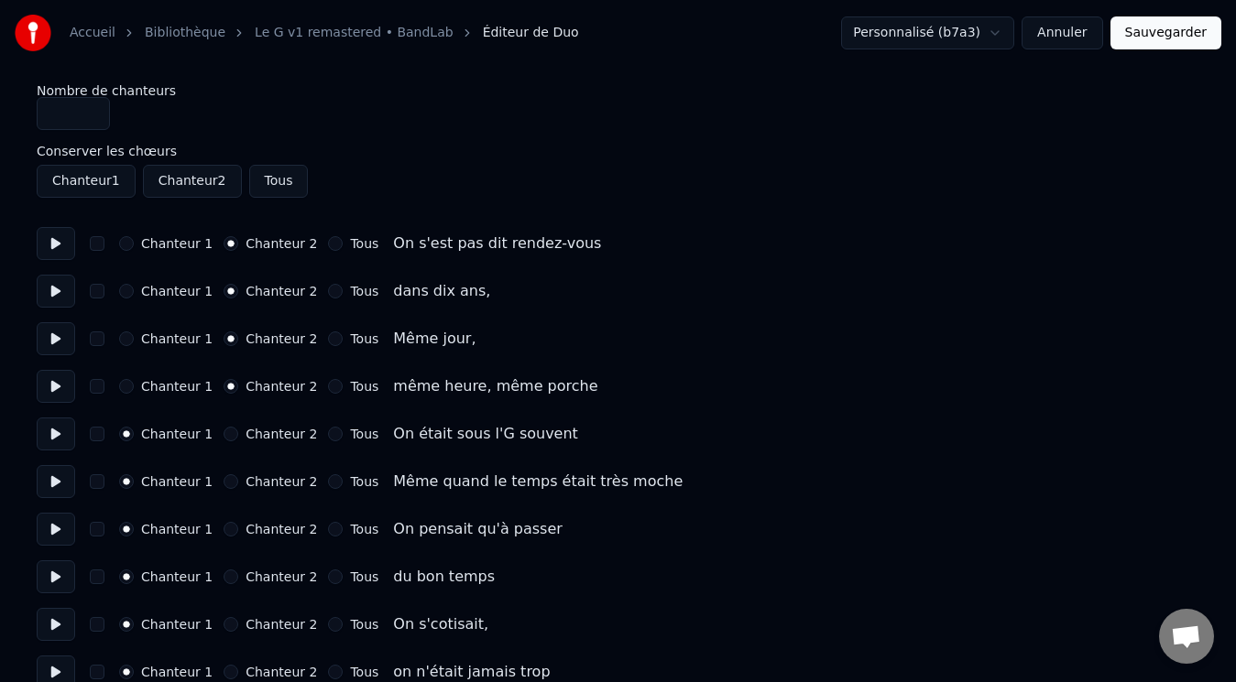
click at [224, 431] on div "Chanteur 2" at bounding box center [270, 434] width 93 height 15
click at [224, 431] on button "Chanteur 2" at bounding box center [231, 434] width 15 height 15
click at [224, 480] on button "Chanteur 2" at bounding box center [231, 482] width 15 height 15
click at [1181, 36] on button "Sauvegarder" at bounding box center [1165, 32] width 111 height 33
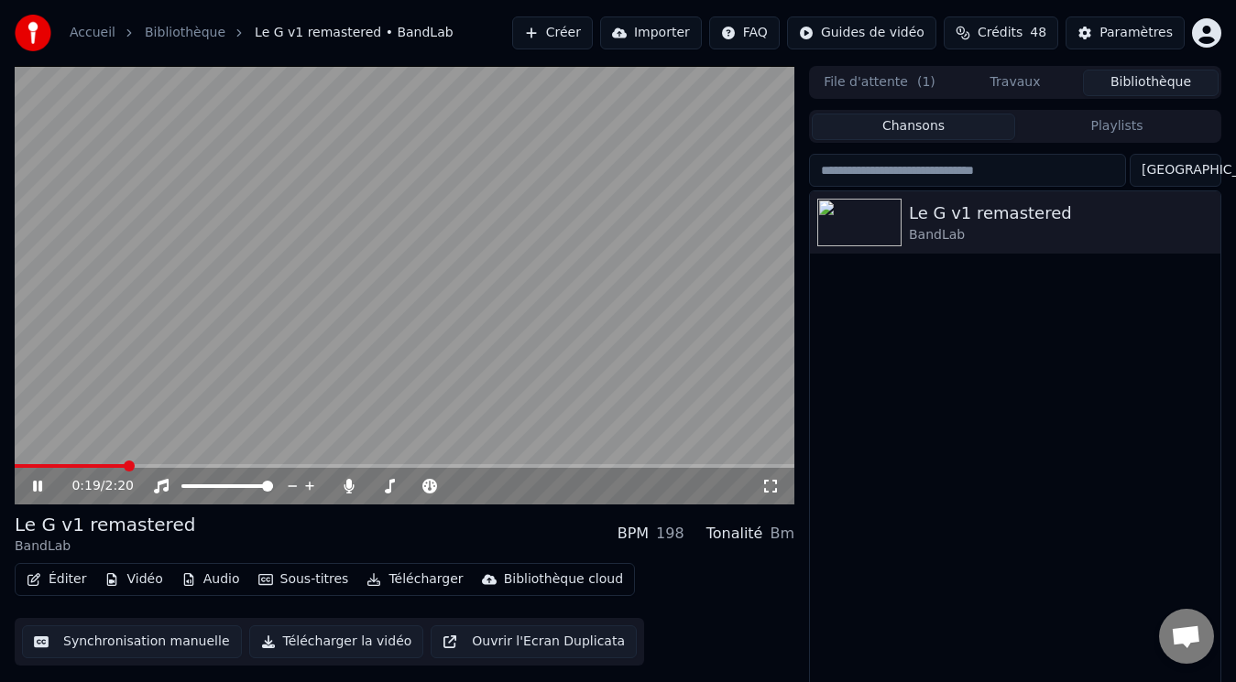
click at [36, 482] on icon at bounding box center [37, 486] width 9 height 11
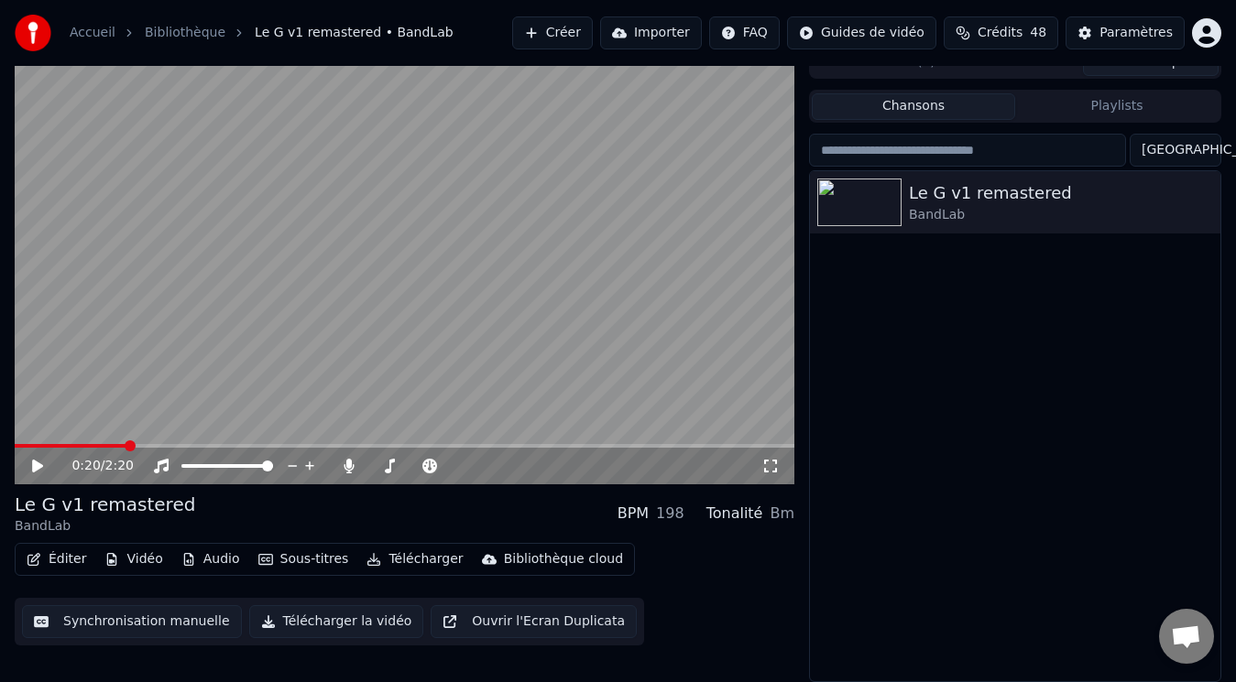
click at [65, 557] on button "Éditer" at bounding box center [56, 560] width 74 height 26
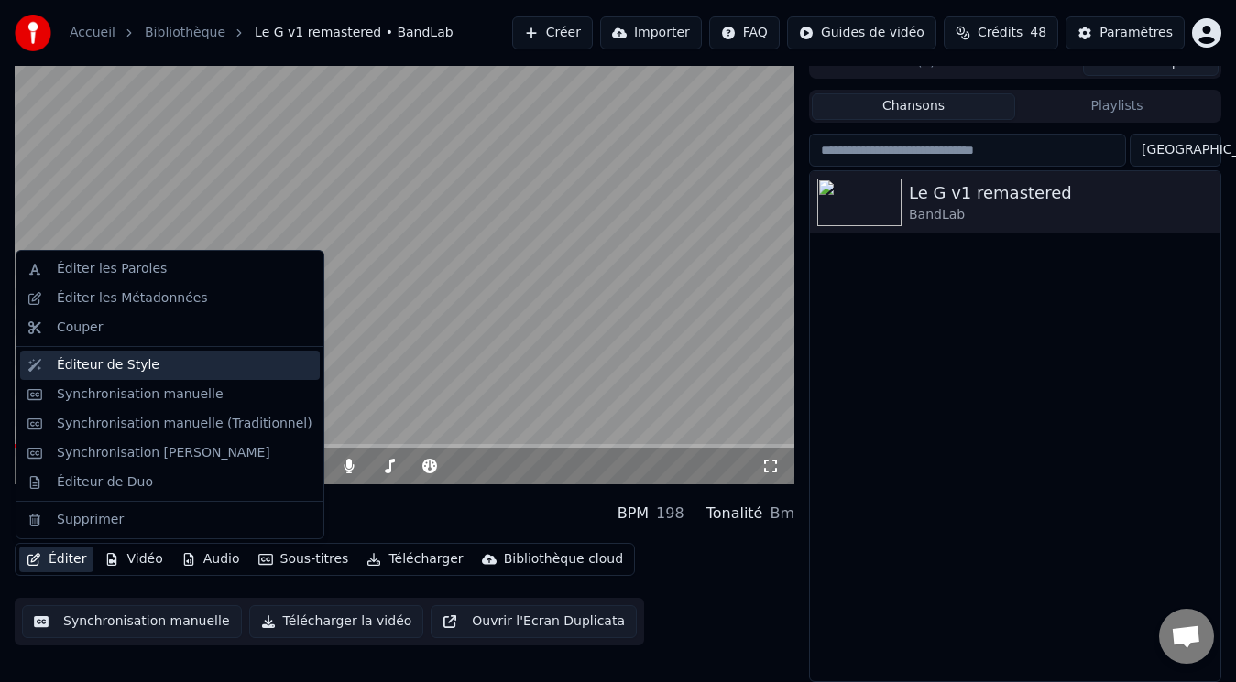
click at [118, 360] on div "Éditeur de Style" at bounding box center [108, 365] width 103 height 18
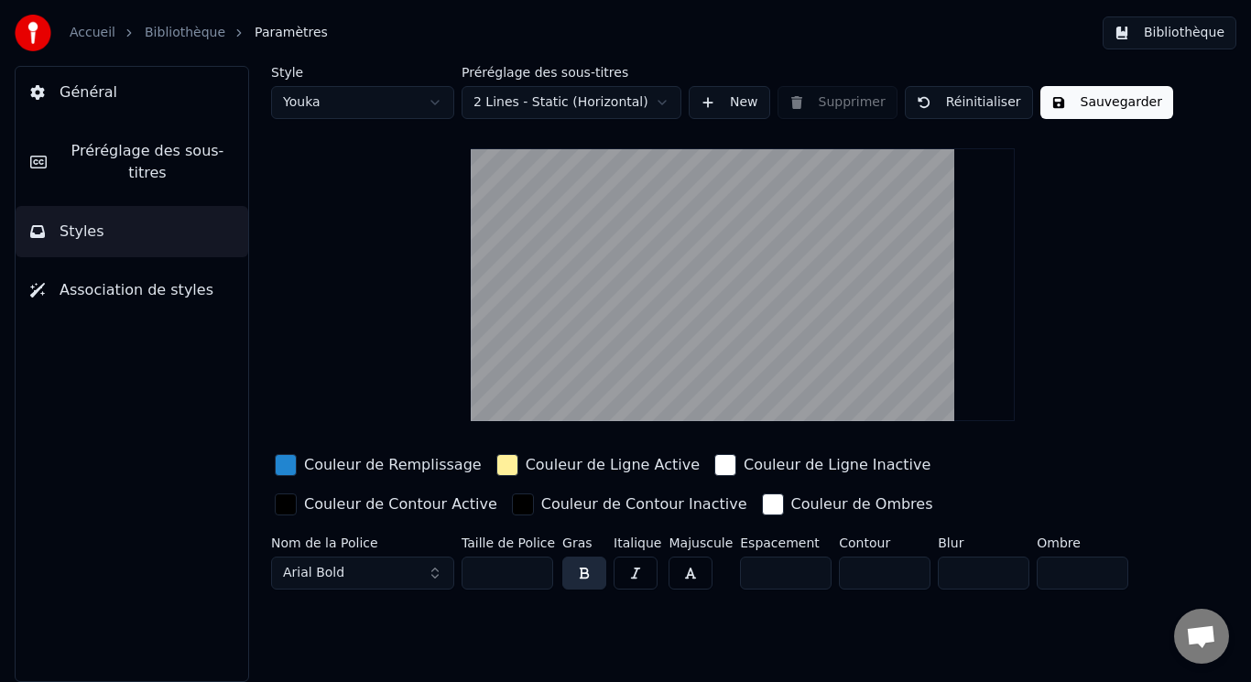
click at [131, 279] on span "Association de styles" at bounding box center [137, 290] width 154 height 22
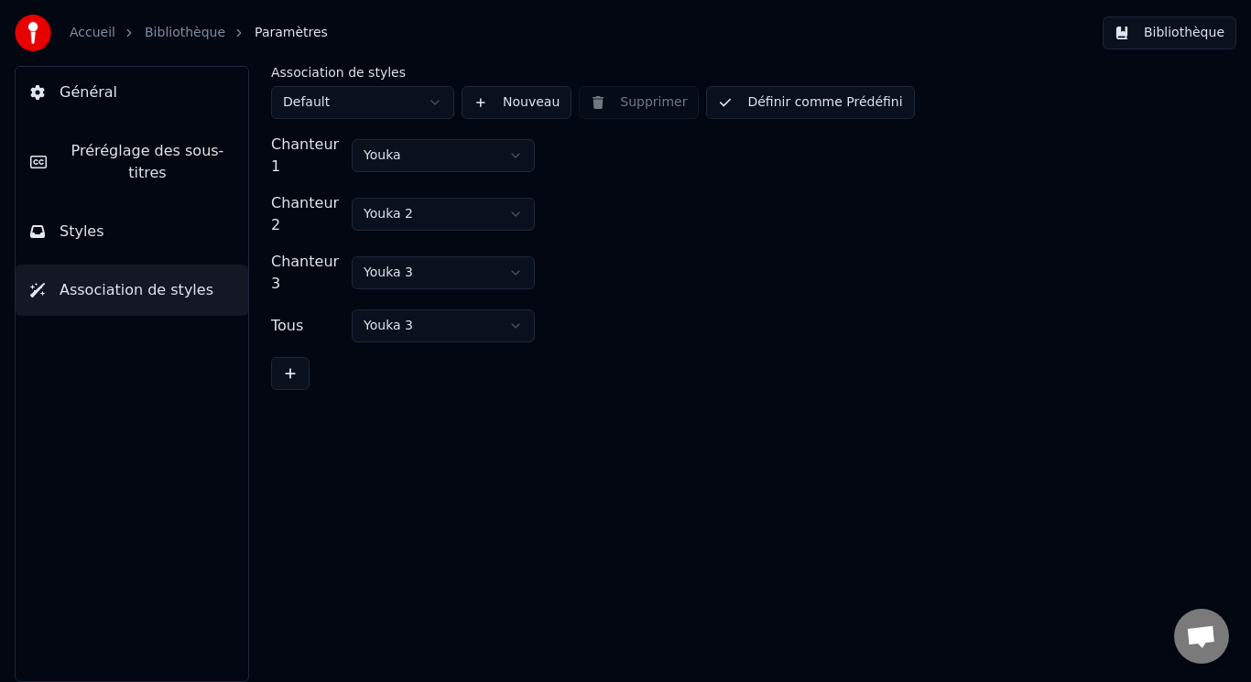
click at [115, 149] on span "Préréglage des sous-titres" at bounding box center [147, 162] width 172 height 44
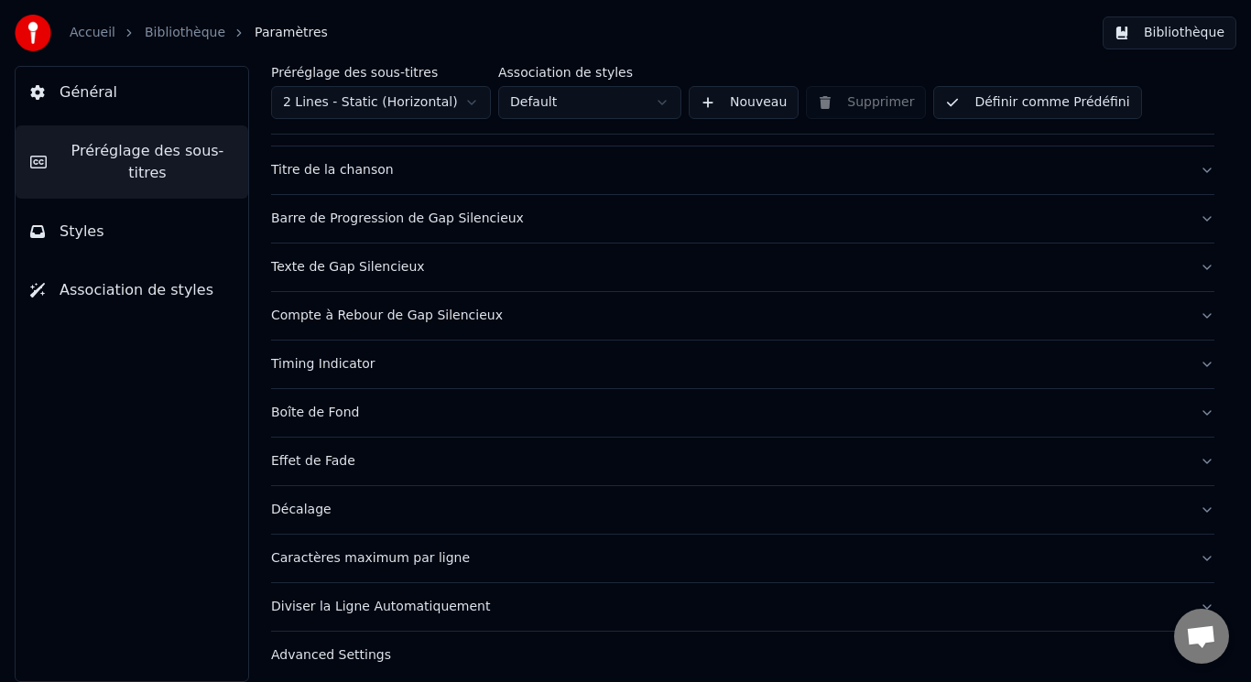
scroll to position [134, 0]
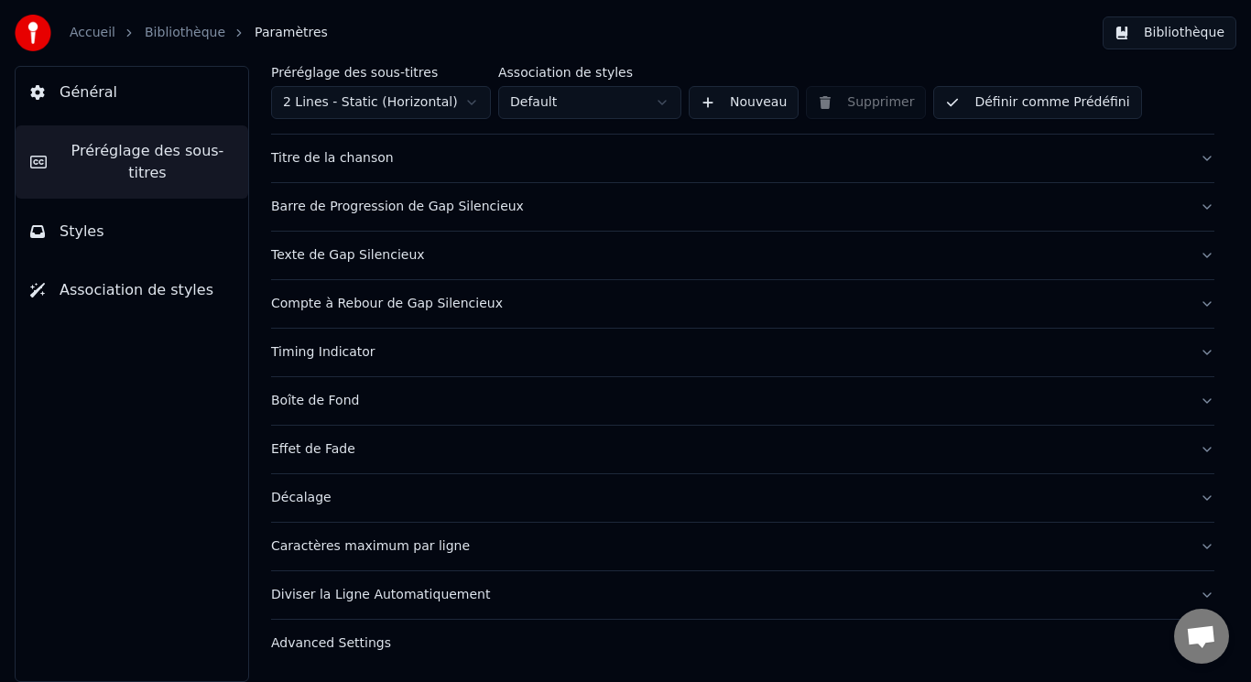
click at [88, 93] on span "Général" at bounding box center [89, 93] width 58 height 22
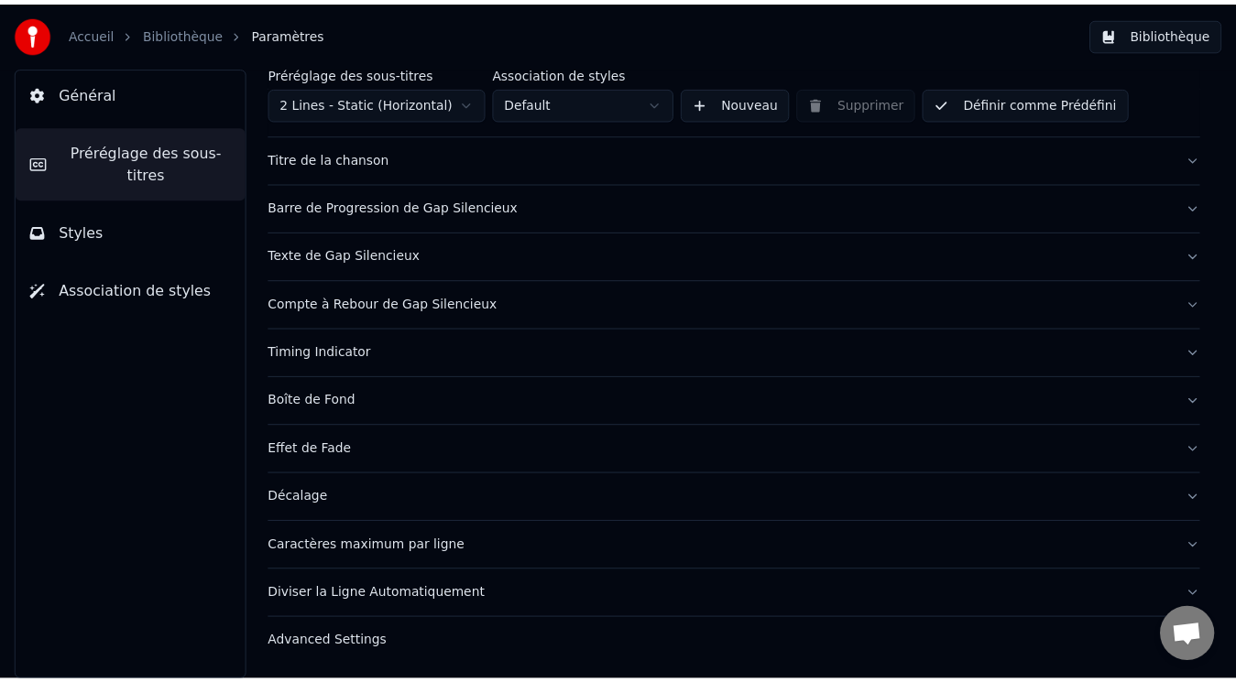
scroll to position [0, 0]
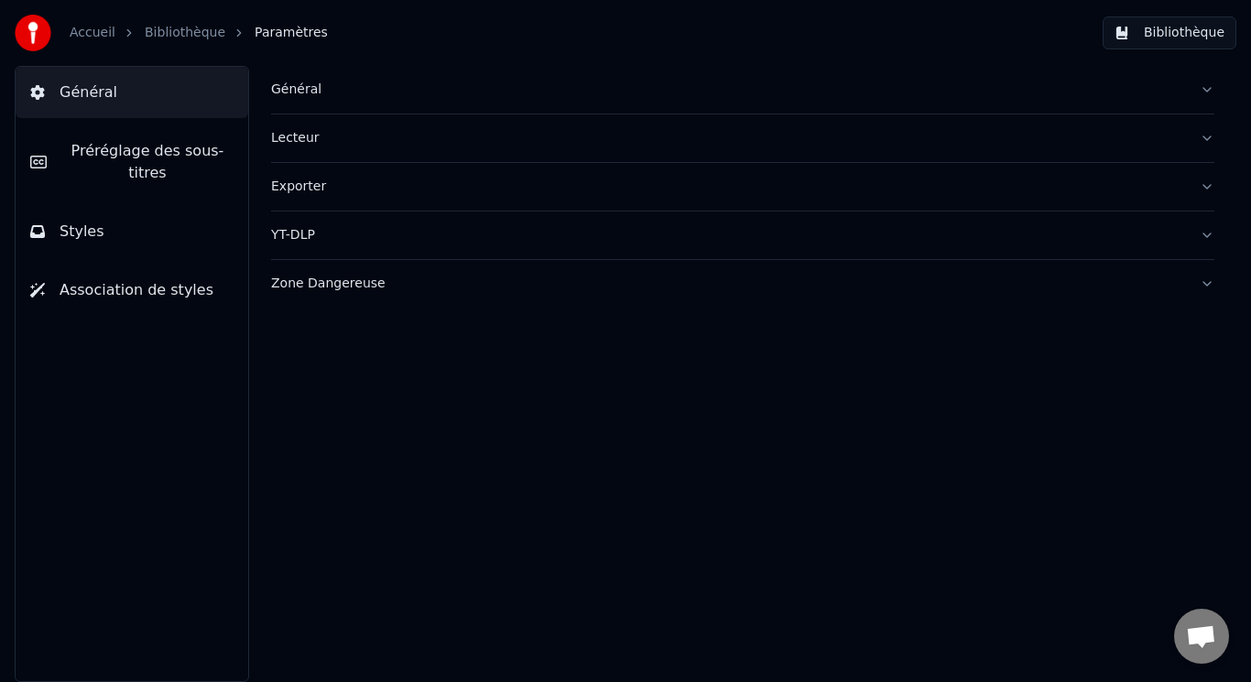
click at [289, 134] on div "Lecteur" at bounding box center [728, 138] width 914 height 18
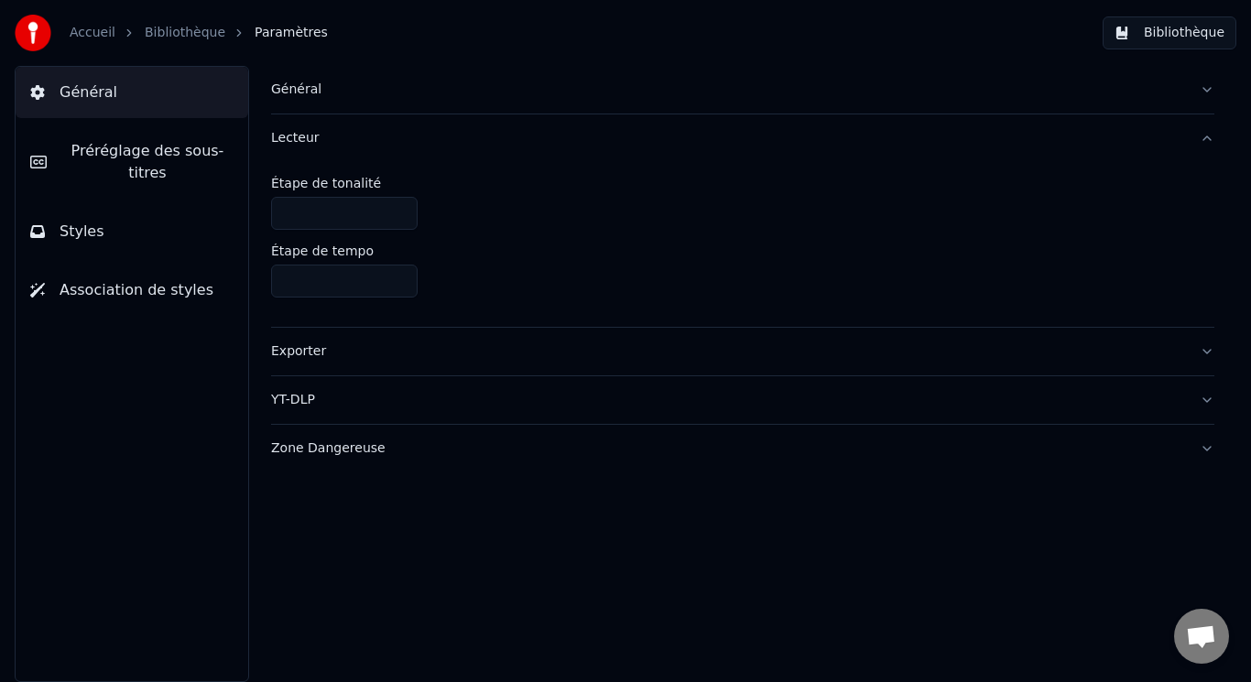
click at [289, 134] on div "Lecteur" at bounding box center [728, 138] width 914 height 18
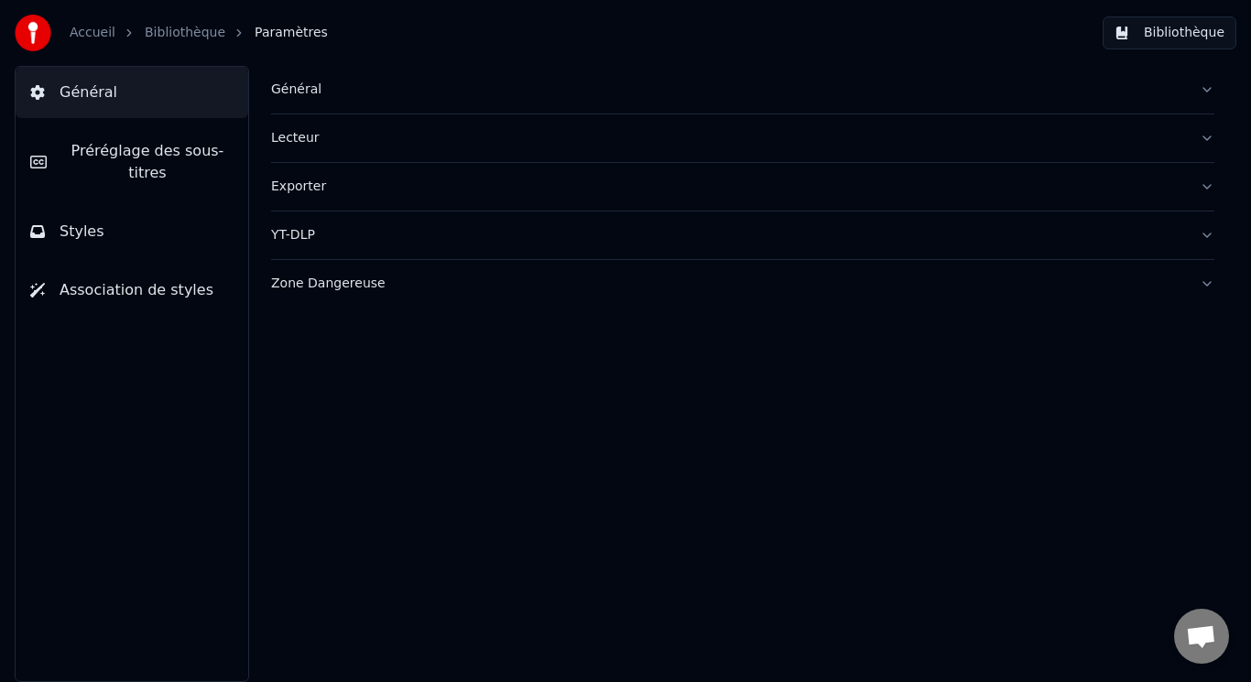
click at [288, 244] on div "YT-DLP" at bounding box center [728, 235] width 914 height 18
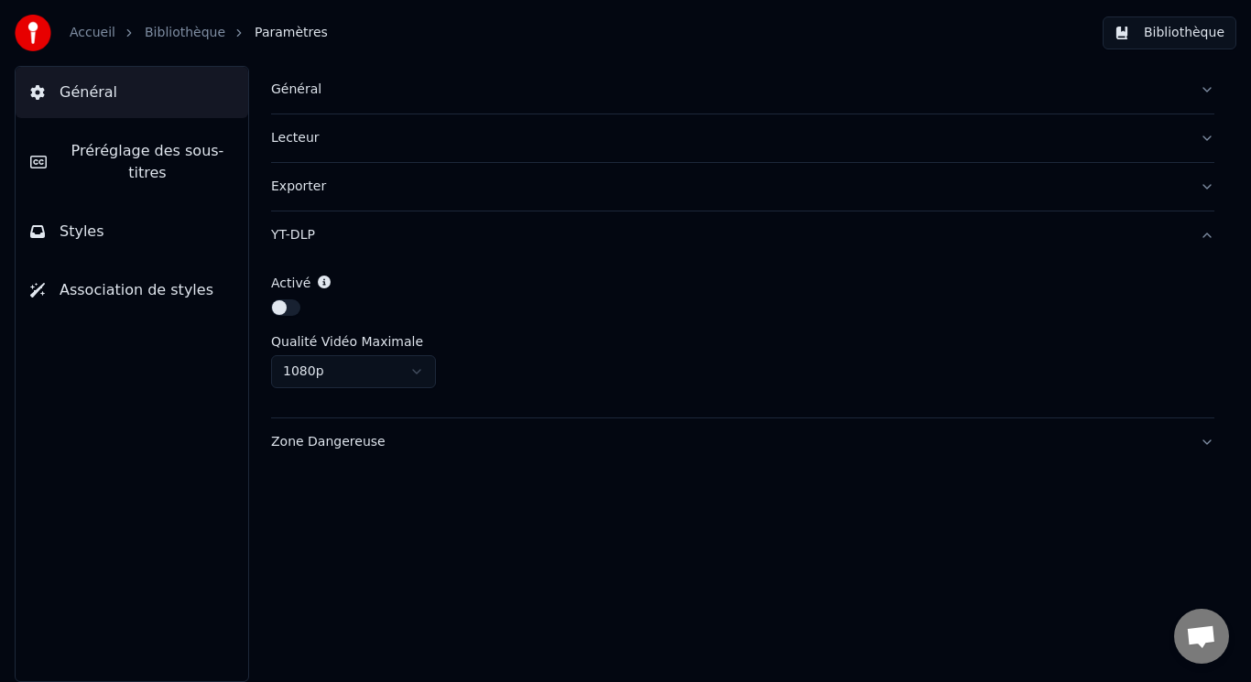
click at [420, 375] on html "Accueil Bibliothèque Paramètres Bibliothèque Général Préréglage des sous-titres…" at bounding box center [625, 341] width 1251 height 682
click at [380, 442] on div "Zone Dangereuse" at bounding box center [728, 442] width 914 height 18
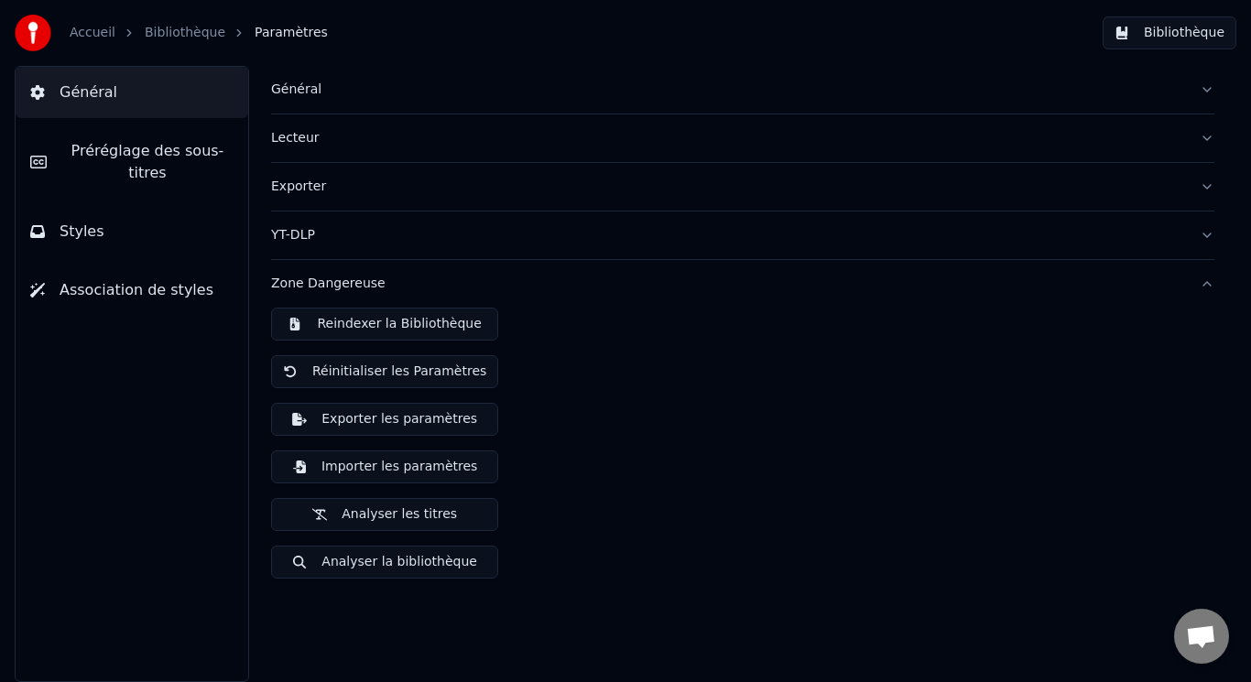
click at [296, 89] on div "Général" at bounding box center [728, 90] width 914 height 18
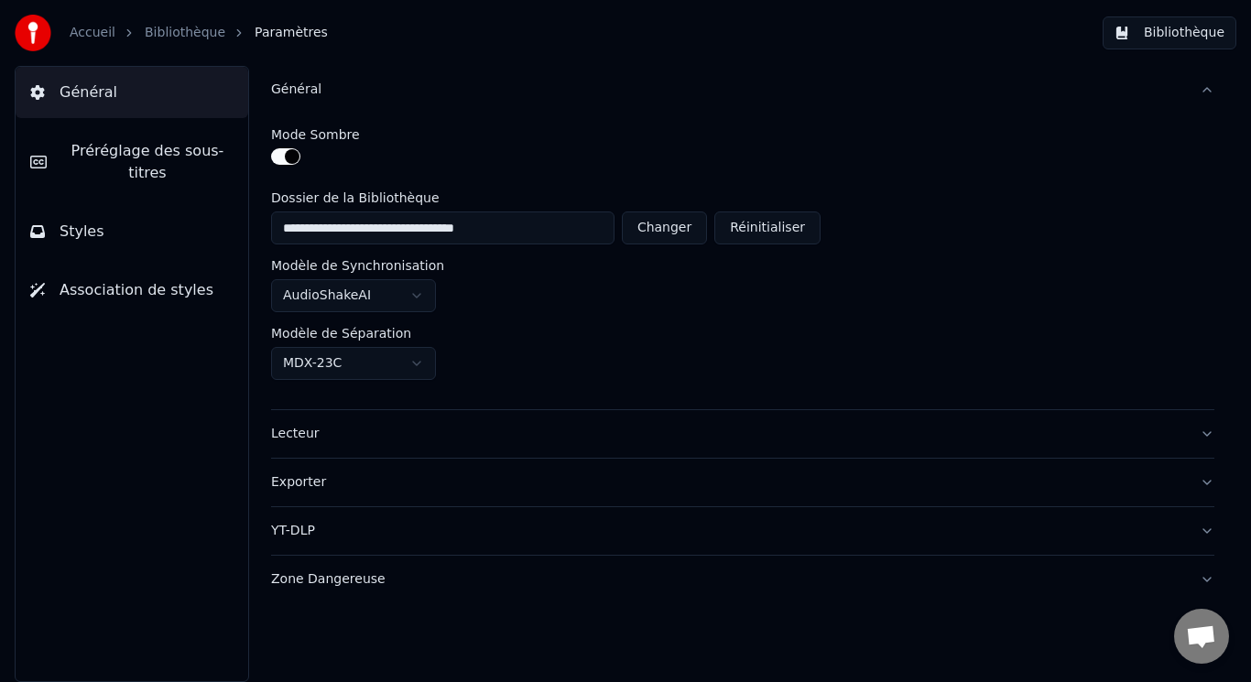
click at [170, 27] on link "Bibliothèque" at bounding box center [185, 33] width 81 height 18
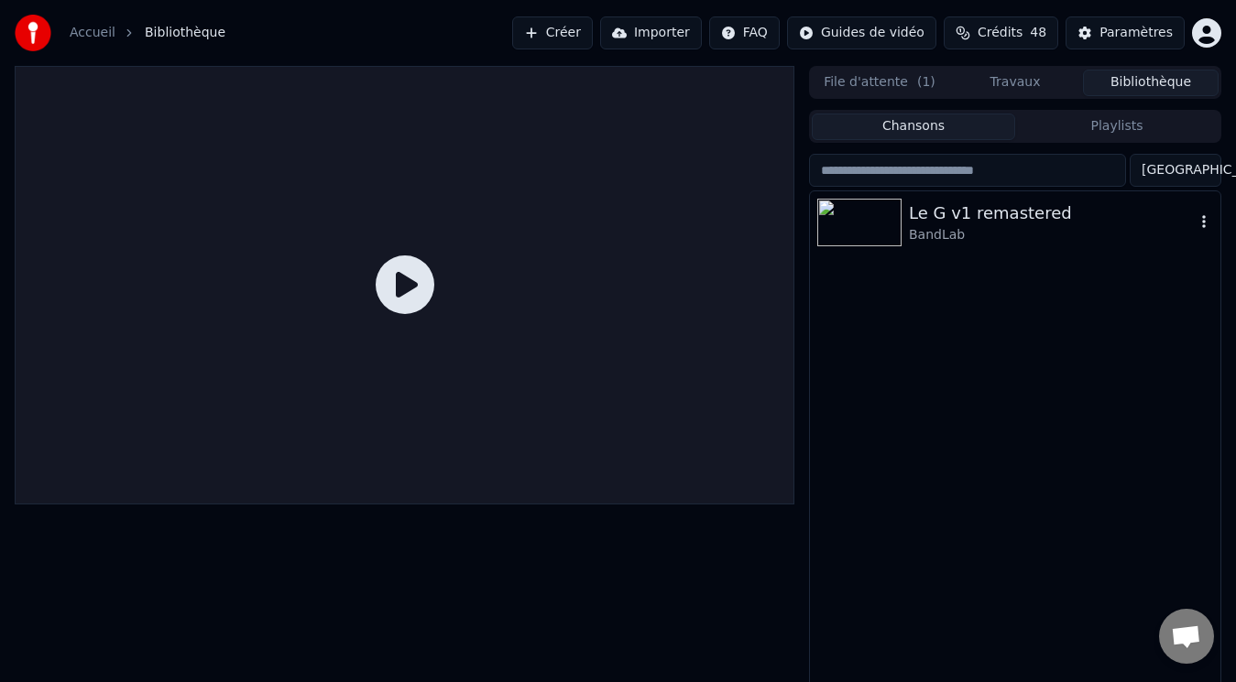
click at [860, 228] on img at bounding box center [859, 223] width 84 height 48
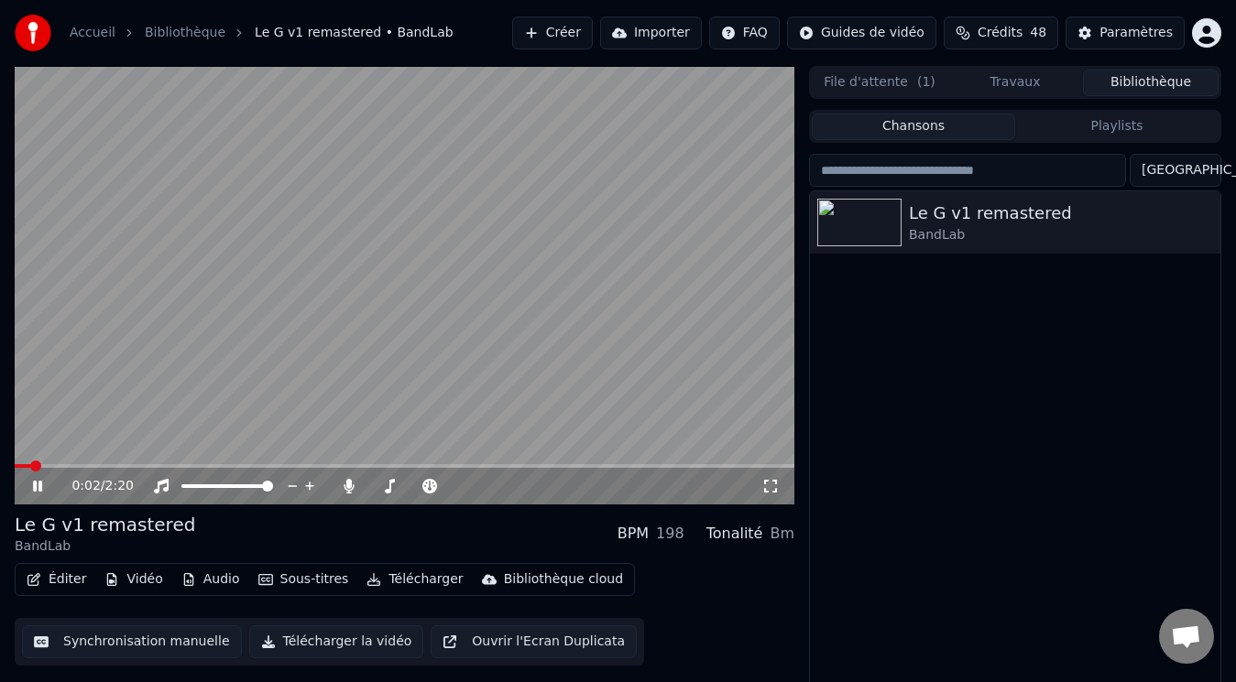
drag, startPoint x: 27, startPoint y: 460, endPoint x: 0, endPoint y: 460, distance: 26.6
click at [0, 460] on div "0:02 / 2:20 Le G v1 remastered BandLab BPM 198 Tonalité Bm Éditer Vidéo Audio S…" at bounding box center [618, 384] width 1236 height 637
click at [15, 462] on span at bounding box center [20, 466] width 11 height 11
click at [39, 483] on icon at bounding box center [37, 486] width 9 height 11
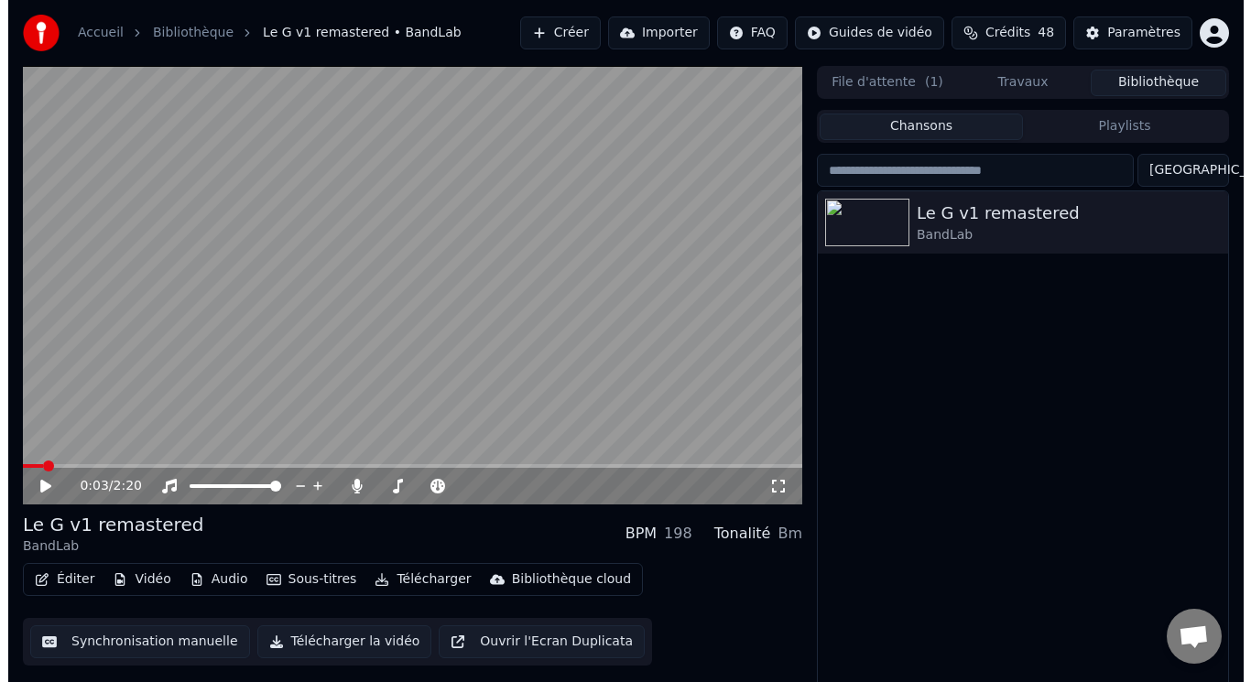
scroll to position [20, 0]
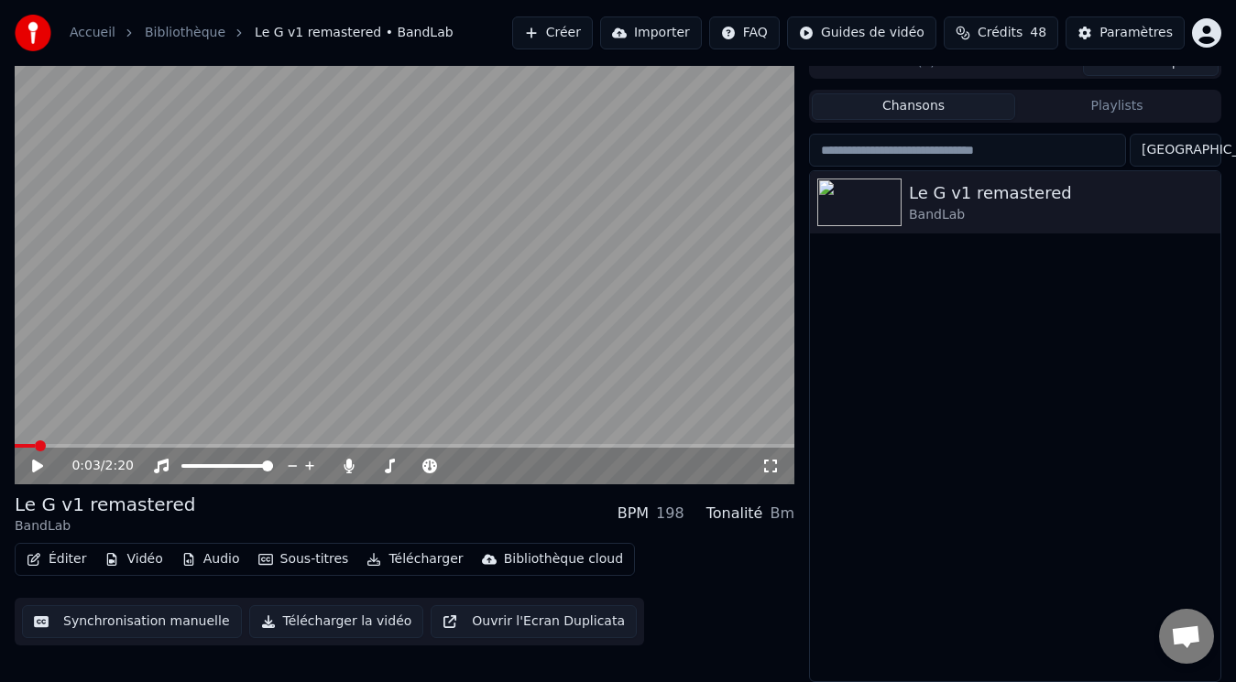
click at [127, 519] on div "BandLab" at bounding box center [105, 527] width 180 height 18
click at [65, 562] on button "Éditer" at bounding box center [56, 560] width 74 height 26
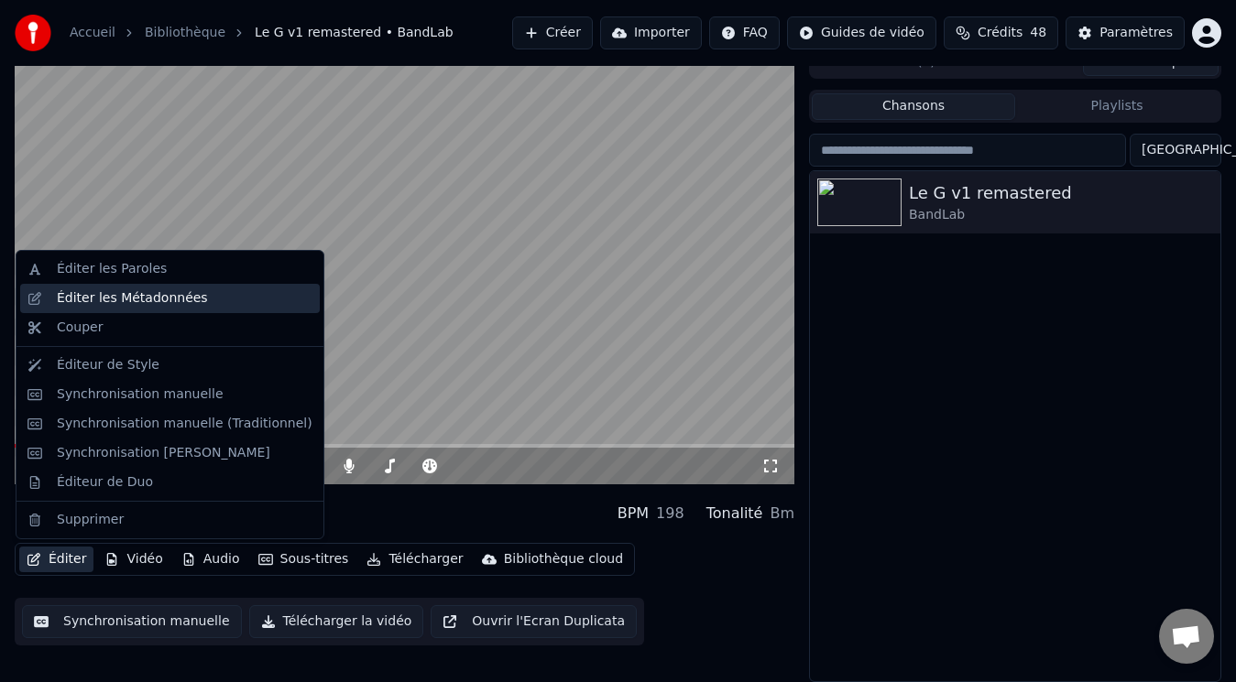
click at [131, 298] on div "Éditer les Métadonnées" at bounding box center [132, 298] width 151 height 18
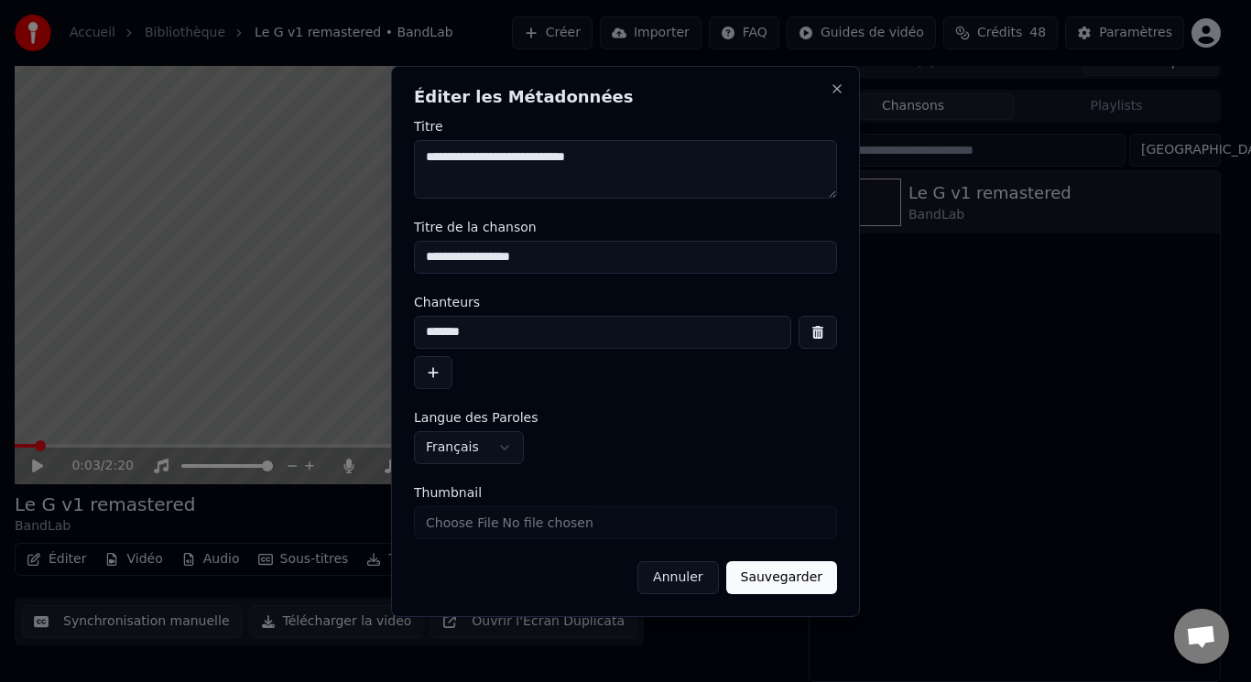
click at [632, 166] on textarea "**********" at bounding box center [625, 169] width 423 height 59
type textarea "****"
click at [571, 258] on input "**********" at bounding box center [625, 257] width 423 height 33
type input "****"
click at [819, 327] on button "button" at bounding box center [818, 332] width 38 height 33
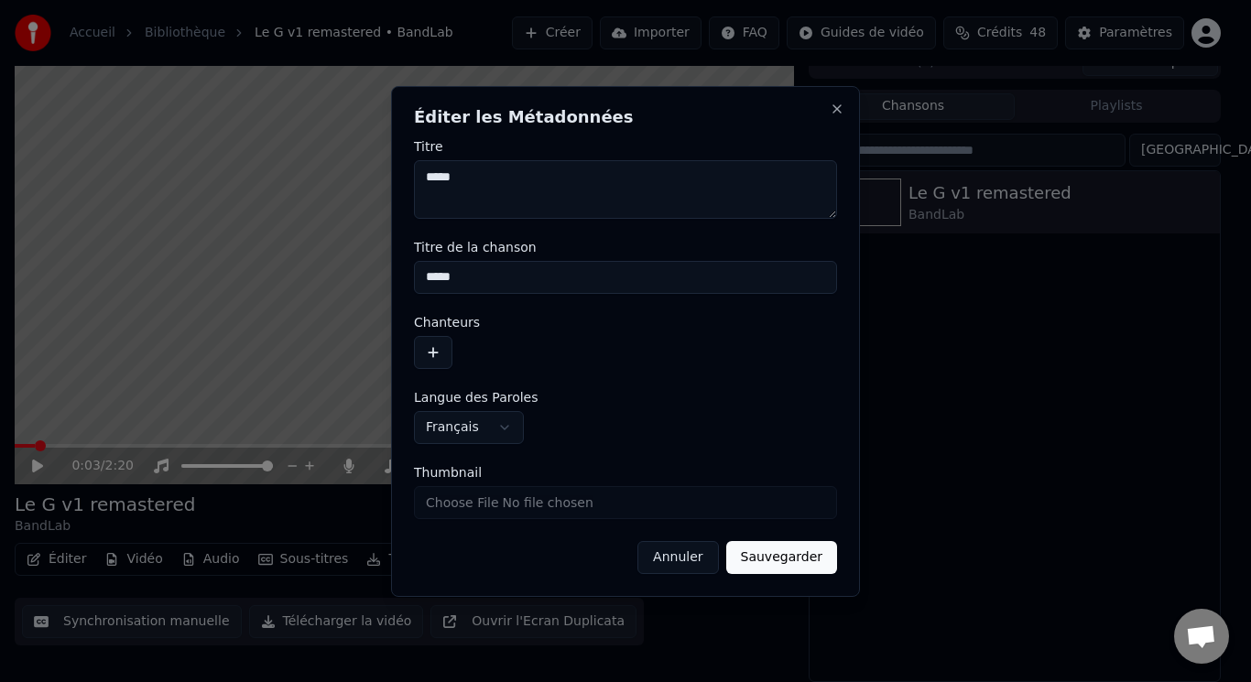
click at [439, 349] on button "button" at bounding box center [433, 352] width 38 height 33
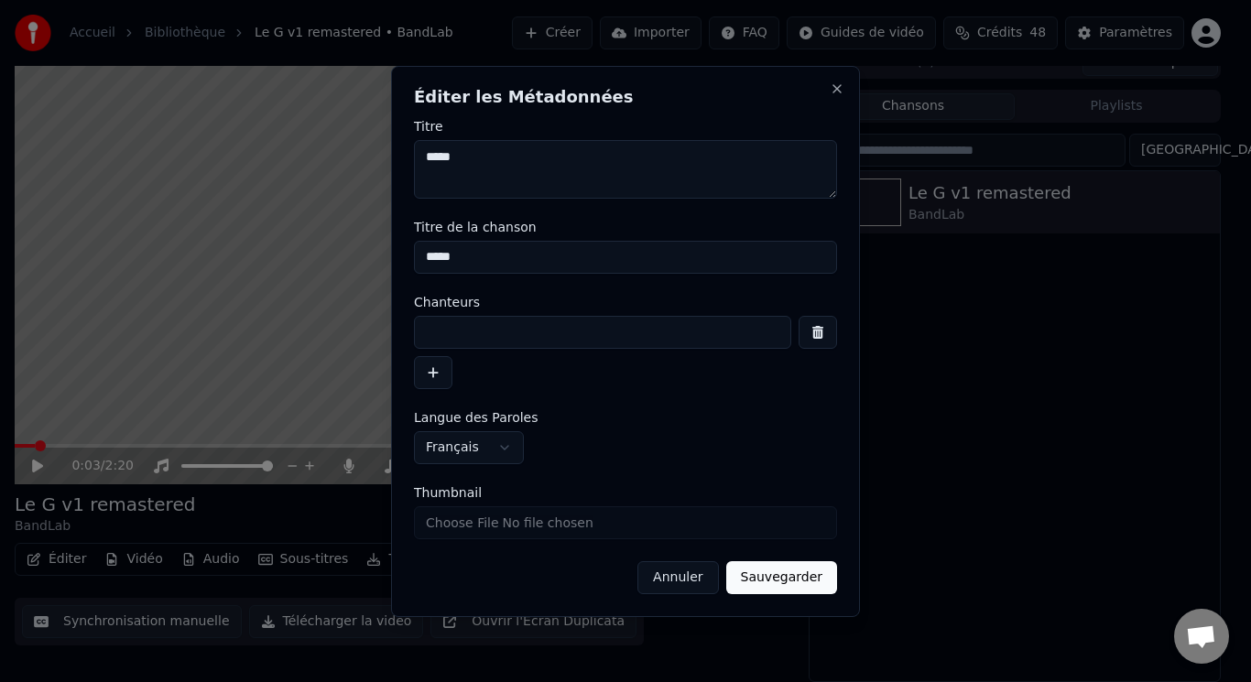
click at [454, 333] on input at bounding box center [602, 332] width 377 height 33
type input "**********"
click at [774, 576] on button "Sauvegarder" at bounding box center [781, 578] width 111 height 33
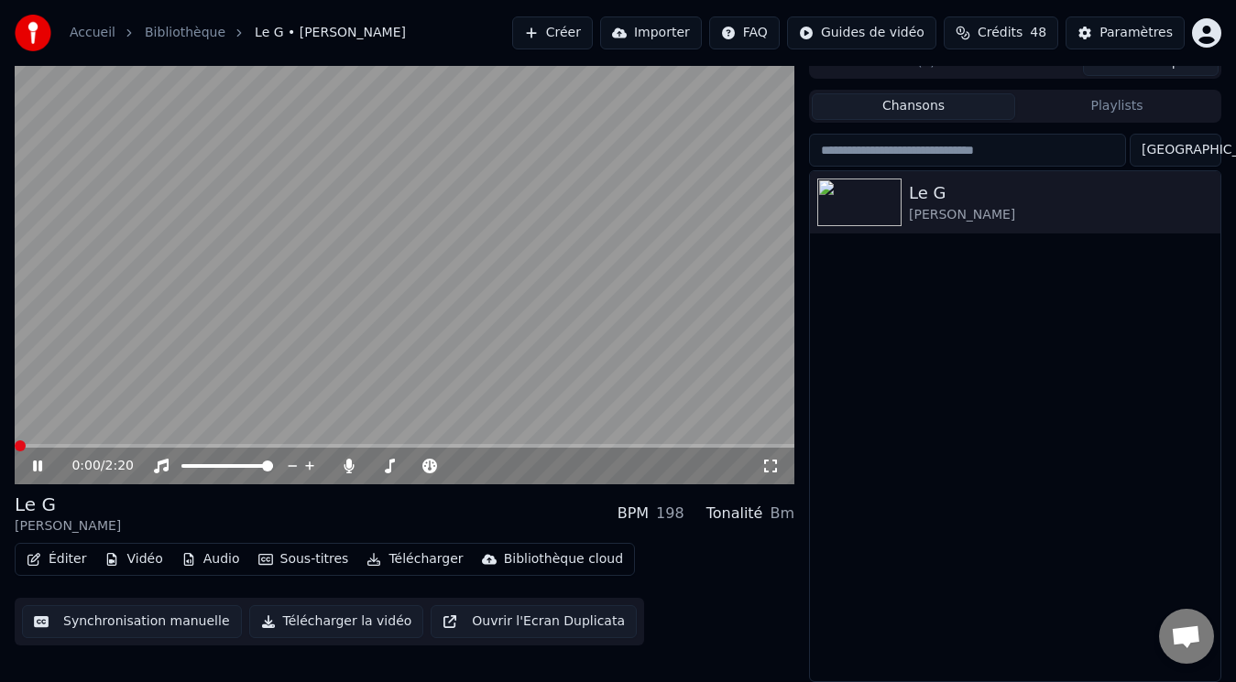
click at [15, 445] on span at bounding box center [20, 446] width 11 height 11
click at [38, 466] on icon at bounding box center [50, 466] width 42 height 15
click at [138, 551] on button "Vidéo" at bounding box center [133, 560] width 72 height 26
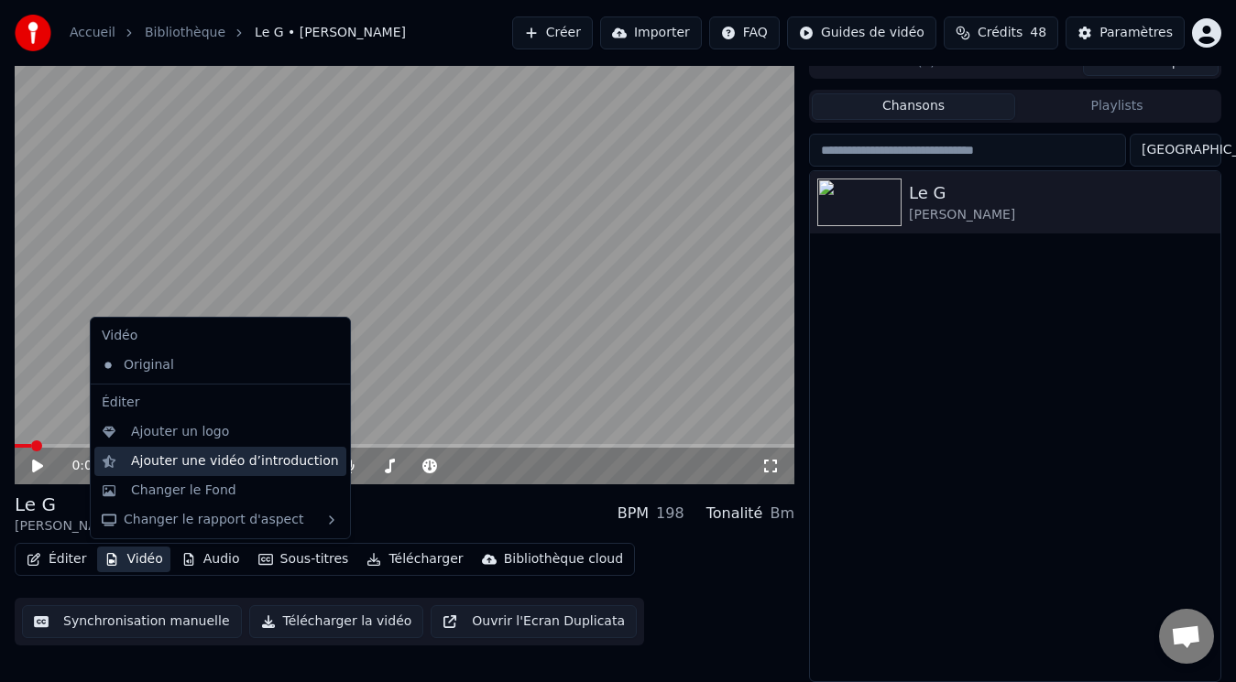
click at [207, 461] on div "Ajouter une vidéo d’introduction" at bounding box center [235, 462] width 208 height 18
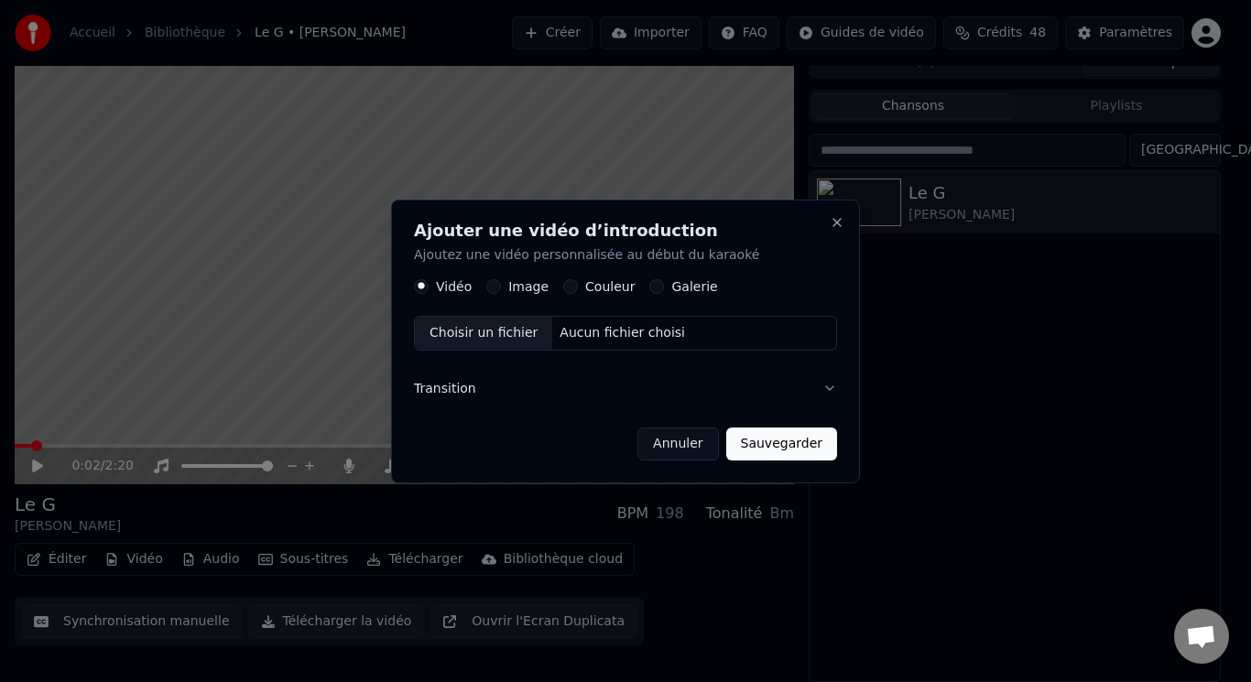
click at [529, 287] on label "Image" at bounding box center [528, 286] width 40 height 13
click at [501, 287] on button "Image" at bounding box center [493, 286] width 15 height 15
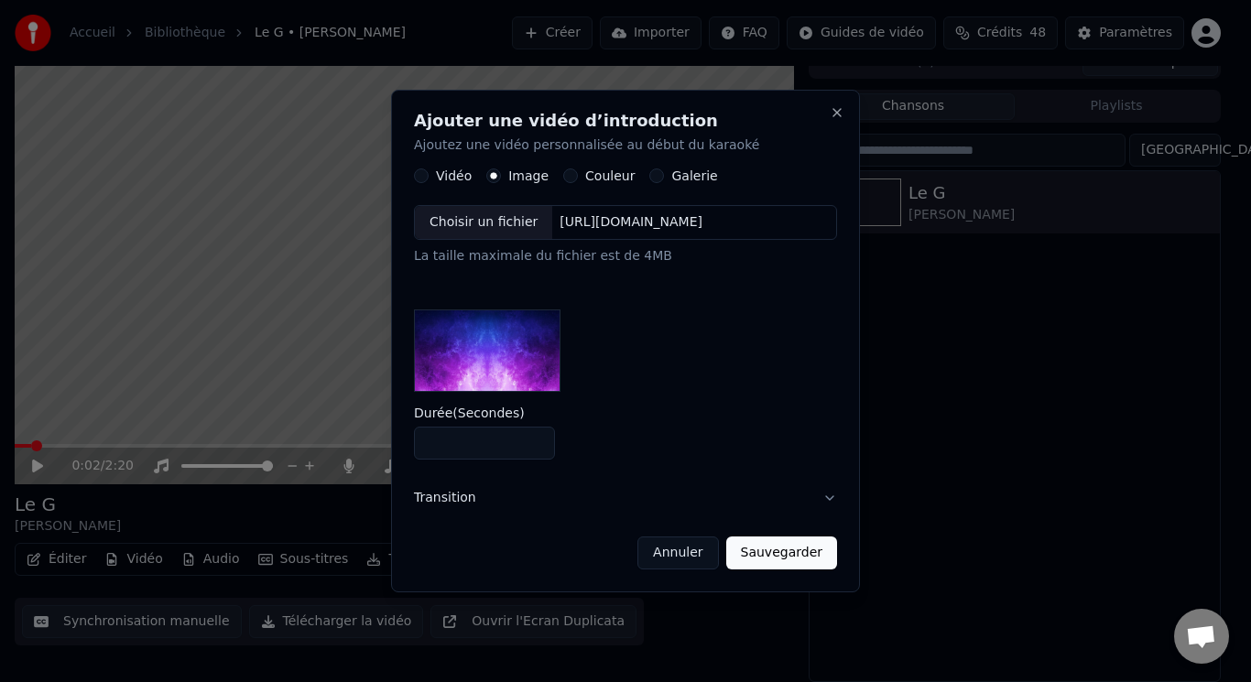
click at [595, 175] on label "Couleur" at bounding box center [609, 176] width 49 height 13
click at [578, 175] on button "Couleur" at bounding box center [570, 176] width 15 height 15
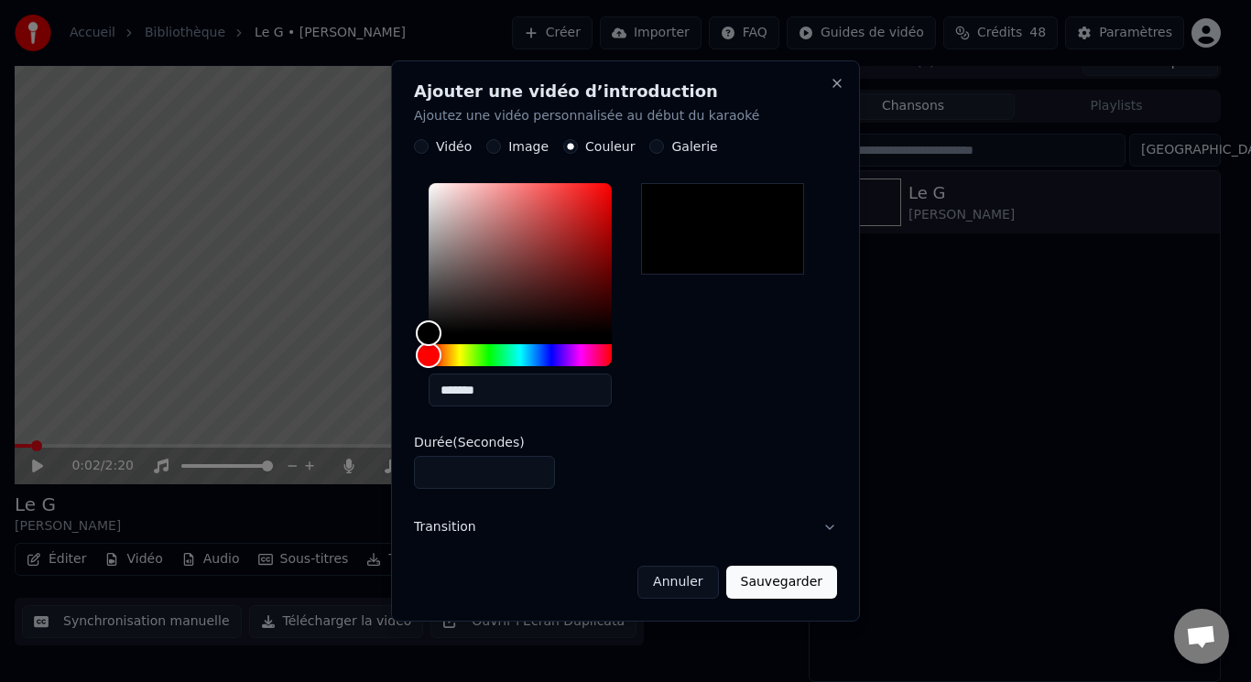
click at [684, 148] on label "Galerie" at bounding box center [695, 147] width 46 height 13
click at [664, 148] on button "Galerie" at bounding box center [657, 147] width 15 height 15
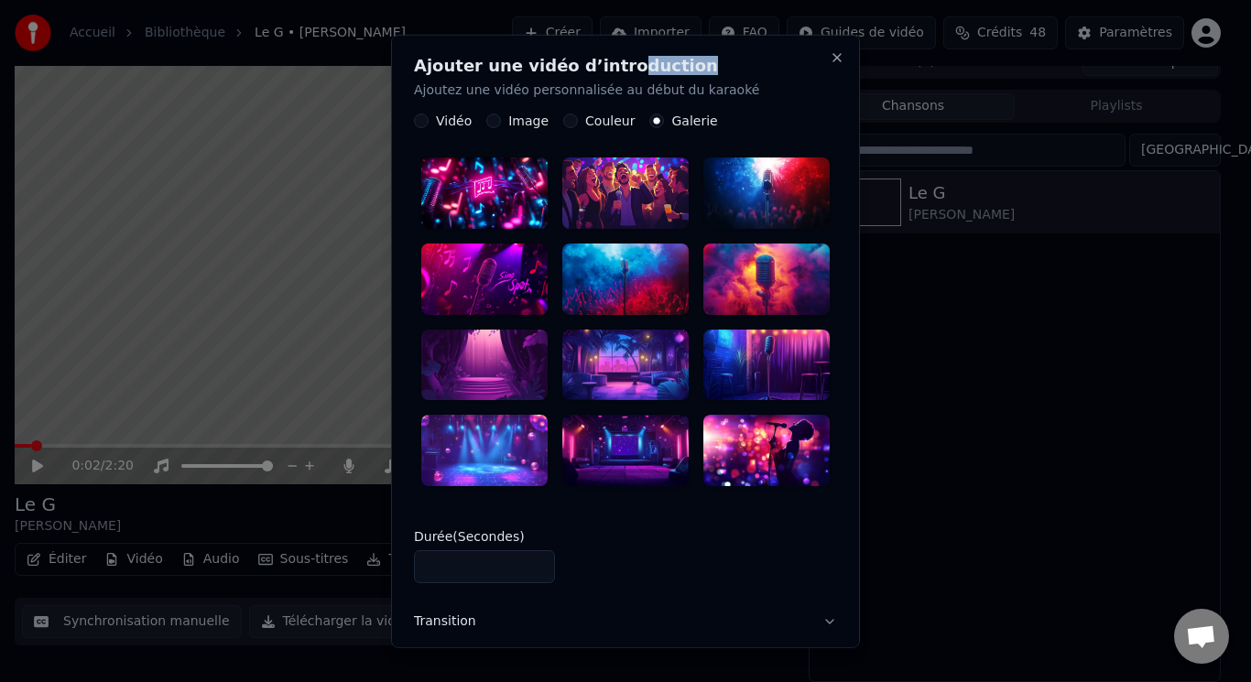
drag, startPoint x: 598, startPoint y: 38, endPoint x: 759, endPoint y: 46, distance: 161.4
click at [759, 46] on div "Ajouter une vidéo d’introduction Ajoutez une vidéo personnalisée au début du ka…" at bounding box center [625, 341] width 469 height 615
click at [707, 55] on div "Ajouter une vidéo d’introduction Ajoutez une vidéo personnalisée au début du ka…" at bounding box center [625, 341] width 469 height 615
drag, startPoint x: 726, startPoint y: 55, endPoint x: 790, endPoint y: 71, distance: 66.0
click at [790, 71] on div "Ajouter une vidéo d’introduction Ajoutez une vidéo personnalisée au début du ka…" at bounding box center [625, 341] width 469 height 615
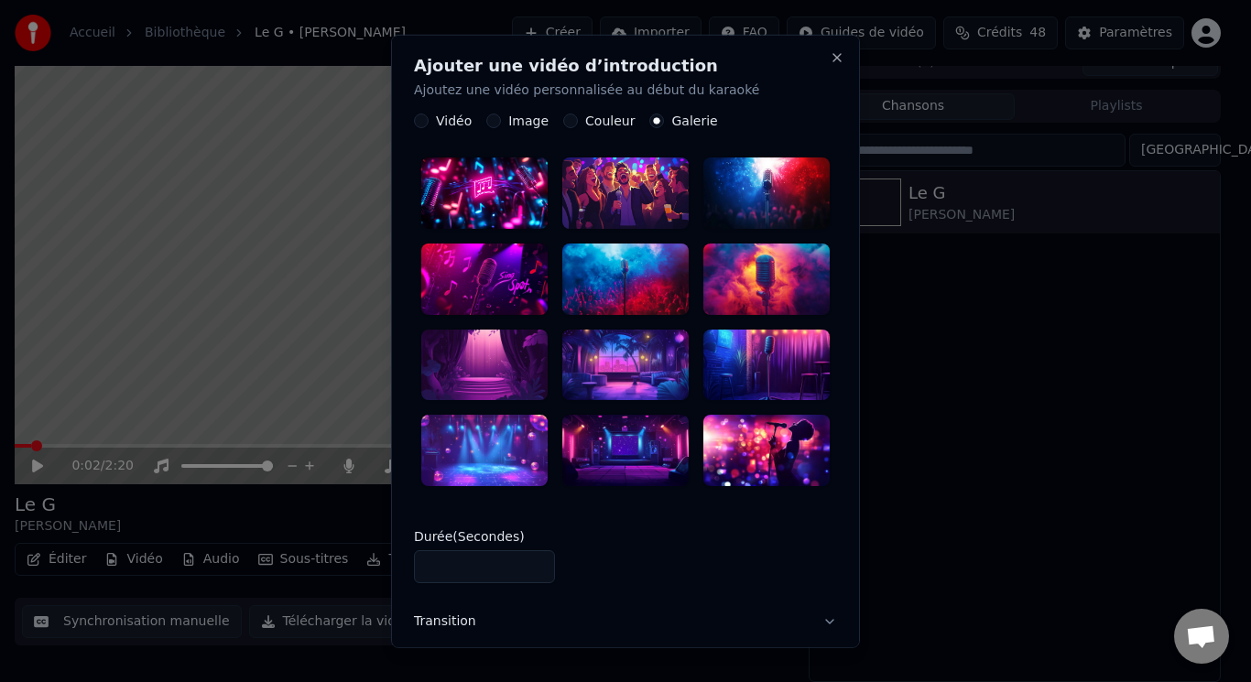
click at [508, 193] on div at bounding box center [484, 193] width 126 height 71
type input "*"
click at [528, 551] on input "*" at bounding box center [484, 567] width 141 height 33
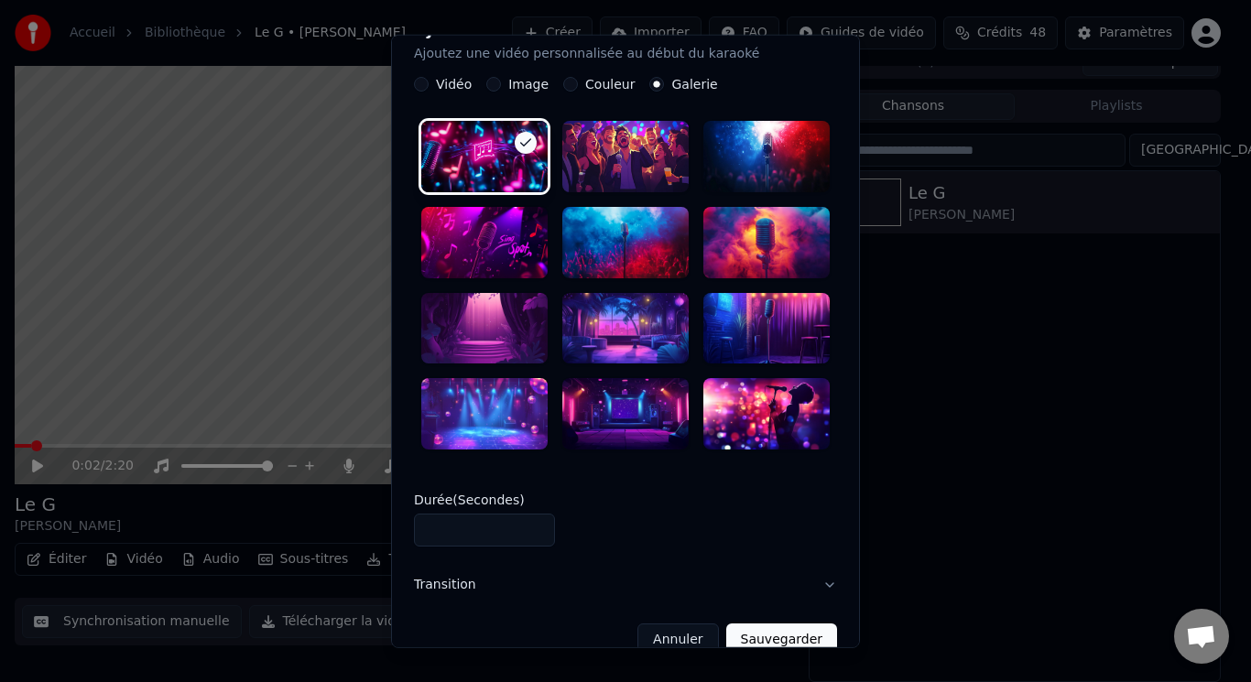
scroll to position [56, 0]
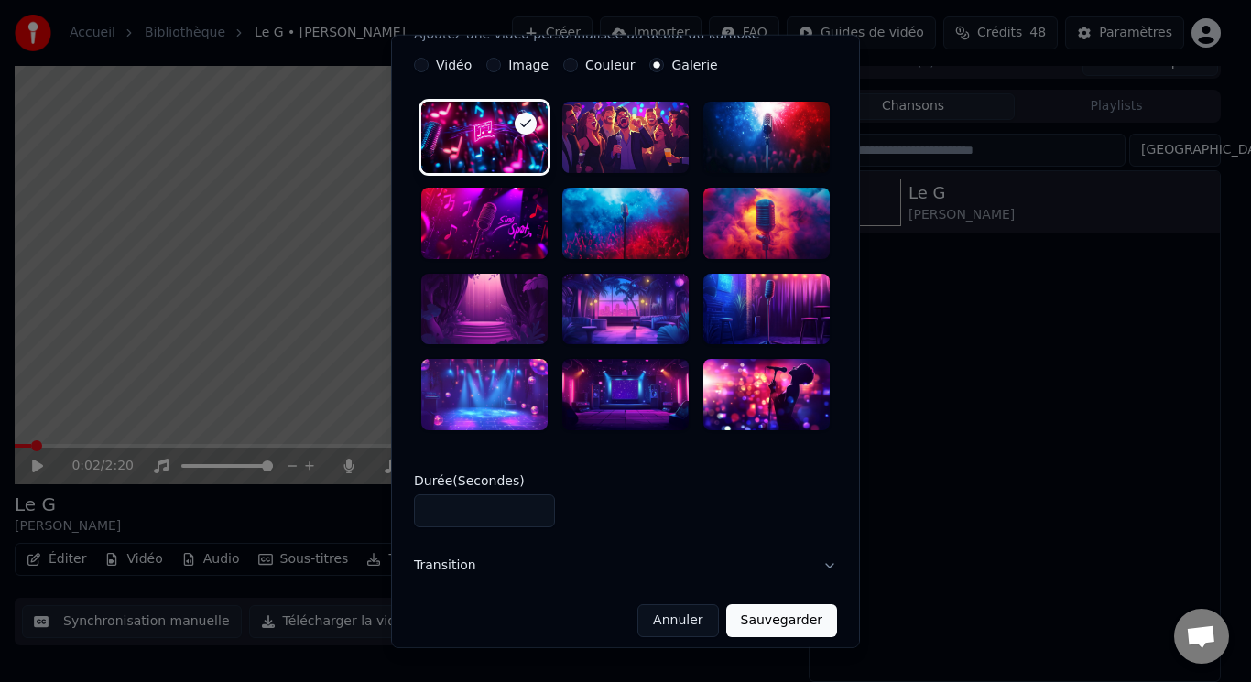
click at [808, 560] on button "Transition" at bounding box center [625, 566] width 423 height 48
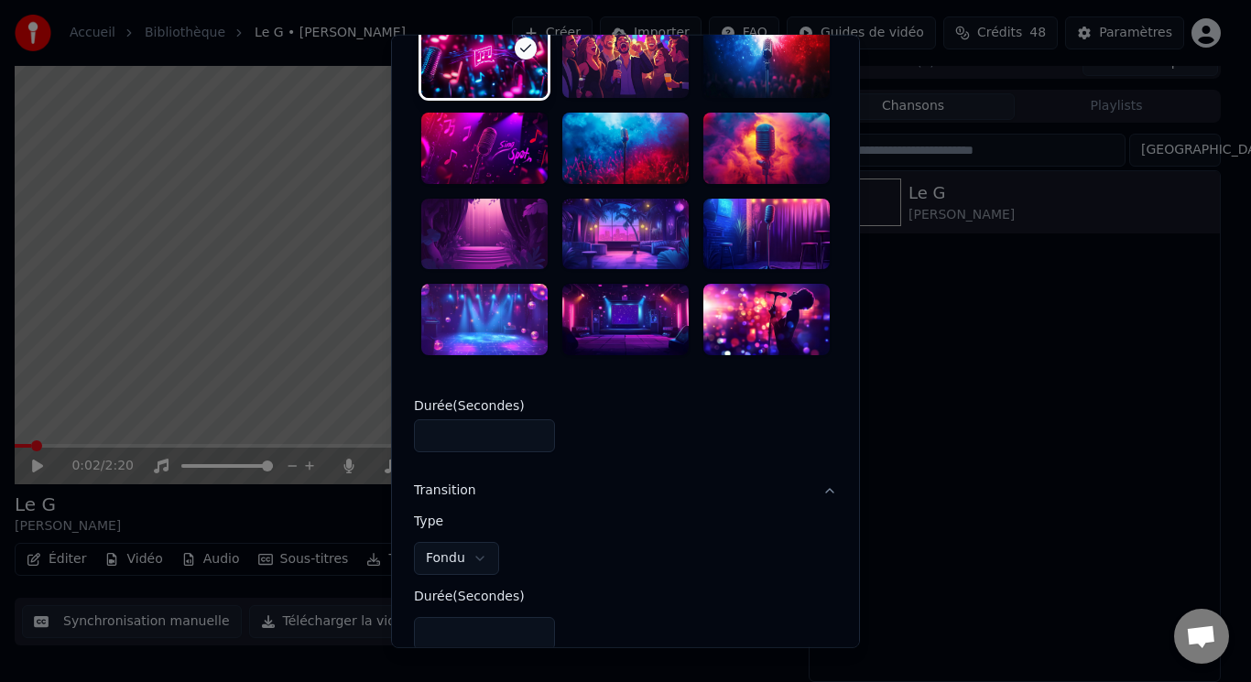
scroll to position [239, 0]
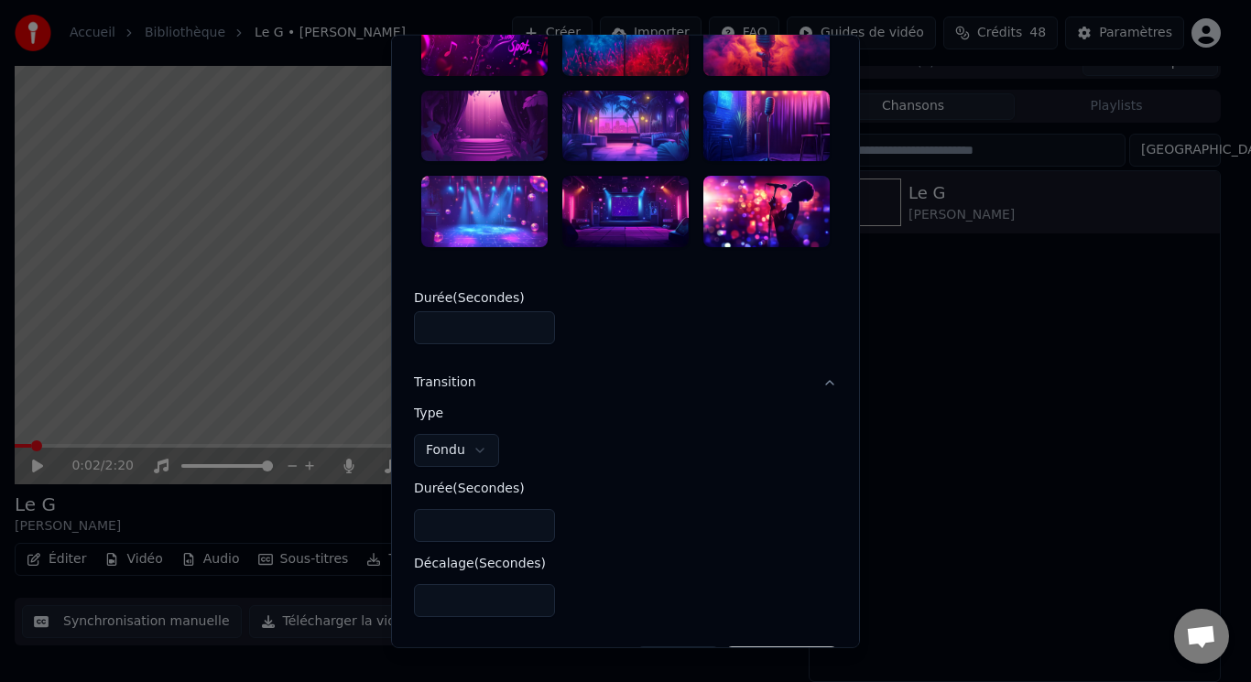
click at [486, 437] on body "**********" at bounding box center [618, 321] width 1236 height 682
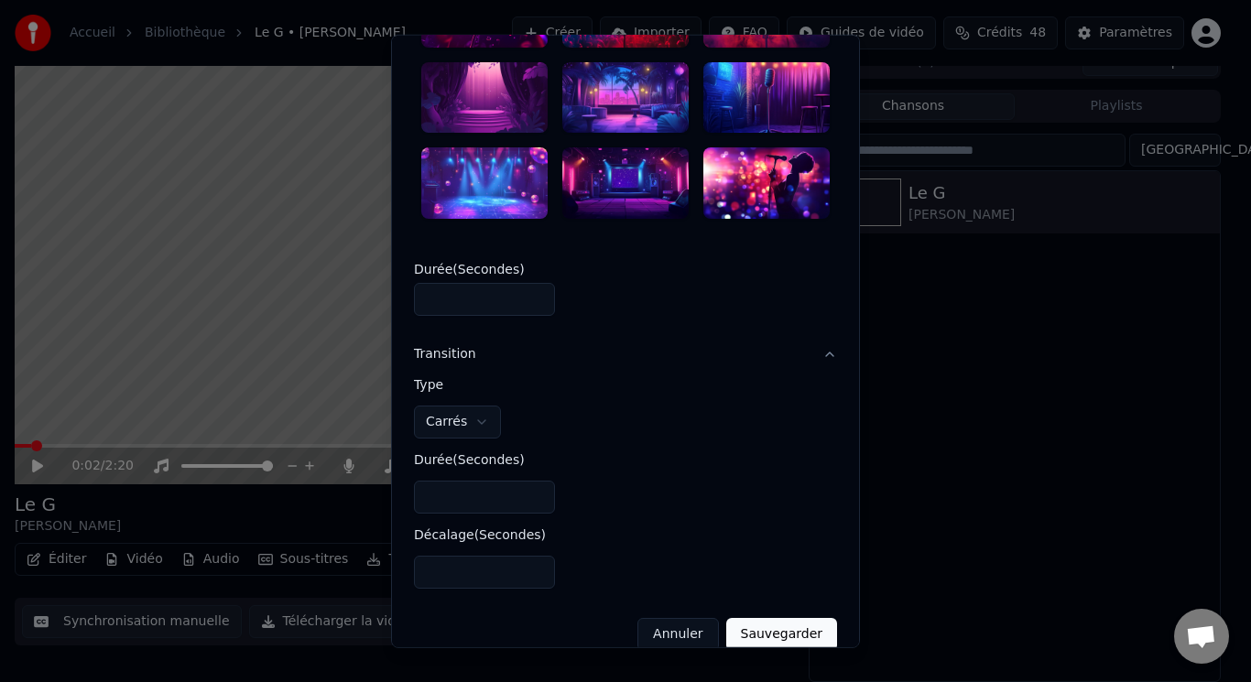
scroll to position [281, 0]
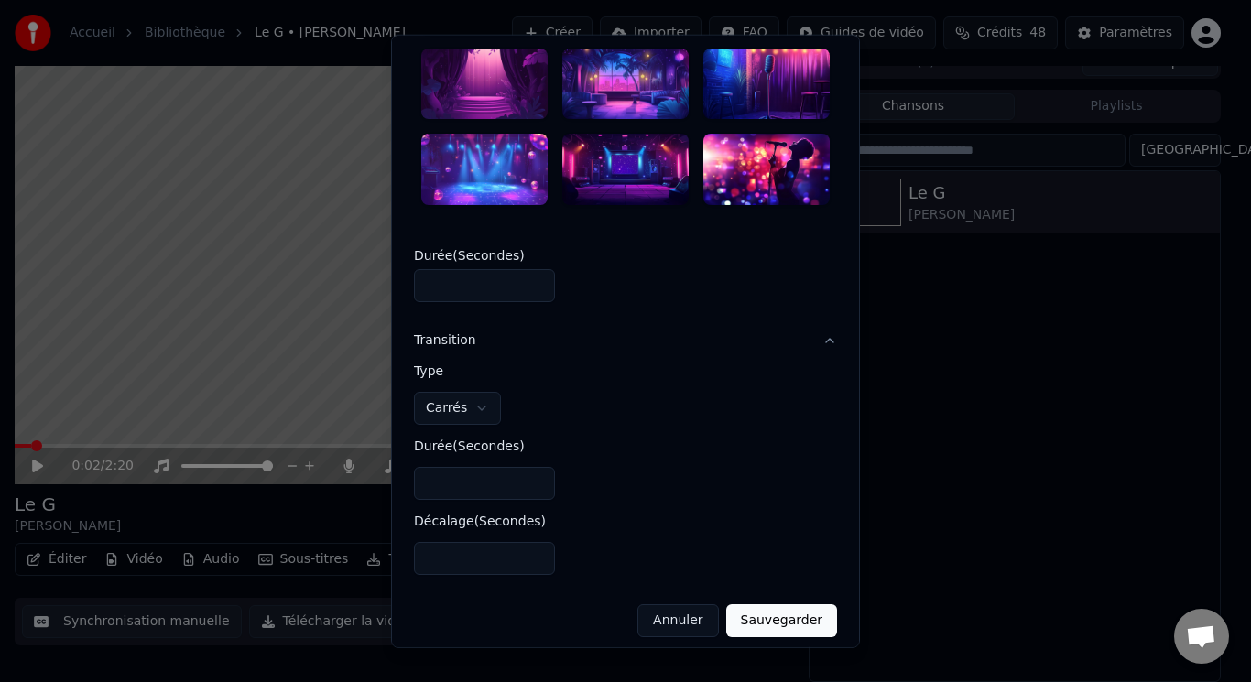
click at [762, 616] on button "Sauvegarder" at bounding box center [781, 621] width 111 height 33
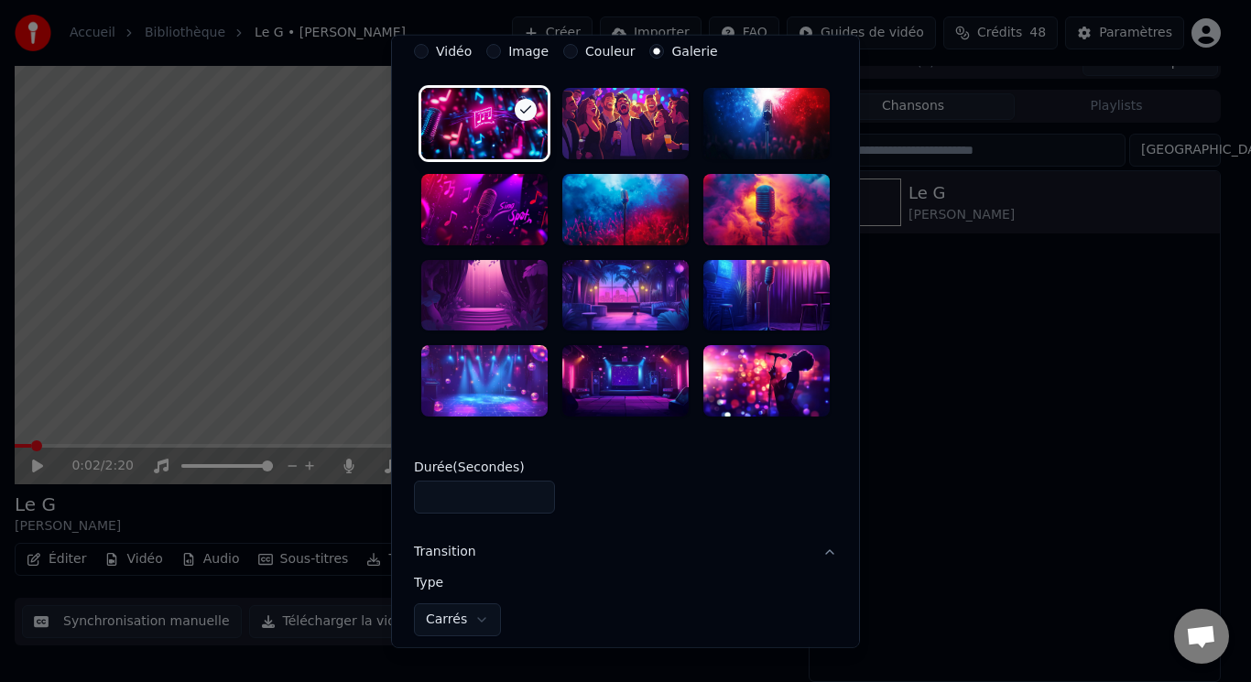
scroll to position [6, 0]
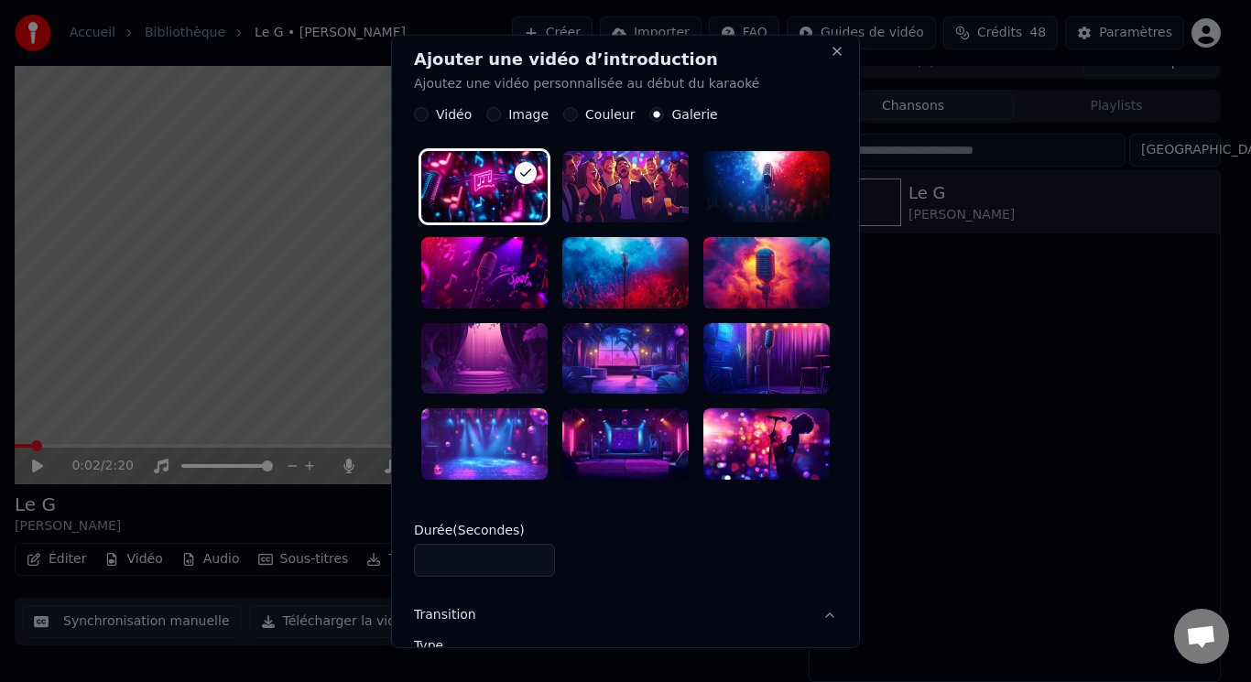
click at [442, 111] on label "Vidéo" at bounding box center [454, 114] width 36 height 13
click at [429, 111] on button "Vidéo" at bounding box center [421, 114] width 15 height 15
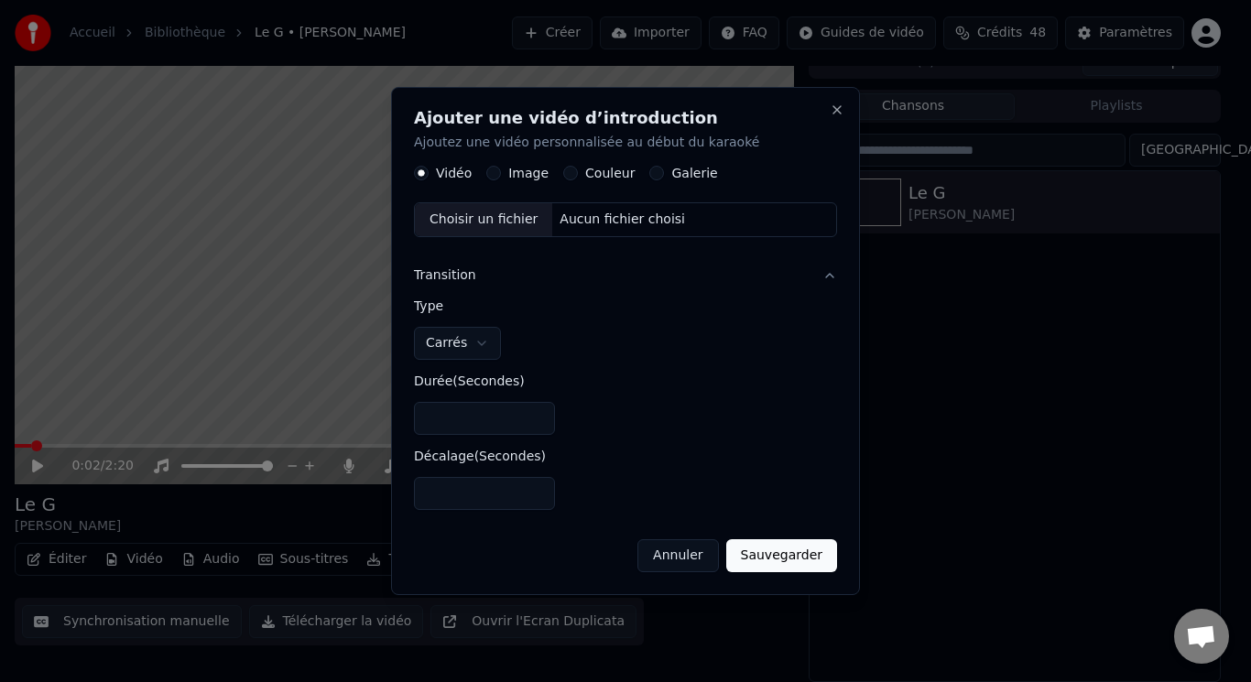
click at [473, 347] on body "**********" at bounding box center [618, 321] width 1236 height 682
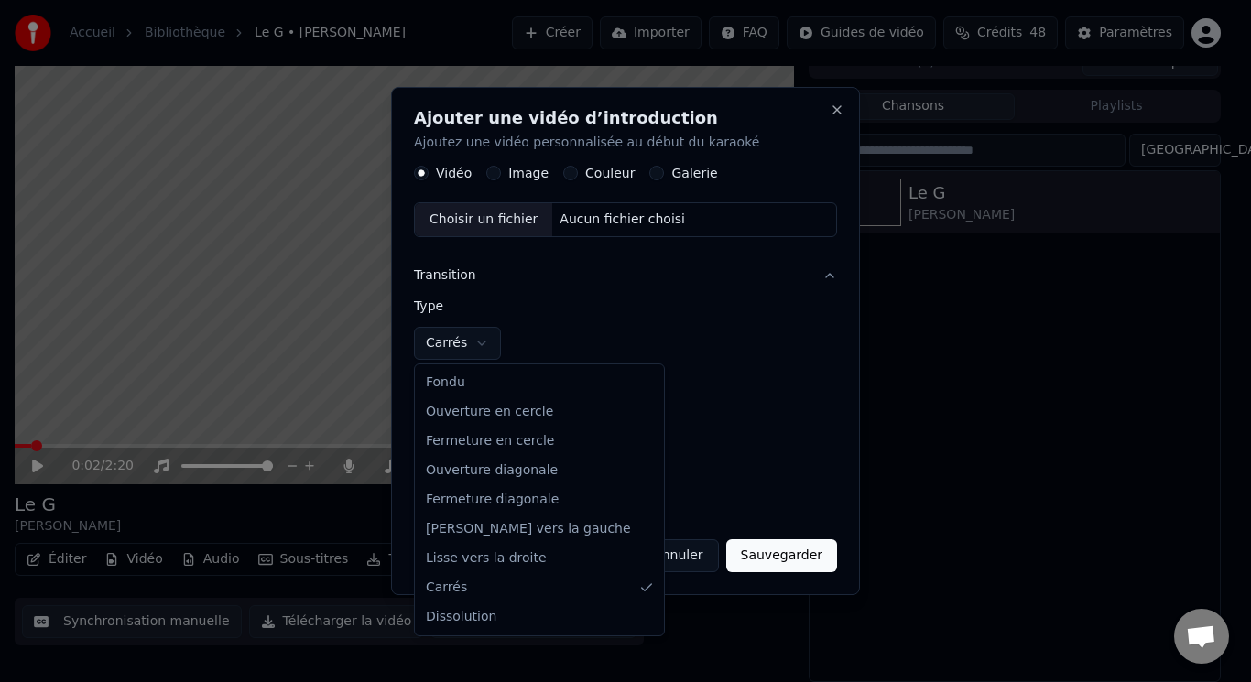
select select "****"
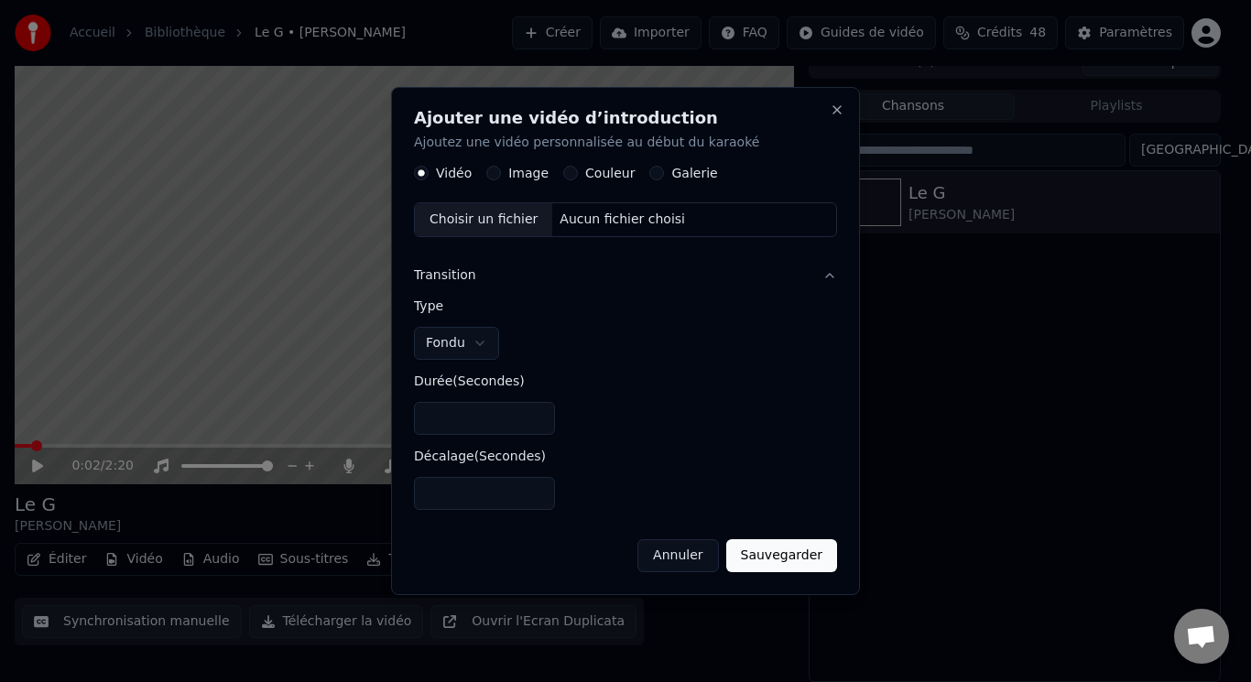
click at [673, 173] on label "Galerie" at bounding box center [695, 174] width 46 height 13
click at [664, 173] on button "Galerie" at bounding box center [657, 174] width 15 height 15
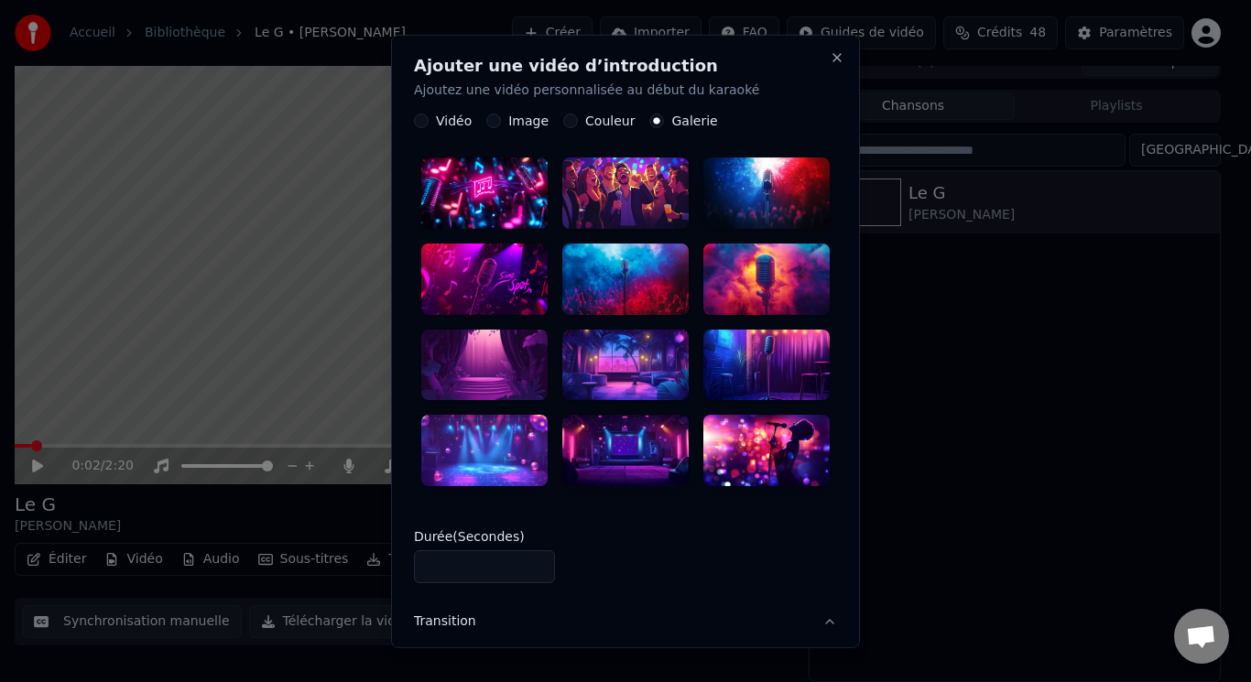
click at [512, 193] on div at bounding box center [484, 193] width 126 height 71
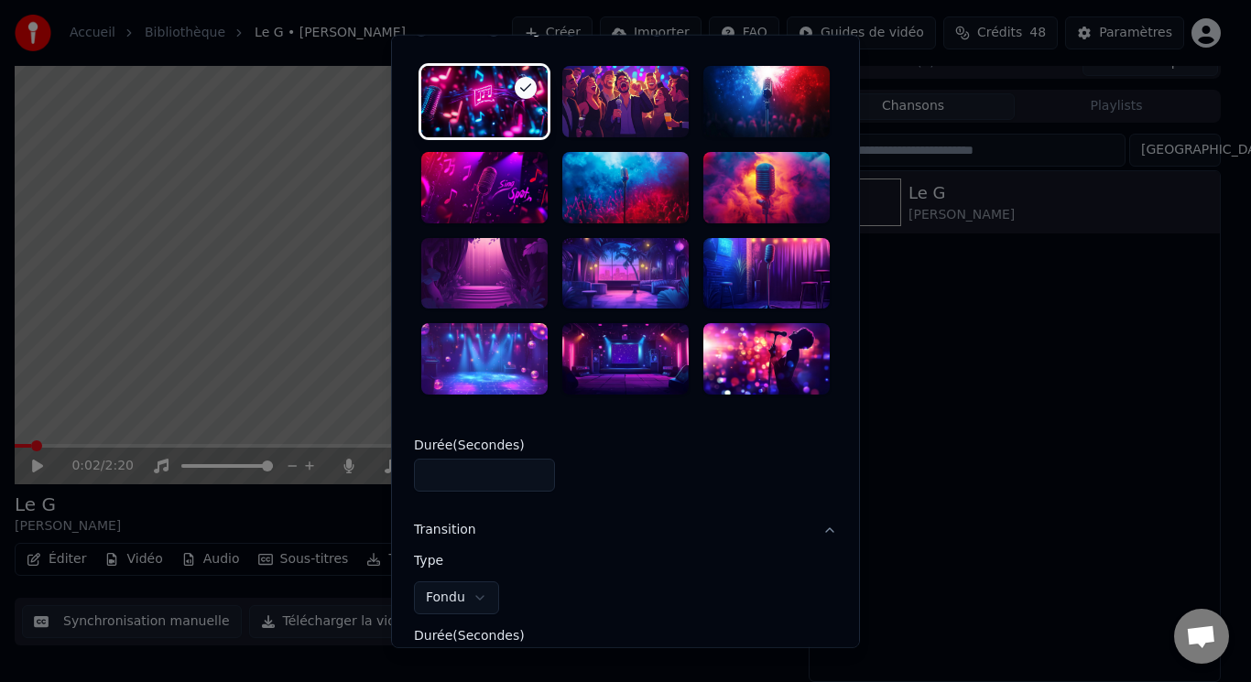
scroll to position [281, 0]
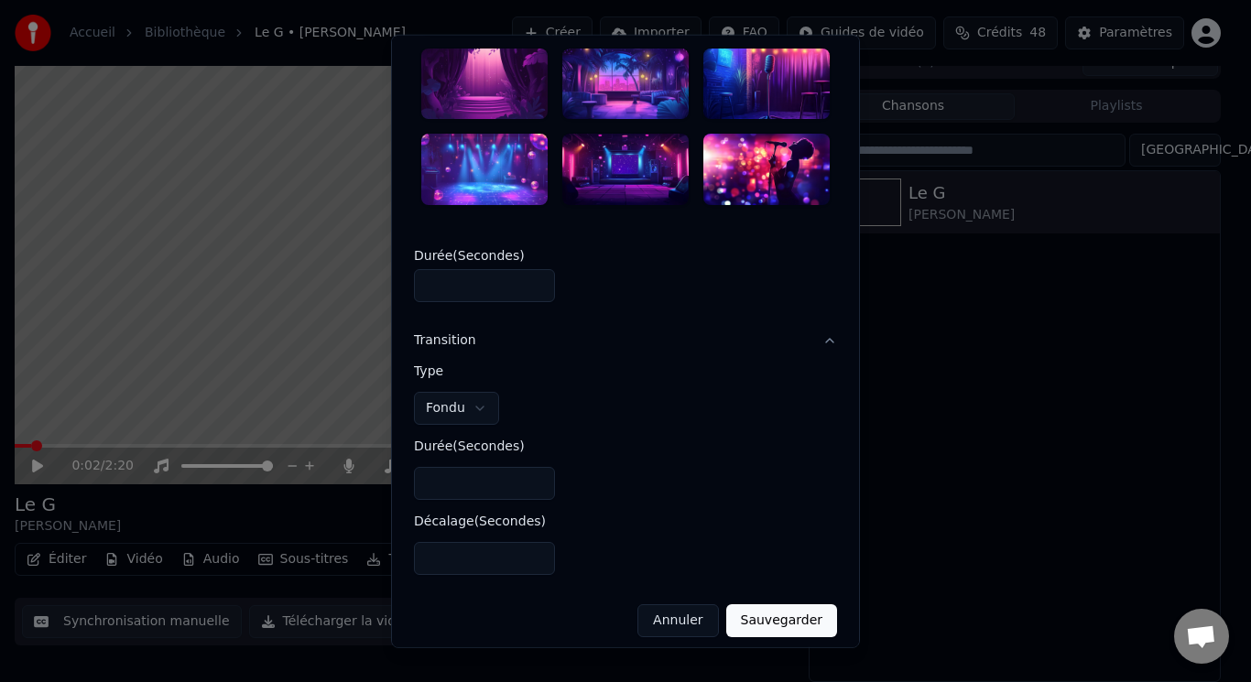
click at [760, 611] on button "Sauvegarder" at bounding box center [781, 621] width 111 height 33
type input "*"
click at [532, 277] on input "*" at bounding box center [484, 285] width 141 height 33
click at [747, 606] on button "Sauvegarder" at bounding box center [781, 621] width 111 height 33
click at [526, 467] on input "*" at bounding box center [484, 483] width 141 height 33
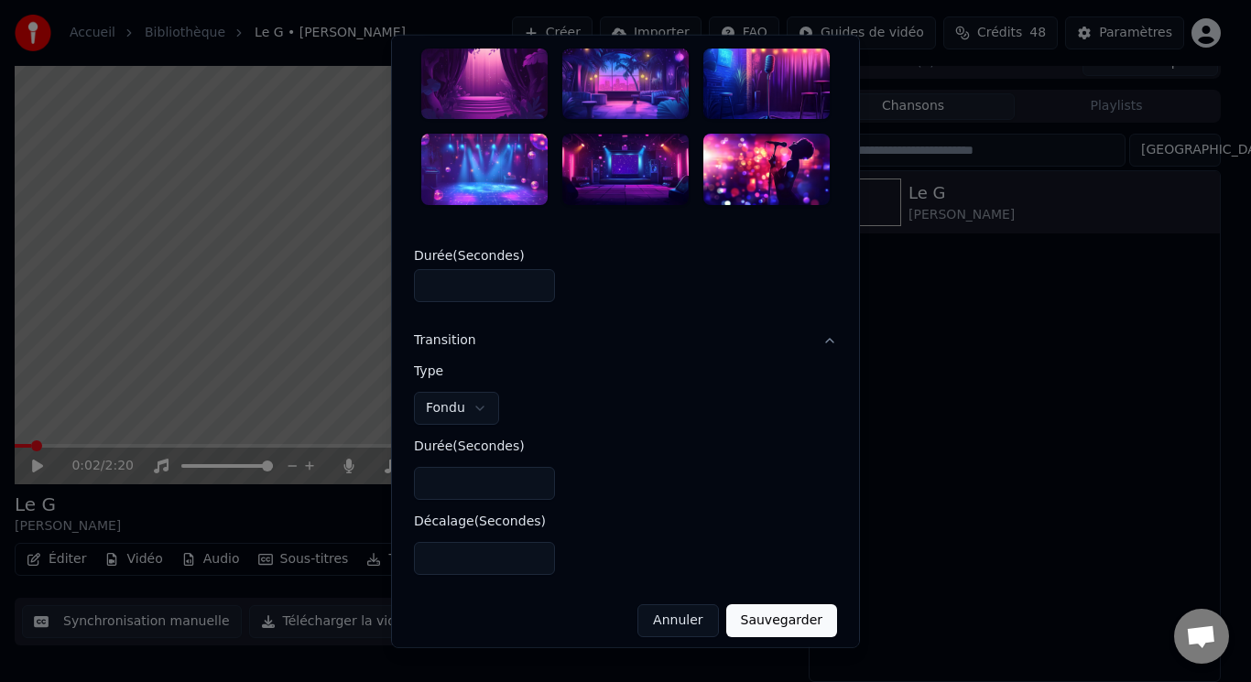
click at [527, 467] on input "*" at bounding box center [484, 483] width 141 height 33
click at [782, 605] on button "Sauvegarder" at bounding box center [781, 621] width 111 height 33
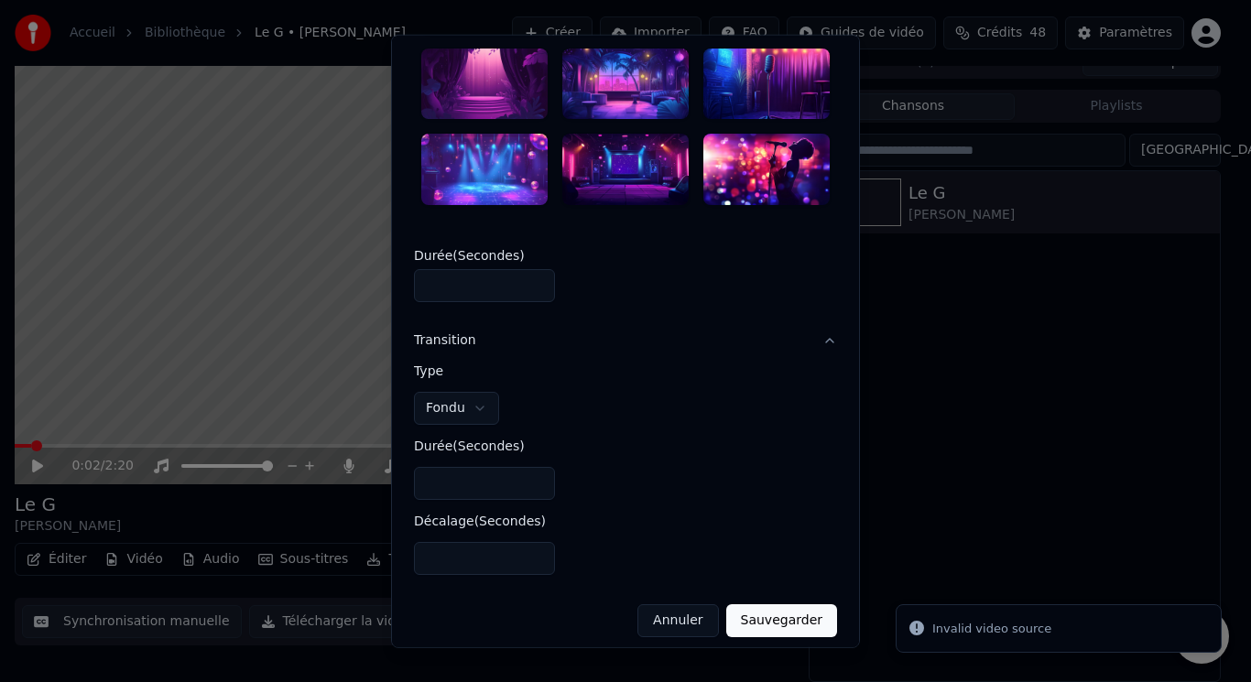
click at [657, 608] on button "Annuler" at bounding box center [678, 621] width 81 height 33
type input "*"
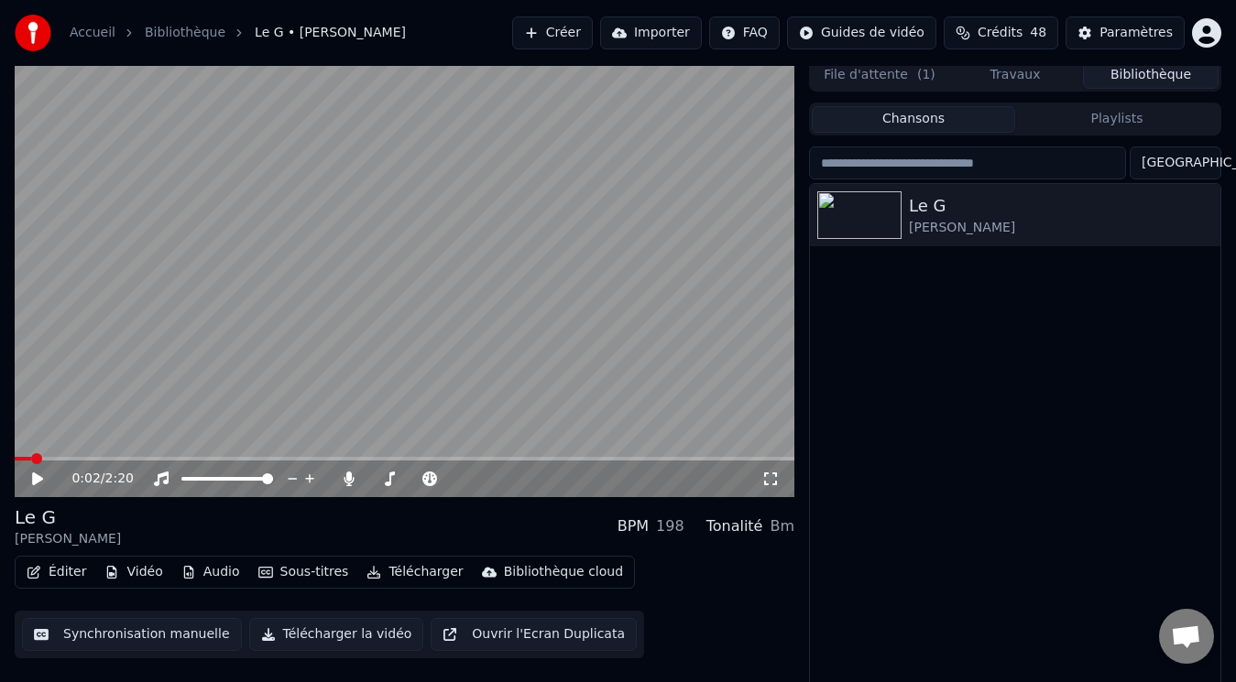
scroll to position [0, 0]
